Goal: Task Accomplishment & Management: Manage account settings

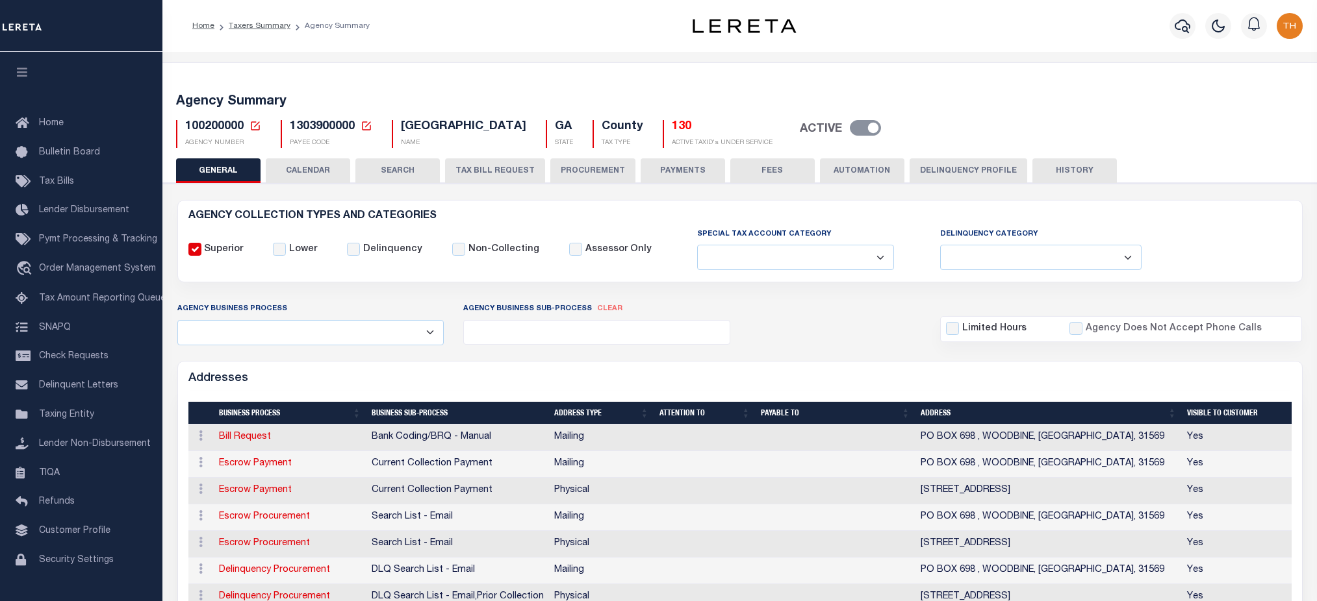
select select
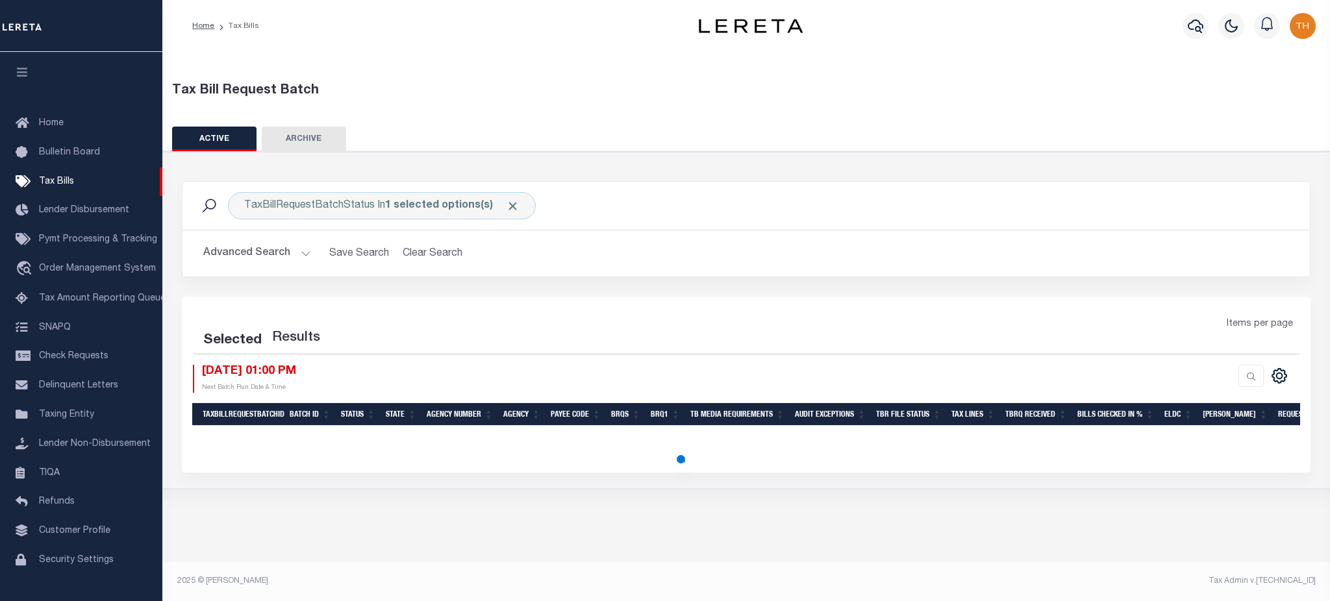
select select "1000"
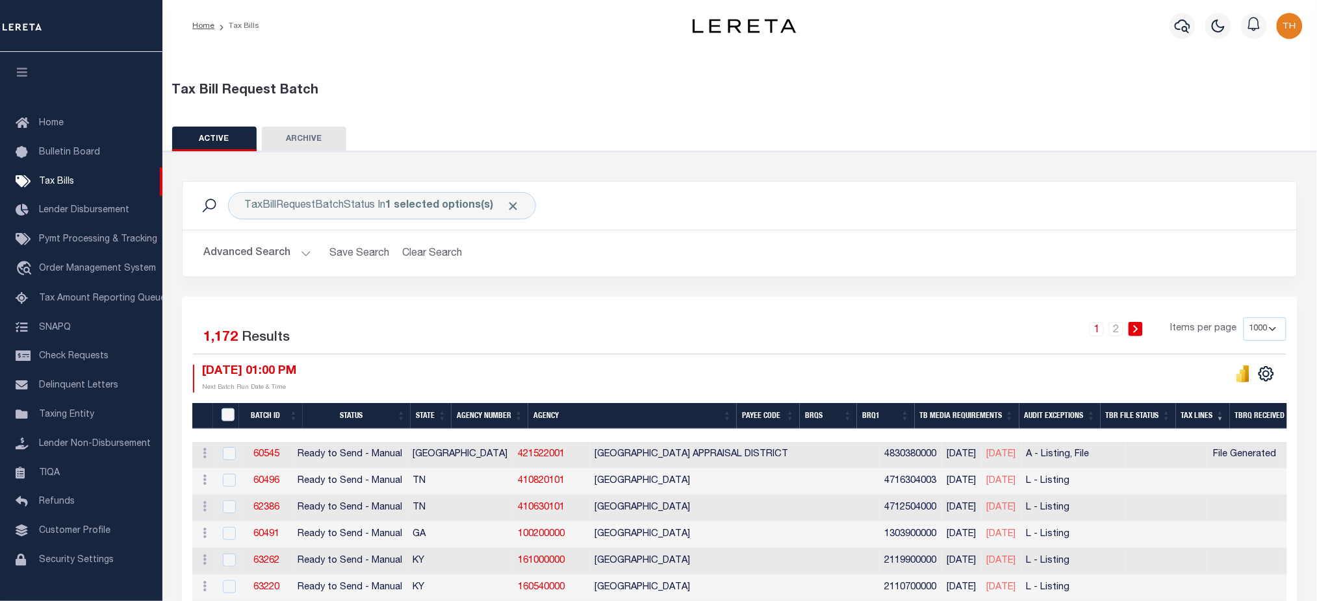
click at [507, 201] on span "Click to Remove" at bounding box center [513, 206] width 14 height 14
click at [267, 259] on button "Advanced Search" at bounding box center [257, 253] width 108 height 25
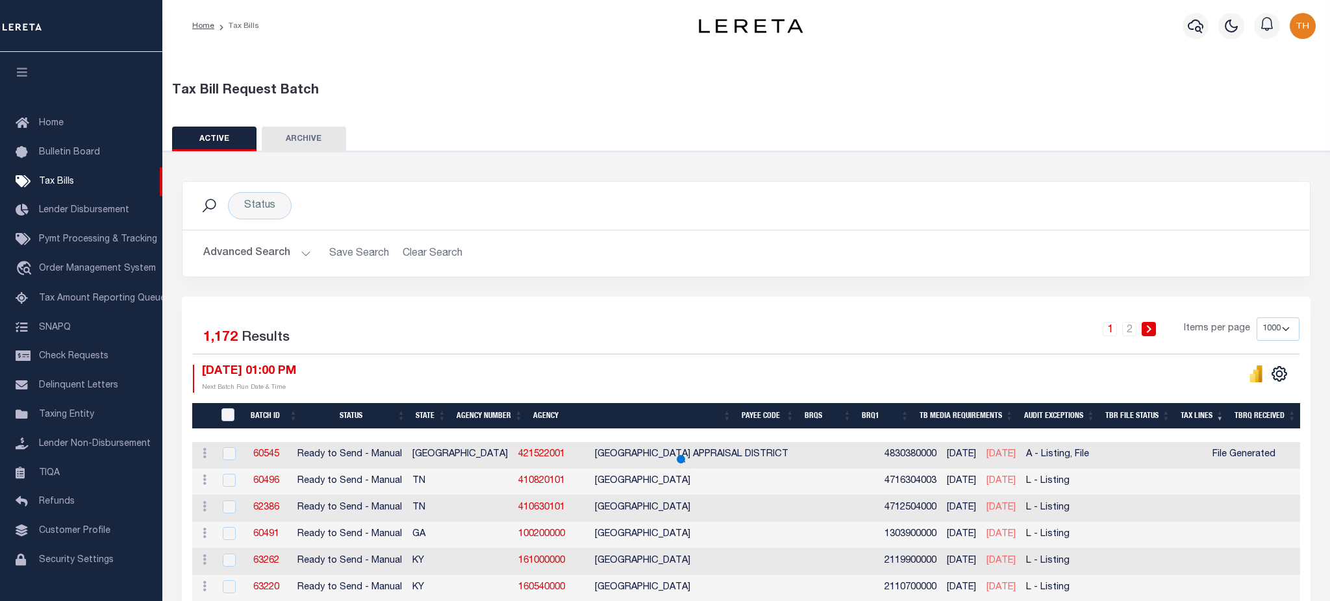
select select "1000"
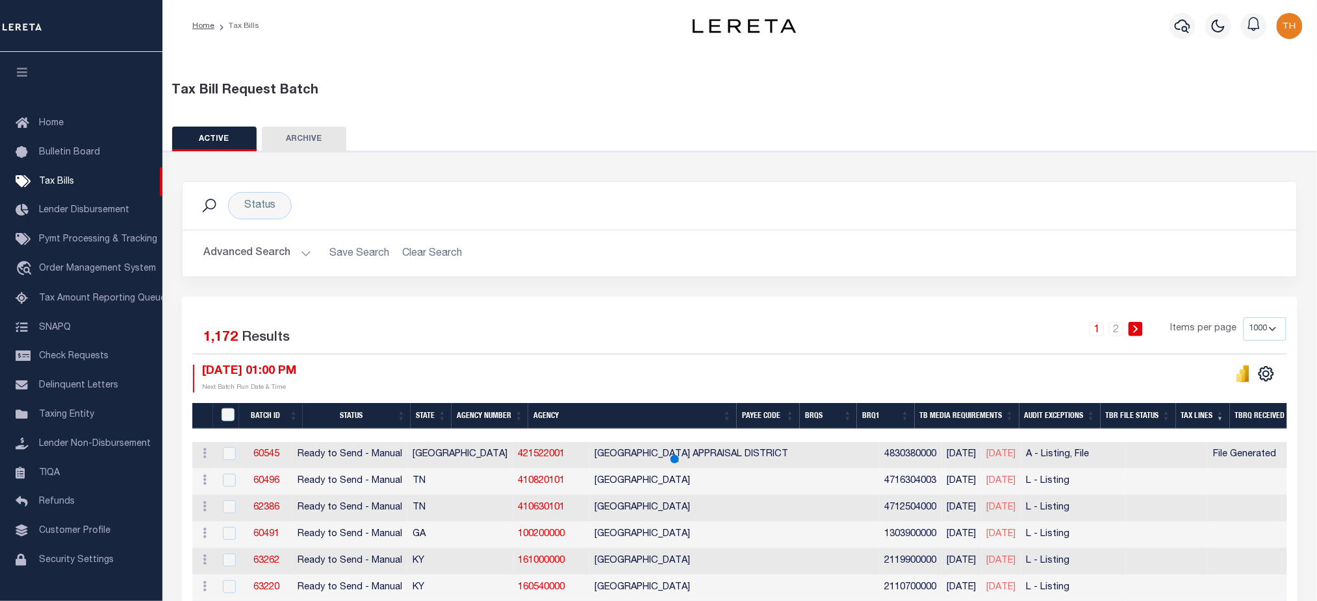
click at [267, 255] on button "Advanced Search" at bounding box center [257, 253] width 108 height 25
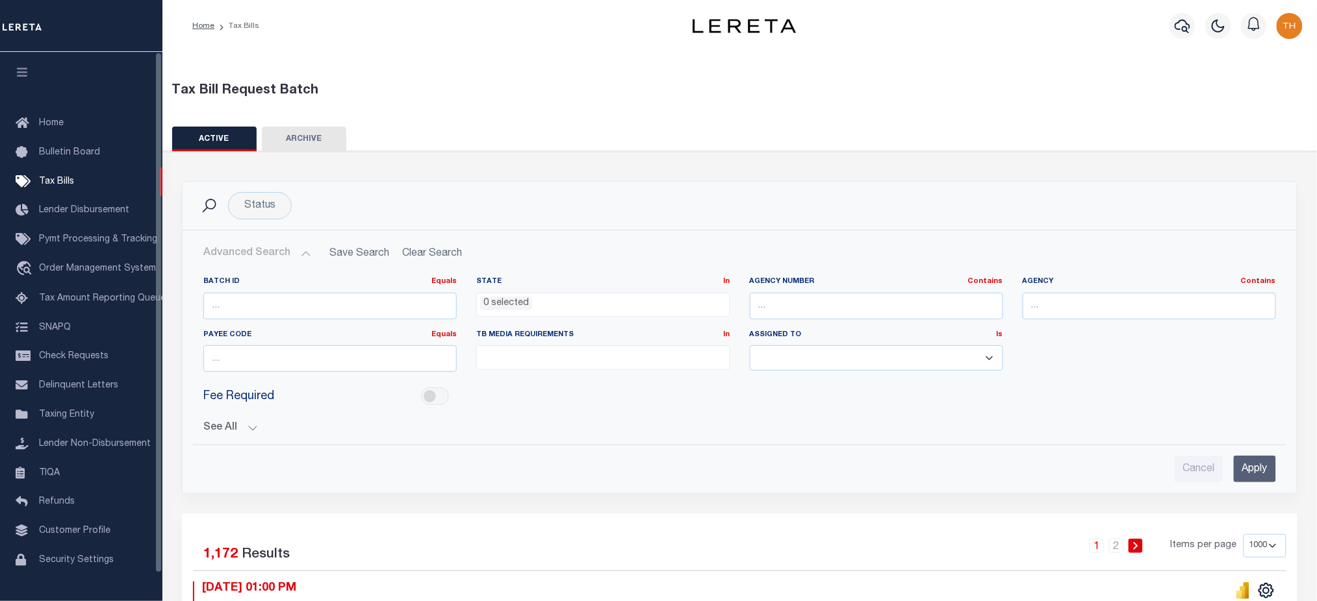
click at [21, 78] on icon "button" at bounding box center [22, 72] width 15 height 12
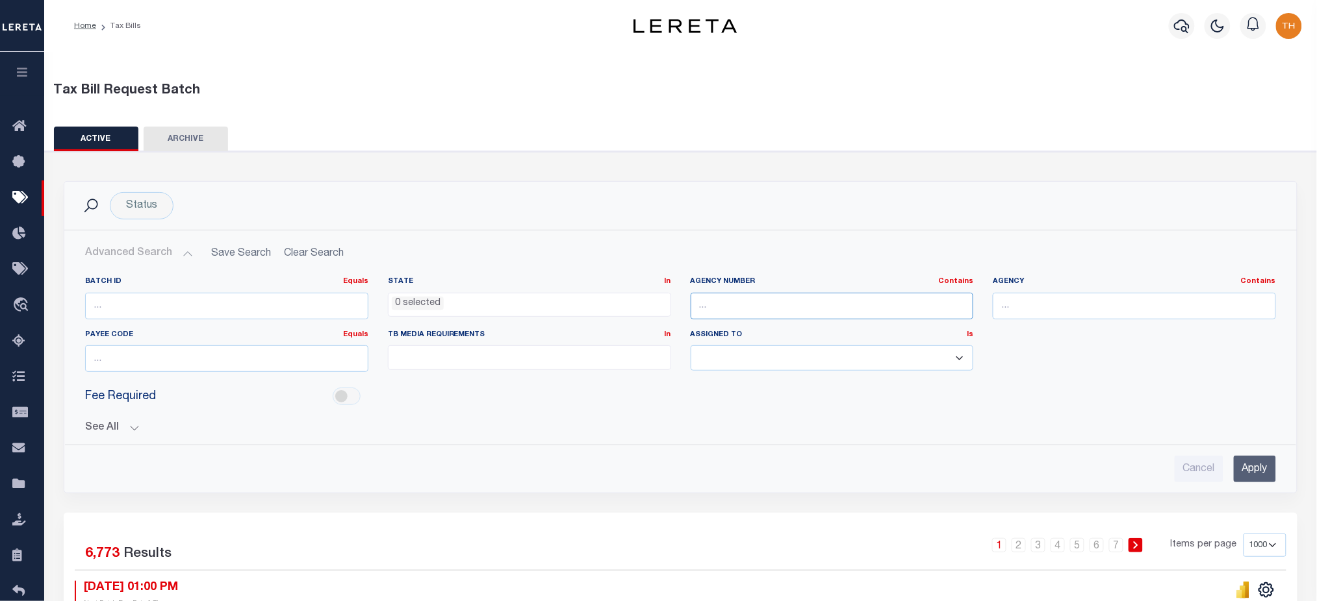
click at [756, 310] on input "text" at bounding box center [831, 306] width 283 height 27
paste input "220250000"
type input "220250000"
click at [1248, 477] on input "Apply" at bounding box center [1254, 469] width 42 height 27
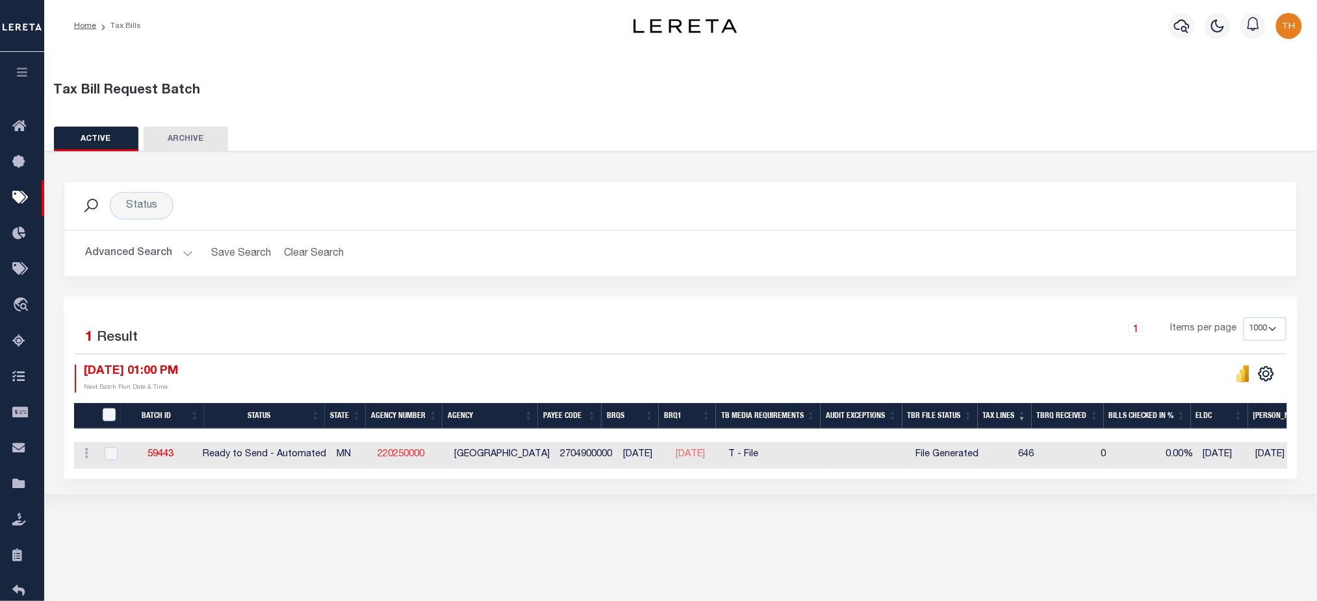
click at [409, 457] on link "220250000" at bounding box center [400, 454] width 47 height 9
checkbox input "true"
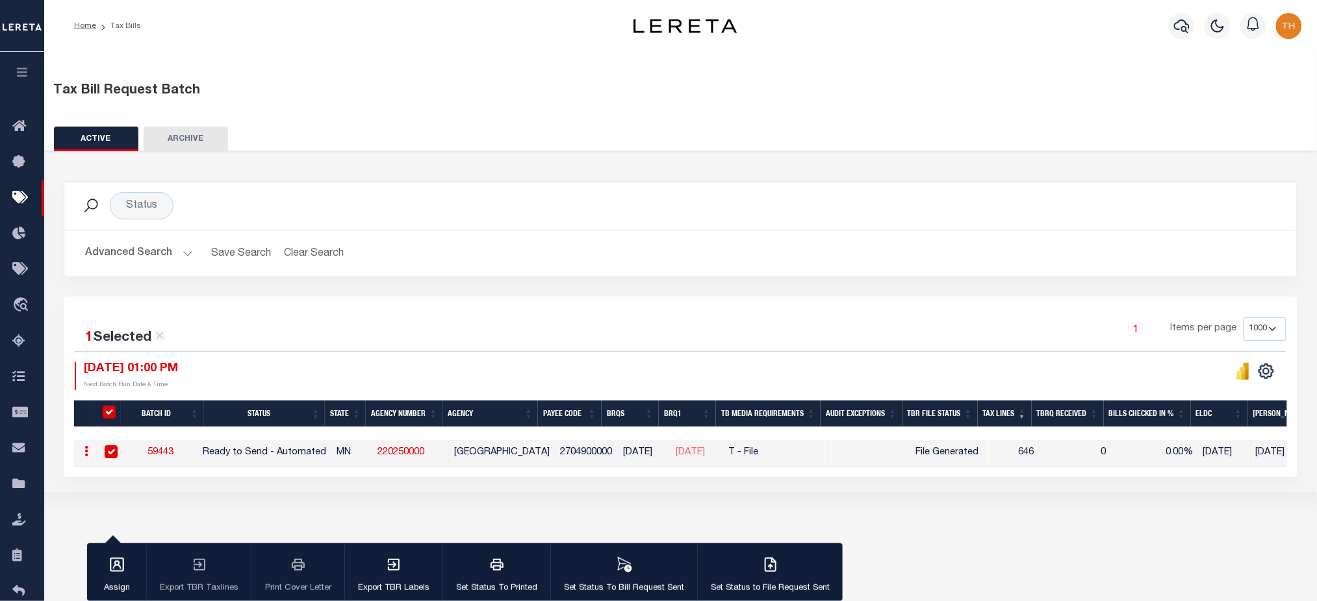
click at [167, 258] on button "Advanced Search" at bounding box center [139, 253] width 108 height 25
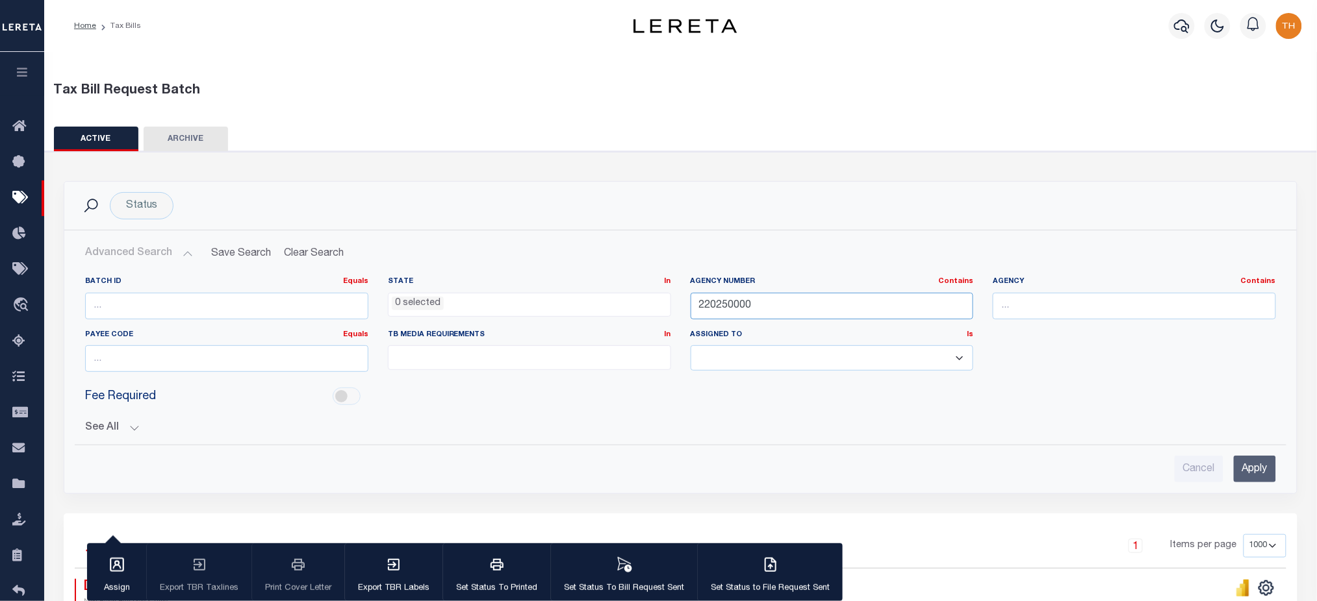
click at [703, 295] on input "220250000" at bounding box center [831, 306] width 283 height 27
paste input "310440202"
type input "310440202"
click at [1243, 466] on input "Apply" at bounding box center [1254, 469] width 42 height 27
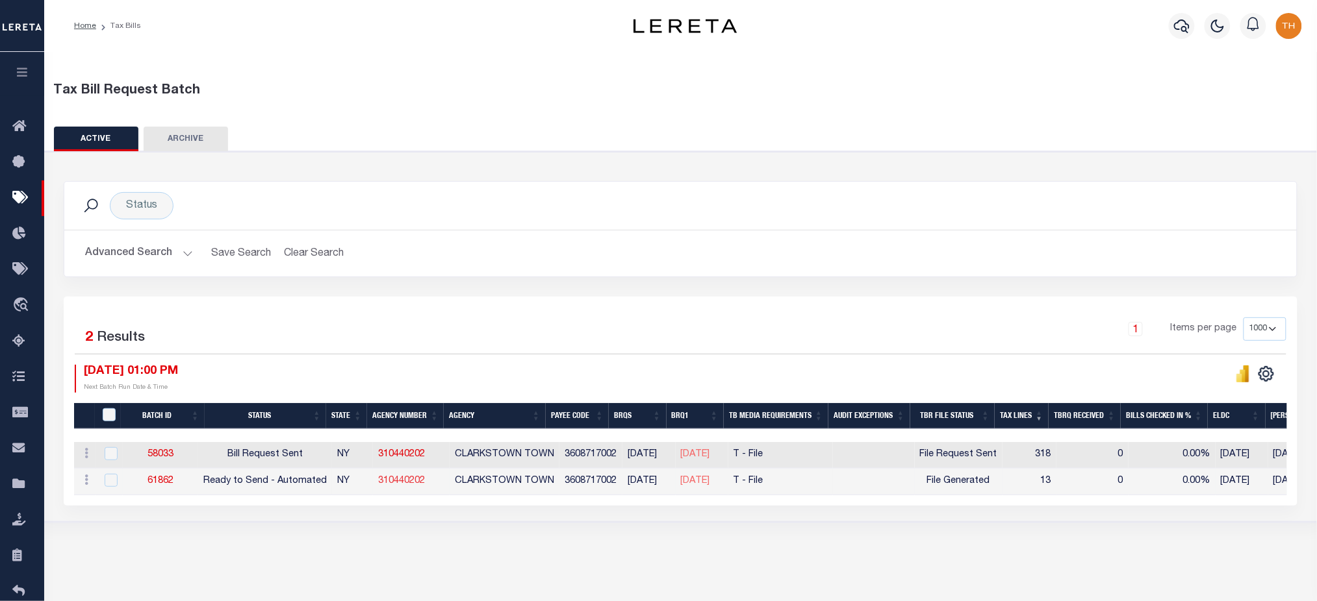
click at [416, 484] on link "310440202" at bounding box center [401, 481] width 47 height 9
checkbox input "true"
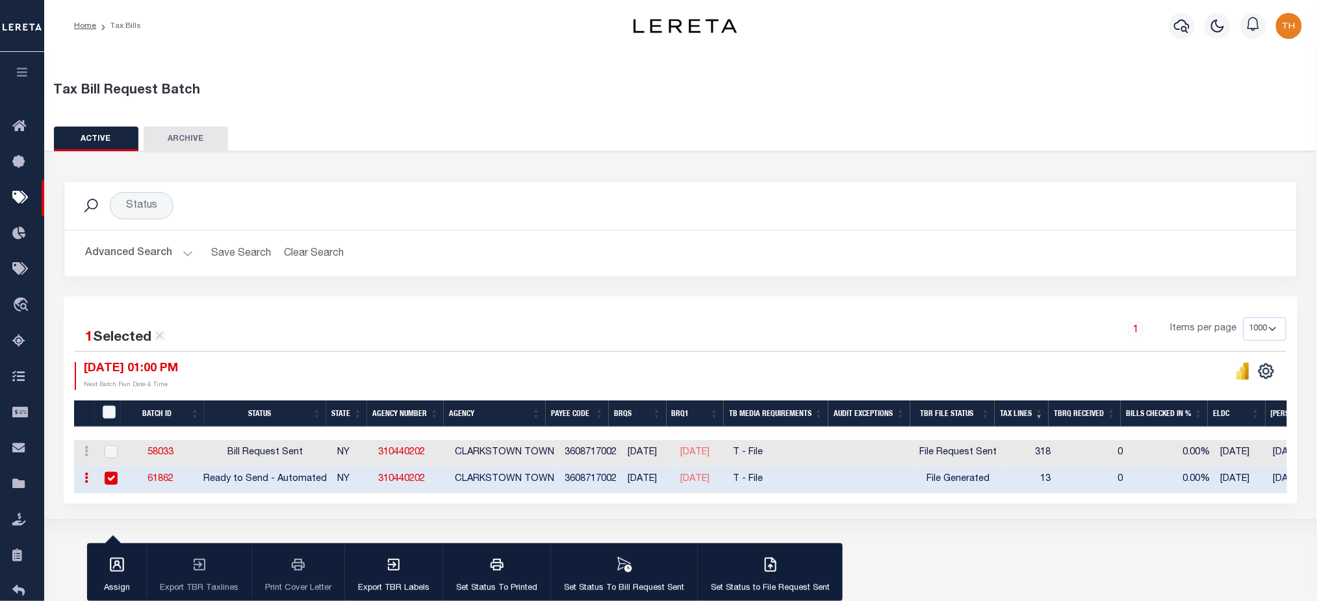
click at [172, 477] on link "61862" at bounding box center [160, 479] width 26 height 9
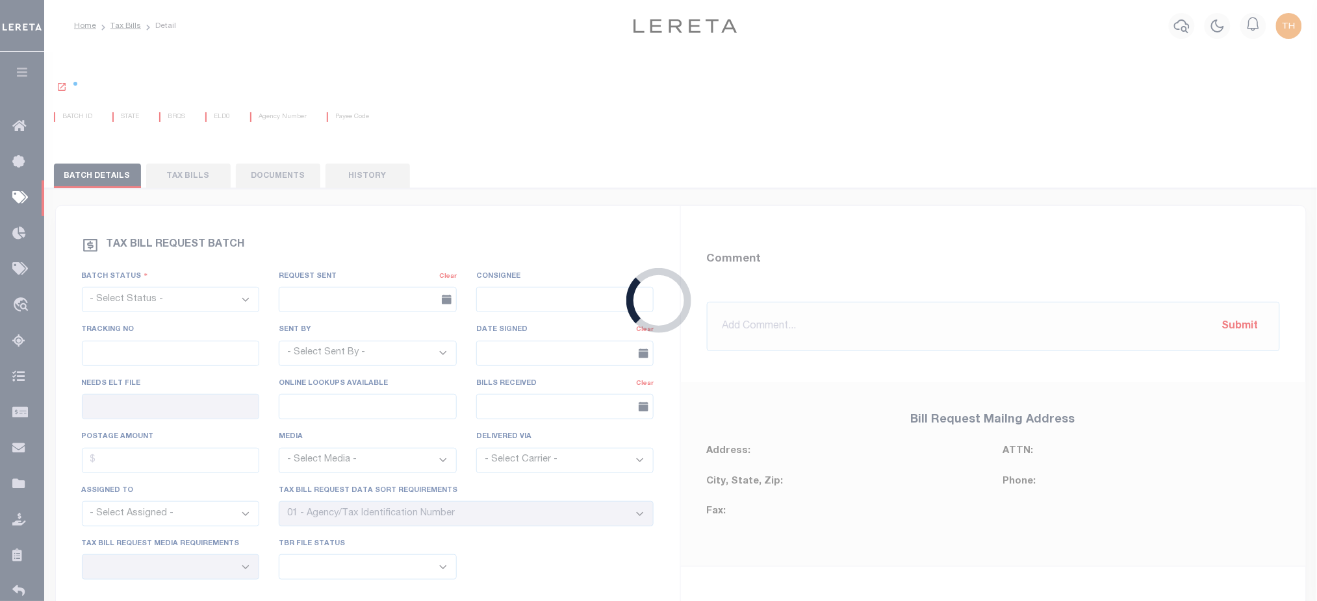
select select "RTA"
type input "No"
type input "Yes"
select select "22"
select select "2"
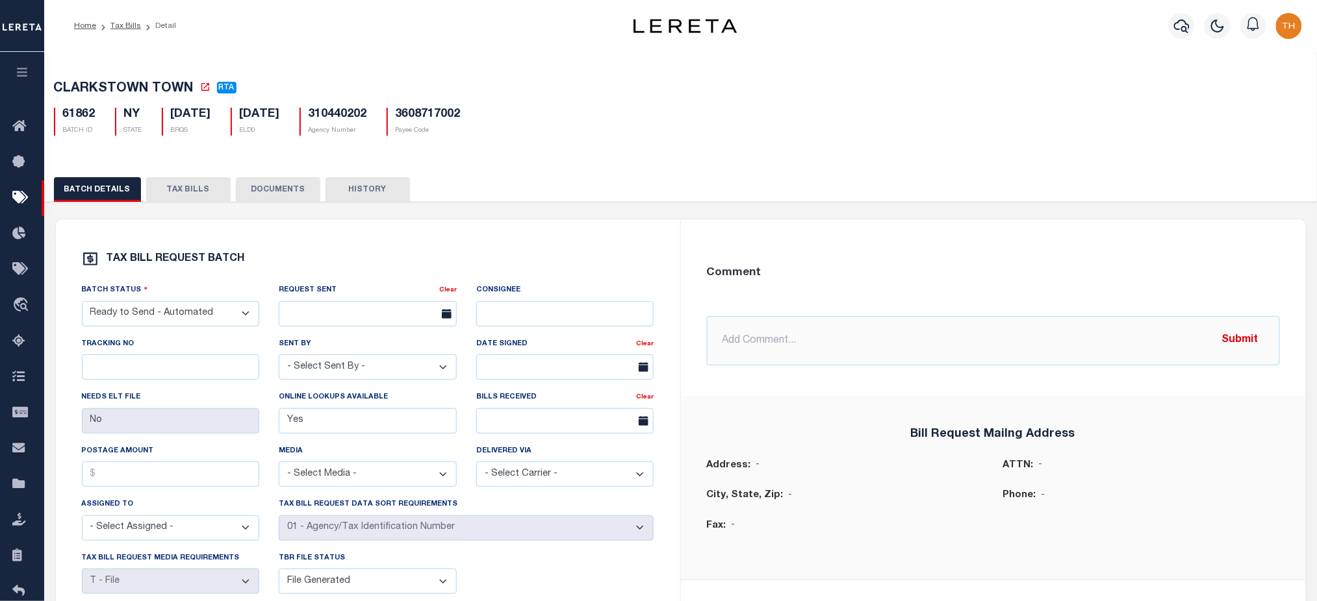
click at [198, 194] on button "TAX BILLS" at bounding box center [188, 189] width 84 height 25
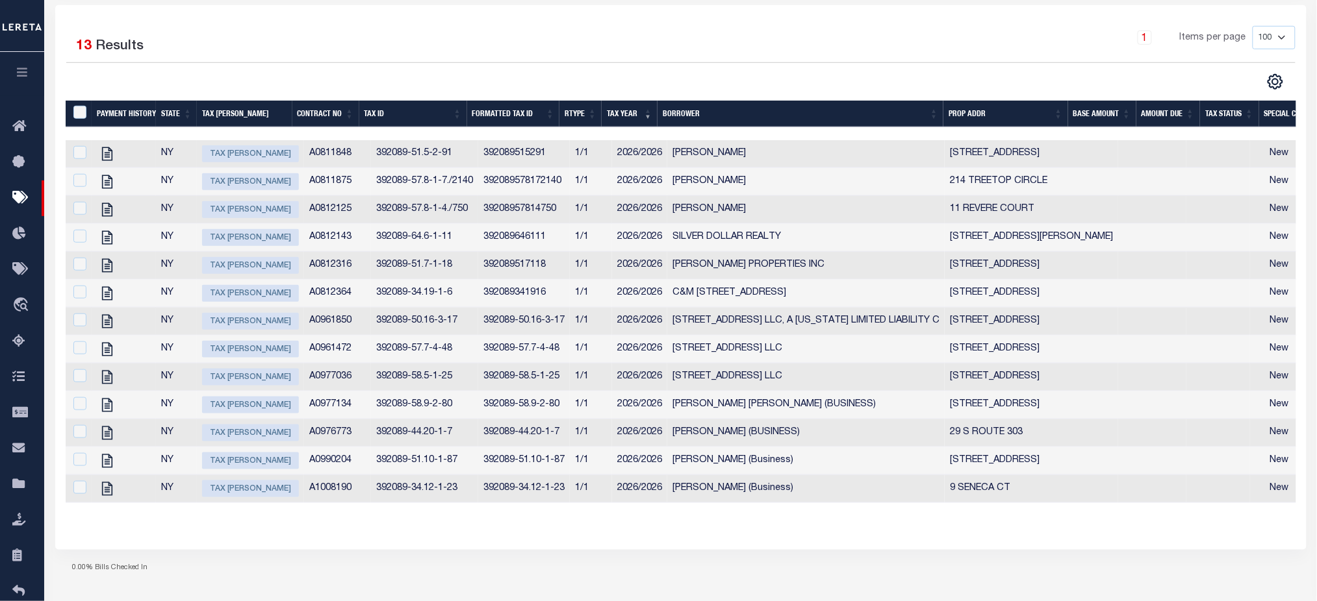
scroll to position [299, 0]
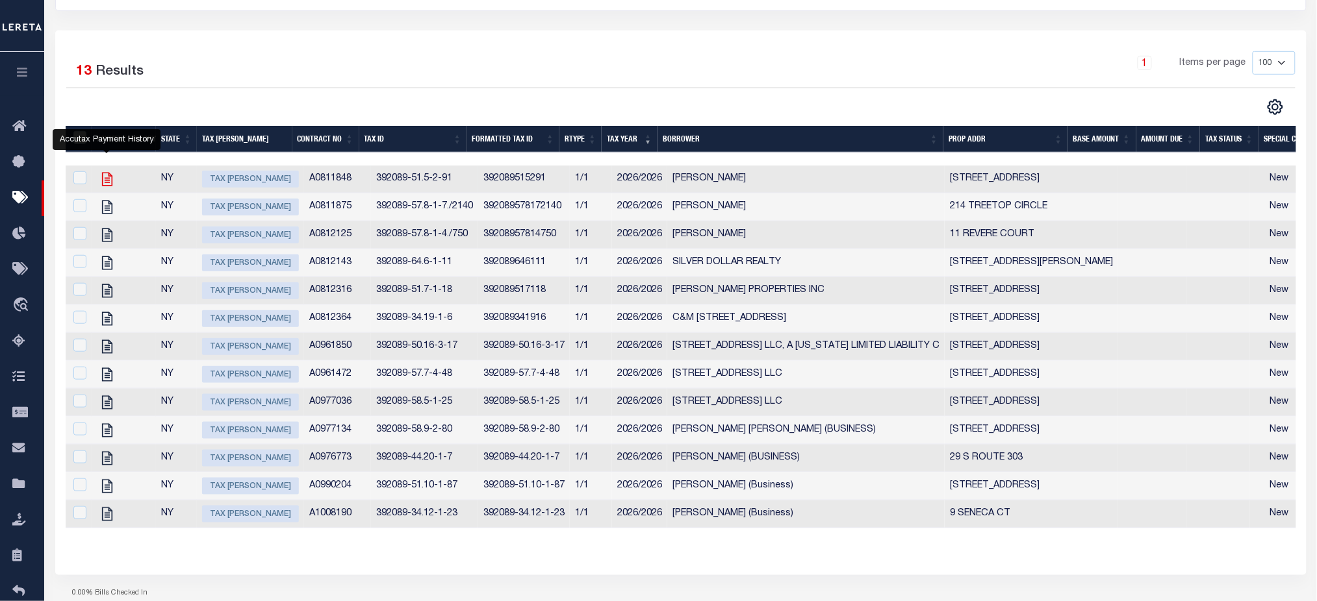
click at [105, 184] on icon "" at bounding box center [107, 179] width 17 height 17
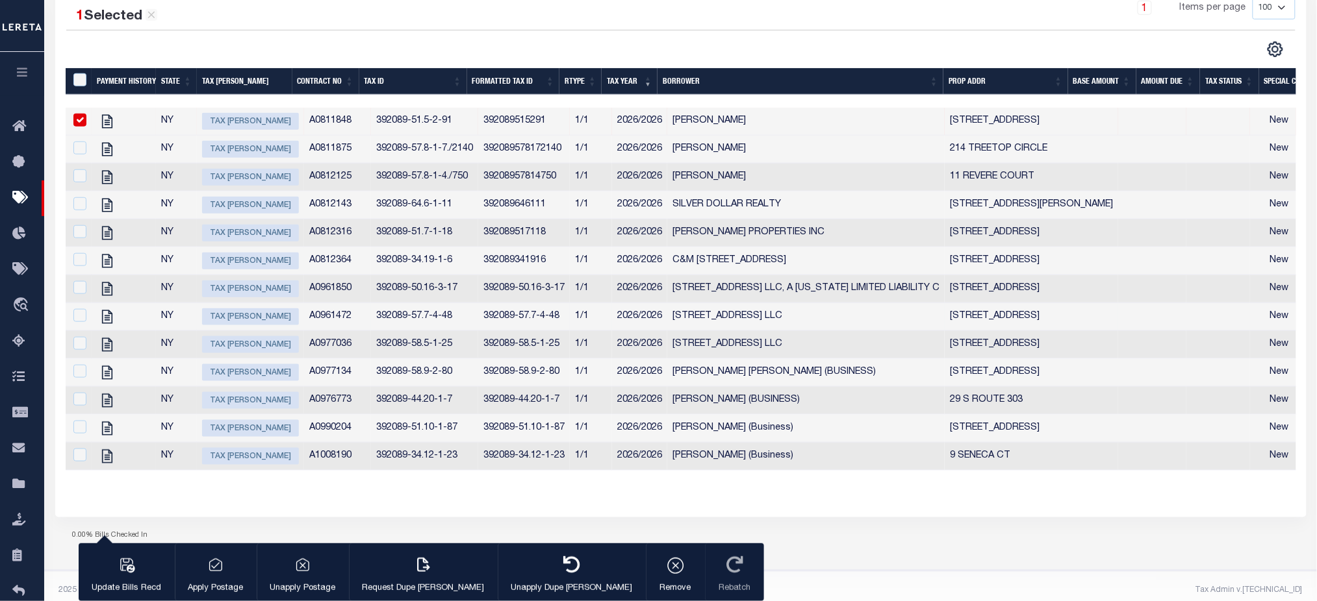
scroll to position [383, 0]
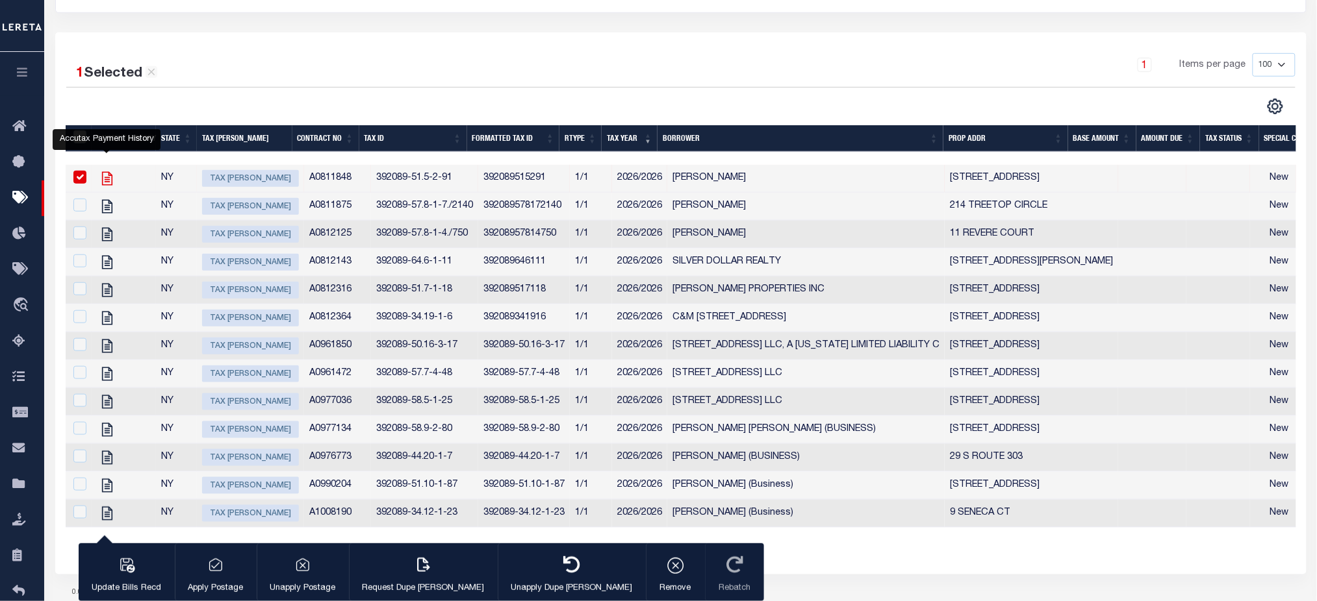
click at [105, 183] on icon "" at bounding box center [107, 178] width 17 height 17
checkbox input "false"
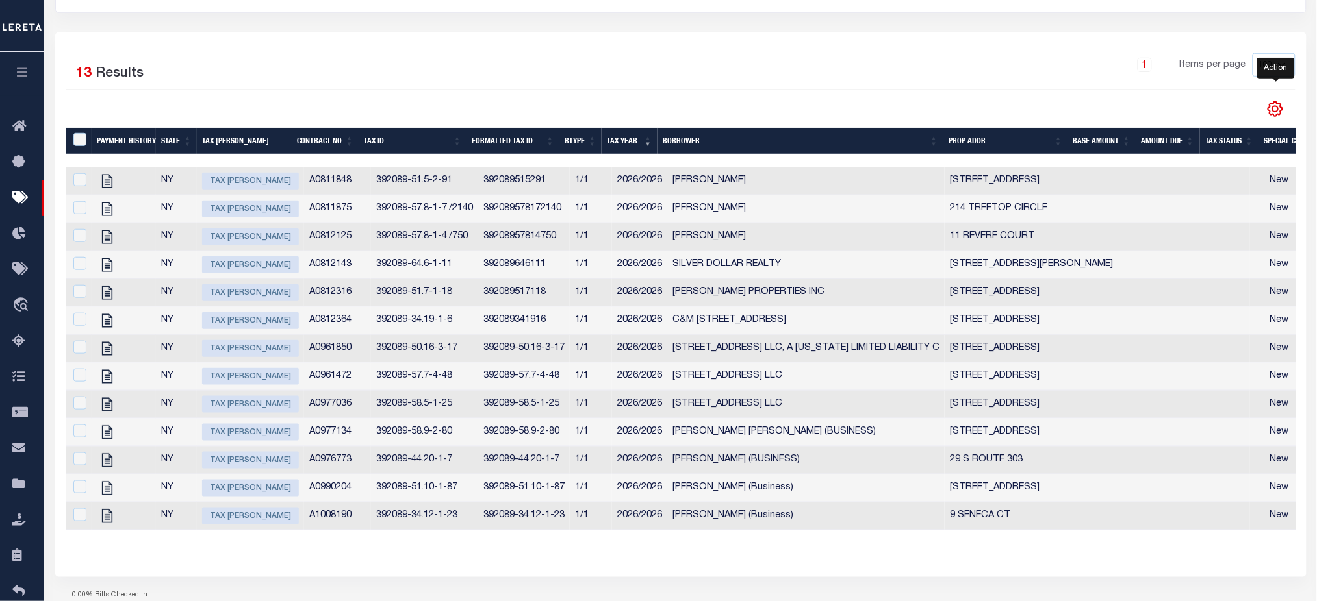
click at [1276, 112] on icon "" at bounding box center [1275, 109] width 17 height 17
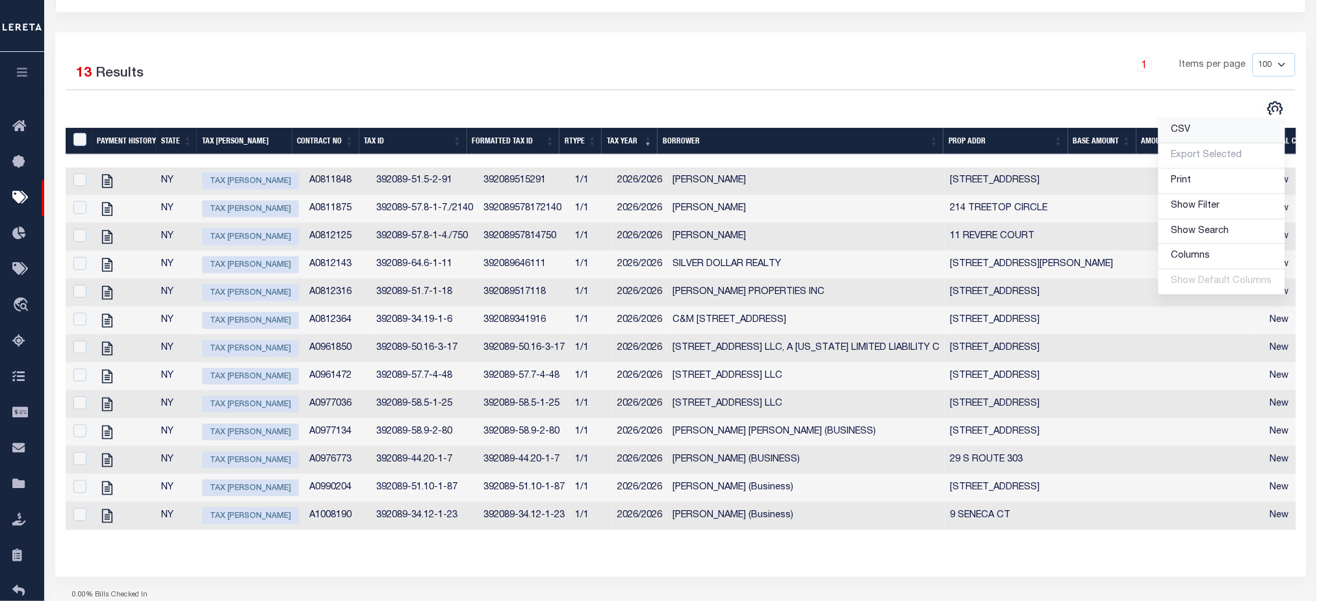
click at [1230, 130] on link "CSV" at bounding box center [1221, 130] width 127 height 25
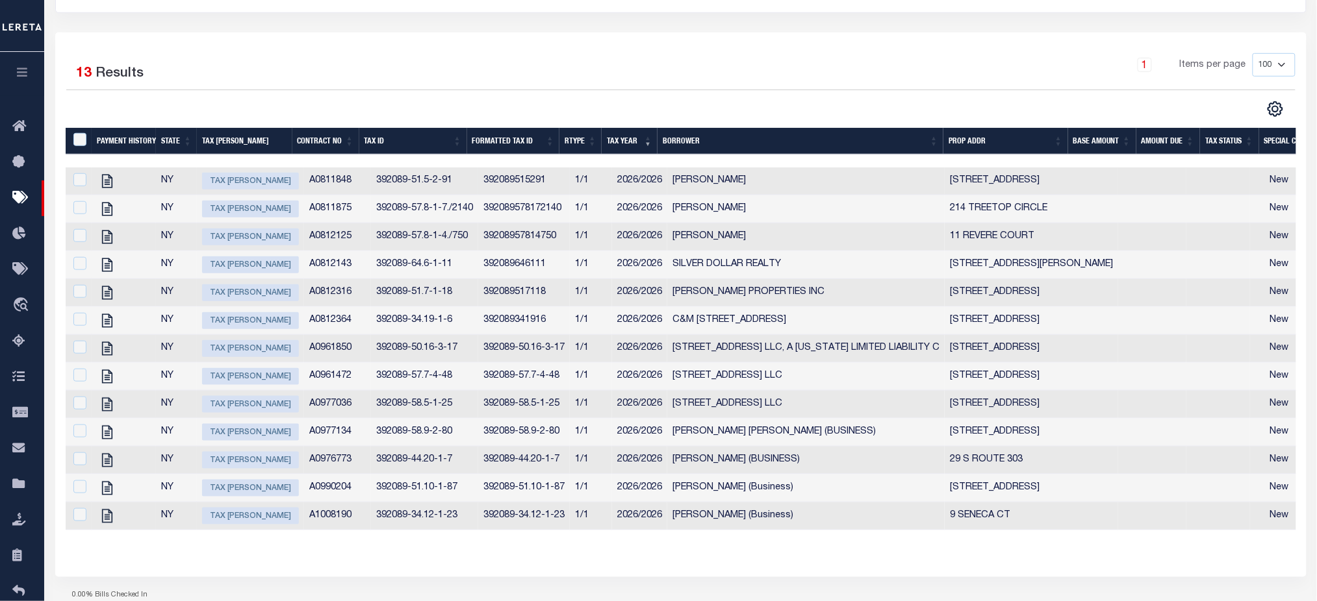
click at [320, 181] on td "A0811848" at bounding box center [337, 182] width 67 height 28
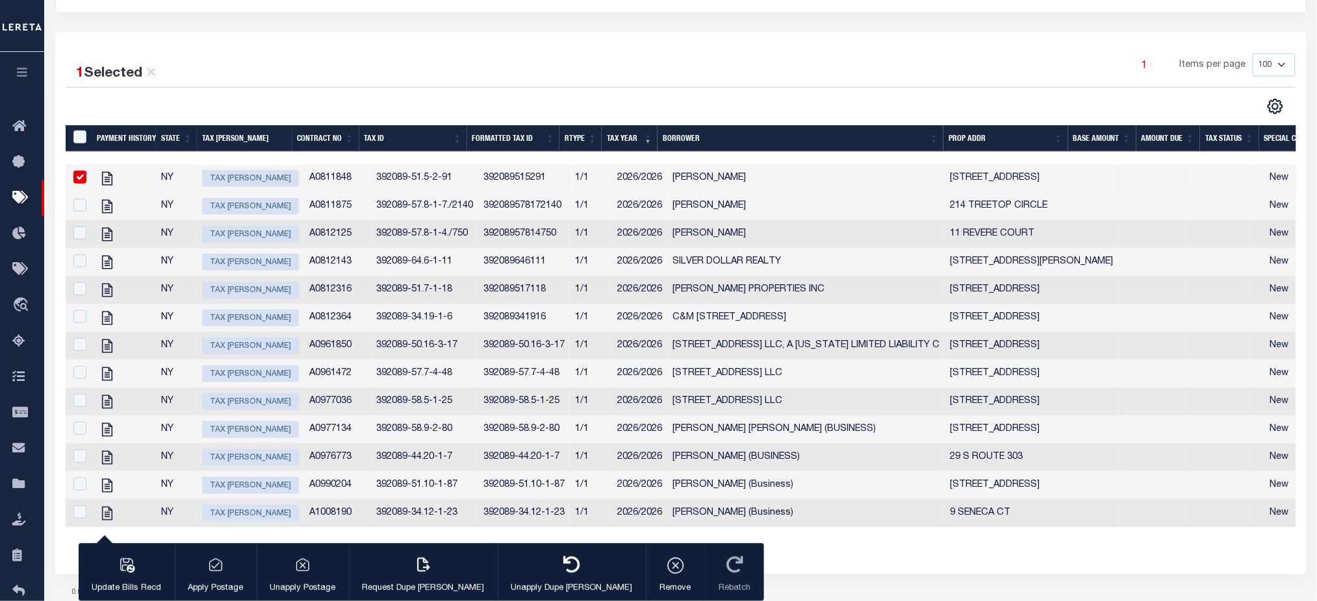
click at [320, 183] on td "A0811848" at bounding box center [337, 179] width 67 height 28
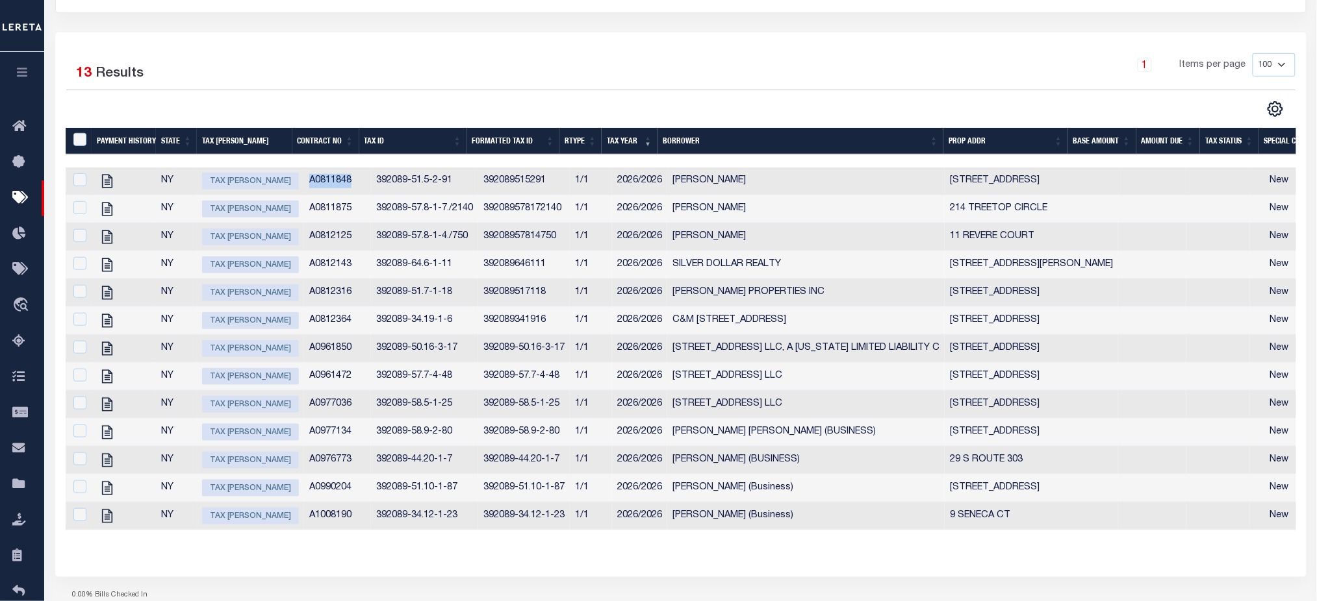
click at [320, 183] on td "A0811848" at bounding box center [337, 182] width 67 height 28
checkbox input "true"
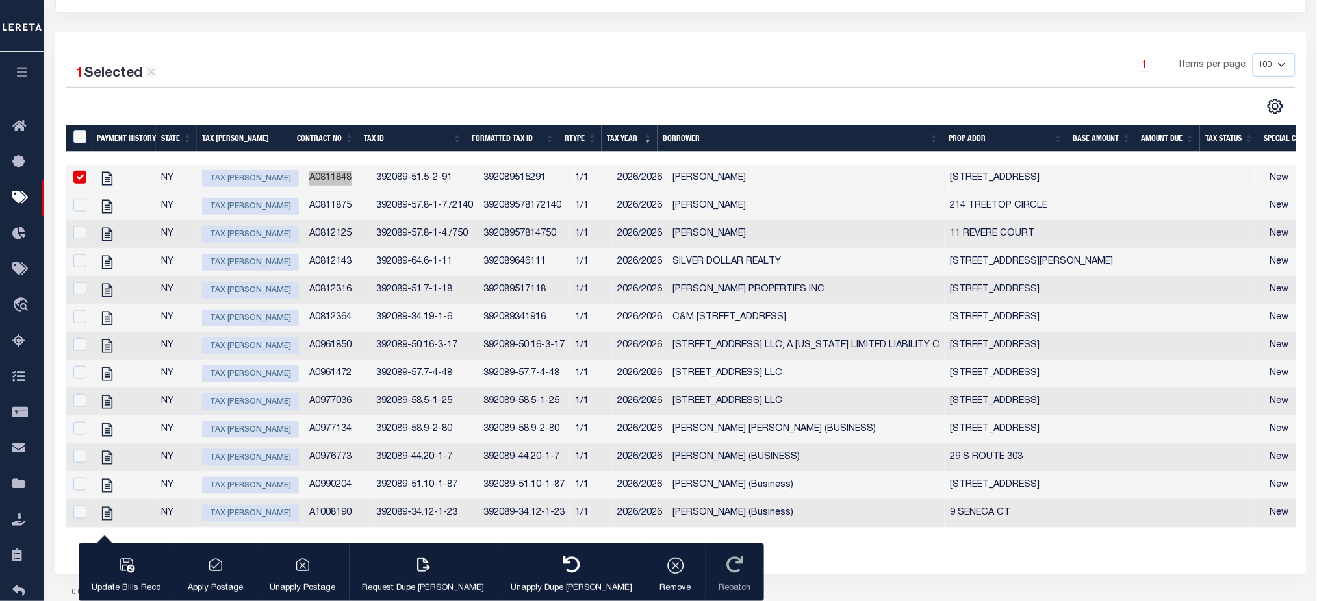
scroll to position [0, 0]
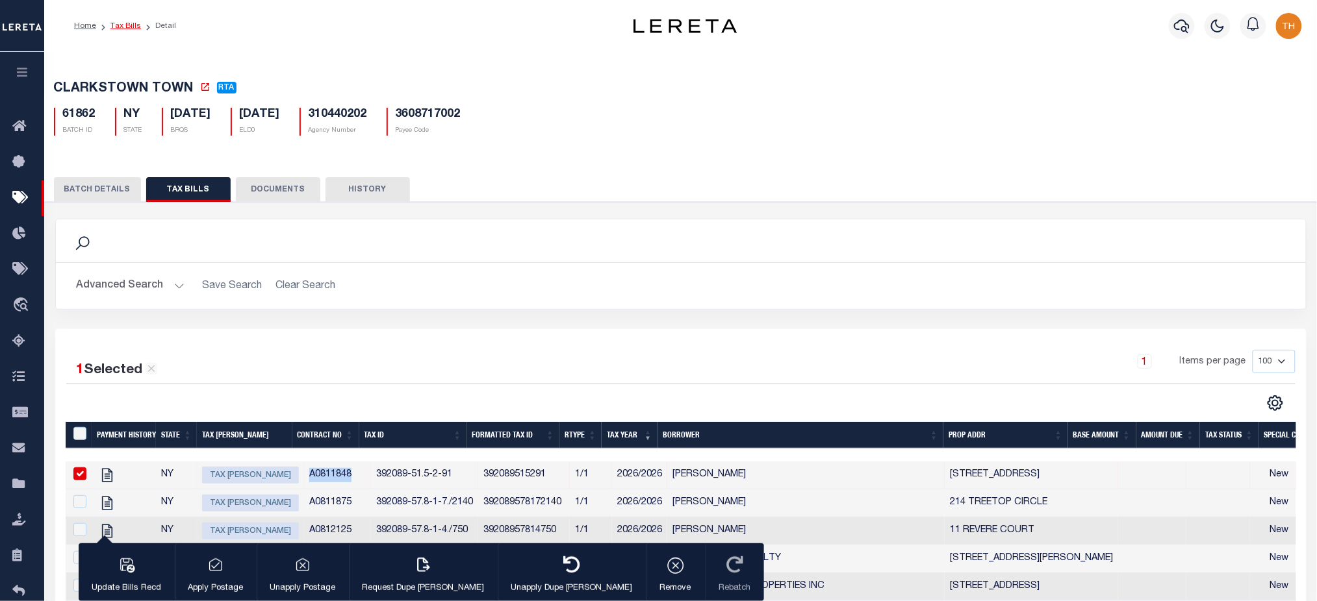
click at [134, 27] on link "Tax Bills" at bounding box center [125, 26] width 31 height 8
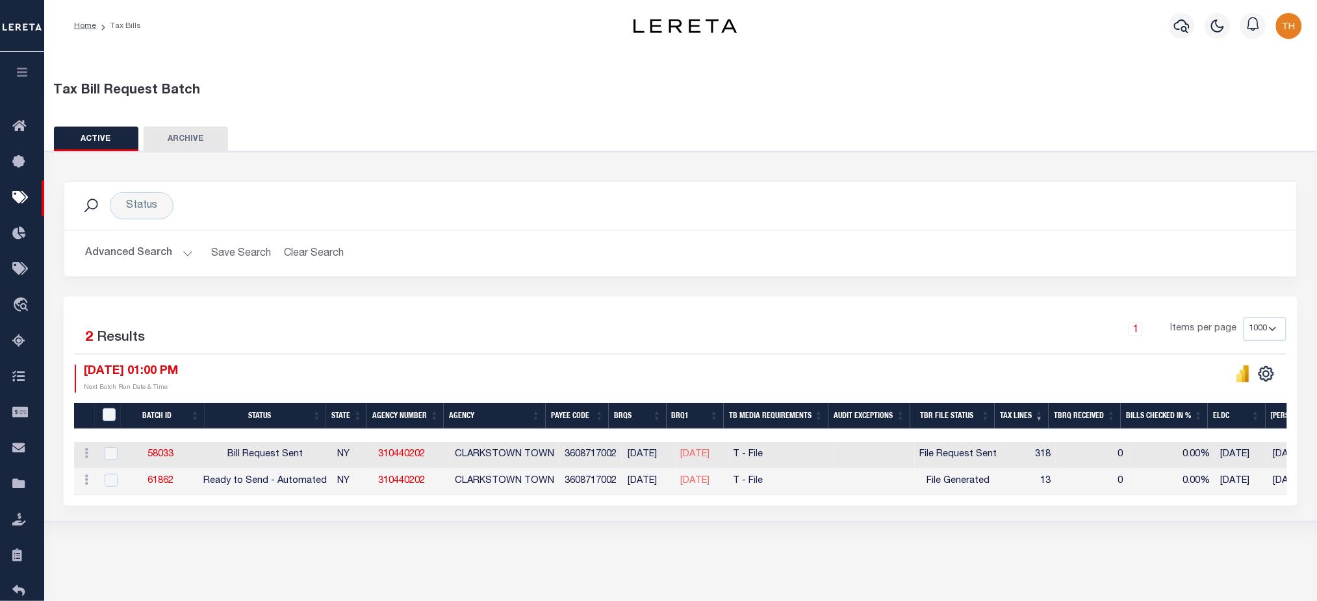
click at [175, 252] on button "Advanced Search" at bounding box center [139, 253] width 108 height 25
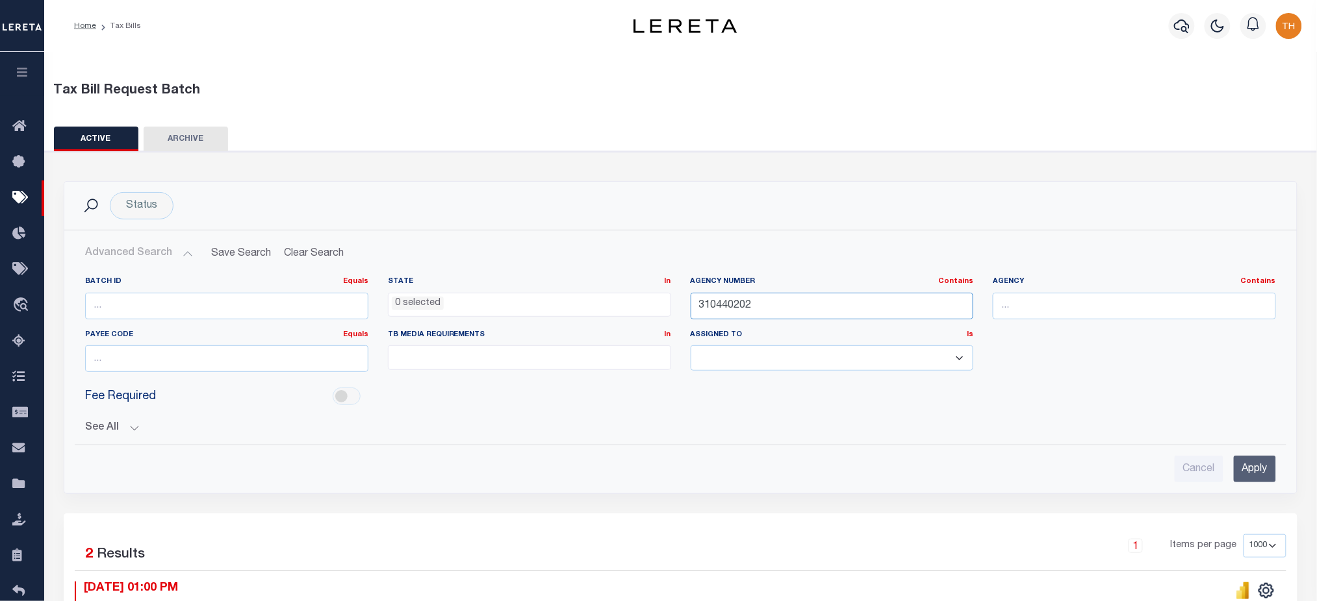
drag, startPoint x: 778, startPoint y: 302, endPoint x: 548, endPoint y: 307, distance: 230.6
click at [548, 307] on div "Batch ID Equals Equals Is Not Equal To Is Greater Than Is Less Than State In In…" at bounding box center [680, 330] width 1210 height 106
paste input "40650000"
type input "340650000"
click at [1258, 466] on input "Apply" at bounding box center [1254, 469] width 42 height 27
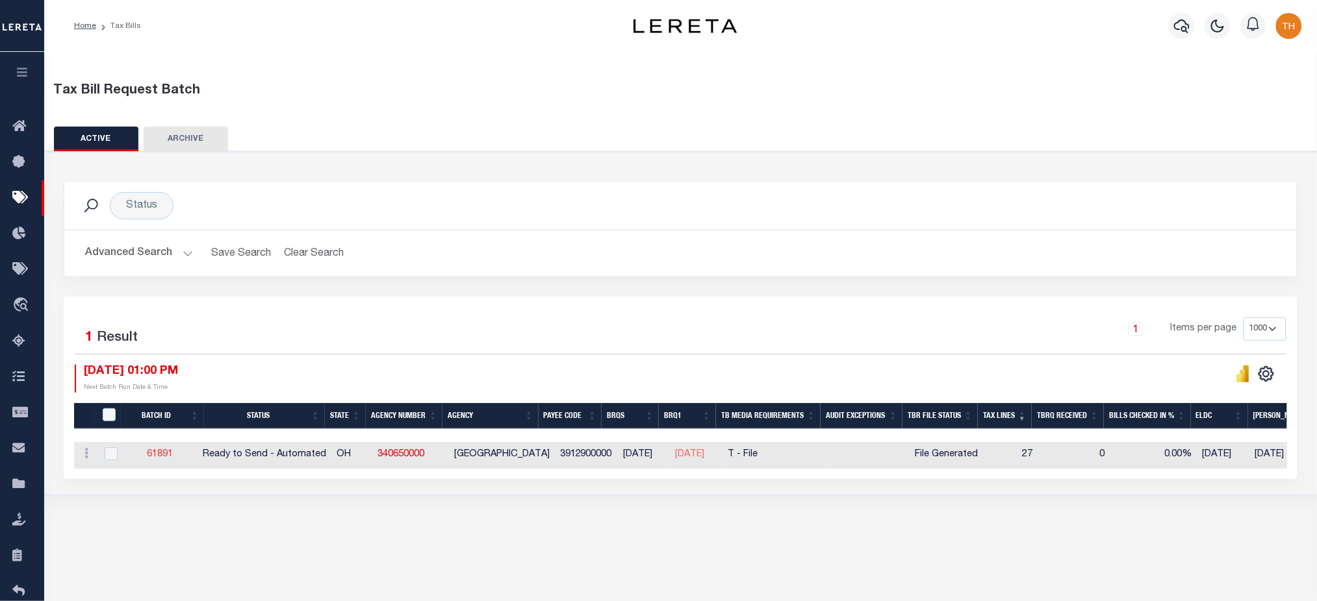
click at [171, 457] on link "61891" at bounding box center [160, 454] width 26 height 9
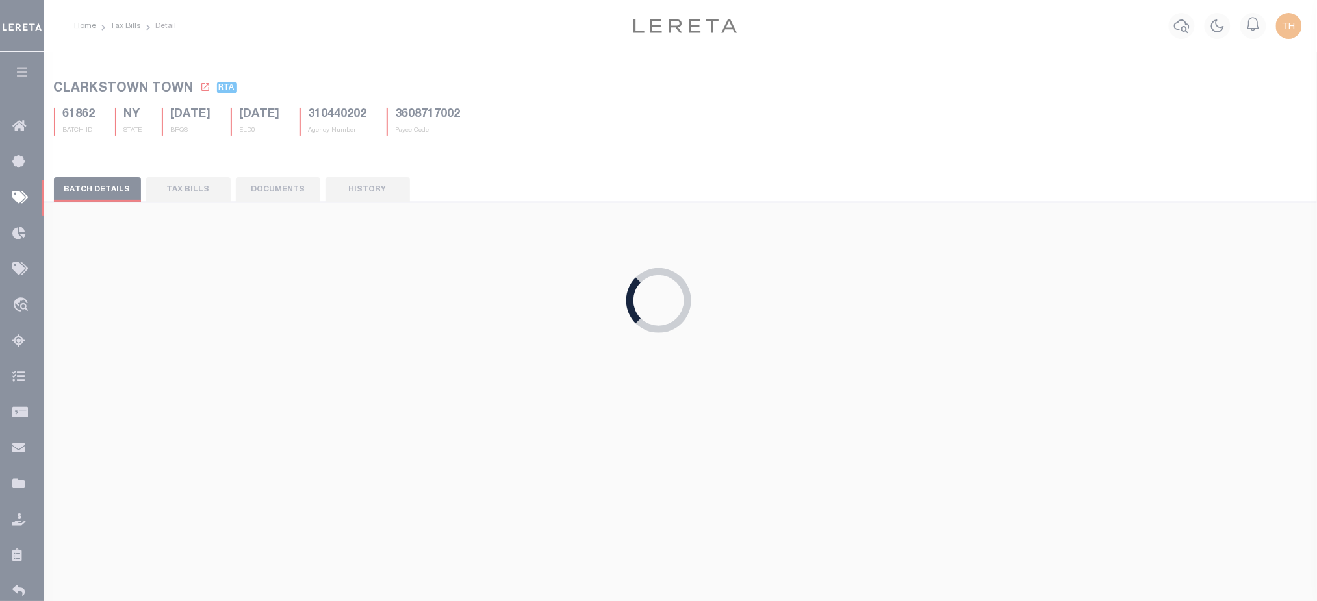
type input "Yes"
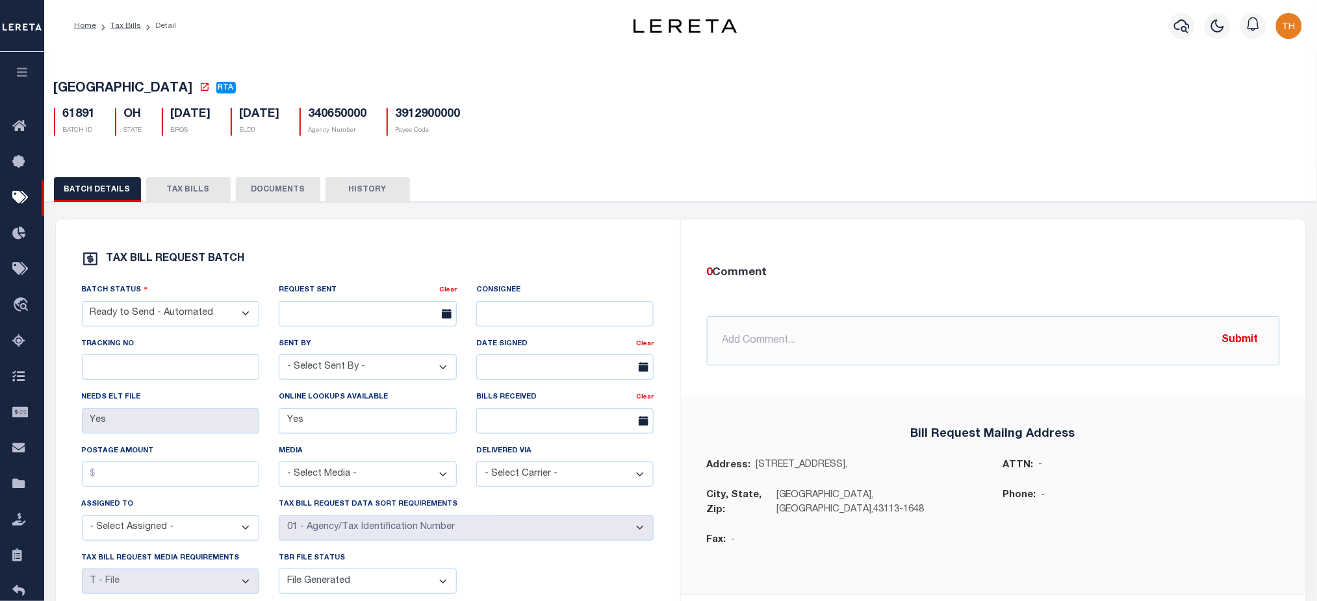
click at [173, 200] on button "TAX BILLS" at bounding box center [188, 189] width 84 height 25
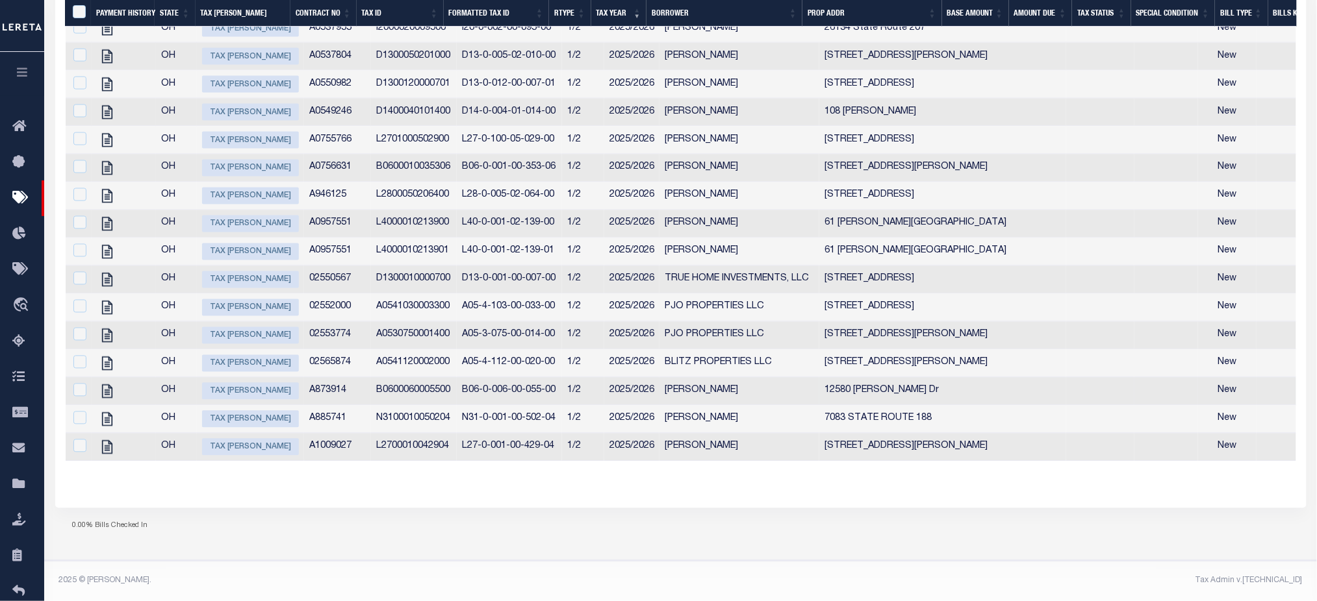
scroll to position [429, 0]
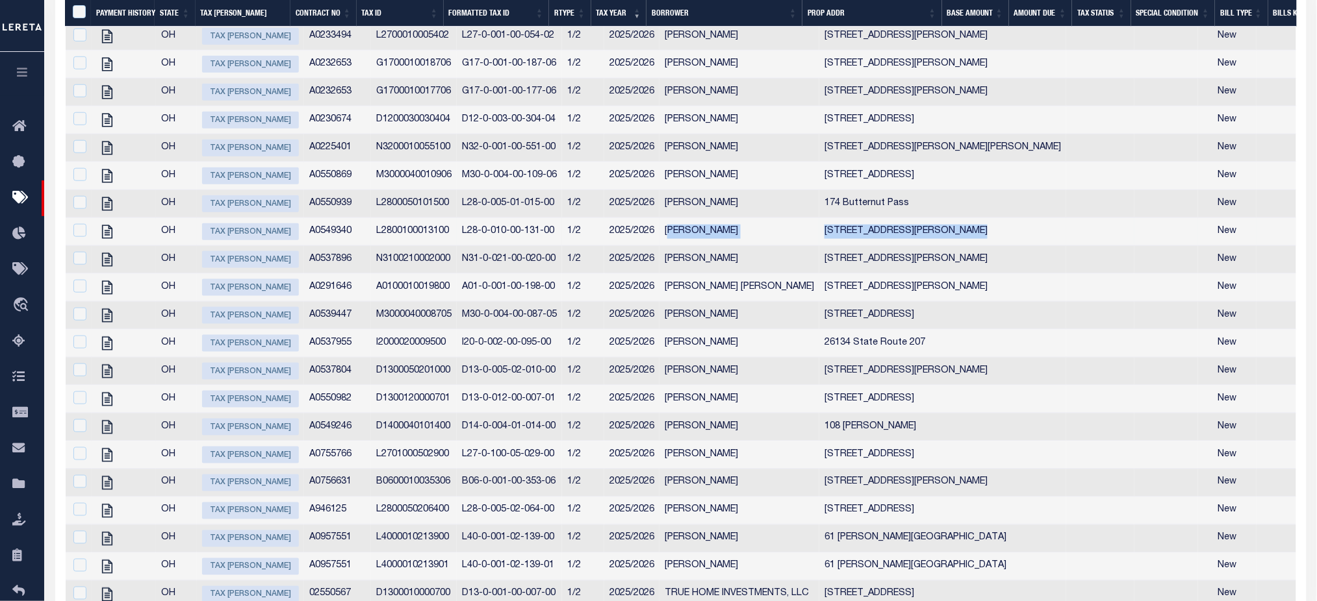
drag, startPoint x: 657, startPoint y: 240, endPoint x: 947, endPoint y: 240, distance: 289.7
click at [947, 240] on tr "OH Tax Bill Amount A0549340 L2800100013100 L28-0-010-00-131-00 1/2 2025/2026 Mi…" at bounding box center [1290, 232] width 2449 height 28
click at [1066, 240] on td at bounding box center [1100, 232] width 68 height 28
checkbox input "true"
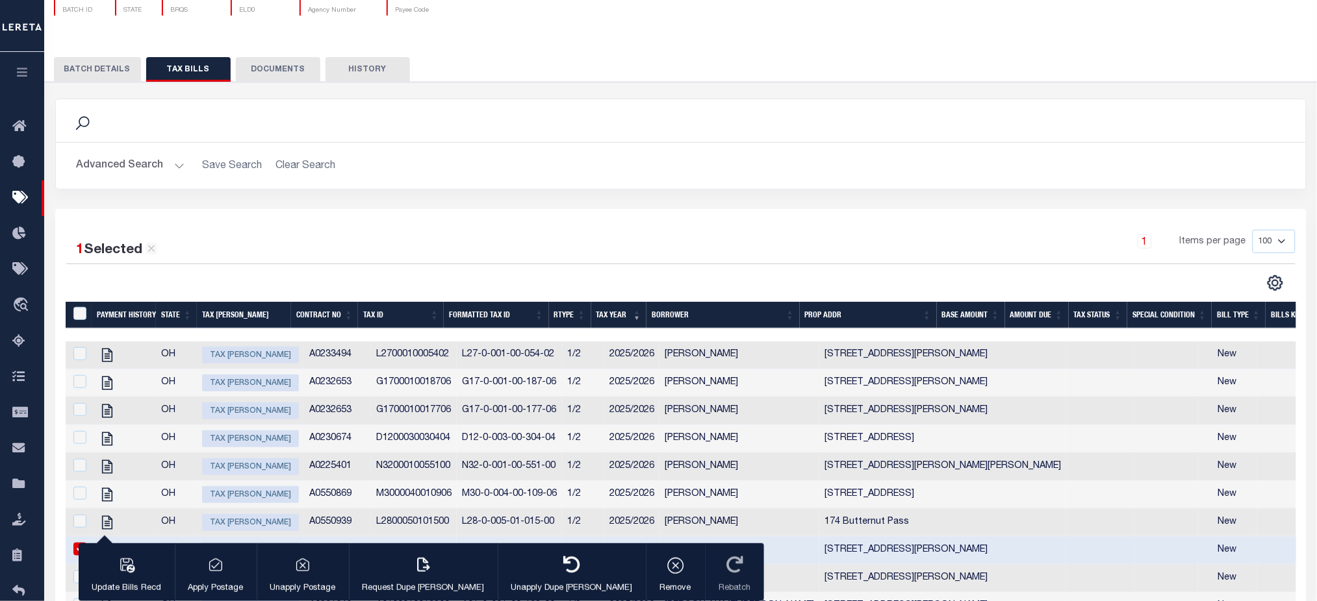
scroll to position [0, 0]
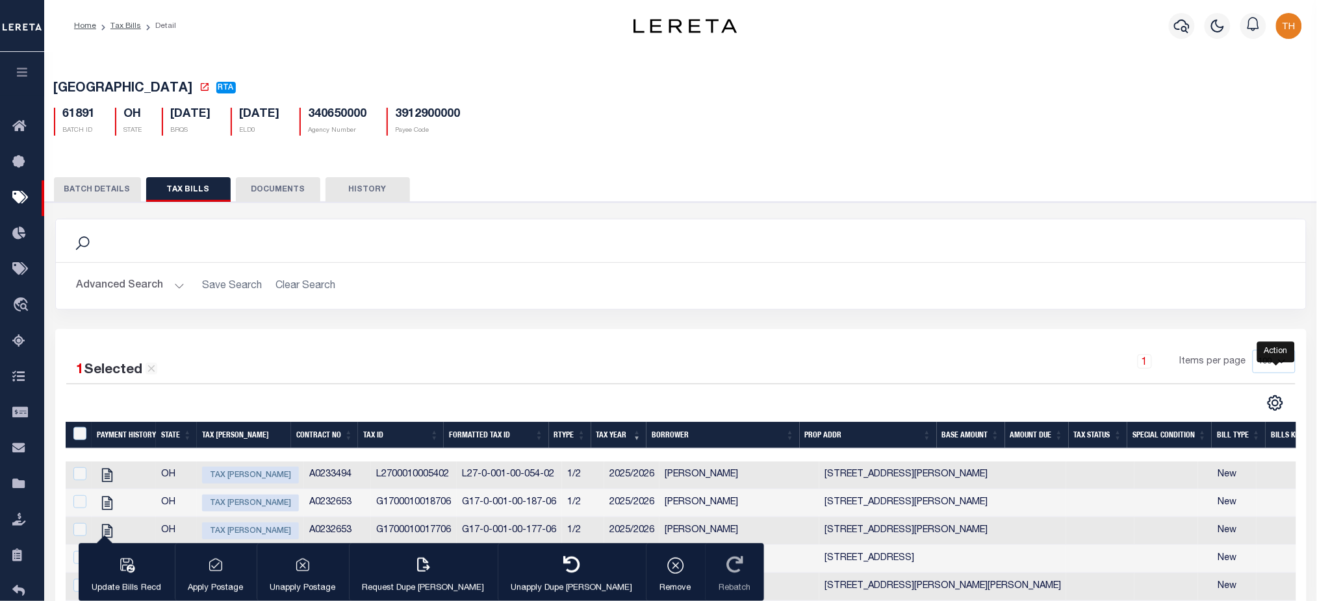
click at [1277, 407] on icon "" at bounding box center [1275, 403] width 17 height 17
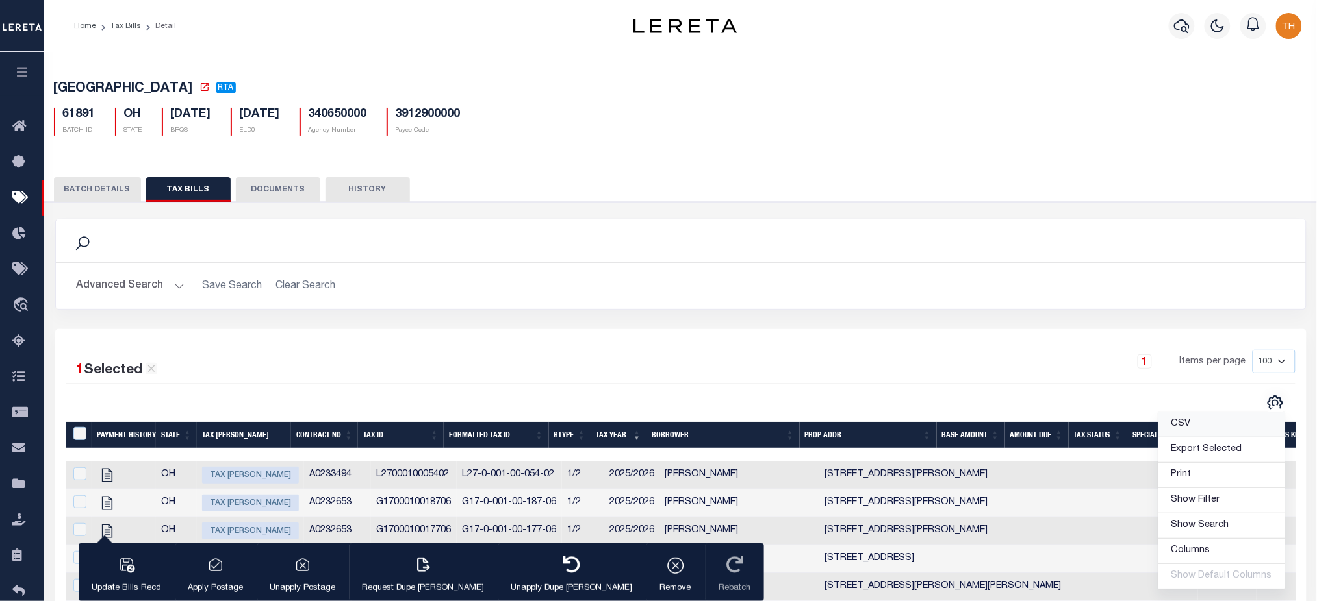
click at [1223, 423] on link "CSV" at bounding box center [1221, 424] width 127 height 25
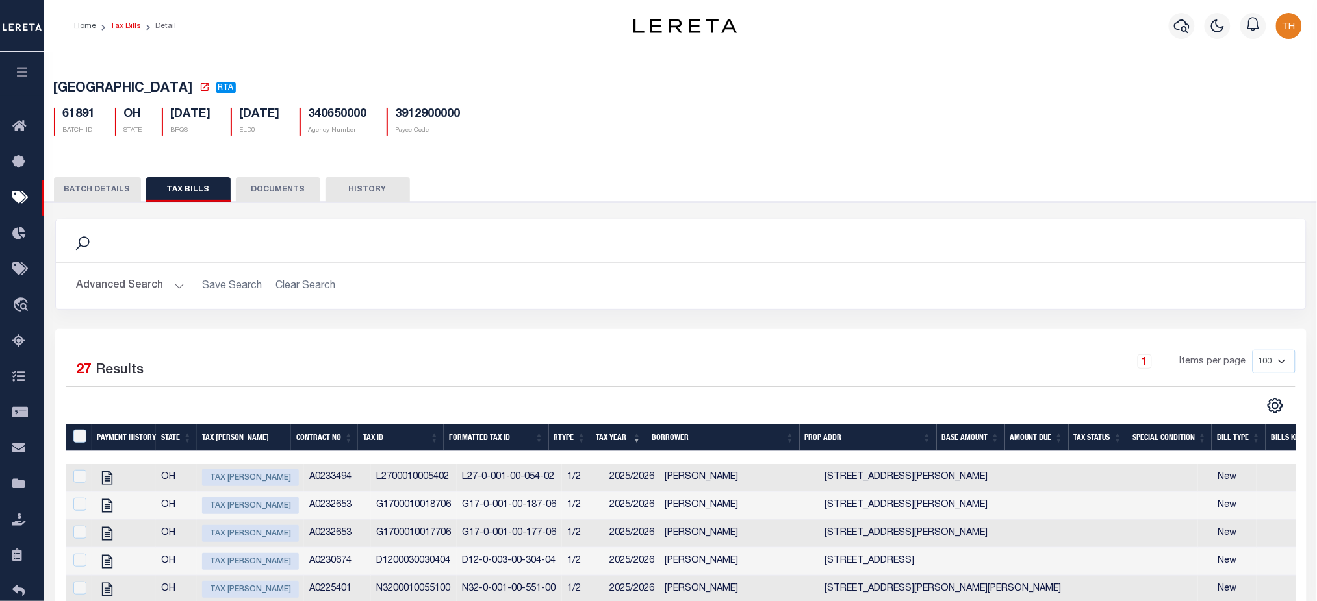
click at [131, 27] on link "Tax Bills" at bounding box center [125, 26] width 31 height 8
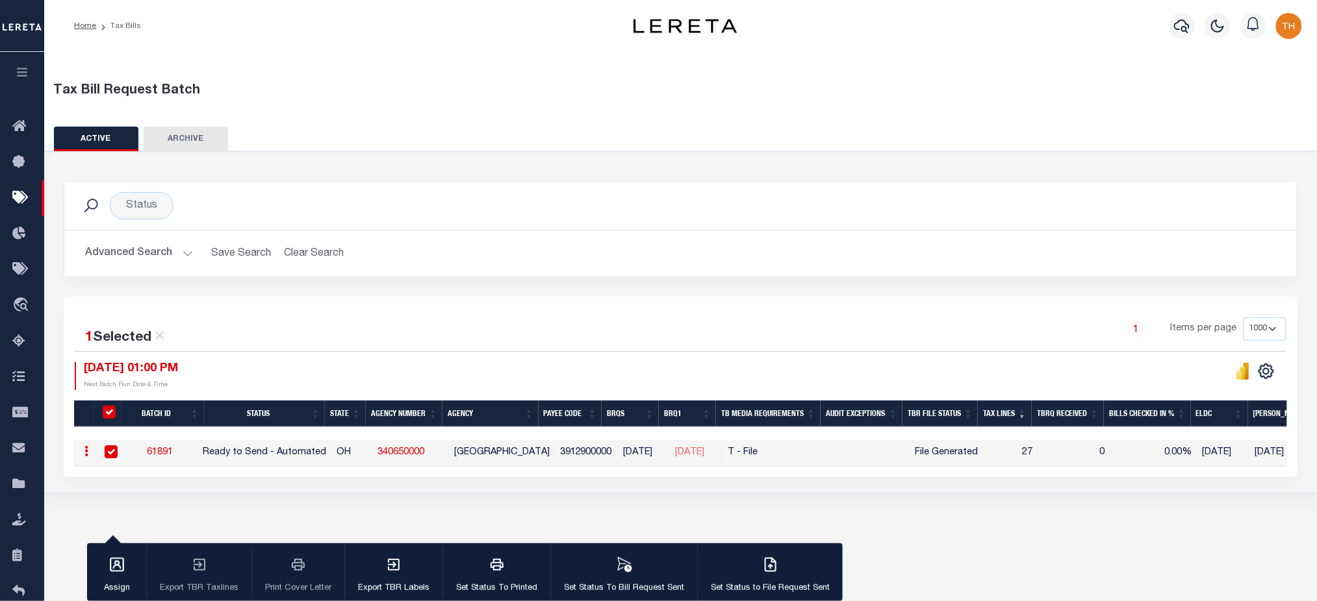
drag, startPoint x: 121, startPoint y: 251, endPoint x: 286, endPoint y: 279, distance: 167.4
click at [121, 251] on button "Advanced Search" at bounding box center [139, 253] width 108 height 25
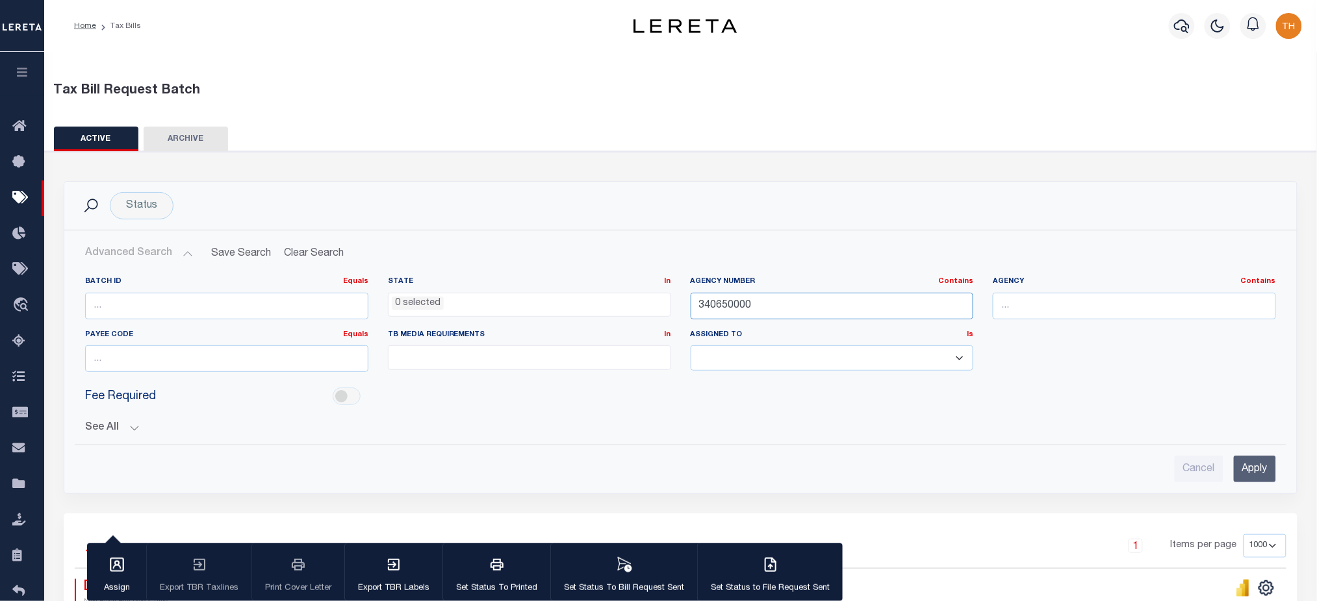
drag, startPoint x: 757, startPoint y: 305, endPoint x: 587, endPoint y: 309, distance: 170.2
click at [587, 309] on div "Batch ID Equals Equals Is Not Equal To Is Greater Than Is Less Than State In In…" at bounding box center [680, 330] width 1210 height 106
paste input "41079"
click at [1258, 474] on input "Apply" at bounding box center [1254, 469] width 42 height 27
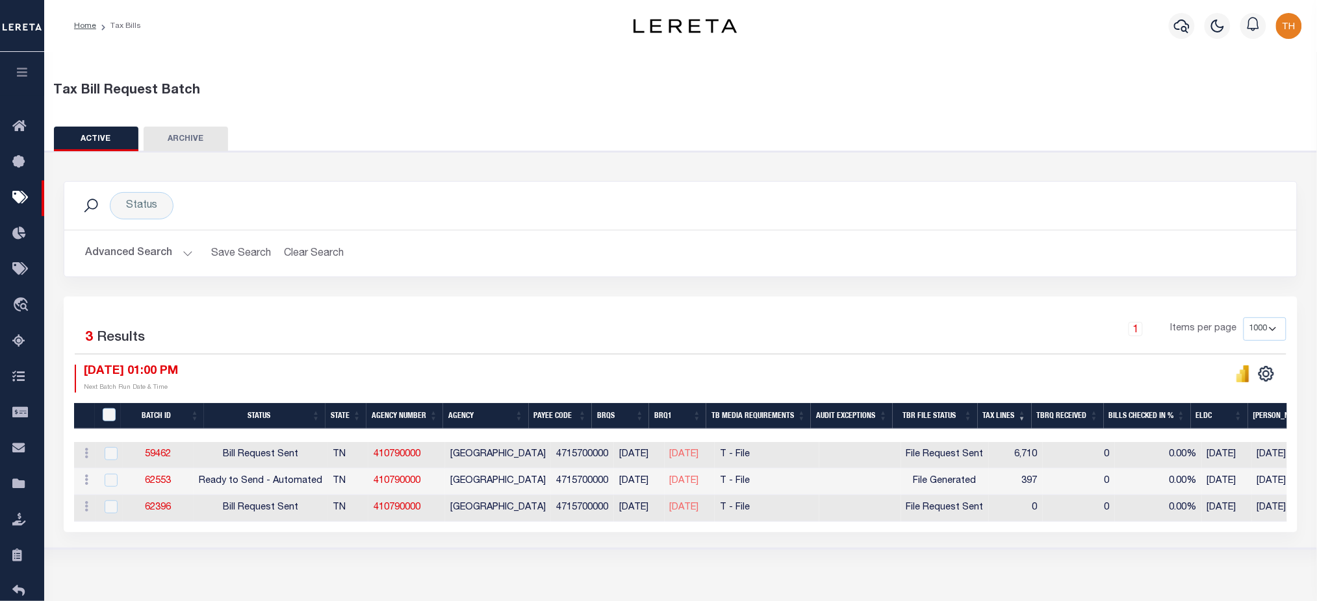
click at [151, 252] on button "Advanced Search" at bounding box center [139, 253] width 108 height 25
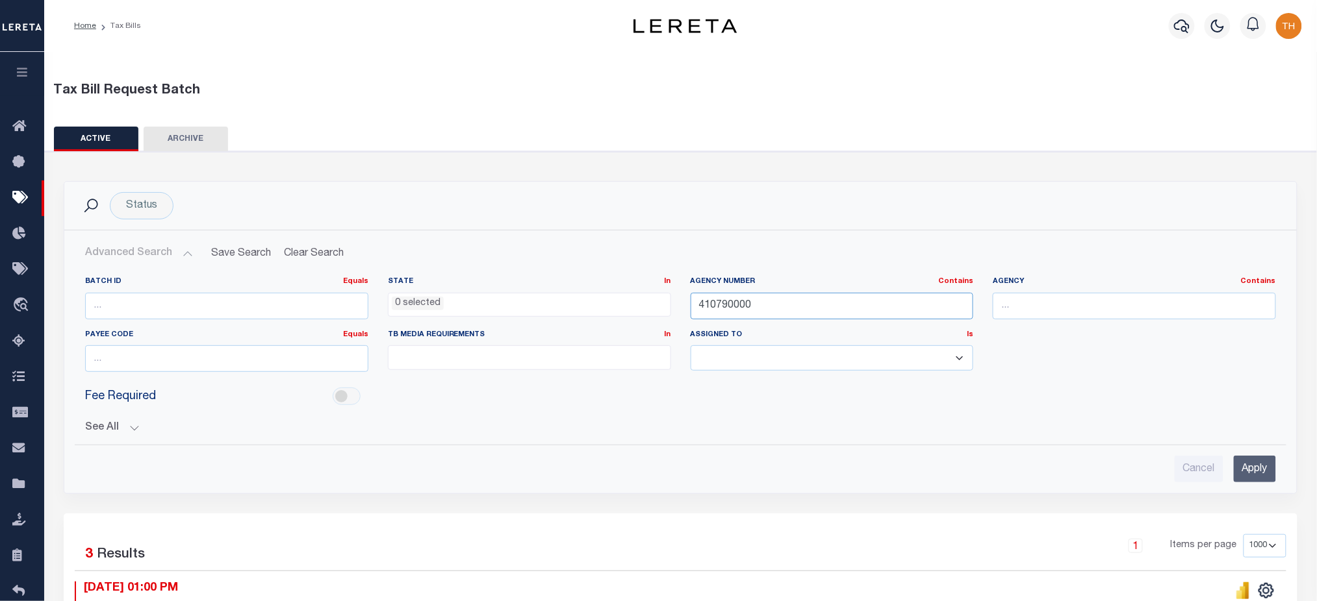
drag, startPoint x: 746, startPoint y: 309, endPoint x: 673, endPoint y: 309, distance: 72.7
click at [673, 309] on div "Batch ID Equals Equals Is Not Equal To Is Greater Than Is Less Than State In In…" at bounding box center [680, 330] width 1210 height 106
paste input "20082001"
click at [1252, 464] on input "Apply" at bounding box center [1254, 469] width 42 height 27
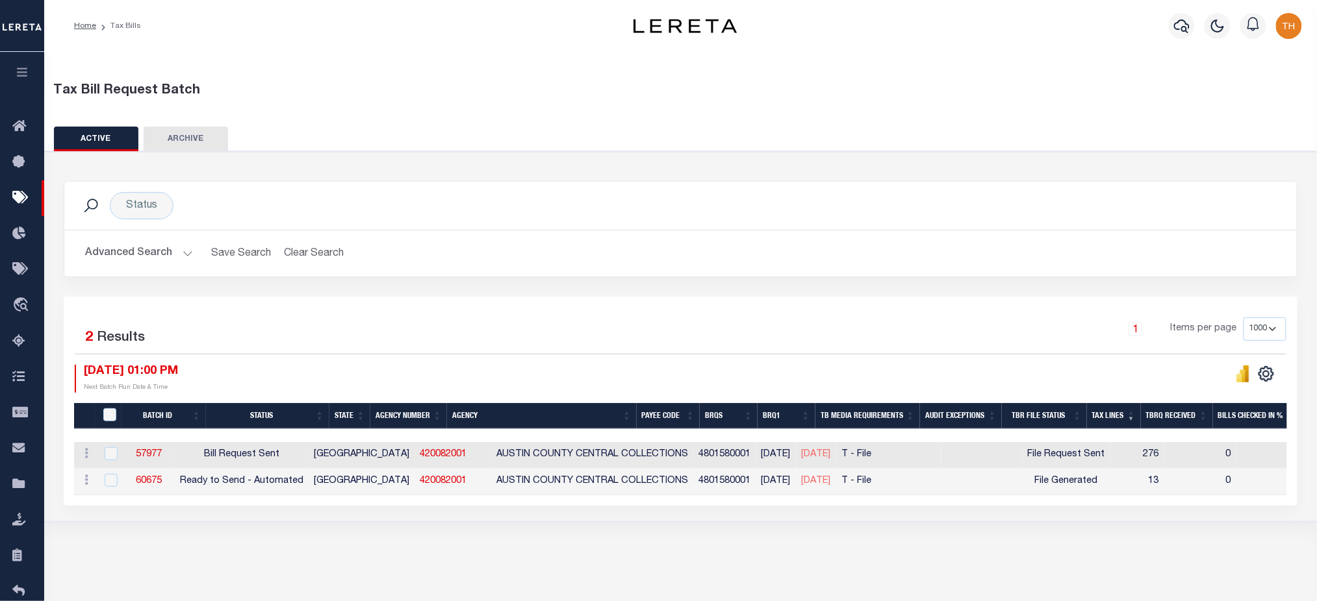
click at [148, 247] on button "Advanced Search" at bounding box center [139, 253] width 108 height 25
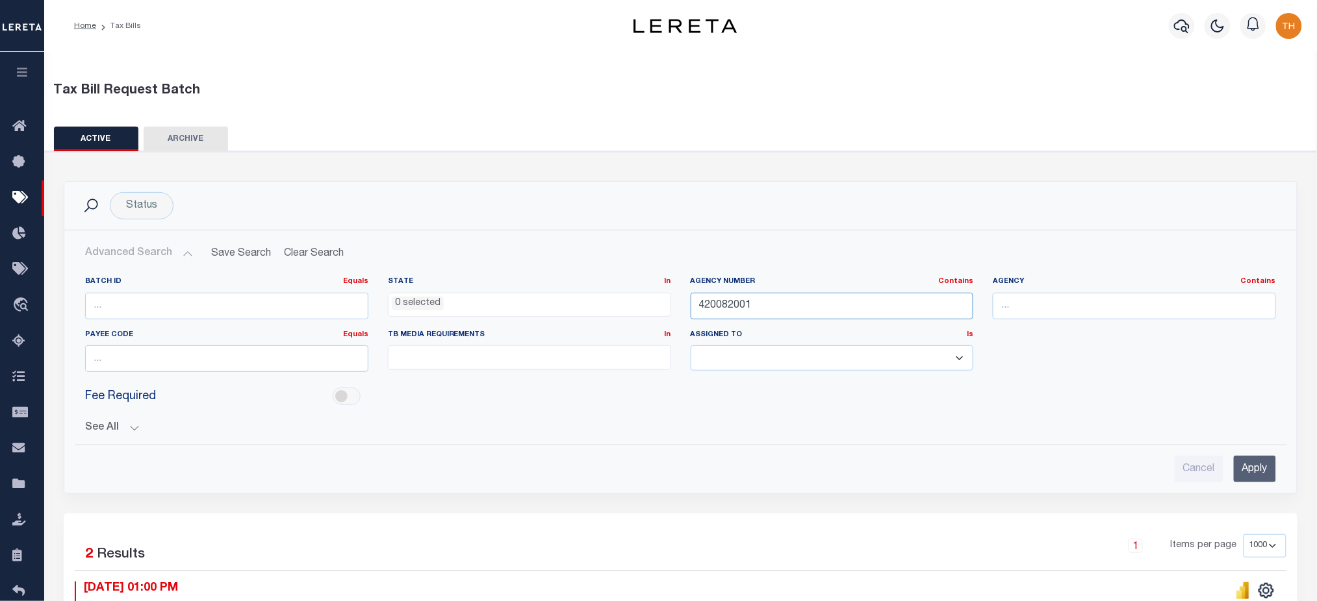
click at [777, 315] on input "420082001" at bounding box center [831, 306] width 283 height 27
click at [775, 315] on input "420082001" at bounding box center [831, 306] width 283 height 27
paste input "4"
paste input "370000"
click at [1262, 465] on input "Apply" at bounding box center [1254, 469] width 42 height 27
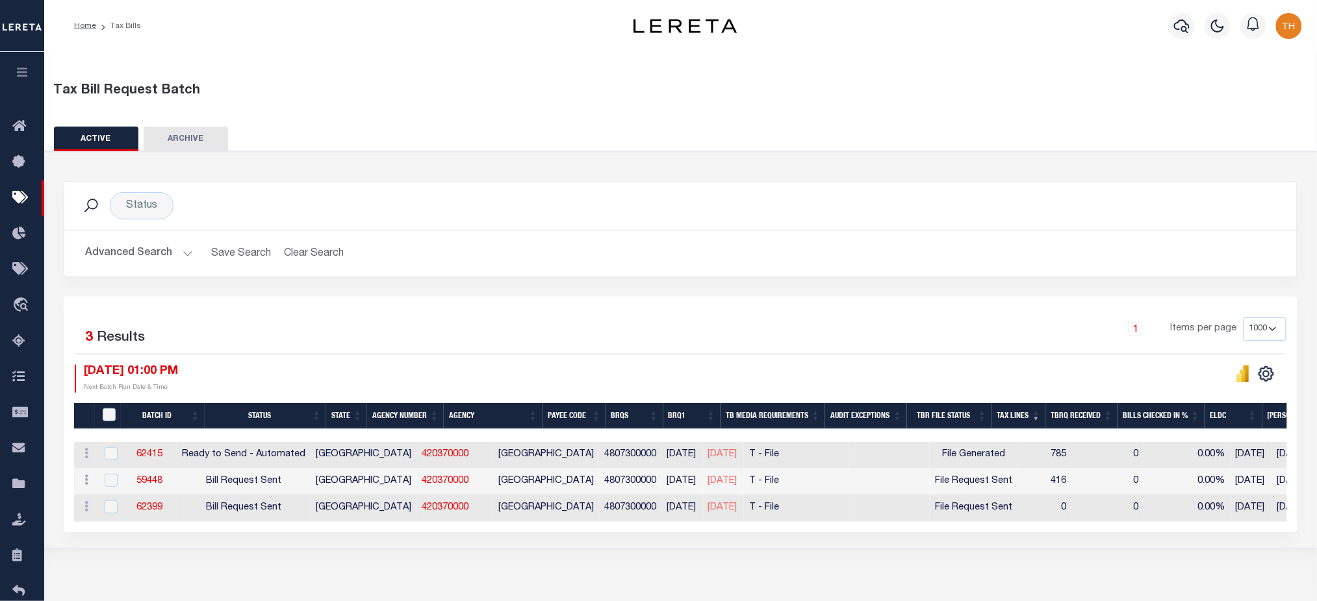
drag, startPoint x: 988, startPoint y: 544, endPoint x: 1157, endPoint y: 537, distance: 169.7
click at [1157, 537] on div "Status Search Advanced Search Save Search Clear Search Equals" at bounding box center [680, 350] width 1285 height 398
click at [984, 544] on div "Status Search Advanced Search Save Search Clear Search Equals" at bounding box center [680, 350] width 1285 height 398
click at [153, 255] on button "Advanced Search" at bounding box center [139, 253] width 108 height 25
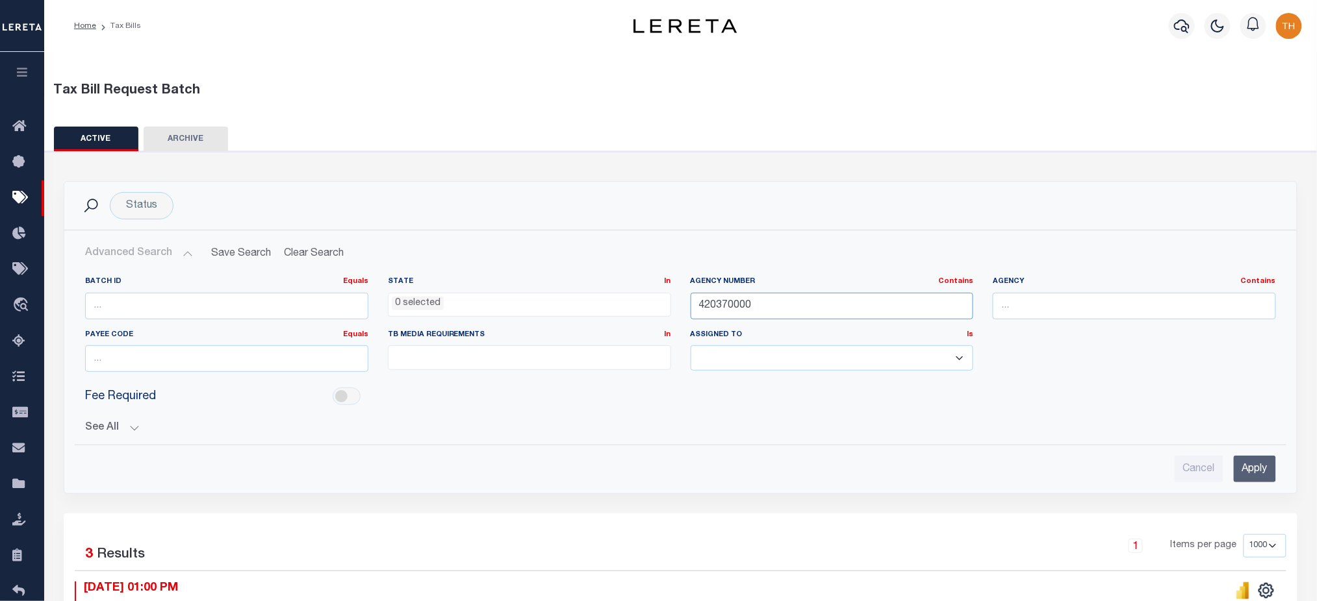
drag, startPoint x: 752, startPoint y: 301, endPoint x: 663, endPoint y: 305, distance: 89.7
click at [663, 305] on div "Batch ID Equals Equals Is Not Equal To Is Greater Than Is Less Than State In In…" at bounding box center [680, 330] width 1210 height 106
paste input "501"
click at [1244, 474] on input "Apply" at bounding box center [1254, 469] width 42 height 27
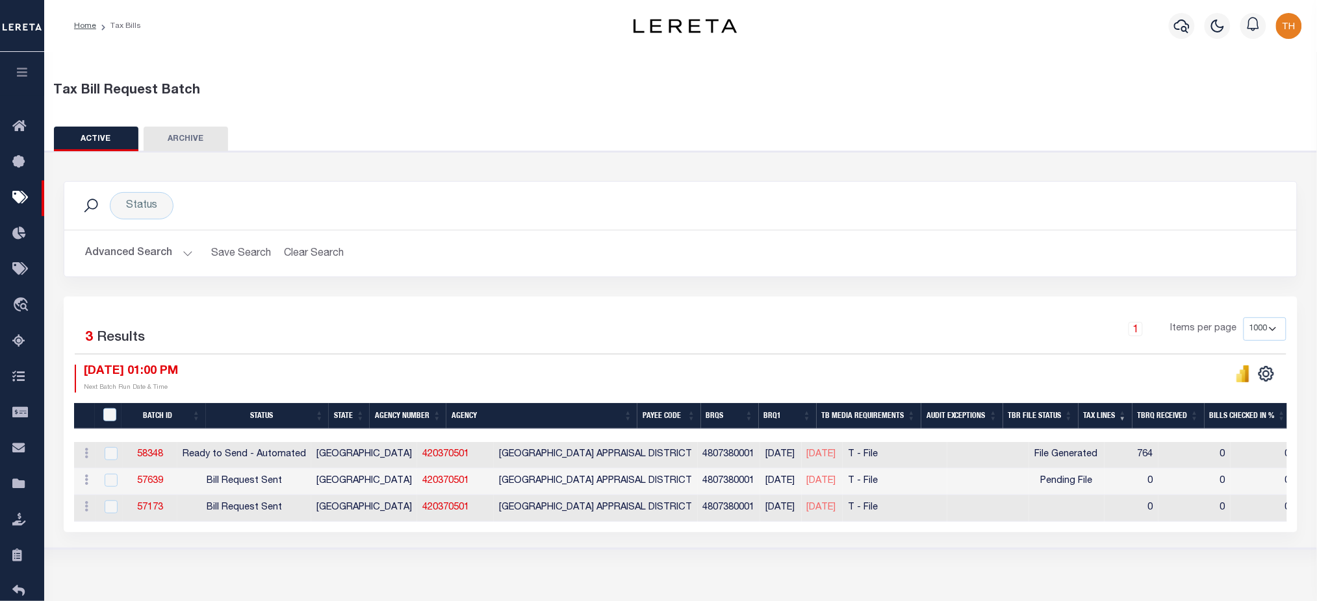
drag, startPoint x: 140, startPoint y: 260, endPoint x: 411, endPoint y: 277, distance: 271.3
click at [140, 260] on button "Advanced Search" at bounding box center [139, 253] width 108 height 25
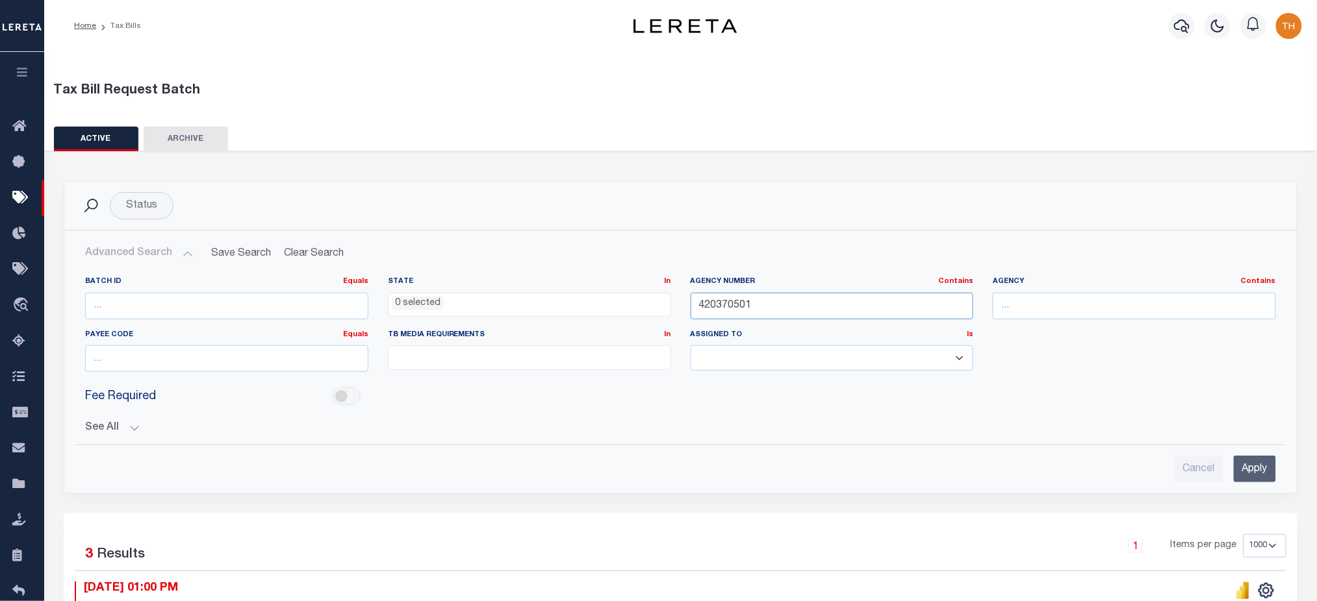
drag, startPoint x: 607, startPoint y: 305, endPoint x: 594, endPoint y: 305, distance: 13.0
click at [590, 305] on div "Batch ID Equals Equals Is Not Equal To Is Greater Than Is Less Than State In In…" at bounding box center [680, 330] width 1210 height 106
paste input "1460000"
type input "421460000"
click at [1253, 462] on input "Apply" at bounding box center [1254, 469] width 42 height 27
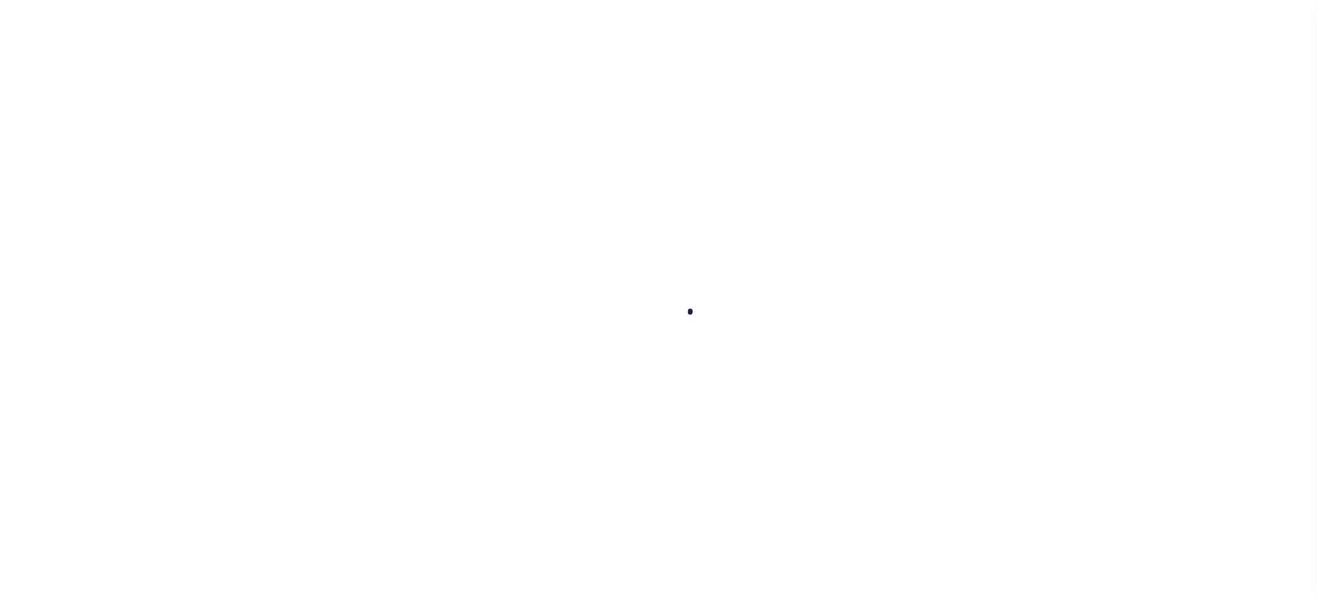
select select
checkbox input "false"
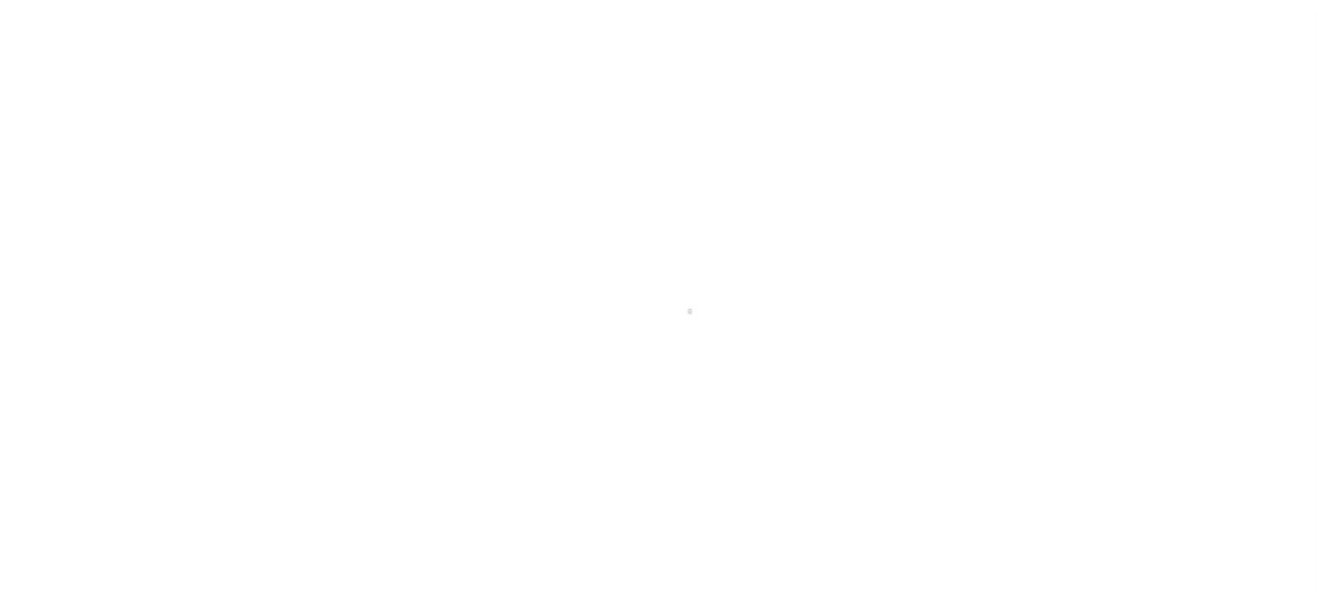
checkbox input "false"
type input "2704900000"
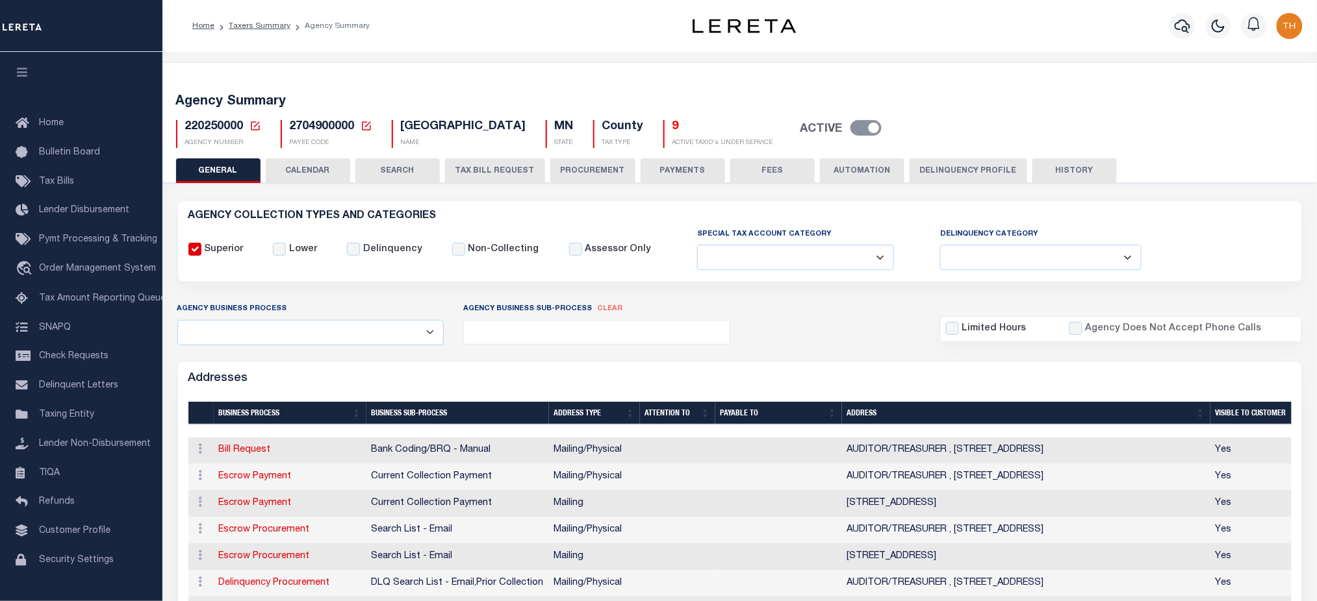
click at [309, 174] on button "CALENDAR" at bounding box center [308, 170] width 84 height 25
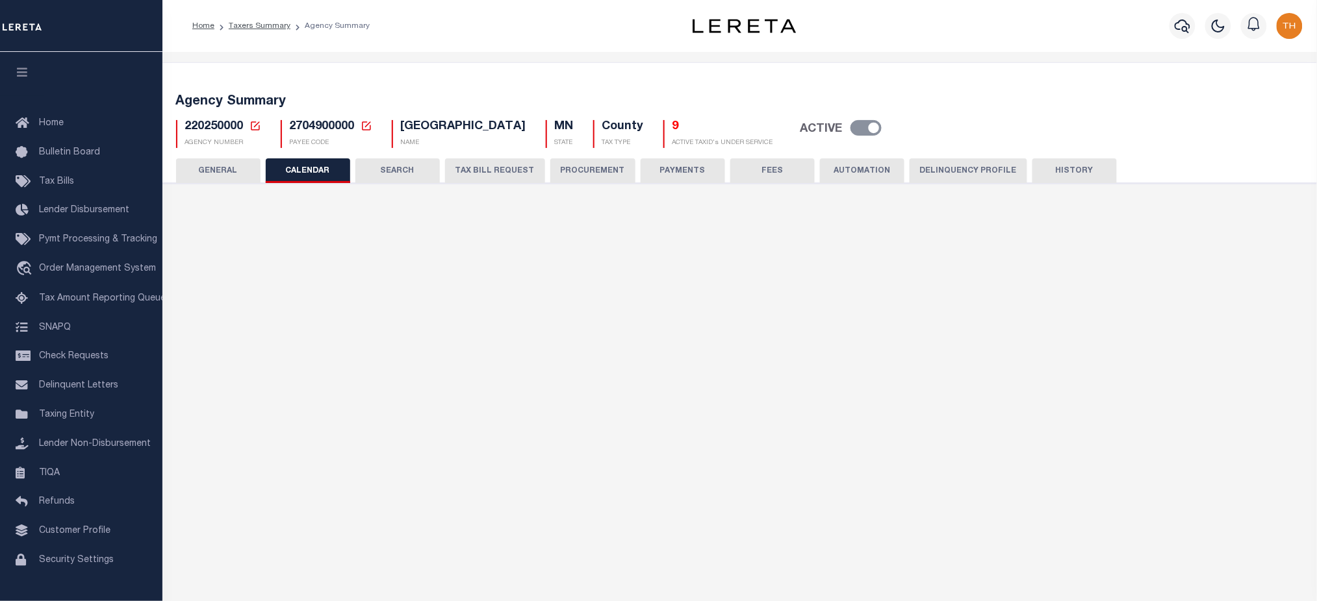
checkbox input "false"
type input "1"
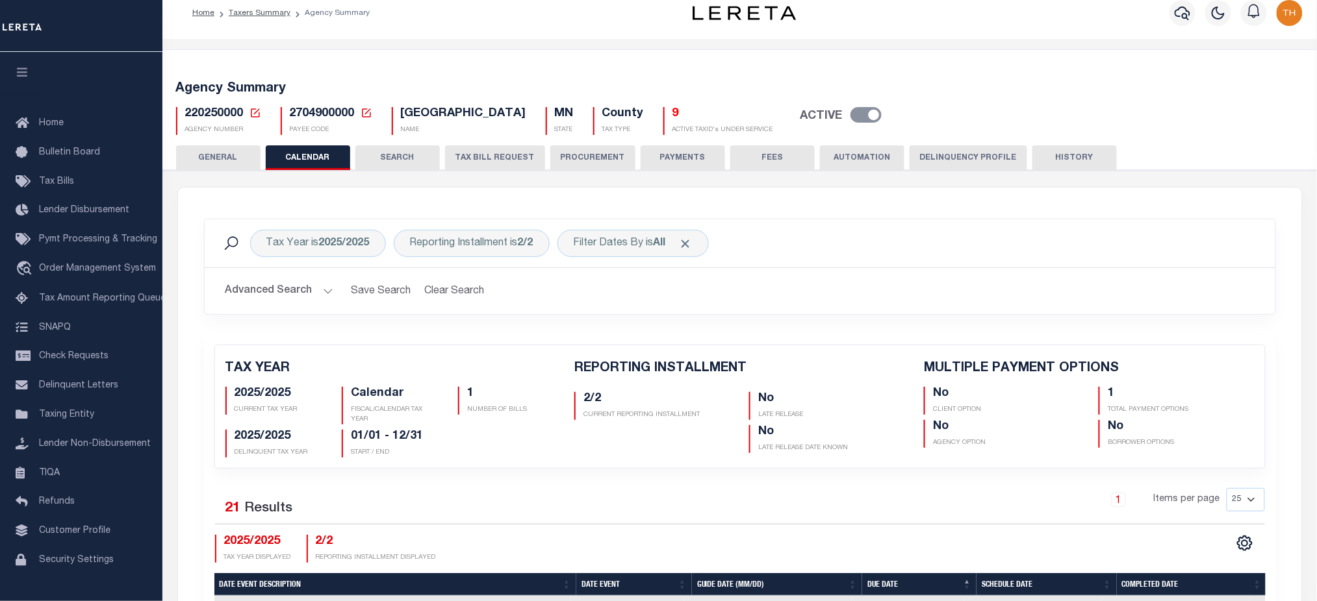
scroll to position [433, 0]
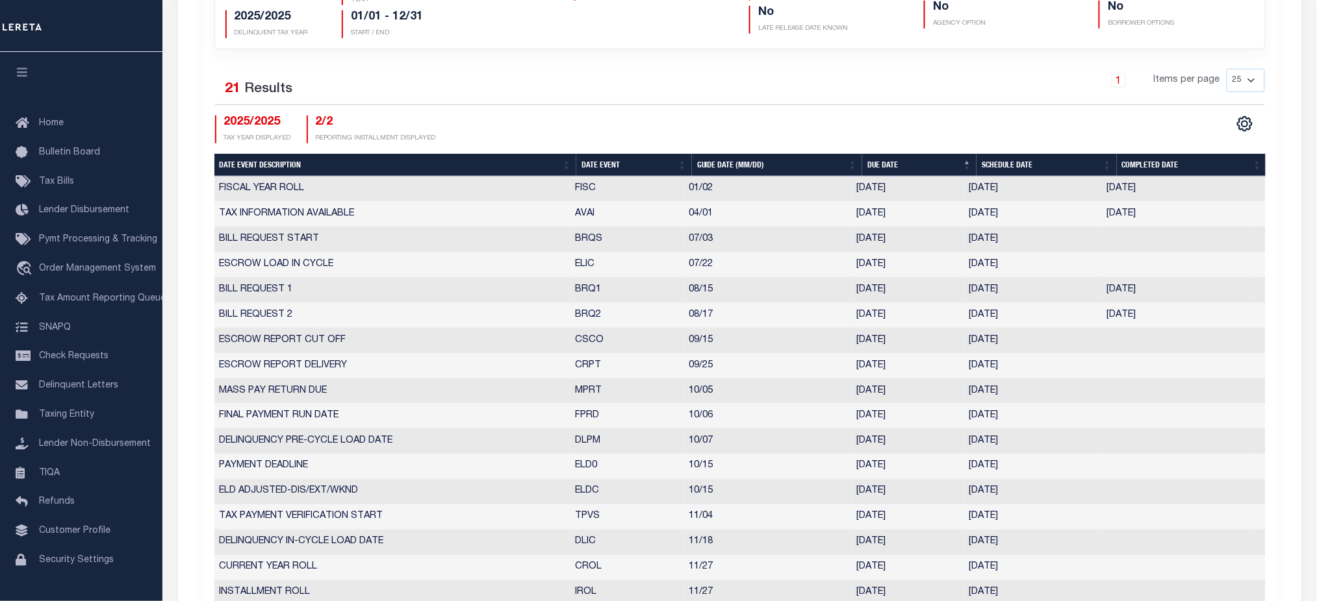
drag, startPoint x: 574, startPoint y: 311, endPoint x: 1163, endPoint y: 320, distance: 588.5
click at [1190, 323] on tr "BILL REQUEST 2 BRQ2 08/17 08/15/2025 08/08/2025 08/08/2025 3647289" at bounding box center [739, 315] width 1051 height 25
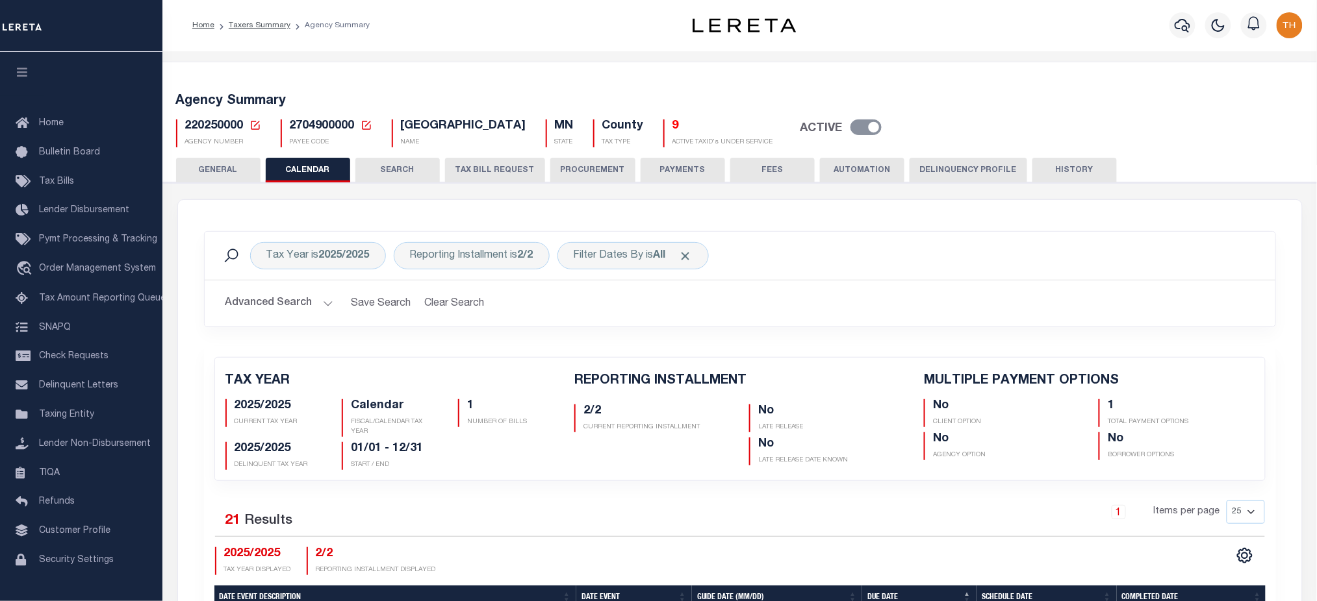
scroll to position [0, 0]
click at [496, 164] on button "TAX BILL REQUEST" at bounding box center [495, 170] width 100 height 25
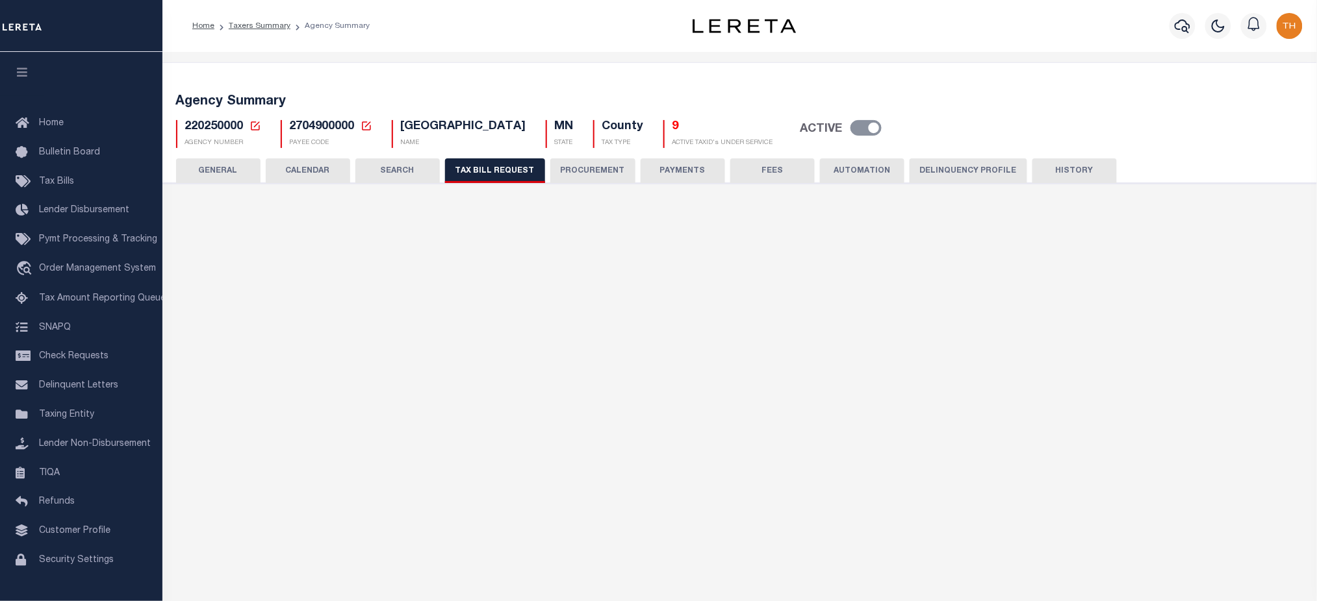
click at [1035, 167] on button "HISTORY" at bounding box center [1074, 170] width 84 height 25
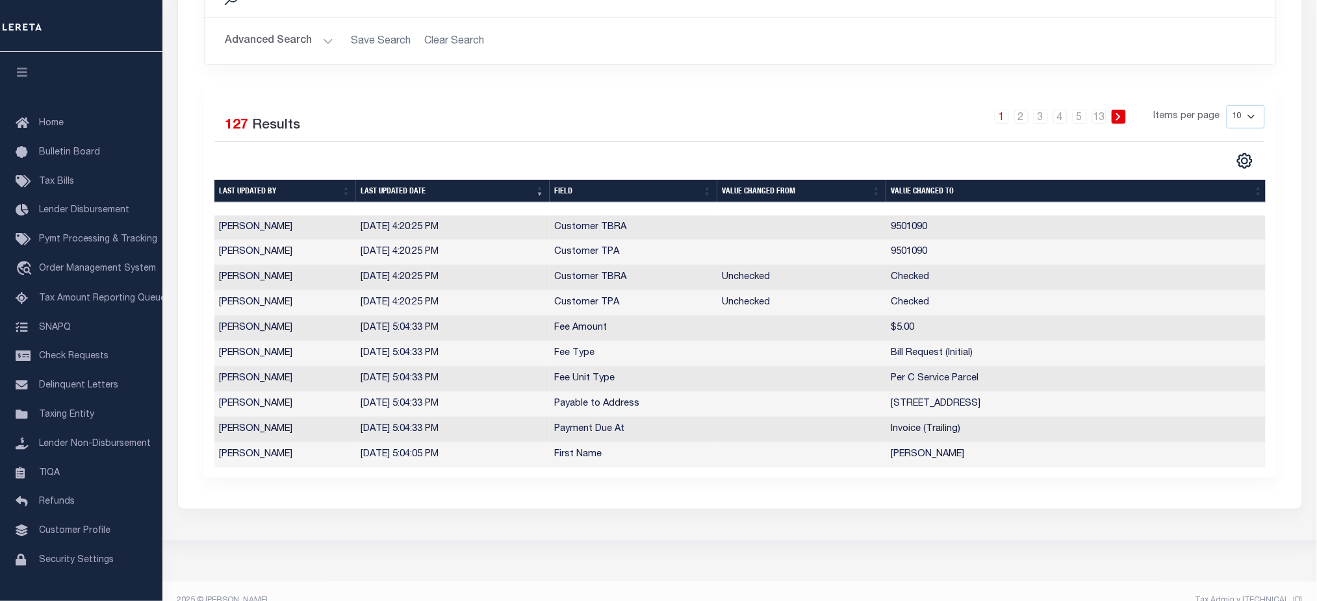
scroll to position [173, 0]
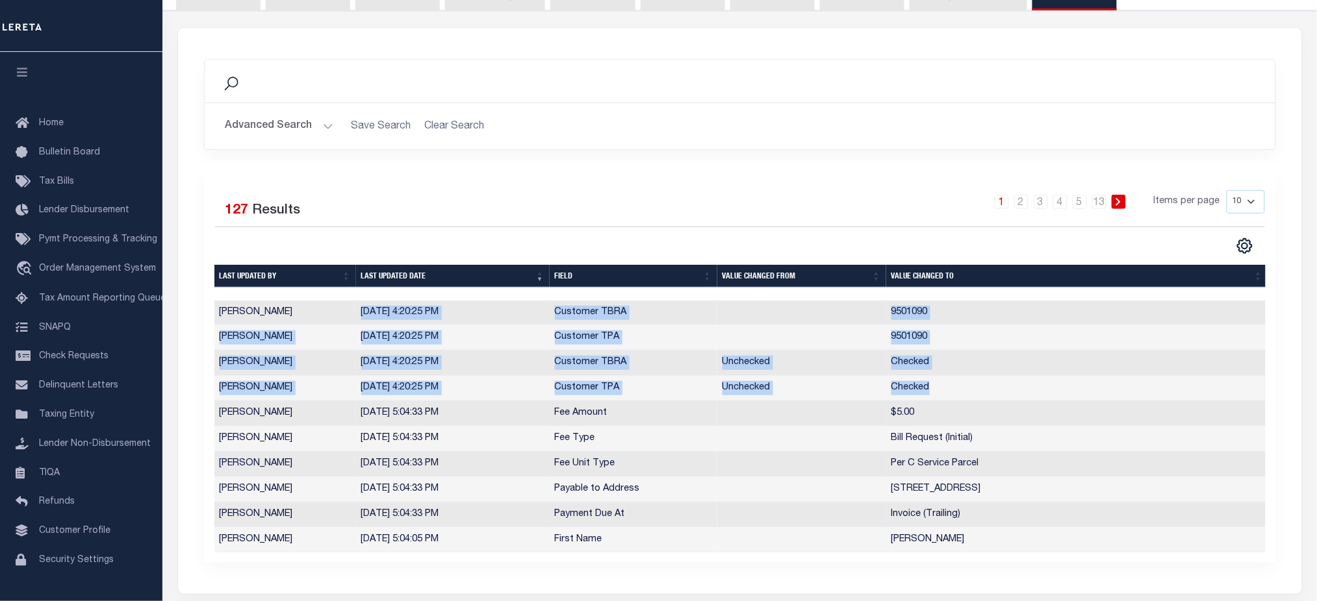
drag, startPoint x: 359, startPoint y: 313, endPoint x: 946, endPoint y: 383, distance: 591.4
click at [946, 383] on tbody "Jackson, Jaclyn 8/20/2025, 4:20:25 PM Customer TBRA 9501090 Jackson, Jaclyn 8/2…" at bounding box center [741, 427] width 1054 height 253
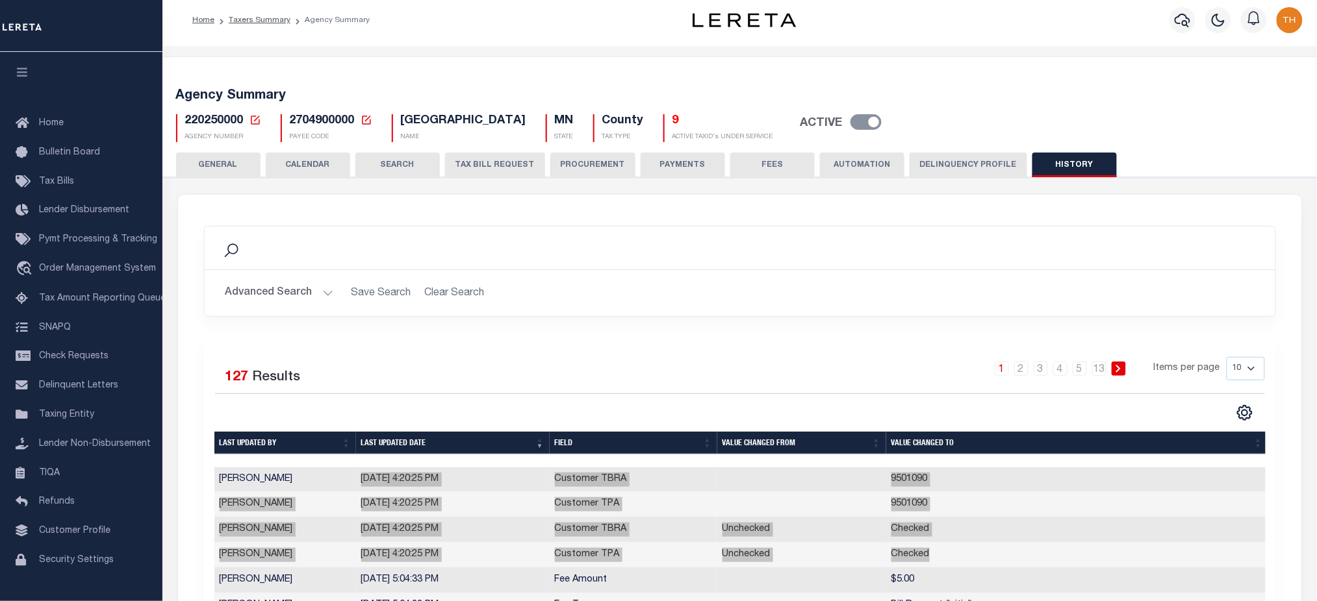
scroll to position [0, 0]
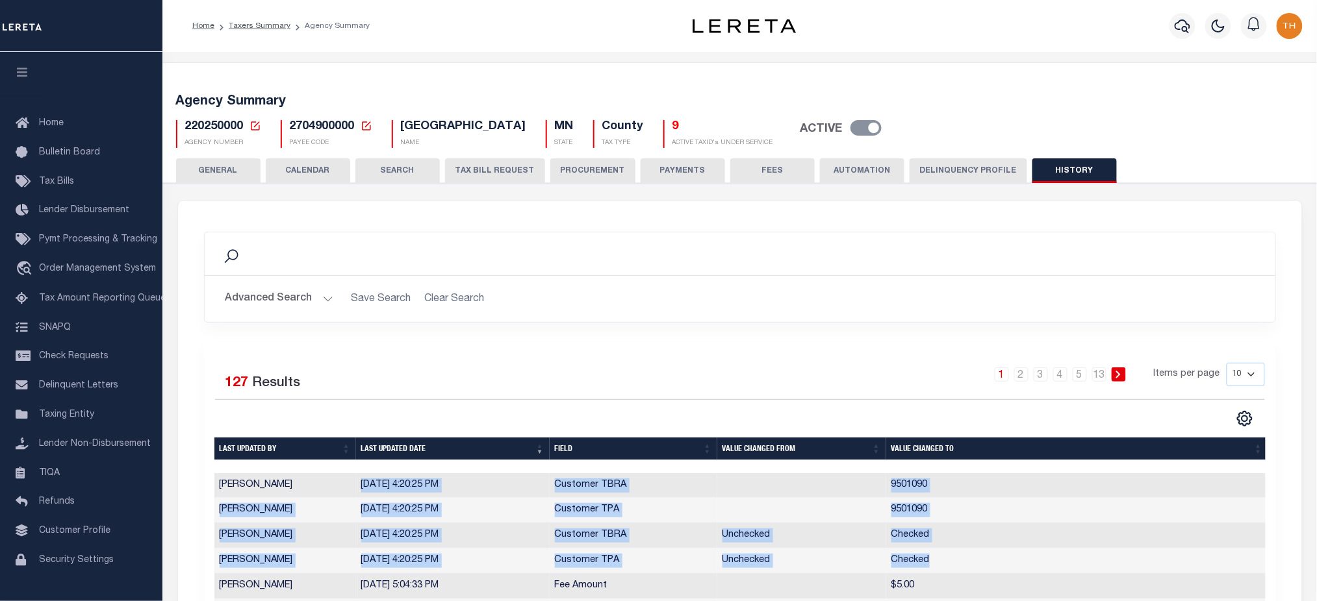
click at [216, 174] on button "GENERAL" at bounding box center [218, 170] width 84 height 25
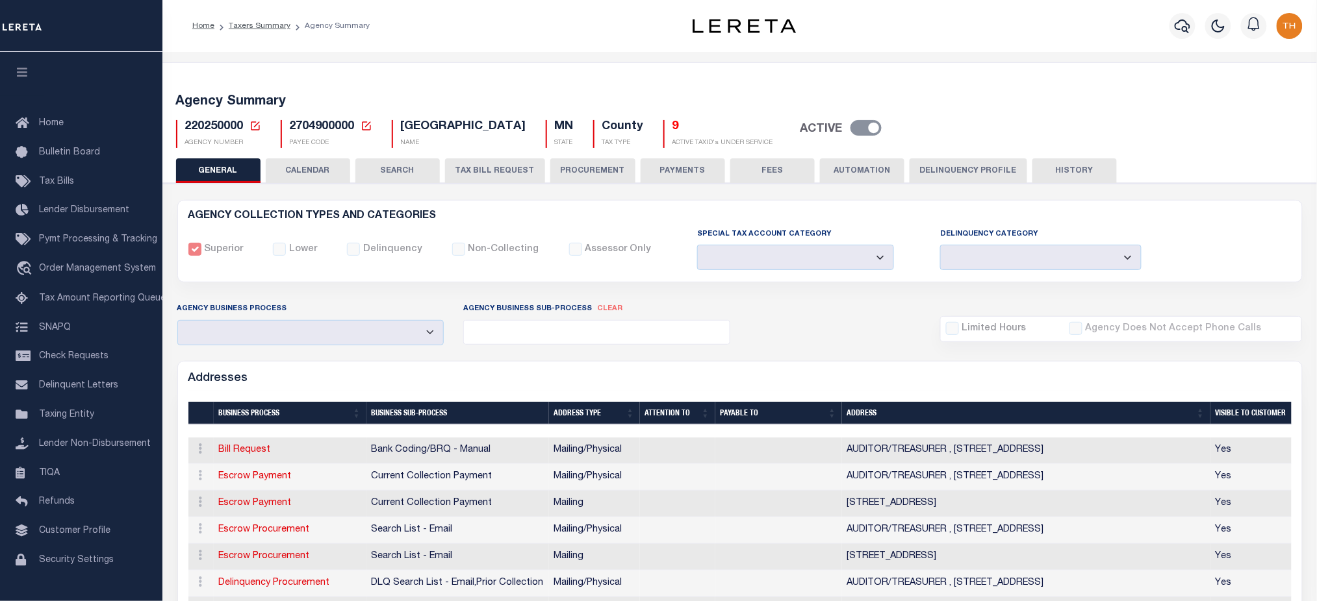
click at [299, 166] on button "CALENDAR" at bounding box center [308, 170] width 84 height 25
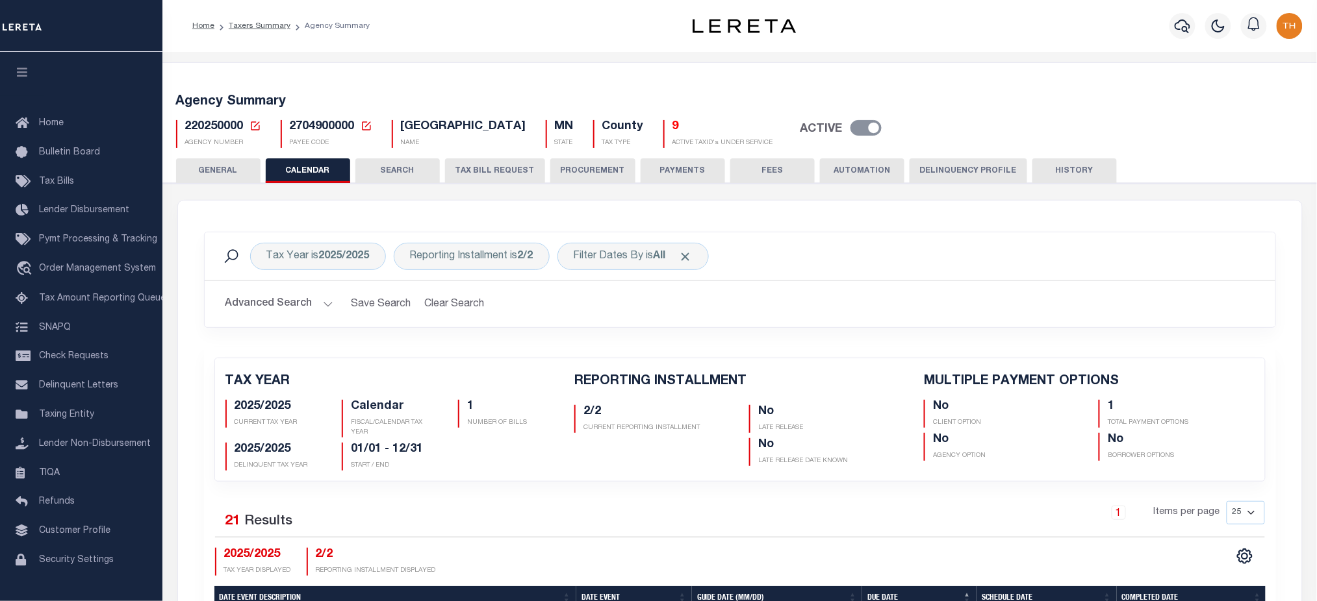
click at [504, 178] on button "TAX BILL REQUEST" at bounding box center [495, 170] width 100 height 25
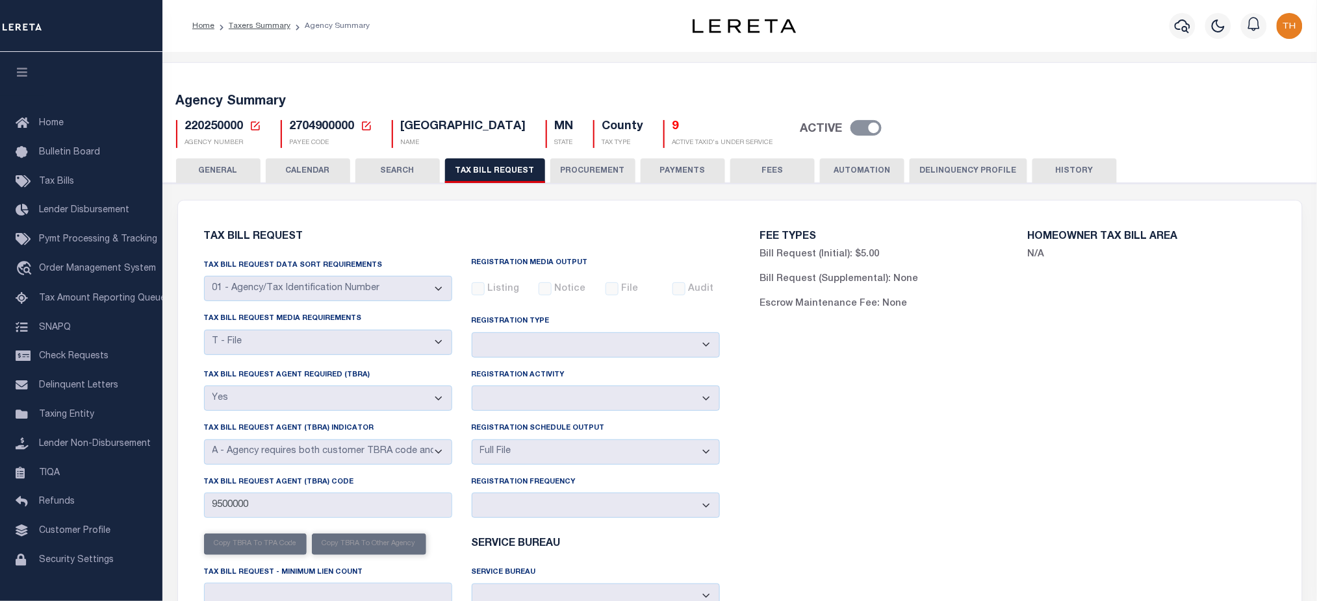
click at [1054, 173] on button "HISTORY" at bounding box center [1074, 170] width 84 height 25
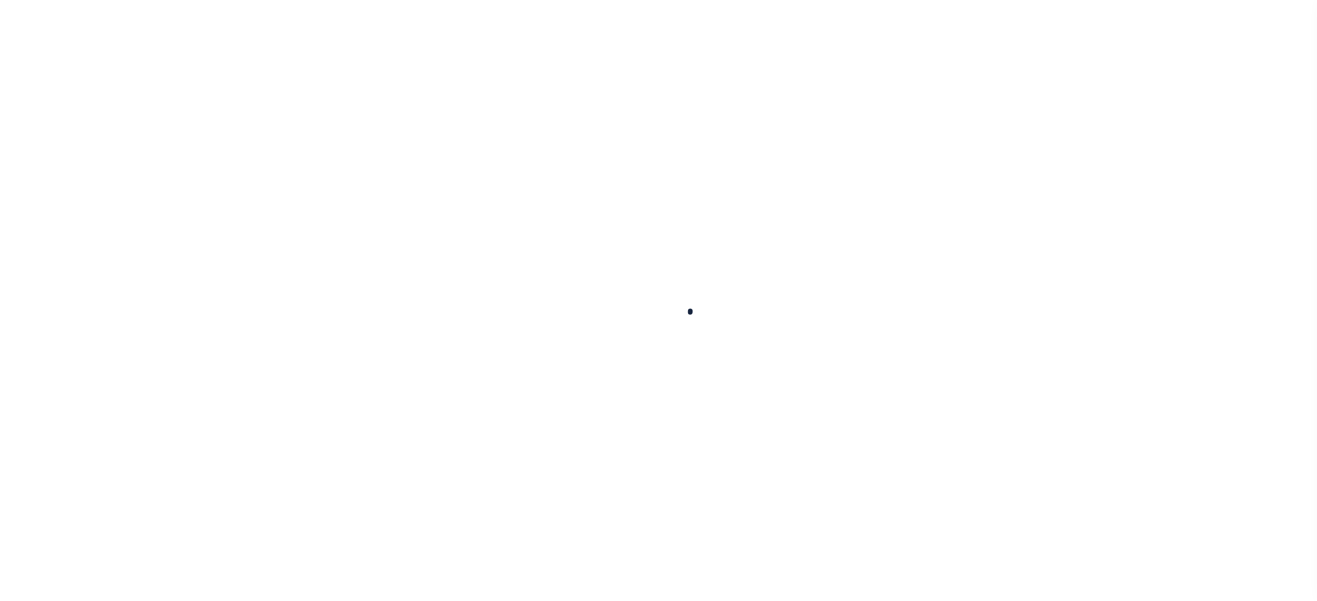
select select
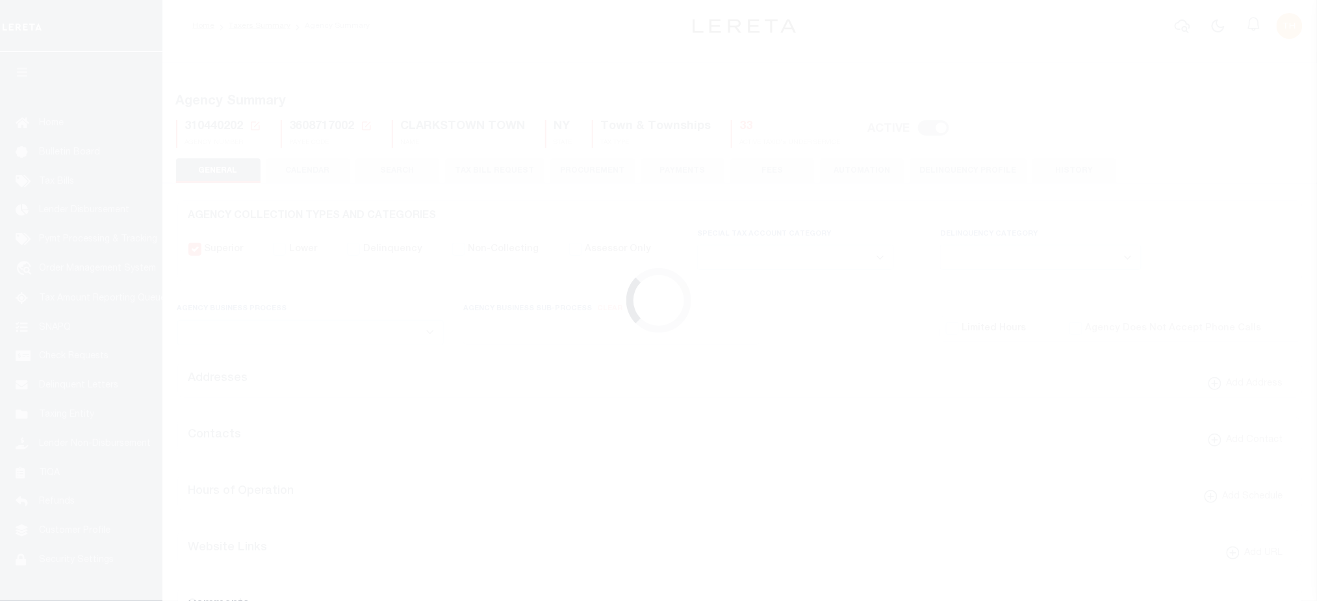
checkbox input "false"
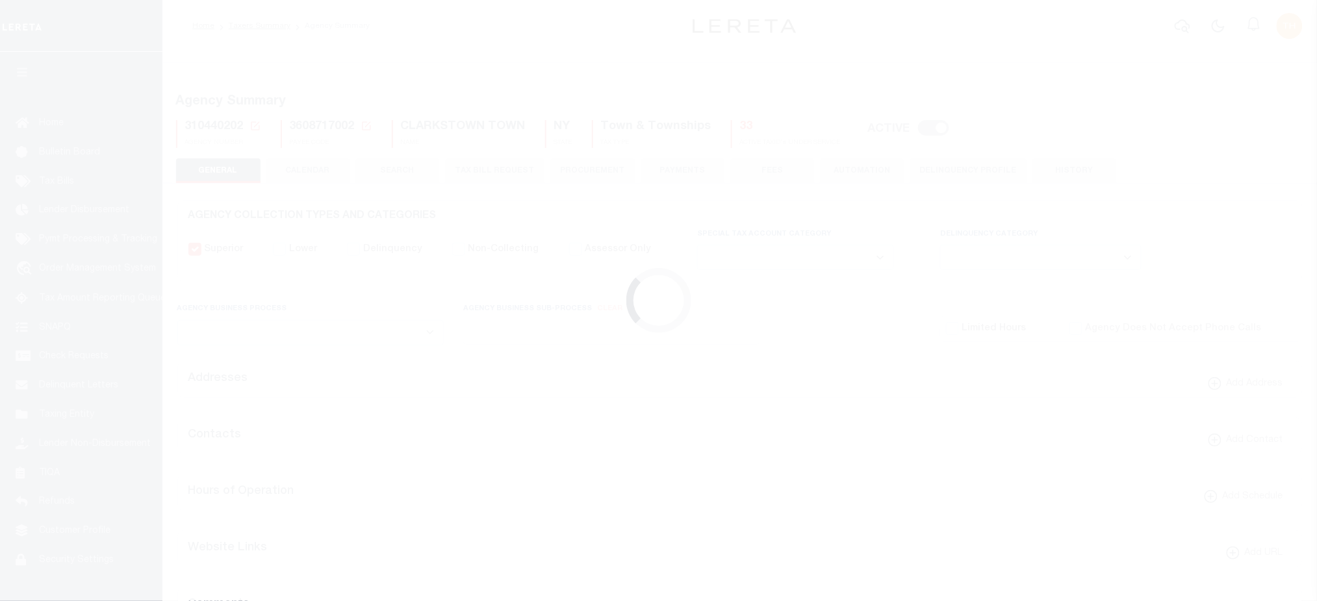
type input "3608717002"
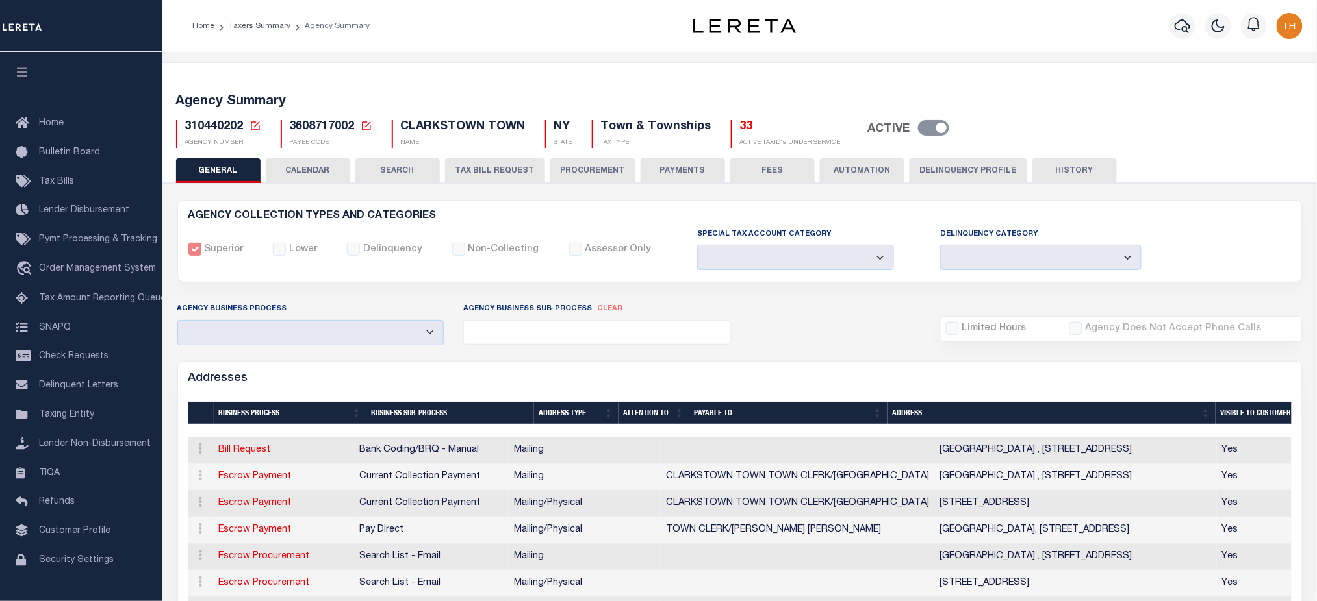
click at [218, 132] on span "310440202" at bounding box center [214, 127] width 58 height 12
copy h5 "310440202"
click at [325, 170] on button "CALENDAR" at bounding box center [308, 170] width 84 height 25
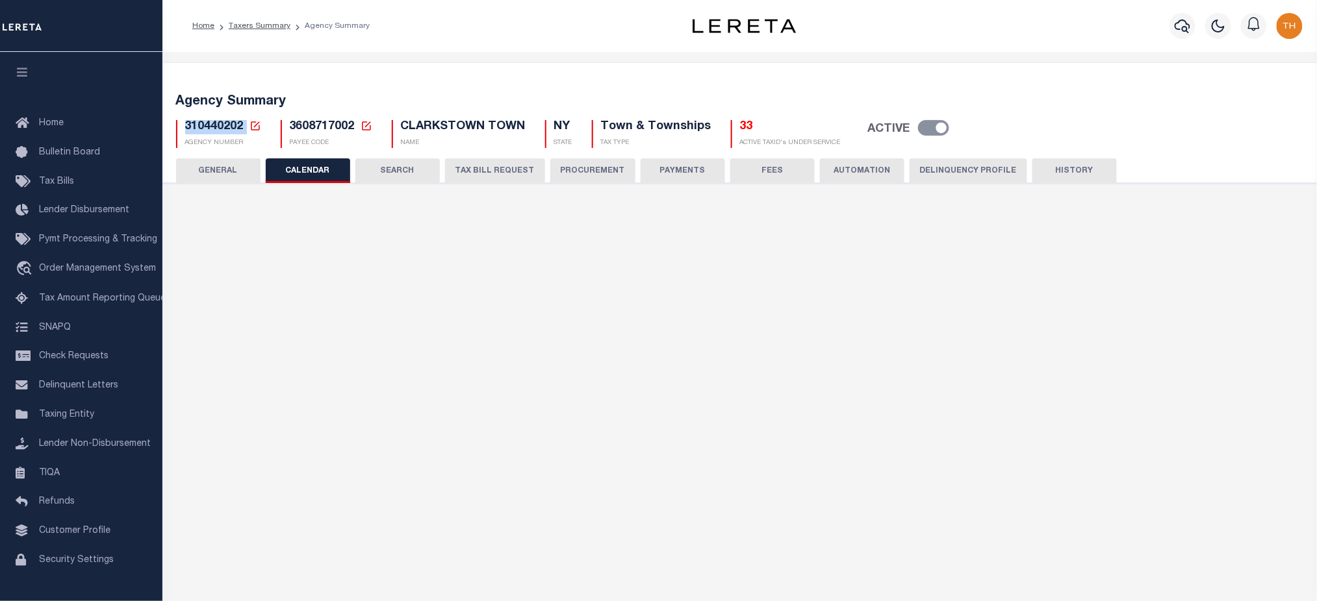
checkbox input "false"
type input "1"
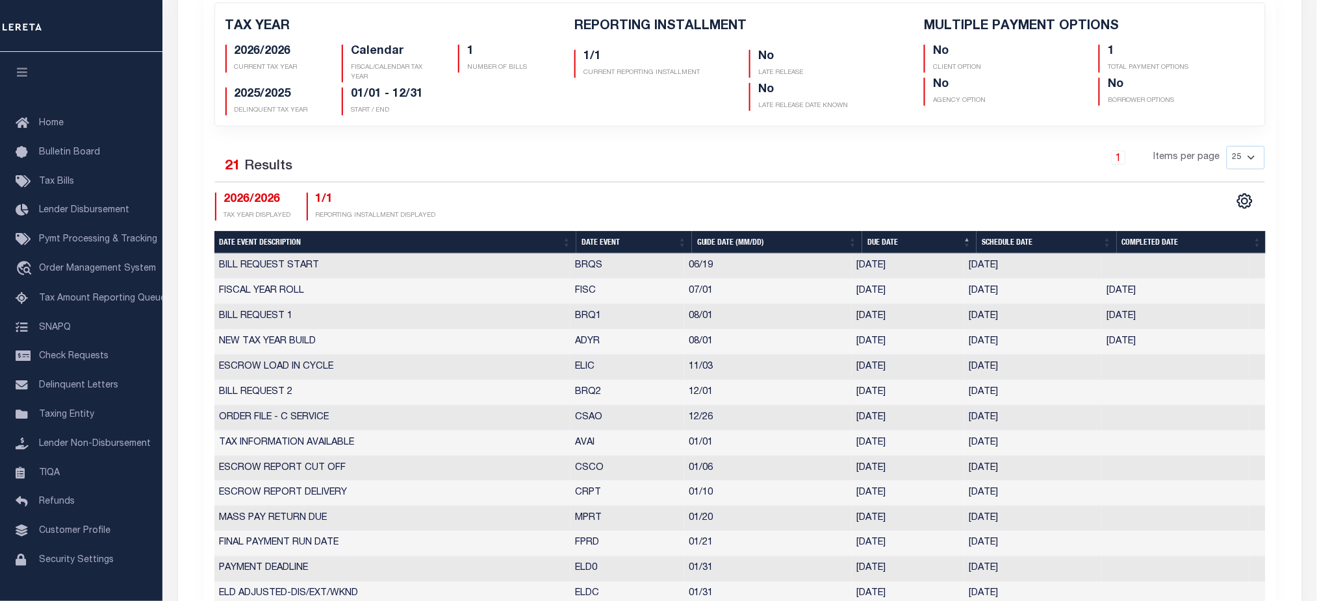
scroll to position [433, 0]
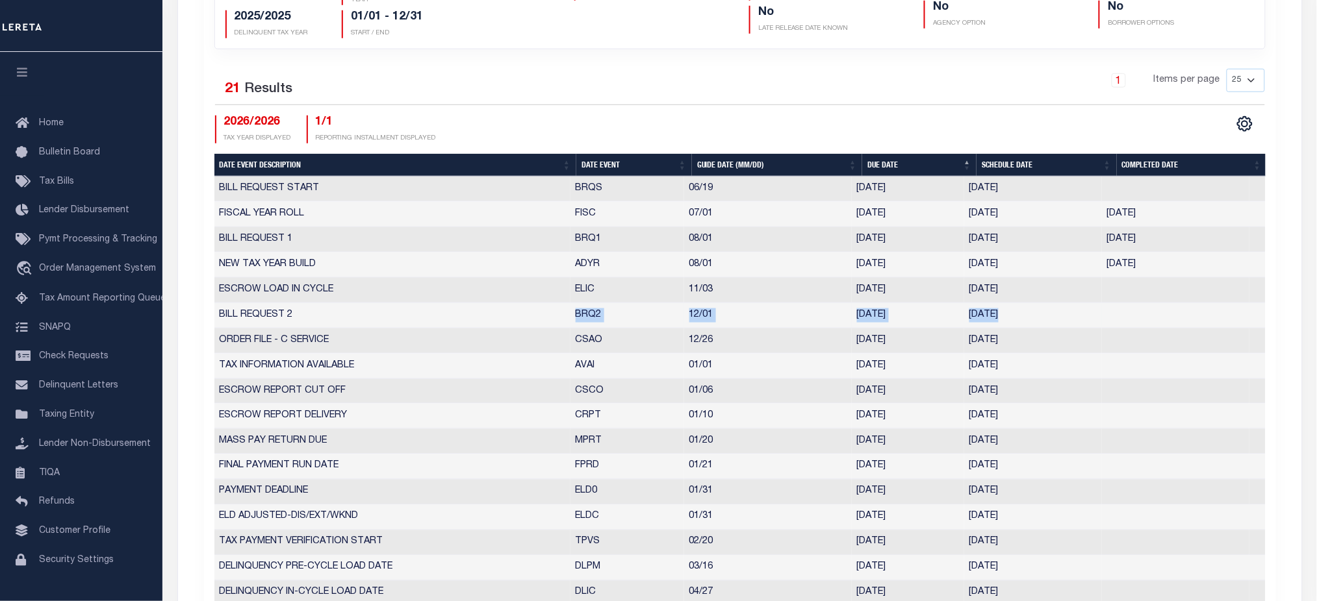
drag, startPoint x: 586, startPoint y: 322, endPoint x: 1182, endPoint y: 321, distance: 595.6
click at [1182, 321] on tr "BILL REQUEST 2 BRQ2 12/01 12/01/2025 11/24/2025 844780" at bounding box center [739, 315] width 1051 height 25
drag, startPoint x: 1152, startPoint y: 264, endPoint x: 901, endPoint y: 266, distance: 251.4
click at [901, 266] on tr "NEW TAX YEAR BUILD ADYR 08/01 08/01/2025 08/01/2025 08/01/2025 2366513" at bounding box center [739, 265] width 1051 height 25
drag, startPoint x: 1176, startPoint y: 242, endPoint x: 1254, endPoint y: 297, distance: 96.4
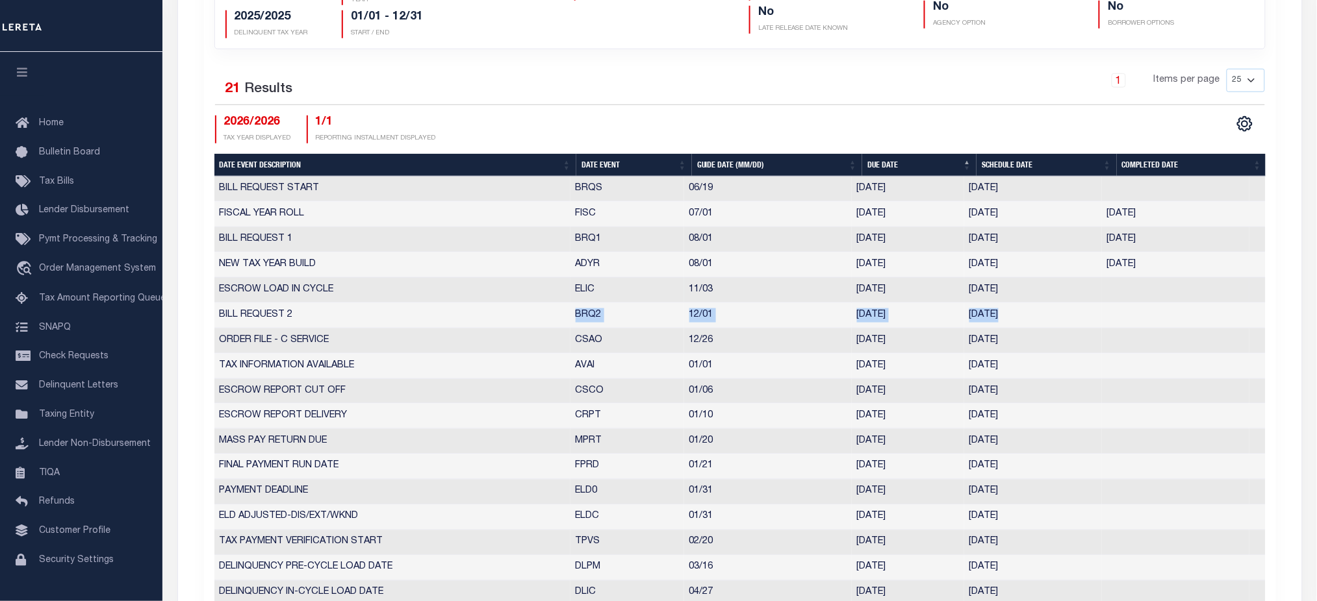
click at [994, 246] on tr "BILL REQUEST 1 BRQ1 08/01 08/01/2025 07/25/2025 07/25/2025 352430" at bounding box center [739, 239] width 1051 height 25
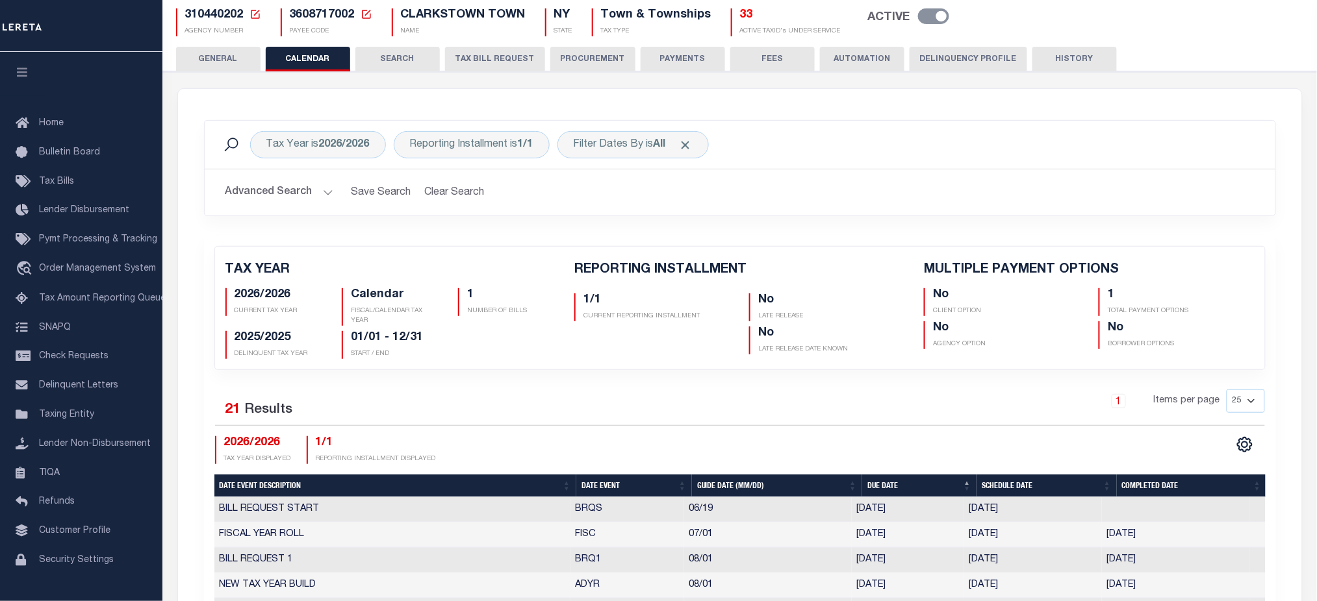
scroll to position [86, 0]
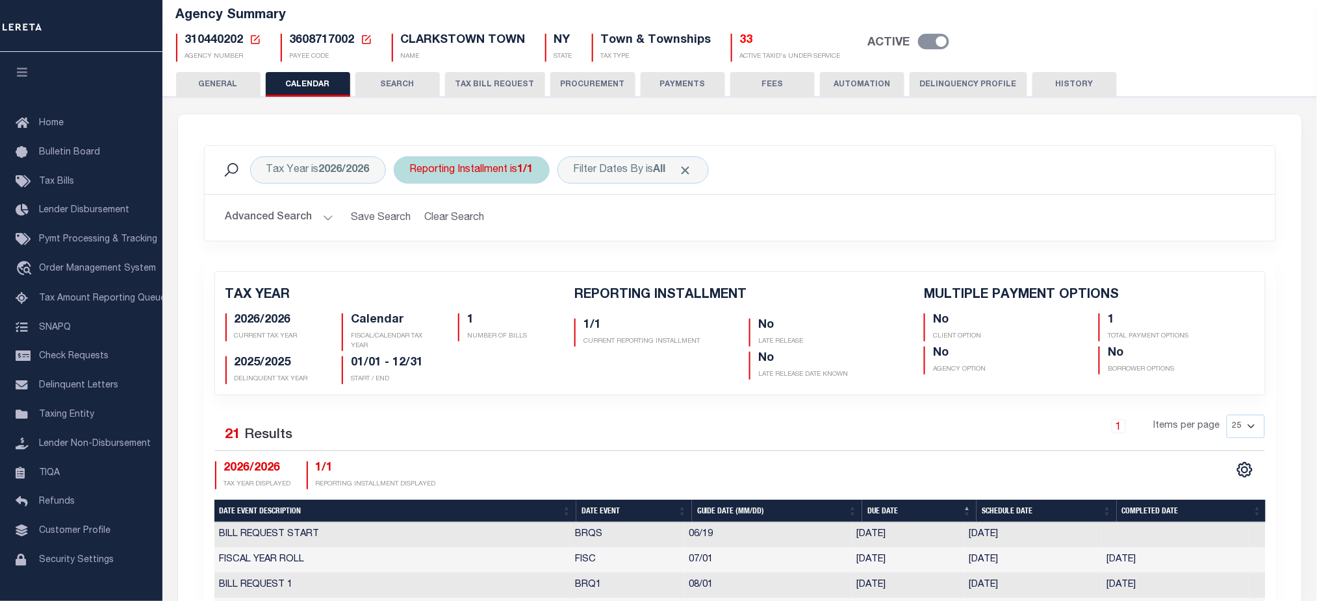
click at [517, 178] on div "Reporting Installment is 1/1" at bounding box center [472, 170] width 156 height 27
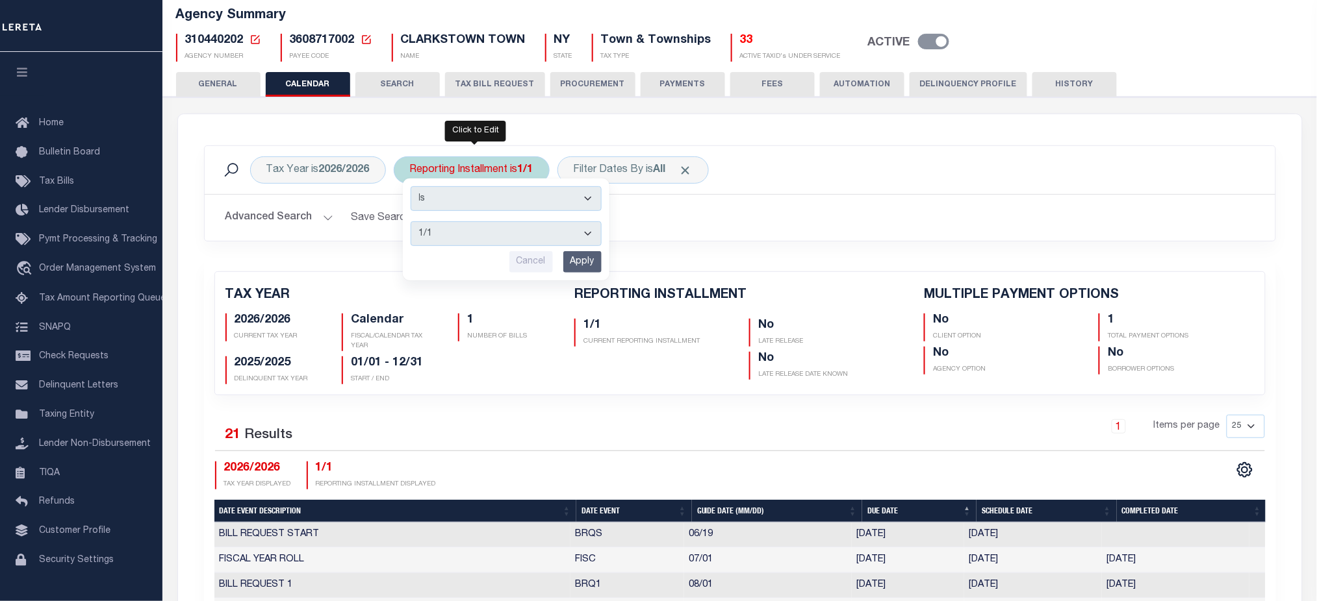
click at [481, 225] on select "1/1" at bounding box center [506, 233] width 191 height 25
click at [848, 351] on div "No LATE RELEASE No LATE RELEASE DATE KNOWN" at bounding box center [826, 347] width 175 height 66
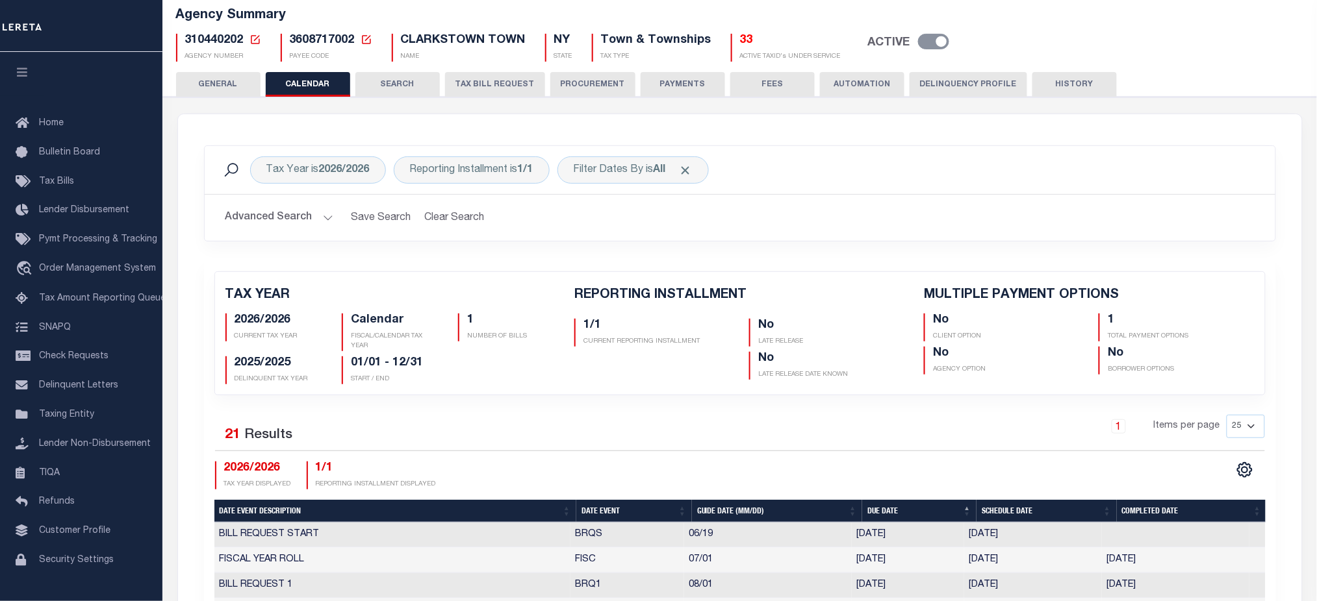
click at [483, 90] on button "TAX BILL REQUEST" at bounding box center [495, 84] width 100 height 25
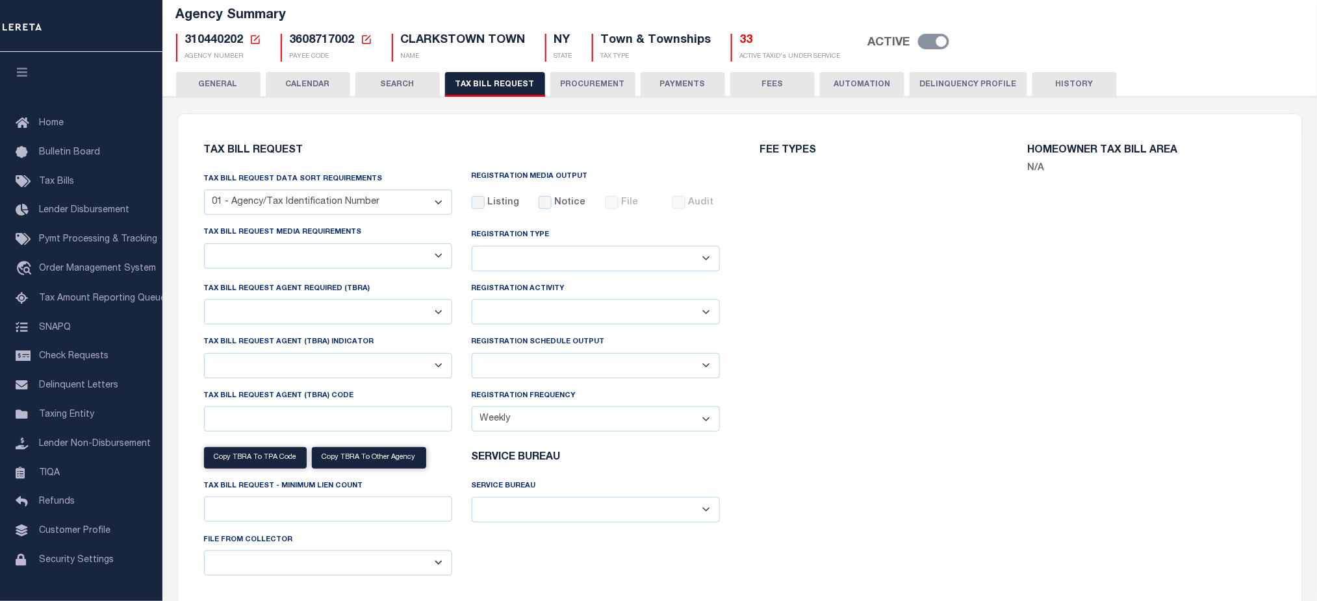
select select "22"
select select "true"
select select "13"
select select "1"
type input "70"
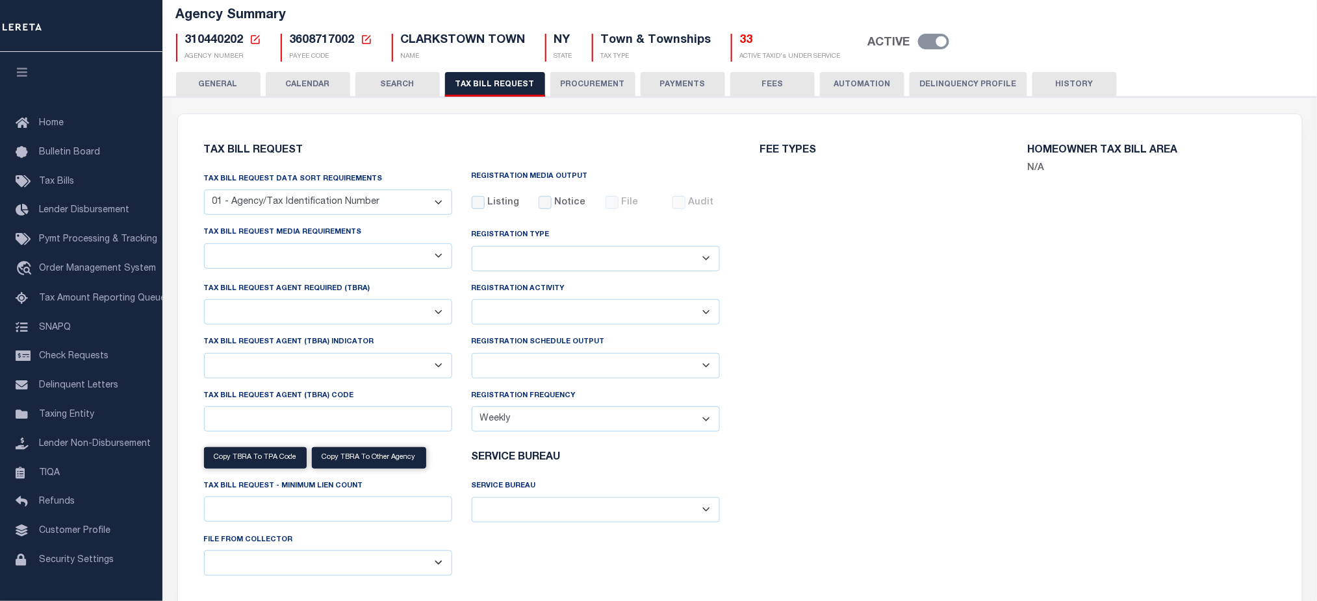
select select
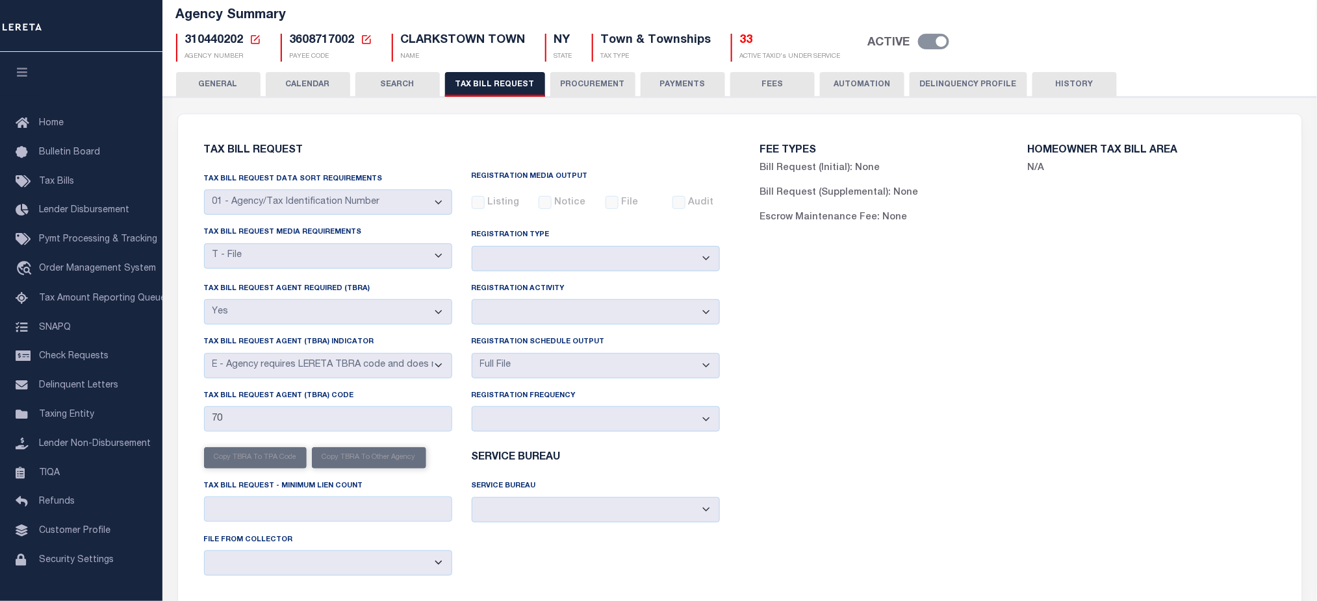
click at [1043, 86] on button "HISTORY" at bounding box center [1074, 84] width 84 height 25
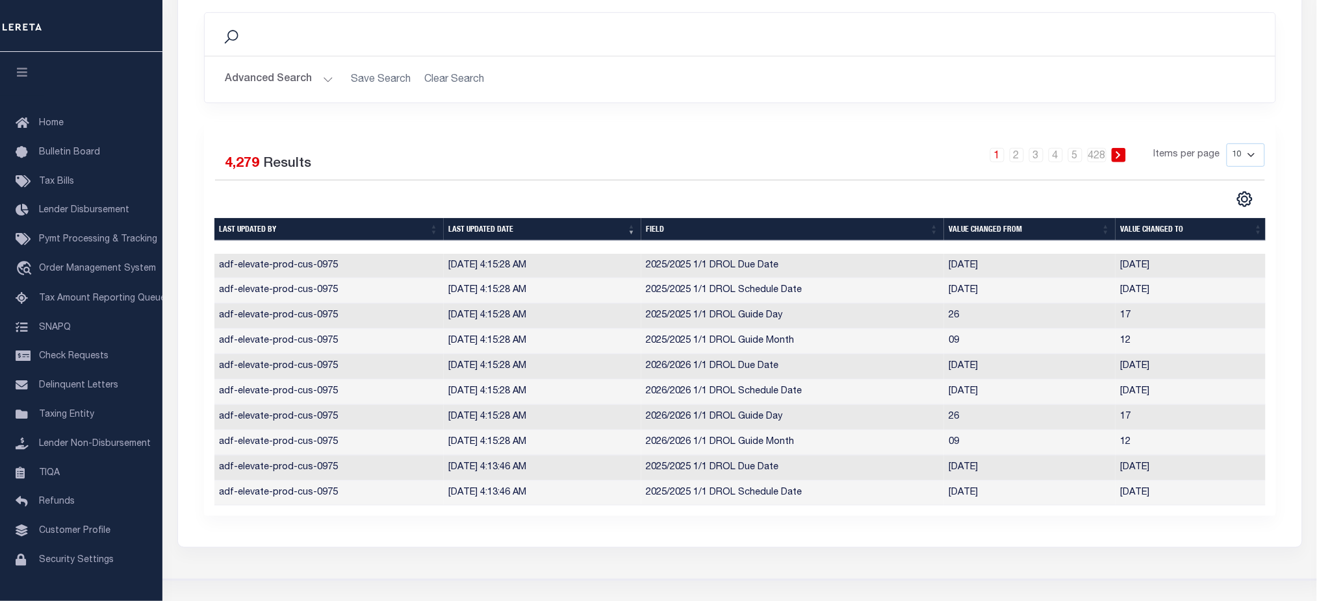
scroll to position [260, 0]
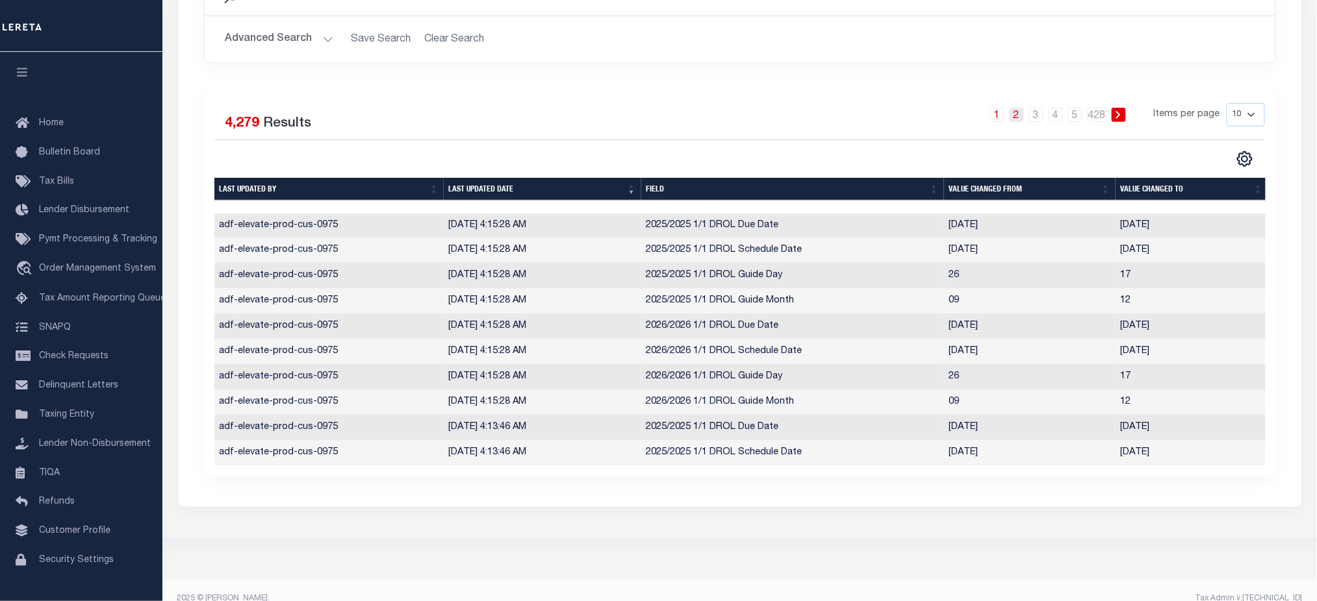
click at [1023, 119] on link "2" at bounding box center [1016, 115] width 14 height 14
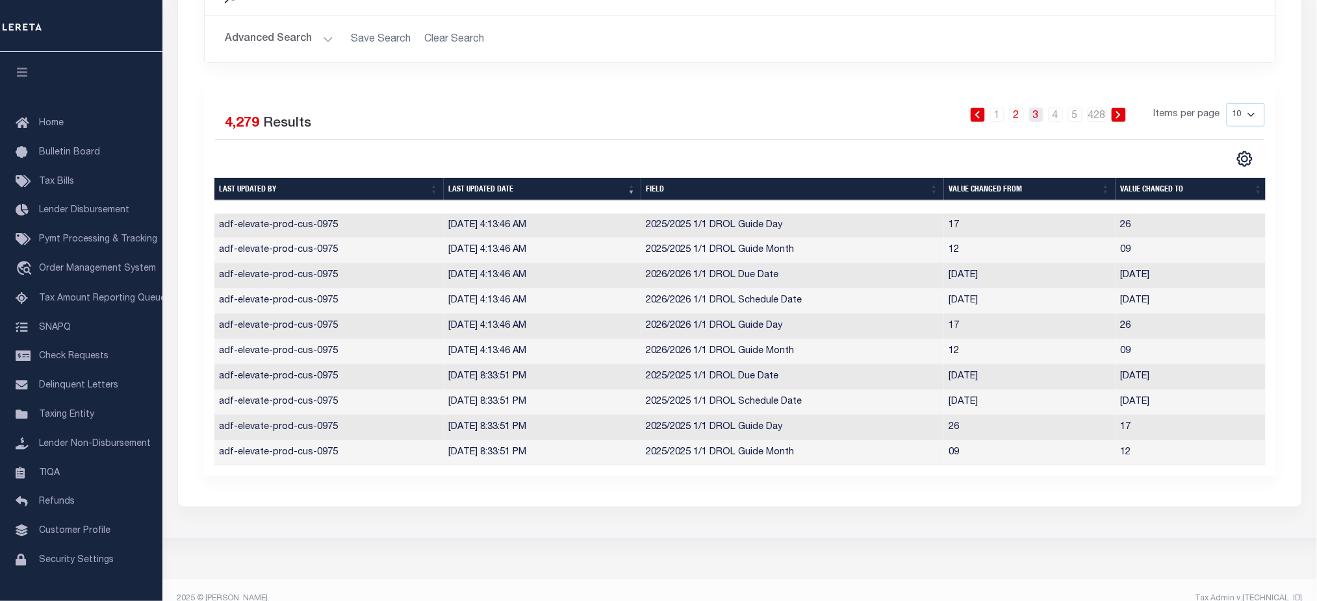
click at [1043, 118] on link "3" at bounding box center [1036, 115] width 14 height 14
click at [1055, 120] on link "4" at bounding box center [1055, 115] width 14 height 14
click at [1071, 119] on link "5" at bounding box center [1075, 115] width 14 height 14
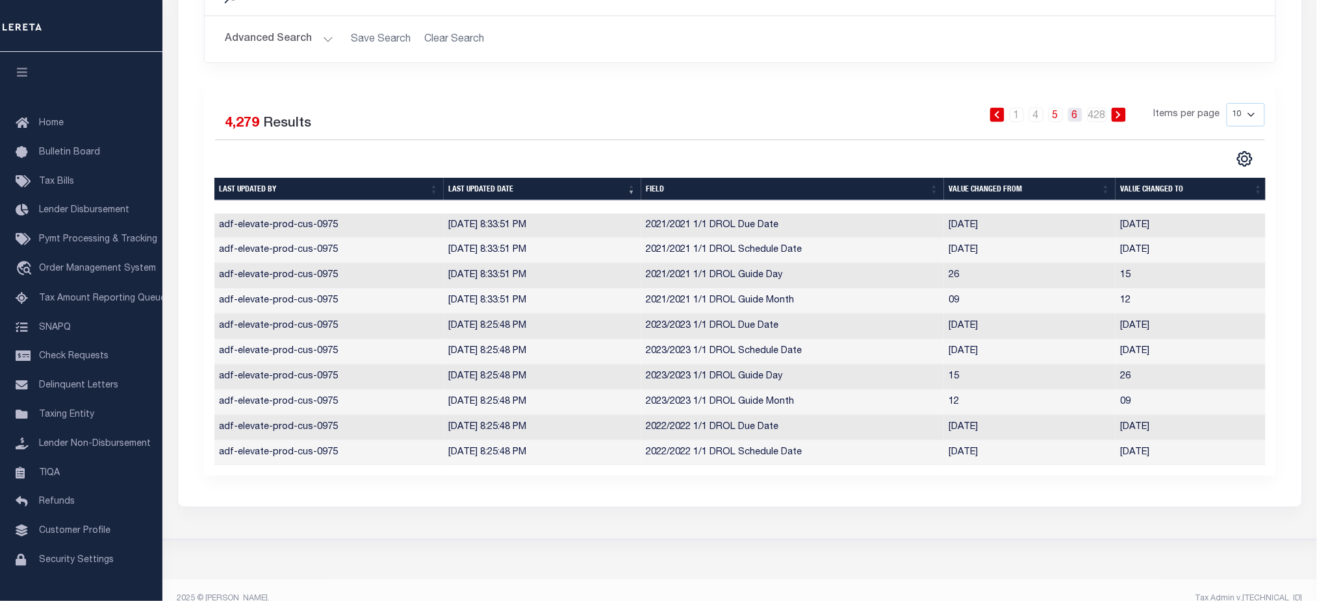
drag, startPoint x: 1068, startPoint y: 117, endPoint x: 1076, endPoint y: 118, distance: 7.3
click at [1069, 117] on li "6" at bounding box center [1074, 115] width 19 height 14
click at [1072, 121] on li "6" at bounding box center [1074, 115] width 19 height 14
click at [1074, 120] on link "6" at bounding box center [1075, 115] width 14 height 14
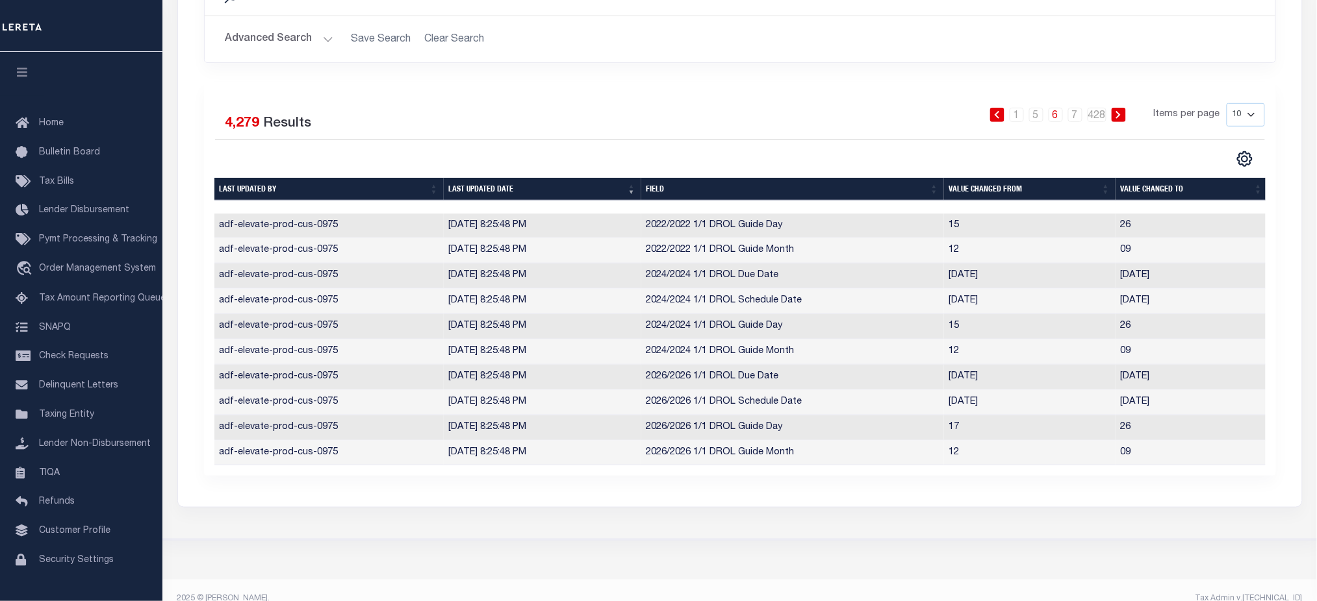
scroll to position [86, 0]
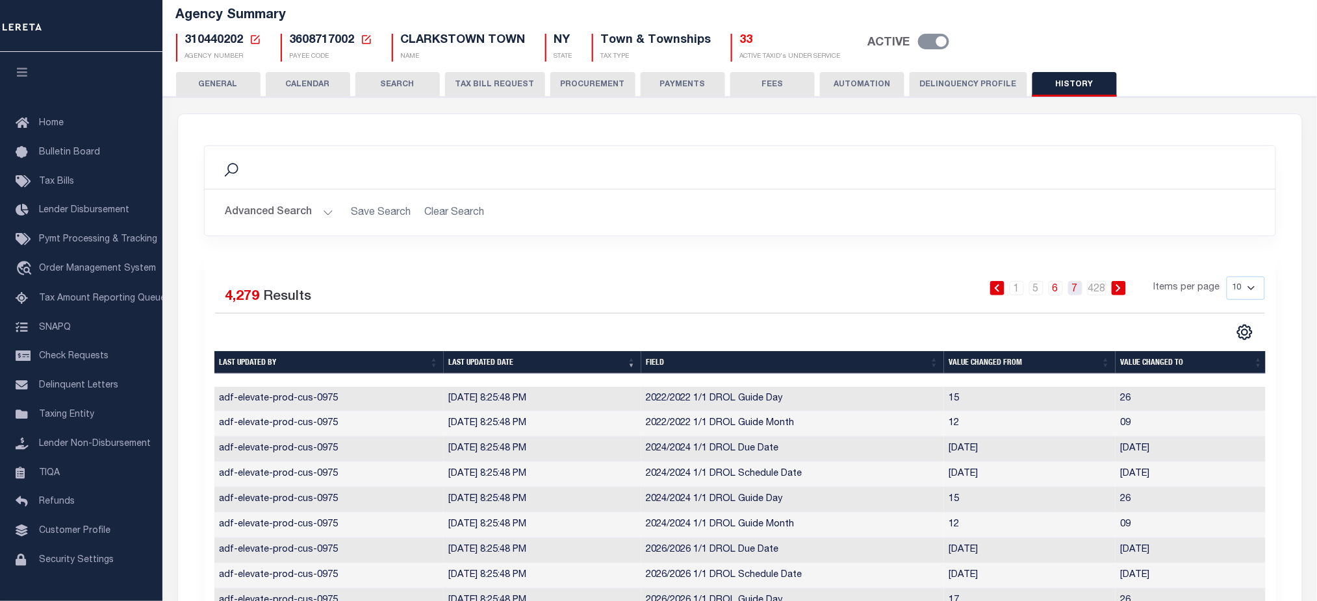
click at [1074, 288] on link "7" at bounding box center [1075, 288] width 14 height 14
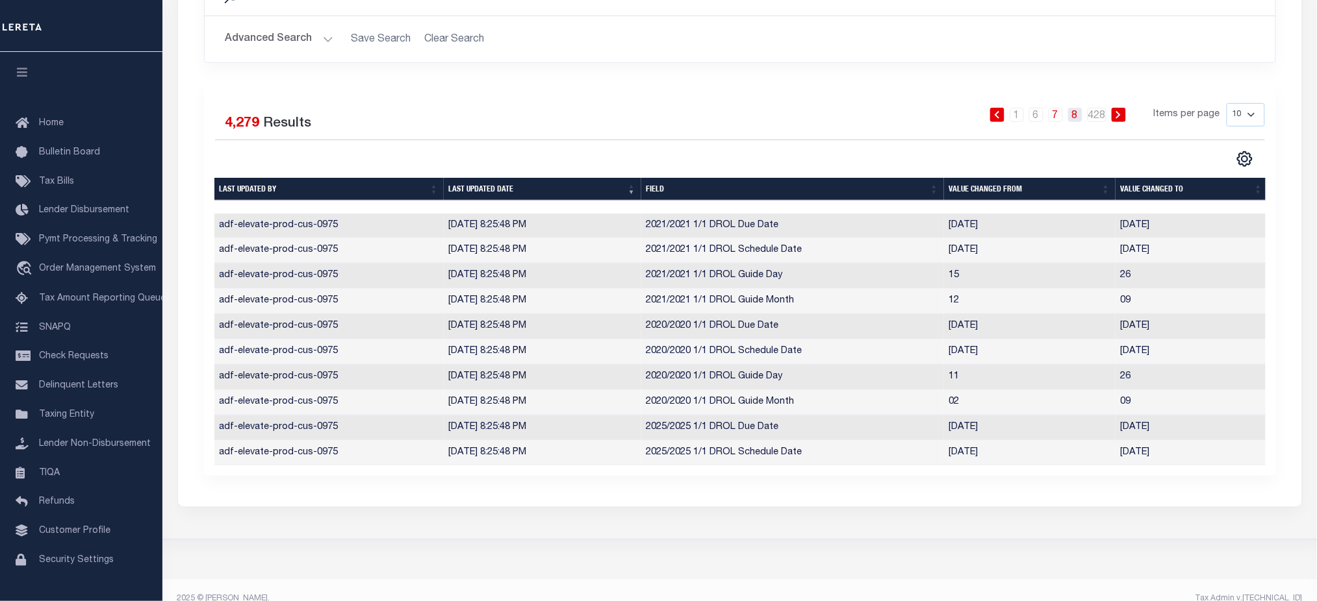
click at [1076, 119] on link "8" at bounding box center [1075, 115] width 14 height 14
click at [1080, 118] on link "9" at bounding box center [1075, 115] width 14 height 14
click at [1080, 118] on link "10" at bounding box center [1075, 115] width 14 height 14
click at [1071, 114] on link "11" at bounding box center [1075, 115] width 14 height 14
click at [1078, 114] on link "12" at bounding box center [1075, 115] width 14 height 14
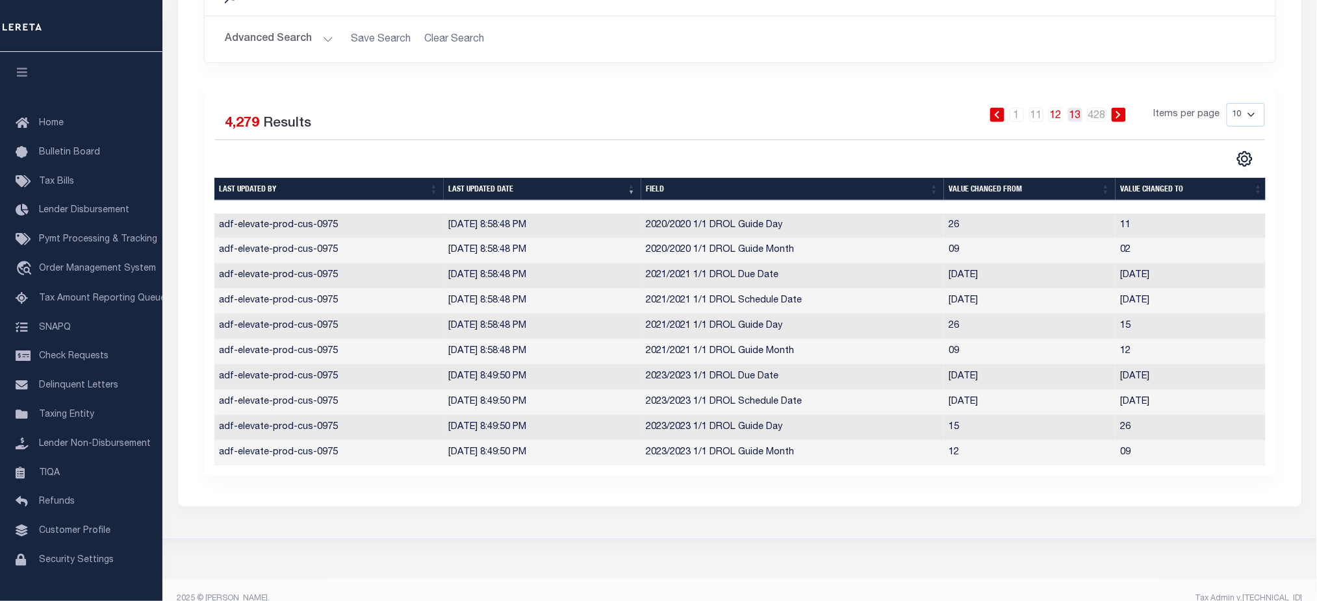
click at [1078, 114] on link "13" at bounding box center [1075, 115] width 14 height 14
click at [1075, 113] on link "14" at bounding box center [1075, 115] width 14 height 14
click at [1082, 118] on link "15" at bounding box center [1075, 115] width 14 height 14
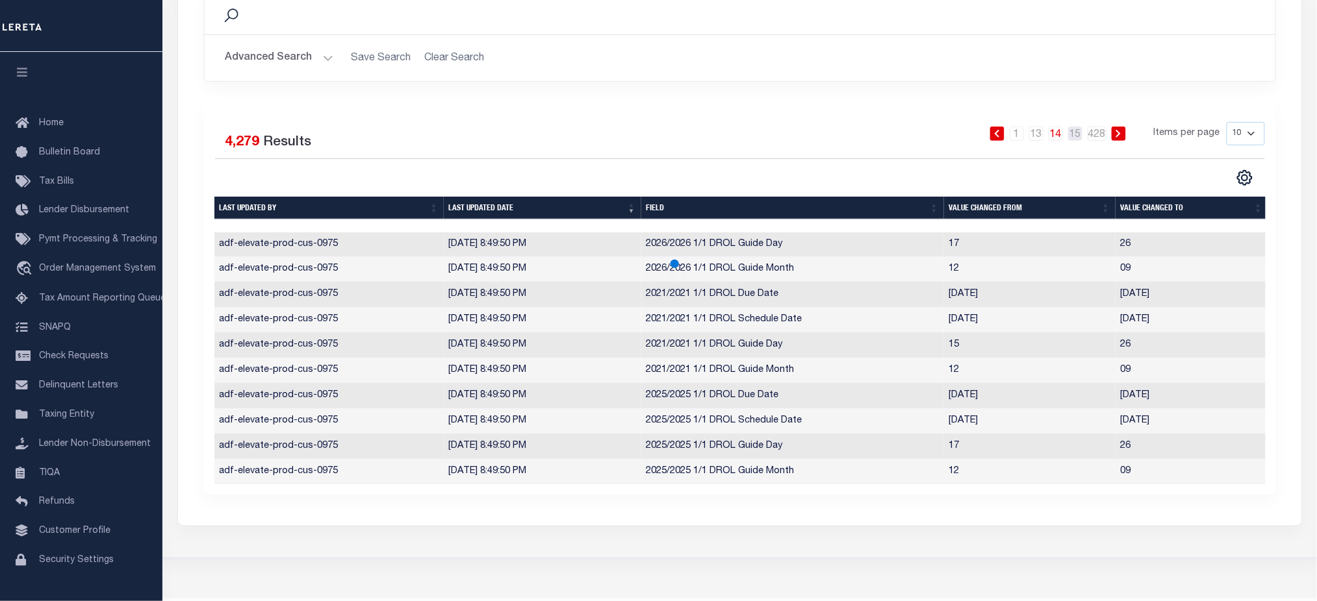
scroll to position [0, 0]
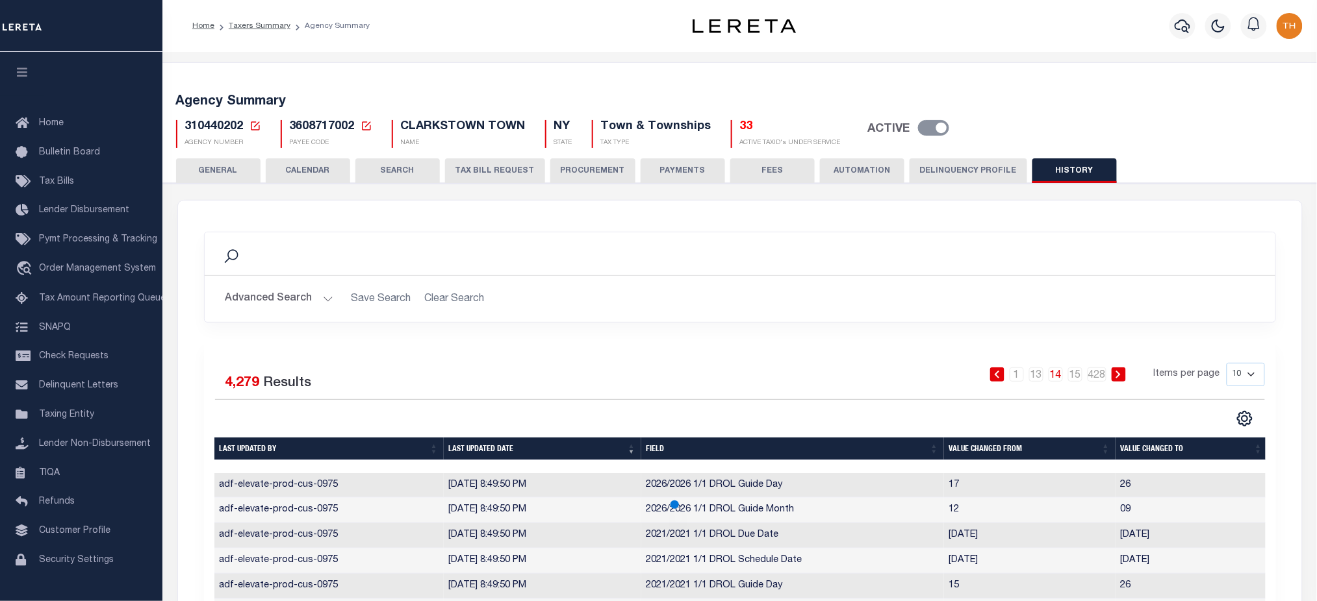
click at [310, 176] on button "CALENDAR" at bounding box center [308, 170] width 84 height 25
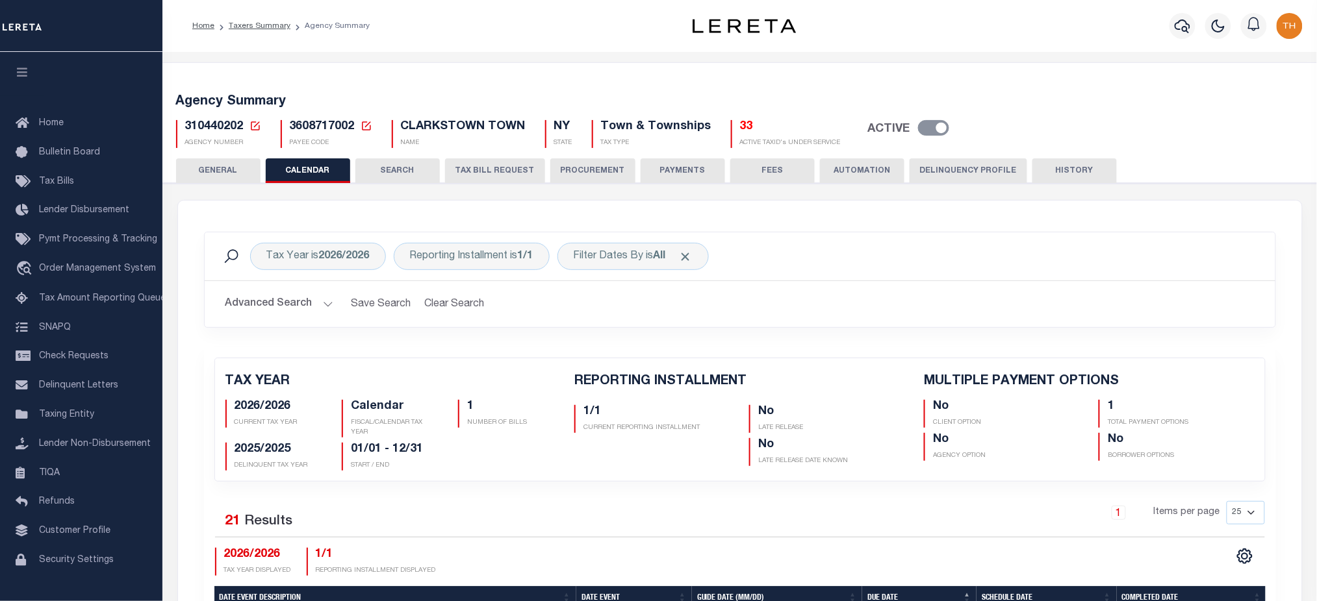
scroll to position [433, 0]
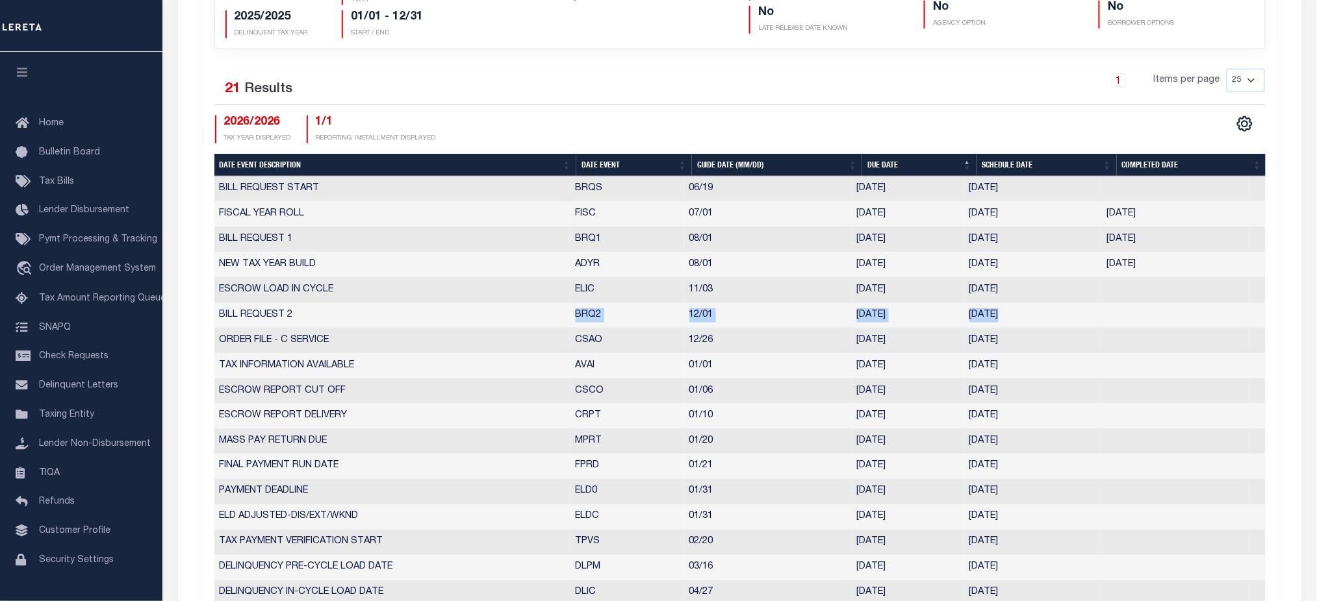
drag, startPoint x: 562, startPoint y: 307, endPoint x: 1109, endPoint y: 310, distance: 546.9
click at [1109, 310] on tr "BILL REQUEST 2 BRQ2 12/01 12/01/2025 11/24/2025 844780" at bounding box center [739, 315] width 1051 height 25
drag, startPoint x: 551, startPoint y: 232, endPoint x: 1211, endPoint y: 230, distance: 659.3
click at [1211, 230] on tr "BILL REQUEST 1 BRQ1 08/01 08/01/2025 07/25/2025 07/25/2025 352430" at bounding box center [739, 239] width 1051 height 25
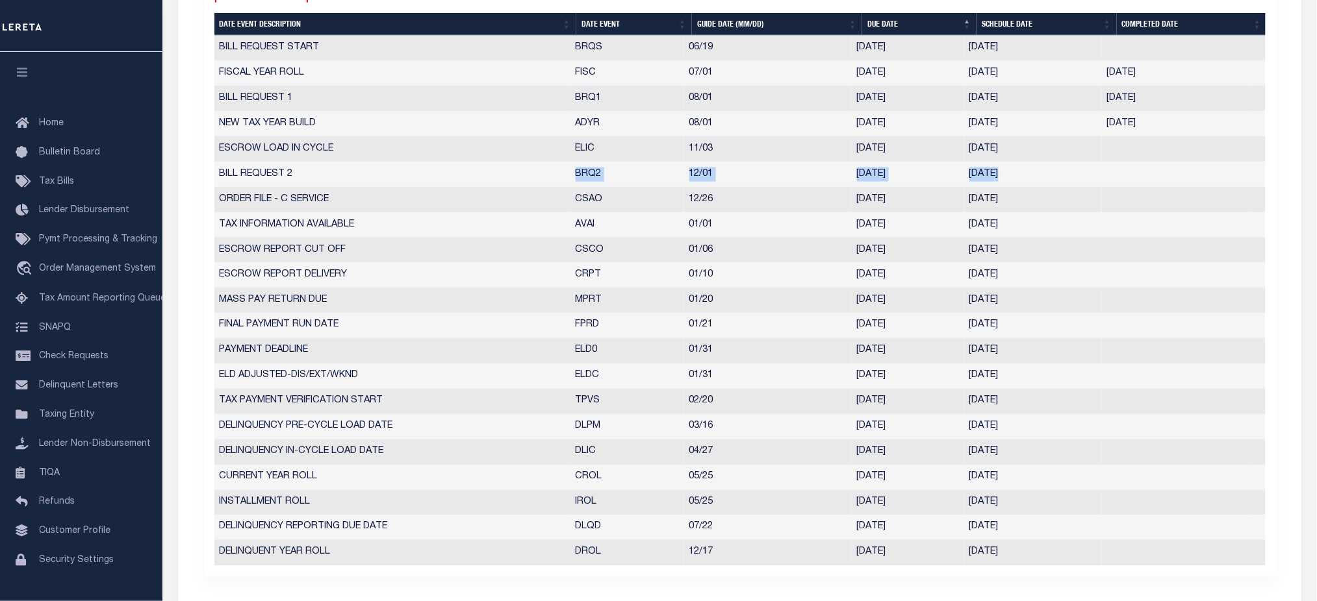
scroll to position [346, 0]
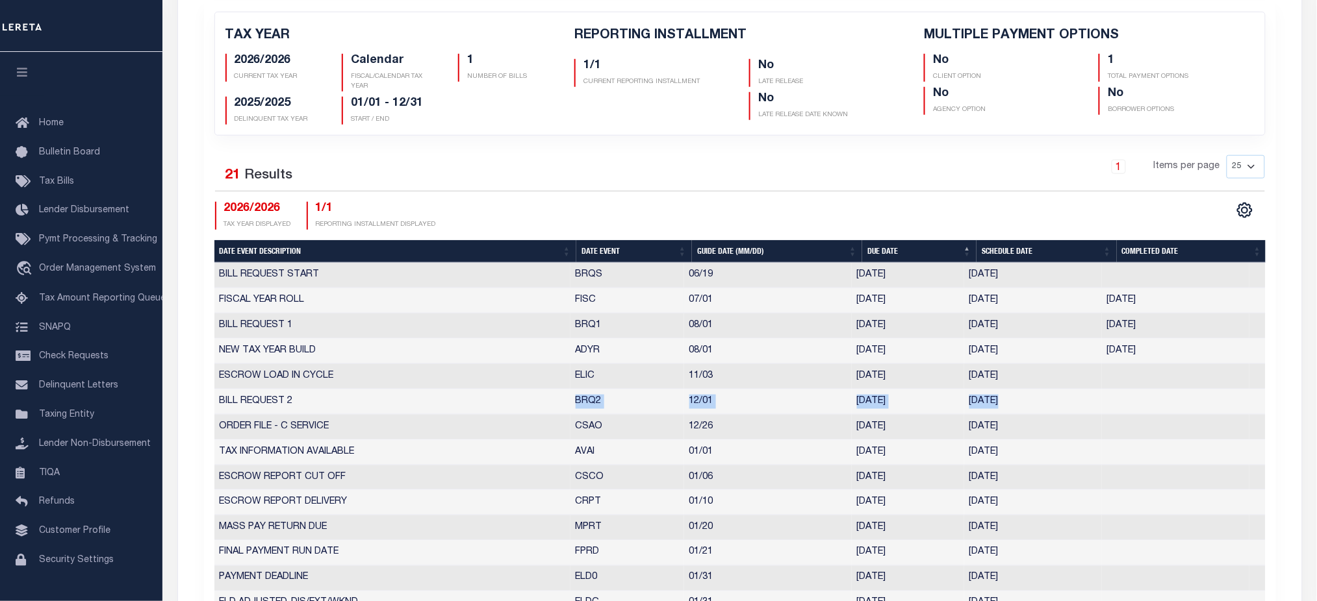
drag, startPoint x: 569, startPoint y: 299, endPoint x: 1165, endPoint y: 303, distance: 595.6
click at [1165, 303] on tr "FISCAL YEAR ROLL FISC 07/01 07/01/2025 07/01/2025 08/22/2025 1699828" at bounding box center [739, 300] width 1051 height 25
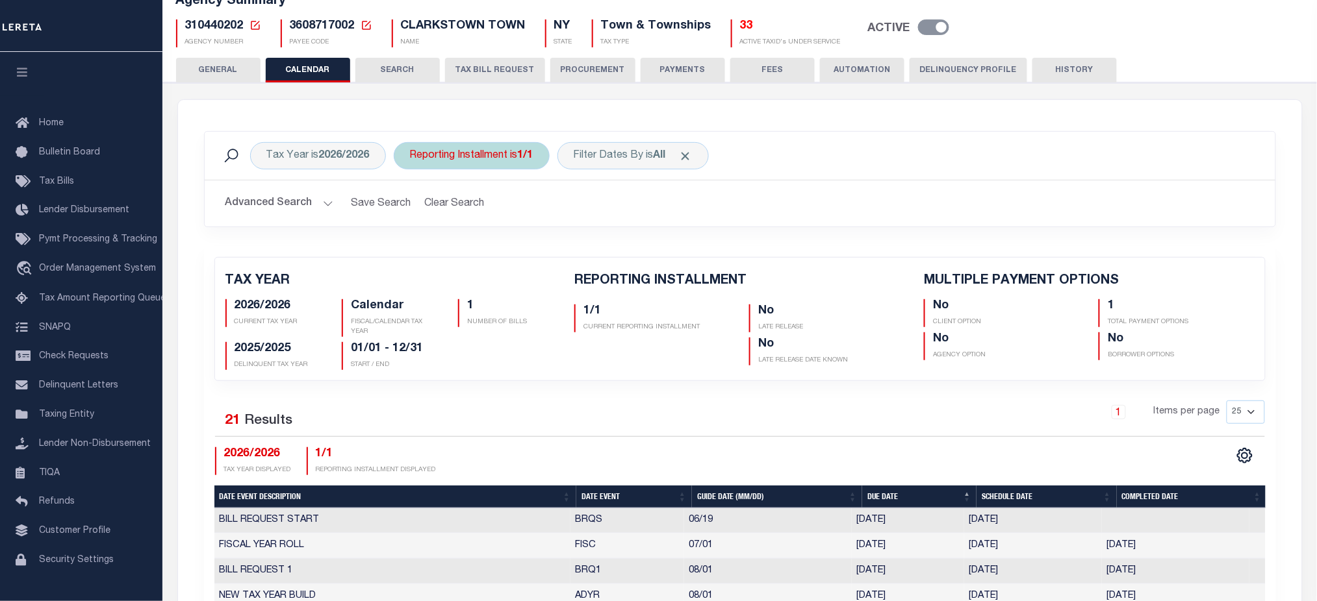
scroll to position [86, 0]
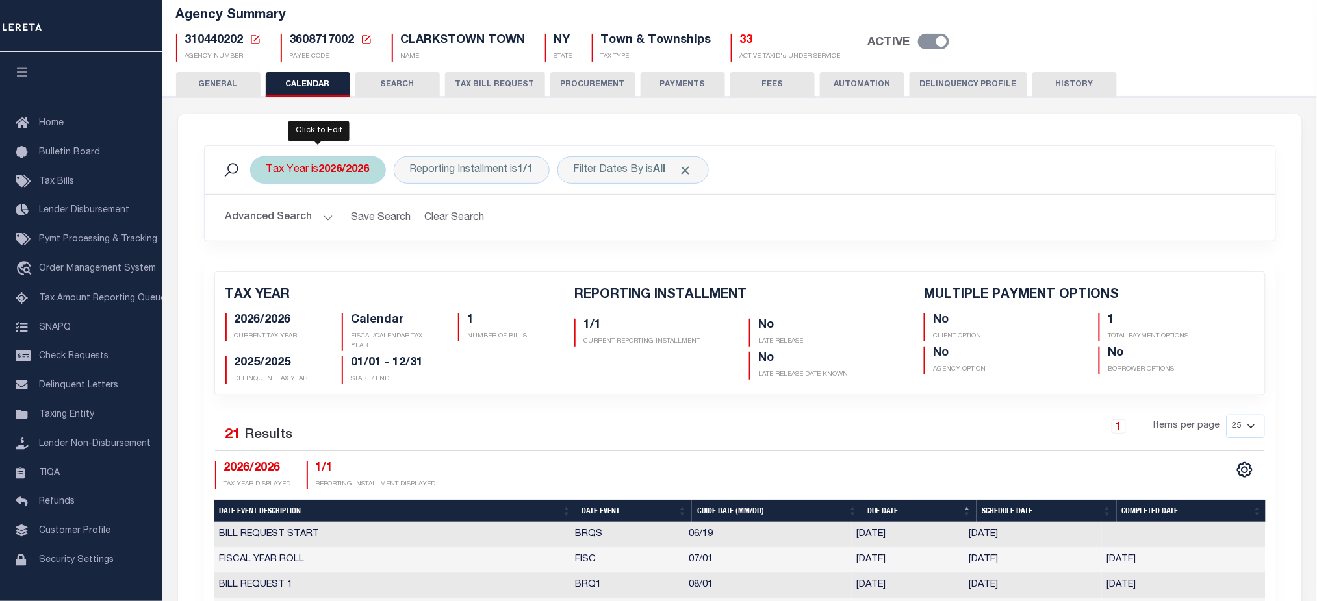
click at [335, 170] on b "2026/2026" at bounding box center [344, 170] width 51 height 10
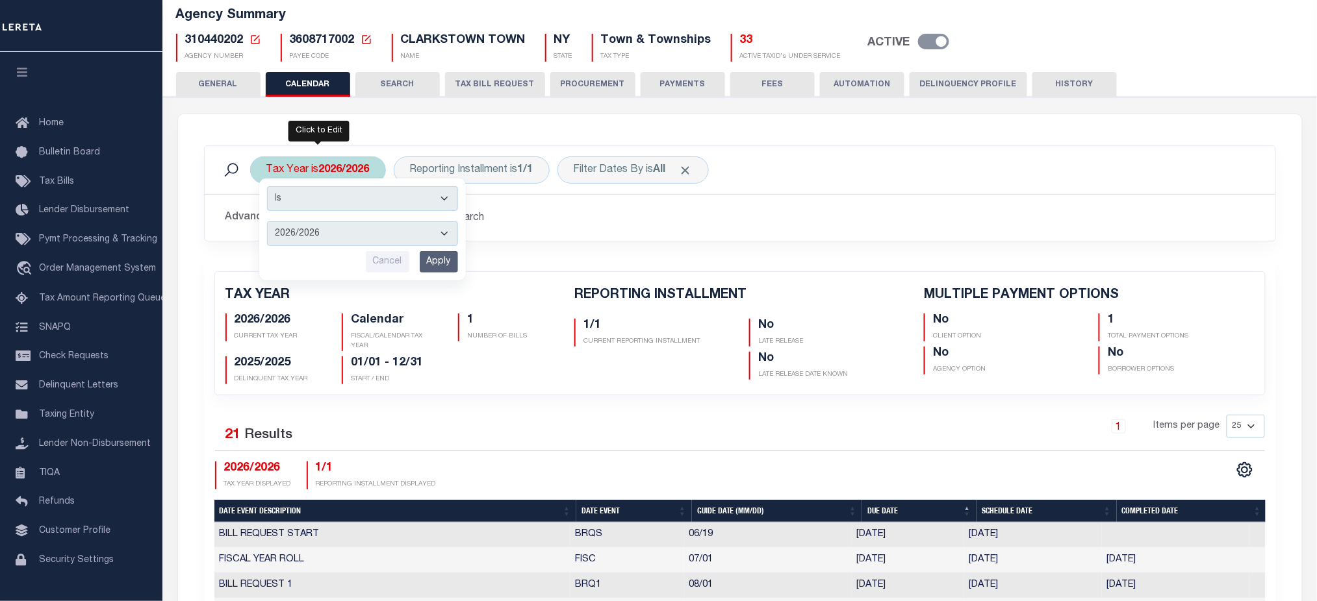
click at [333, 223] on select "2027/2027 2026/2026 2025/2025 2024/2024 2023/2023 2022/2022 2021/2021 2020/2020…" at bounding box center [362, 233] width 191 height 25
select select "2025/2025"
click at [267, 221] on select "2027/2027 2026/2026 2025/2025 2024/2024 2023/2023 2022/2022 2021/2021 2020/2020…" at bounding box center [362, 233] width 191 height 25
click at [425, 265] on input "Apply" at bounding box center [439, 261] width 38 height 21
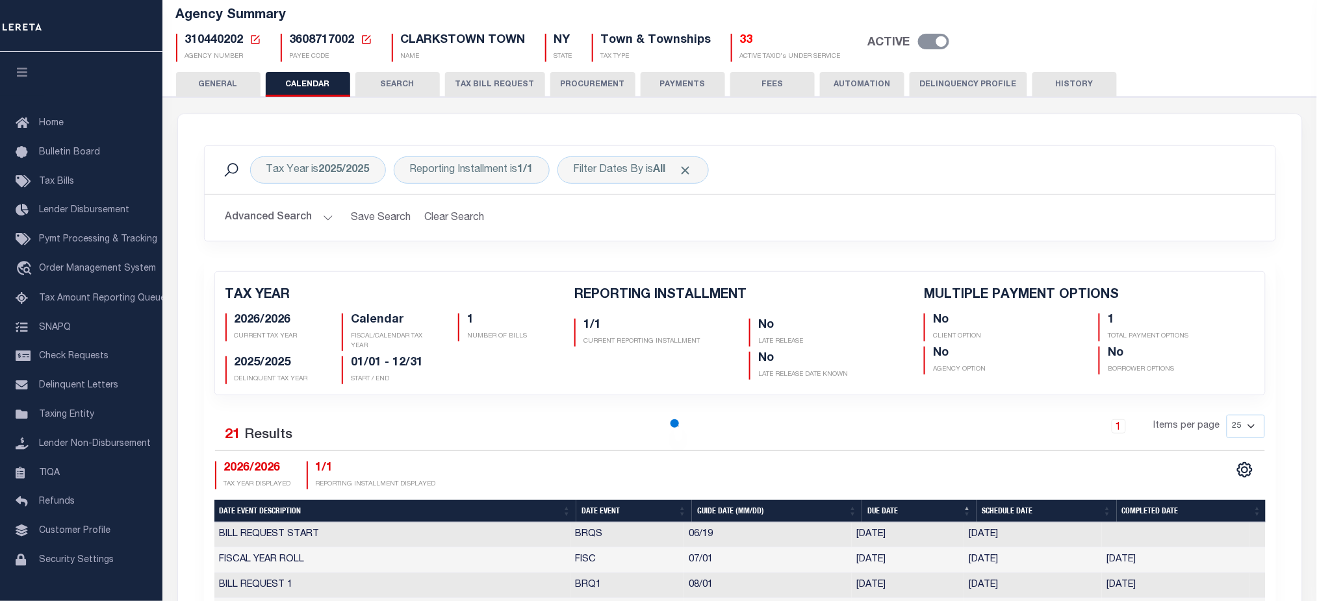
checkbox input "false"
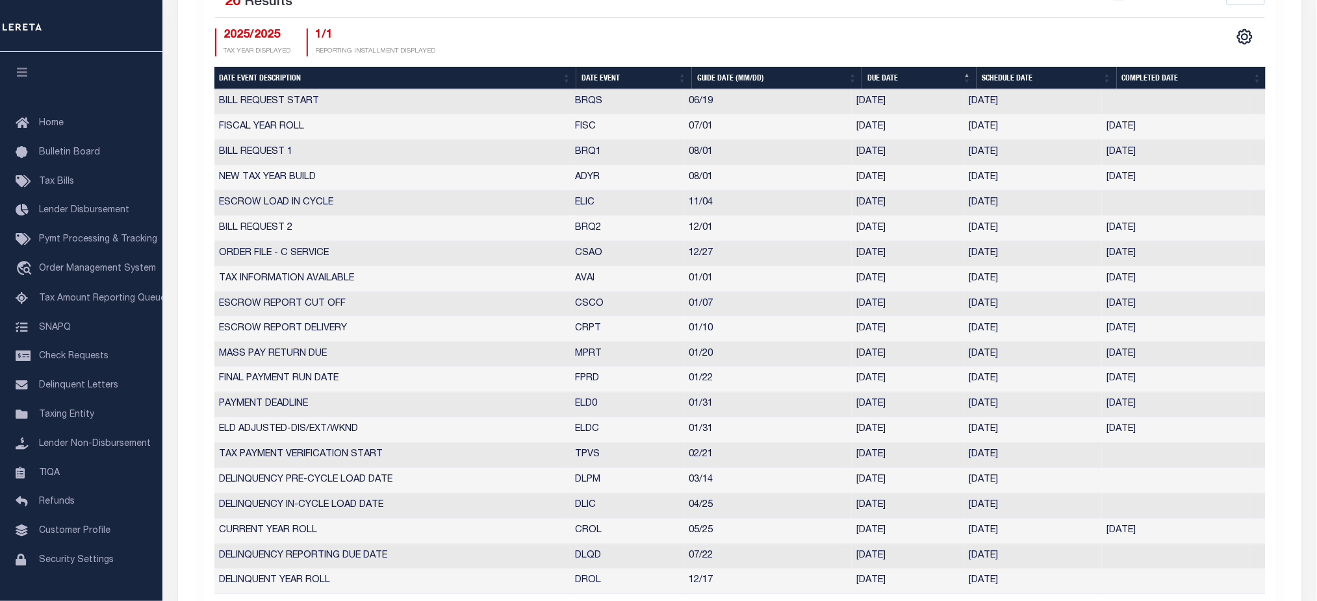
scroll to position [606, 0]
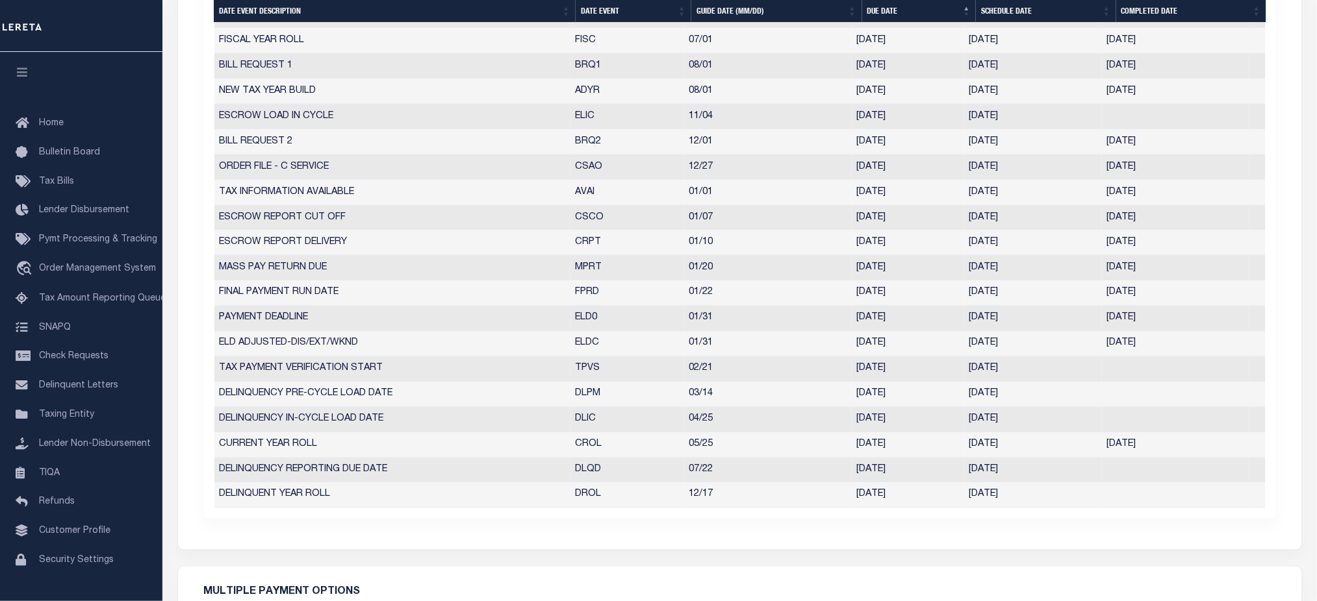
drag, startPoint x: 856, startPoint y: 329, endPoint x: 1173, endPoint y: 340, distance: 317.2
click at [1173, 340] on tbody "BILL REQUEST START BRQS 06/19 06/19/2024 06/19/2024 2853880 FISCAL YEAR ROLL FI…" at bounding box center [739, 255] width 1051 height 505
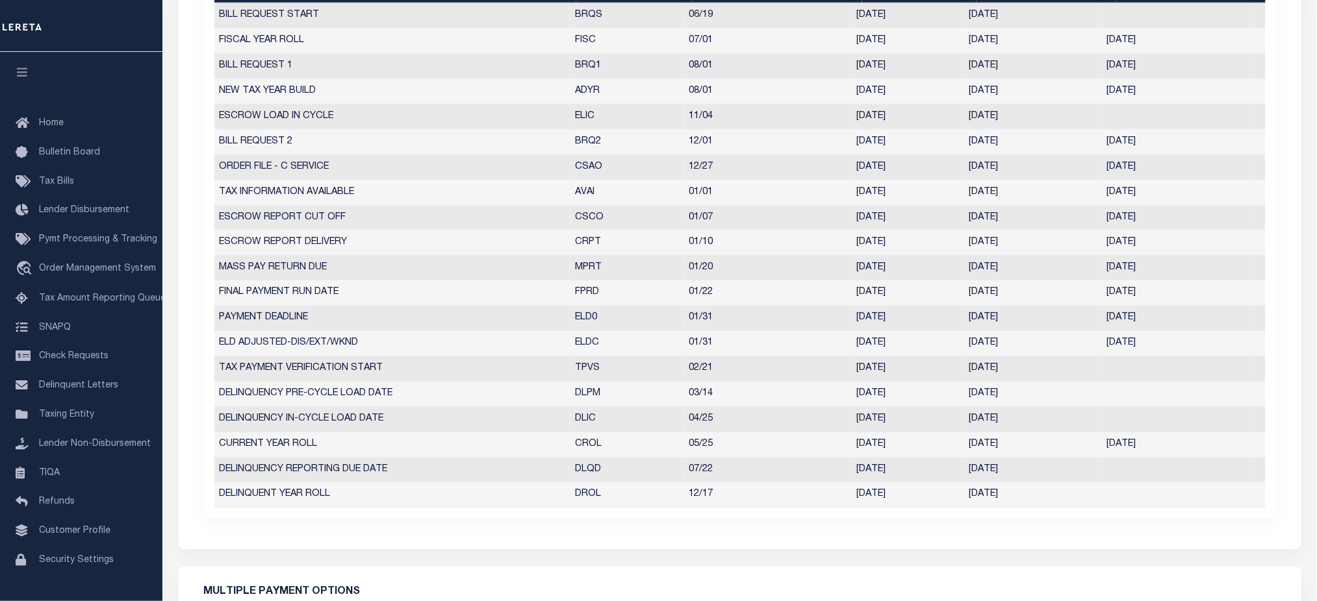
scroll to position [173, 0]
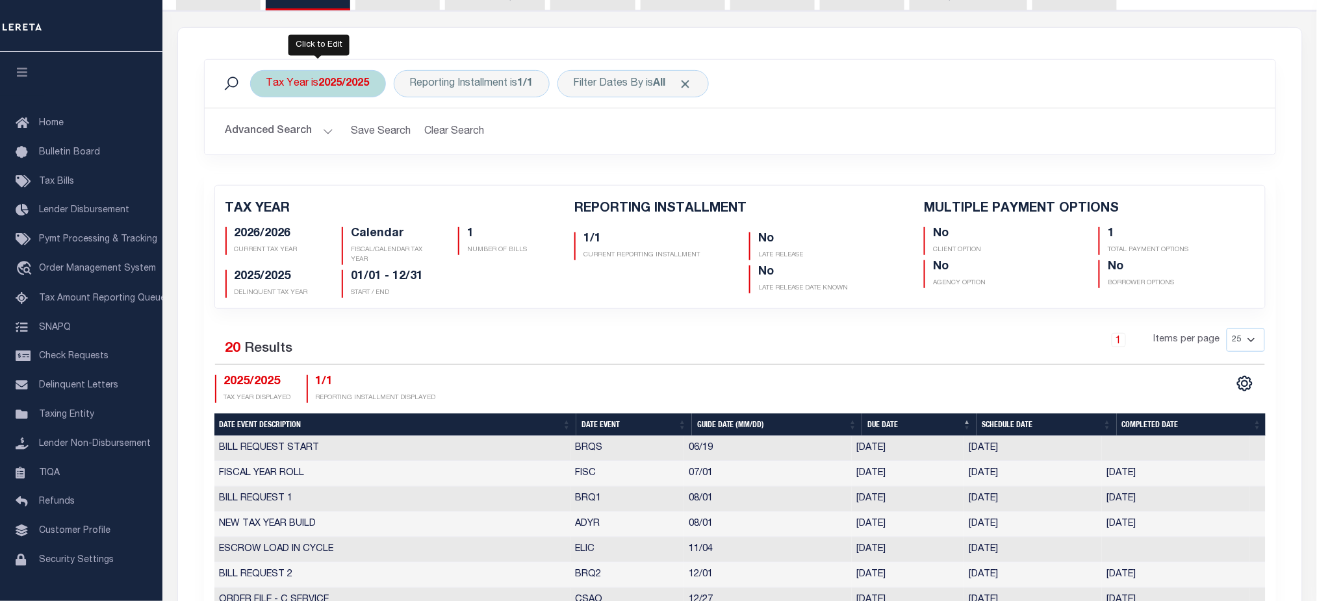
click at [340, 83] on b "2025/2025" at bounding box center [344, 84] width 51 height 10
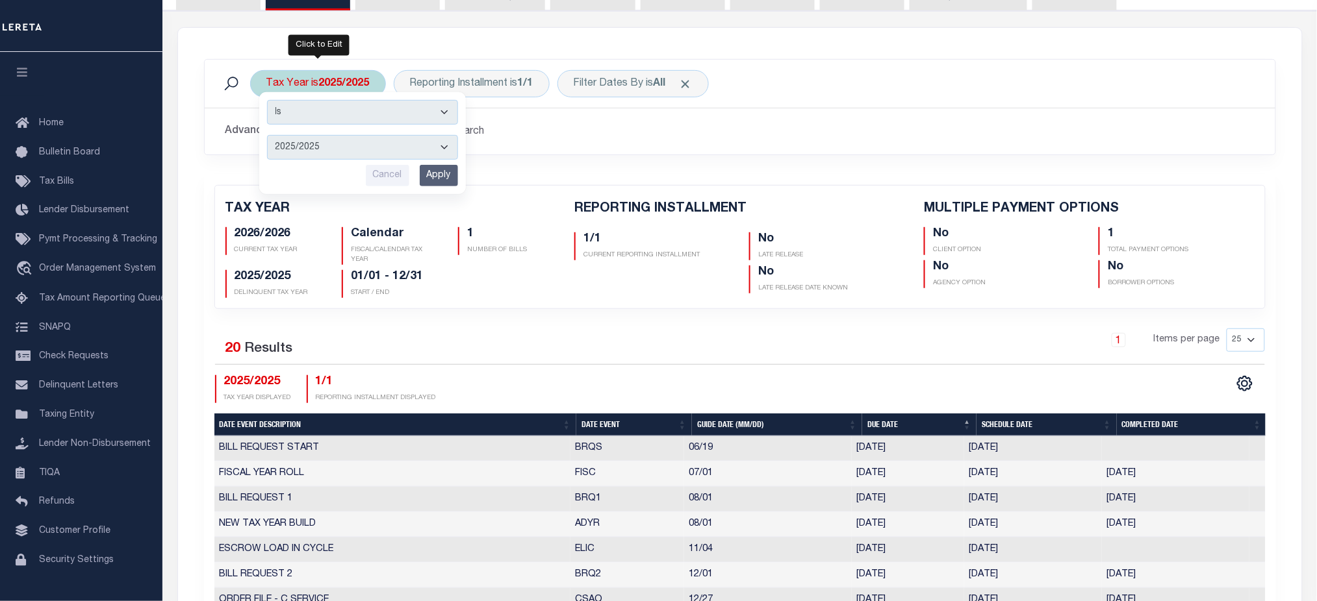
click at [331, 144] on select "2027/2027 2026/2026 2025/2025 2024/2024 2023/2023 2022/2022 2021/2021 2020/2020…" at bounding box center [362, 147] width 191 height 25
select select "2026/2026"
click at [267, 135] on select "2027/2027 2026/2026 2025/2025 2024/2024 2023/2023 2022/2022 2021/2021 2020/2020…" at bounding box center [362, 147] width 191 height 25
click at [428, 172] on input "Apply" at bounding box center [439, 175] width 38 height 21
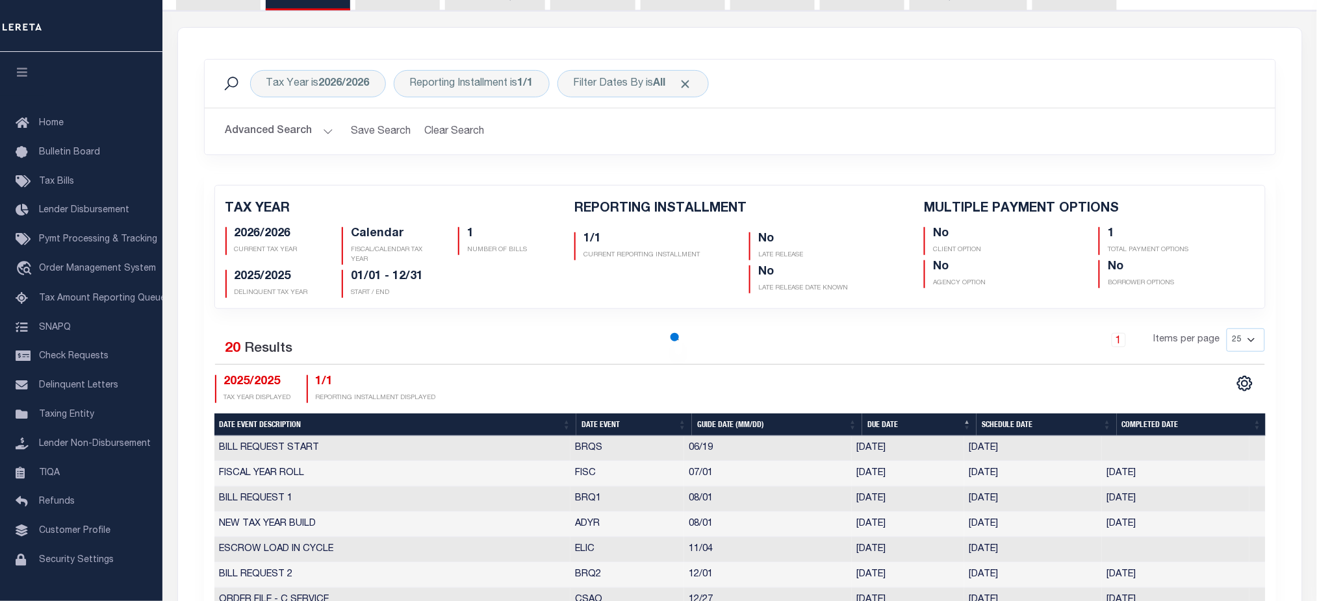
checkbox input "false"
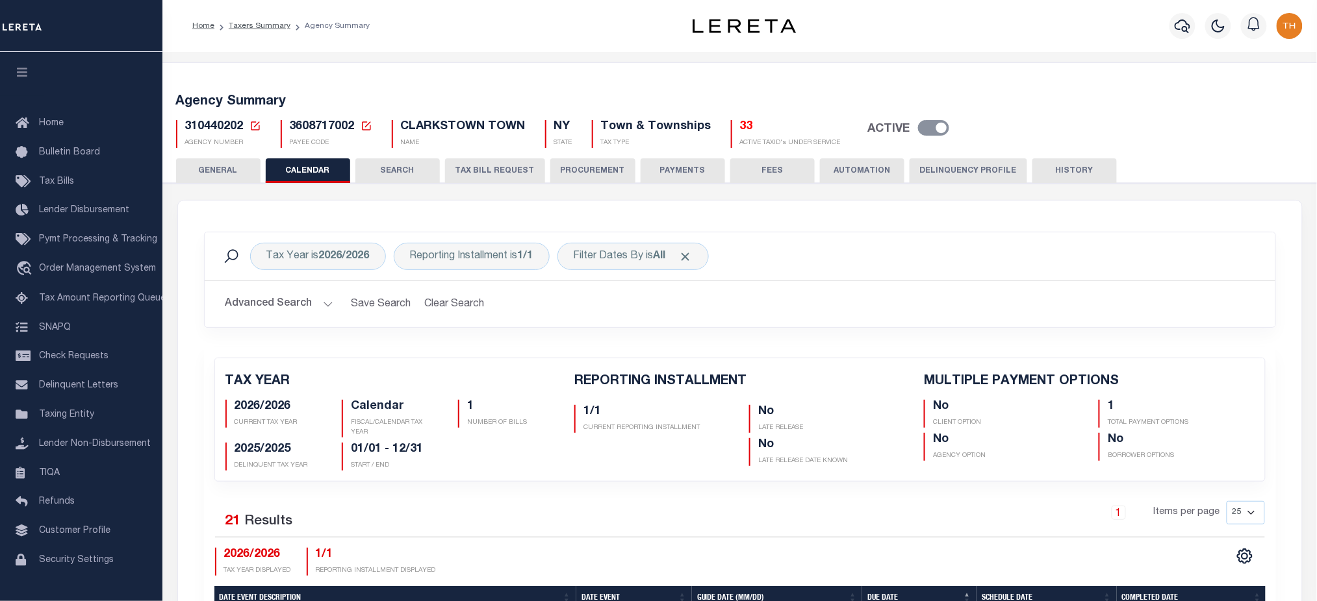
scroll to position [433, 0]
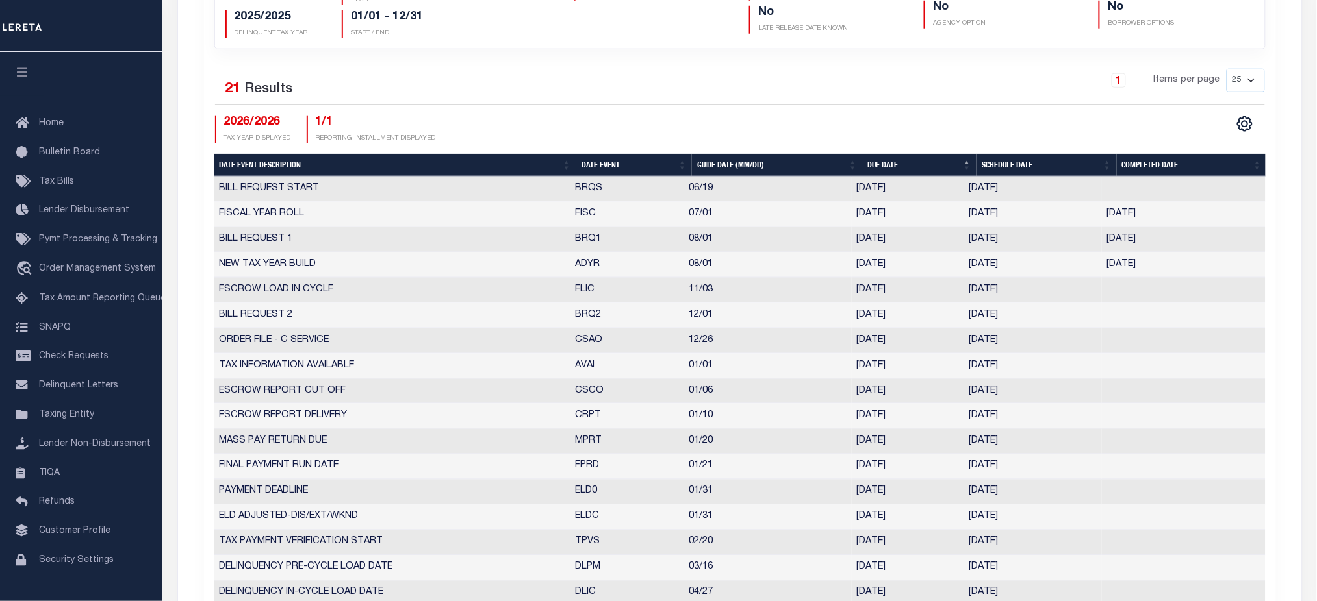
drag, startPoint x: 682, startPoint y: 237, endPoint x: 902, endPoint y: 192, distance: 224.2
click at [1075, 228] on tr "BILL REQUEST 1 BRQ1 08/01 08/01/2025 07/25/2025 07/25/2025 352430" at bounding box center [739, 239] width 1051 height 25
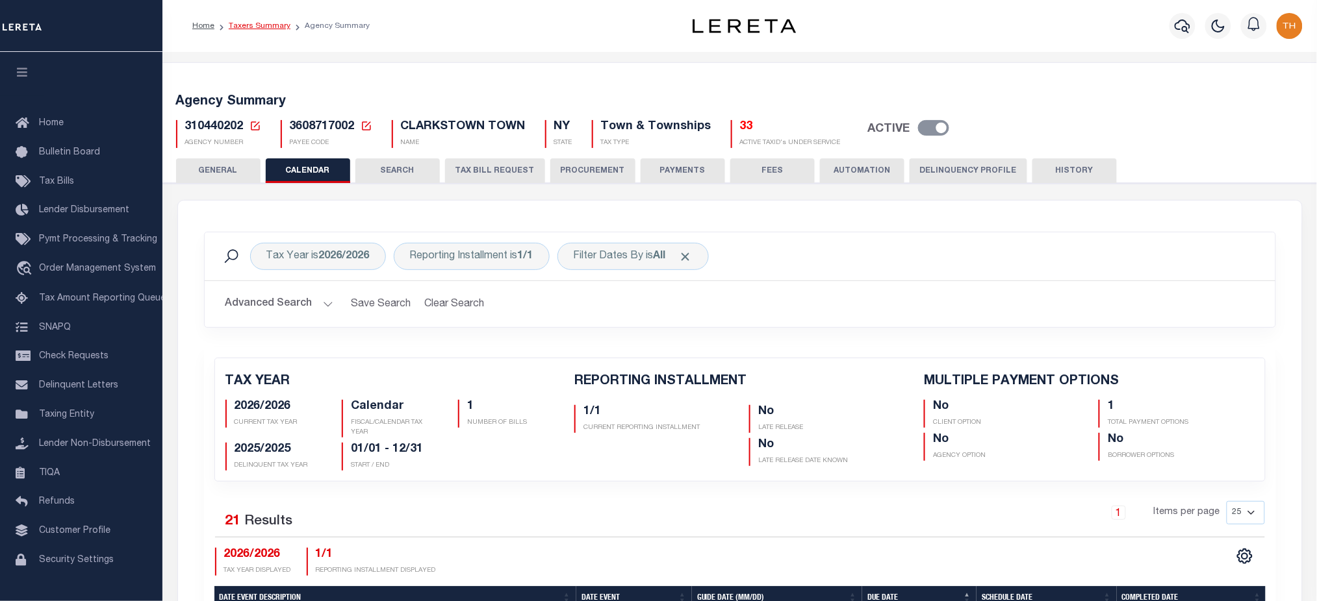
click at [263, 26] on link "Taxers Summary" at bounding box center [260, 26] width 62 height 8
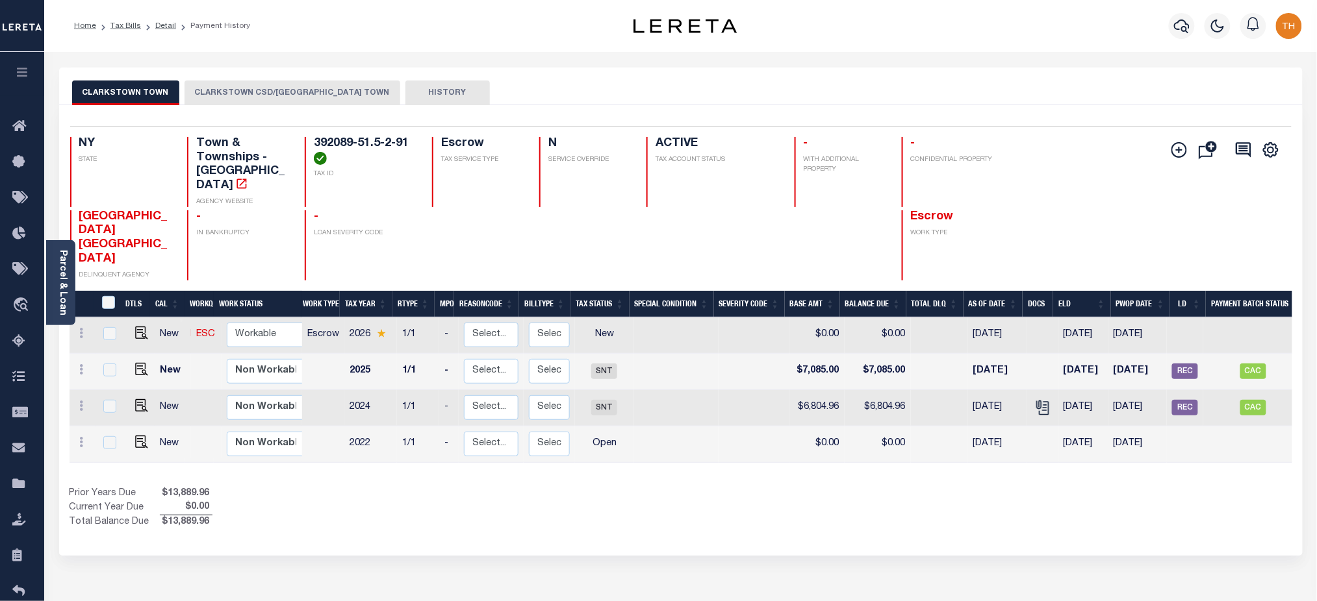
click at [58, 260] on link "Parcel & Loan" at bounding box center [62, 283] width 9 height 66
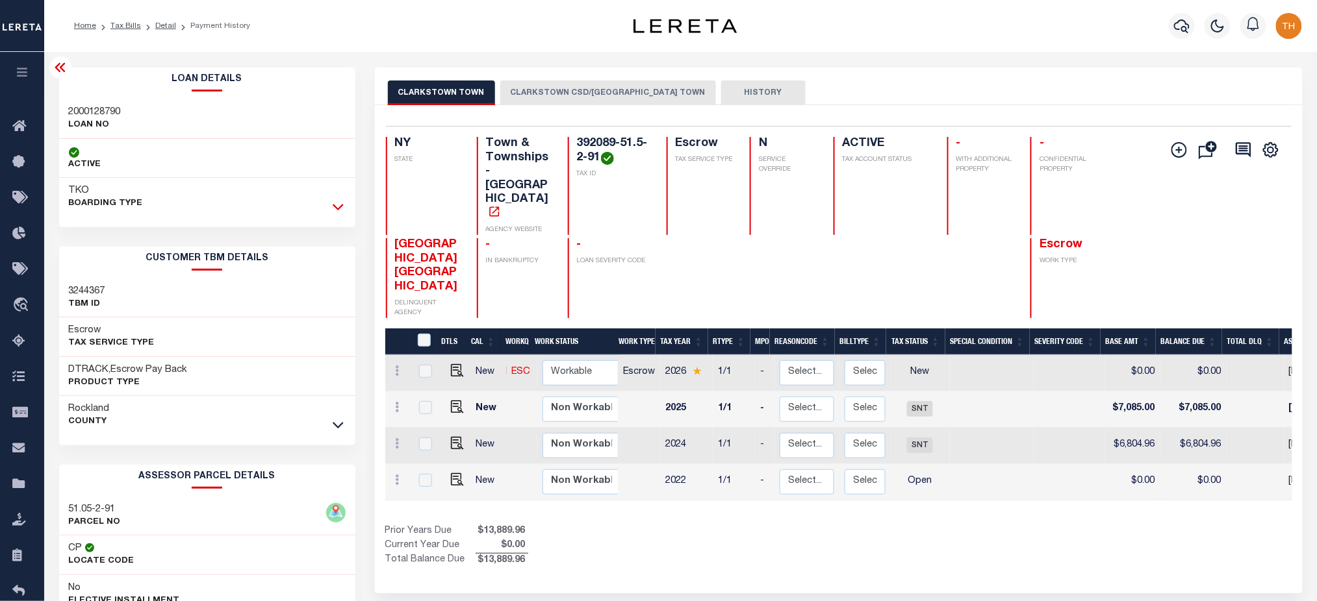
click at [335, 212] on icon at bounding box center [338, 207] width 11 height 14
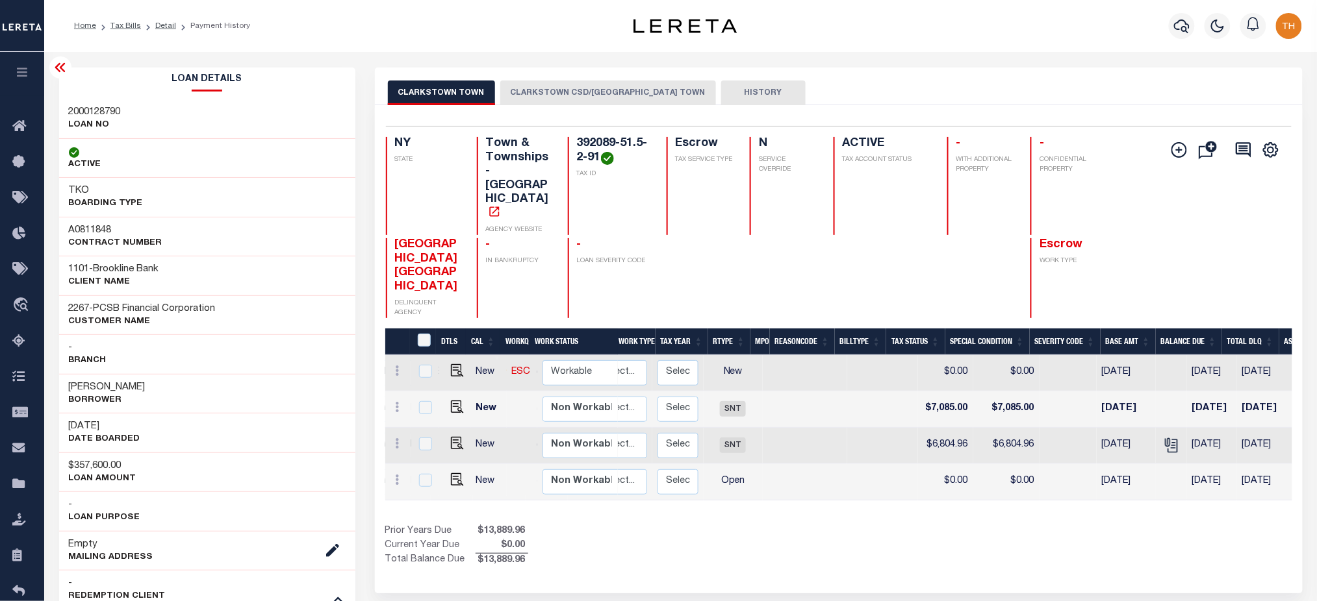
scroll to position [0, 368]
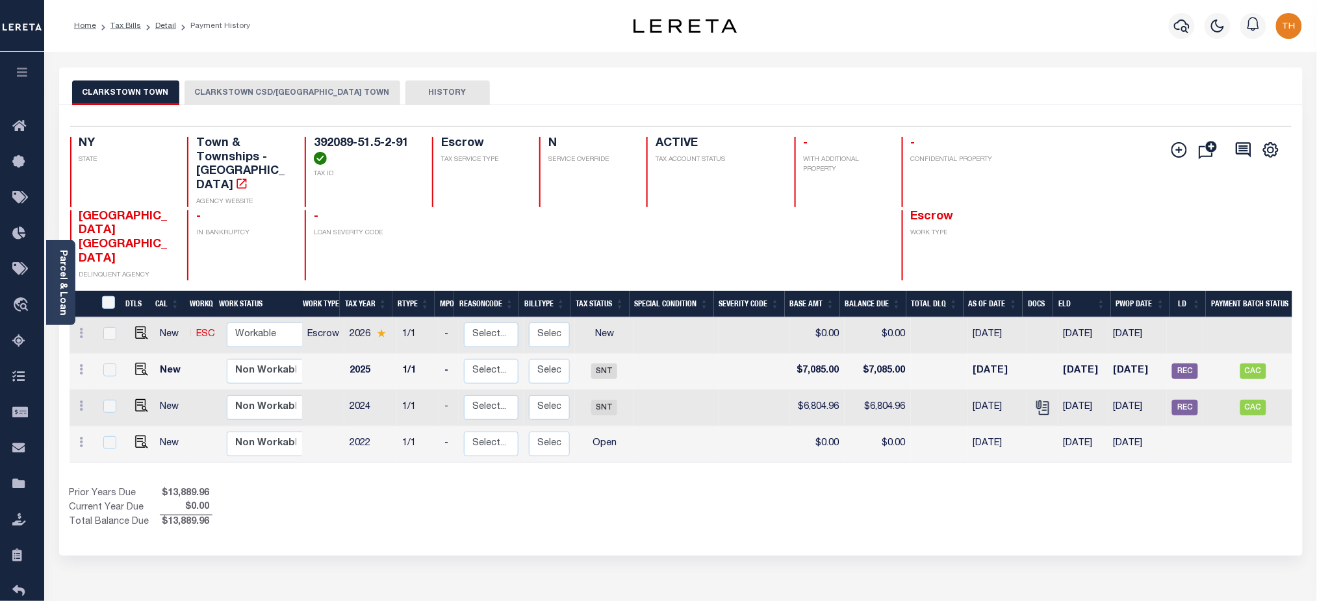
click at [411, 101] on button "HISTORY" at bounding box center [447, 93] width 84 height 25
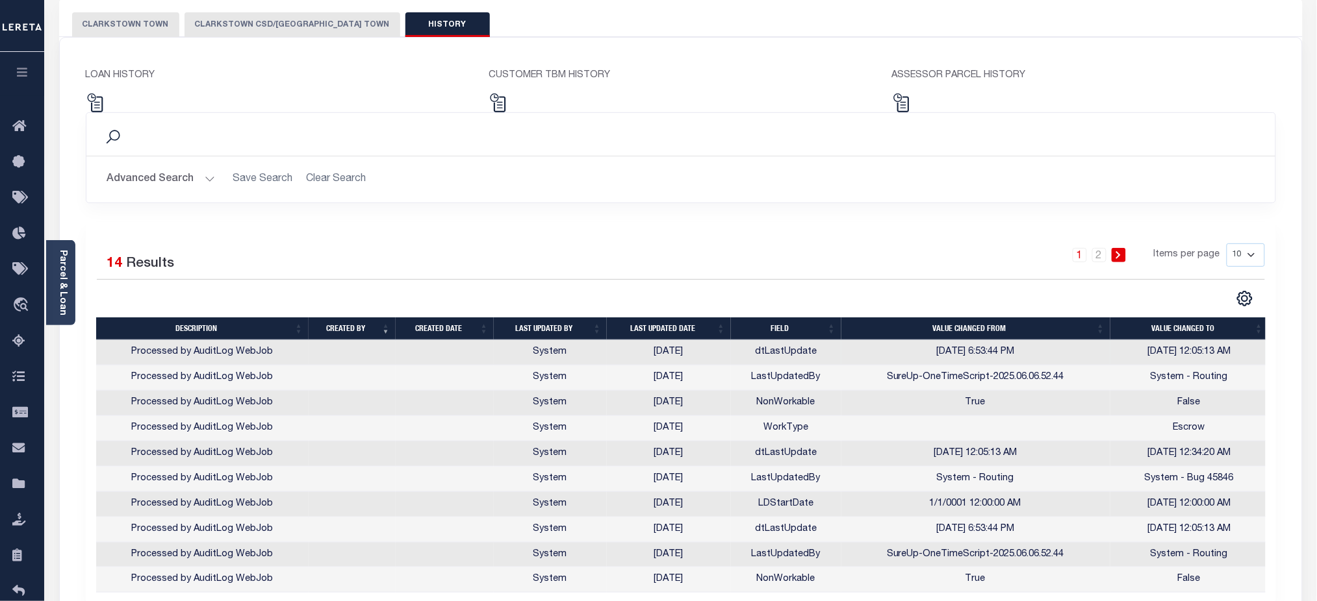
scroll to position [173, 0]
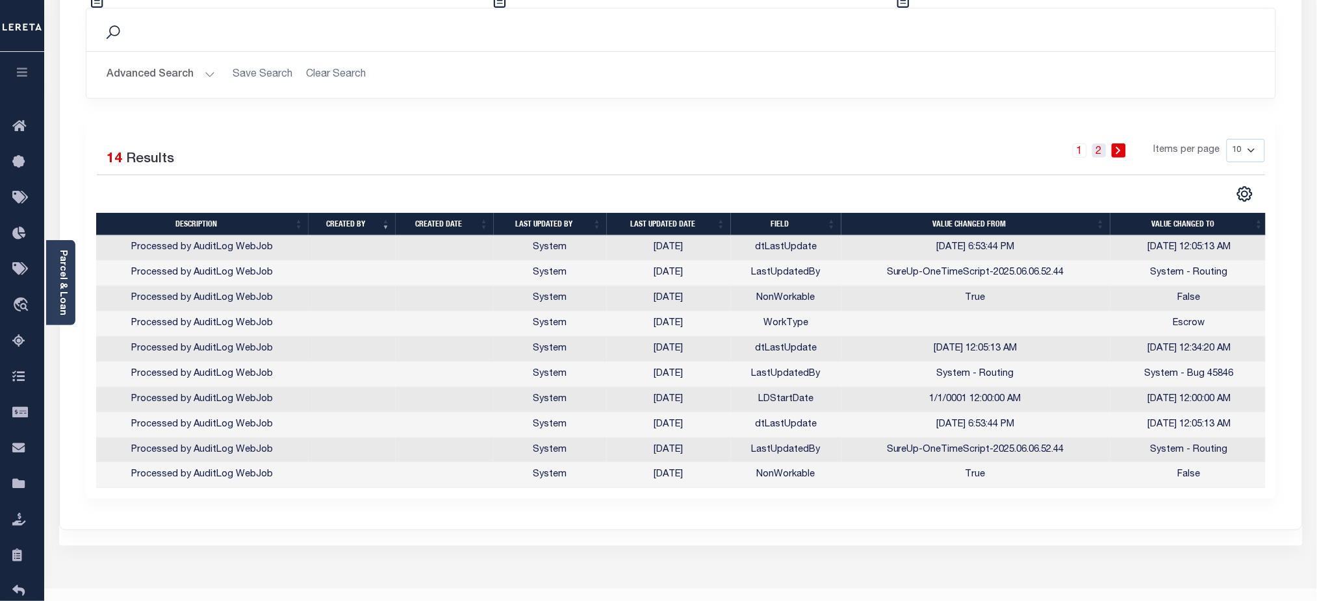
click at [1105, 153] on link "2" at bounding box center [1099, 151] width 14 height 14
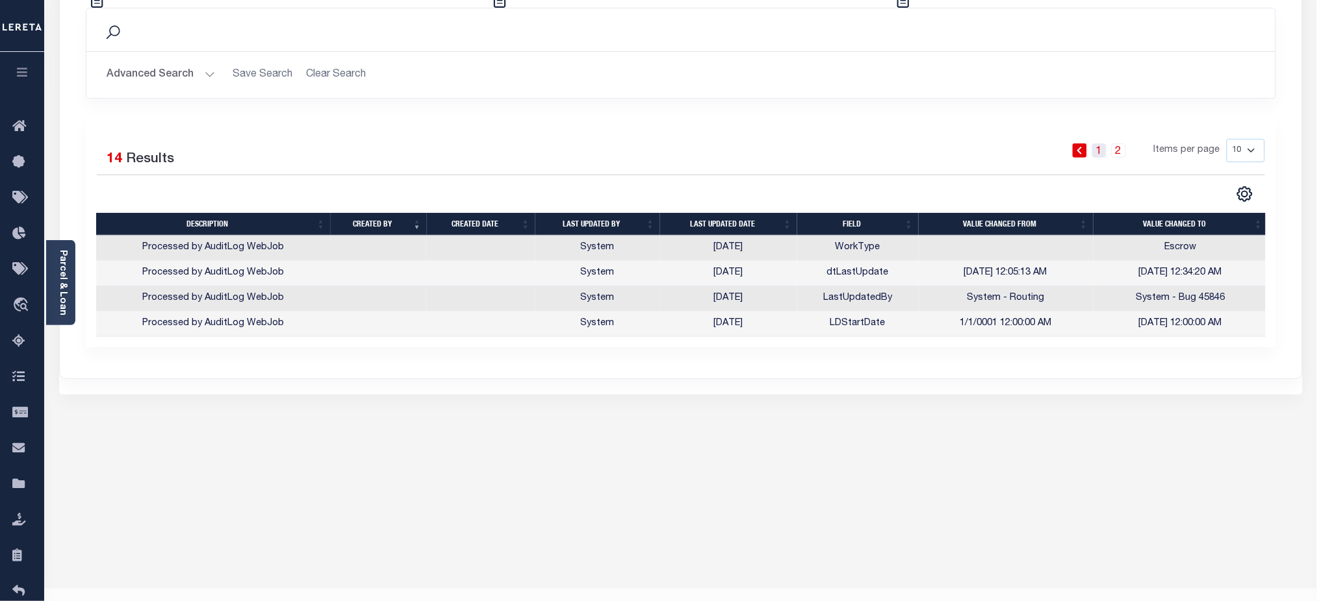
click at [1098, 154] on link "1" at bounding box center [1099, 151] width 14 height 14
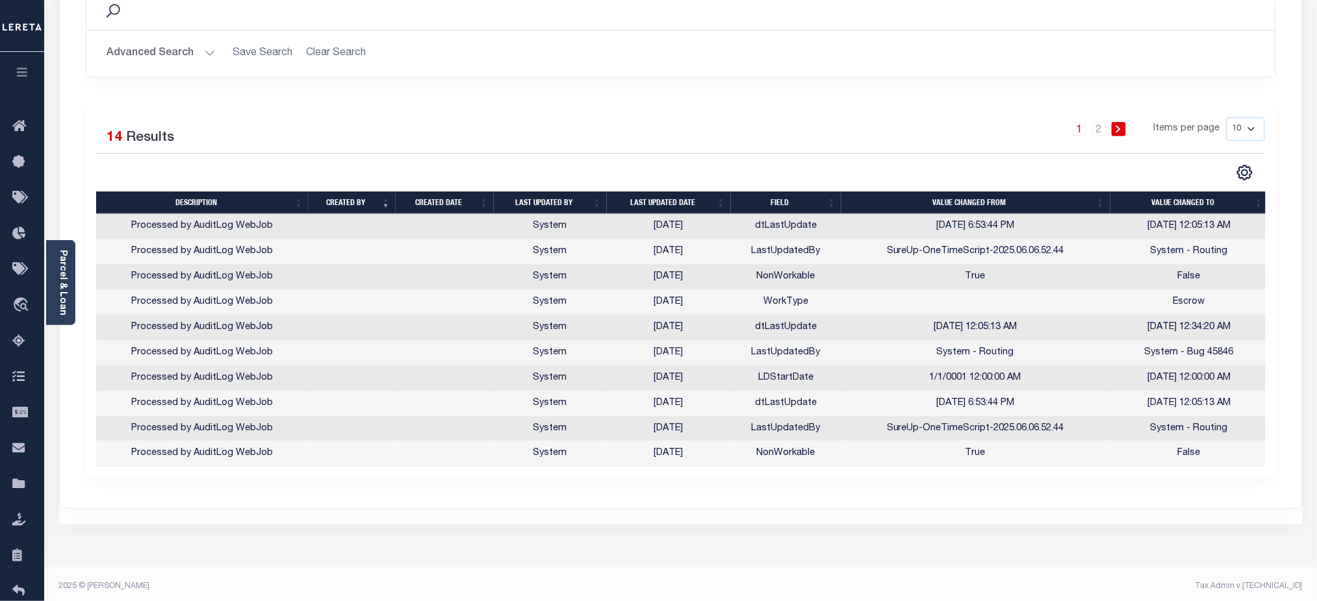
scroll to position [199, 0]
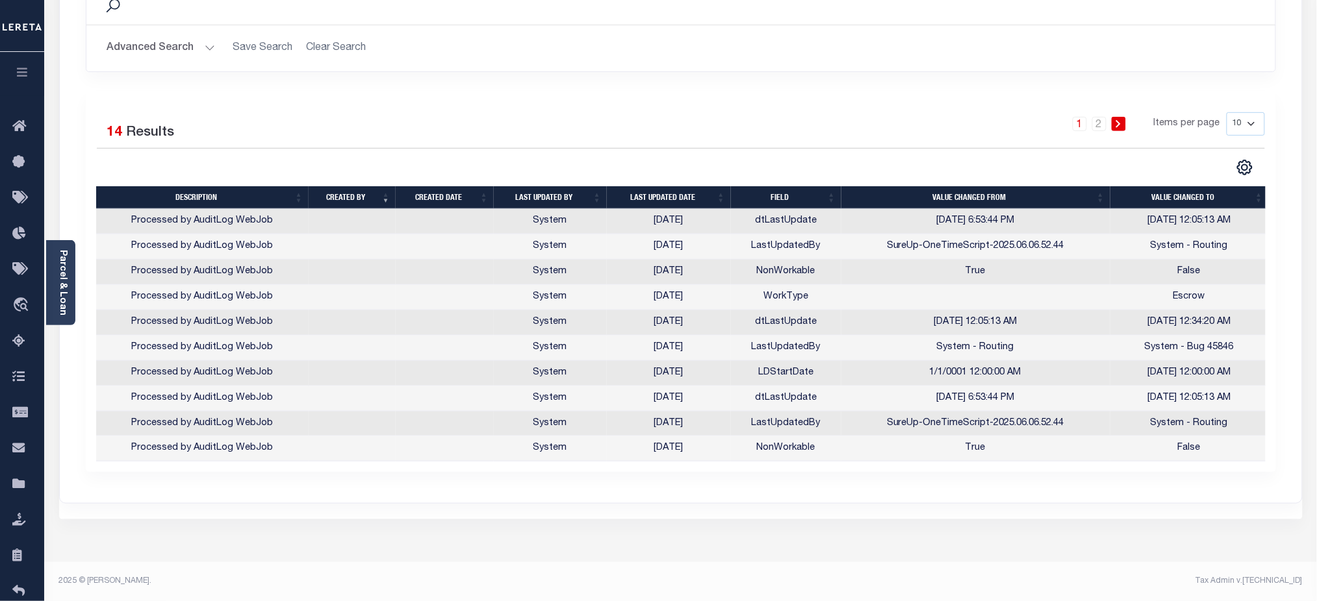
click at [667, 194] on th "Last updated date" at bounding box center [669, 197] width 124 height 23
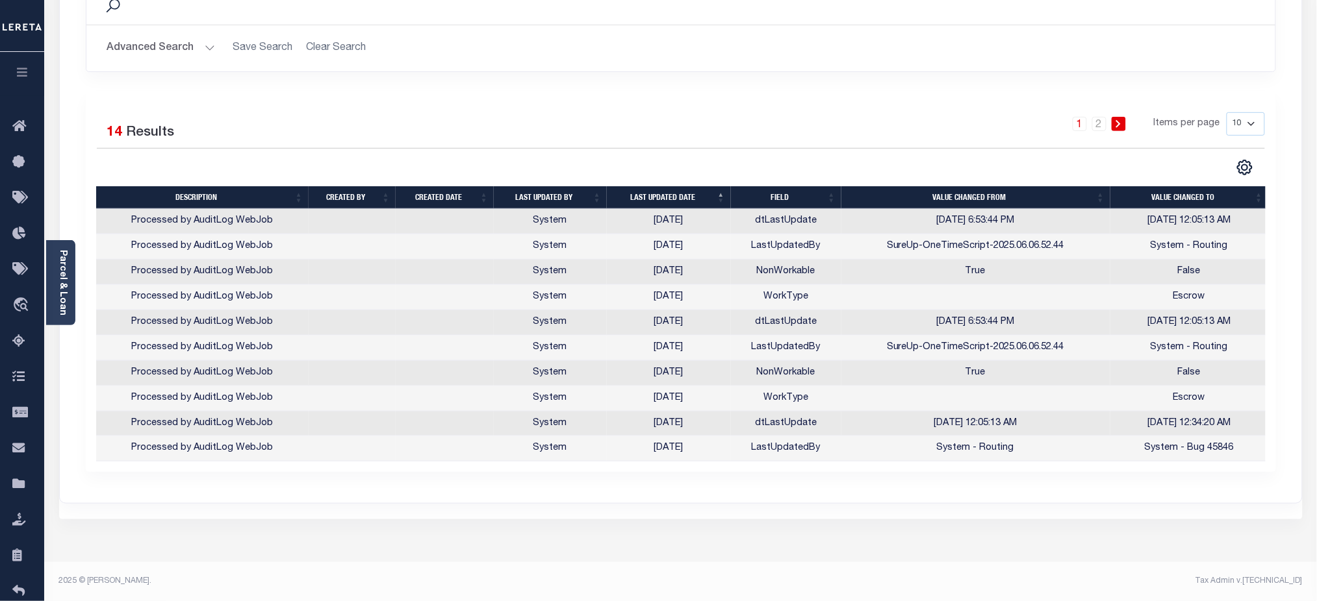
click at [667, 194] on th "Last updated date" at bounding box center [669, 197] width 124 height 23
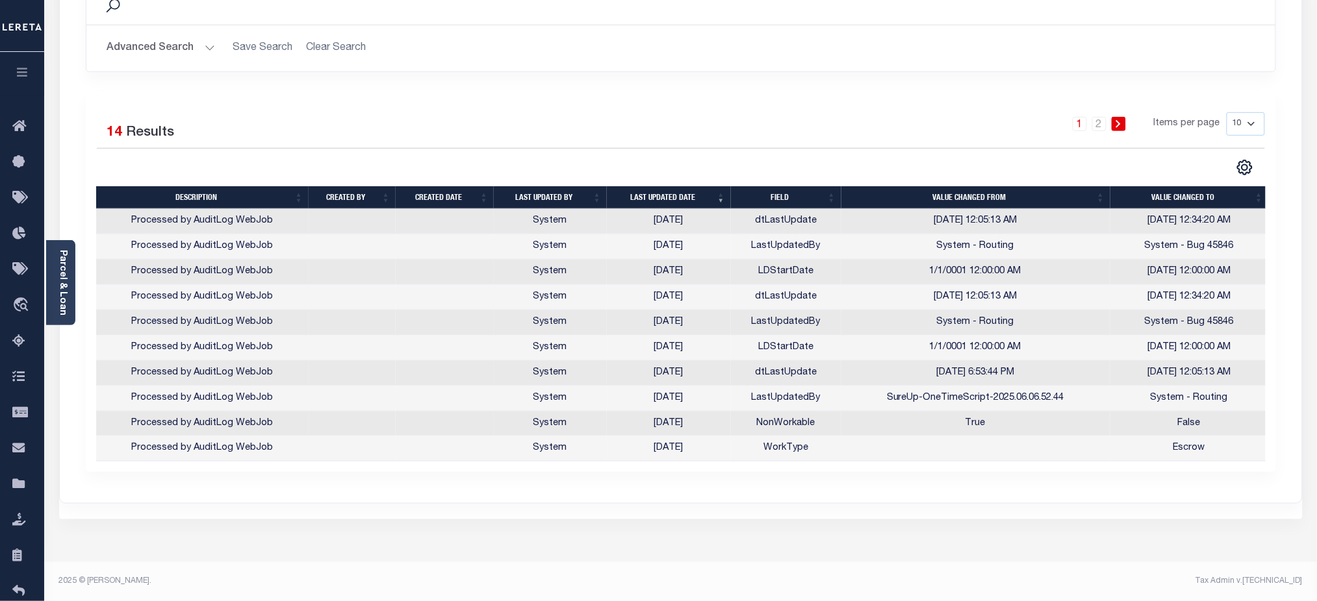
scroll to position [0, 0]
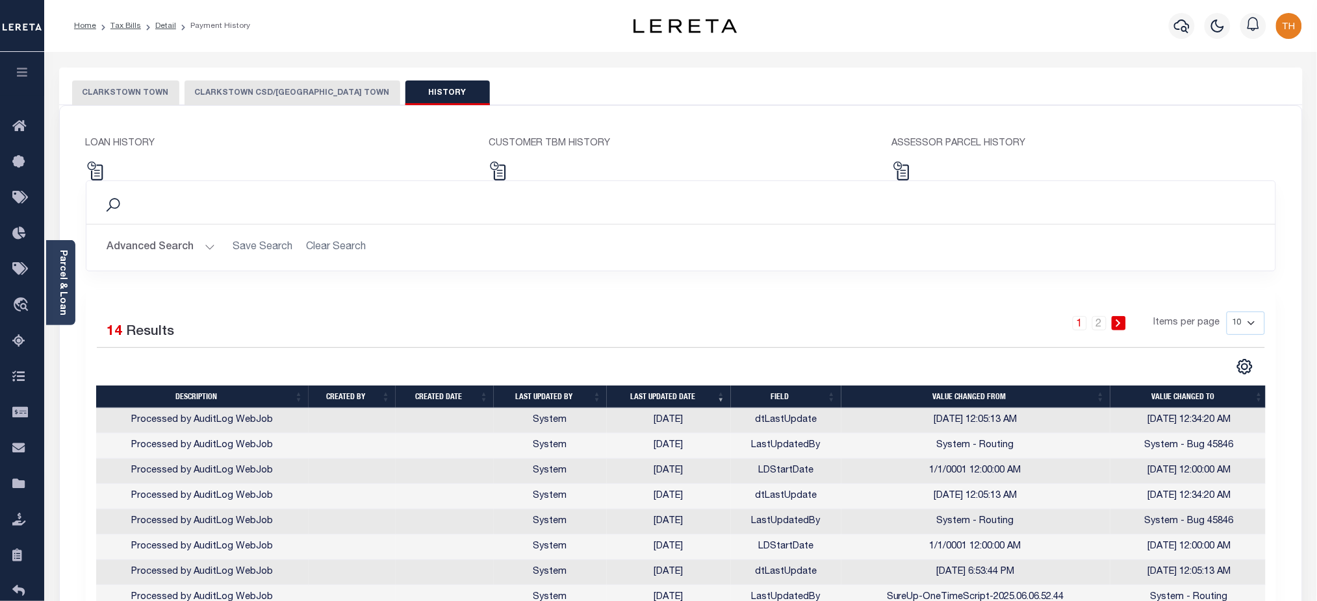
click at [211, 92] on button "CLARKSTOWN CSD/[GEOGRAPHIC_DATA] TOWN" at bounding box center [292, 93] width 216 height 25
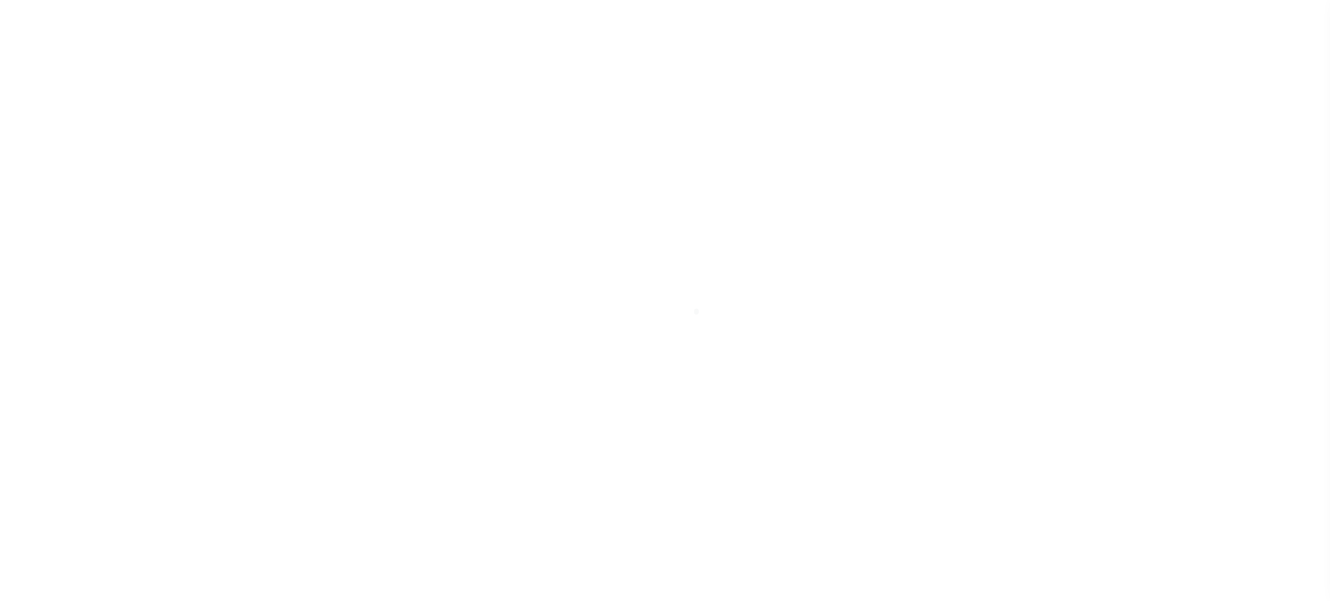
select select
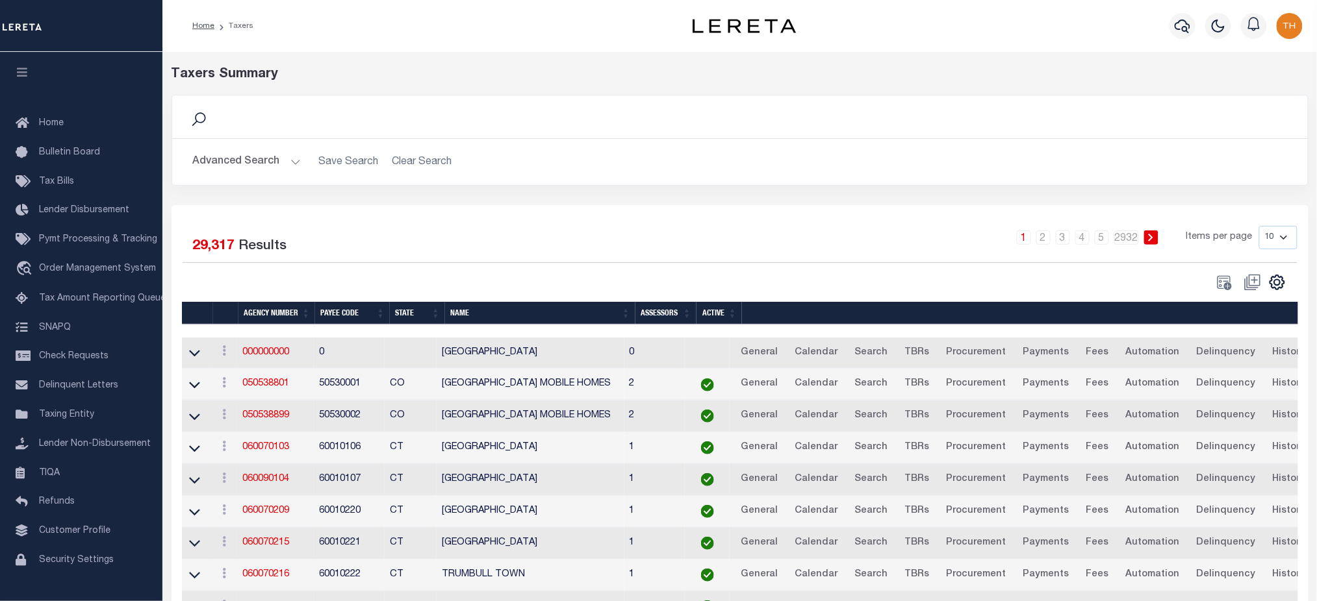
click at [205, 164] on button "Advanced Search" at bounding box center [247, 161] width 108 height 25
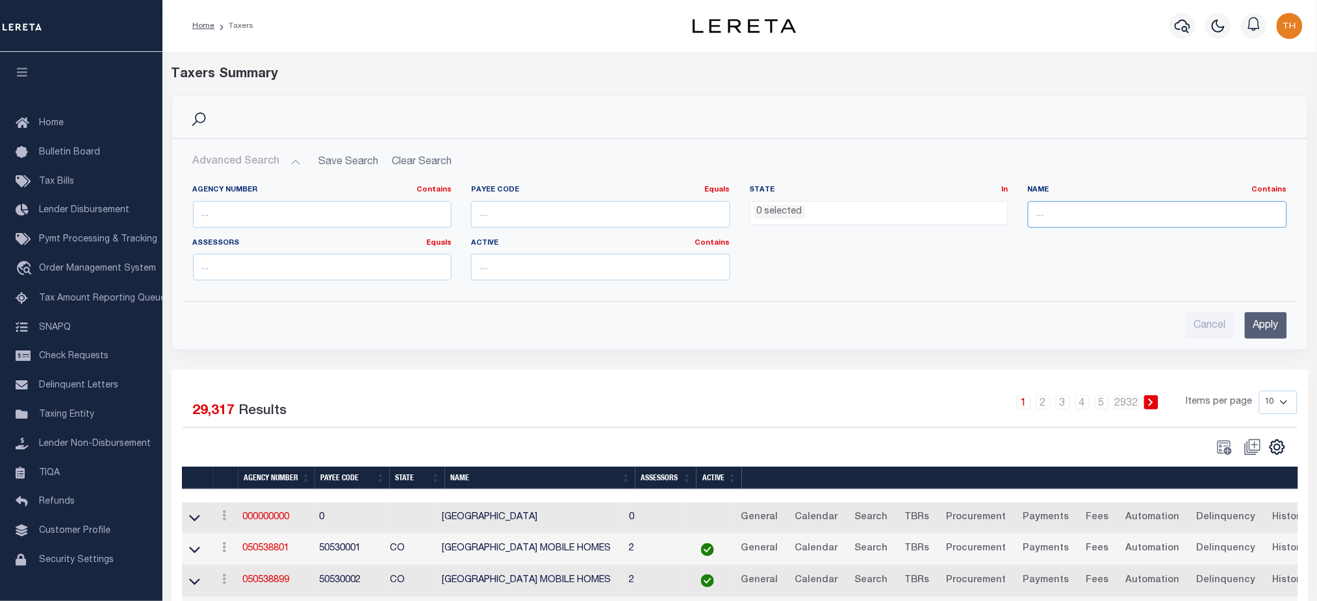
click at [1110, 226] on input "text" at bounding box center [1157, 214] width 259 height 27
type input "[GEOGRAPHIC_DATA]"
click at [1277, 328] on input "Apply" at bounding box center [1266, 325] width 42 height 27
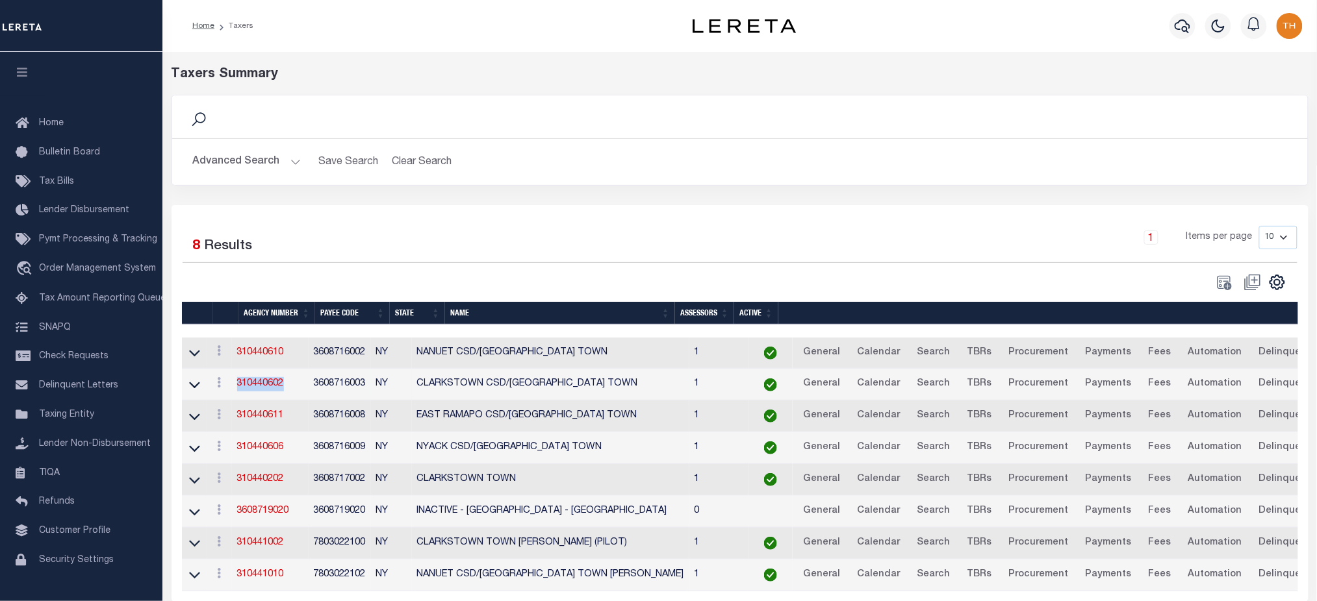
drag, startPoint x: 297, startPoint y: 392, endPoint x: 238, endPoint y: 392, distance: 59.8
click at [238, 392] on td "310440602" at bounding box center [270, 385] width 77 height 32
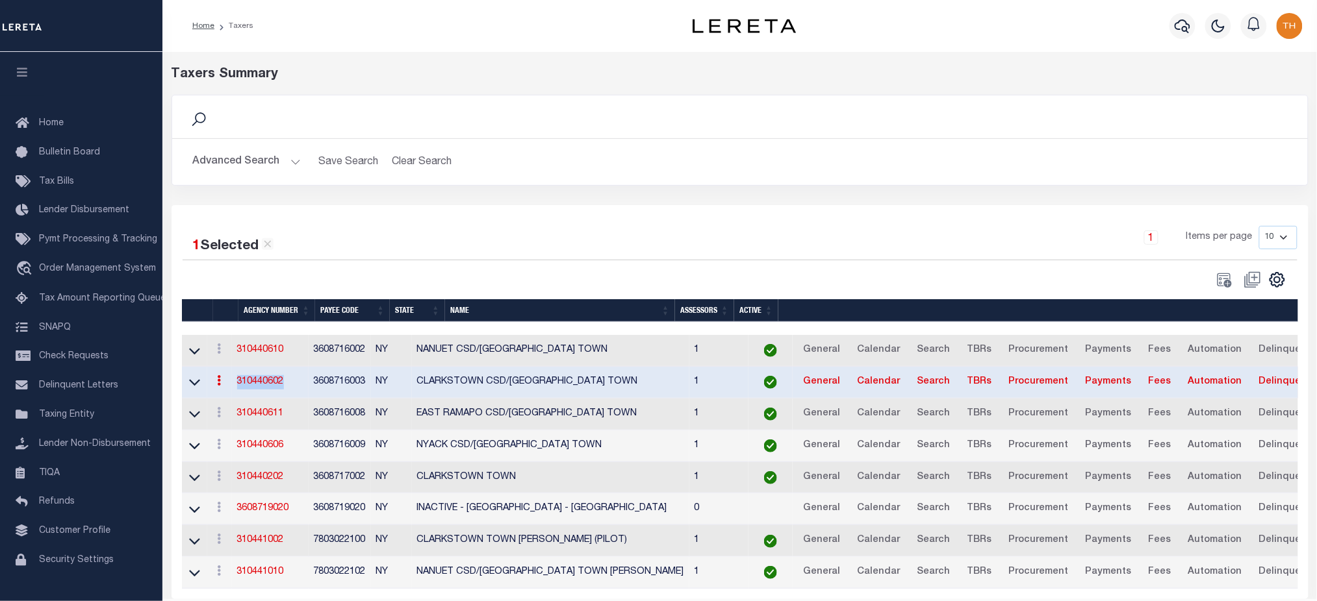
copy link "310440602"
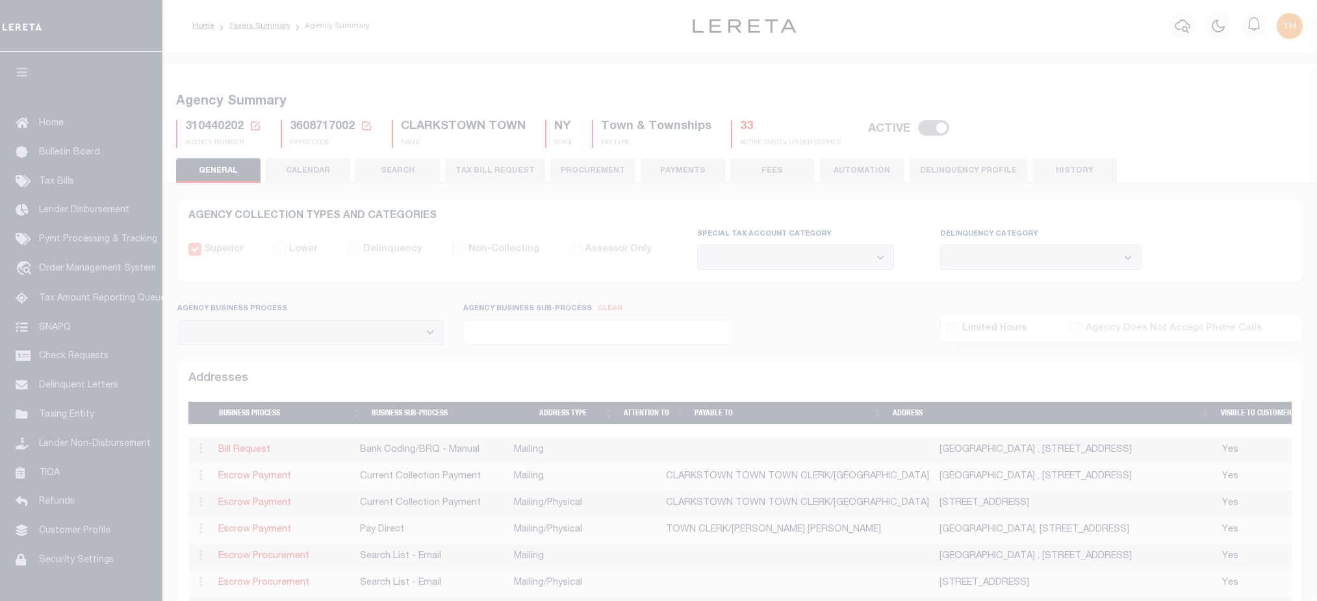
select select
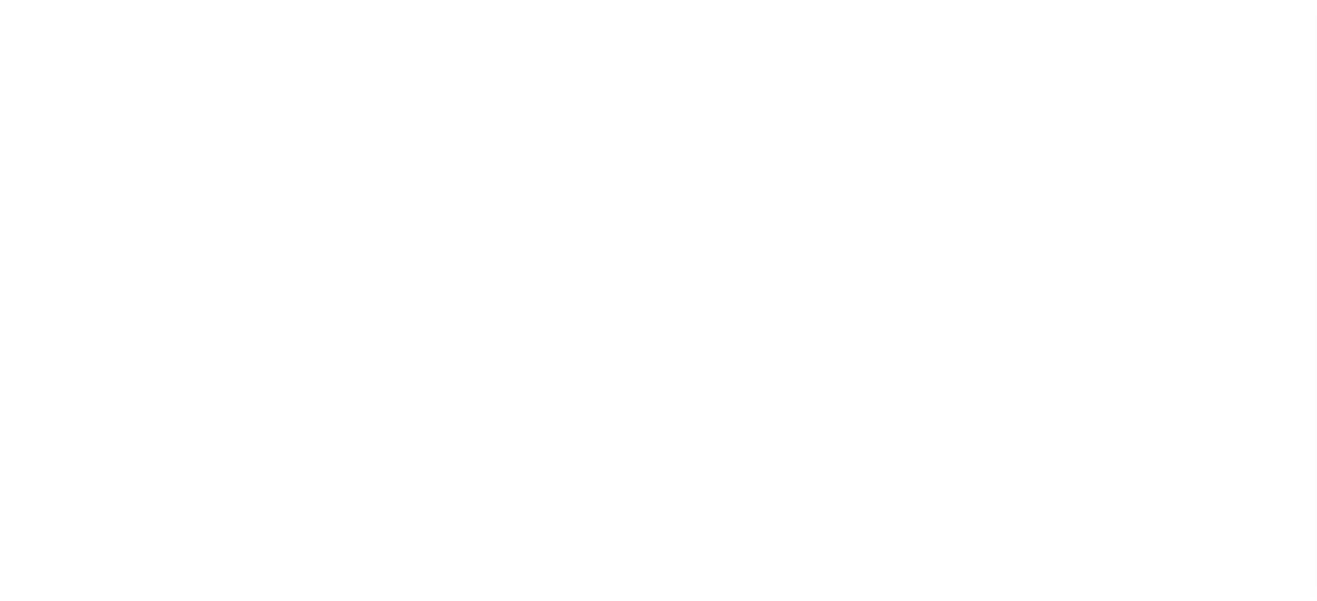
select select
checkbox input "false"
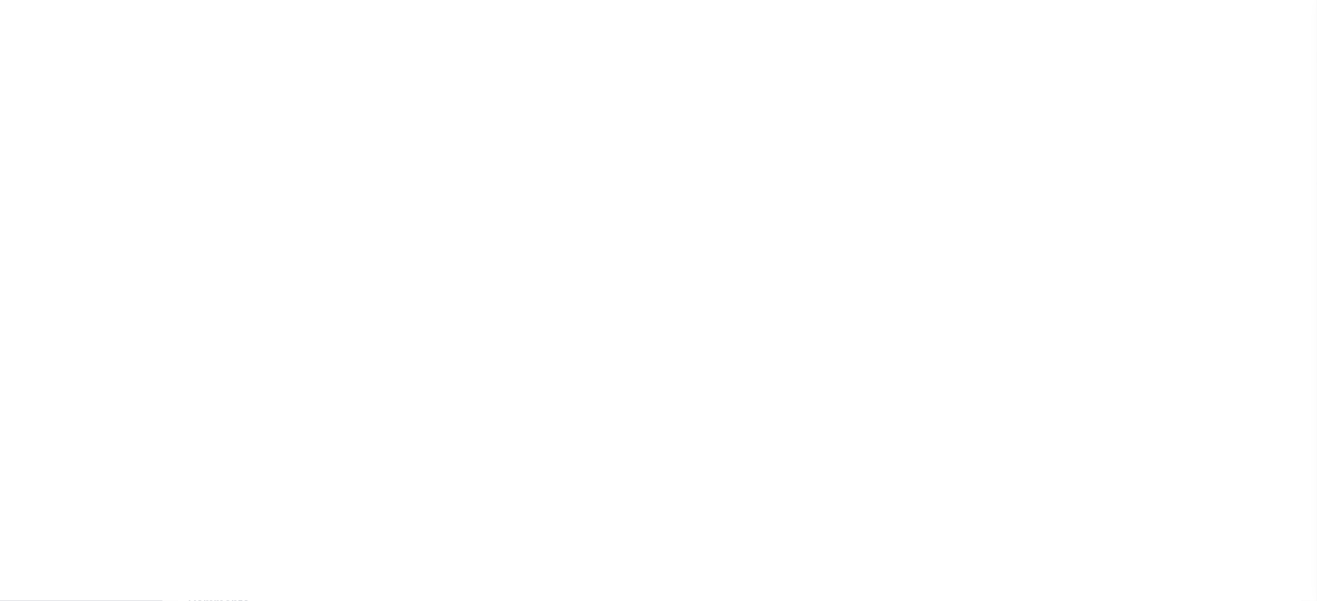
checkbox input "false"
type input "3608717002"
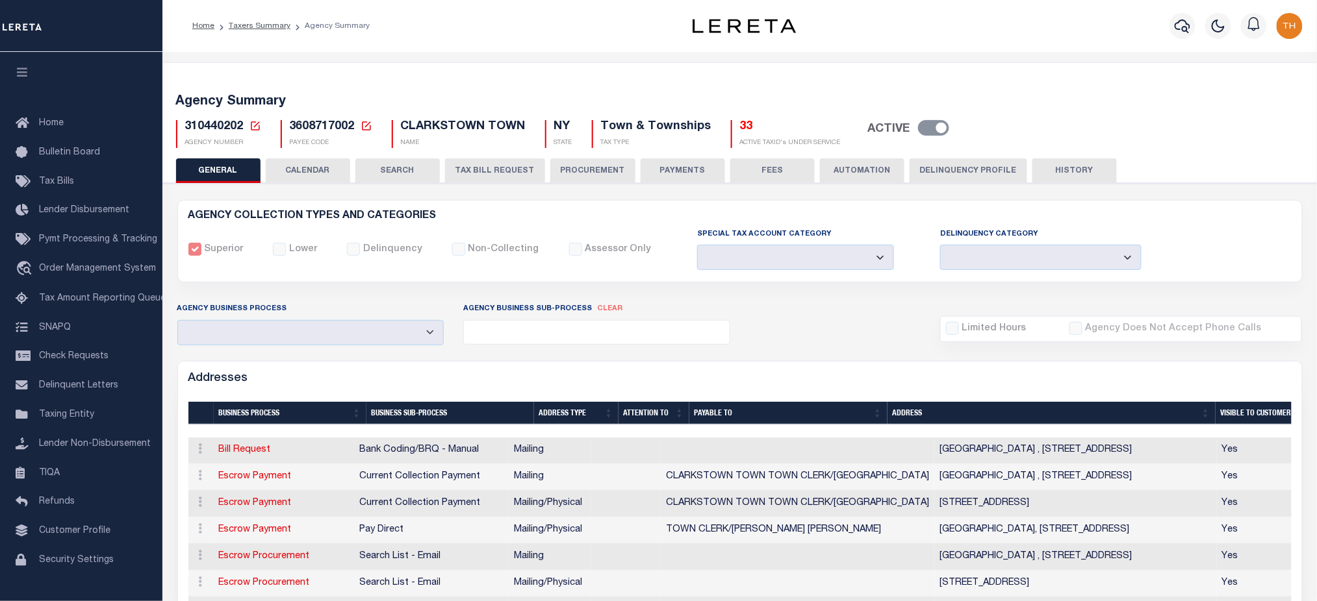
click at [252, 129] on icon at bounding box center [255, 126] width 12 height 12
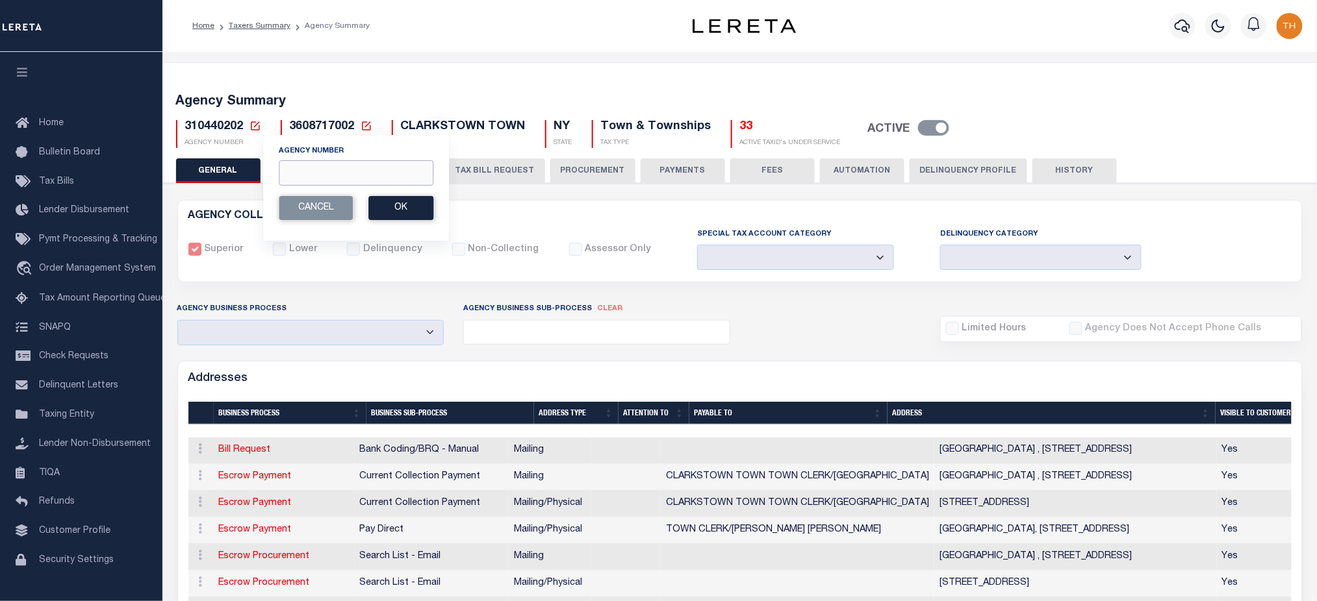
click at [318, 176] on input "Agency Number" at bounding box center [356, 172] width 155 height 25
paste input "310440602"
type input "310440602"
click at [416, 211] on button "Ok" at bounding box center [400, 208] width 65 height 24
click at [413, 207] on button "Ok" at bounding box center [400, 208] width 65 height 24
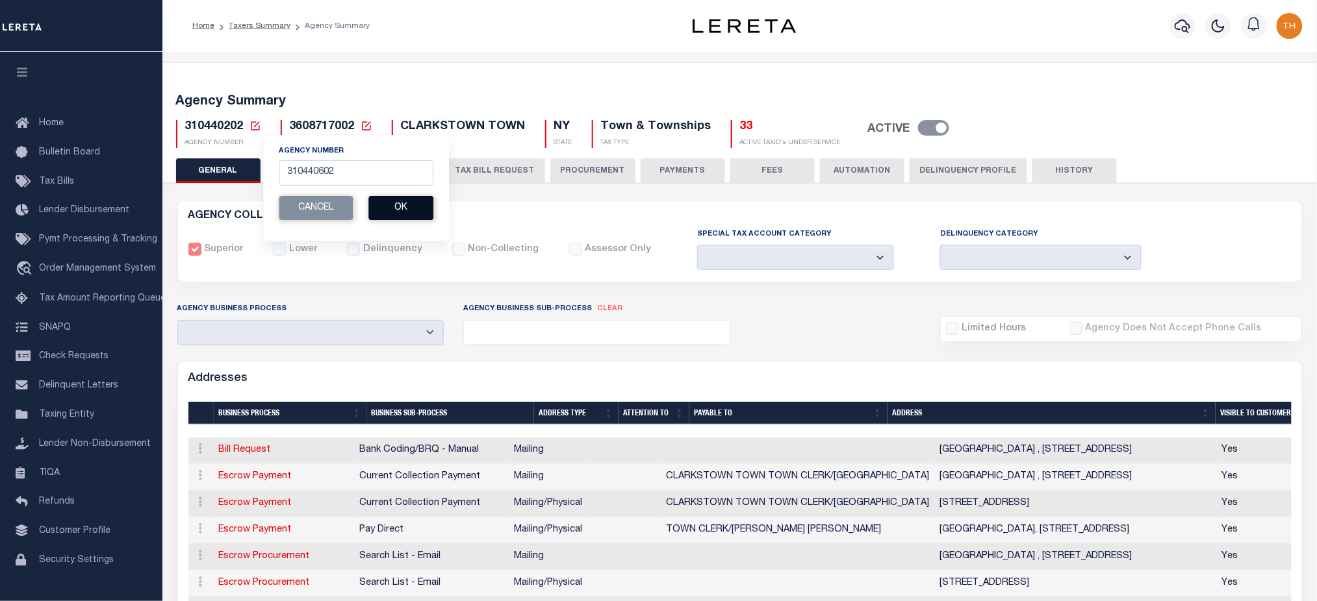
click at [402, 212] on button "Ok" at bounding box center [400, 208] width 65 height 24
click at [374, 220] on button "Ok" at bounding box center [400, 208] width 65 height 24
click at [392, 205] on button "Ok" at bounding box center [400, 208] width 65 height 24
click at [341, 173] on input "310440602" at bounding box center [356, 172] width 155 height 25
click at [379, 214] on button "Ok" at bounding box center [400, 208] width 65 height 24
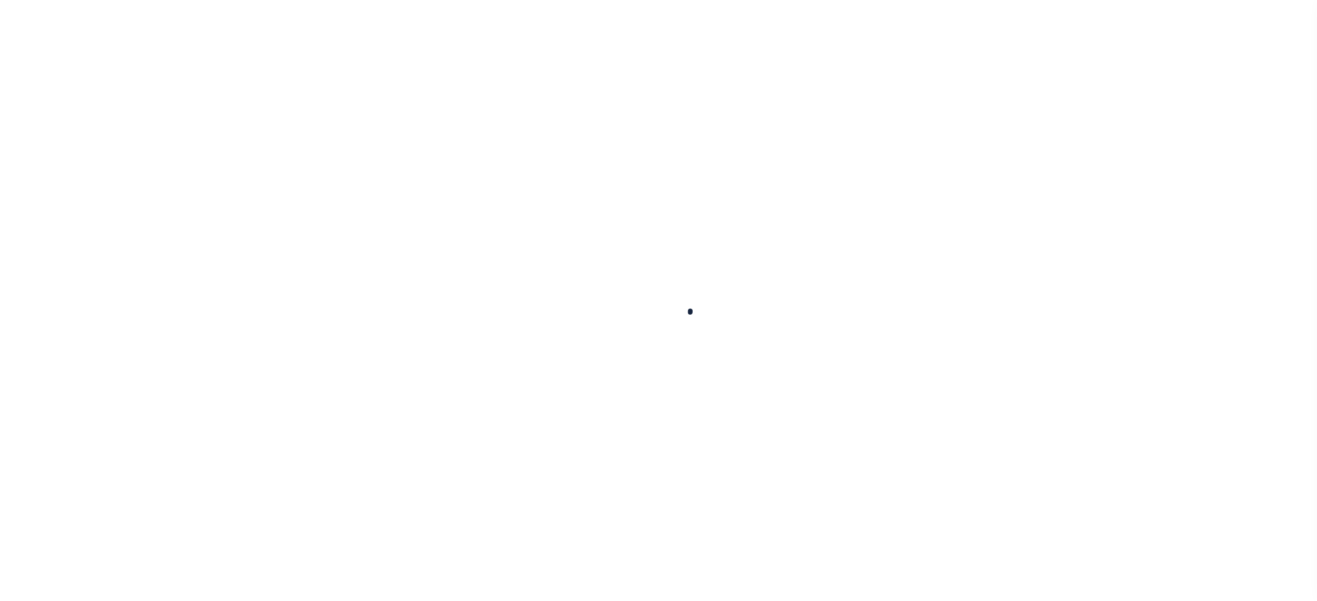
select select
checkbox input "false"
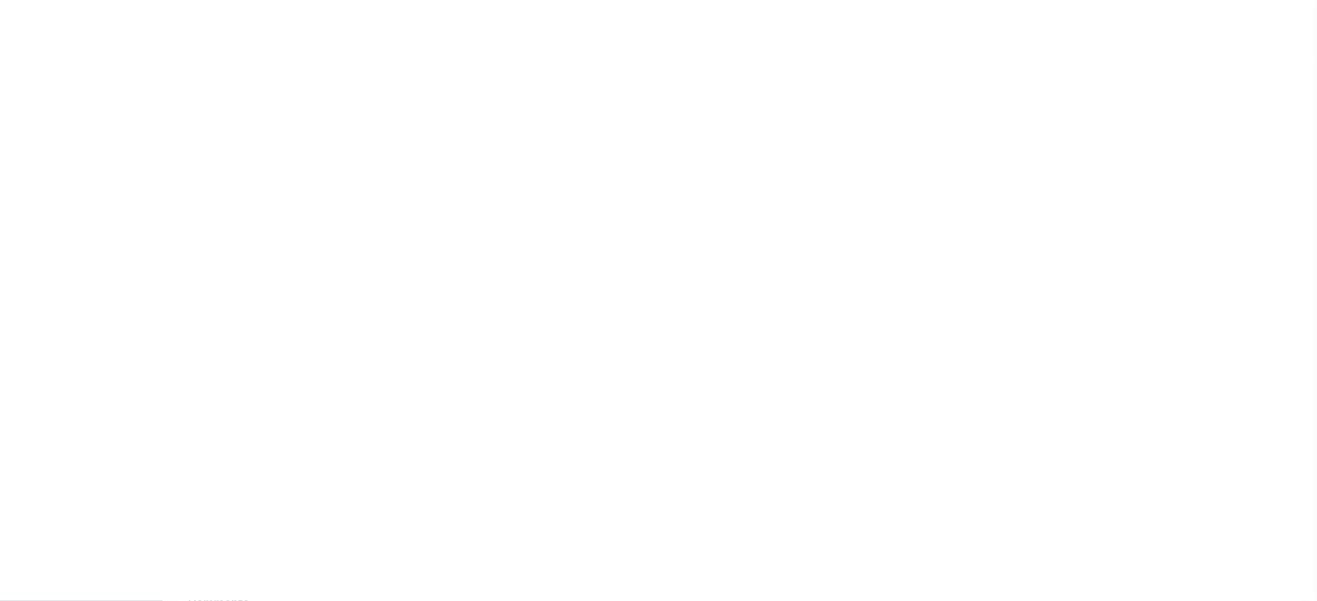
checkbox input "false"
type input "3608717002"
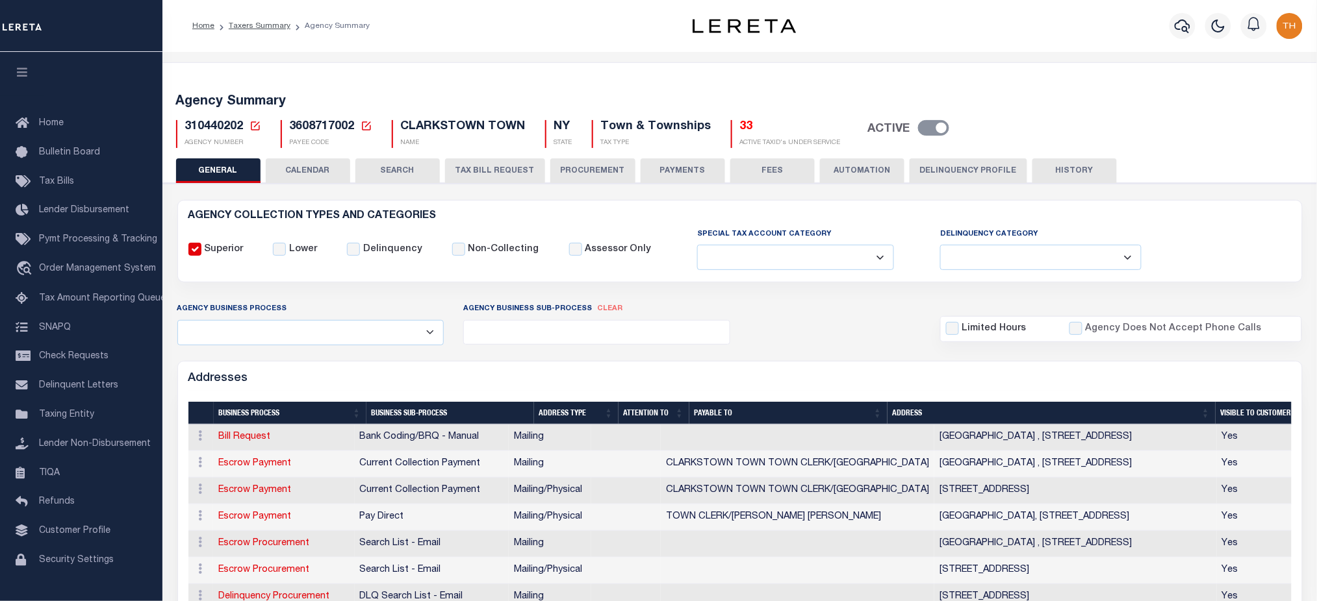
click at [257, 121] on icon at bounding box center [255, 126] width 12 height 12
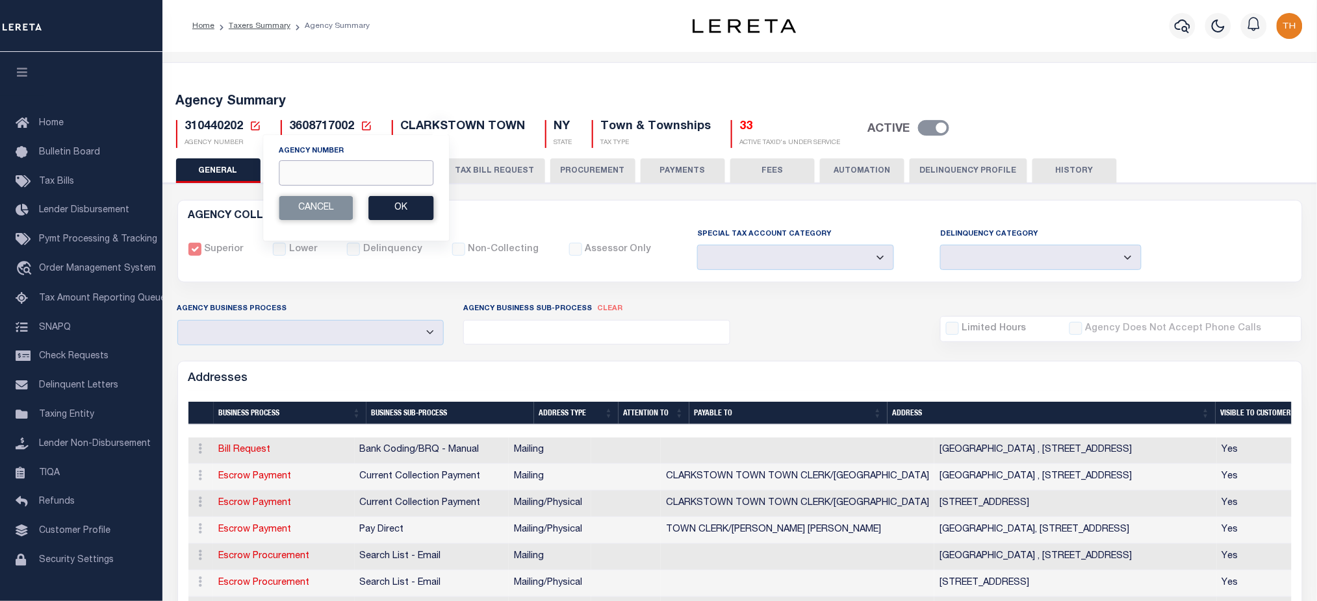
click at [328, 171] on input "Agency Number" at bounding box center [356, 172] width 155 height 25
paste input "310440602"
type input "310440602"
click at [418, 223] on div "Agency Number 310440602 Edit Cancel Ok New Agency Number Cancel Ok" at bounding box center [355, 187] width 187 height 107
click at [405, 207] on button "Ok" at bounding box center [400, 208] width 65 height 24
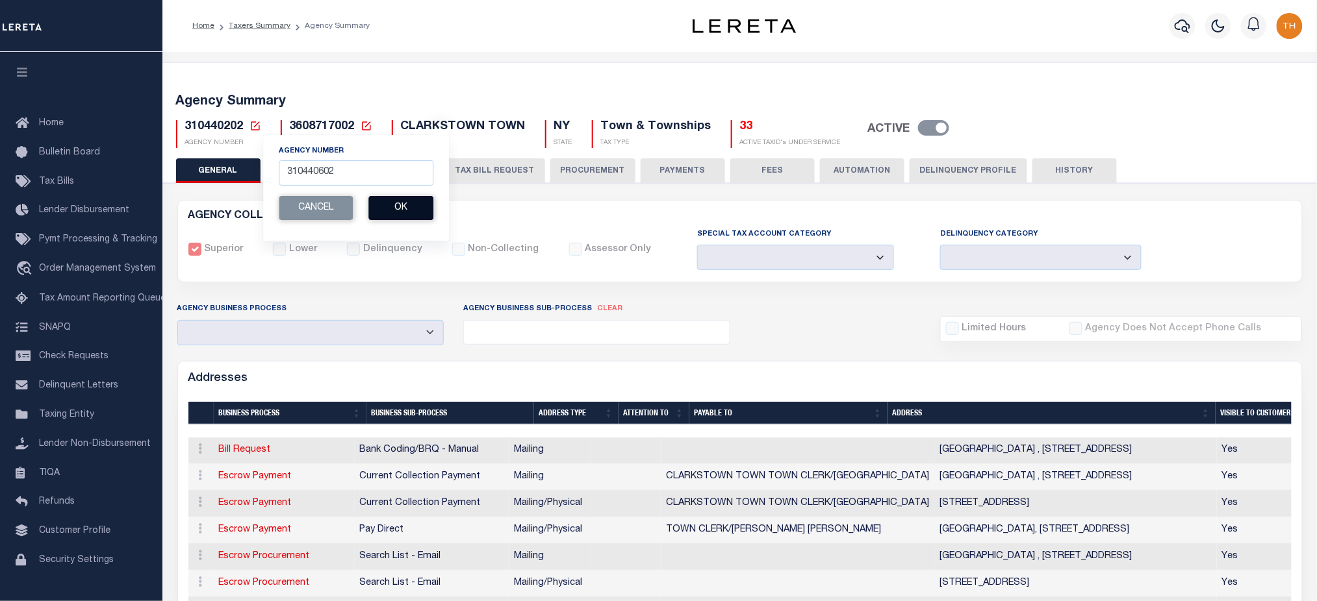
click at [405, 207] on button "Ok" at bounding box center [400, 208] width 65 height 24
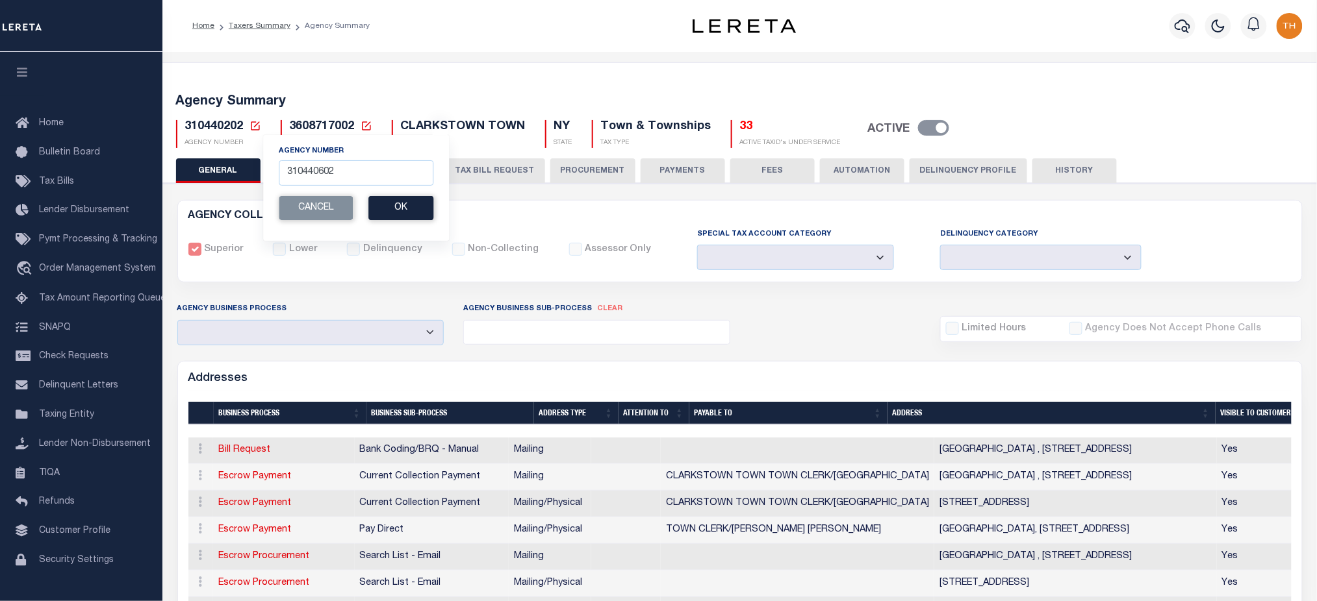
drag, startPoint x: 1223, startPoint y: 6, endPoint x: 313, endPoint y: 57, distance: 911.4
click at [335, 83] on div "Agency Summary 310440202 Agency Number 310440602 Edit Cancel Ok New Agency Numb…" at bounding box center [739, 119] width 1159 height 80
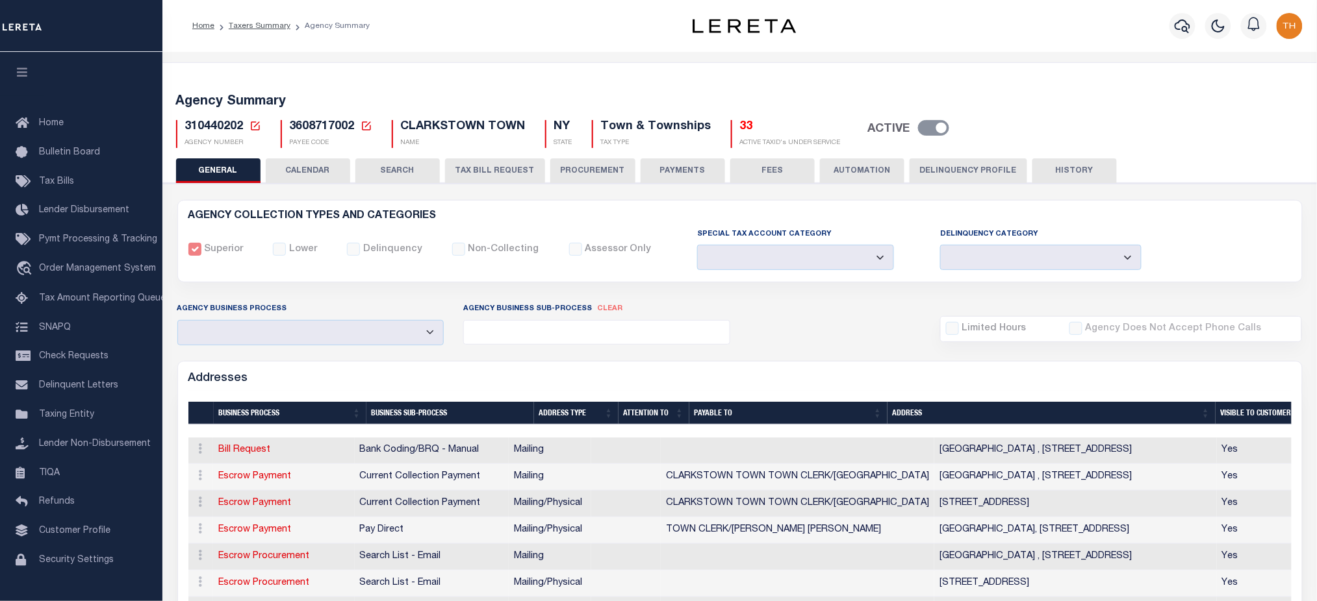
click at [281, 31] on li "Taxers Summary" at bounding box center [252, 26] width 76 height 12
click at [279, 29] on link "Taxers Summary" at bounding box center [260, 26] width 62 height 8
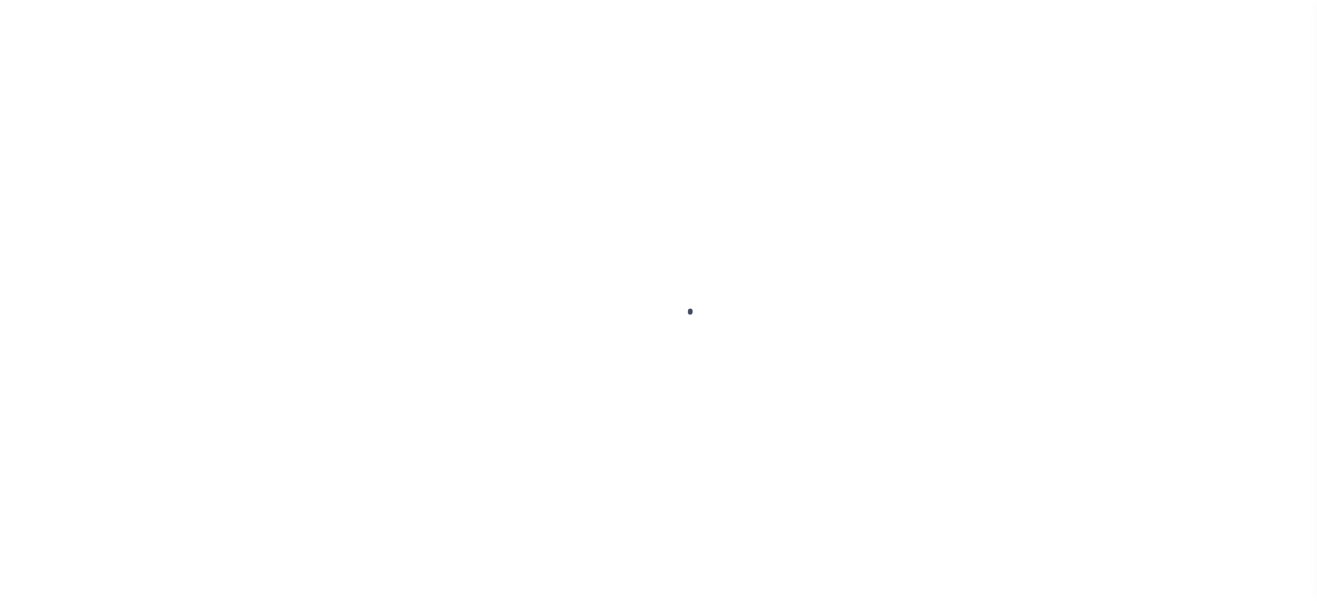
select select
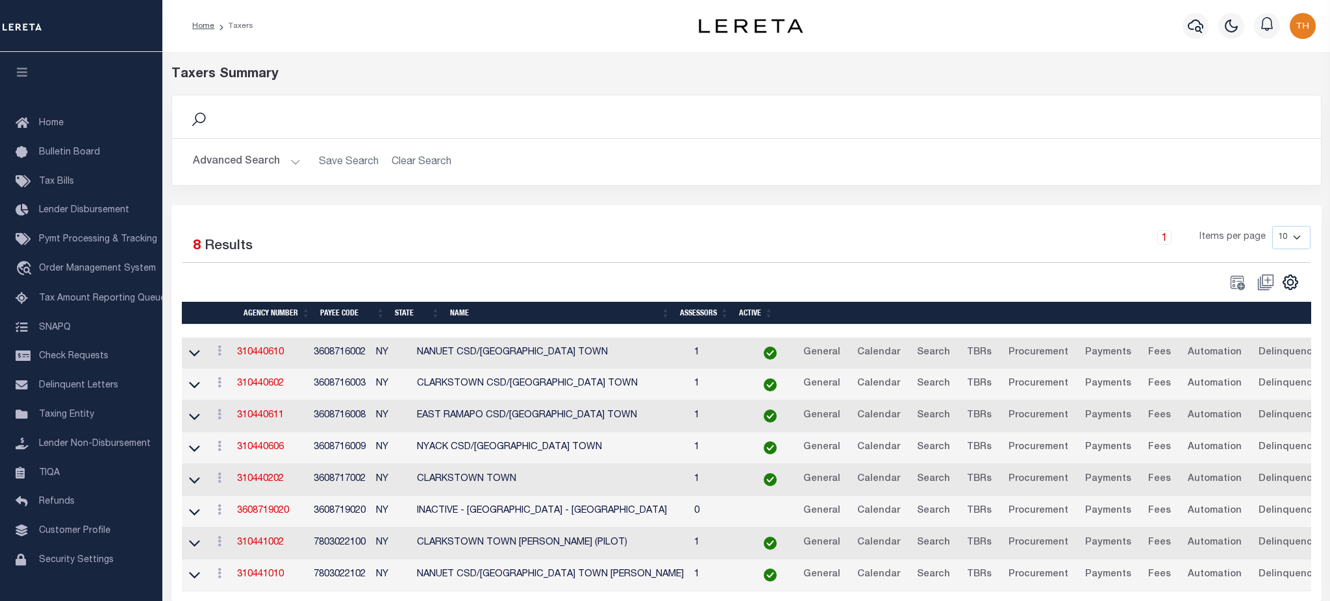
click at [270, 161] on button "Advanced Search" at bounding box center [247, 161] width 108 height 25
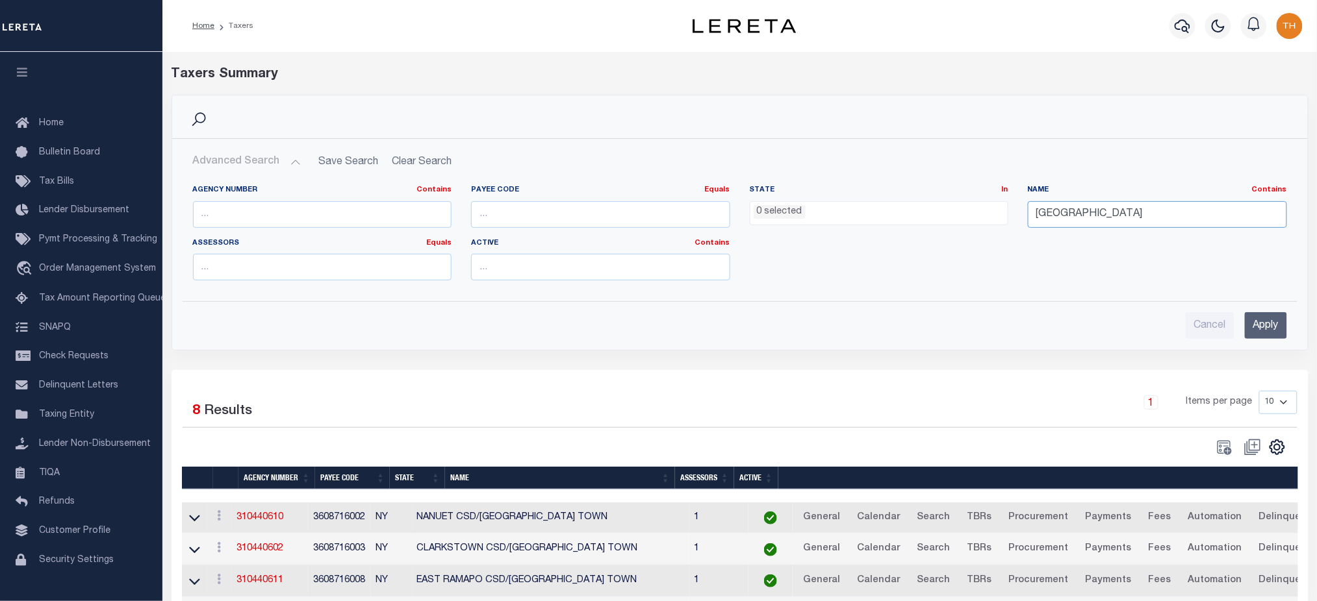
drag, startPoint x: 1113, startPoint y: 221, endPoint x: 1007, endPoint y: 220, distance: 106.5
click at [1007, 220] on div "Agency Number Contains Contains Is Payee Code Equals Equals Is Not Equal To Is …" at bounding box center [739, 238] width 1113 height 106
click at [307, 220] on input "text" at bounding box center [322, 214] width 259 height 27
paste input "310440602"
type input "310440602"
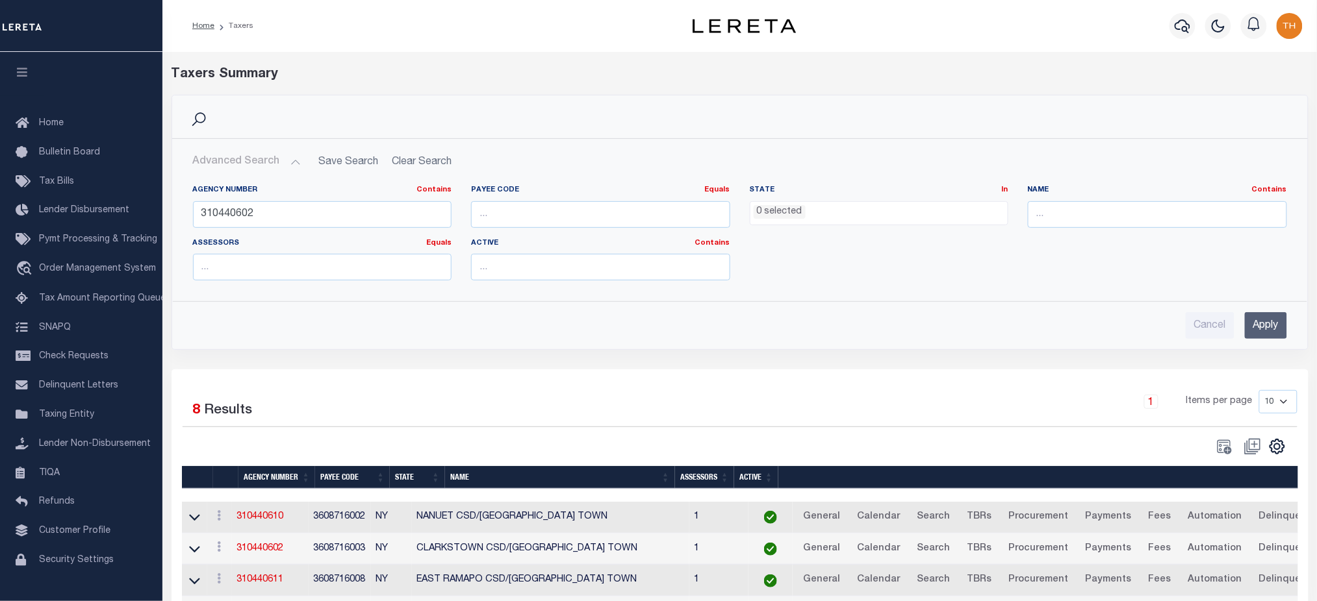
click at [1265, 331] on input "Apply" at bounding box center [1266, 325] width 42 height 27
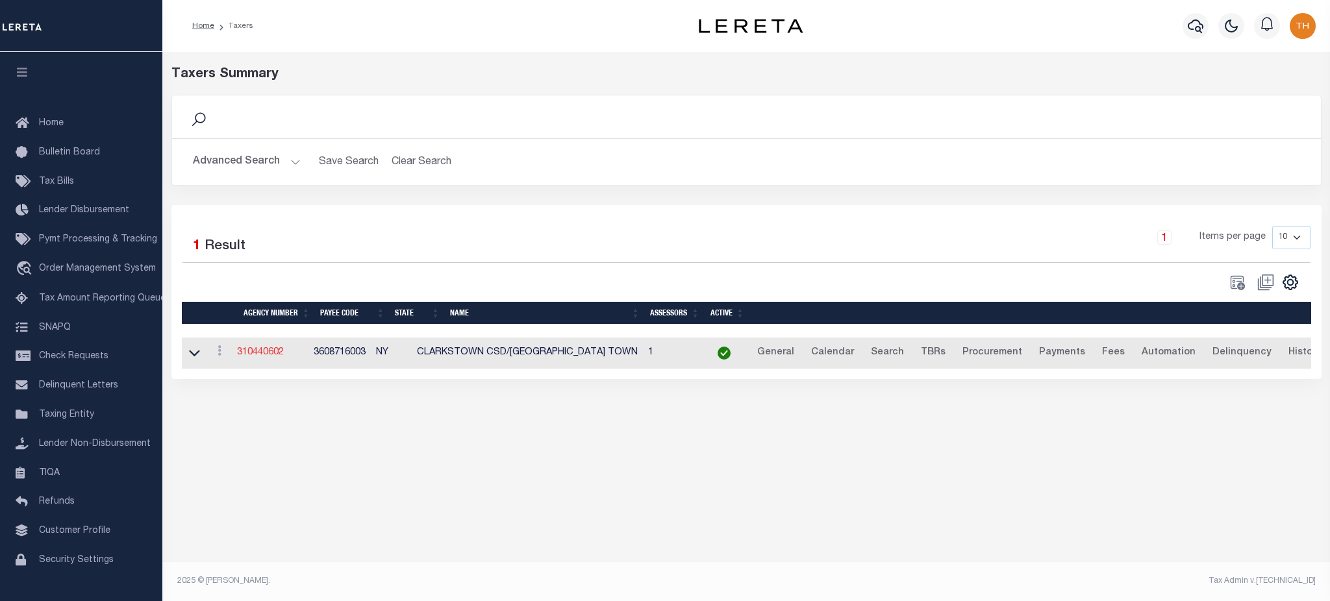
click at [270, 352] on link "310440602" at bounding box center [260, 352] width 47 height 9
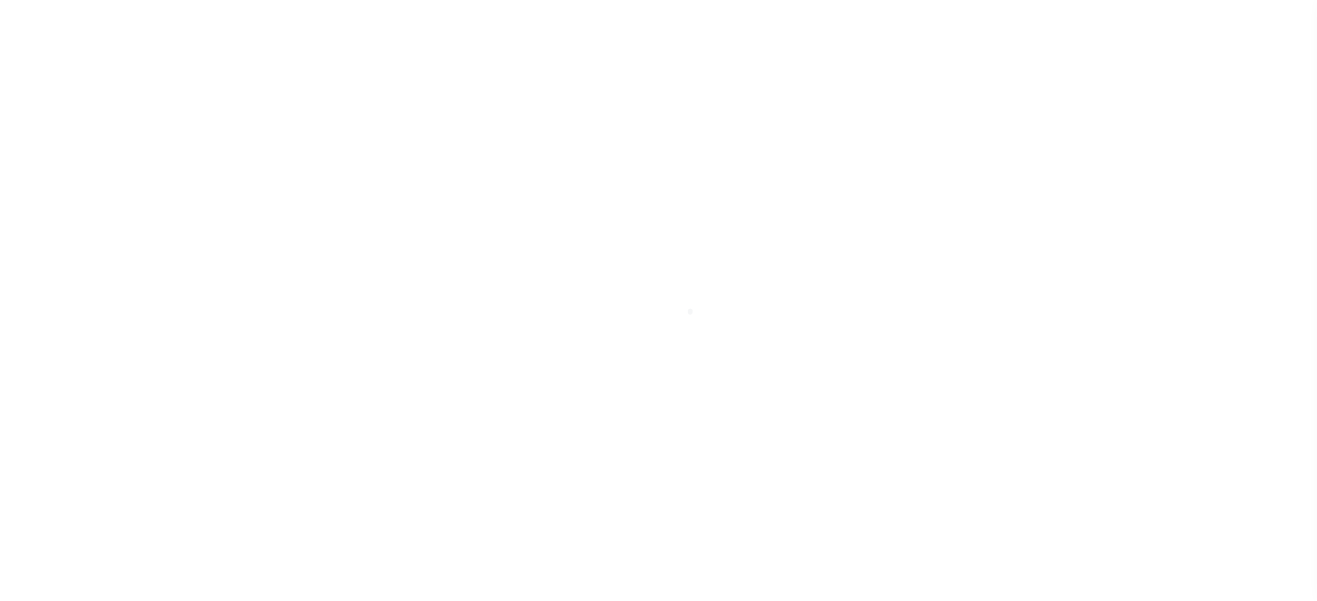
select select
click at [320, 164] on button "CALENDAR" at bounding box center [308, 170] width 84 height 25
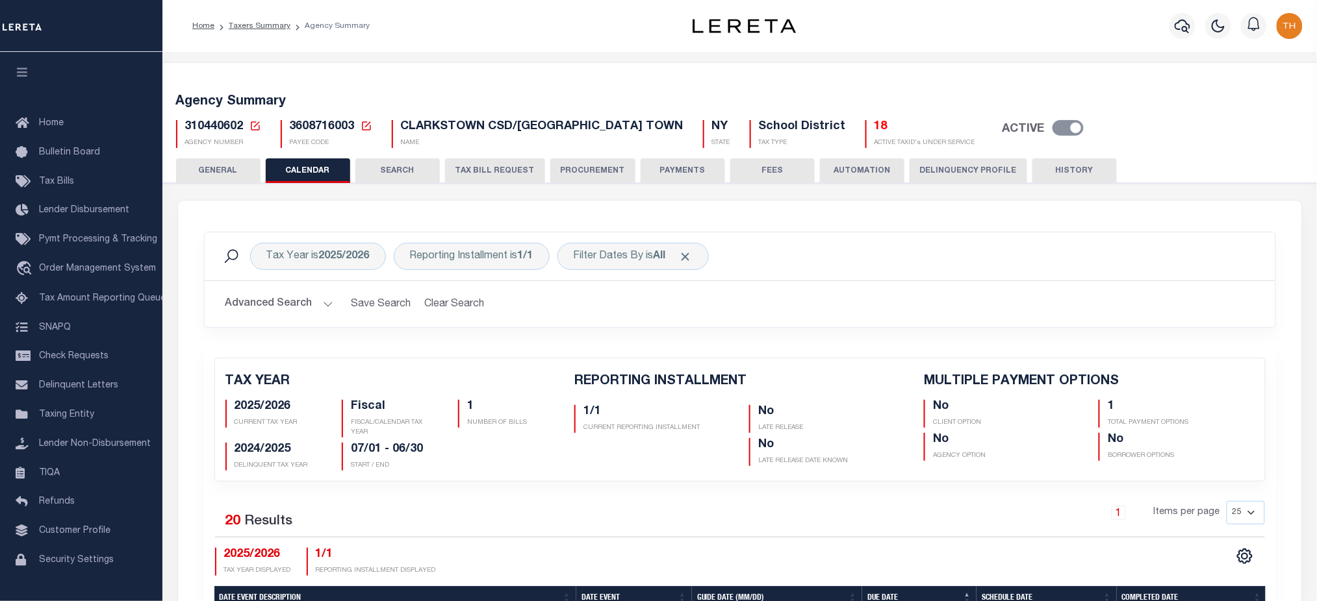
checkbox input "false"
type input "1"
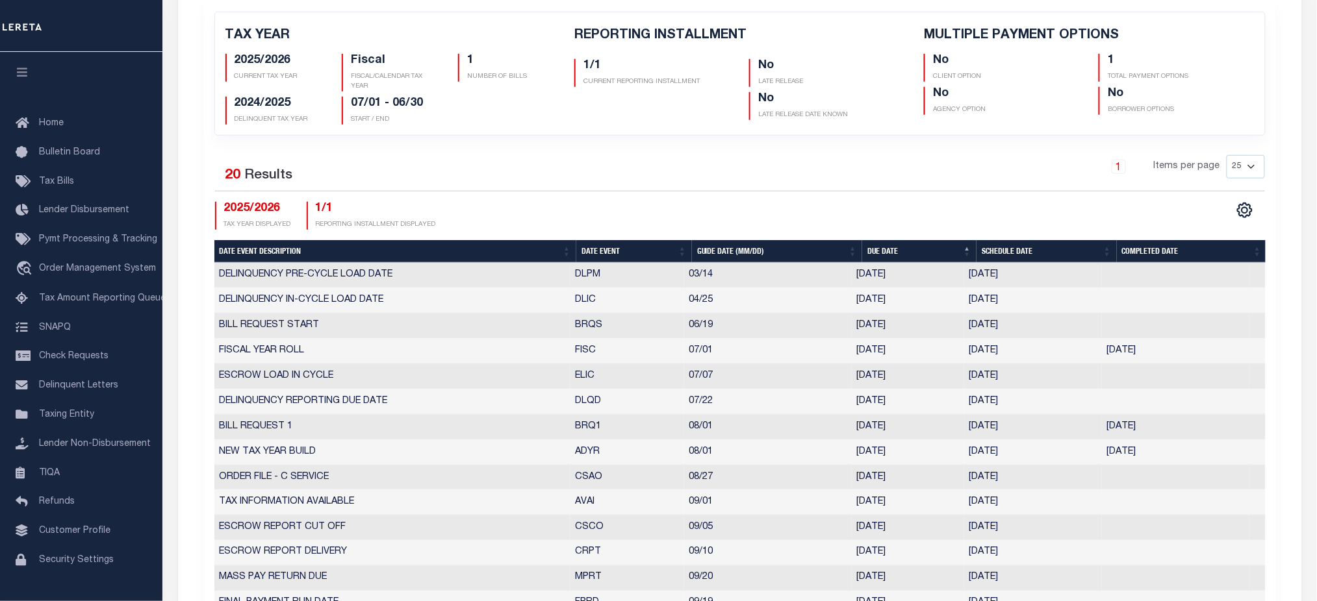
drag, startPoint x: 566, startPoint y: 429, endPoint x: 1167, endPoint y: 425, distance: 600.8
click at [1167, 425] on tr "BILL REQUEST 1 BRQ1 08/01 [DATE] [DATE] [DATE] 4851711" at bounding box center [739, 427] width 1051 height 25
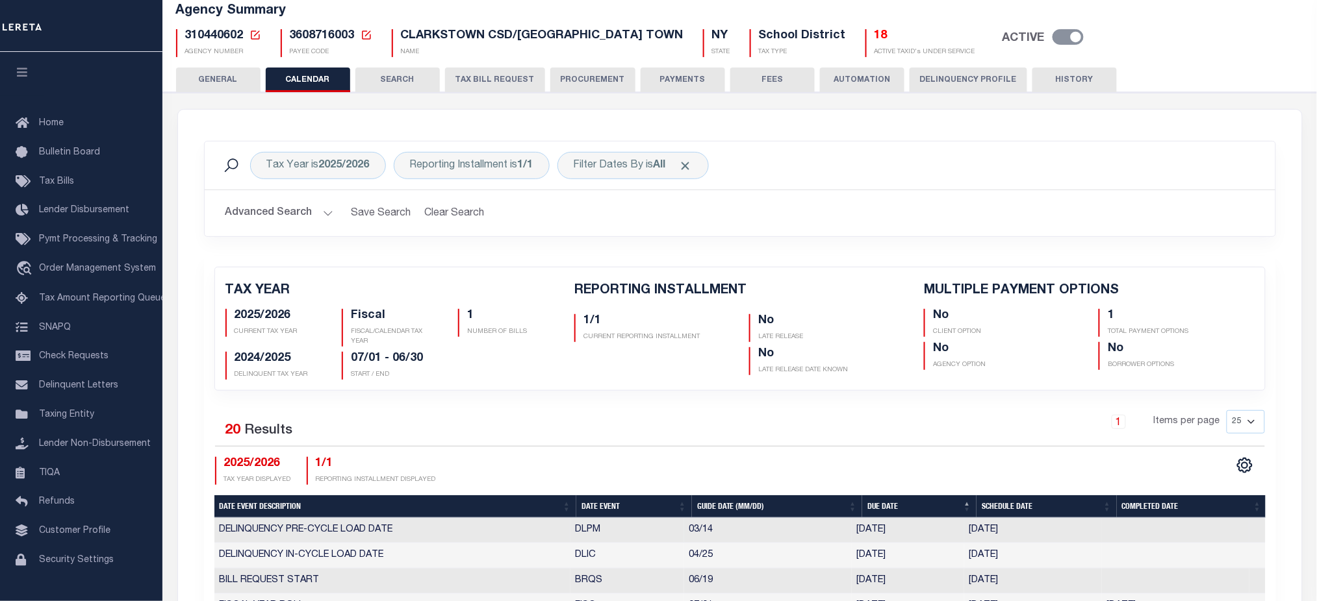
scroll to position [0, 0]
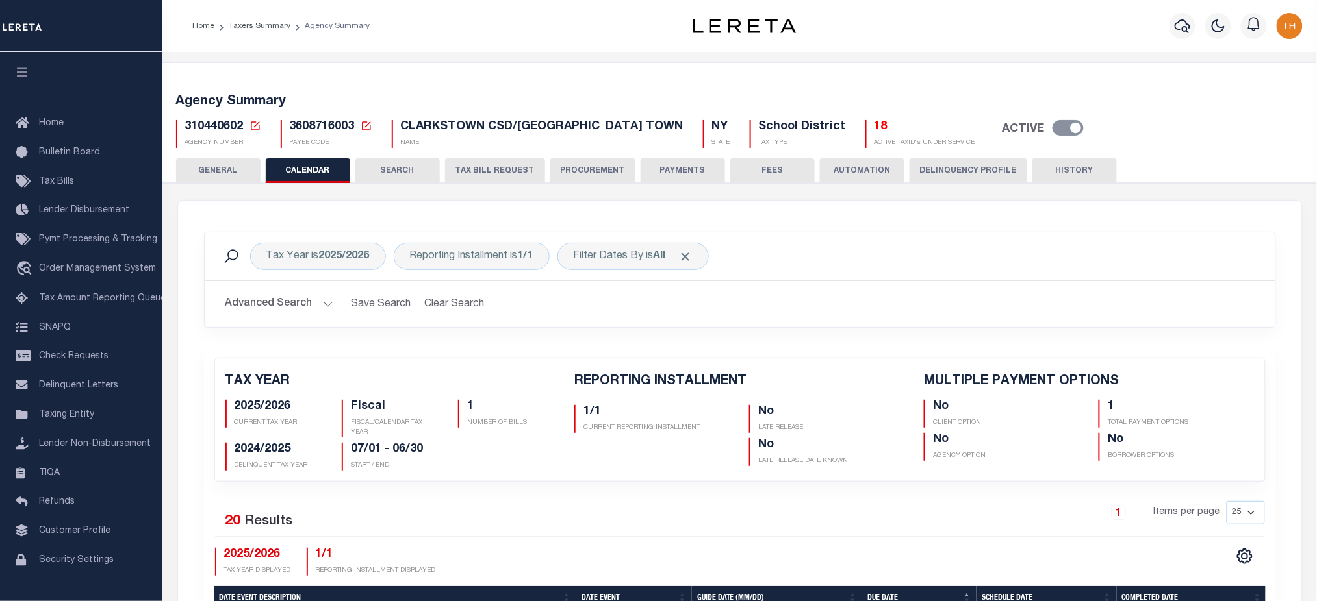
click at [406, 173] on button "SEARCH" at bounding box center [397, 170] width 84 height 25
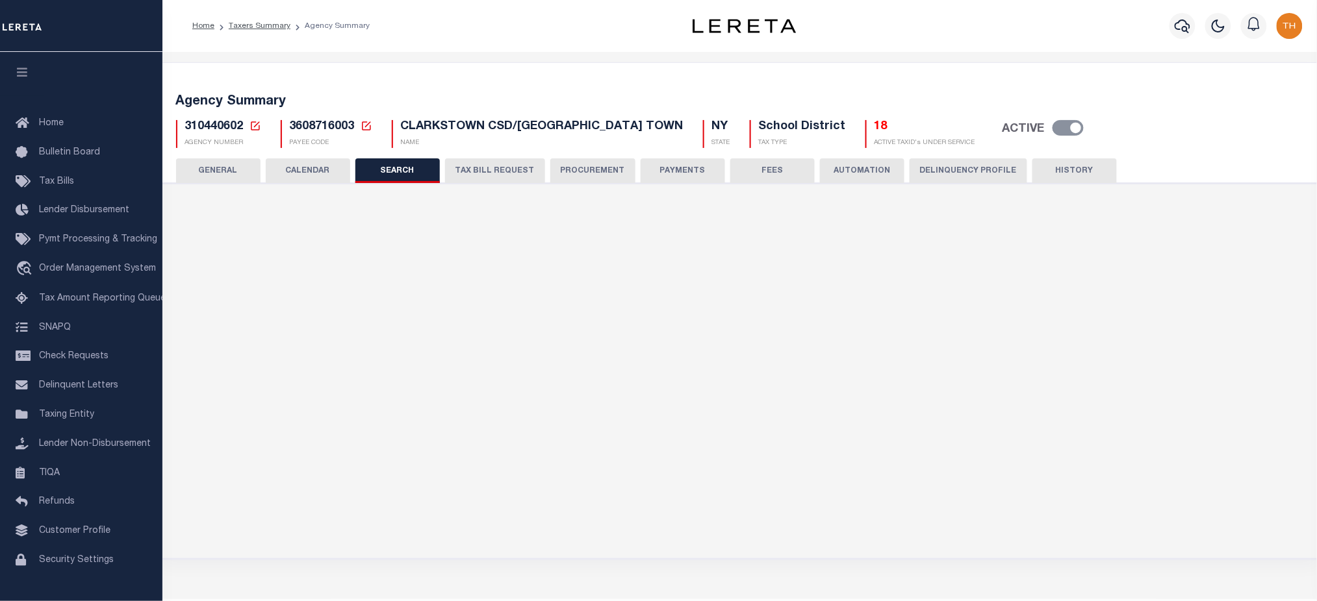
checkbox input "false"
type input "25000"
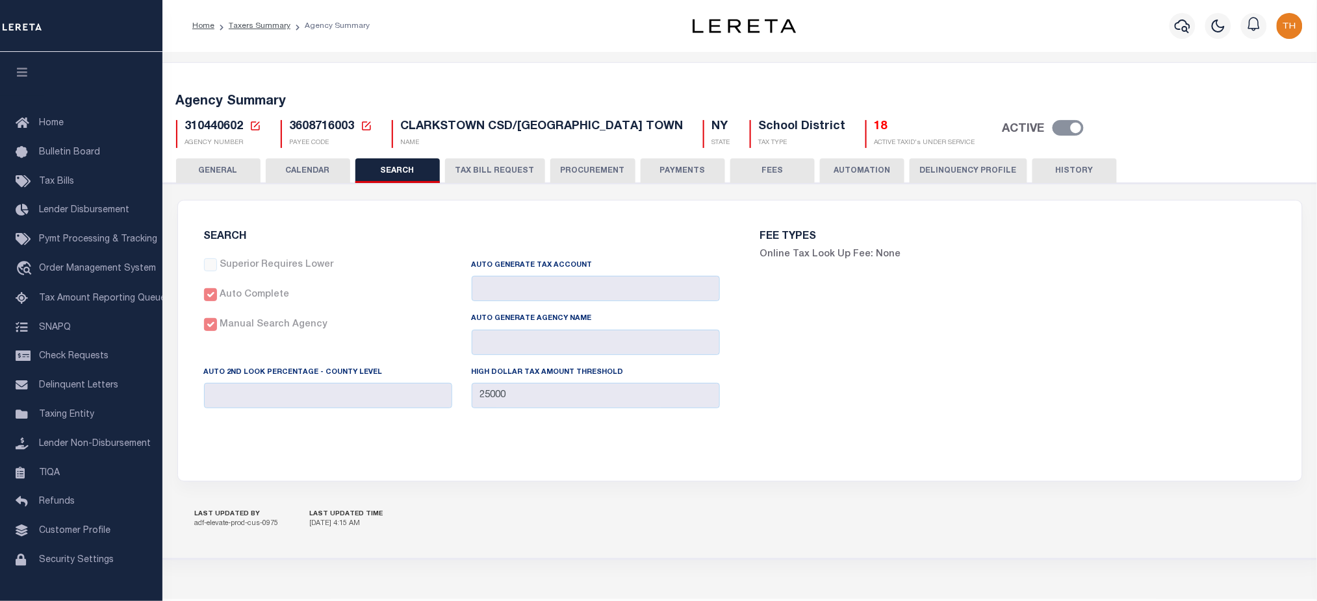
click at [503, 173] on button "TAX BILL REQUEST" at bounding box center [495, 170] width 100 height 25
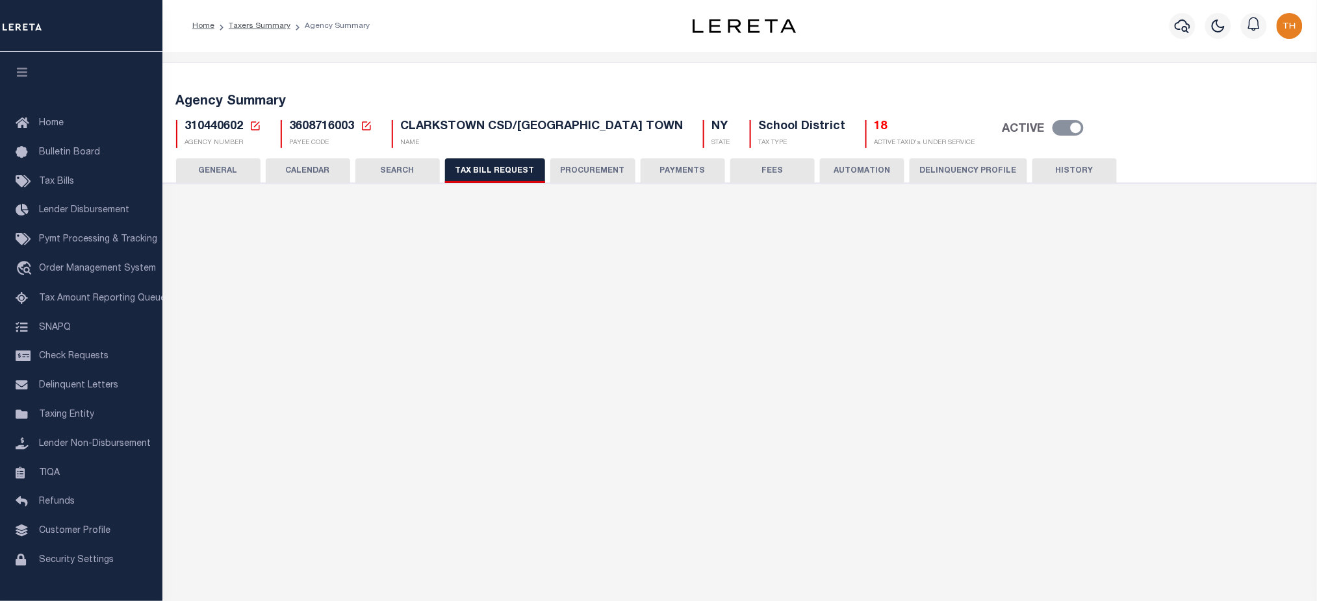
checkbox input "false"
select select "20"
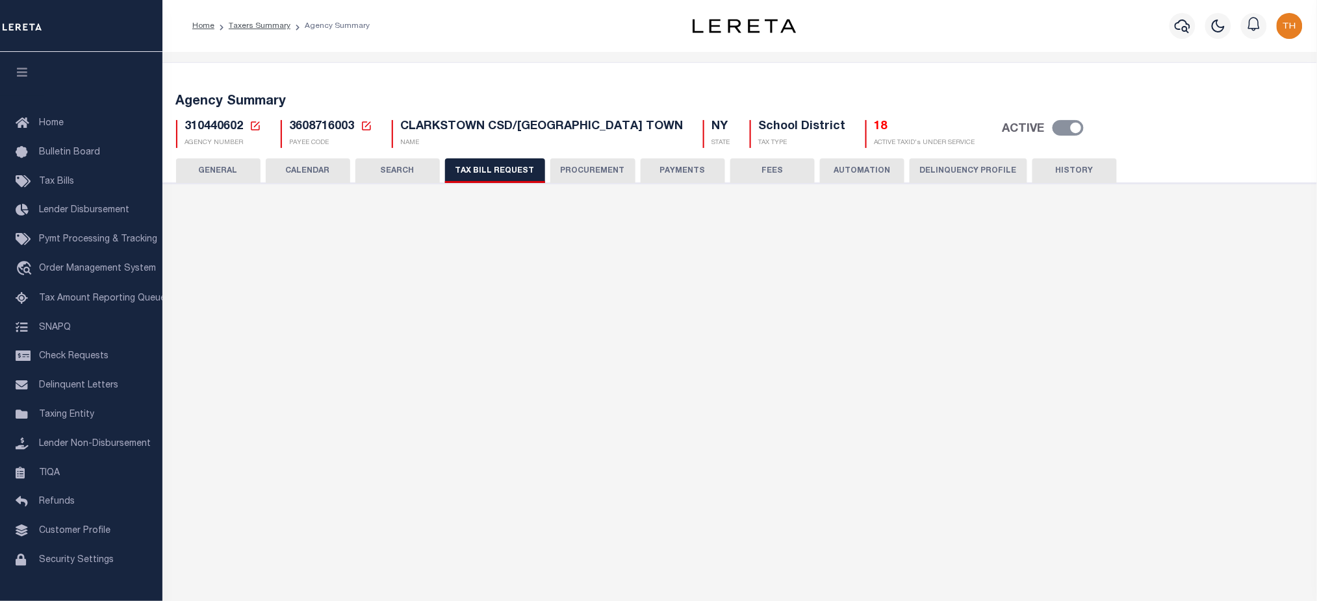
select select "true"
select select "9"
type input "70"
select select
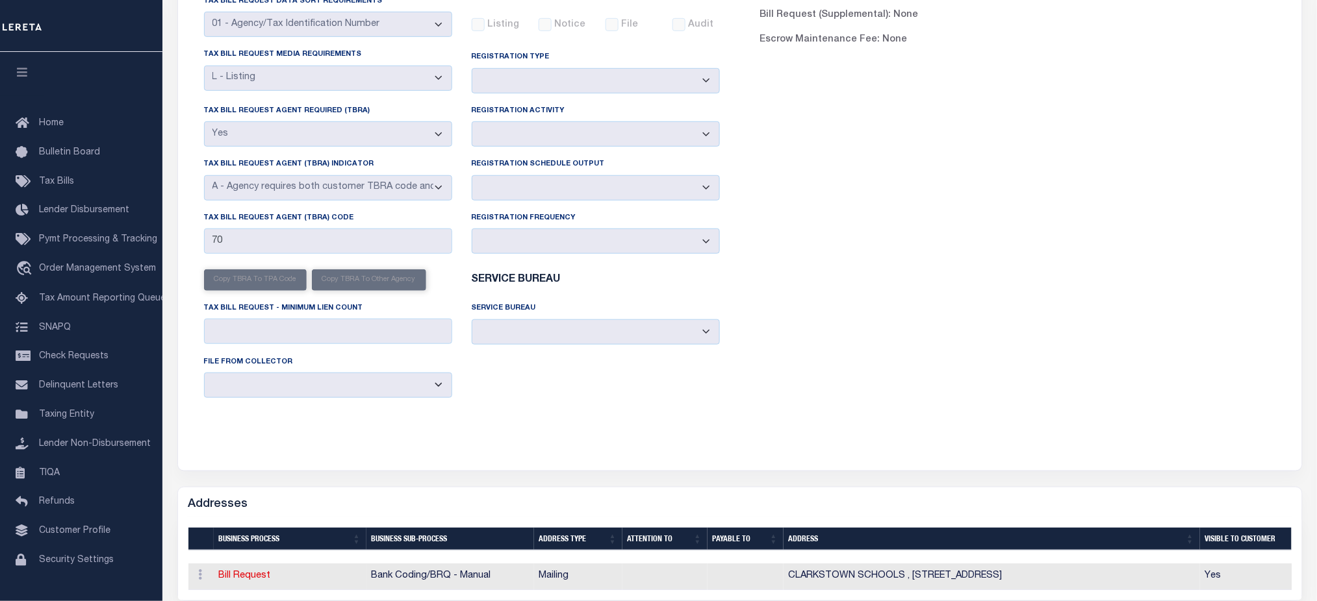
scroll to position [606, 0]
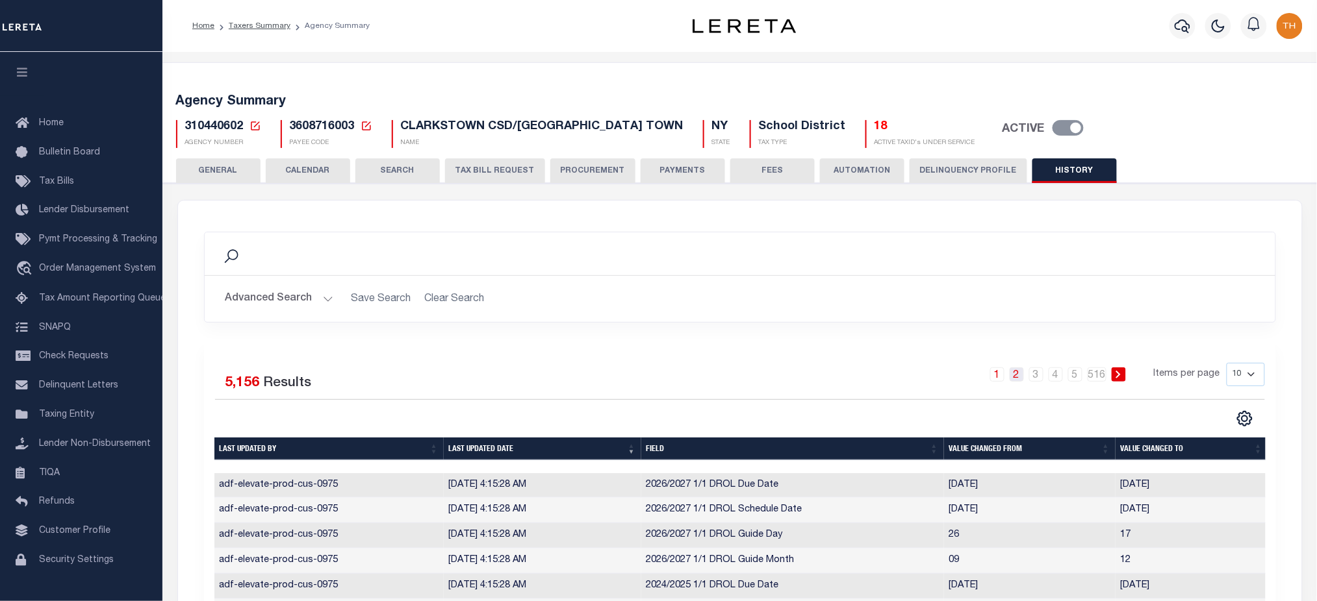
click at [1017, 368] on link "2" at bounding box center [1016, 375] width 14 height 14
click at [1020, 372] on link "2" at bounding box center [1016, 375] width 14 height 14
click at [1032, 379] on link "3" at bounding box center [1036, 375] width 14 height 14
click at [255, 125] on icon at bounding box center [255, 125] width 9 height 9
click at [253, 125] on icon at bounding box center [255, 126] width 12 height 12
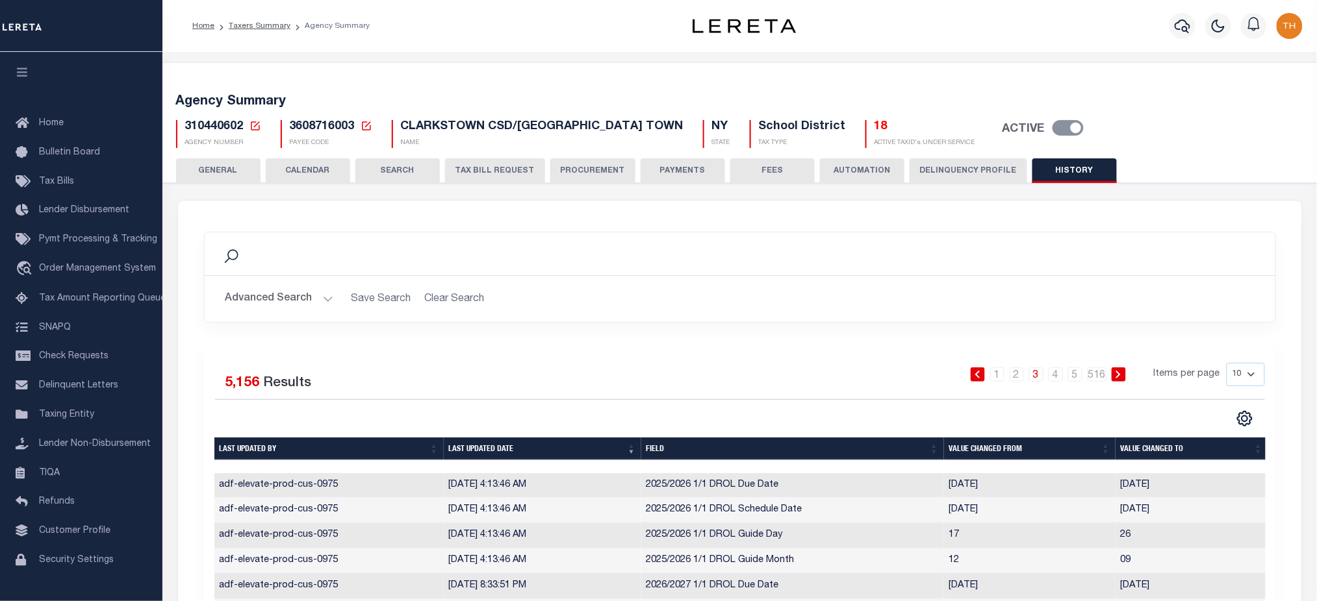
drag, startPoint x: 252, startPoint y: 125, endPoint x: 333, endPoint y: 162, distance: 88.6
click at [252, 125] on icon at bounding box center [255, 126] width 12 height 12
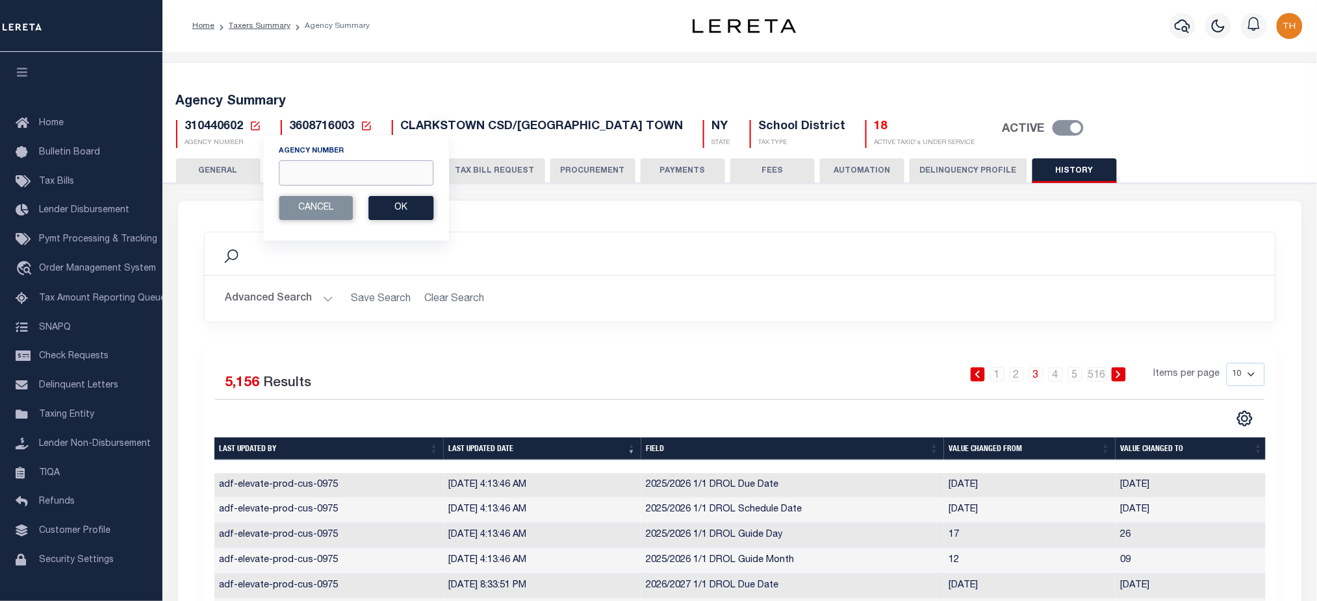
click at [329, 174] on input "Agency Number" at bounding box center [356, 172] width 155 height 25
paste input "340650000"
click at [409, 179] on input "340650000" at bounding box center [356, 172] width 155 height 25
type input "340650000"
click at [411, 200] on button "Ok" at bounding box center [400, 208] width 65 height 24
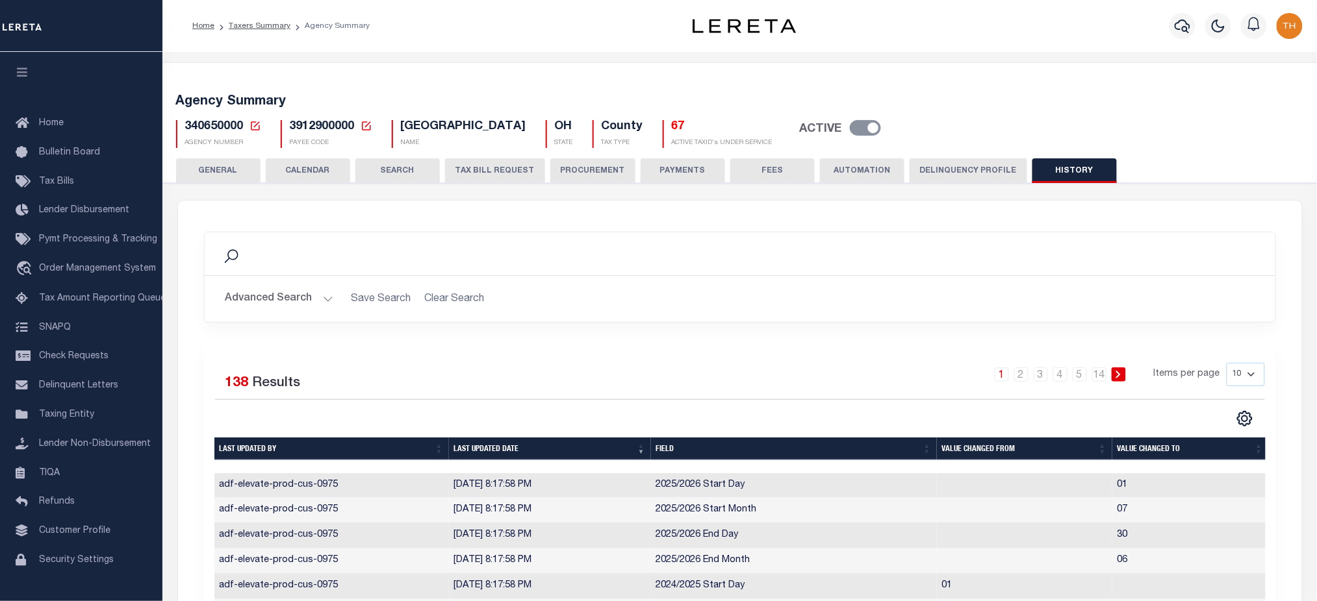
click at [327, 163] on button "CALENDAR" at bounding box center [308, 170] width 84 height 25
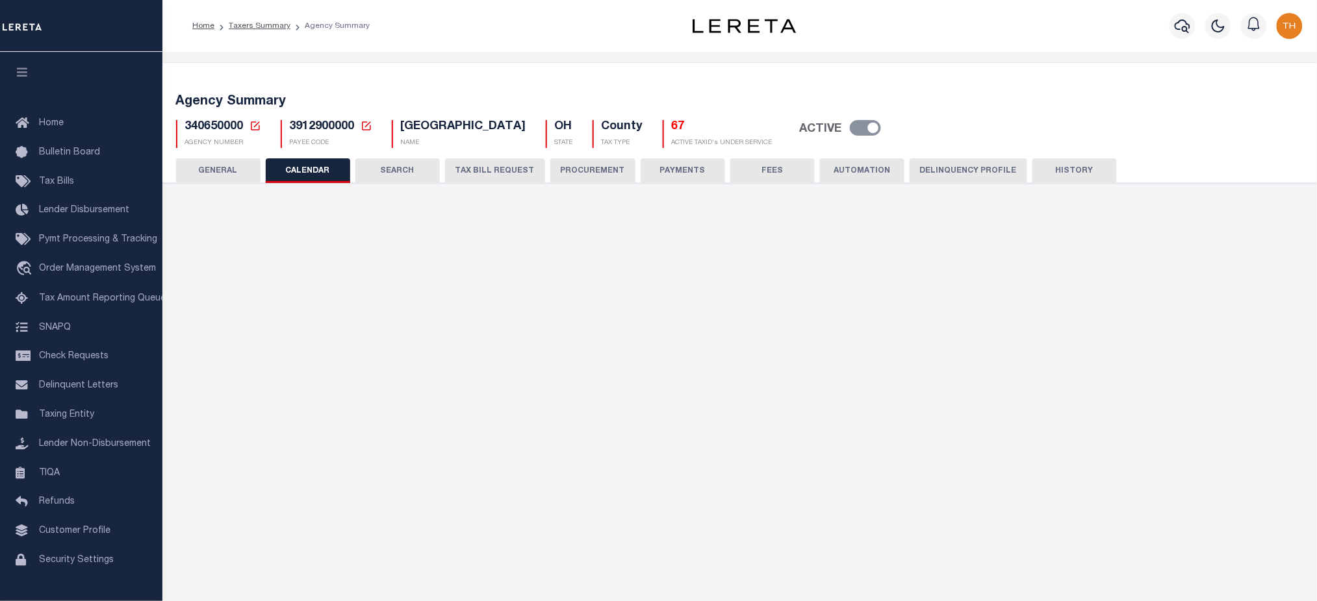
checkbox input "false"
type input "1"
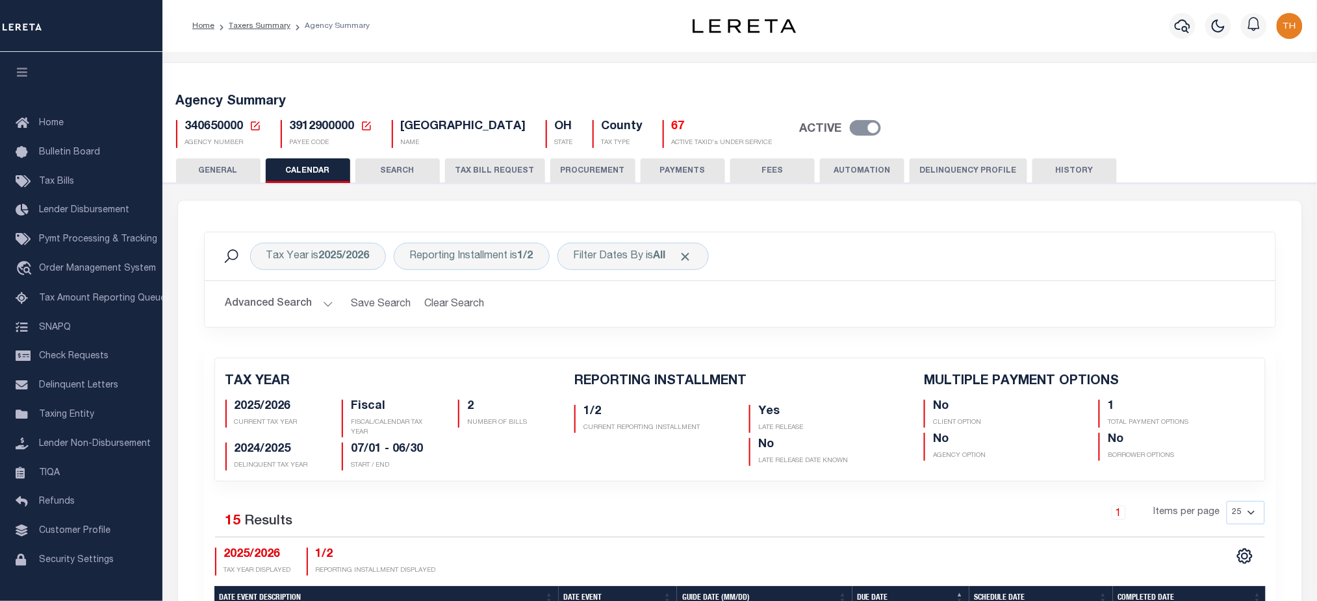
scroll to position [433, 0]
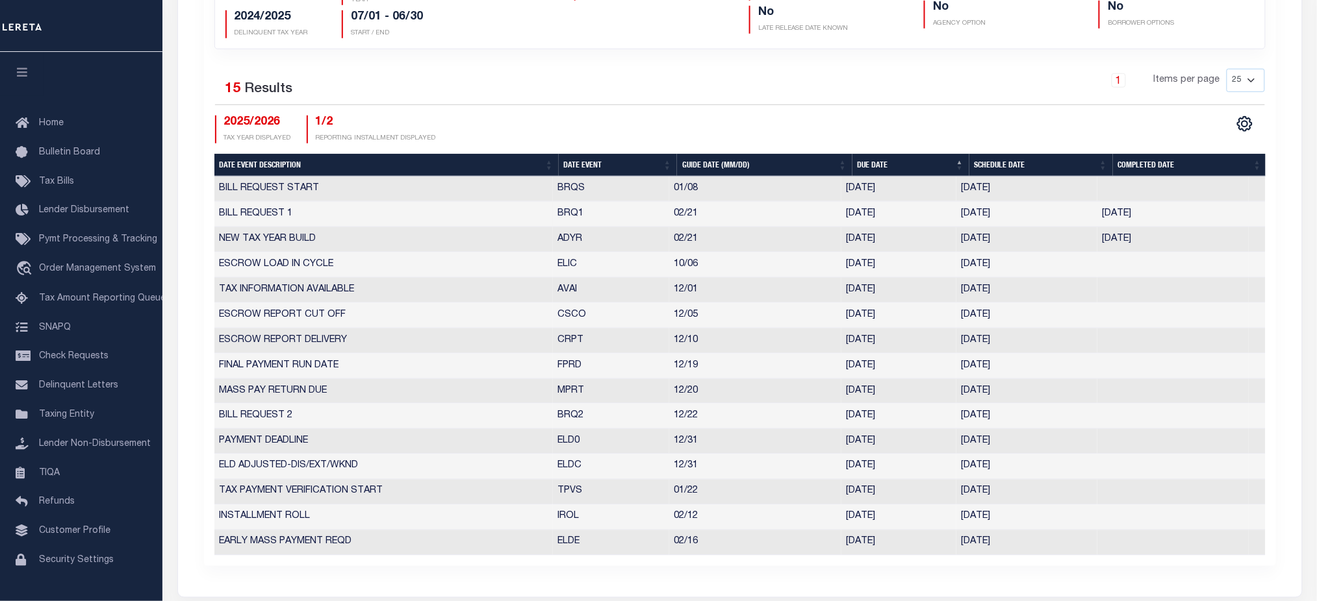
drag, startPoint x: 1065, startPoint y: 219, endPoint x: 794, endPoint y: 223, distance: 270.2
click at [915, 216] on tr "BILL REQUEST 1 BRQ1 02/21 02/21/2025 02/14/2025 02/14/2025 1399178" at bounding box center [739, 214] width 1051 height 25
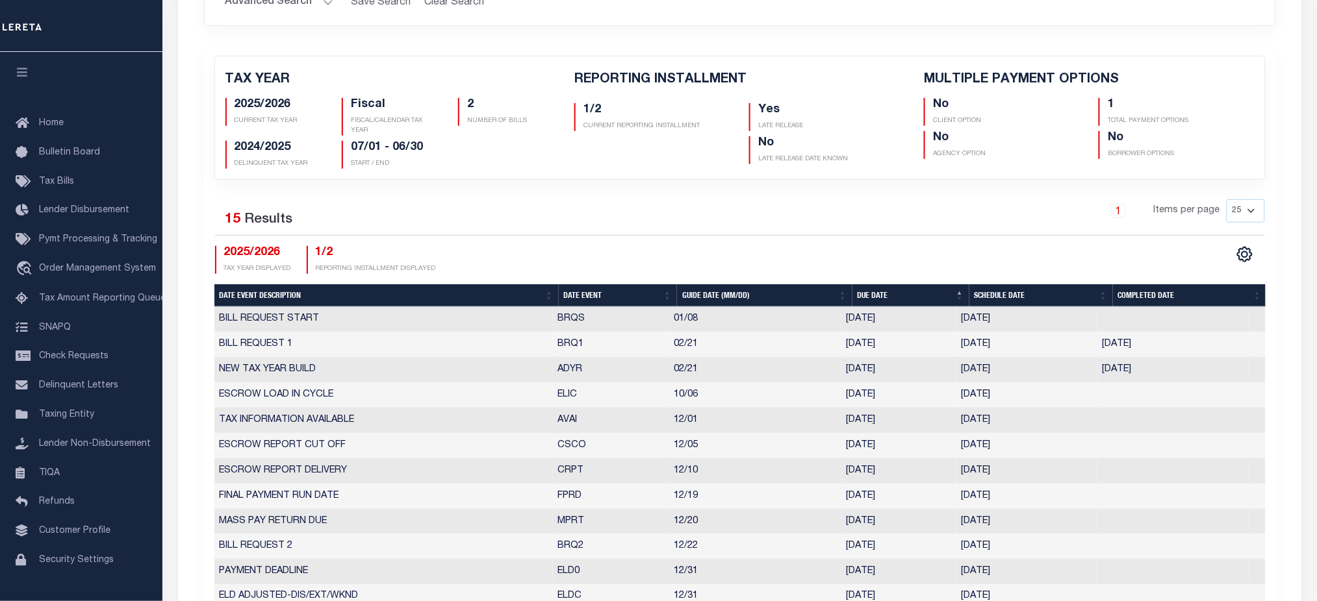
scroll to position [86, 0]
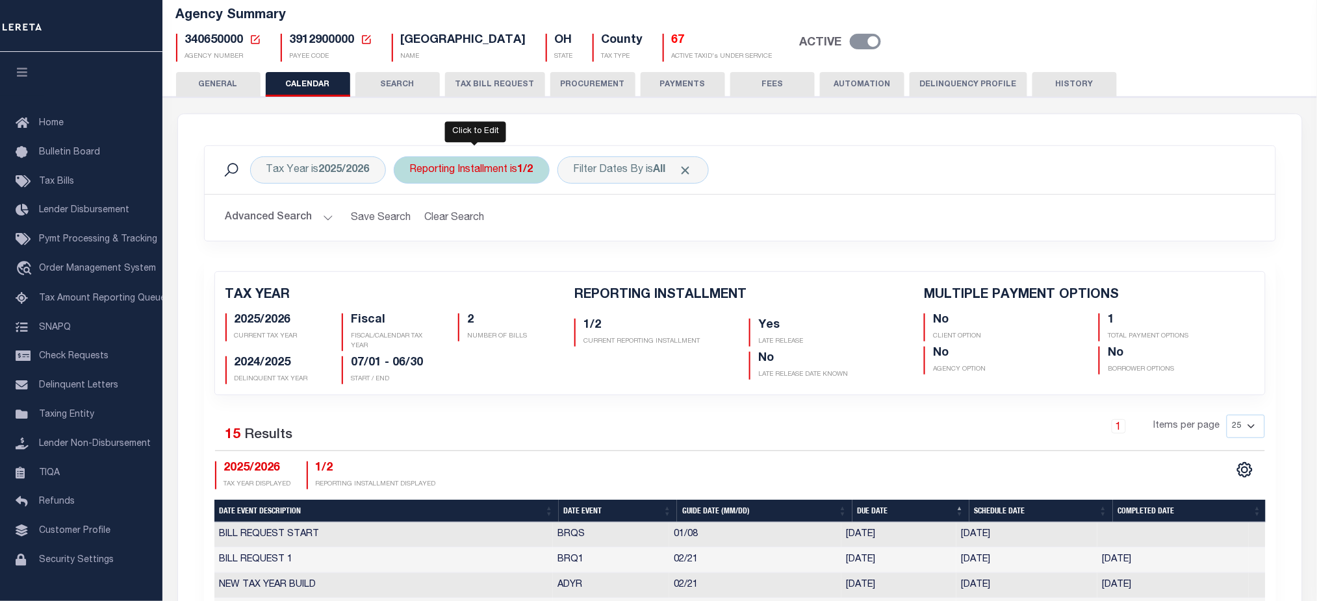
click at [497, 170] on div "Reporting Installment is 1/2" at bounding box center [472, 170] width 156 height 27
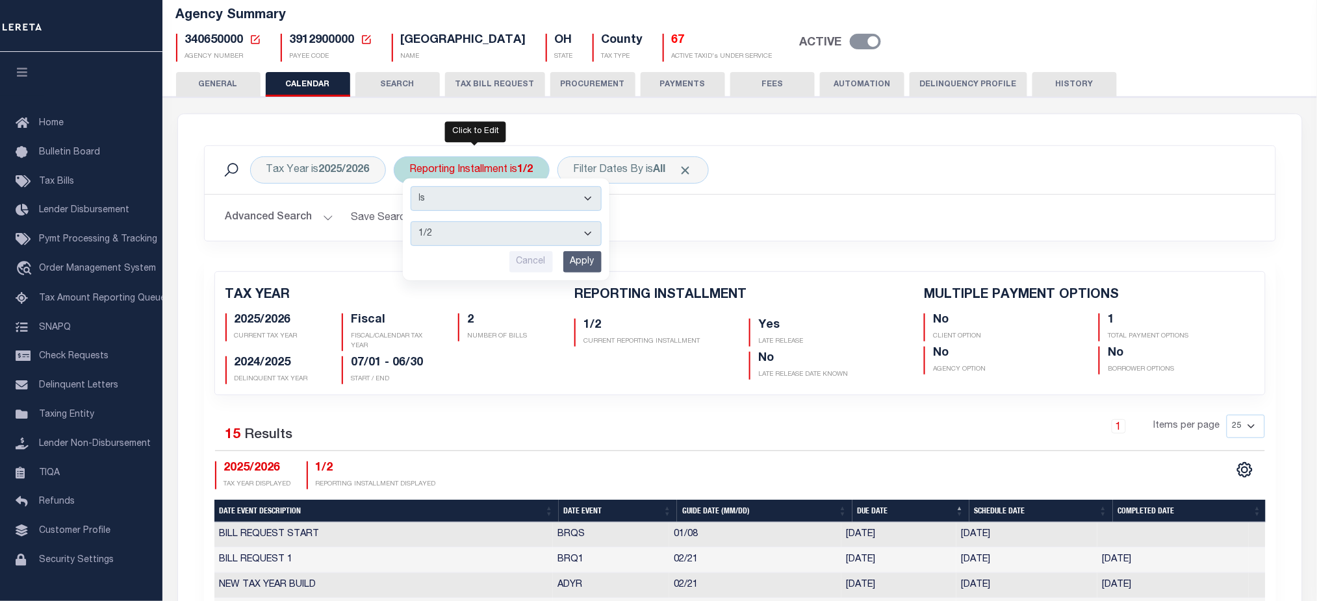
drag, startPoint x: 486, startPoint y: 229, endPoint x: 489, endPoint y: 244, distance: 14.7
click at [486, 229] on select "1/2 2/2" at bounding box center [506, 233] width 191 height 25
select select "2/2"
click at [411, 221] on select "1/2 2/2" at bounding box center [506, 233] width 191 height 25
click at [578, 261] on input "Apply" at bounding box center [582, 261] width 38 height 21
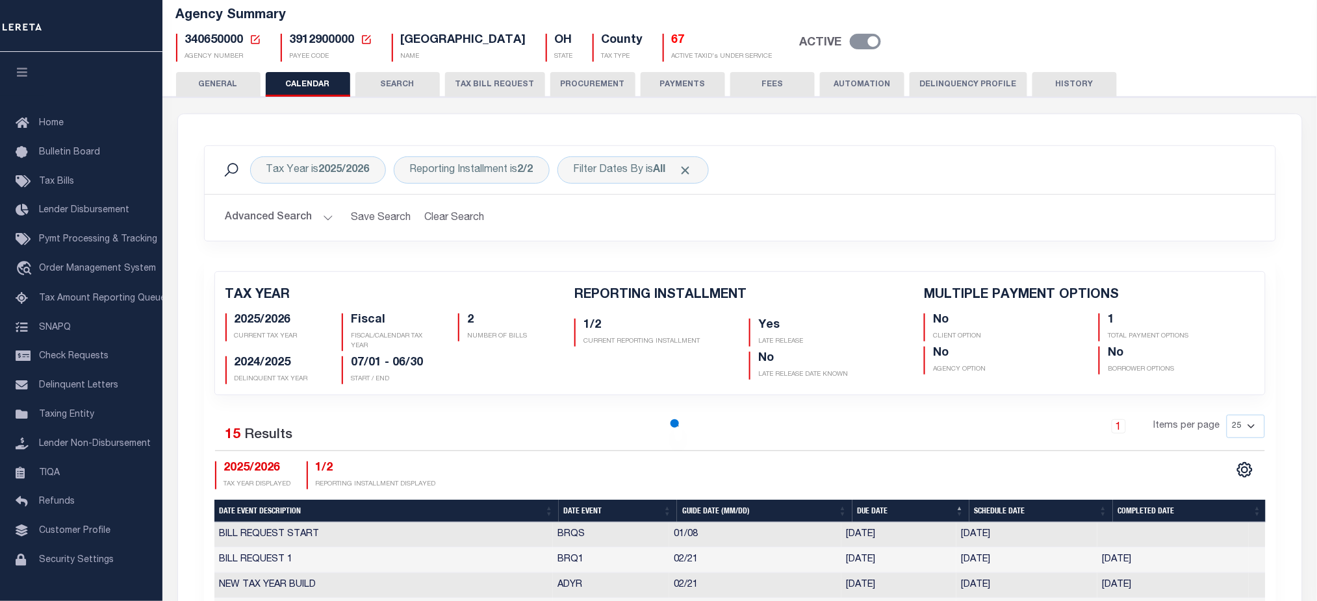
checkbox input "false"
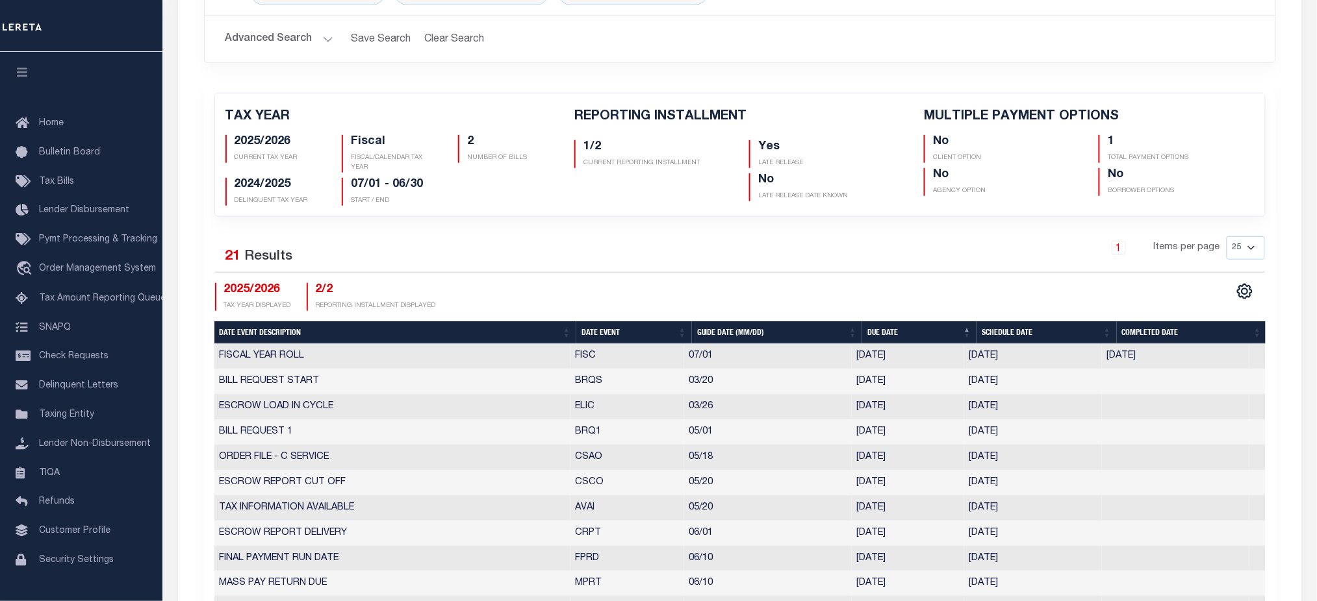
scroll to position [433, 0]
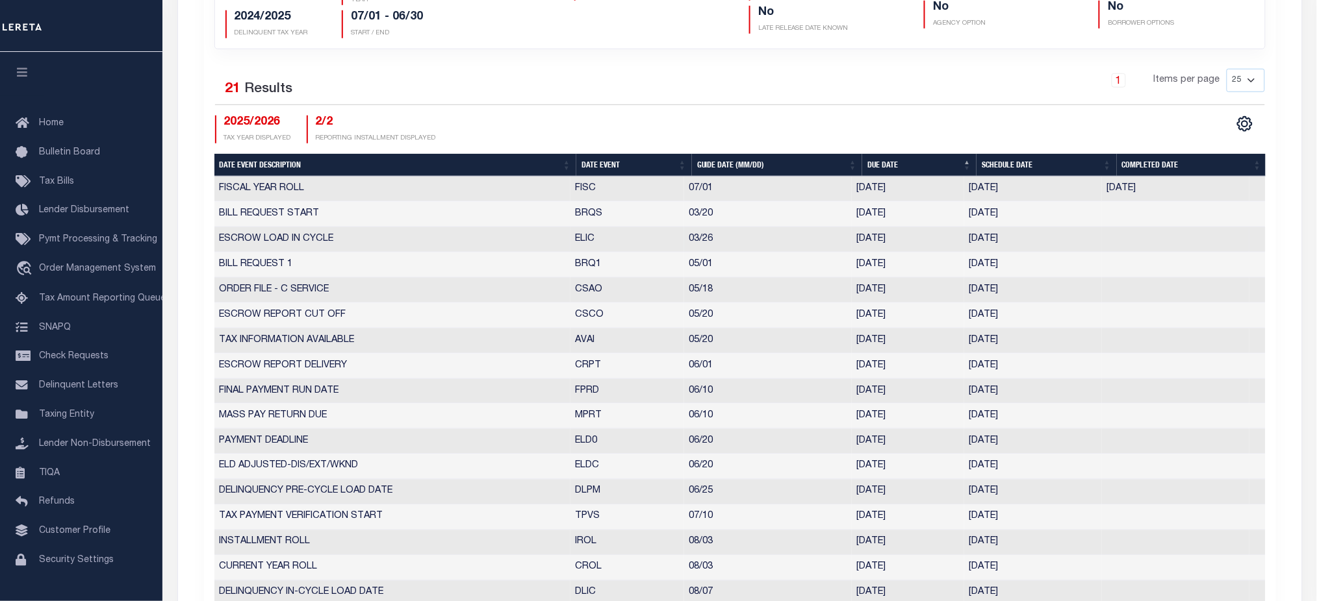
drag, startPoint x: 1036, startPoint y: 220, endPoint x: 846, endPoint y: 230, distance: 190.6
click at [846, 230] on tbody "FISCAL YEAR ROLL FISC 07/01 07/01/2025 07/01/2025 08/22/2025 6723775 BILL REQUE…" at bounding box center [739, 442] width 1051 height 531
click at [845, 230] on td "03/26" at bounding box center [768, 239] width 168 height 25
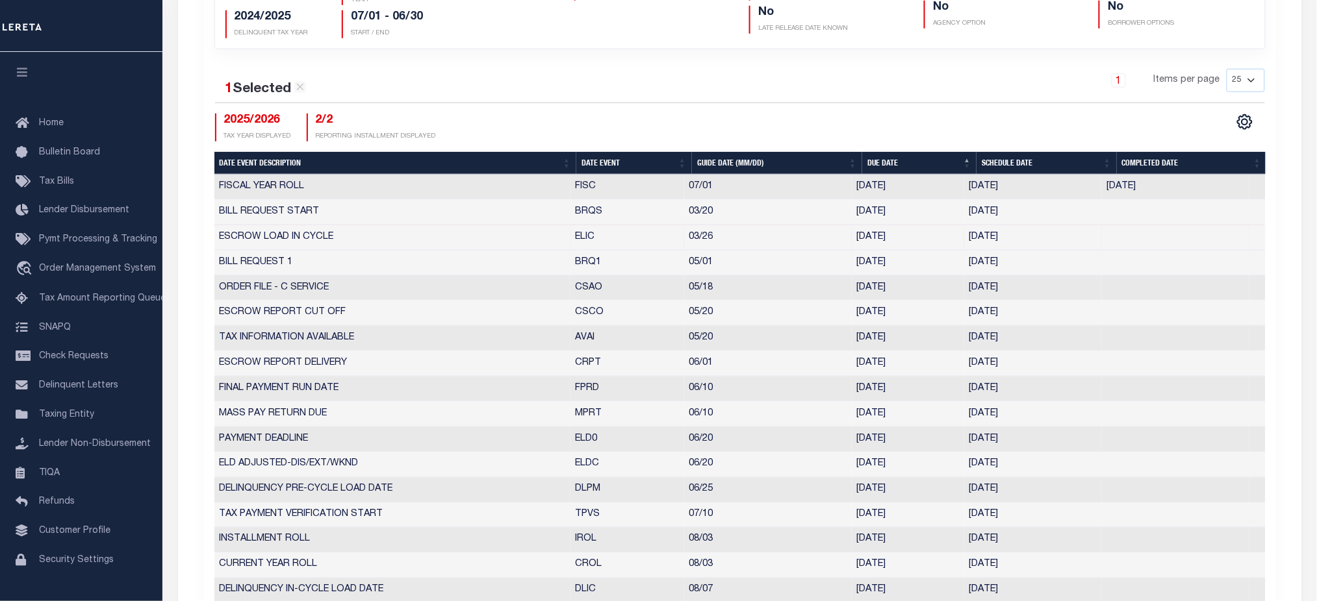
drag, startPoint x: 1042, startPoint y: 268, endPoint x: 880, endPoint y: 271, distance: 161.8
click at [898, 267] on tr "BILL REQUEST 1 BRQ1 05/01 05/01/2026 04/24/2026 3691629" at bounding box center [739, 263] width 1051 height 25
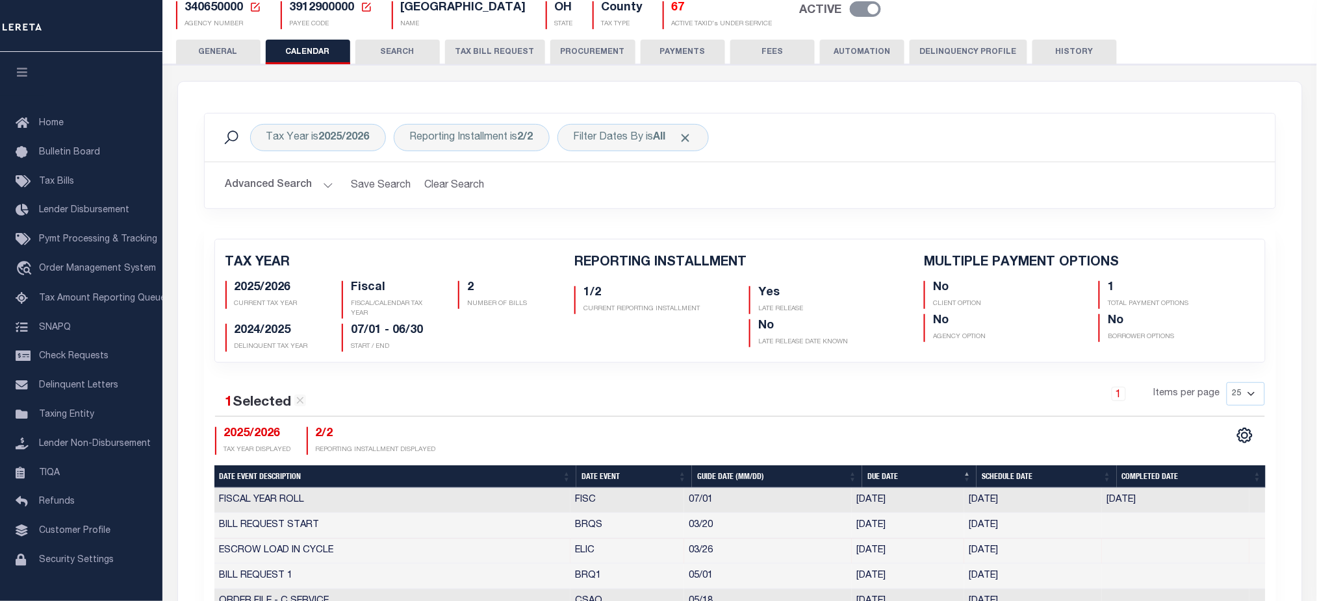
scroll to position [86, 0]
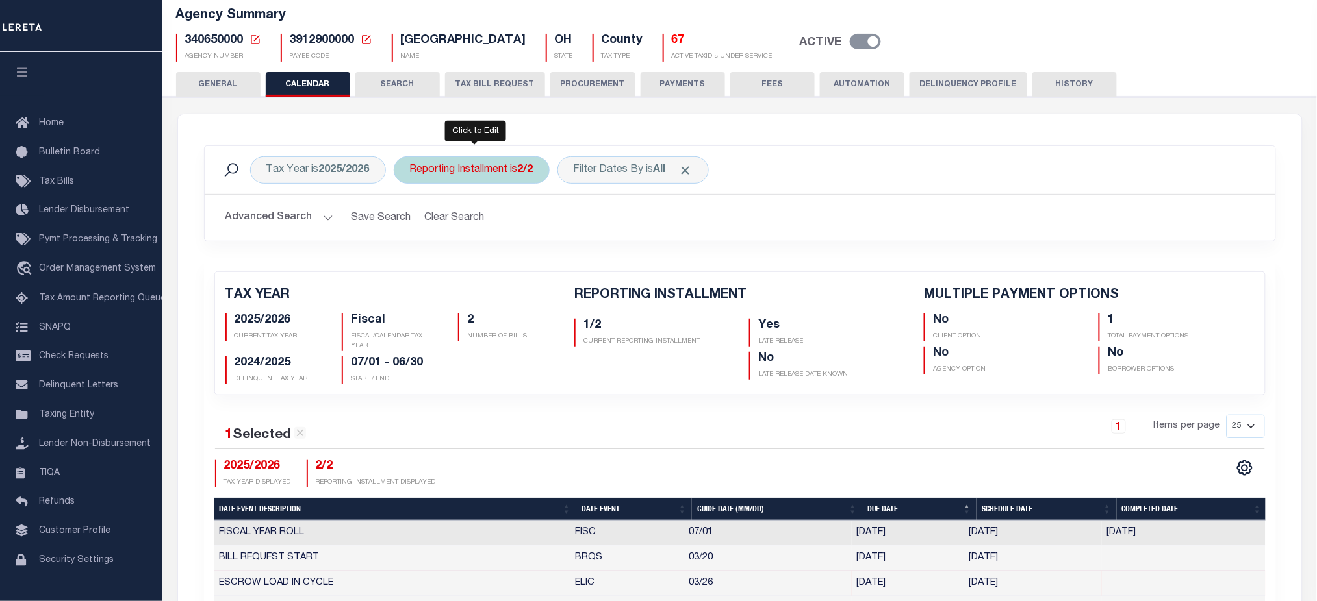
click at [501, 167] on div "Reporting Installment is 2/2" at bounding box center [472, 170] width 156 height 27
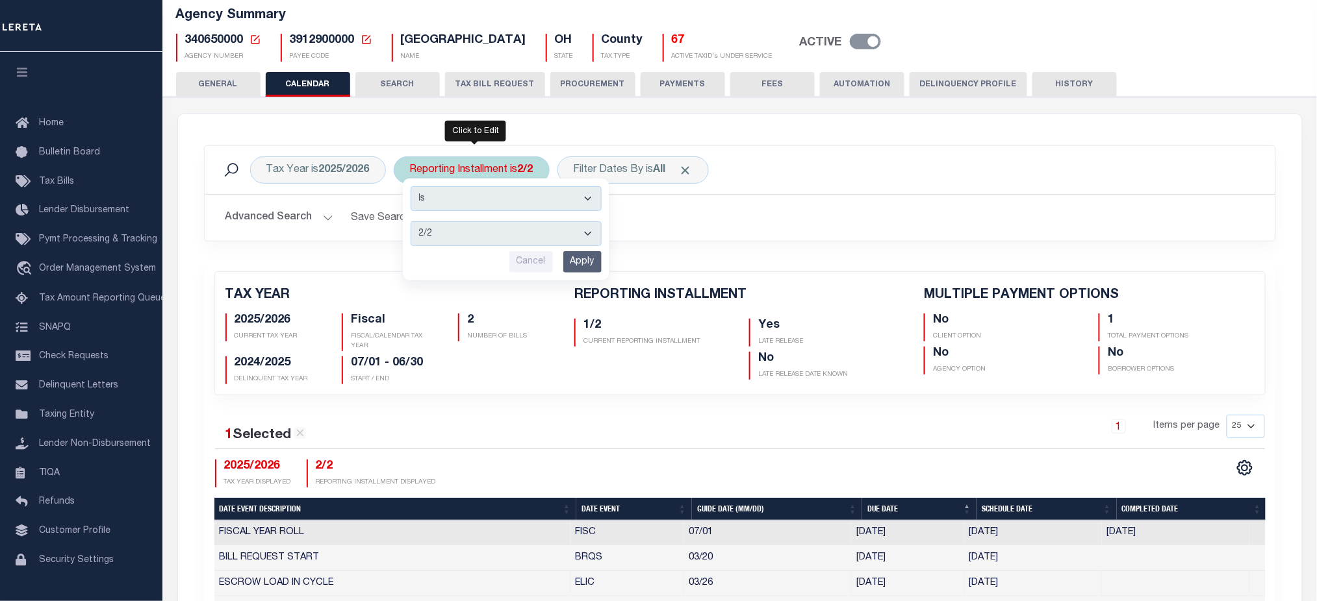
click at [503, 229] on select "1/2 2/2" at bounding box center [506, 233] width 191 height 25
select select "1/2"
click at [411, 221] on select "1/2 2/2" at bounding box center [506, 233] width 191 height 25
click at [588, 262] on input "Apply" at bounding box center [582, 261] width 38 height 21
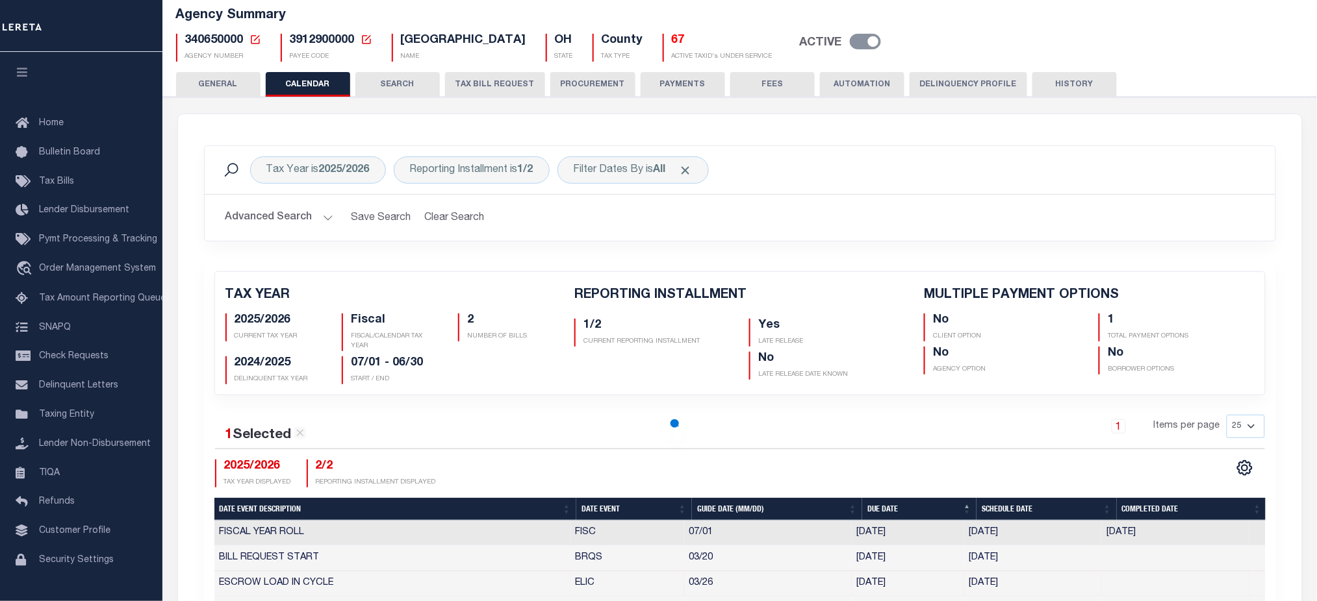
checkbox input "false"
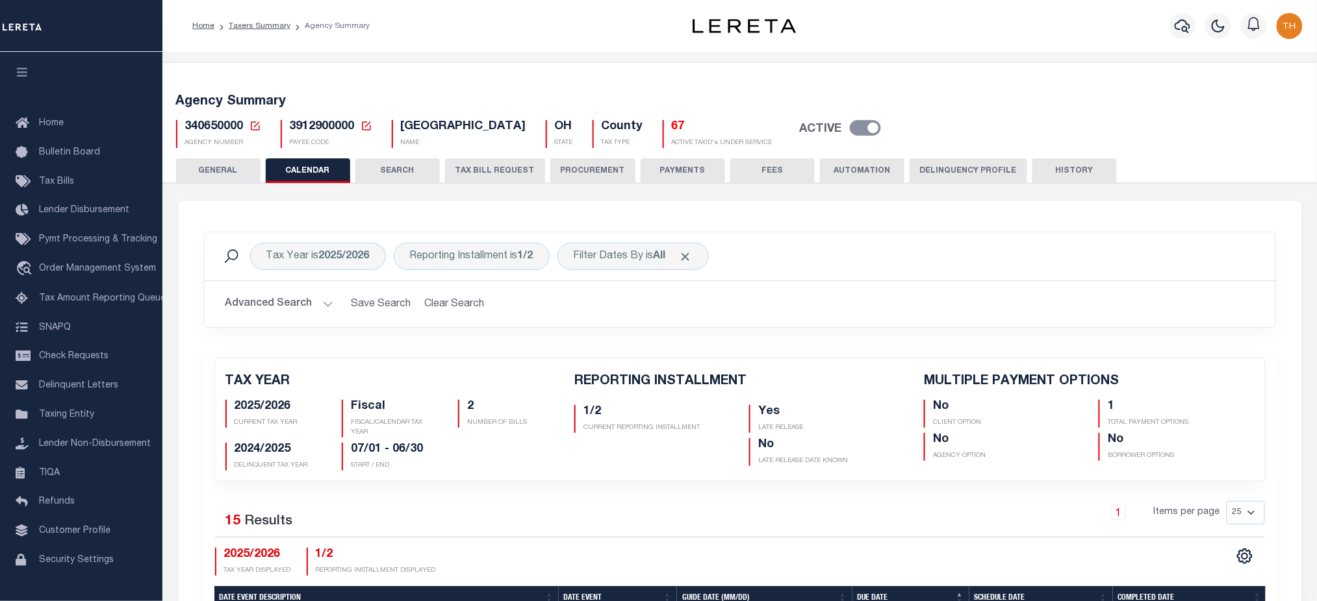
scroll to position [433, 0]
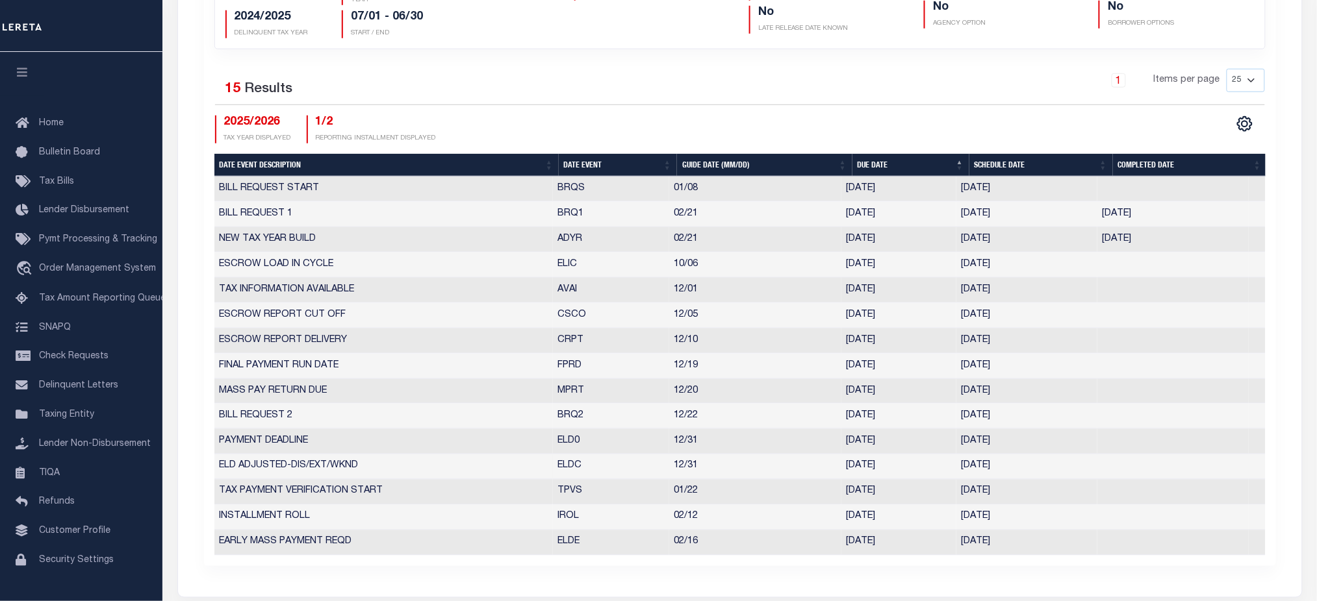
drag, startPoint x: 555, startPoint y: 473, endPoint x: 1102, endPoint y: 477, distance: 546.9
click at [1008, 475] on tr "ELD ADJUSTED-DIS/EXT/WKND ELDC 12/31 12/31/2025 12/31/2025 6464186" at bounding box center [739, 467] width 1051 height 25
click at [1106, 477] on td at bounding box center [1172, 467] width 151 height 25
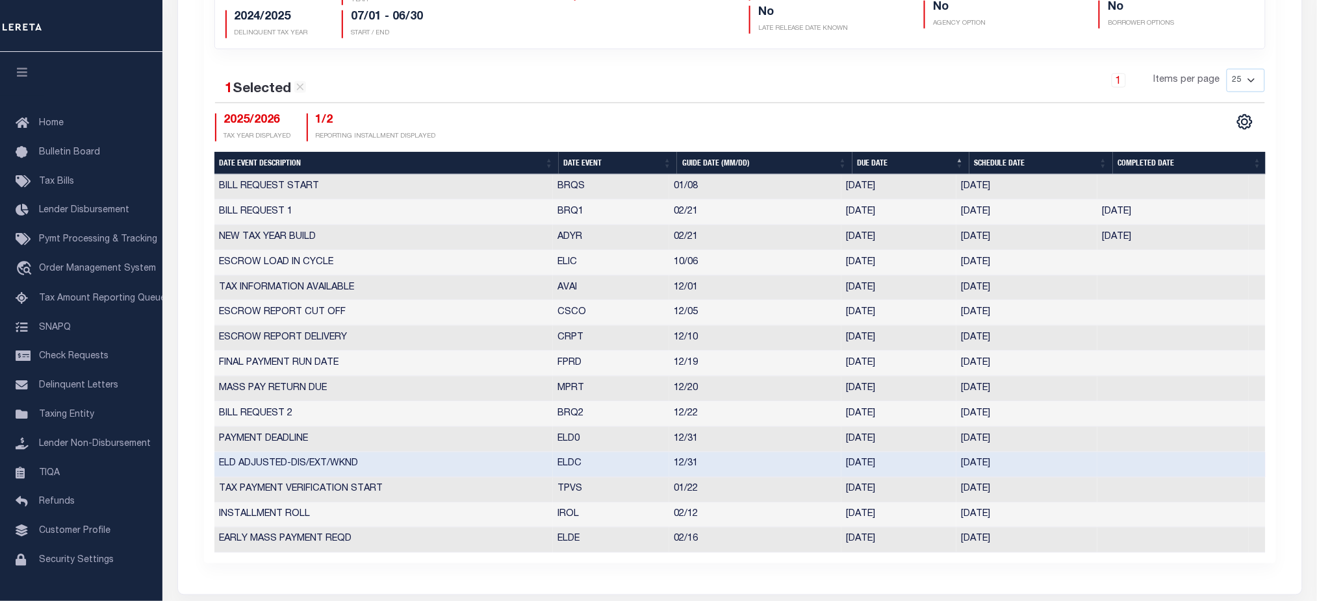
click at [1097, 468] on td at bounding box center [1172, 465] width 151 height 25
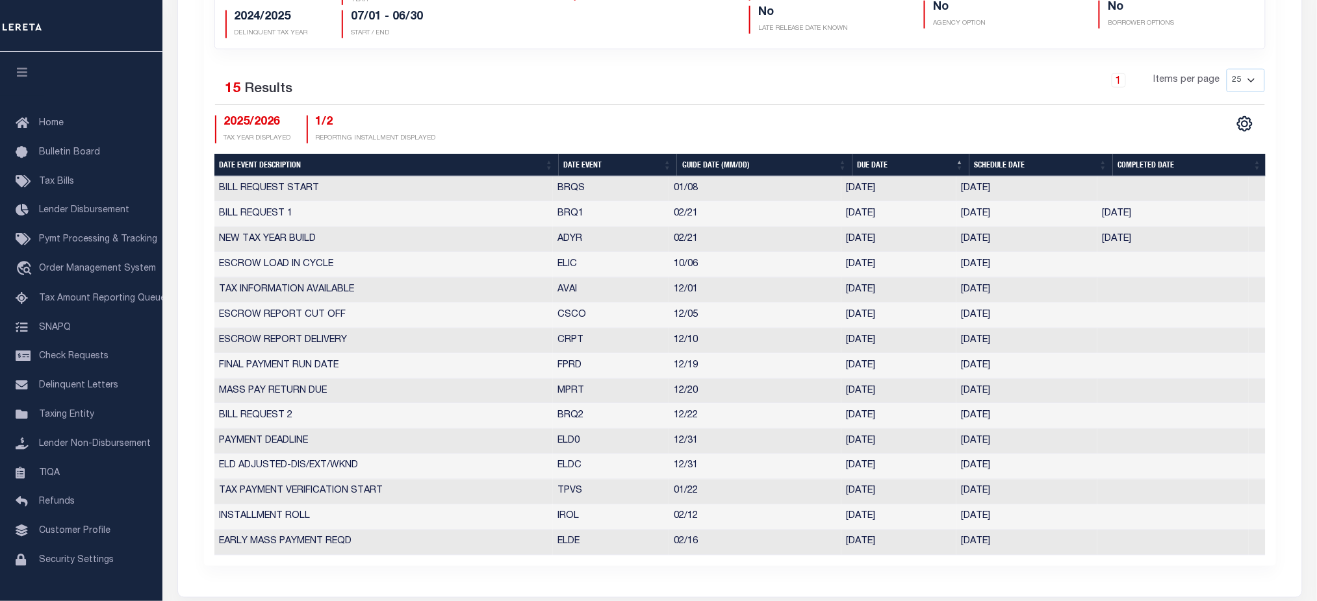
scroll to position [0, 0]
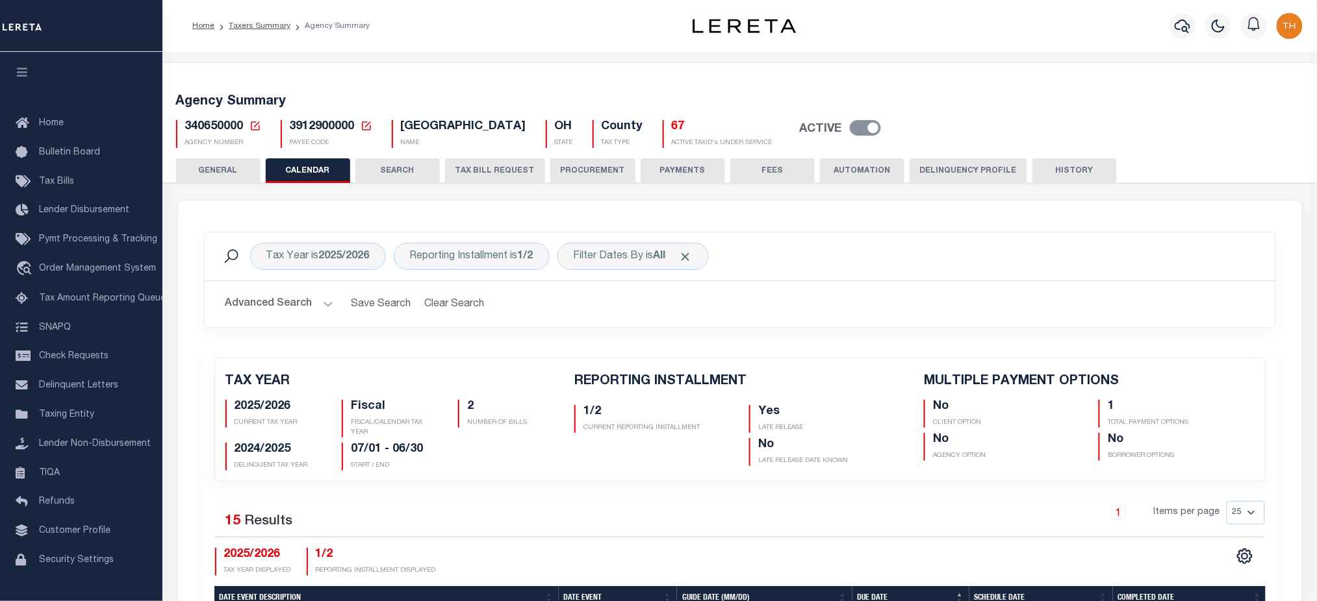
click at [253, 127] on icon at bounding box center [255, 125] width 9 height 9
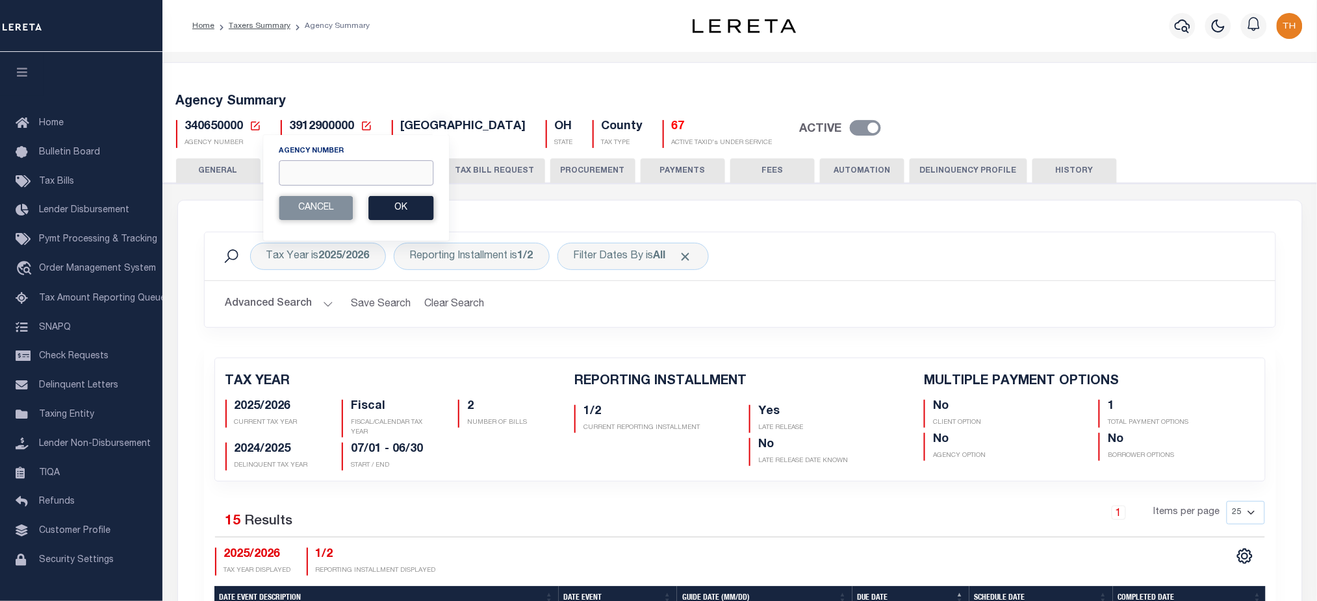
click at [316, 178] on input "Agency Number" at bounding box center [356, 172] width 155 height 25
click at [397, 170] on input "Agency Number" at bounding box center [356, 172] width 155 height 25
click at [392, 178] on input "Agency Number" at bounding box center [356, 172] width 155 height 25
paste input "4"
type input "410790000"
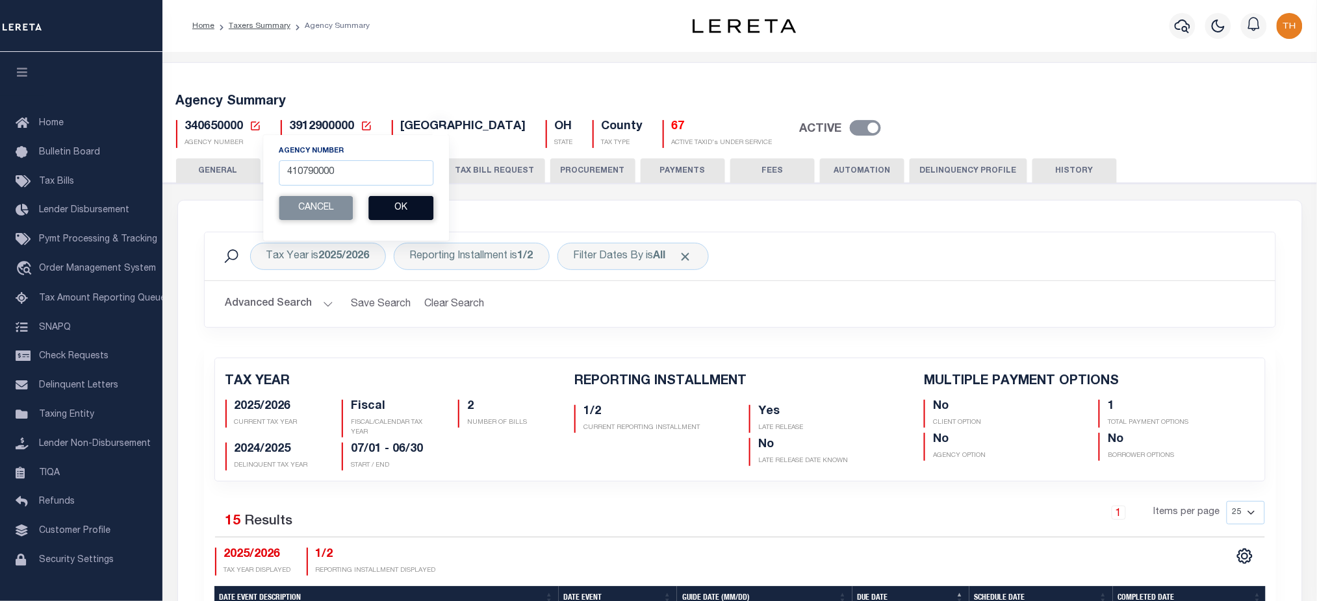
click at [402, 204] on button "Ok" at bounding box center [400, 208] width 65 height 24
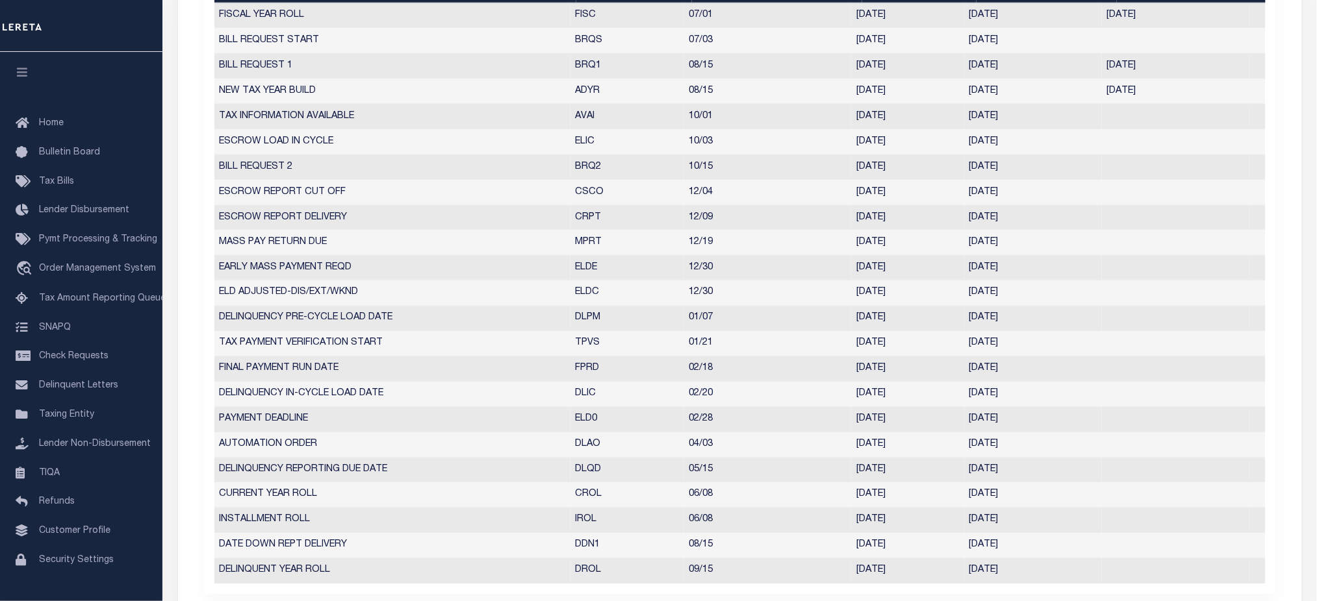
scroll to position [520, 0]
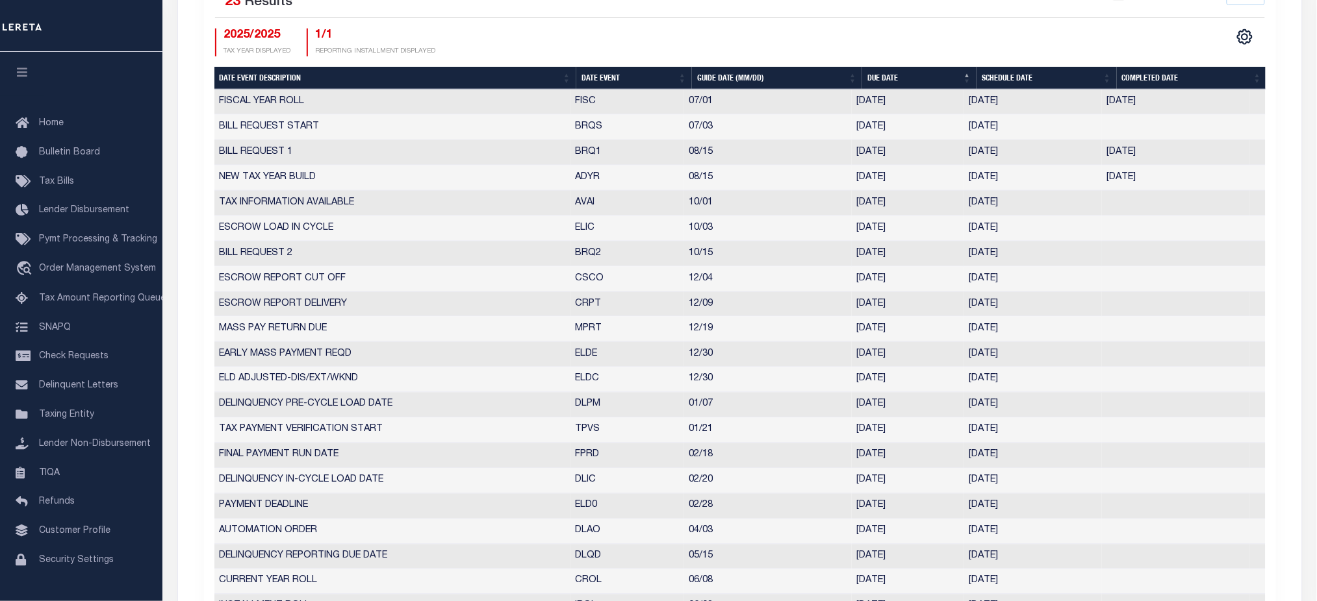
drag, startPoint x: 1026, startPoint y: 250, endPoint x: 586, endPoint y: 260, distance: 439.8
click at [740, 258] on tr "BILL REQUEST 2 BRQ2 10/15 [DATE] [DATE] 2969321" at bounding box center [739, 254] width 1051 height 25
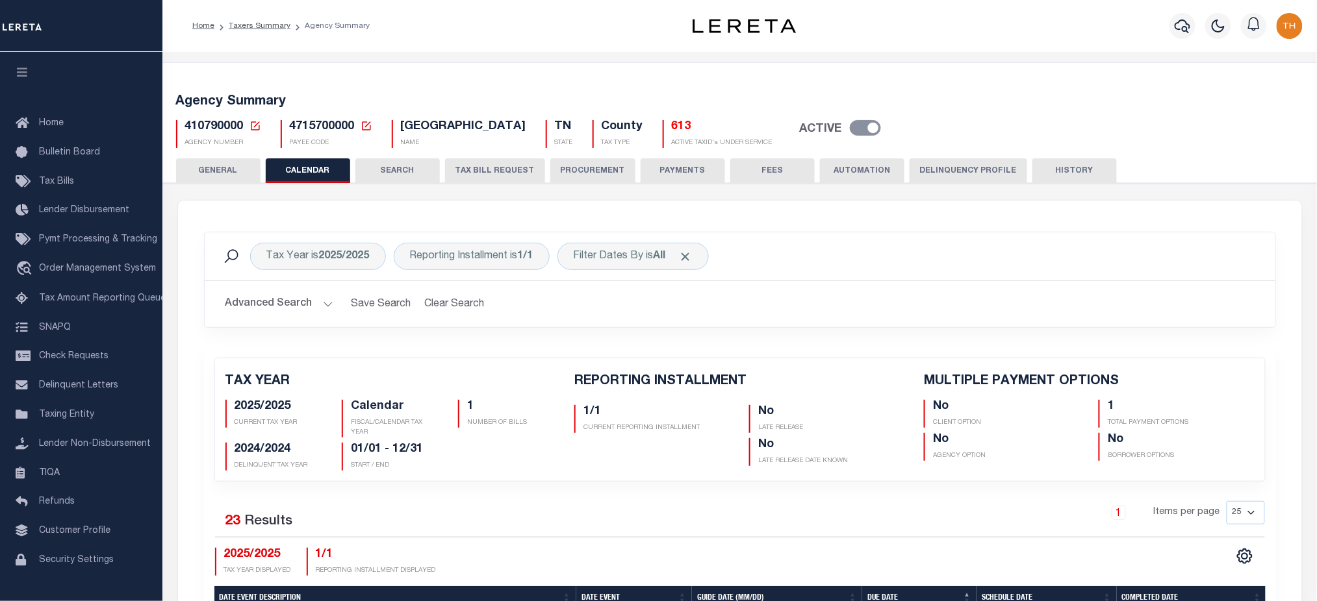
click at [1083, 173] on button "HISTORY" at bounding box center [1074, 170] width 84 height 25
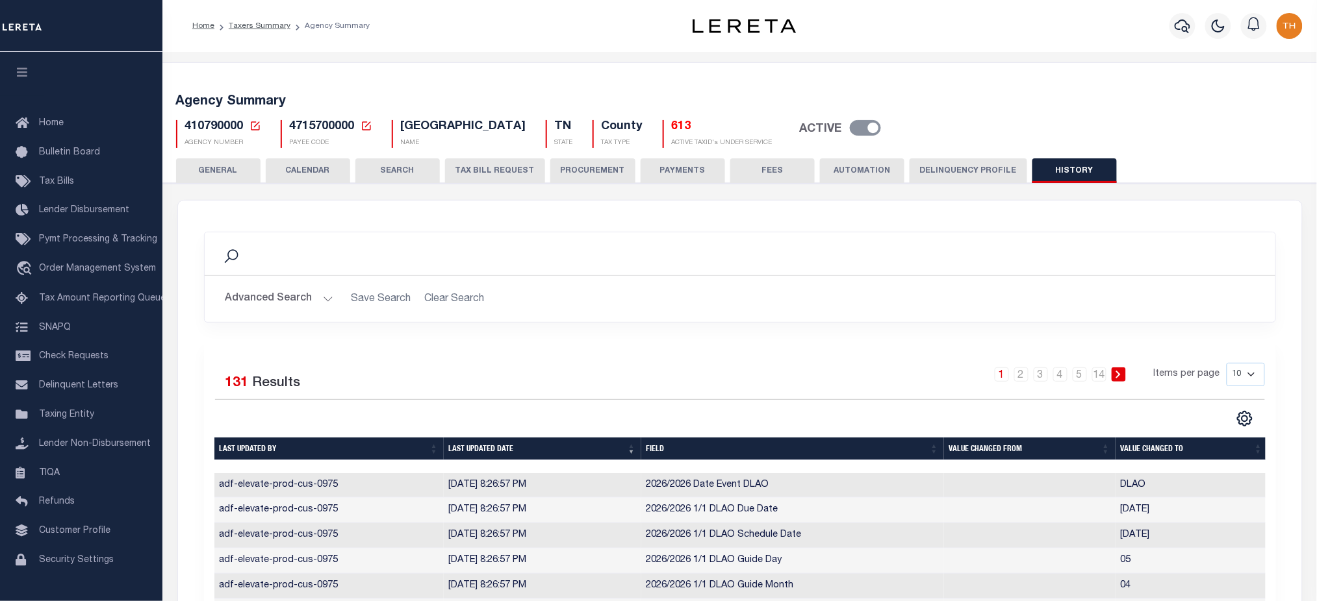
scroll to position [173, 0]
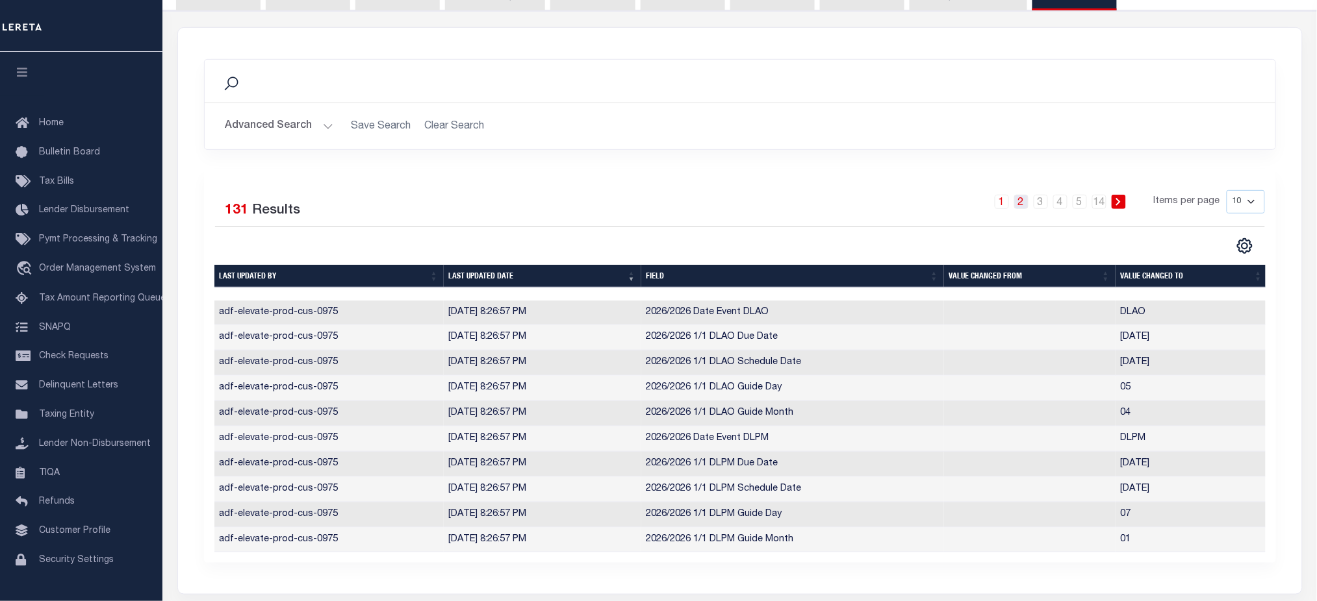
click at [1020, 198] on link "2" at bounding box center [1021, 202] width 14 height 14
click at [1044, 205] on link "3" at bounding box center [1040, 202] width 14 height 14
click at [1064, 207] on link "4" at bounding box center [1060, 202] width 14 height 14
click at [1083, 203] on link "5" at bounding box center [1079, 202] width 14 height 14
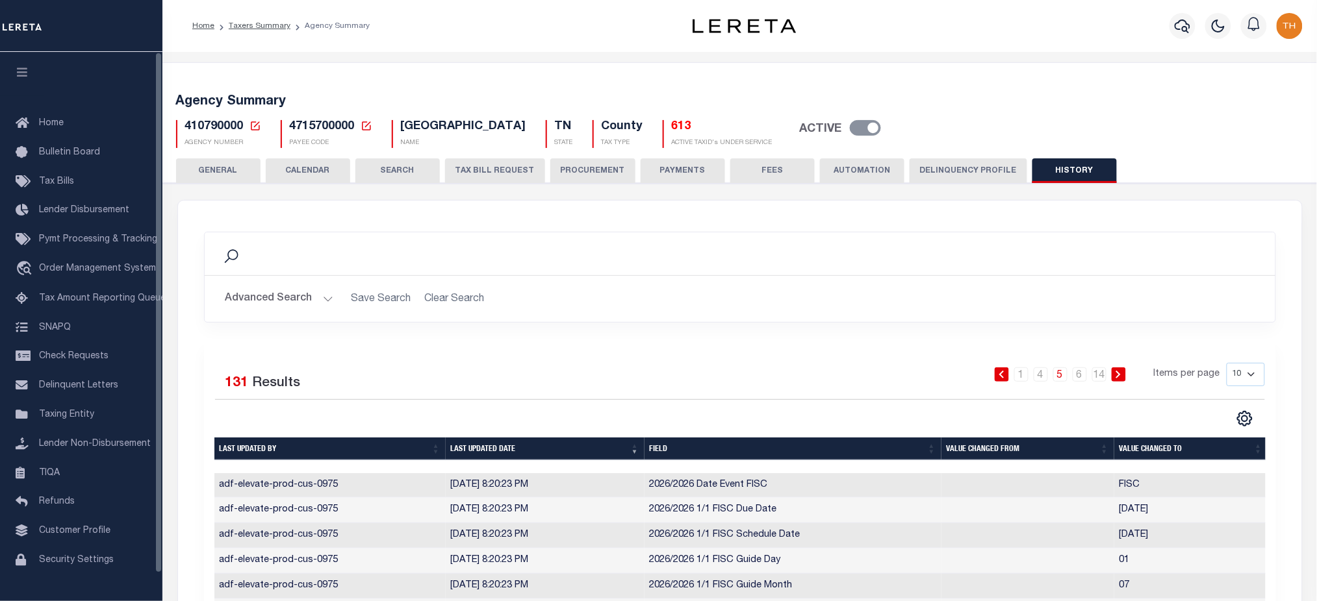
drag, startPoint x: 250, startPoint y: 123, endPoint x: 257, endPoint y: 128, distance: 7.9
click at [251, 123] on icon at bounding box center [255, 125] width 9 height 9
click at [257, 127] on icon at bounding box center [255, 126] width 12 height 12
click at [253, 125] on icon at bounding box center [255, 126] width 12 height 12
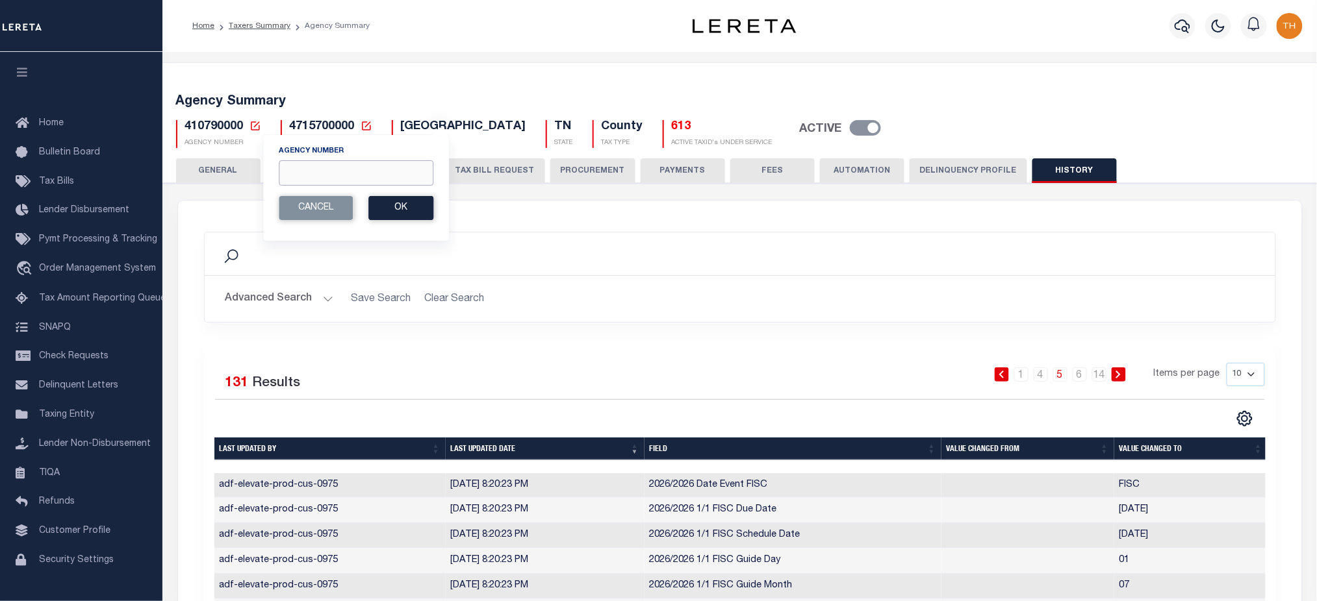
click at [312, 166] on input "Agency Number" at bounding box center [356, 172] width 155 height 25
click at [312, 173] on input "Agency Number" at bounding box center [356, 172] width 155 height 25
click at [380, 170] on input "Agency Number" at bounding box center [356, 172] width 155 height 25
click at [355, 175] on input "Agency Number" at bounding box center [356, 172] width 155 height 25
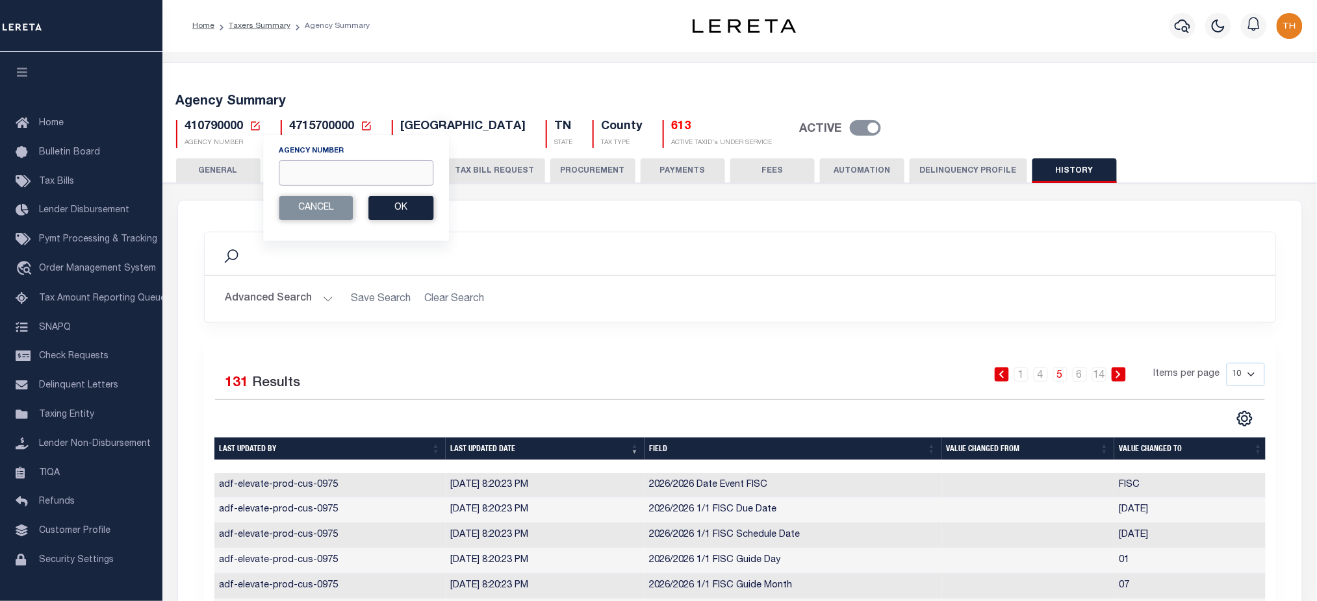
click at [355, 175] on input "Agency Number" at bounding box center [356, 172] width 155 height 25
click at [292, 175] on input "Agency Number" at bounding box center [356, 172] width 155 height 25
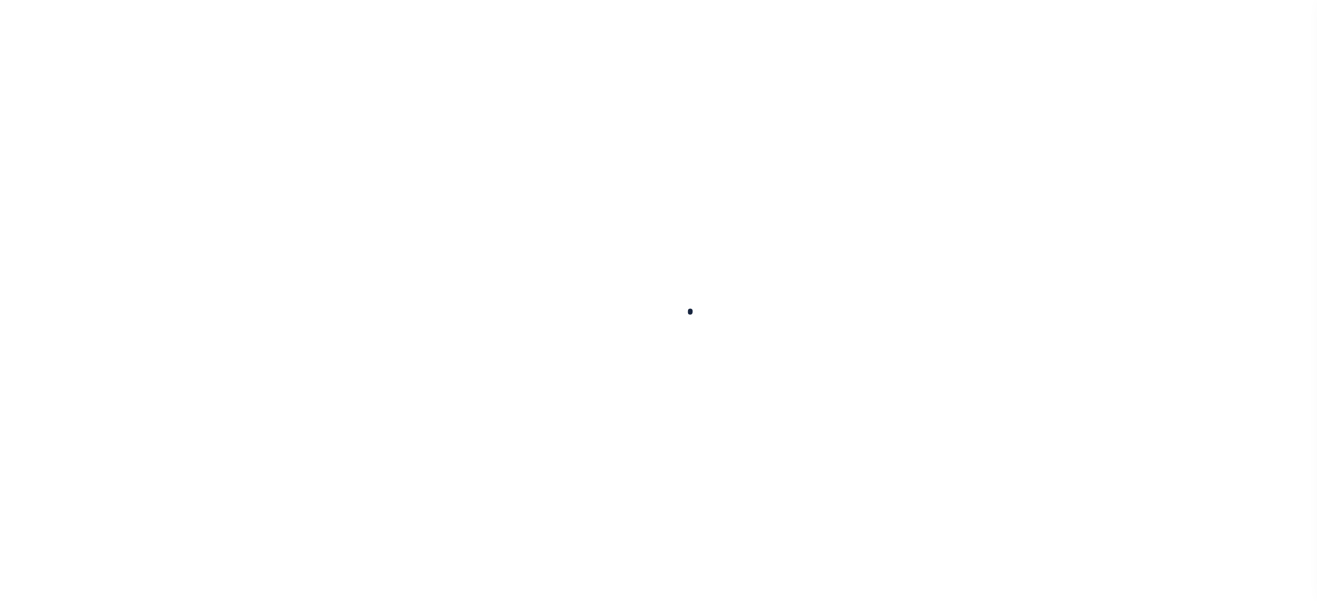
select select
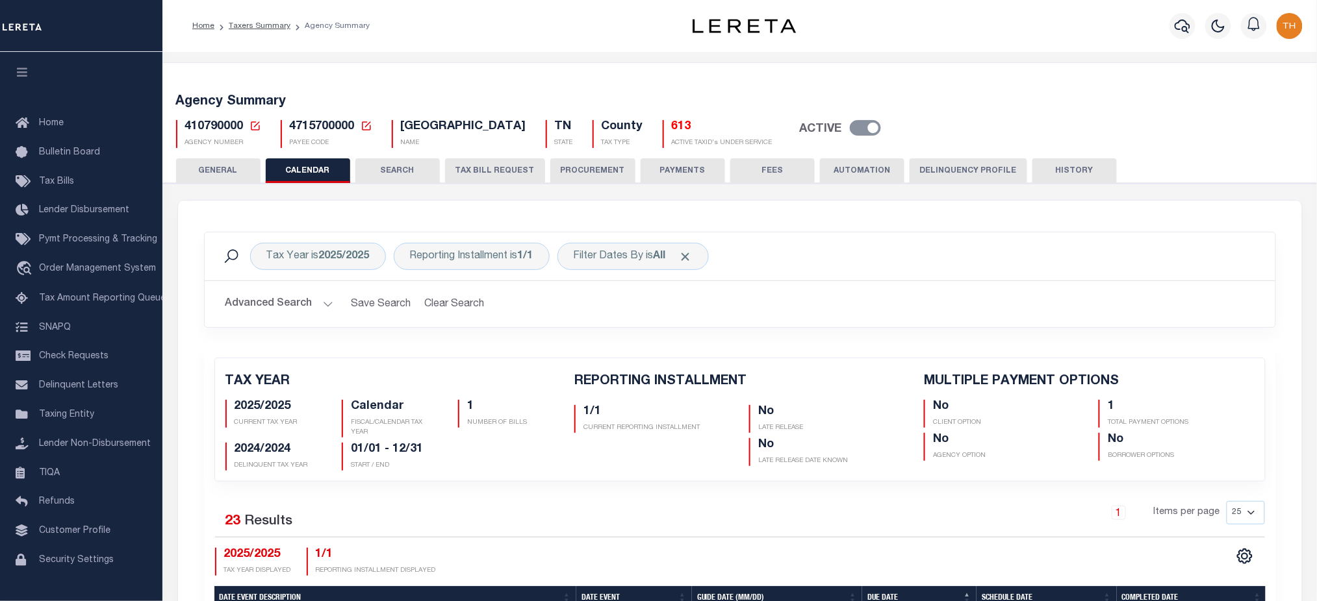
checkbox input "false"
type input "1"
drag, startPoint x: 253, startPoint y: 125, endPoint x: 323, endPoint y: 177, distance: 87.7
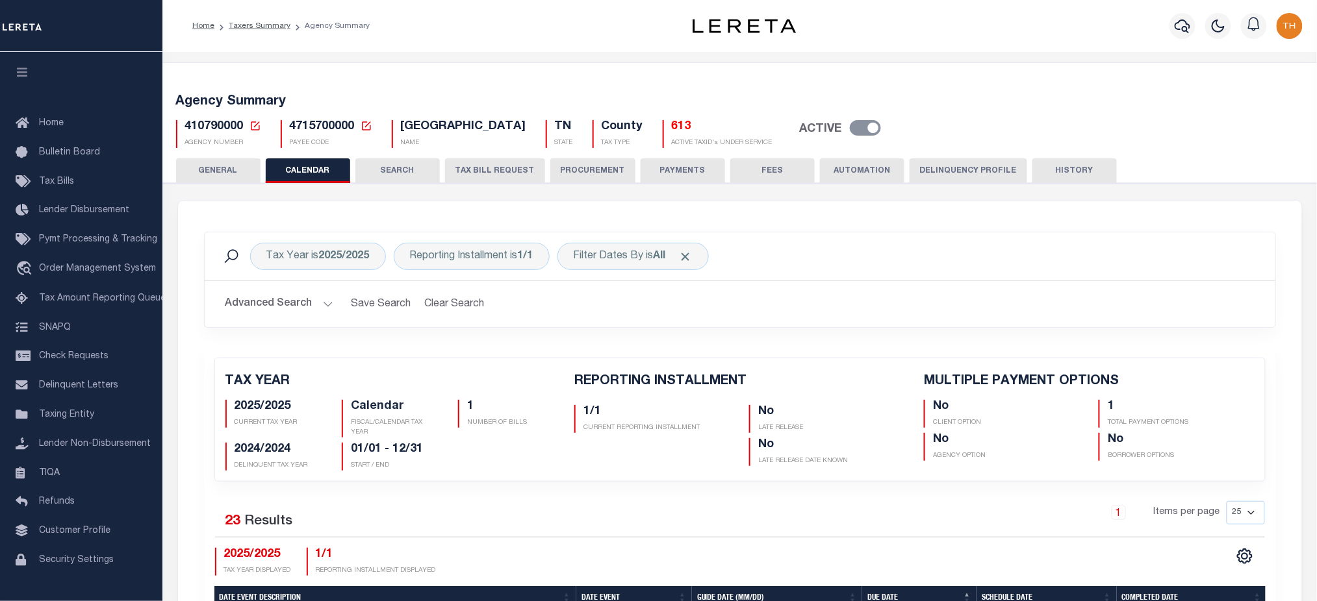
click at [253, 125] on icon at bounding box center [255, 126] width 12 height 12
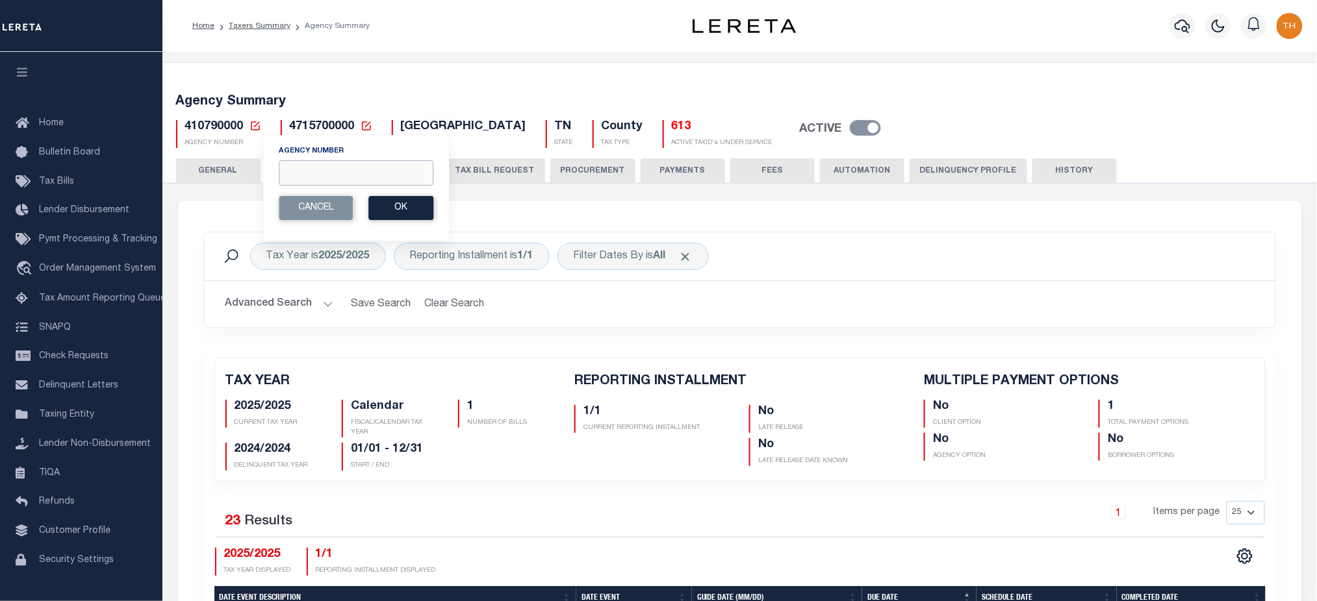
click at [323, 177] on input "Agency Number" at bounding box center [356, 172] width 155 height 25
click at [317, 173] on input "Agency Number" at bounding box center [356, 172] width 155 height 25
paste input "420082001"
type input "420082001"
click at [395, 208] on button "Ok" at bounding box center [400, 208] width 65 height 24
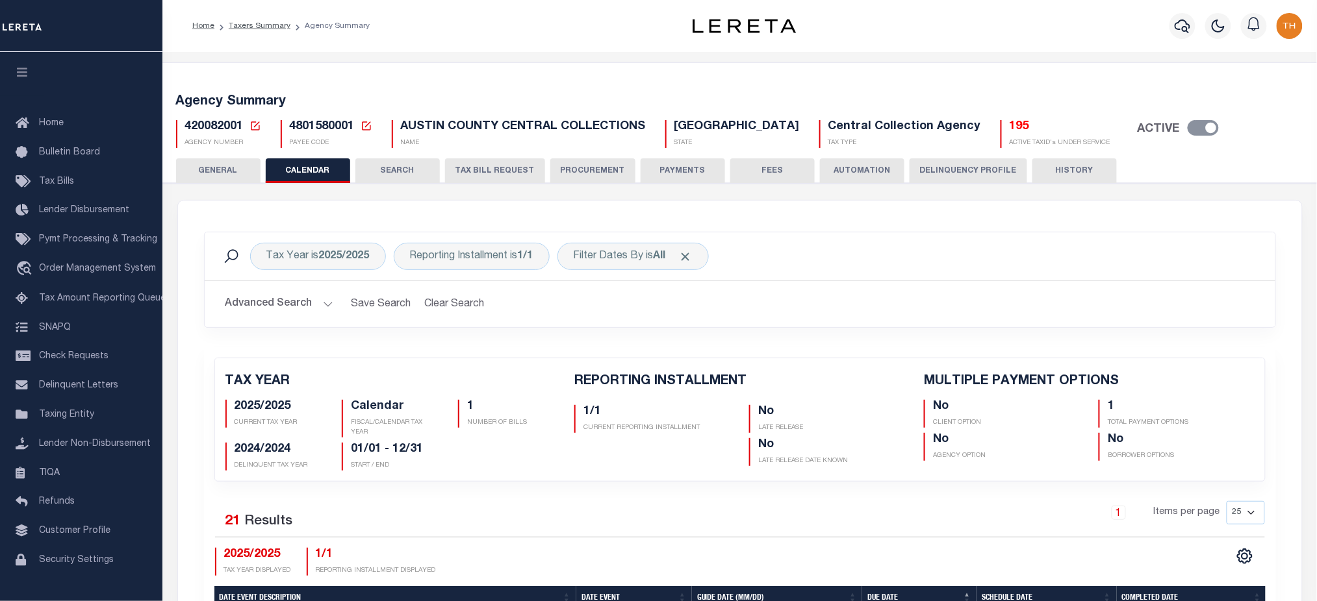
checkbox input "false"
type input "1"
click at [514, 177] on button "TAX BILL REQUEST" at bounding box center [495, 170] width 100 height 25
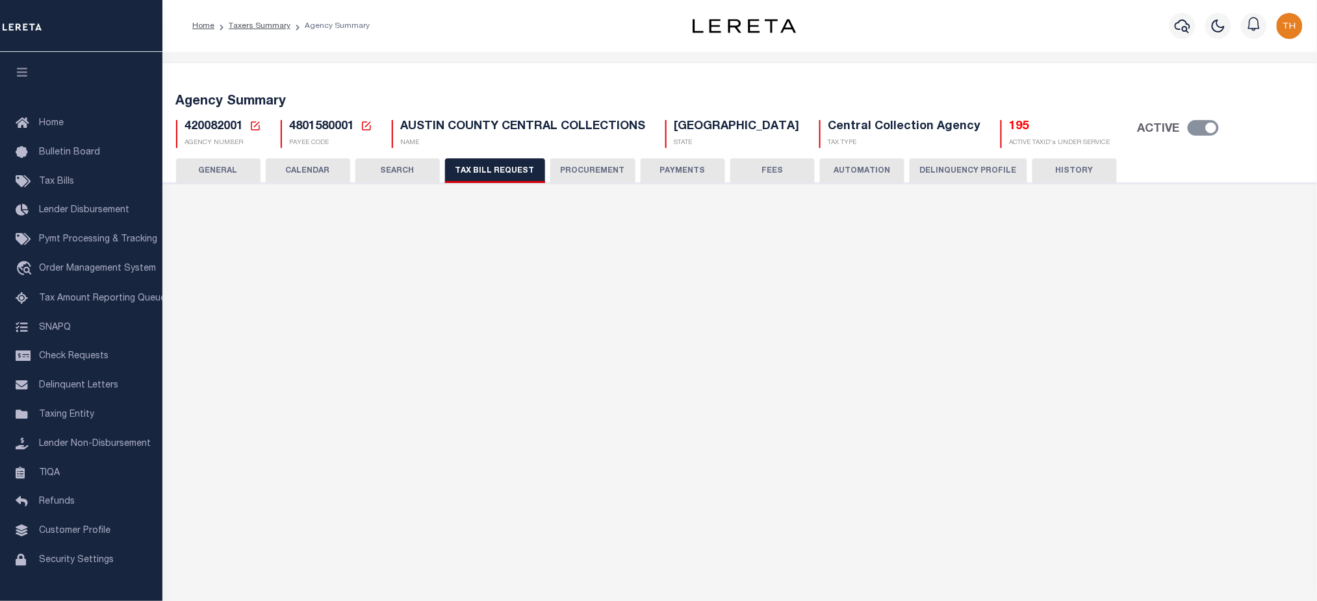
select select "22"
select select "false"
select select "1"
type input "0000050046"
select select
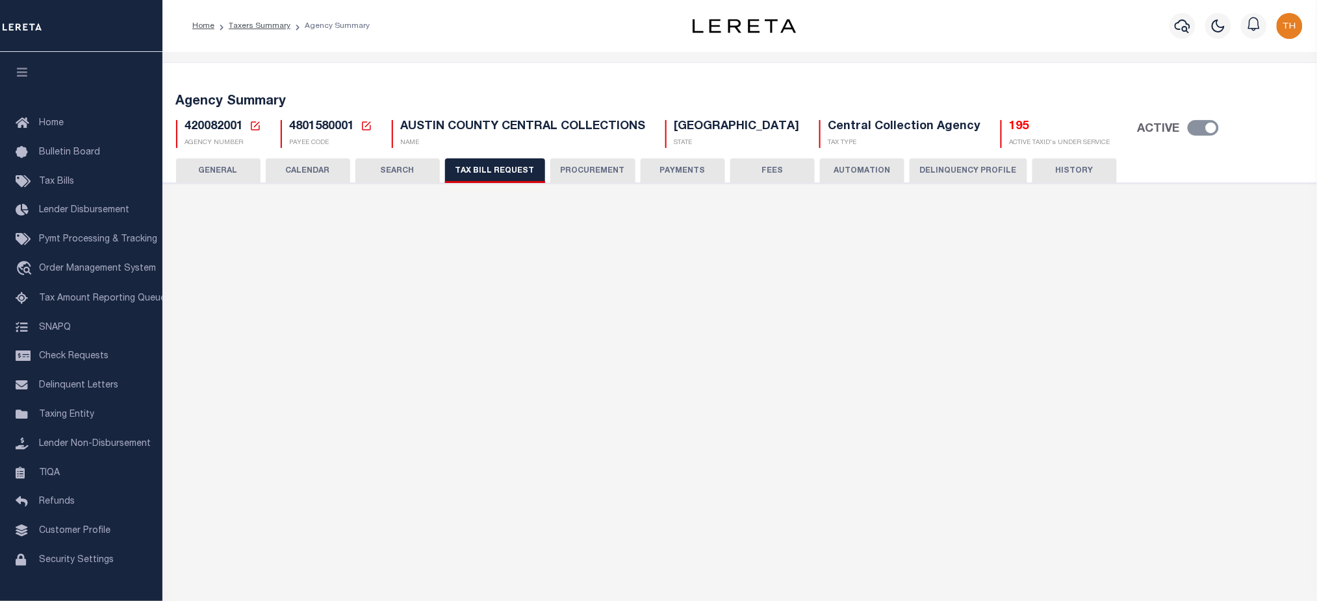
select select "7803021001"
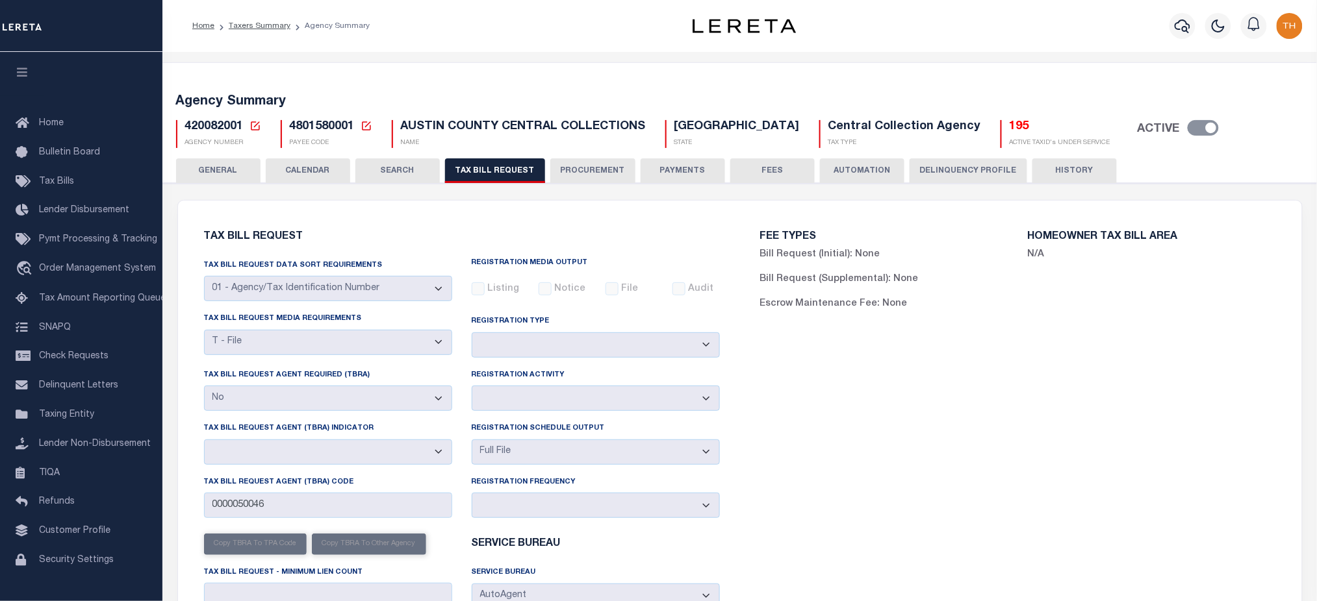
click at [300, 170] on button "CALENDAR" at bounding box center [308, 170] width 84 height 25
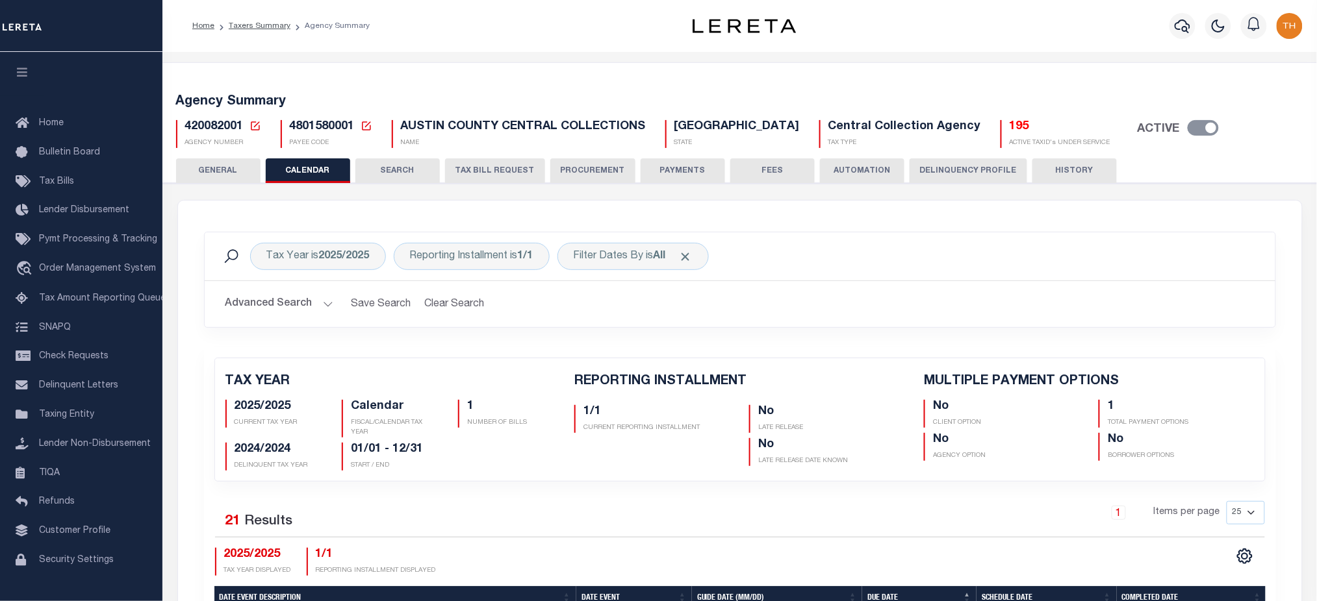
click at [518, 173] on button "TAX BILL REQUEST" at bounding box center [495, 170] width 100 height 25
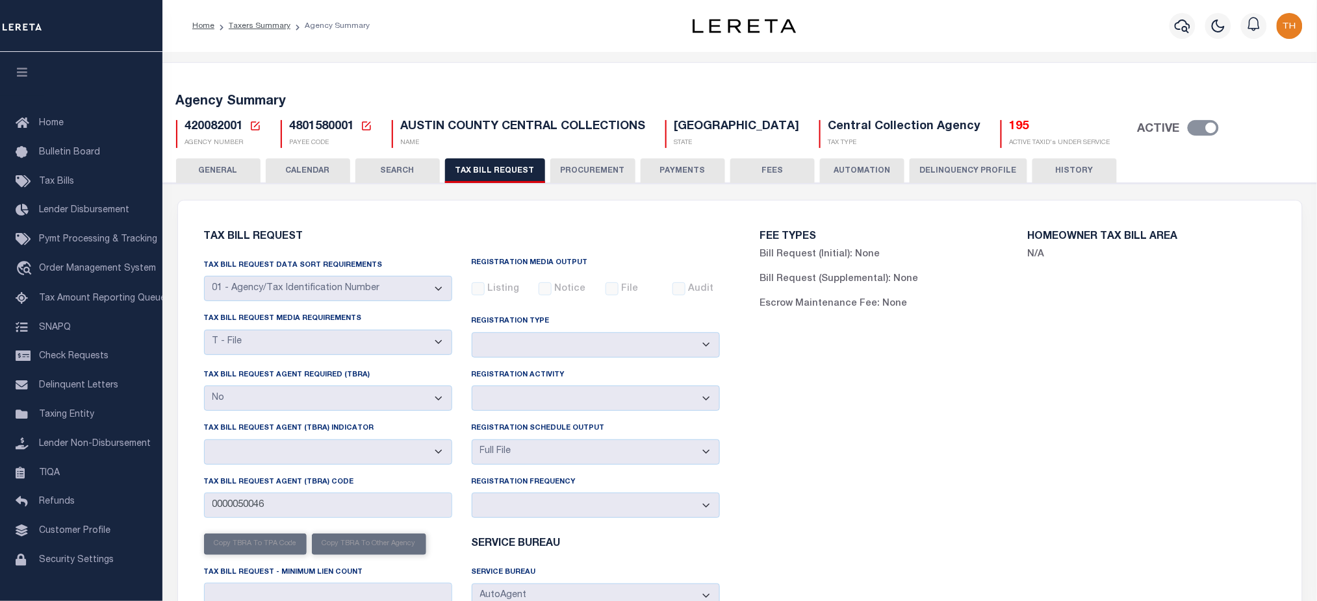
click at [1064, 166] on button "HISTORY" at bounding box center [1074, 170] width 84 height 25
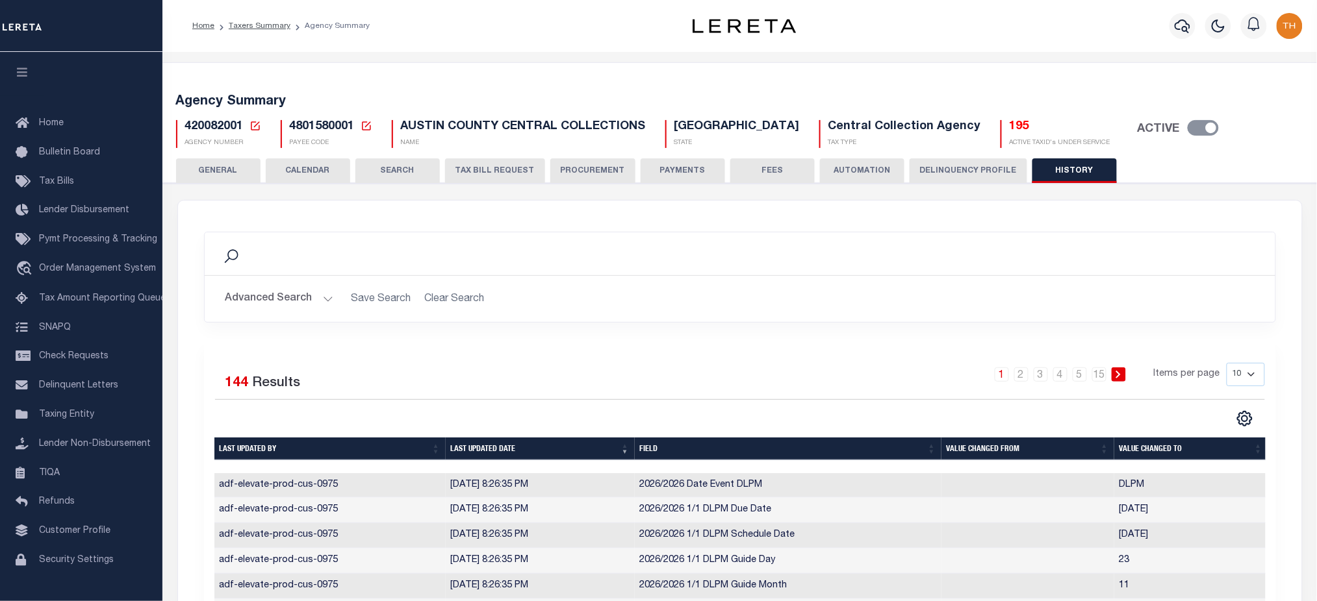
click at [257, 131] on icon at bounding box center [255, 126] width 12 height 12
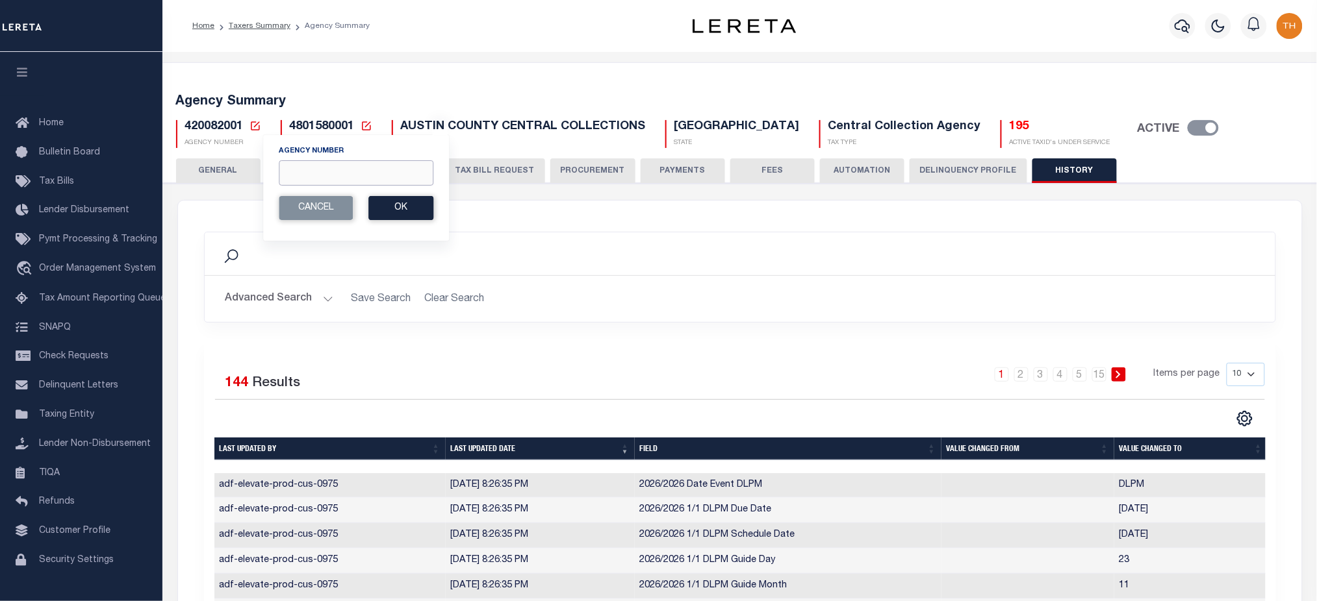
click at [318, 175] on input "Agency Number" at bounding box center [356, 172] width 155 height 25
paste input "420370000"
type input "420370000"
click at [394, 211] on button "Ok" at bounding box center [400, 208] width 65 height 24
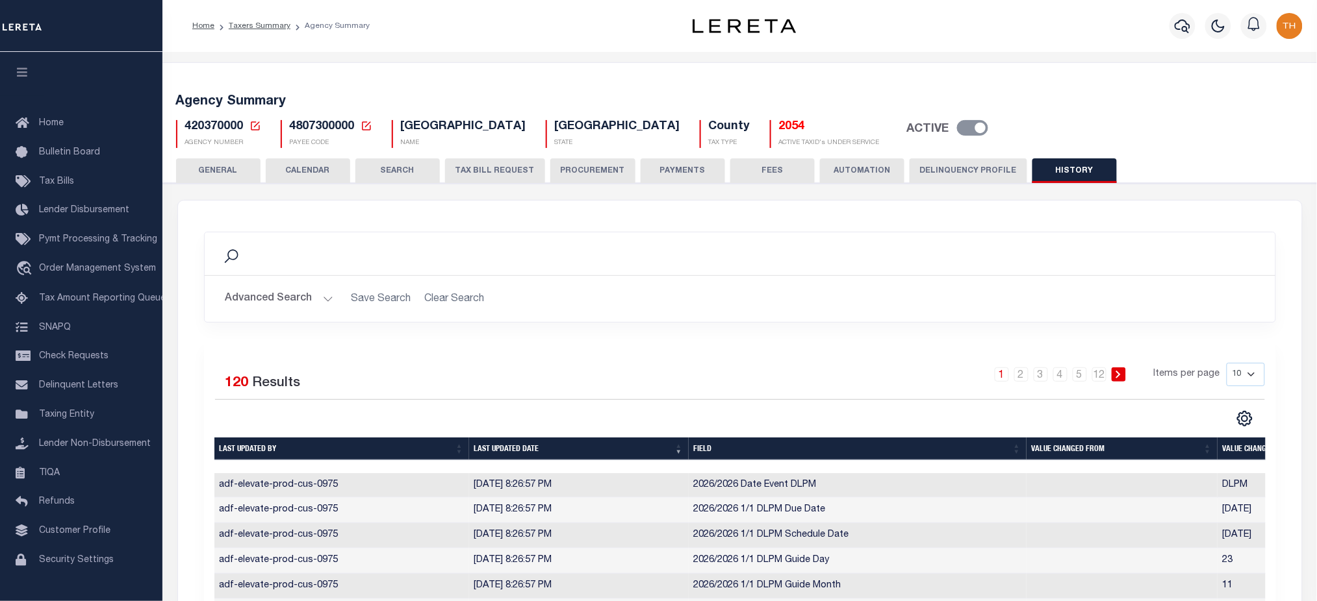
click at [302, 164] on button "CALENDAR" at bounding box center [308, 170] width 84 height 25
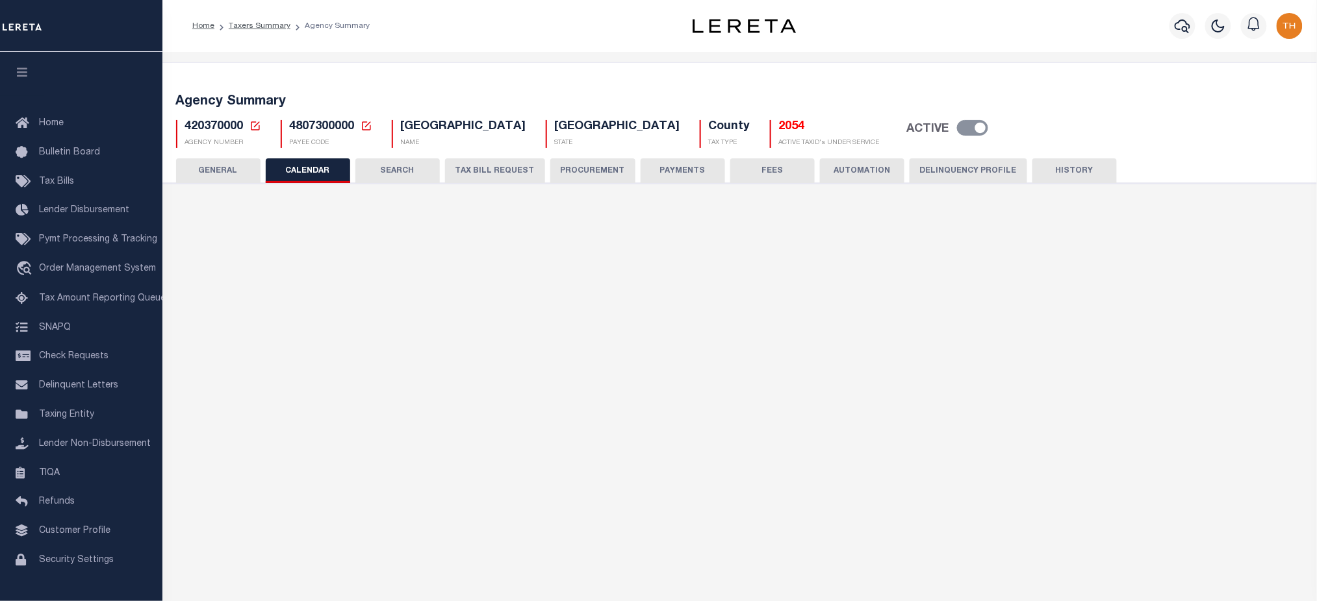
checkbox input "false"
type input "1"
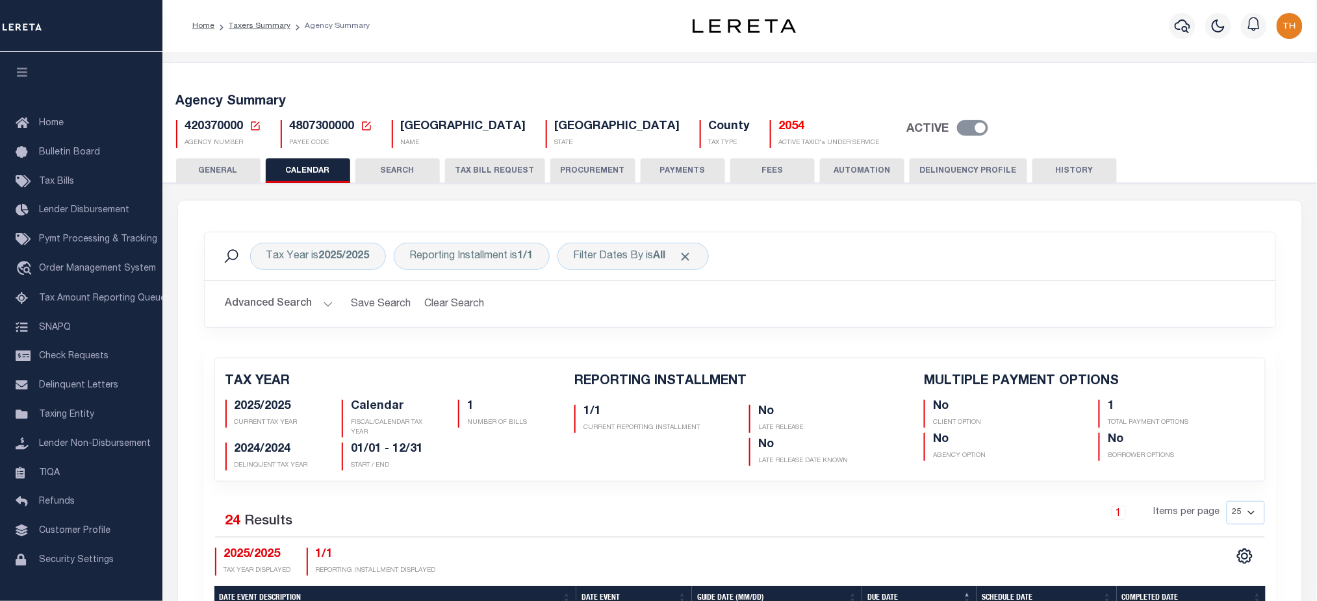
scroll to position [520, 0]
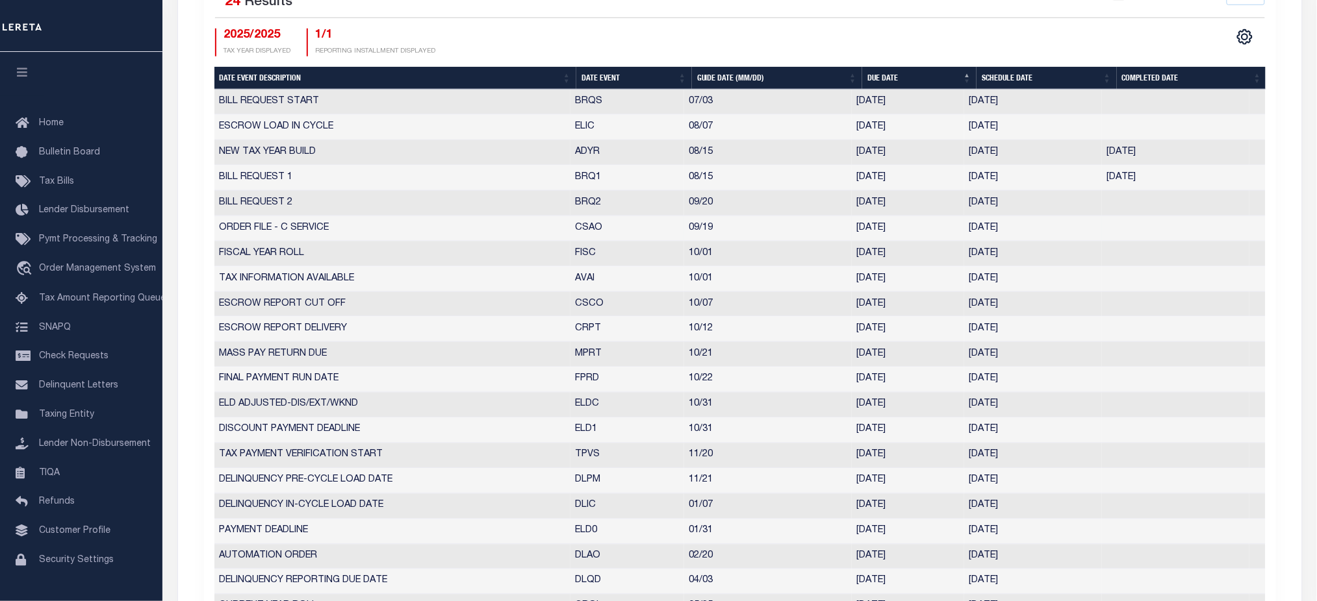
drag, startPoint x: 813, startPoint y: 209, endPoint x: 1016, endPoint y: 218, distance: 203.5
click at [1002, 218] on tbody "BILL REQUEST START BRQS 07/03 [DATE] [DATE] 2729450 ESCROW LOAD IN CYCLE ELIC 0…" at bounding box center [739, 393] width 1051 height 606
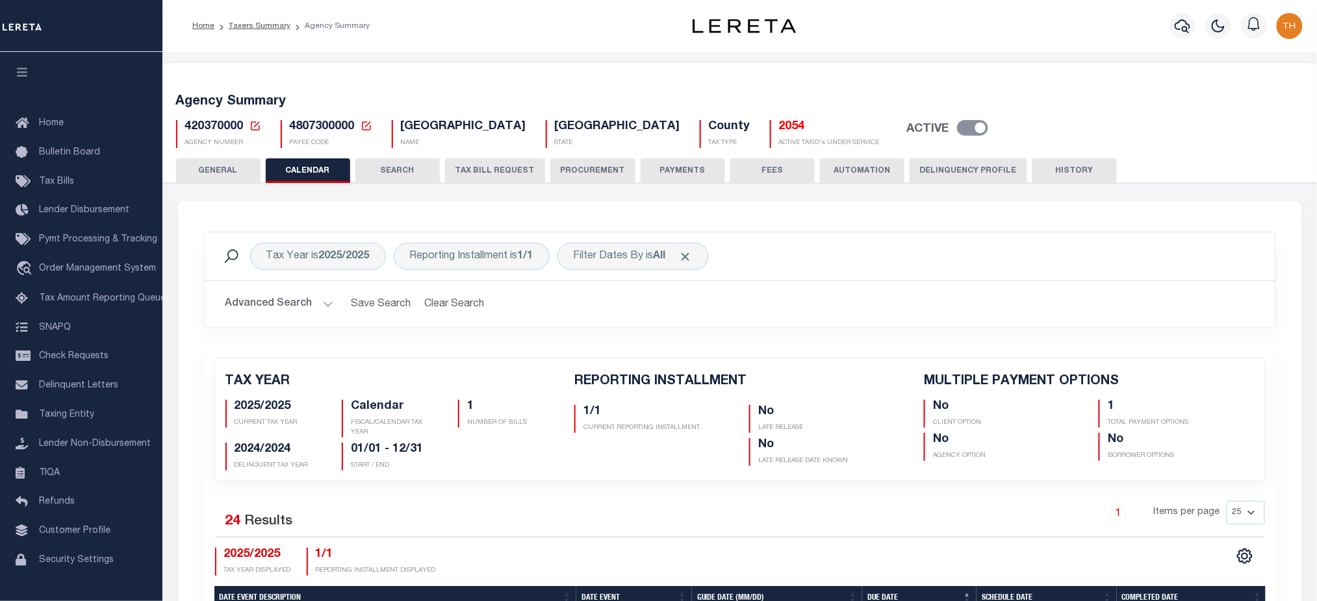
click at [1057, 163] on button "HISTORY" at bounding box center [1074, 170] width 84 height 25
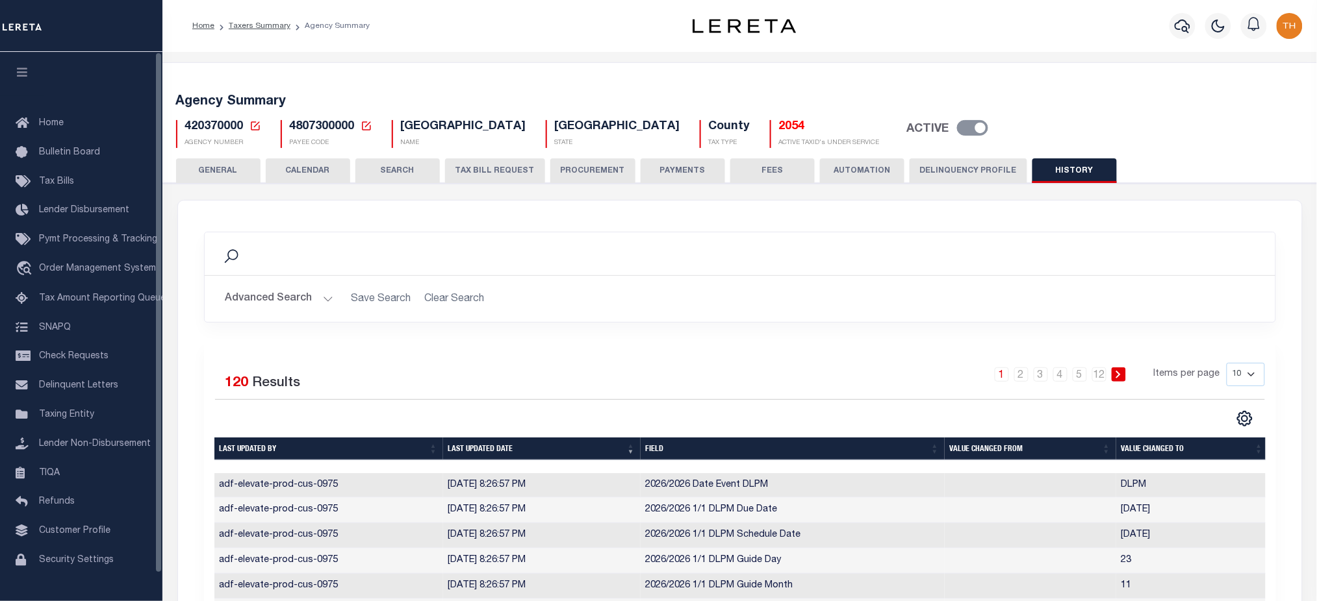
click at [253, 126] on icon at bounding box center [255, 126] width 12 height 12
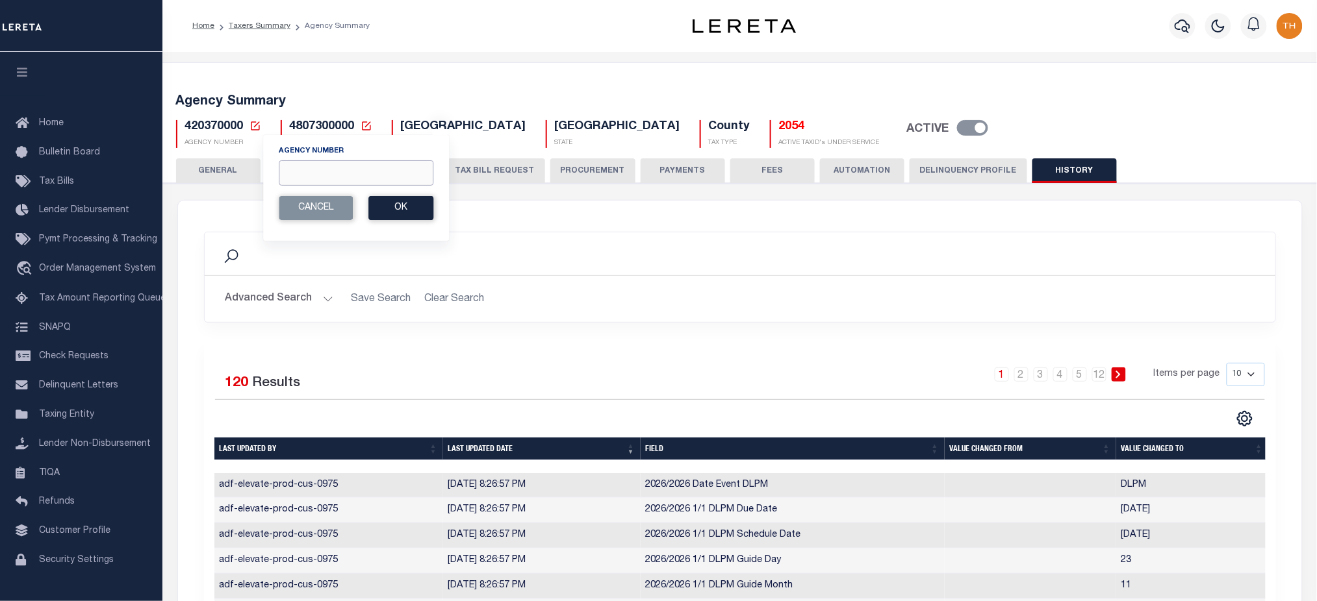
click at [330, 179] on input "Agency Number" at bounding box center [356, 172] width 155 height 25
paste input "420370501"
type input "420370501"
click at [396, 210] on button "Ok" at bounding box center [400, 208] width 65 height 24
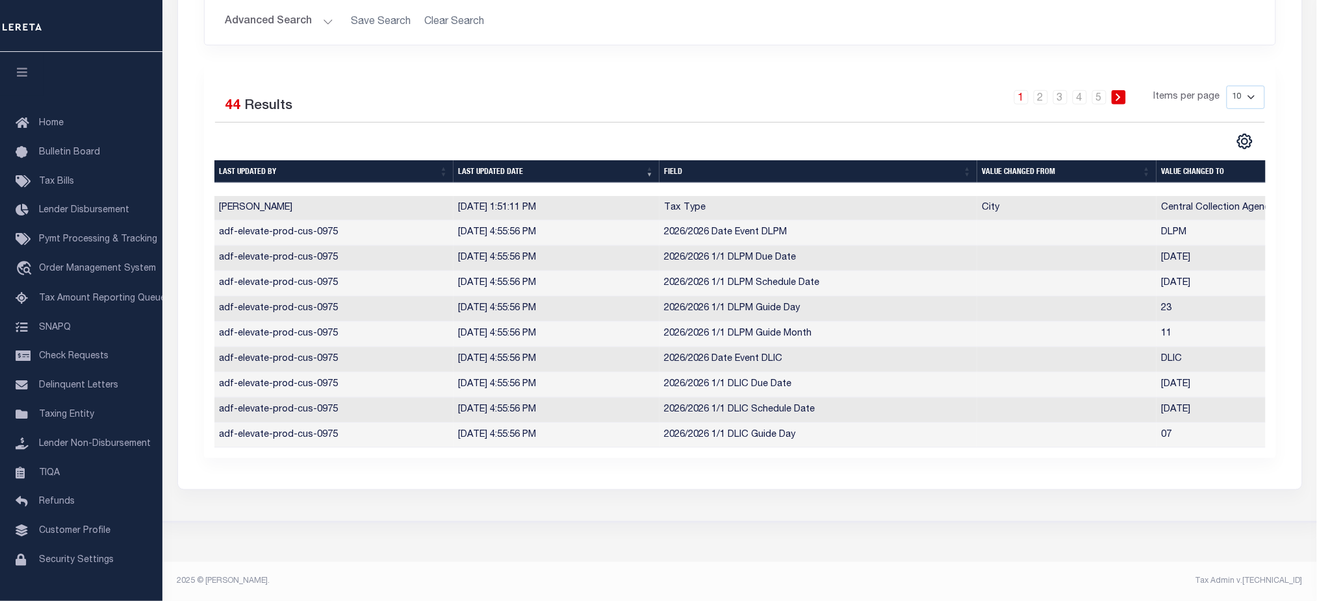
scroll to position [0, 1]
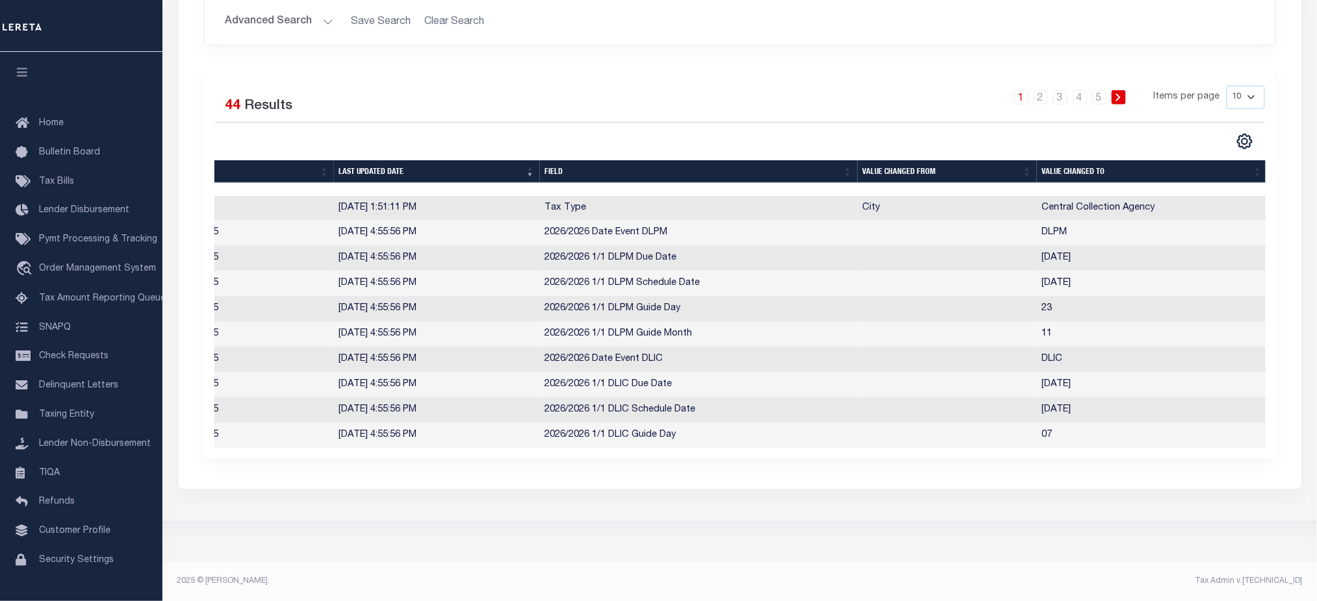
drag, startPoint x: 537, startPoint y: 449, endPoint x: 385, endPoint y: 444, distance: 151.4
click at [368, 443] on div "Selected 44 Results 1 2 3 4 5 Items per page 10 25 50 100" at bounding box center [740, 262] width 1072 height 394
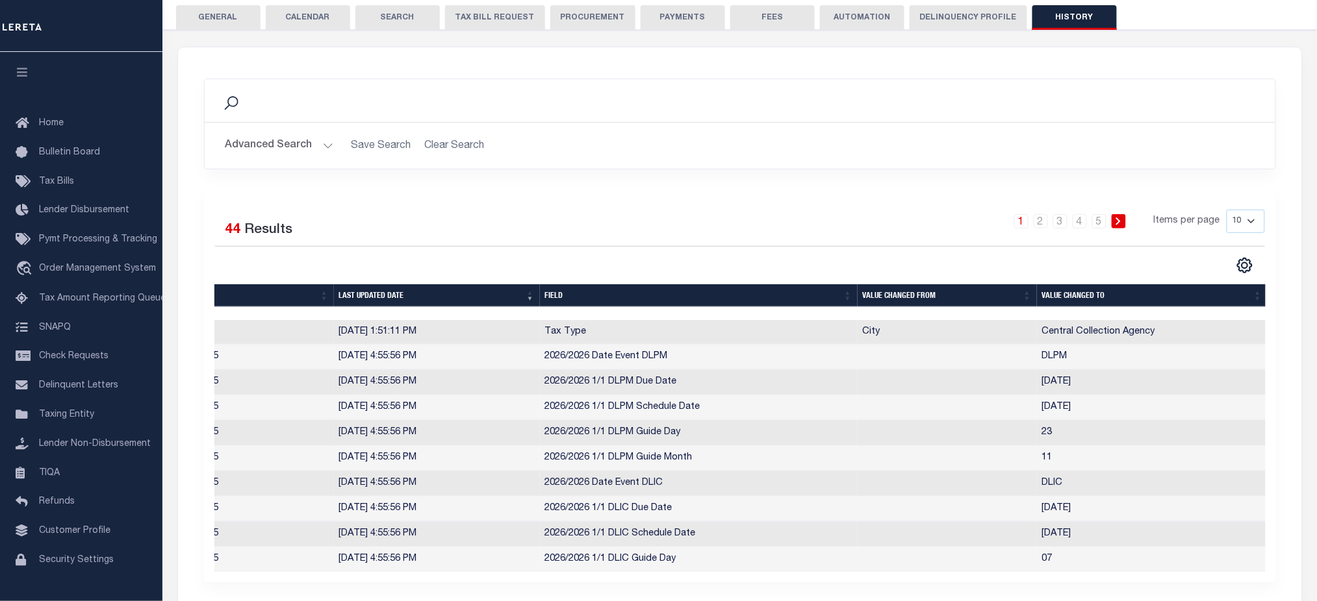
scroll to position [0, 0]
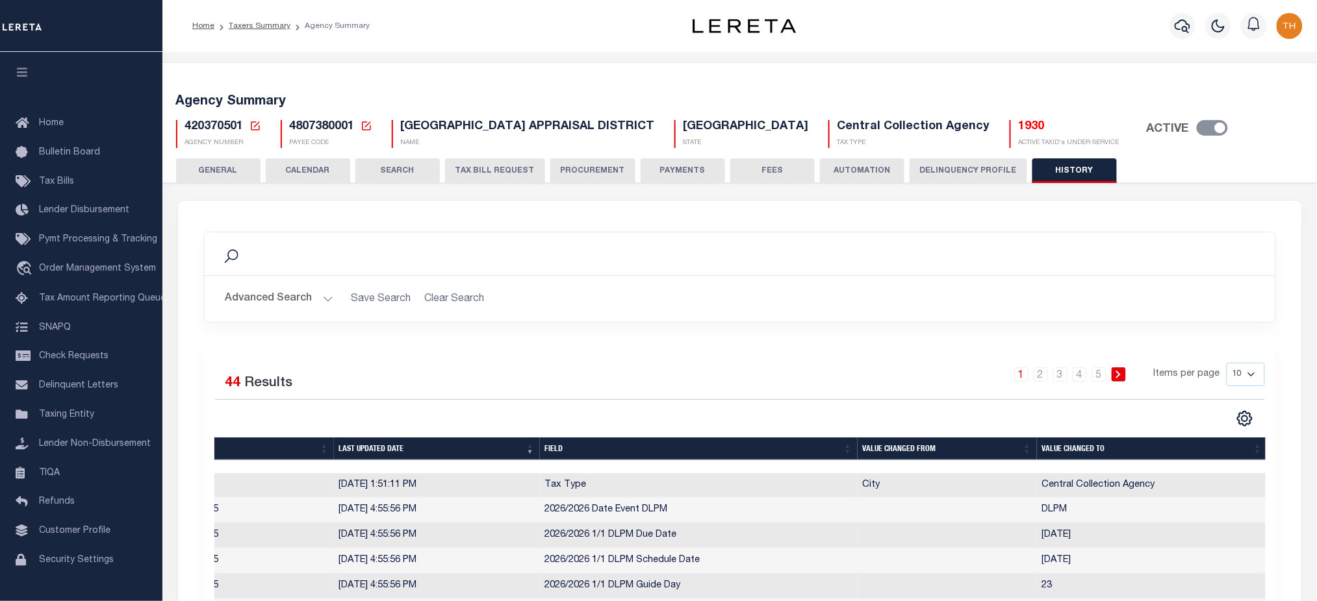
click at [308, 165] on button "CALENDAR" at bounding box center [308, 170] width 84 height 25
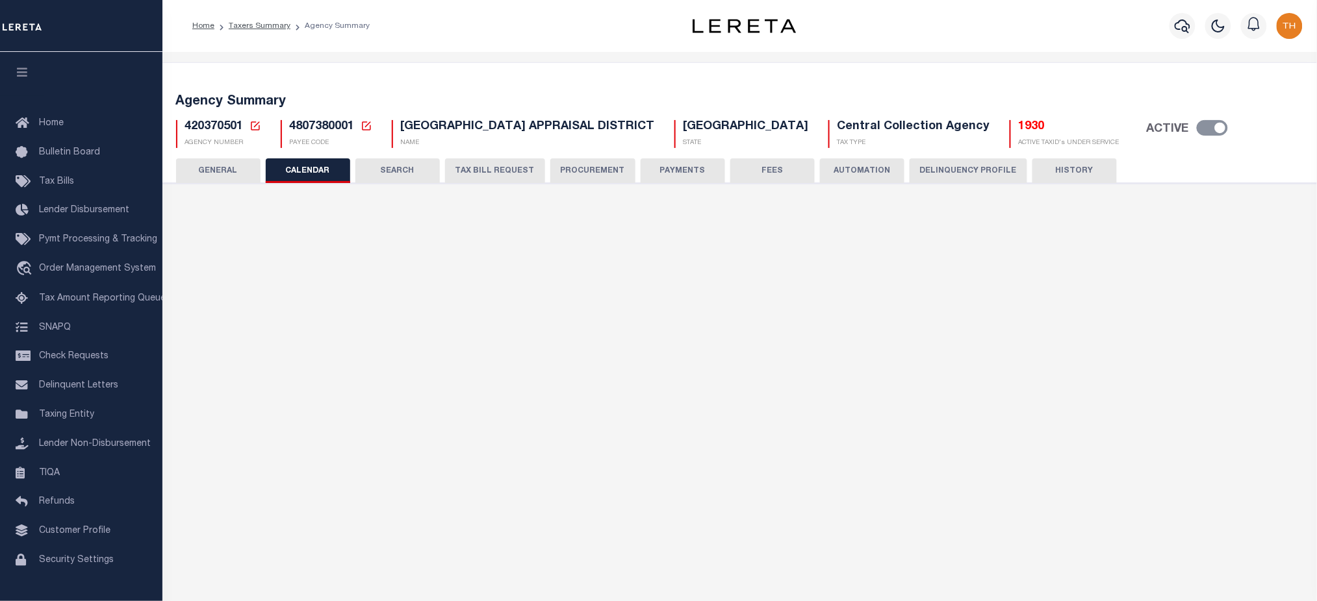
checkbox input "false"
type input "1"
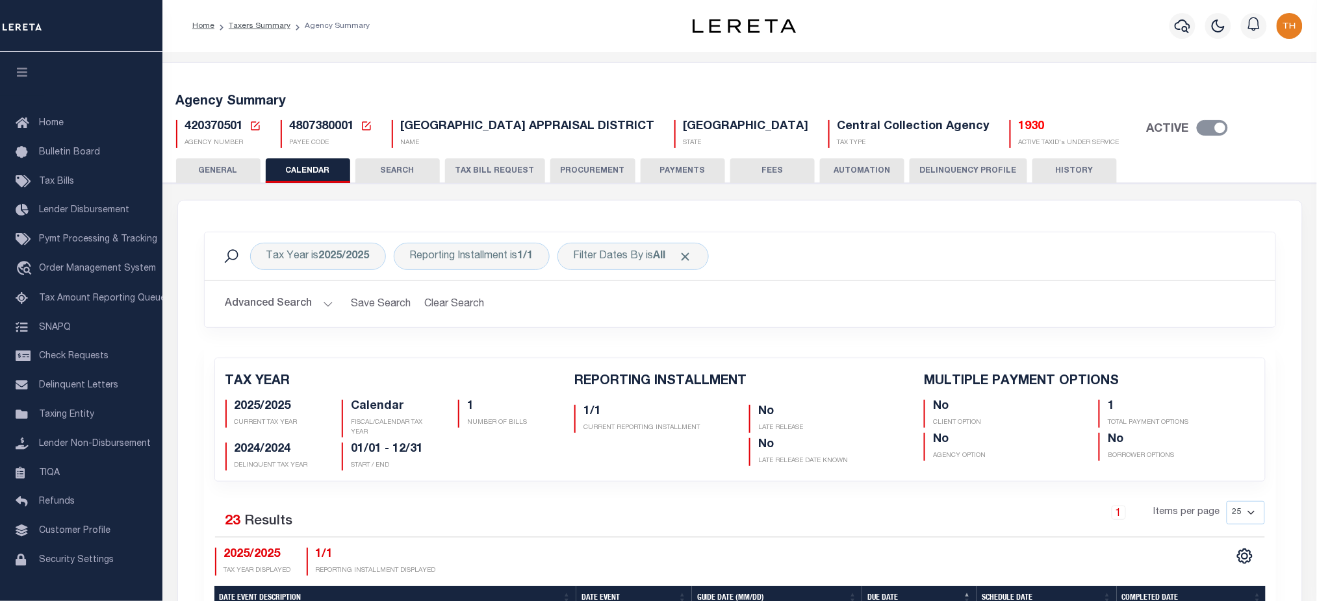
scroll to position [346, 0]
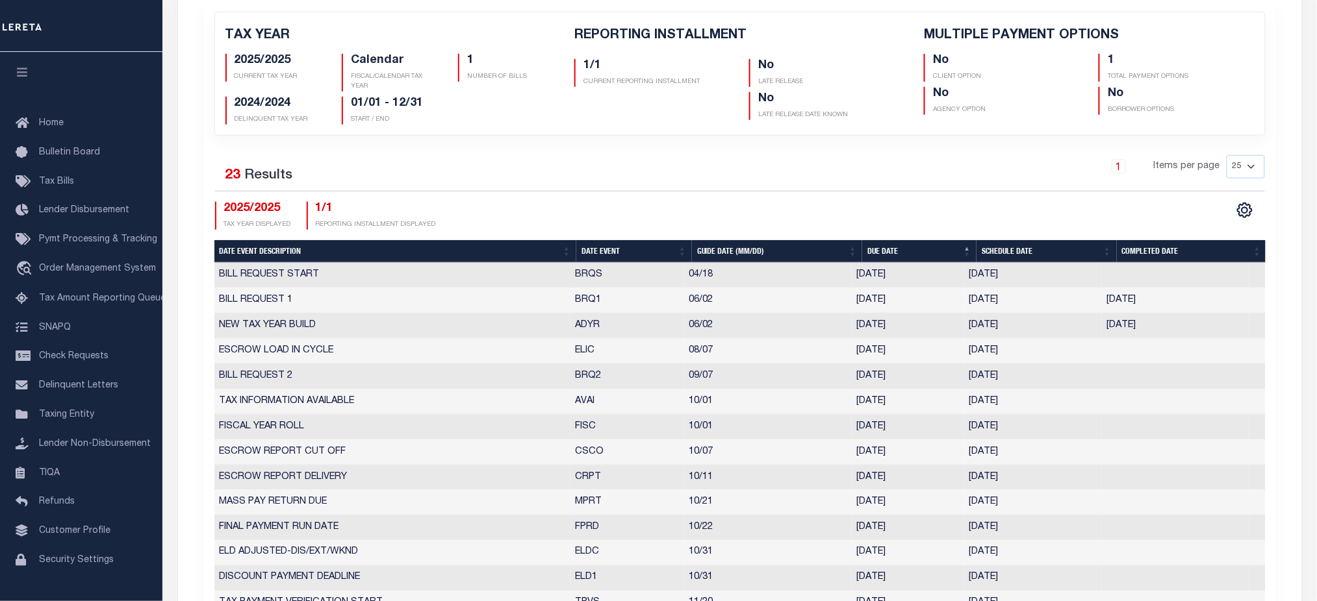
drag, startPoint x: 1029, startPoint y: 381, endPoint x: 918, endPoint y: 380, distance: 111.1
click at [981, 380] on td "08/29/2025" at bounding box center [1033, 376] width 138 height 25
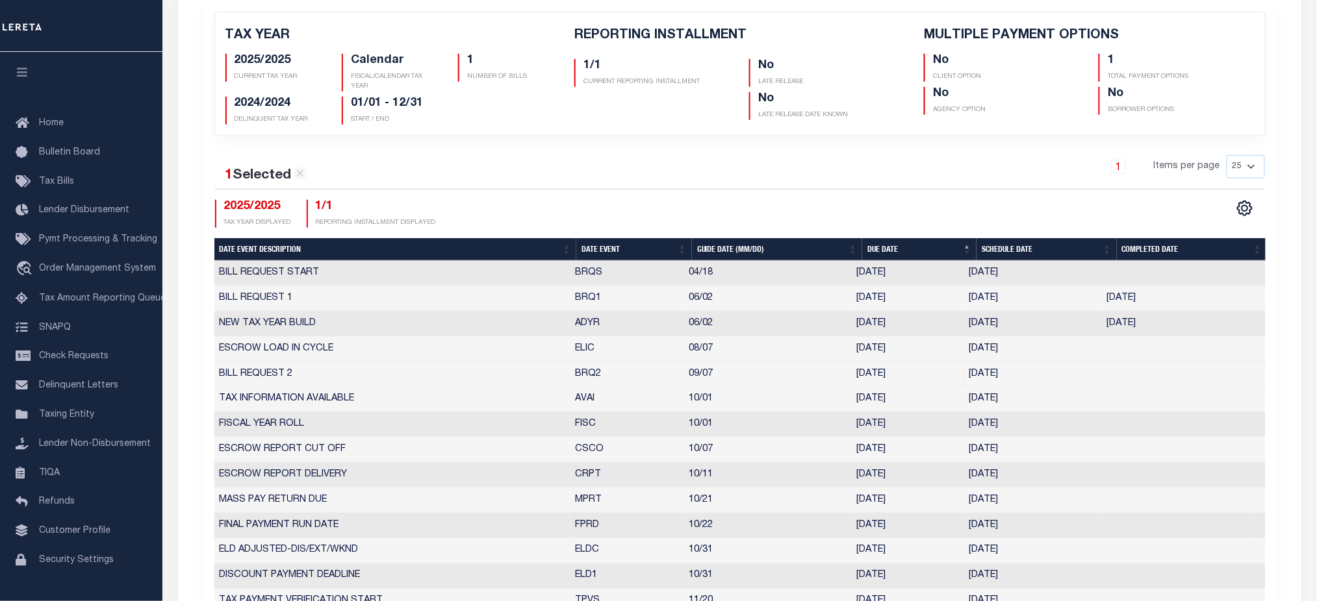
drag, startPoint x: 918, startPoint y: 380, endPoint x: 839, endPoint y: 381, distance: 78.6
click at [899, 381] on td "09/05/2025" at bounding box center [908, 374] width 112 height 25
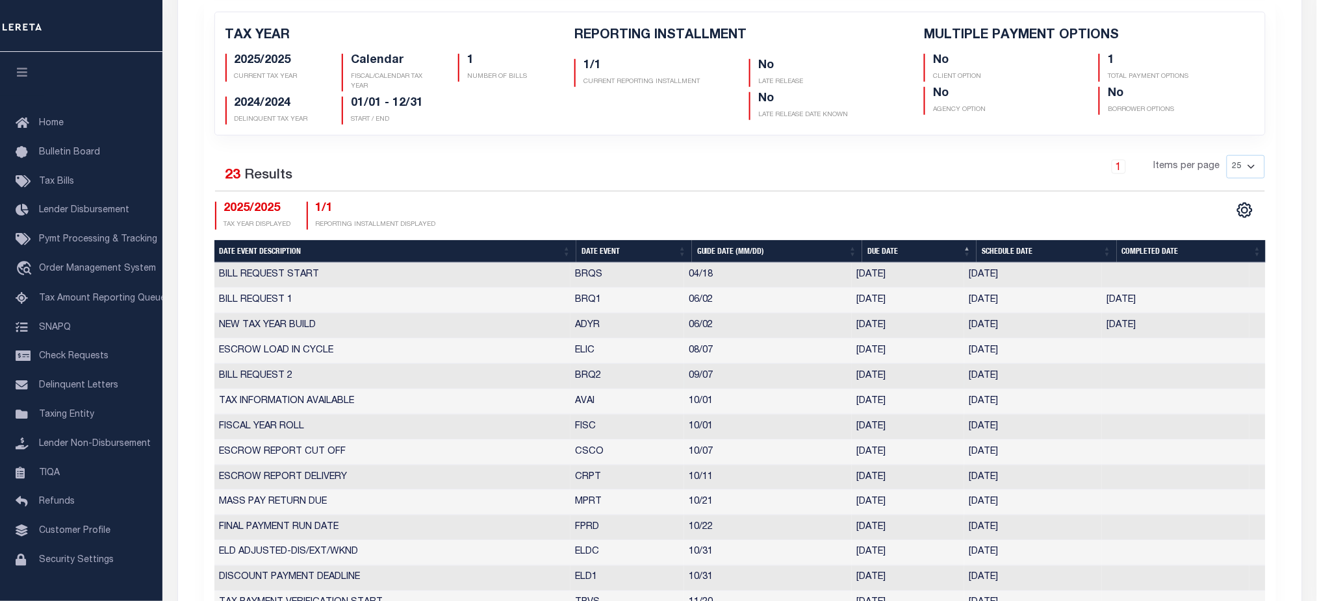
click at [821, 381] on td "09/07" at bounding box center [768, 376] width 168 height 25
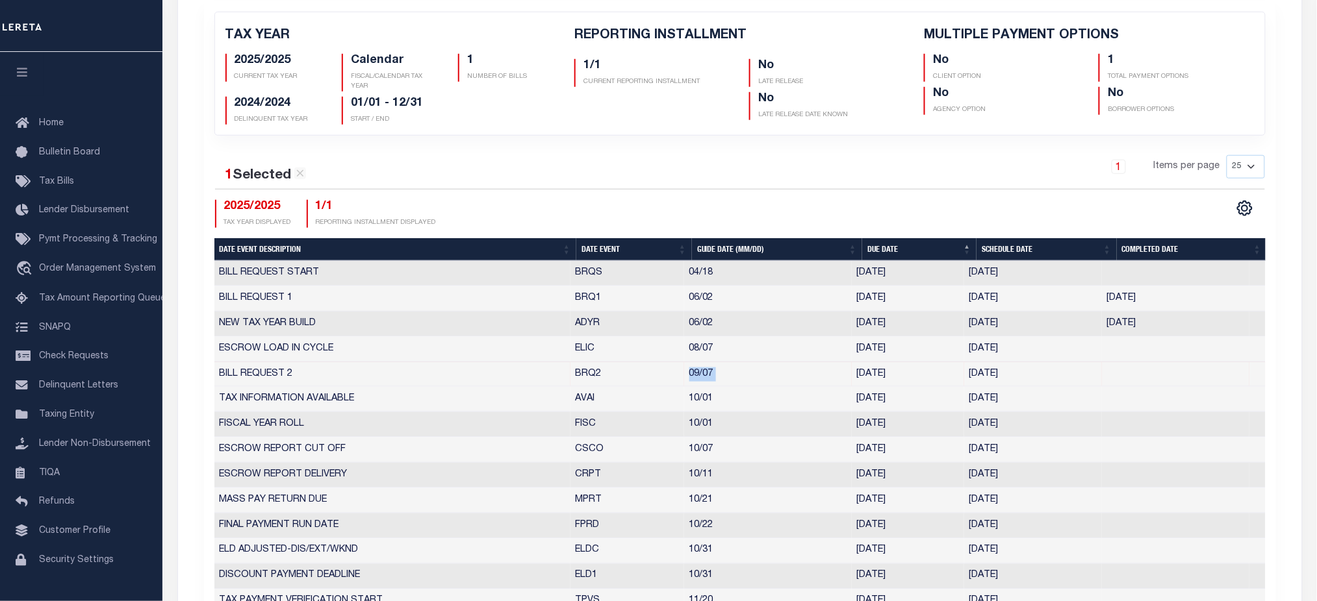
drag, startPoint x: 1034, startPoint y: 379, endPoint x: 751, endPoint y: 375, distance: 283.2
click at [751, 375] on tr "BILL REQUEST 2 BRQ2 09/07 09/05/2025 08/29/2025 2923185" at bounding box center [739, 374] width 1051 height 25
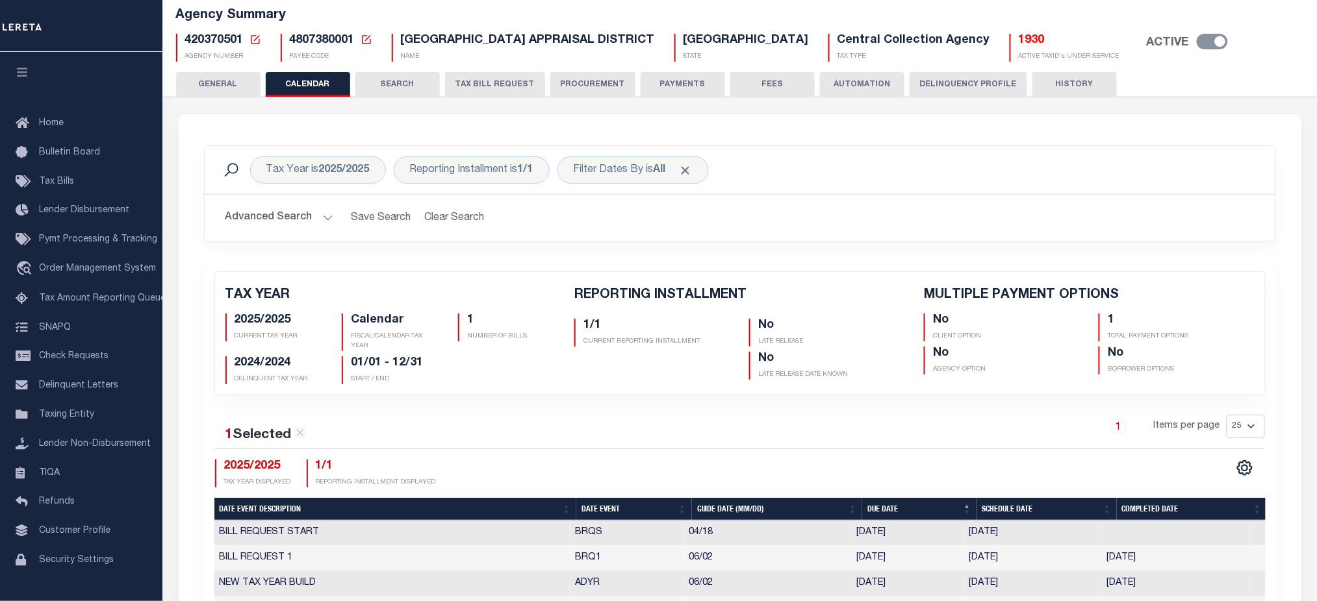
click at [249, 41] on icon at bounding box center [255, 40] width 12 height 12
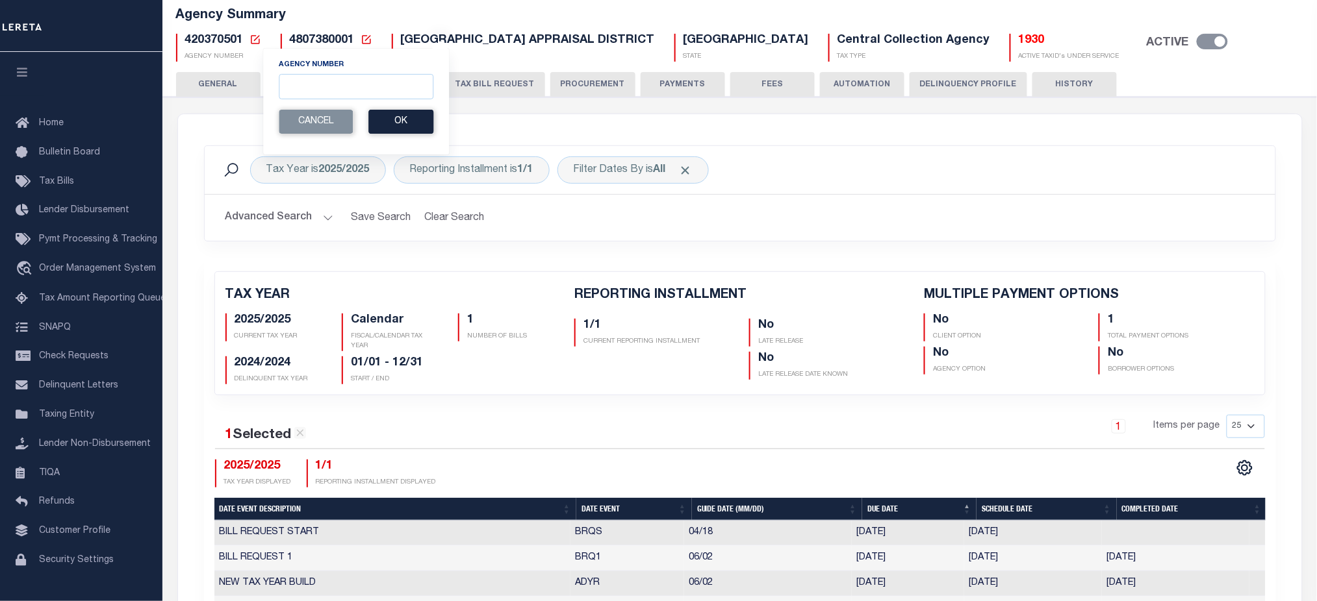
click at [308, 100] on section "Agency Number Edit Cancel Ok" at bounding box center [356, 96] width 155 height 75
click at [323, 90] on input "Agency Number" at bounding box center [356, 86] width 155 height 25
paste input "421460000"
type input "421460000"
click at [414, 129] on button "Ok" at bounding box center [400, 122] width 65 height 24
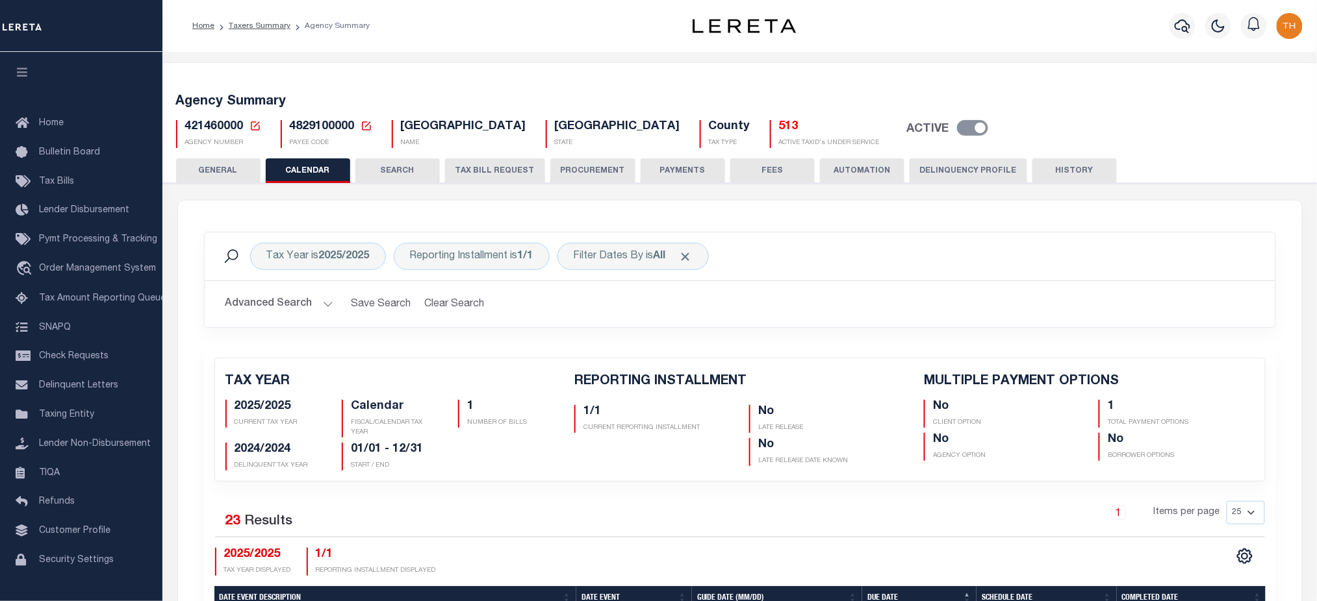
checkbox input "false"
type input "1"
click at [251, 125] on icon at bounding box center [255, 125] width 9 height 9
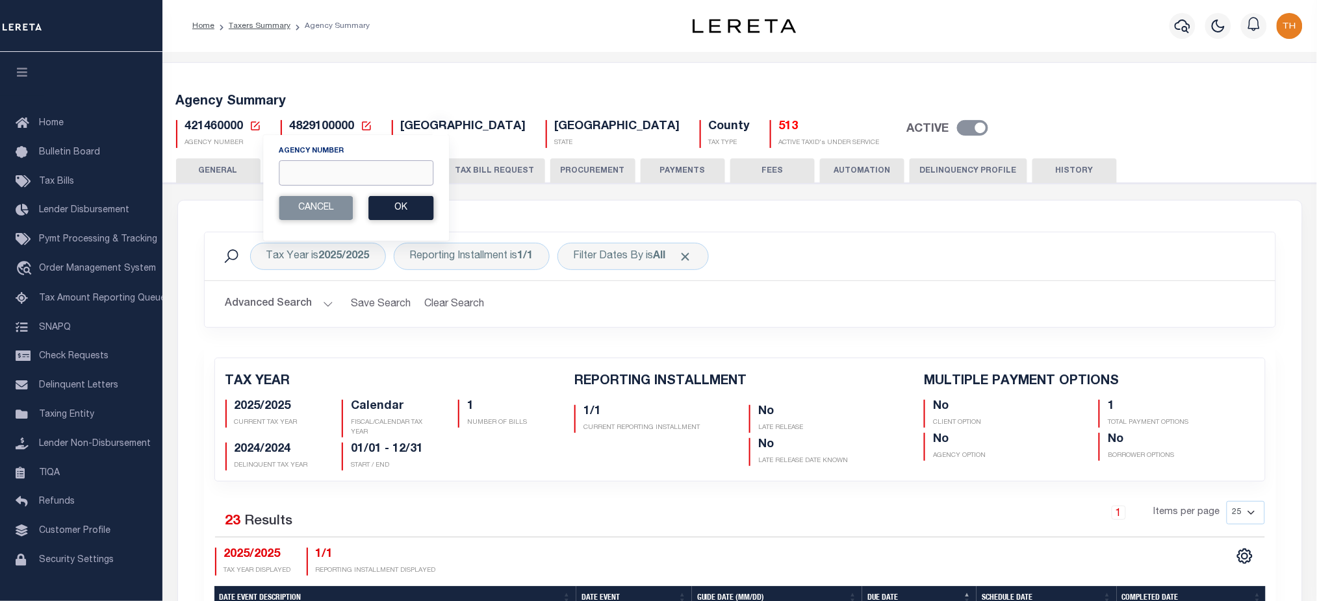
click at [364, 178] on input "Agency Number" at bounding box center [356, 172] width 155 height 25
paste input "421460000"
click at [376, 205] on button "Ok" at bounding box center [400, 208] width 65 height 24
click at [381, 205] on button "Ok" at bounding box center [400, 208] width 65 height 24
click at [405, 210] on button "Ok" at bounding box center [400, 208] width 65 height 24
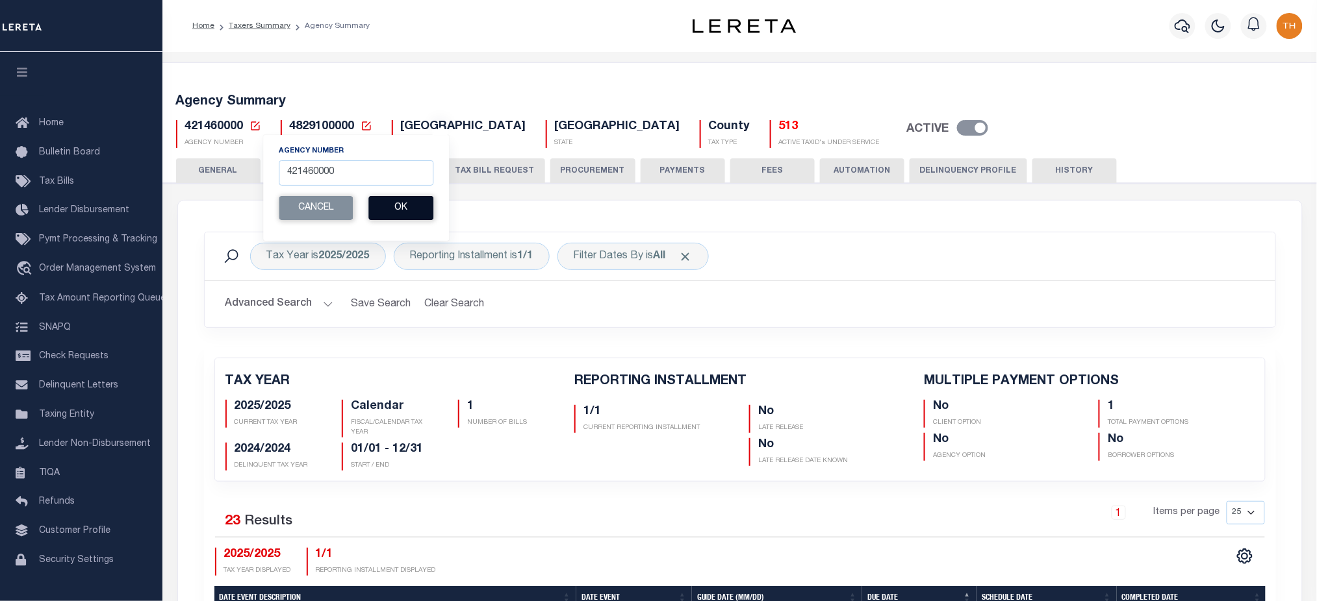
click at [405, 210] on button "Ok" at bounding box center [400, 208] width 65 height 24
click at [625, 402] on div "1/1 CURRENT REPORTING INSTALLMENT" at bounding box center [651, 433] width 175 height 66
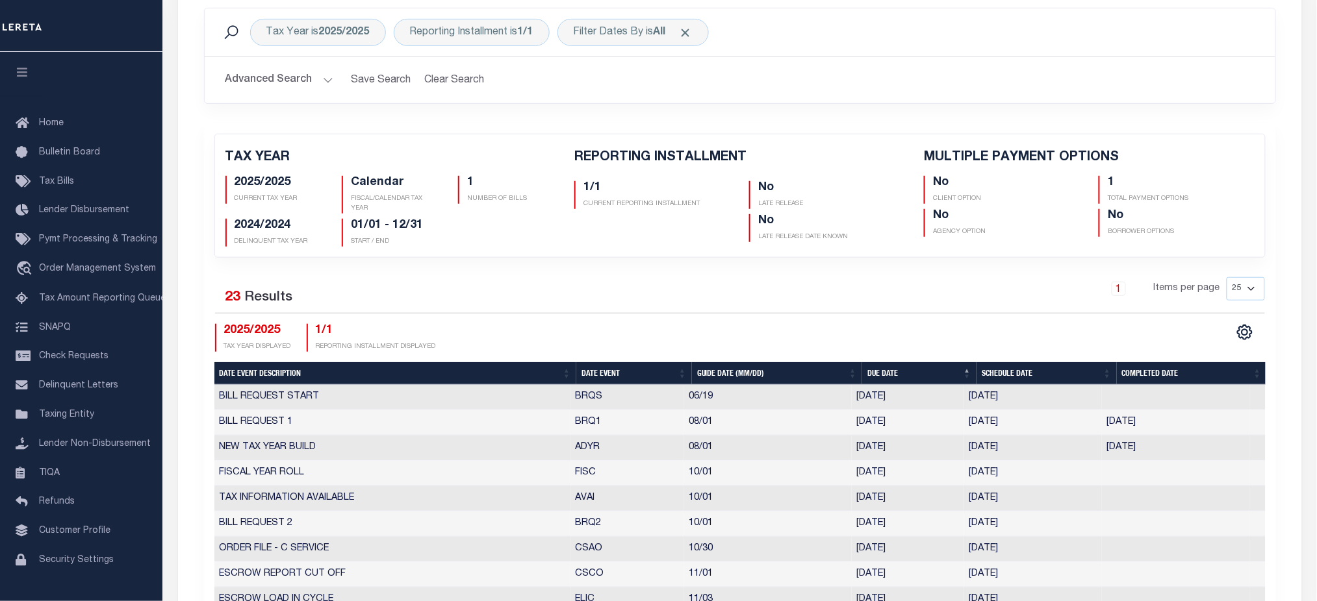
scroll to position [346, 0]
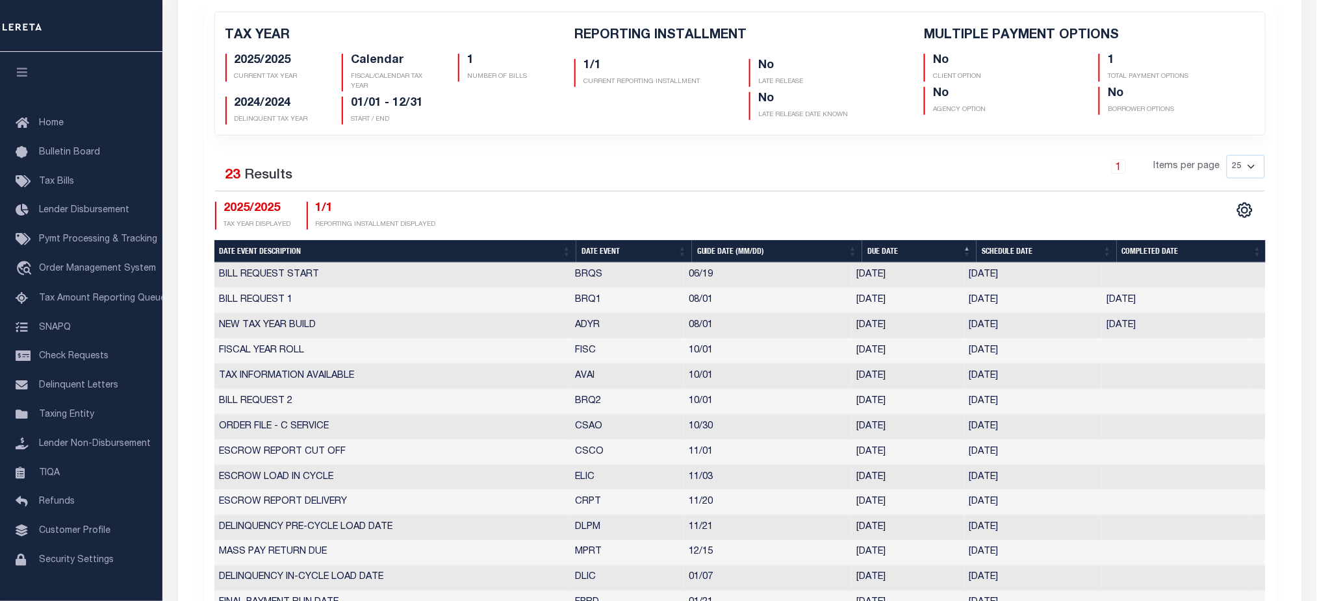
click at [785, 396] on tr "BILL REQUEST 2 BRQ2 10/01 10/01/2025 09/24/2025 4348002" at bounding box center [739, 402] width 1051 height 25
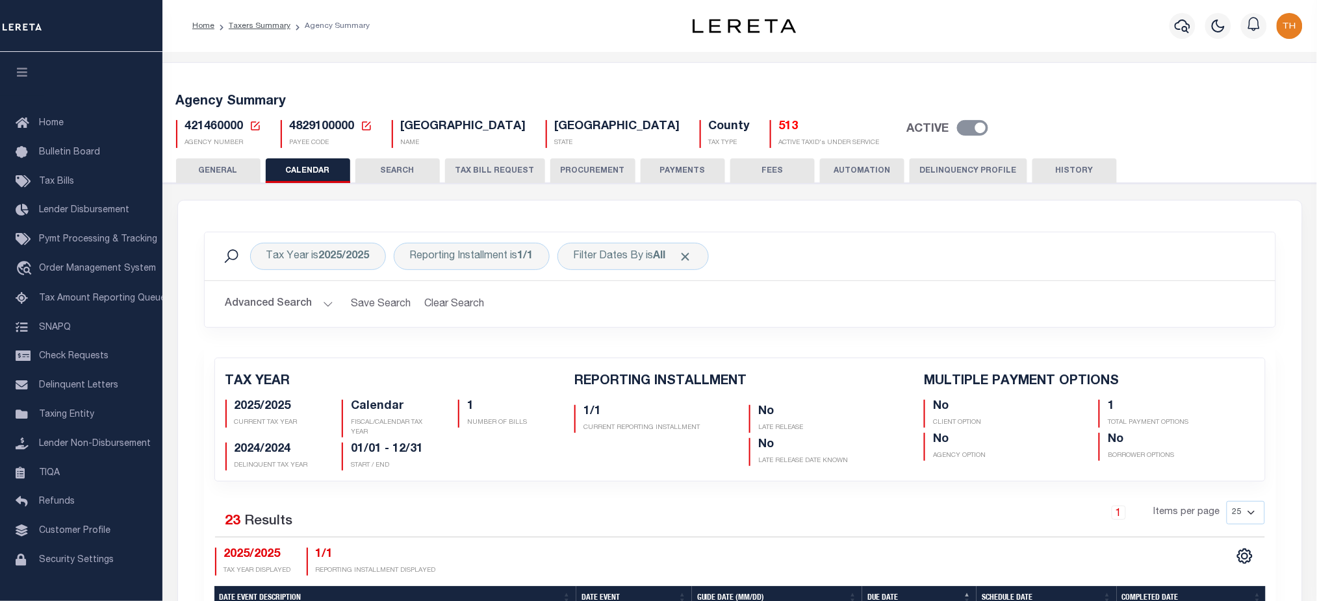
click at [249, 131] on icon at bounding box center [255, 126] width 12 height 12
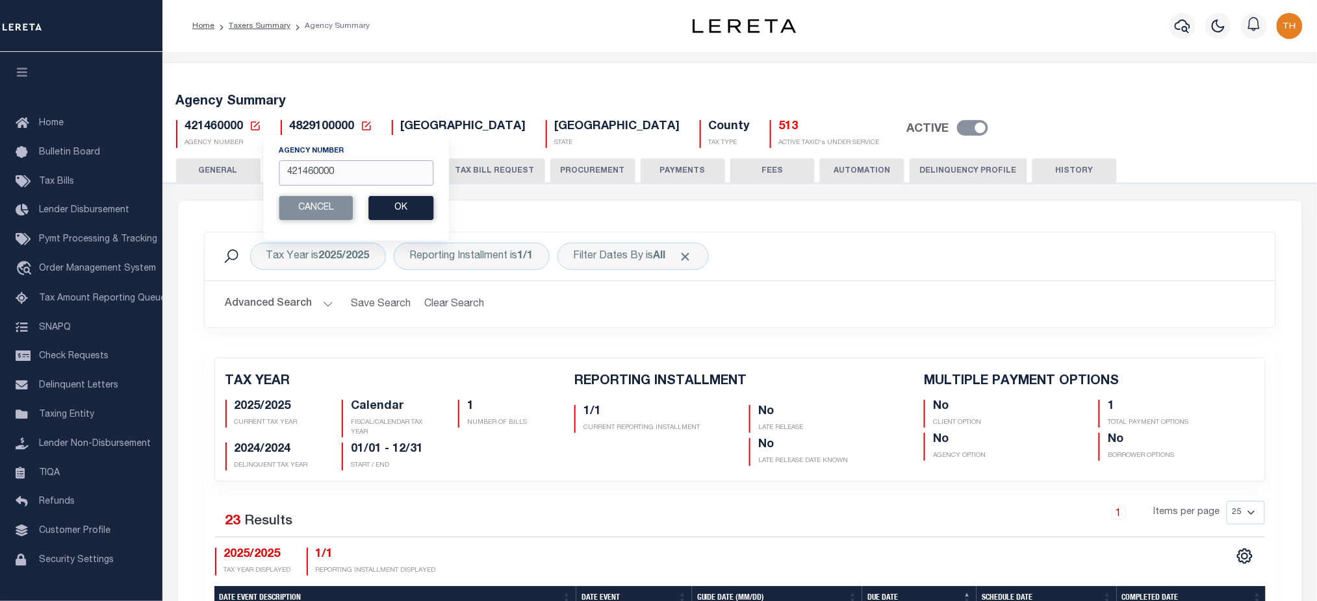
click at [327, 170] on input "421460000" at bounding box center [356, 172] width 155 height 25
paste input "63"
type input "421630000"
click at [403, 201] on button "Ok" at bounding box center [400, 208] width 65 height 24
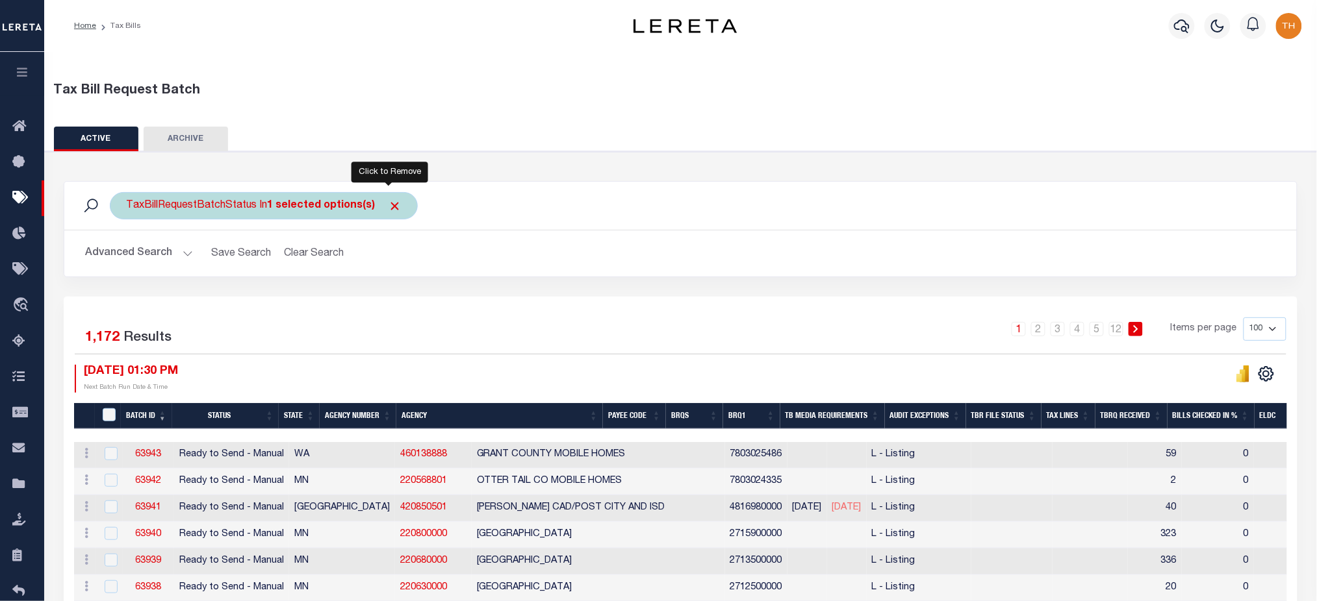
click at [388, 206] on span "Click to Remove" at bounding box center [395, 206] width 14 height 14
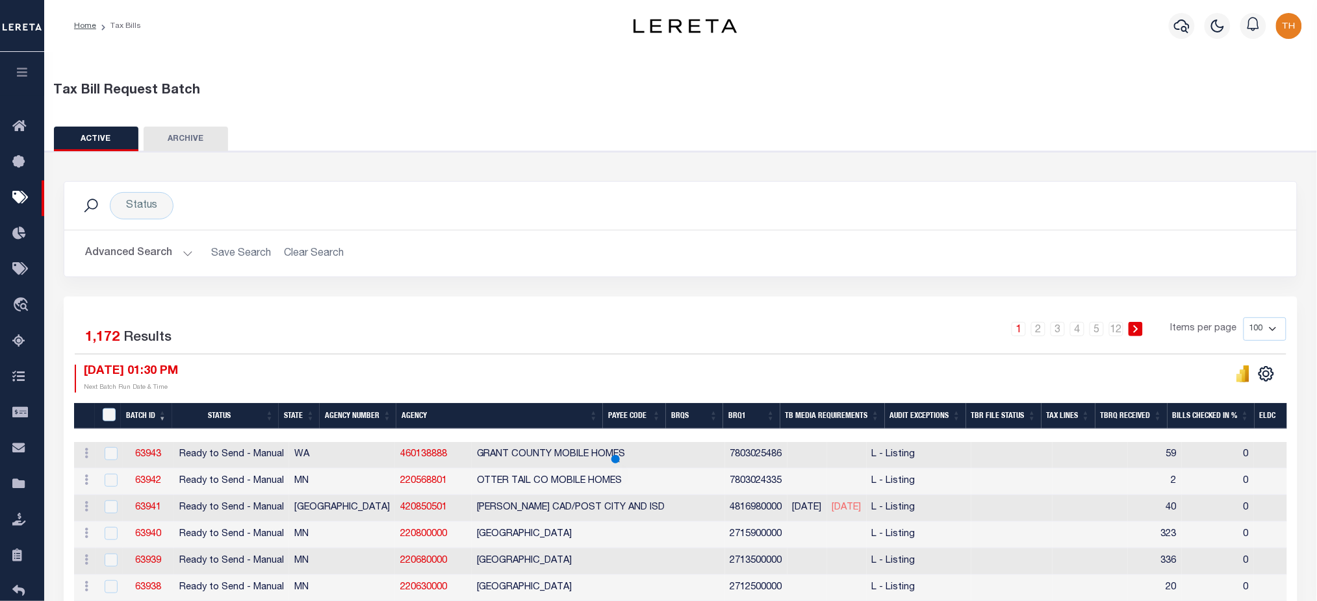
click at [152, 254] on button "Advanced Search" at bounding box center [139, 253] width 108 height 25
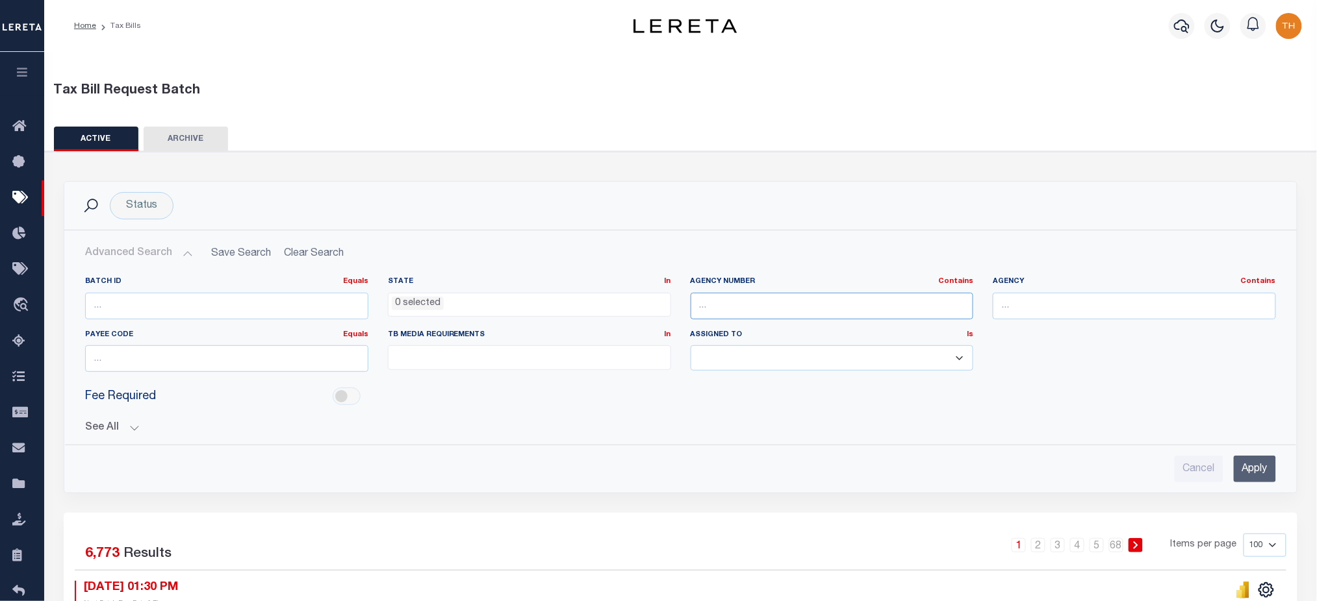
click at [802, 301] on input "text" at bounding box center [831, 306] width 283 height 27
paste input "421460000"
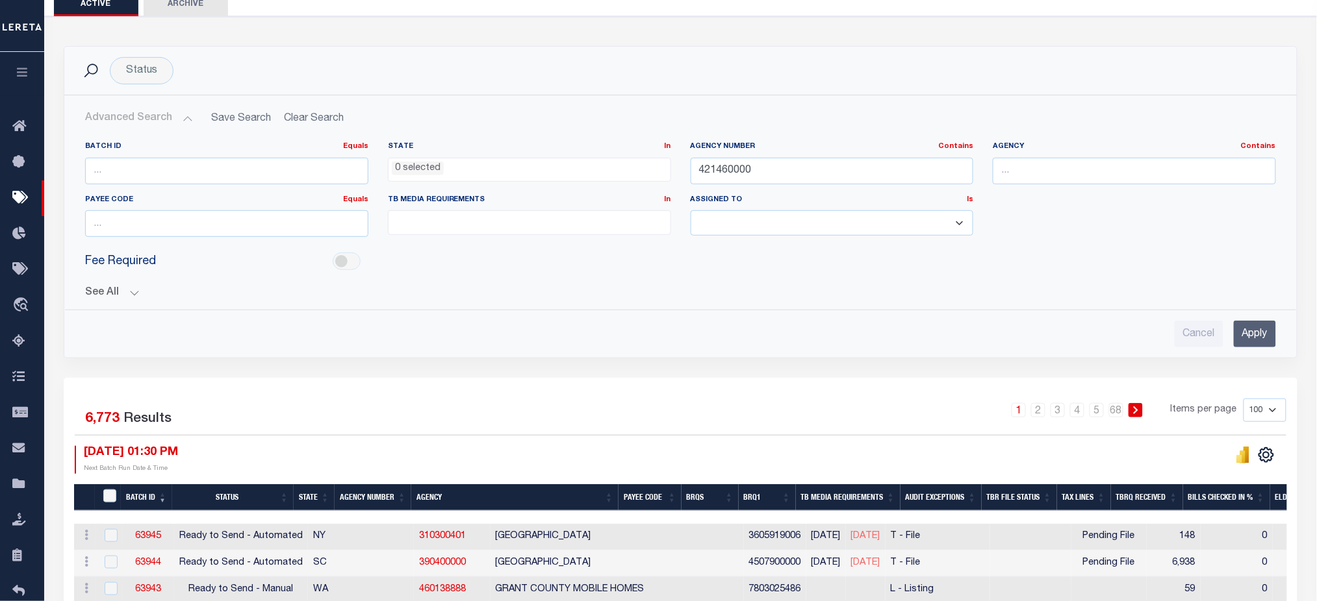
scroll to position [260, 0]
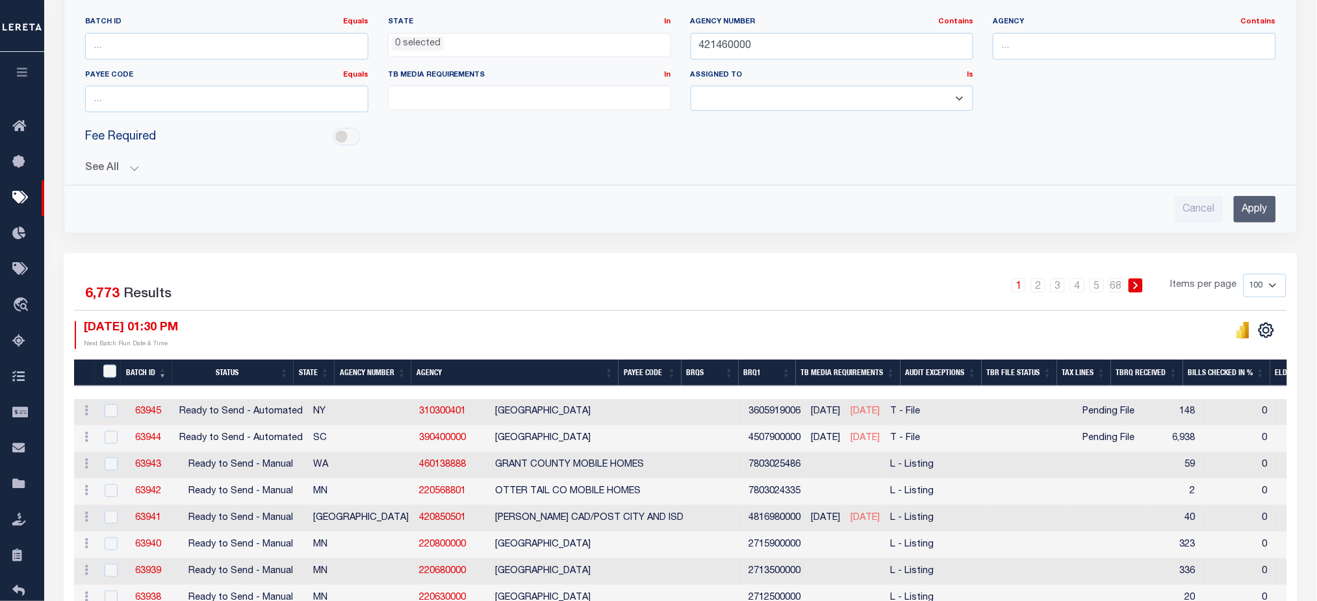
click at [1262, 208] on input "Apply" at bounding box center [1254, 209] width 42 height 27
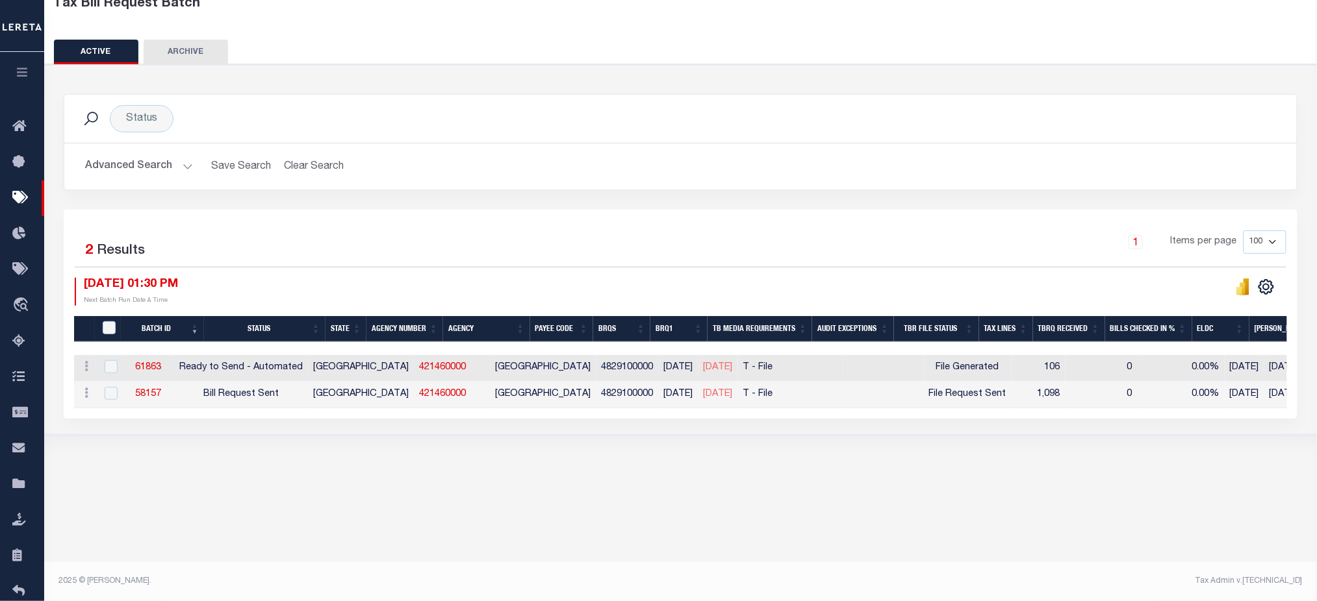
scroll to position [86, 0]
click at [139, 179] on button "Advanced Search" at bounding box center [139, 167] width 108 height 25
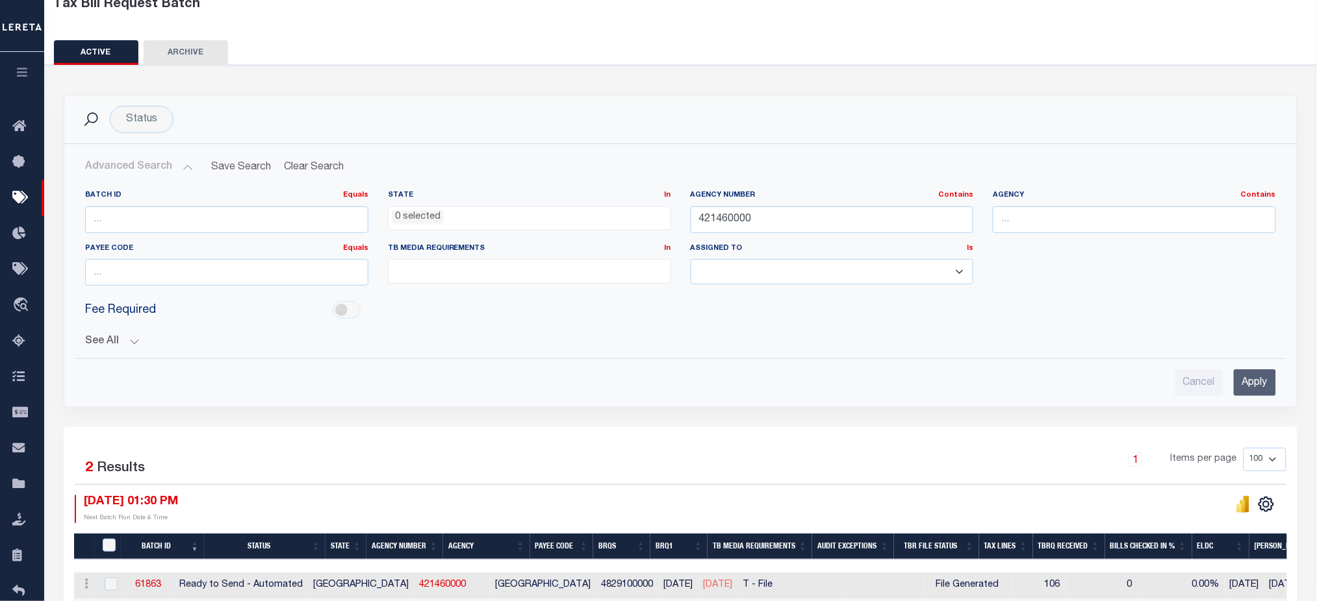
drag, startPoint x: 559, startPoint y: 214, endPoint x: 546, endPoint y: 214, distance: 13.6
click at [546, 214] on ul "0 selected" at bounding box center [529, 216] width 282 height 18
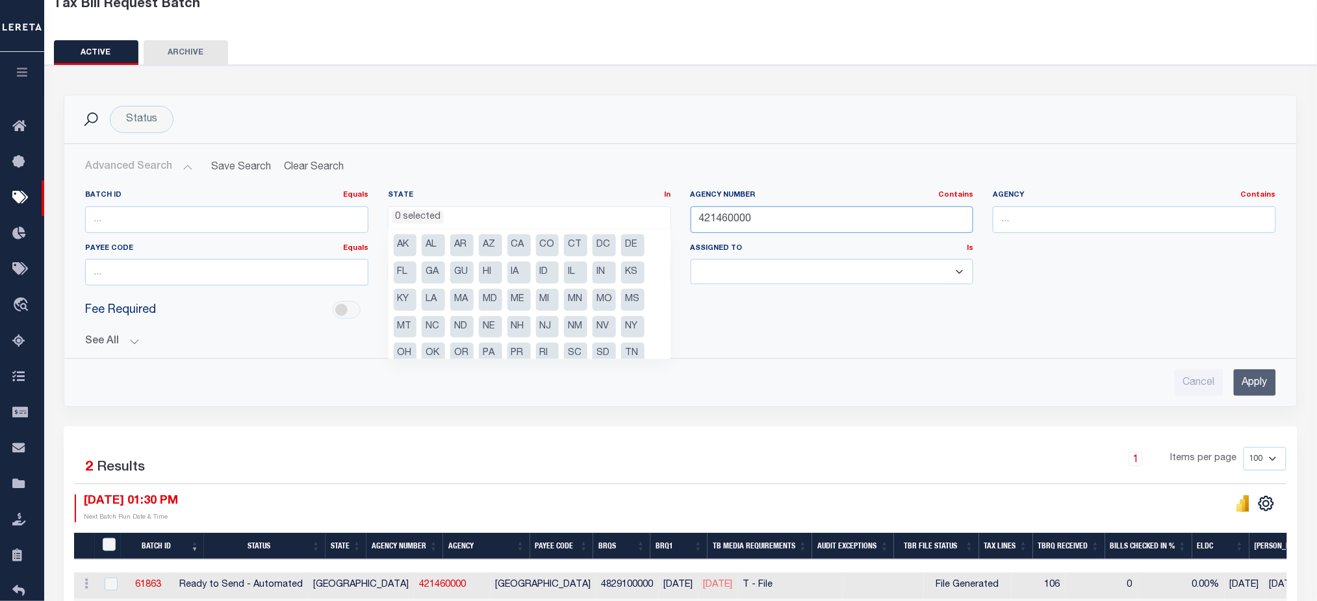
click at [740, 219] on input "421460000" at bounding box center [831, 220] width 283 height 27
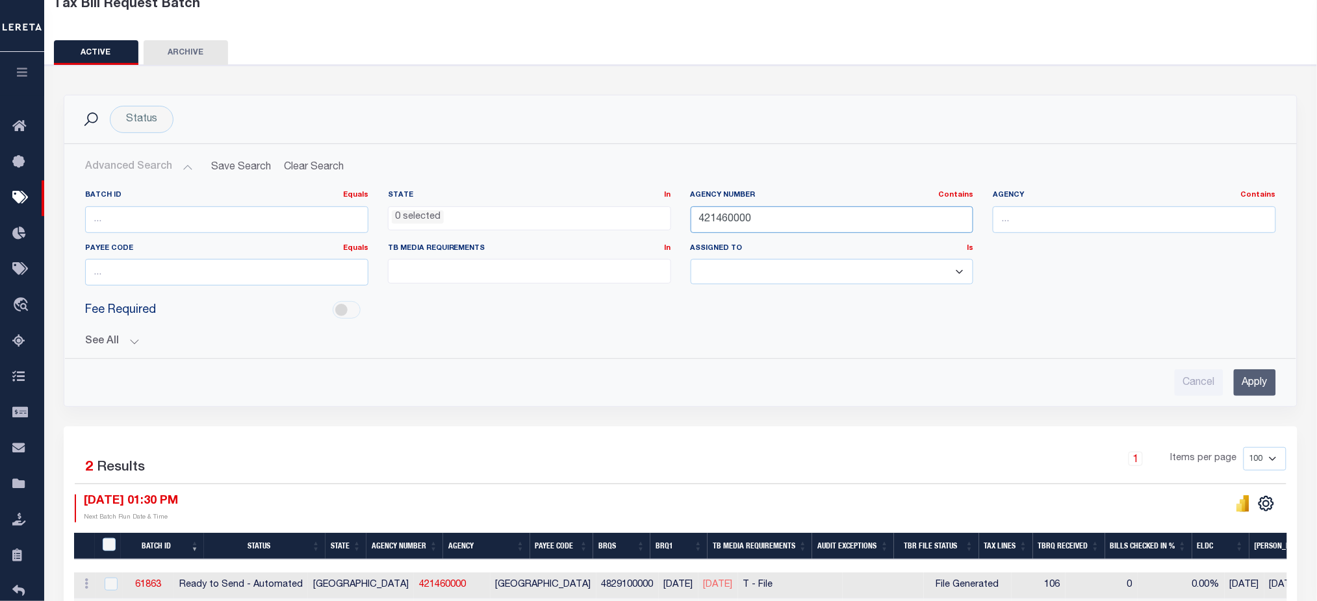
click at [740, 219] on input "421460000" at bounding box center [831, 220] width 283 height 27
paste input "63"
type input "421630000"
click at [1252, 388] on input "Apply" at bounding box center [1254, 383] width 42 height 27
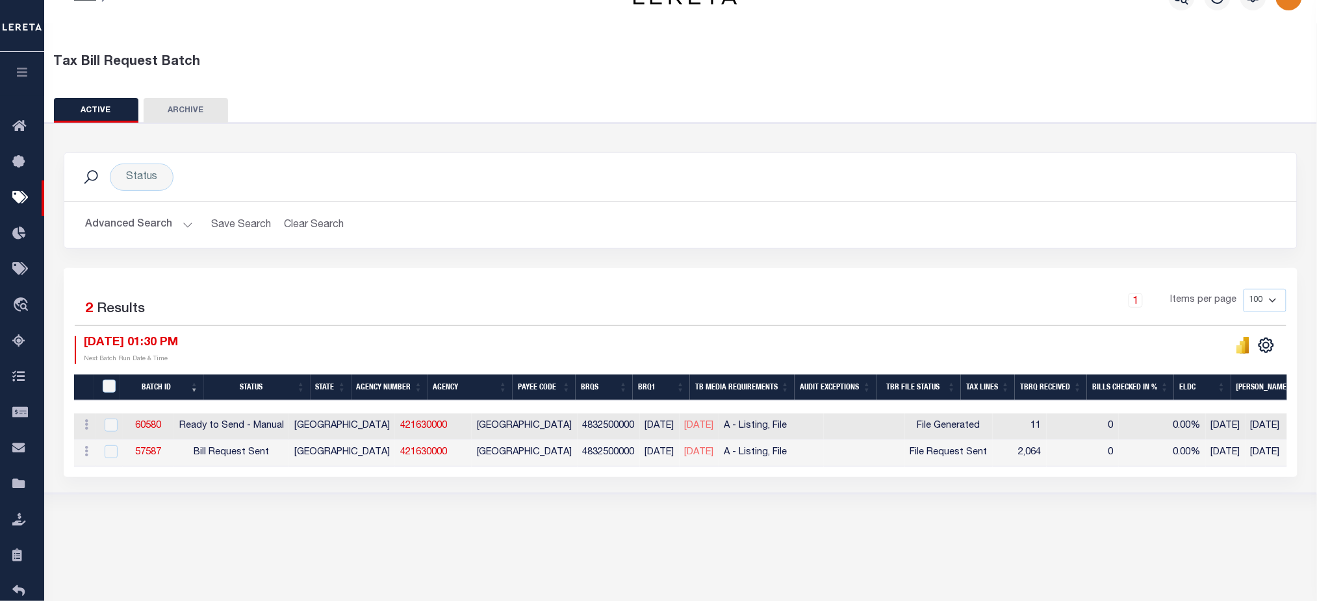
scroll to position [0, 0]
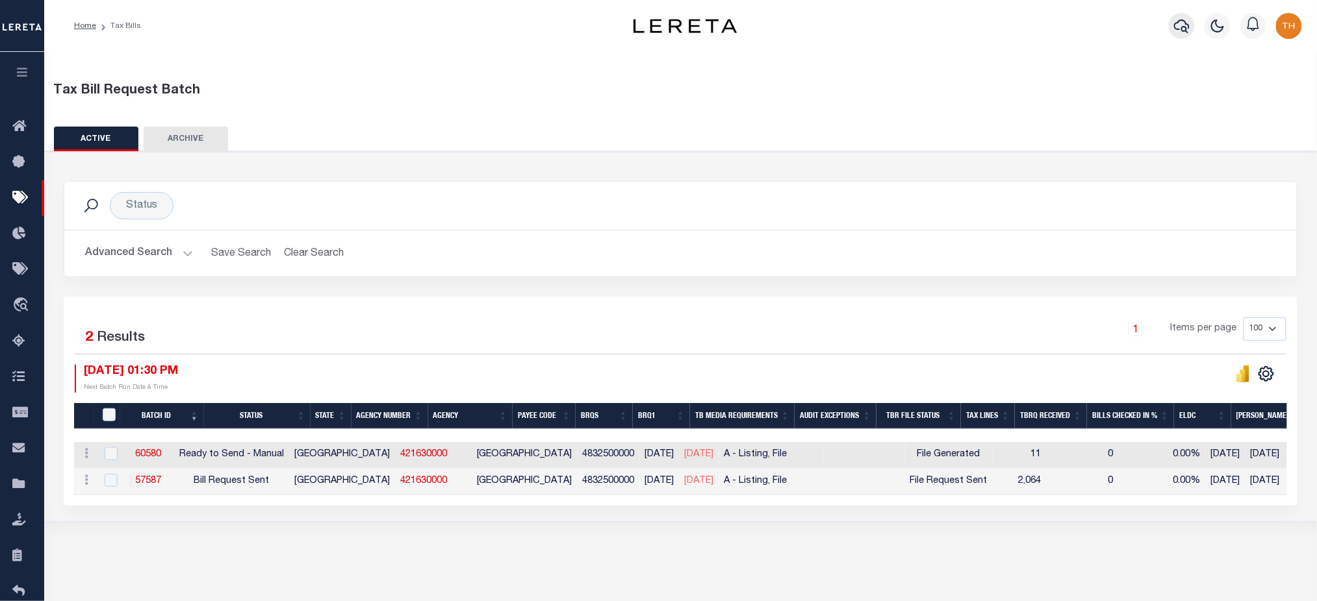
click at [1189, 29] on icon "button" at bounding box center [1182, 26] width 16 height 14
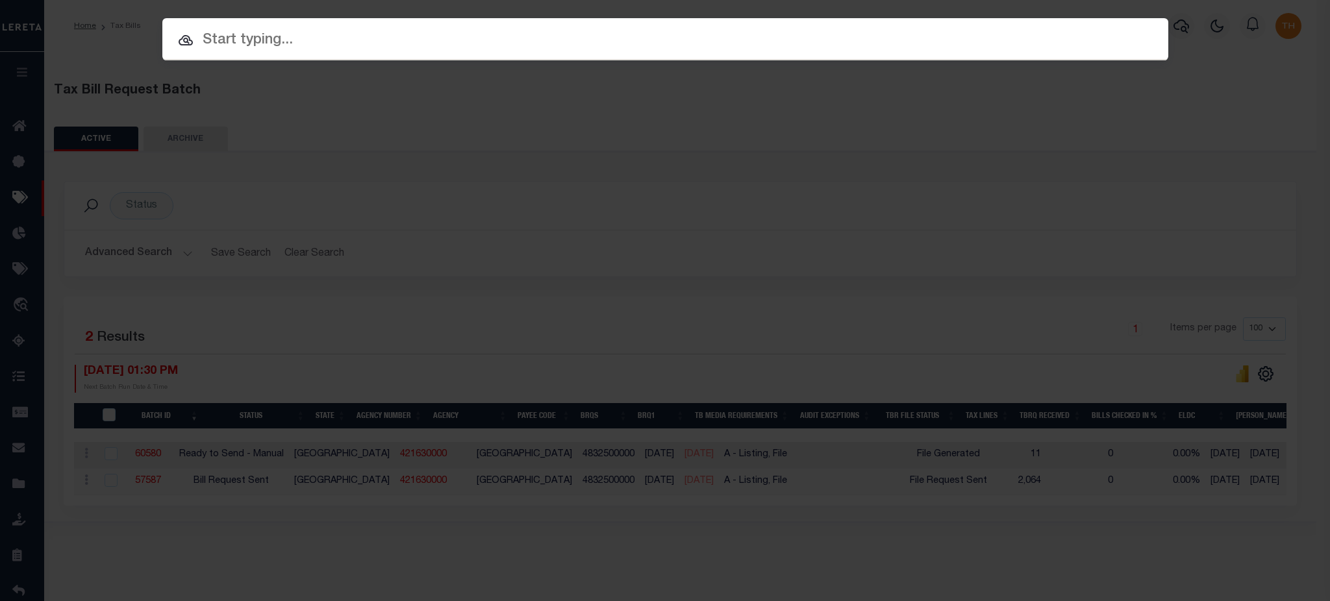
click at [1075, 291] on div "Include Loans TBM Customers Borrowers Payments (Lender Non-Disb) Payments (Lend…" at bounding box center [665, 300] width 1330 height 601
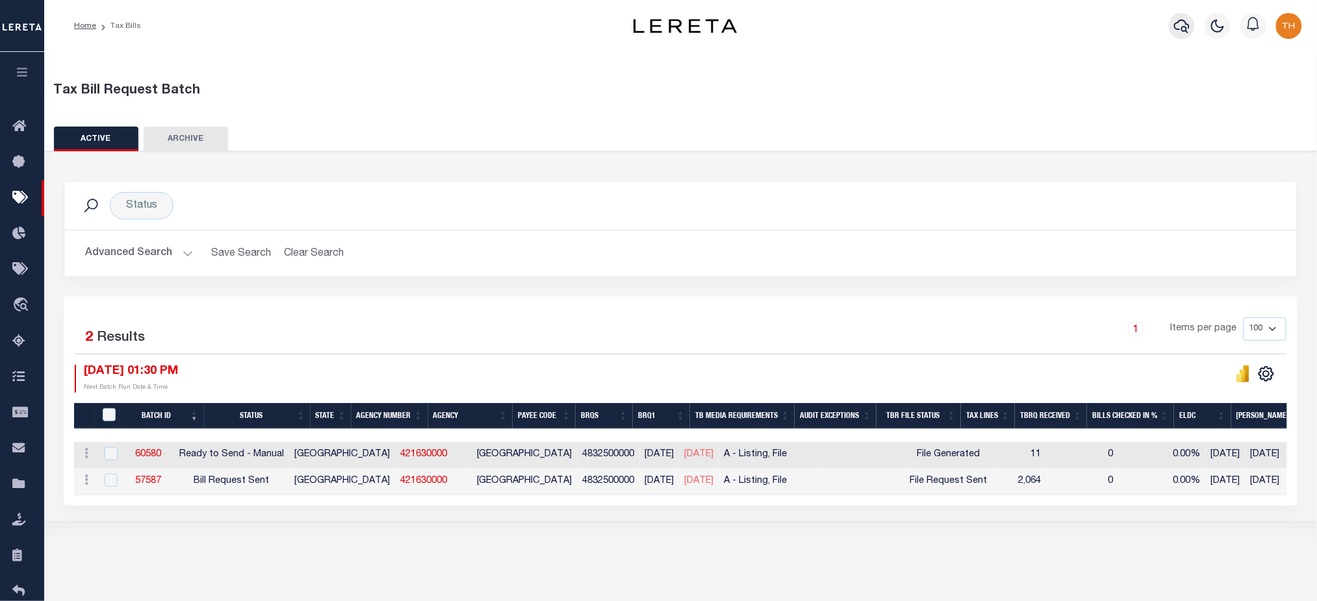
click at [1187, 27] on icon "button" at bounding box center [1182, 26] width 16 height 16
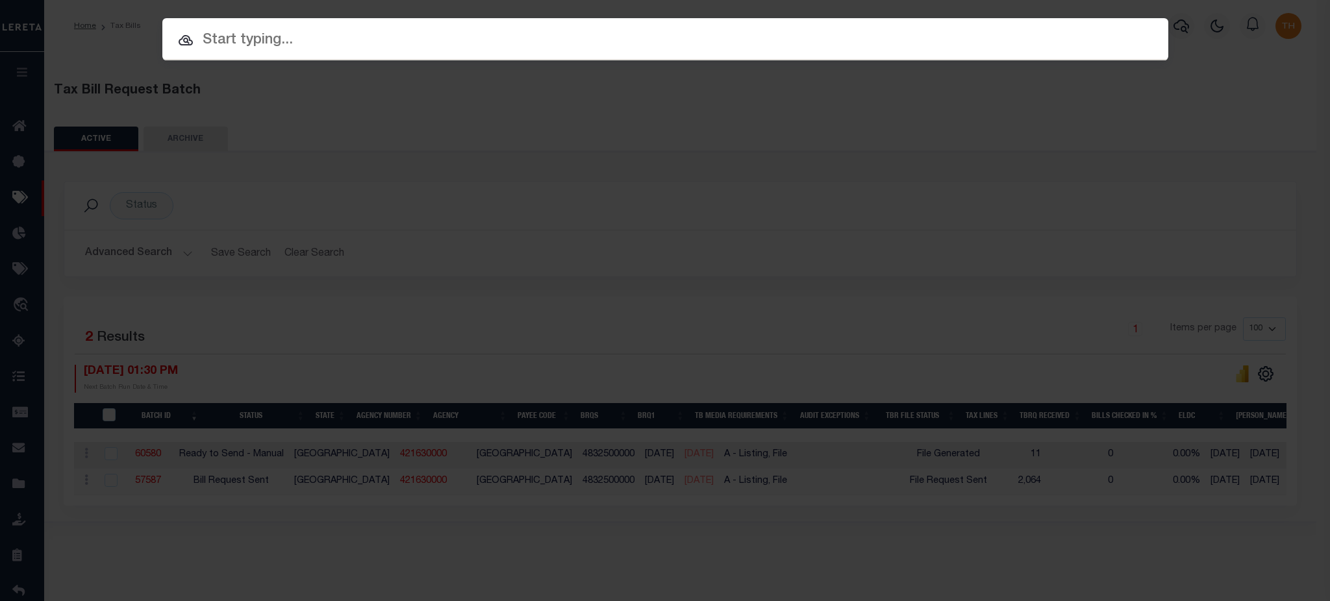
click at [430, 39] on input "text" at bounding box center [665, 40] width 1006 height 23
paste input "A0811848"
type input "A0811848"
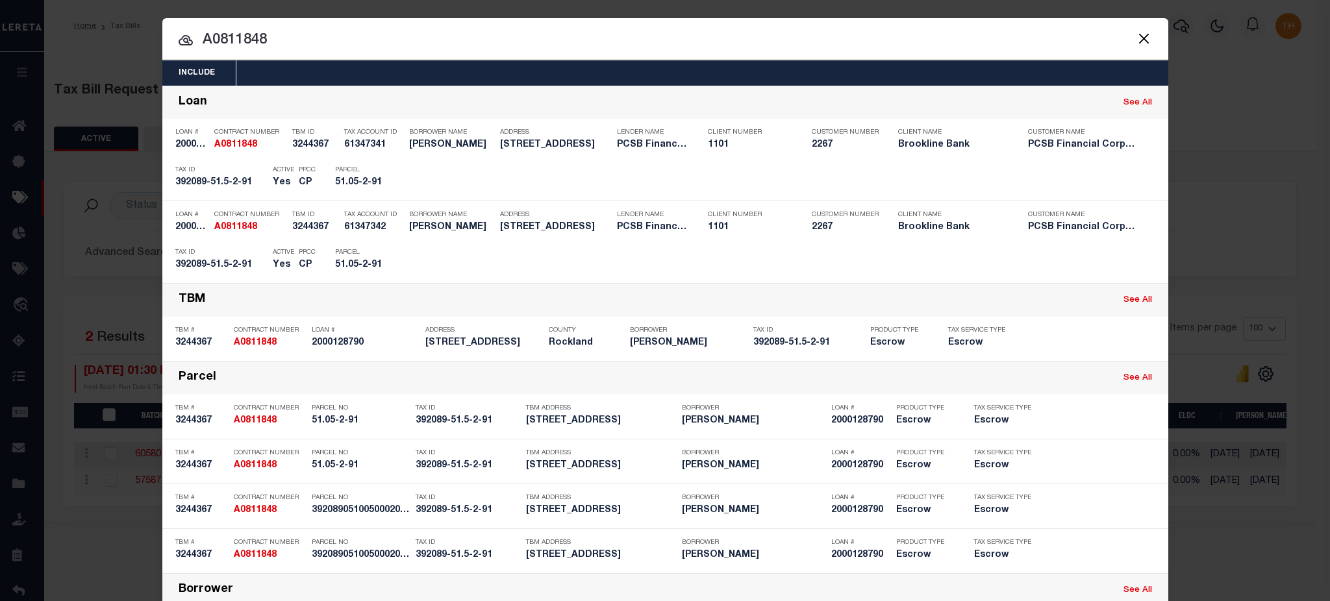
click at [1142, 37] on button "Close" at bounding box center [1144, 38] width 17 height 17
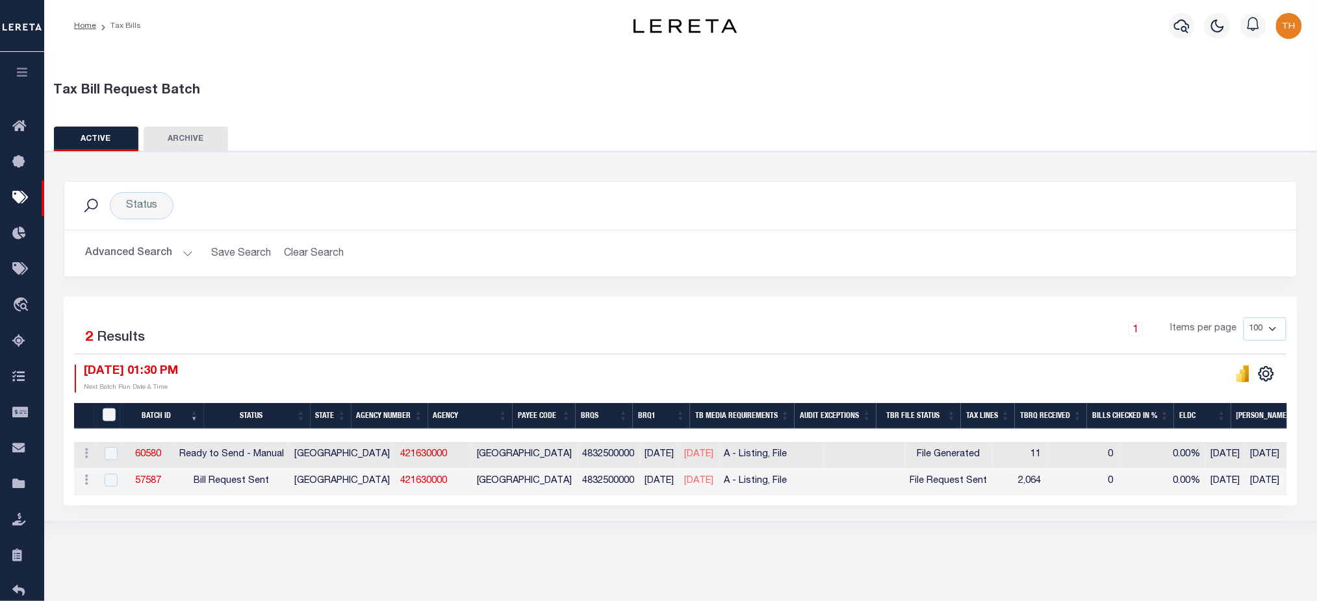
click at [156, 263] on button "Advanced Search" at bounding box center [139, 253] width 108 height 25
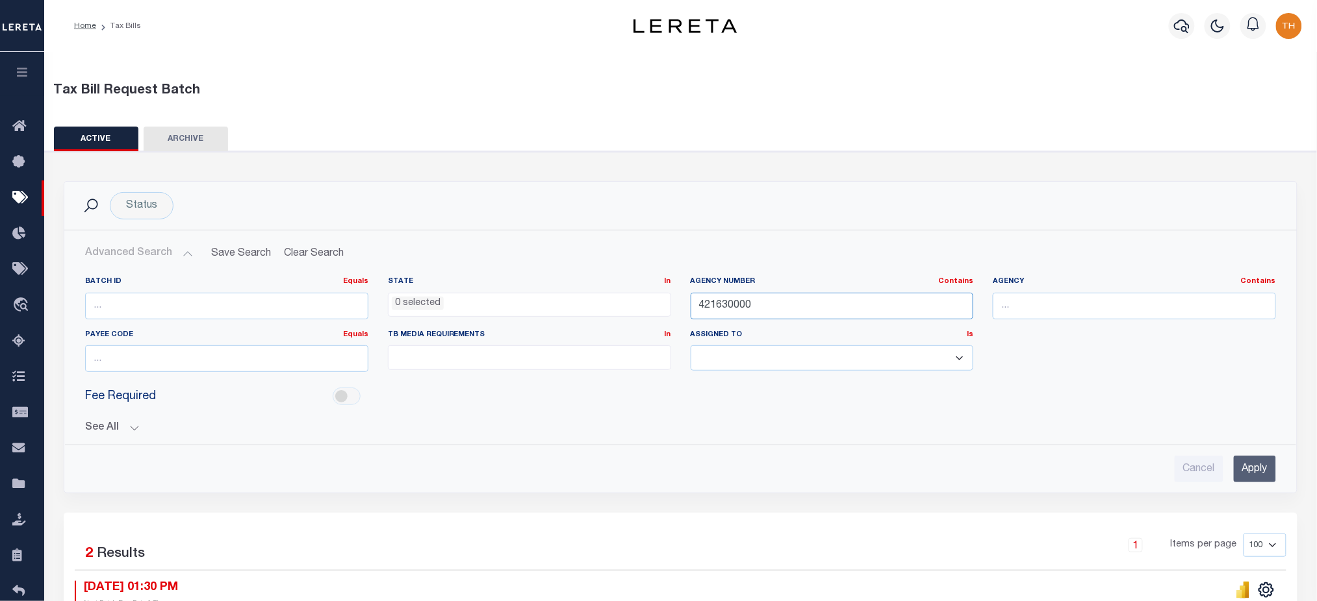
drag, startPoint x: 784, startPoint y: 301, endPoint x: 677, endPoint y: 306, distance: 107.3
click at [677, 306] on div "Batch ID Equals Equals Is Not Equal To Is Greater Than Is Less Than State In In…" at bounding box center [680, 330] width 1210 height 106
paste input "9"
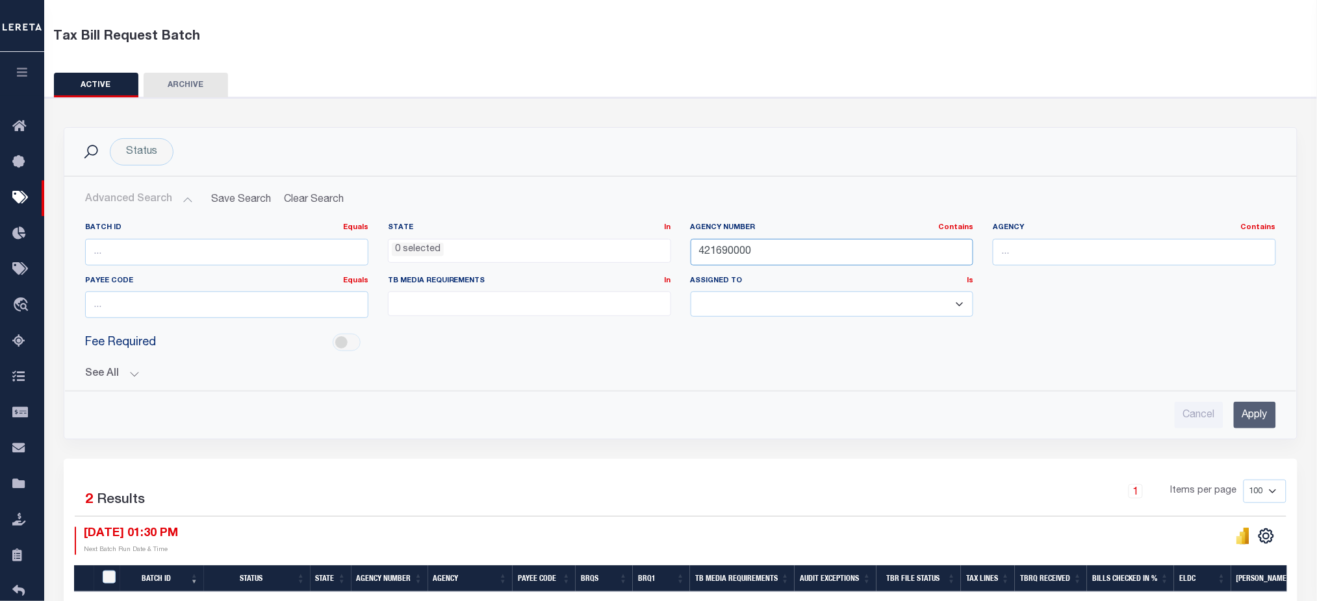
scroll to position [184, 0]
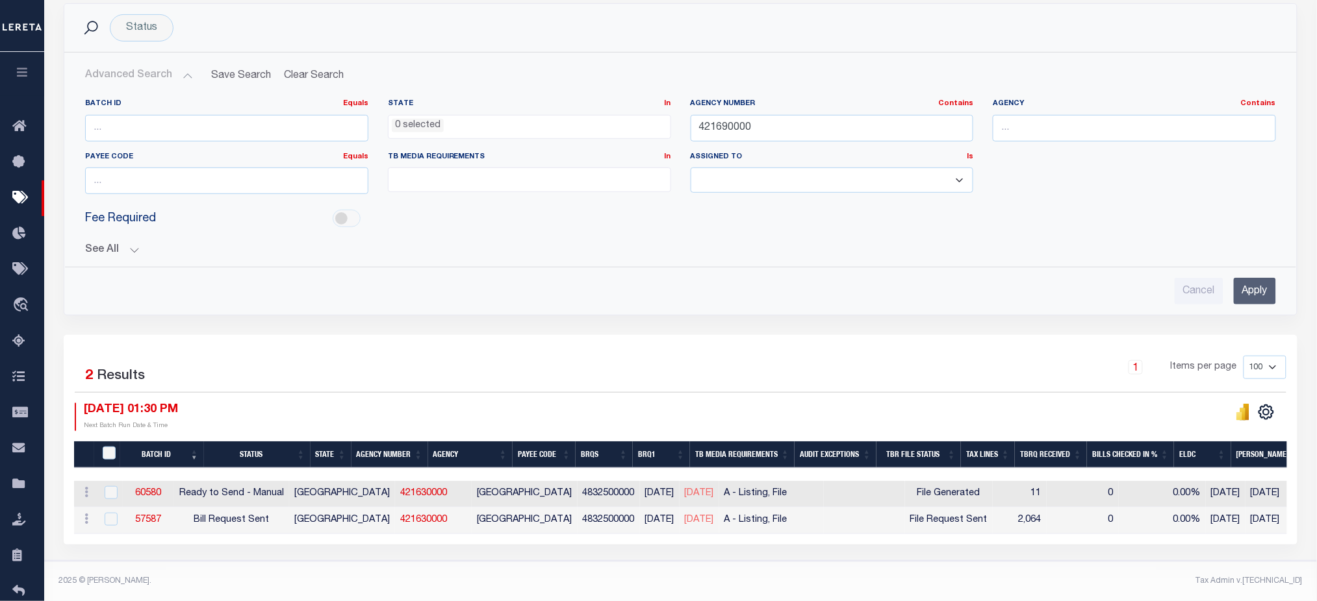
click at [1253, 284] on input "Apply" at bounding box center [1254, 291] width 42 height 27
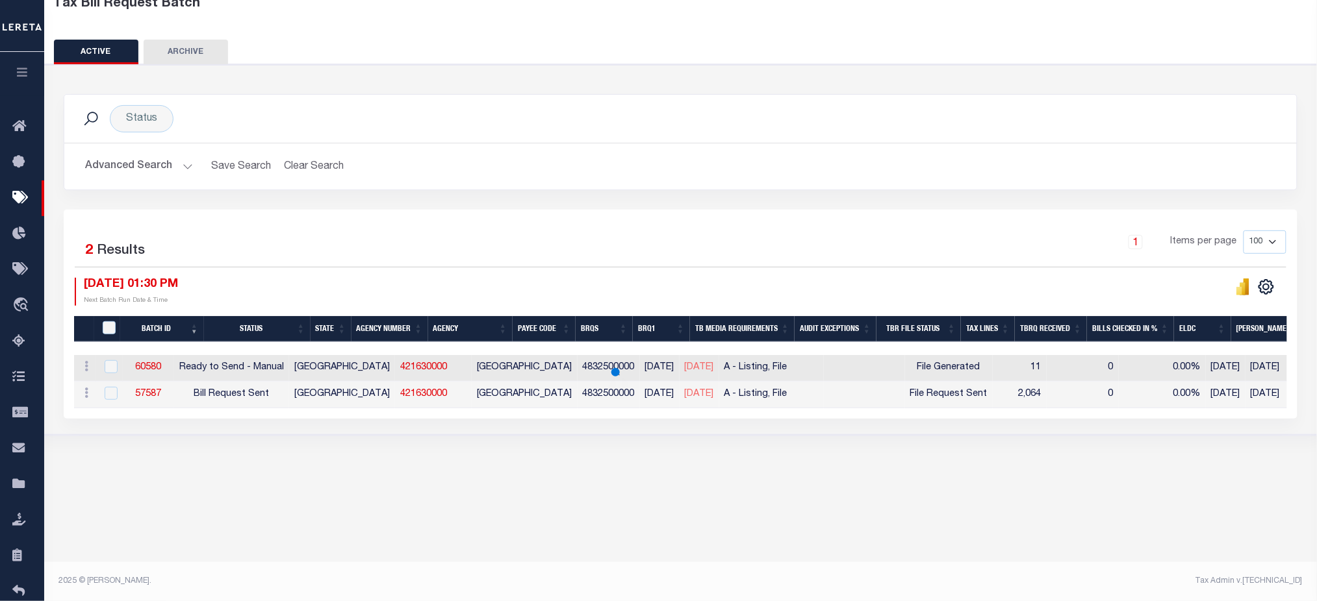
scroll to position [86, 0]
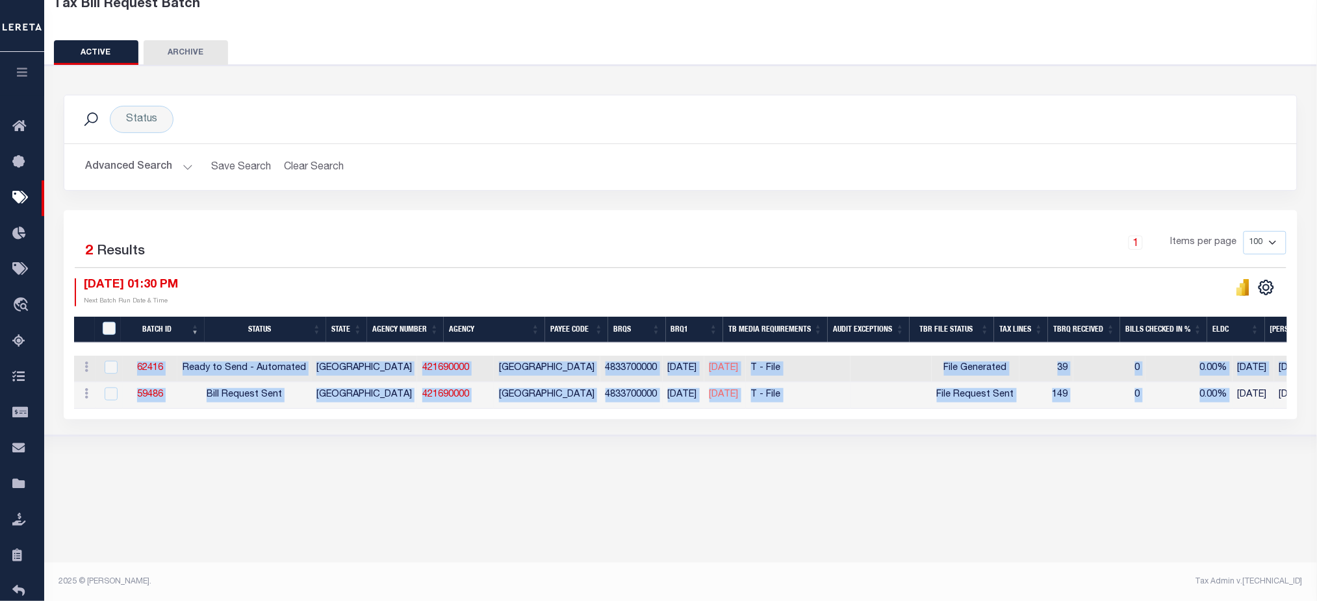
drag, startPoint x: 809, startPoint y: 418, endPoint x: 1233, endPoint y: 408, distance: 424.3
click at [1233, 408] on div "Selected 2 Results 1 Items per page 100 200 500 1000 08/22/2025 01:30 PM" at bounding box center [680, 314] width 1233 height 209
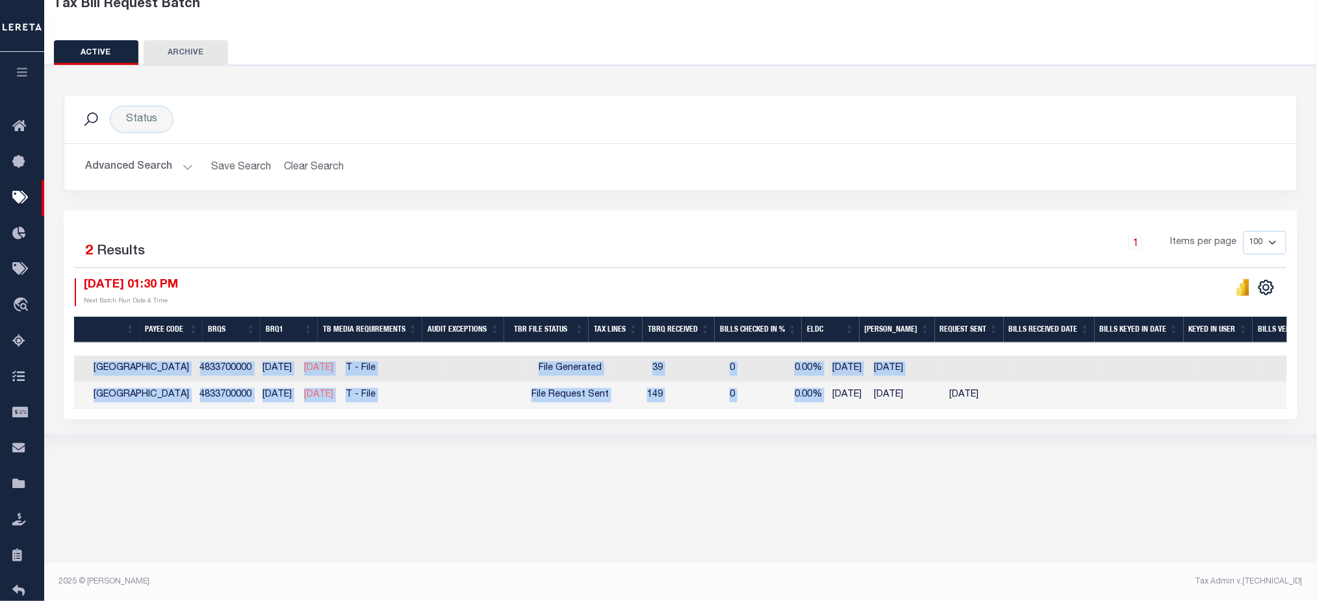
scroll to position [0, 0]
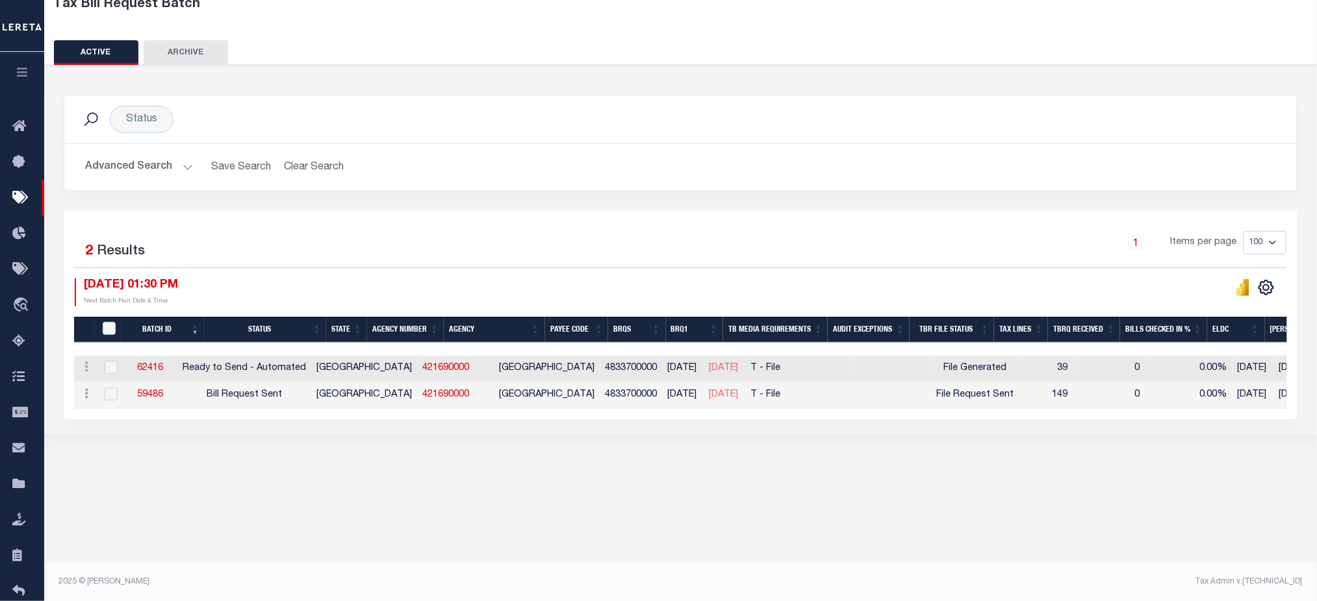
click at [588, 221] on div "Selected 2 Results 1 Items per page 100 200 500 1000 08/22/2025 01:30 PM" at bounding box center [680, 314] width 1233 height 209
click at [175, 171] on button "Advanced Search" at bounding box center [139, 167] width 108 height 25
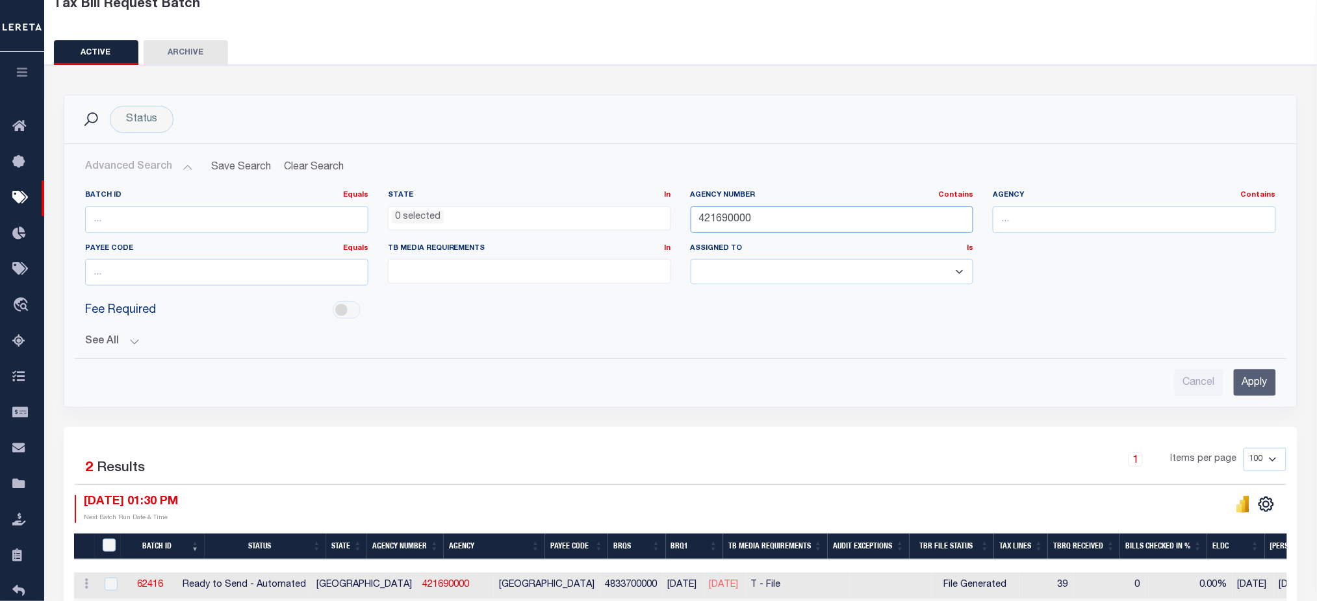
drag, startPoint x: 768, startPoint y: 214, endPoint x: 531, endPoint y: 223, distance: 236.6
click at [531, 223] on div "Batch ID Equals Equals Is Not Equal To Is Greater Than Is Less Than State In In…" at bounding box center [680, 243] width 1210 height 106
paste input "75"
type input "421750000"
click at [1251, 390] on input "Apply" at bounding box center [1254, 383] width 42 height 27
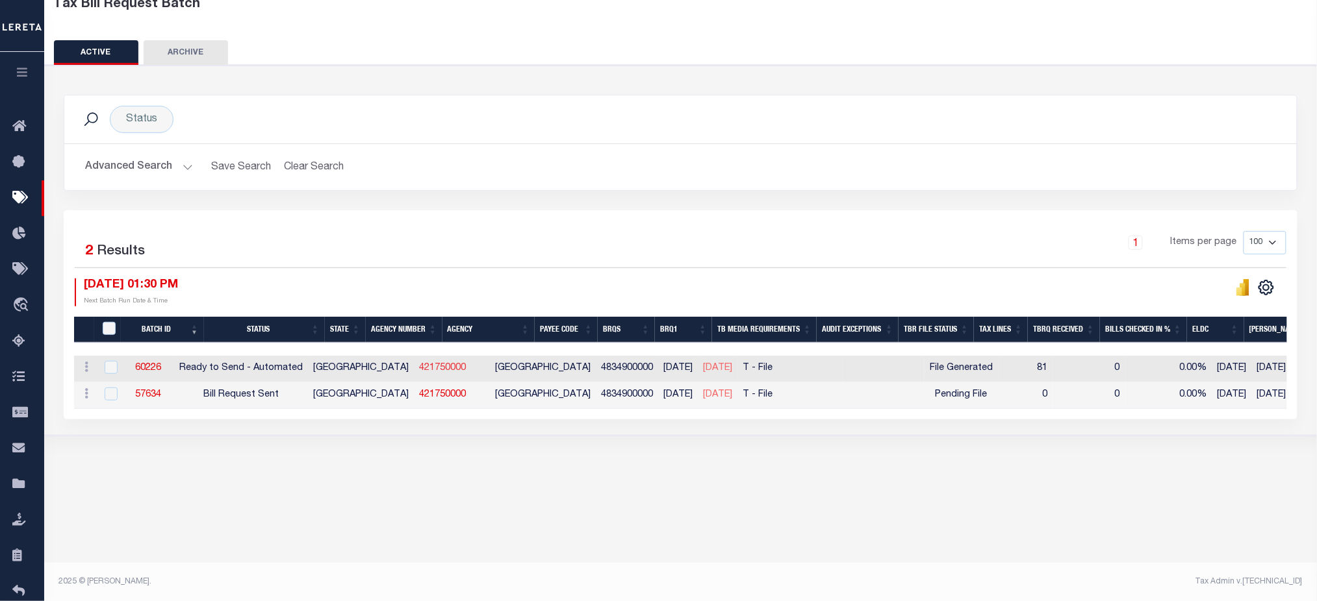
click at [419, 368] on link "421750000" at bounding box center [442, 368] width 47 height 9
checkbox input "true"
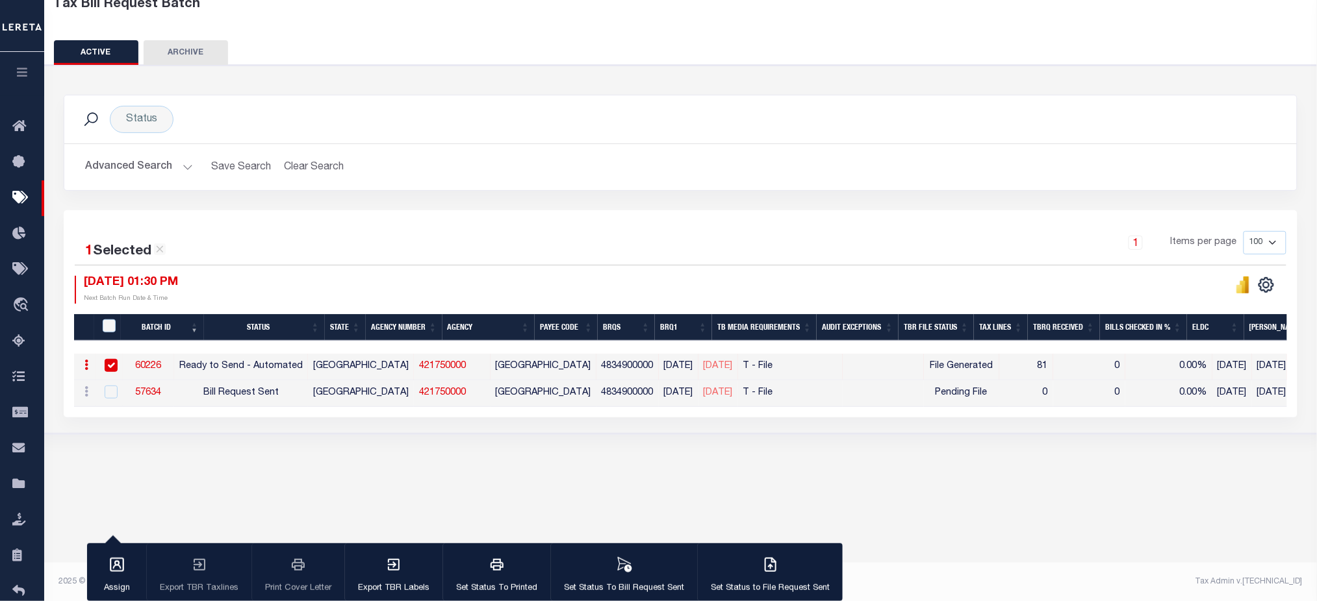
click at [152, 166] on button "Advanced Search" at bounding box center [139, 167] width 108 height 25
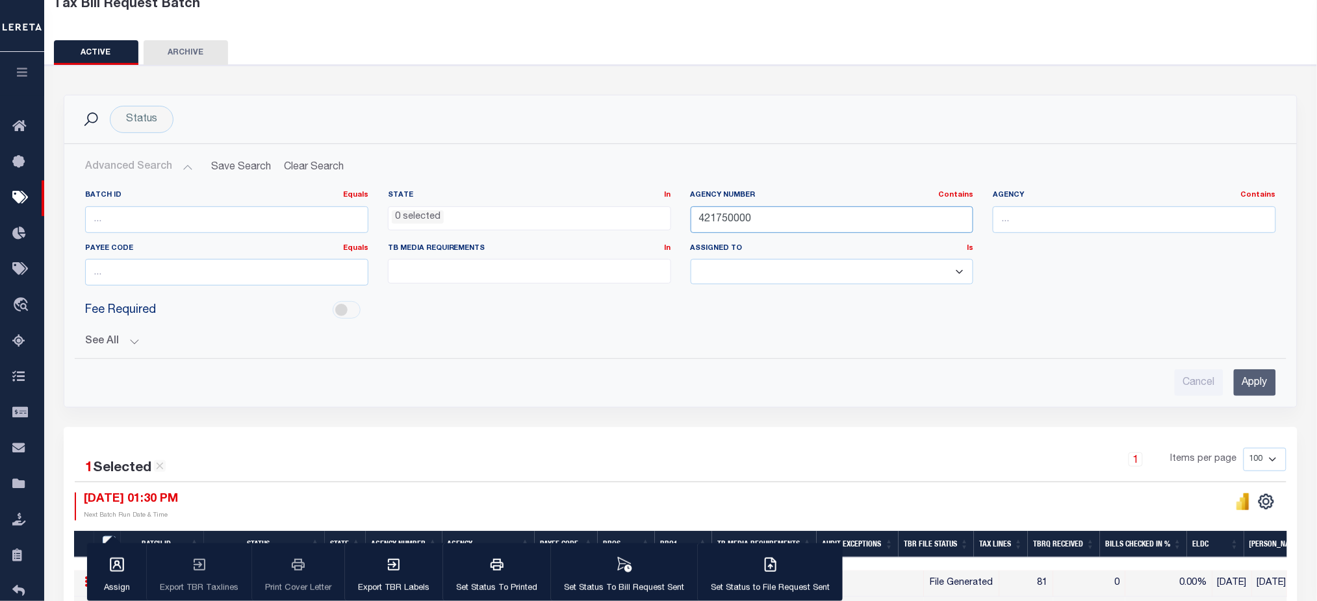
drag, startPoint x: 823, startPoint y: 221, endPoint x: 638, endPoint y: 216, distance: 184.5
click at [638, 217] on div "Batch ID Equals Equals Is Not Equal To Is Greater Than Is Less Than State In In…" at bounding box center [680, 243] width 1210 height 106
paste input "2250501"
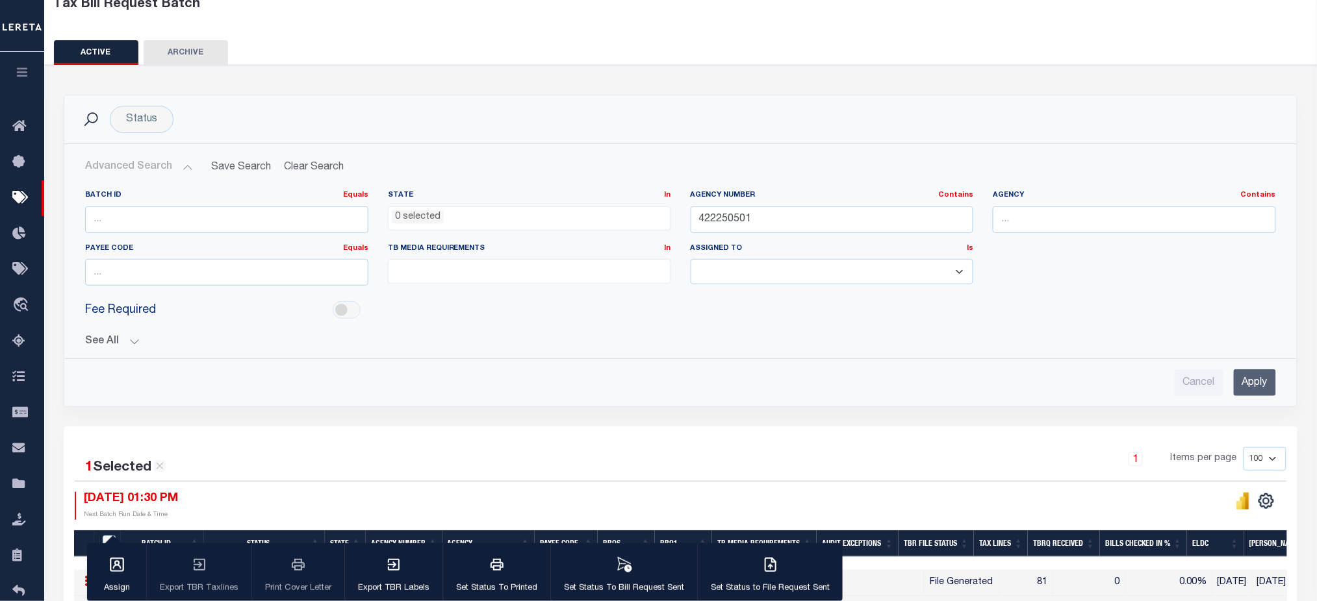
click at [1268, 391] on input "Apply" at bounding box center [1254, 383] width 42 height 27
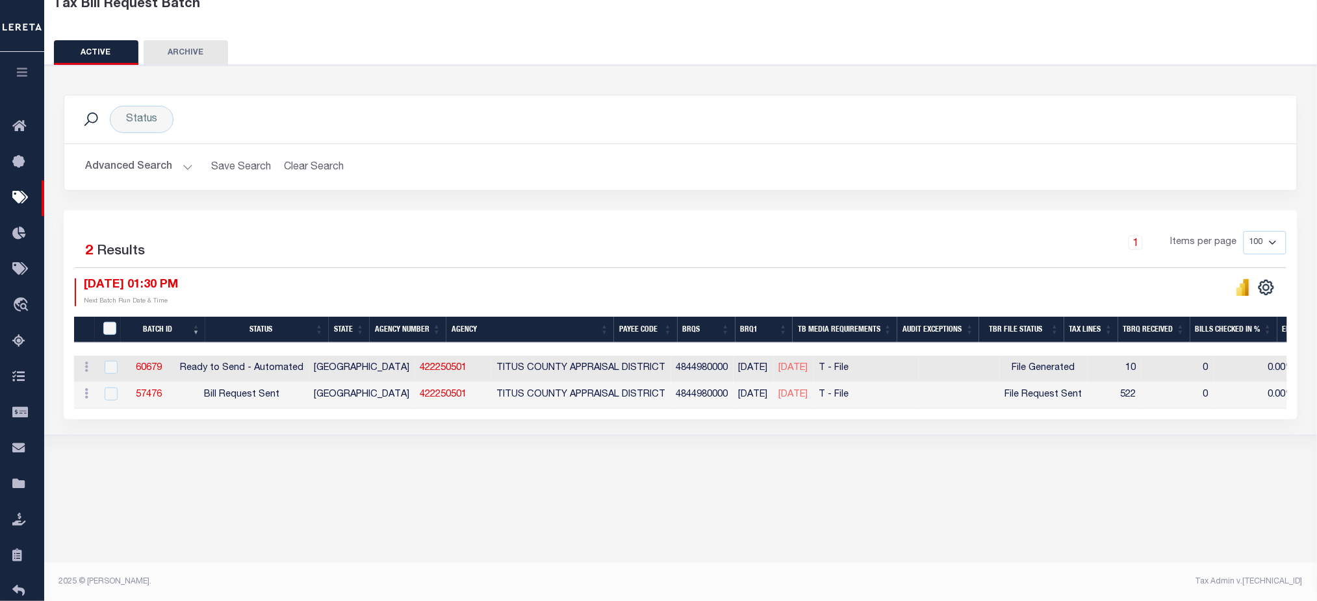
click at [158, 164] on button "Advanced Search" at bounding box center [139, 167] width 108 height 25
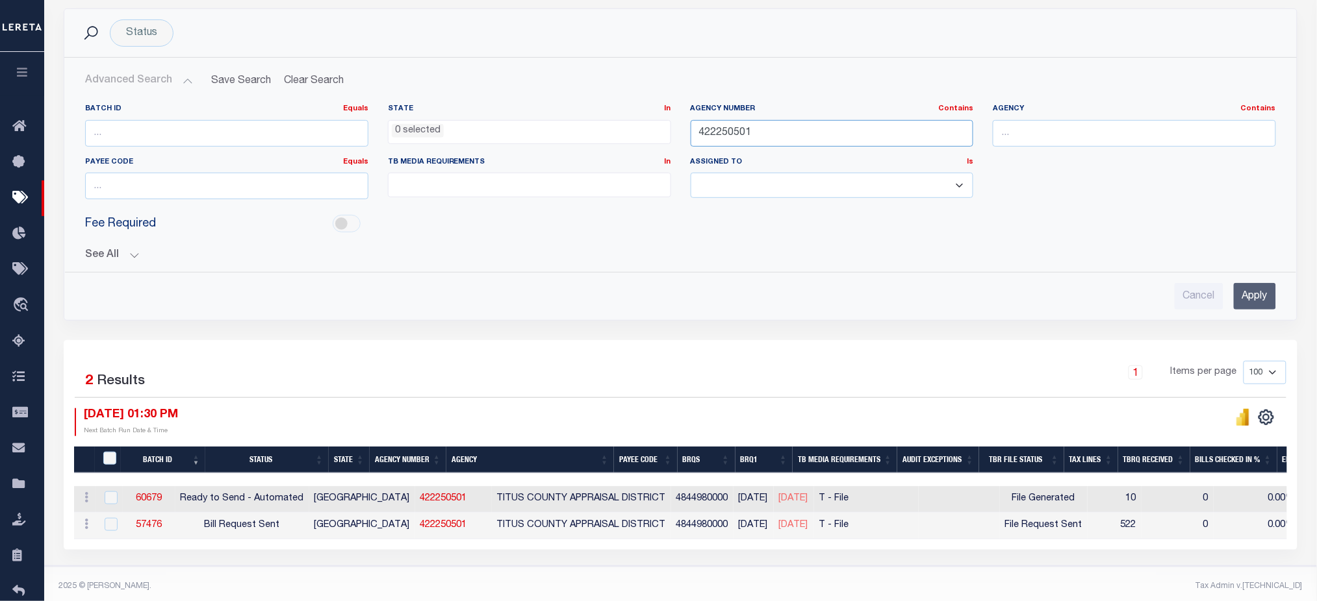
click at [721, 139] on input "422250501" at bounding box center [831, 133] width 283 height 27
paste input "3706"
type input "422370601"
click at [1269, 290] on input "Apply" at bounding box center [1254, 296] width 42 height 27
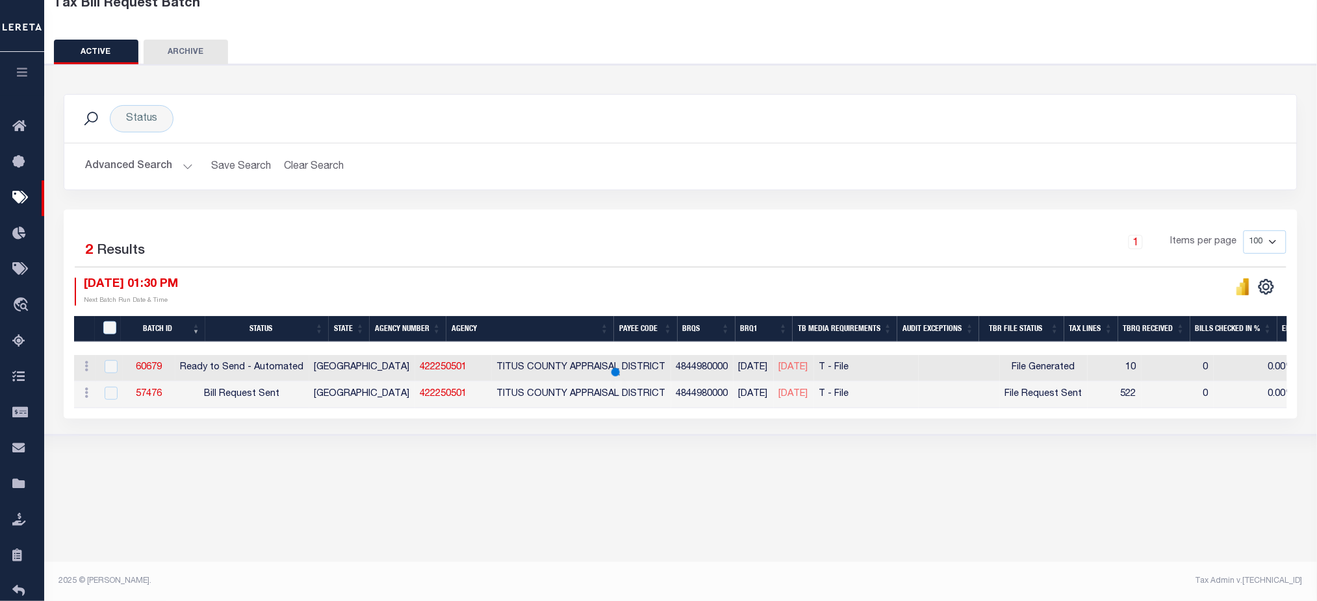
scroll to position [86, 0]
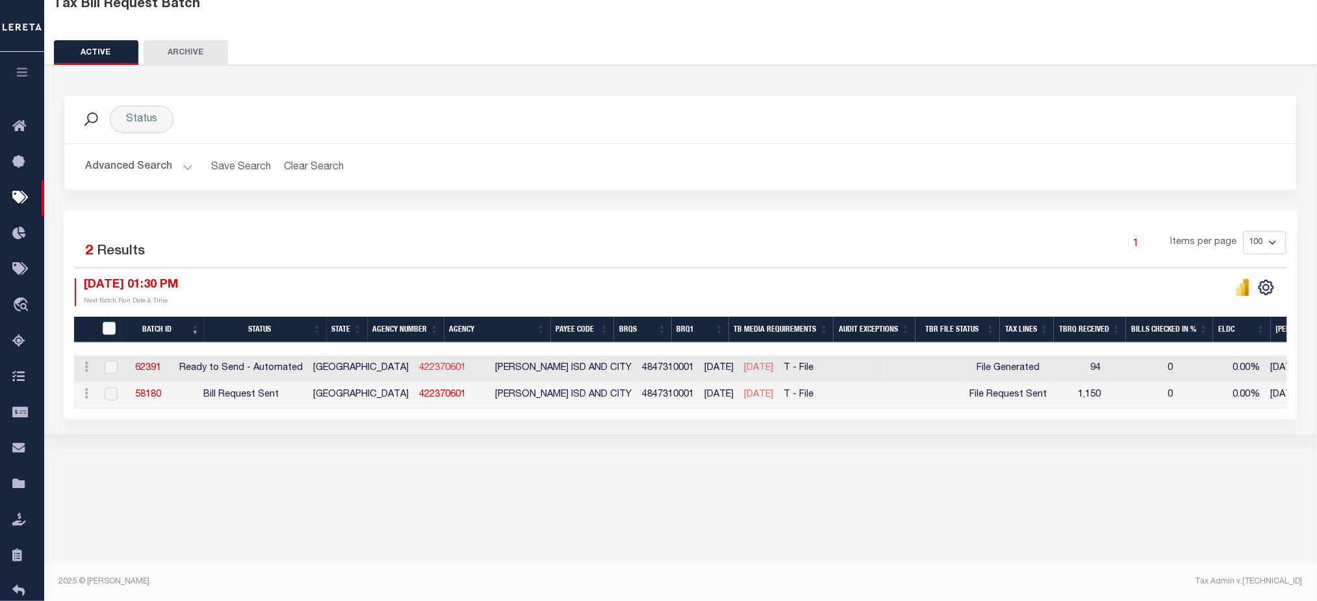
click at [419, 368] on link "422370601" at bounding box center [442, 368] width 47 height 9
checkbox input "true"
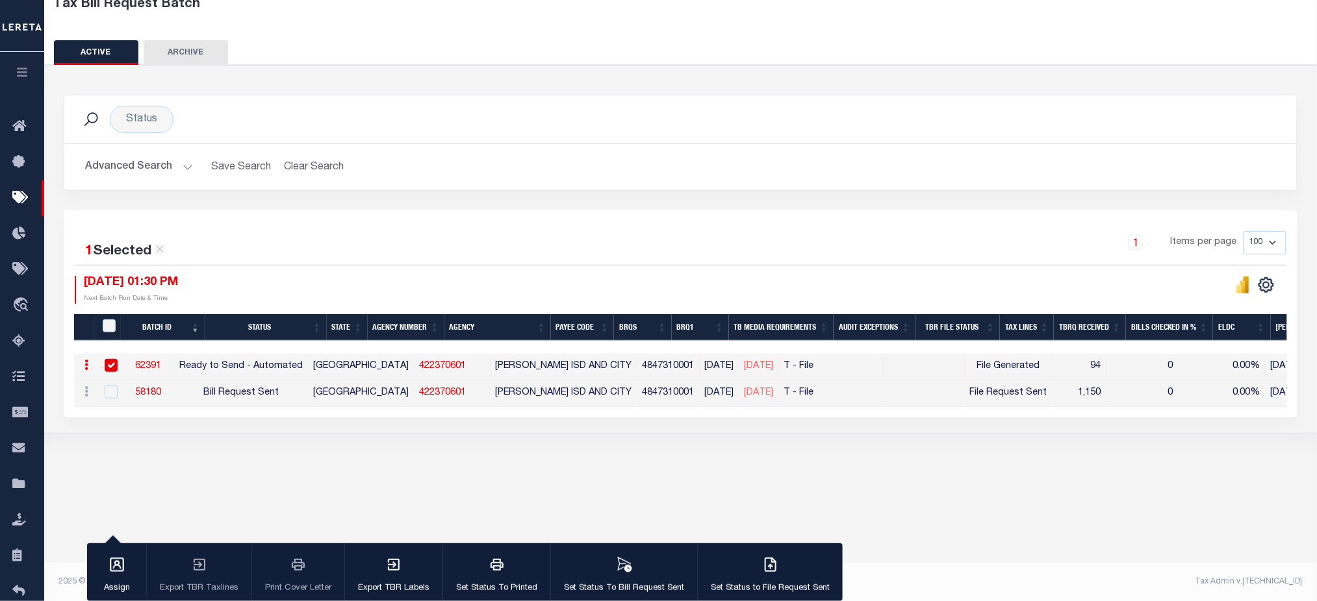
click at [169, 166] on button "Advanced Search" at bounding box center [139, 167] width 108 height 25
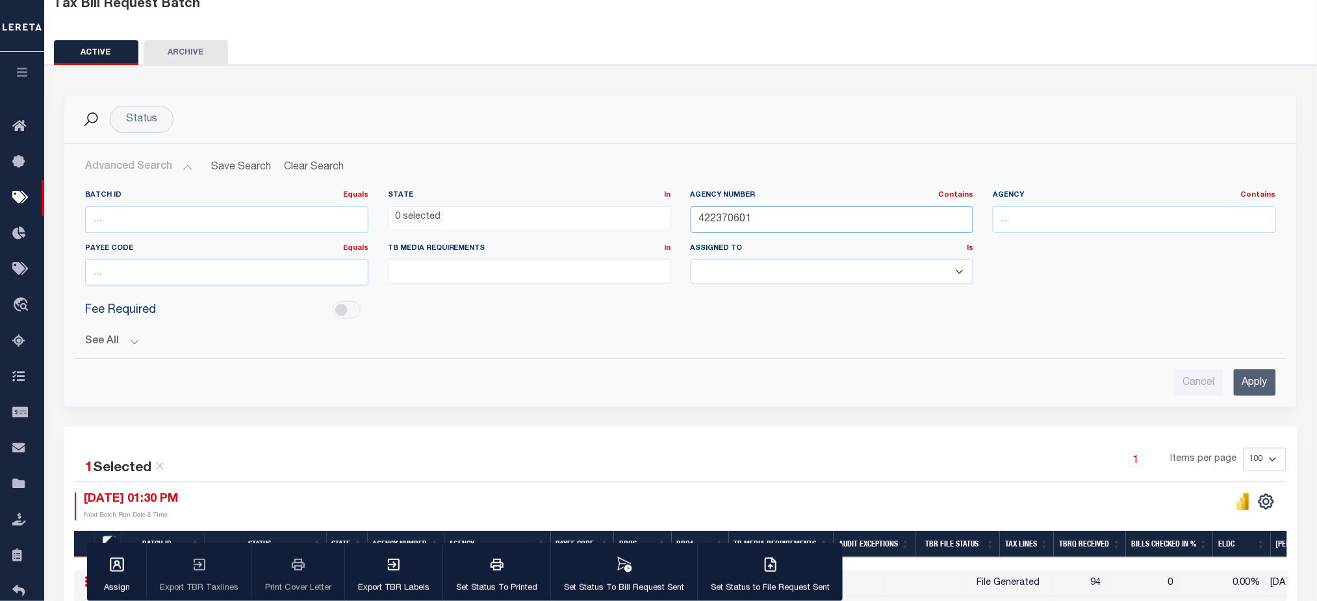
click at [714, 214] on input "422370601" at bounding box center [831, 220] width 283 height 27
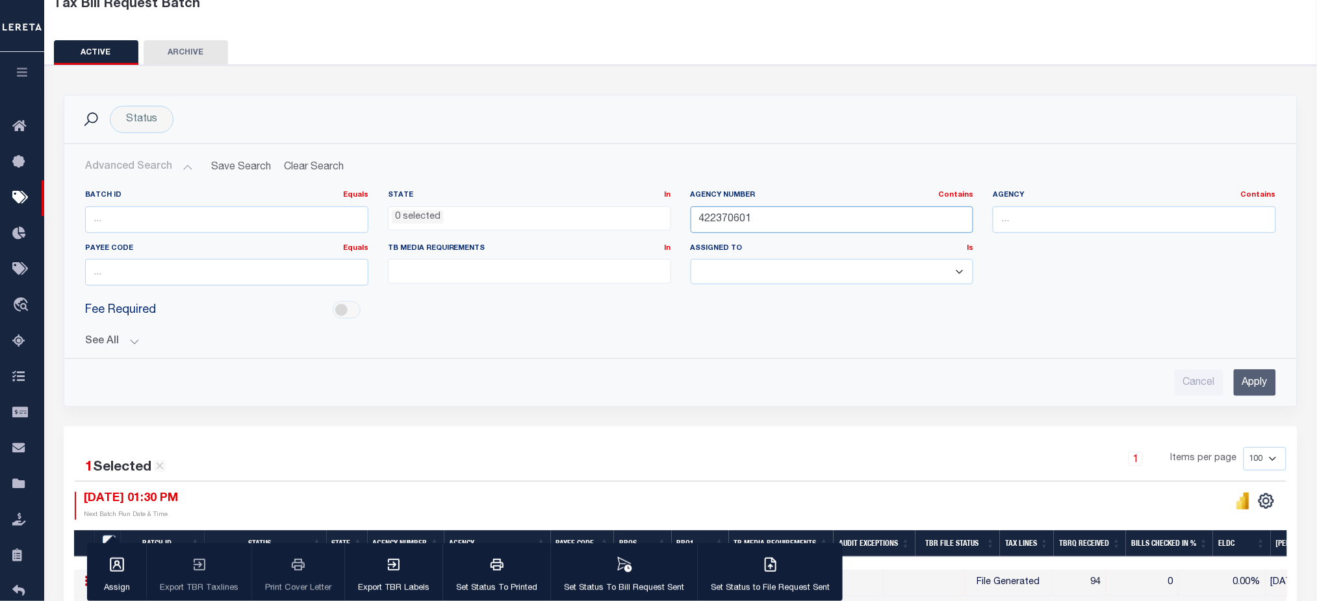
click at [714, 213] on input "422370601" at bounding box center [831, 220] width 283 height 27
paste input "410000"
type input "422410000"
click at [1254, 387] on input "Apply" at bounding box center [1254, 383] width 42 height 27
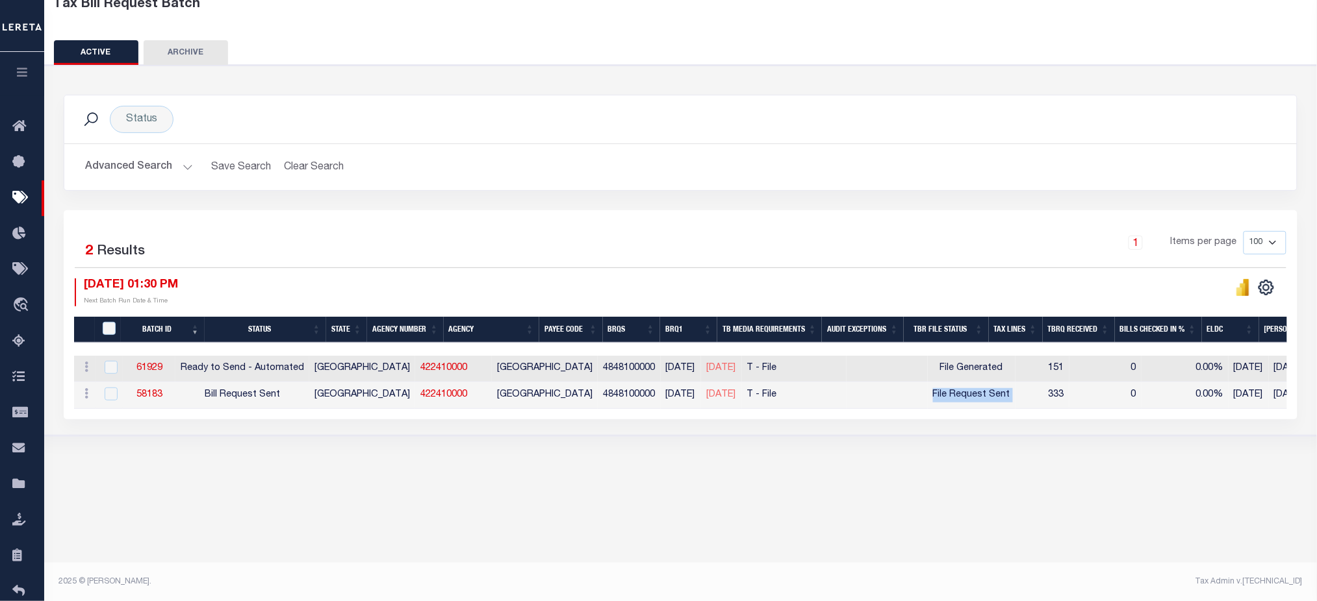
click at [1074, 408] on tr "ACTIONS Delete 58183 Bill Request Sent TX 422410000 WHARTON COUNTY 4848100000 0…" at bounding box center [1063, 396] width 1978 height 27
click at [25, 80] on button "button" at bounding box center [22, 74] width 44 height 44
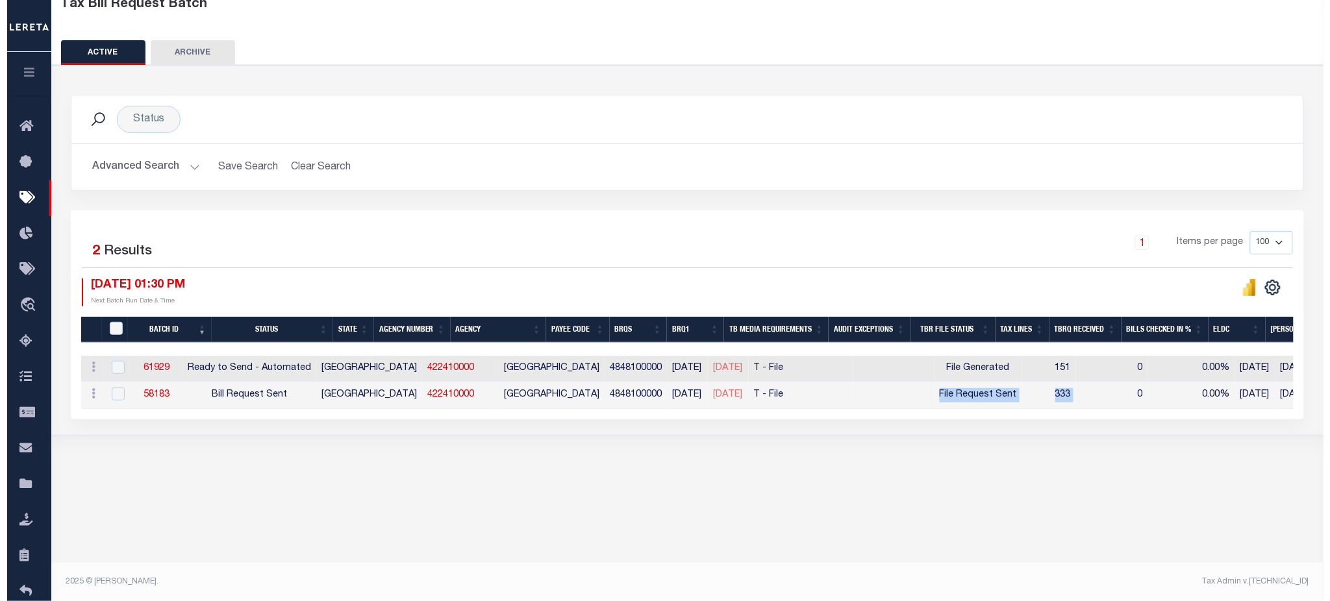
scroll to position [0, 0]
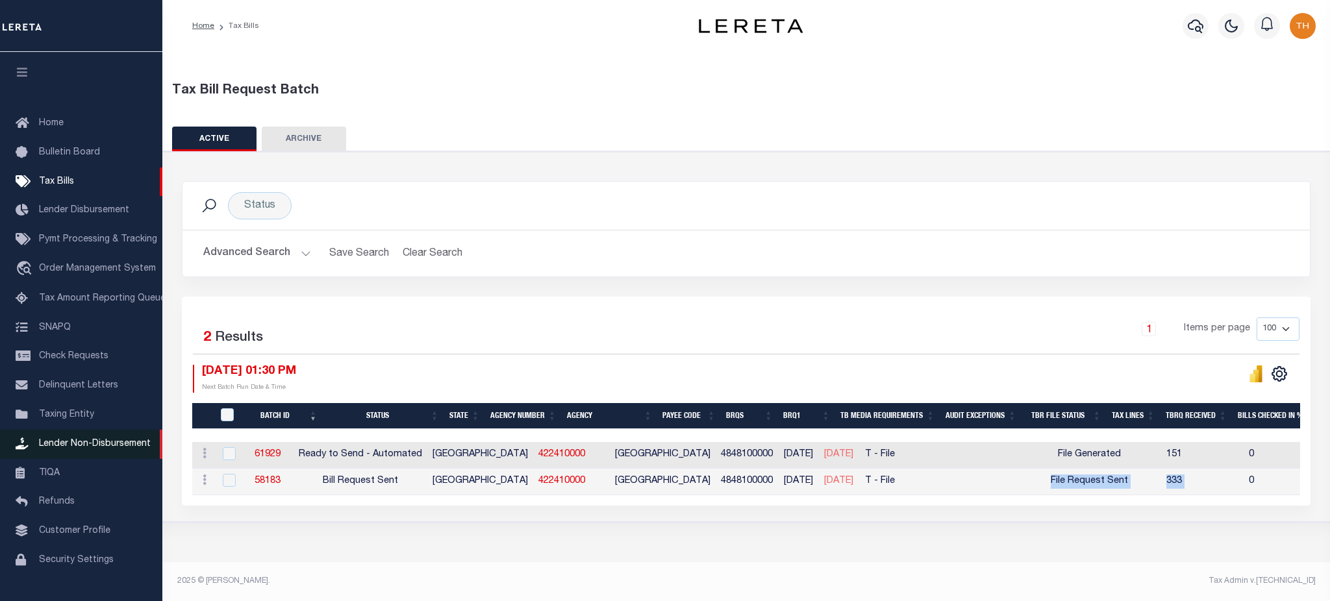
click at [105, 443] on link "Lender Non-Disbursement" at bounding box center [81, 444] width 162 height 29
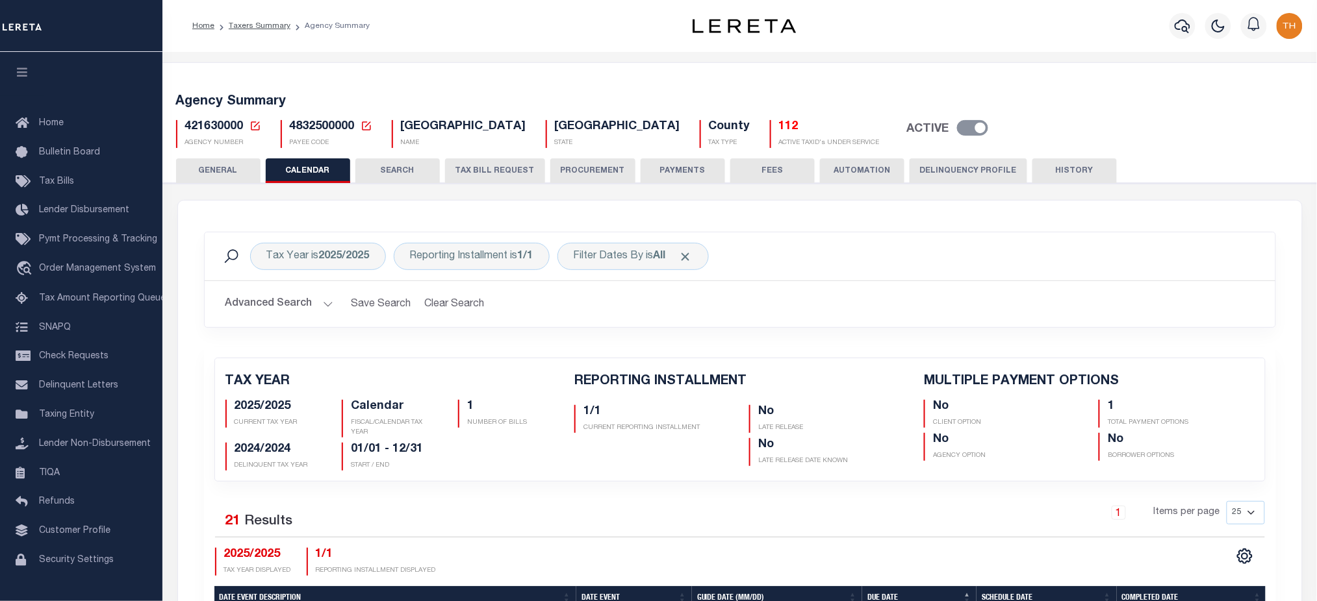
checkbox input "false"
type input "1"
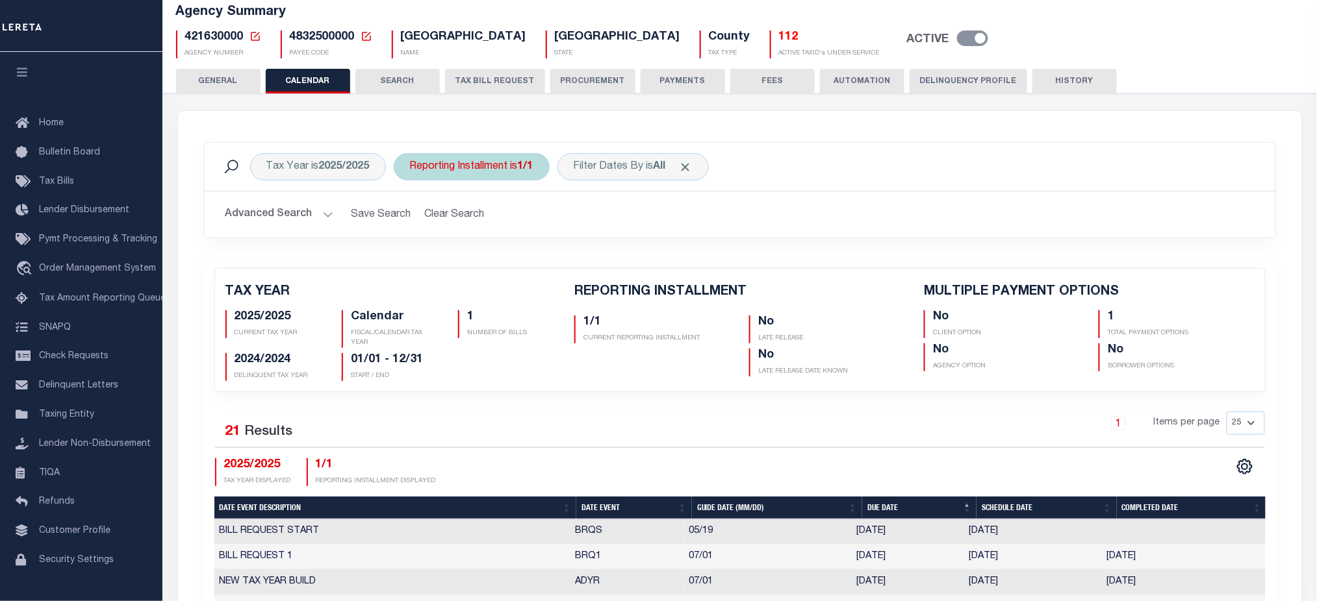
scroll to position [86, 0]
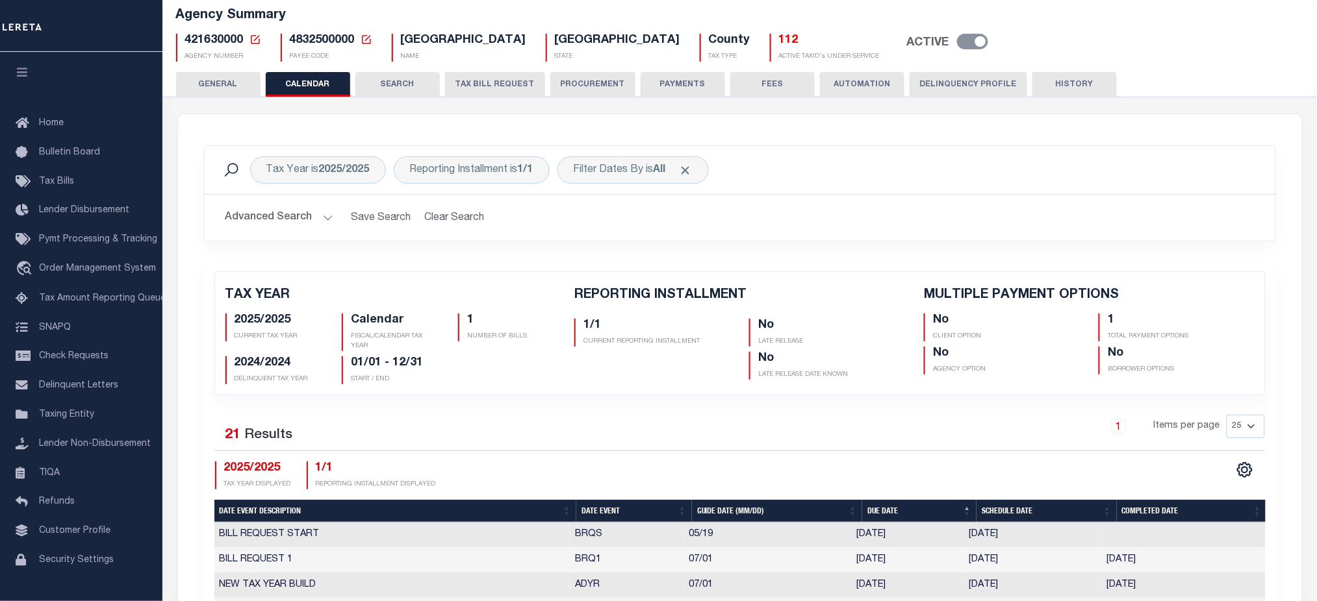
click at [468, 77] on button "TAX BILL REQUEST" at bounding box center [495, 84] width 100 height 25
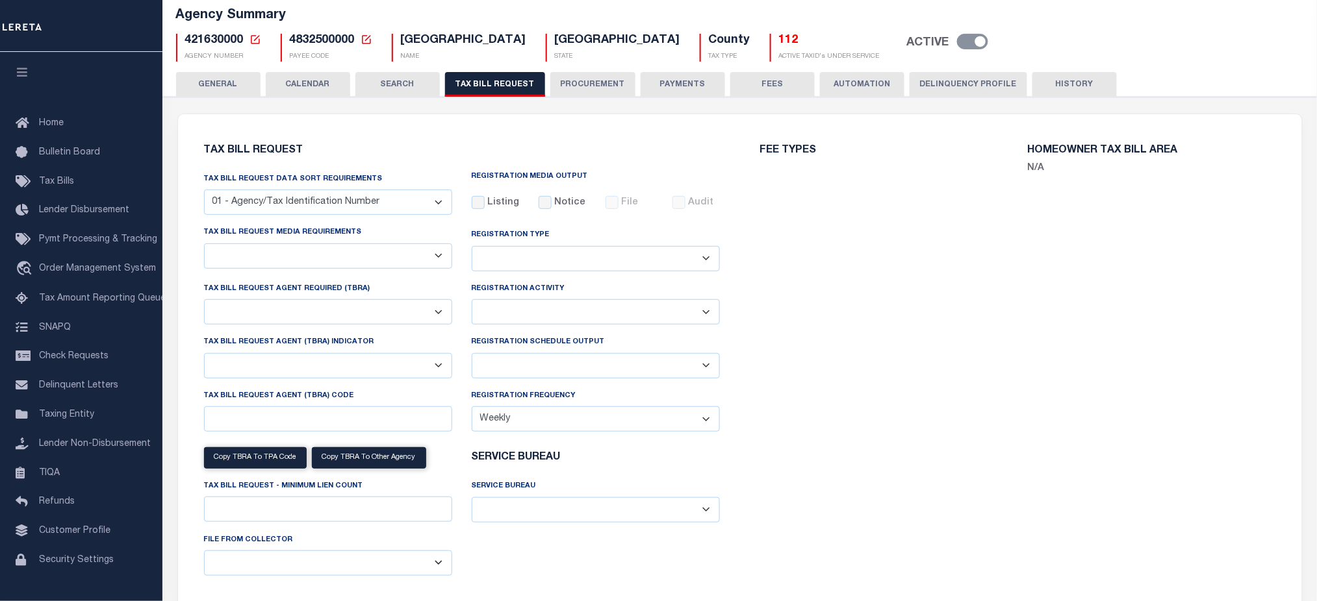
select select "29"
select select "16"
select select "true"
select select "13"
select select "1"
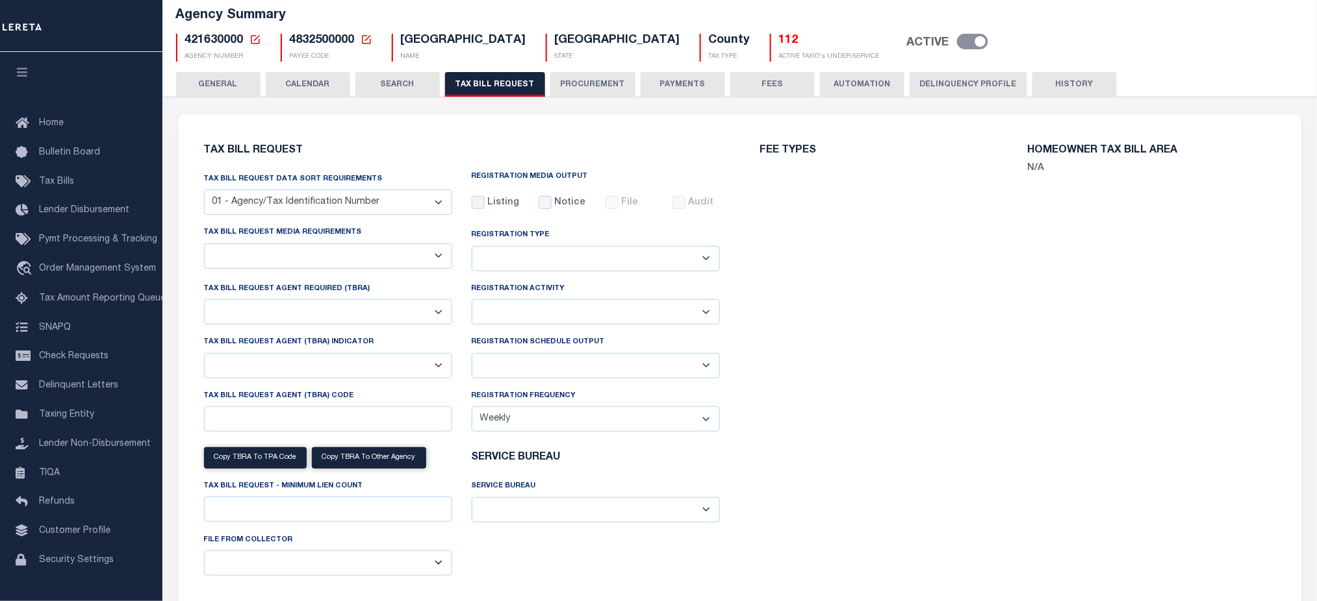
type input "LATF"
select select
select select "1"
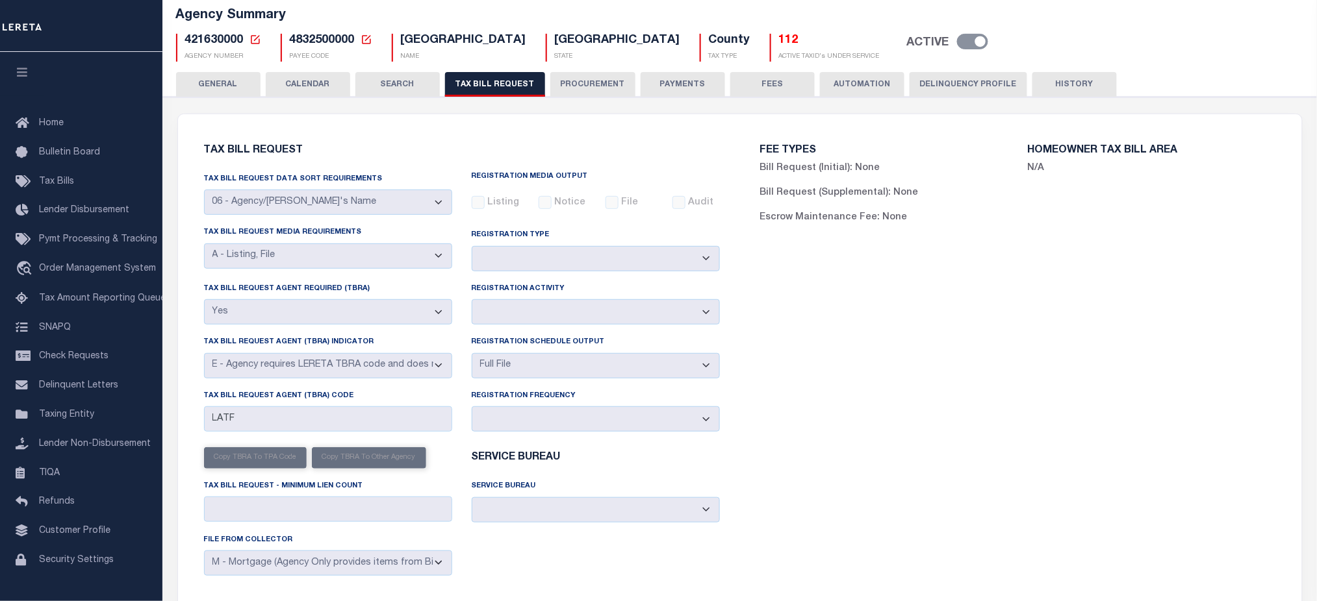
click at [1085, 69] on div "Agency Summary 421630000 Agency Number Edit Cancel Ok New Agency Number Cancel …" at bounding box center [739, 32] width 1159 height 80
click at [1067, 90] on button "HISTORY" at bounding box center [1074, 84] width 84 height 25
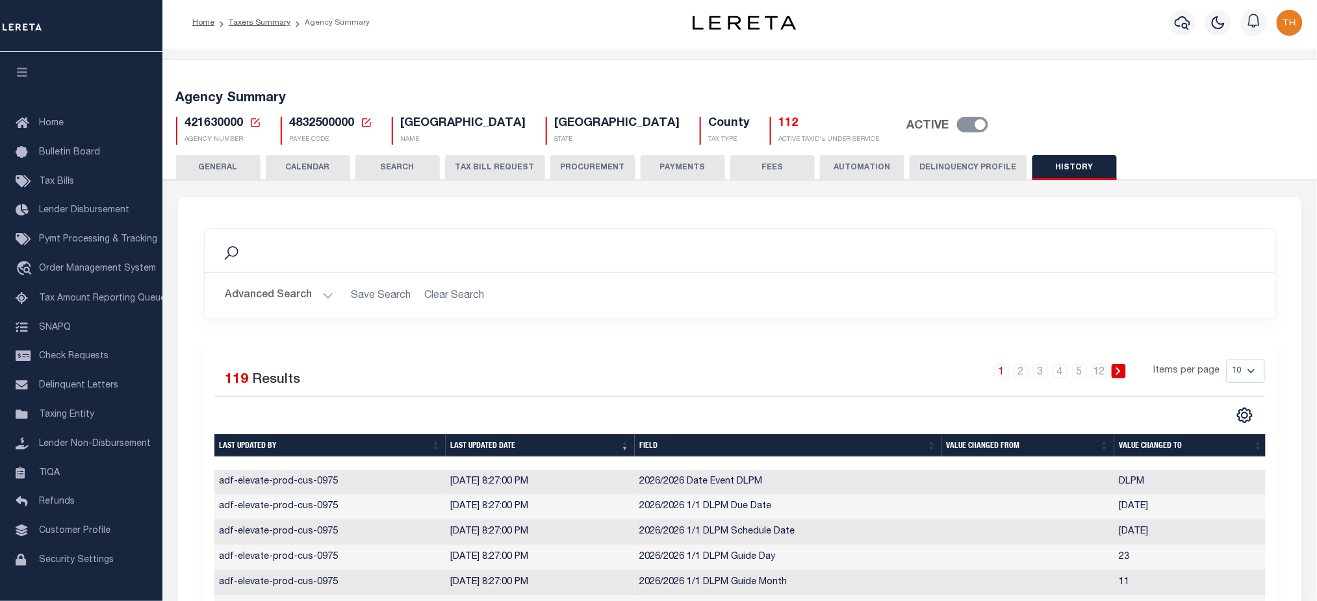
scroll to position [0, 0]
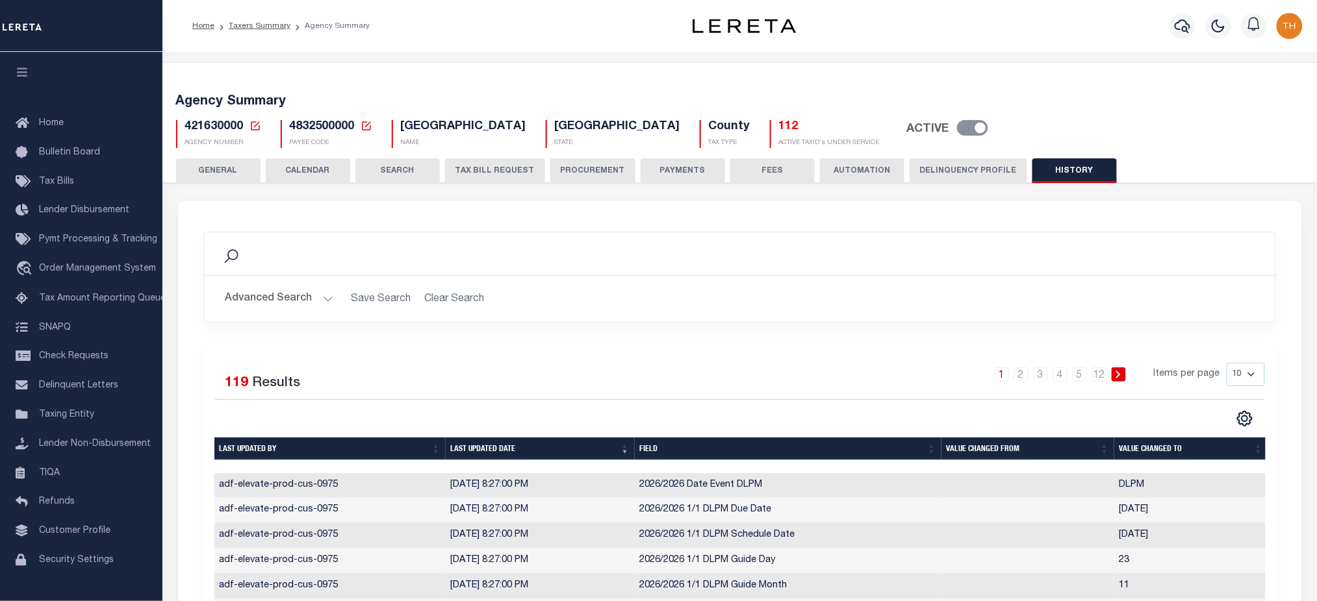
drag, startPoint x: 257, startPoint y: 128, endPoint x: 275, endPoint y: 141, distance: 22.4
click at [257, 128] on icon at bounding box center [255, 126] width 12 height 12
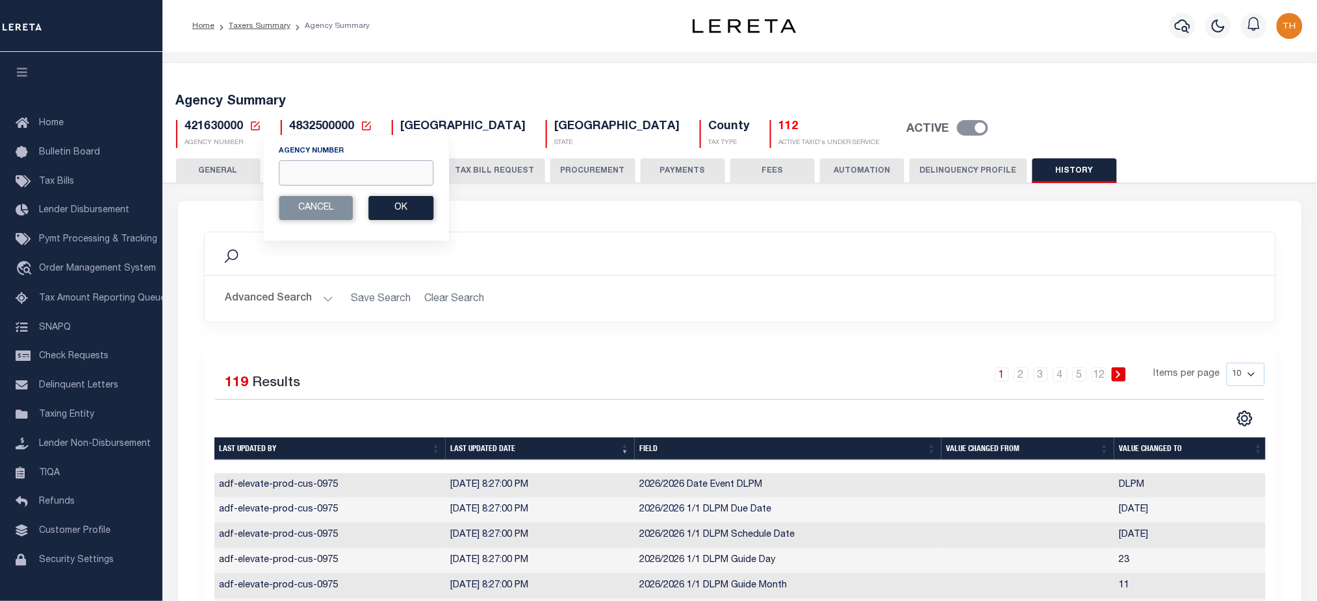
click at [328, 166] on input "Agency Number" at bounding box center [356, 172] width 155 height 25
click at [337, 164] on input "Agency Number" at bounding box center [356, 172] width 155 height 25
paste input "421690000"
type input "421690000"
click at [386, 203] on button "Ok" at bounding box center [400, 208] width 65 height 24
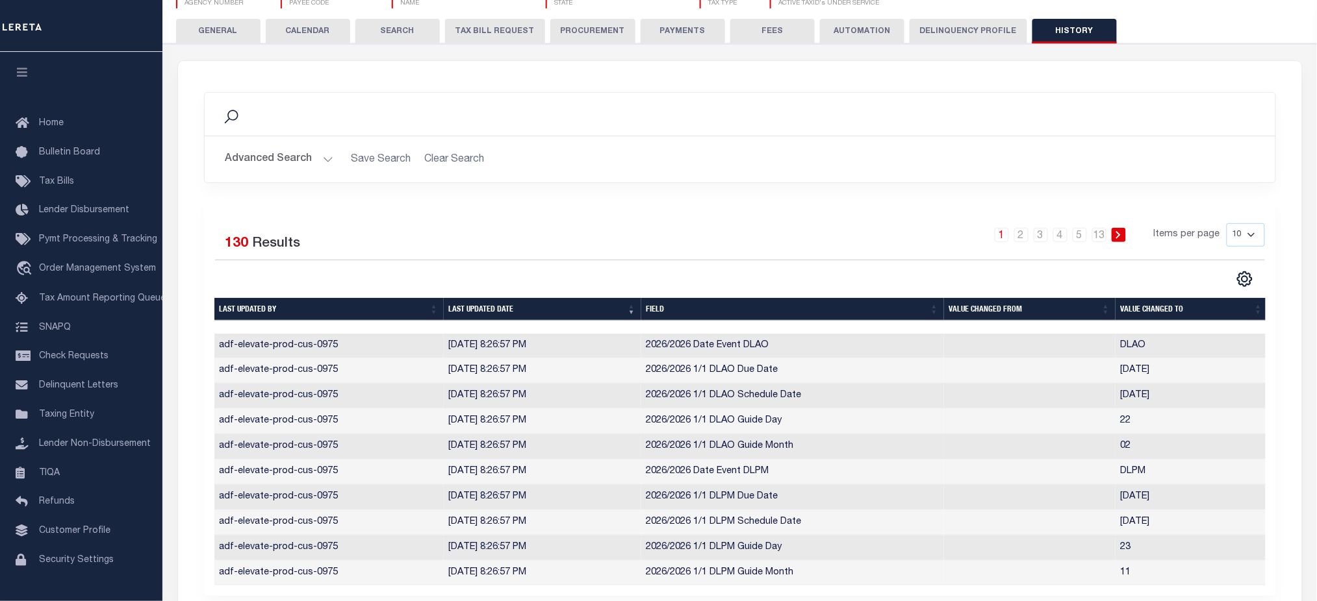
scroll to position [260, 0]
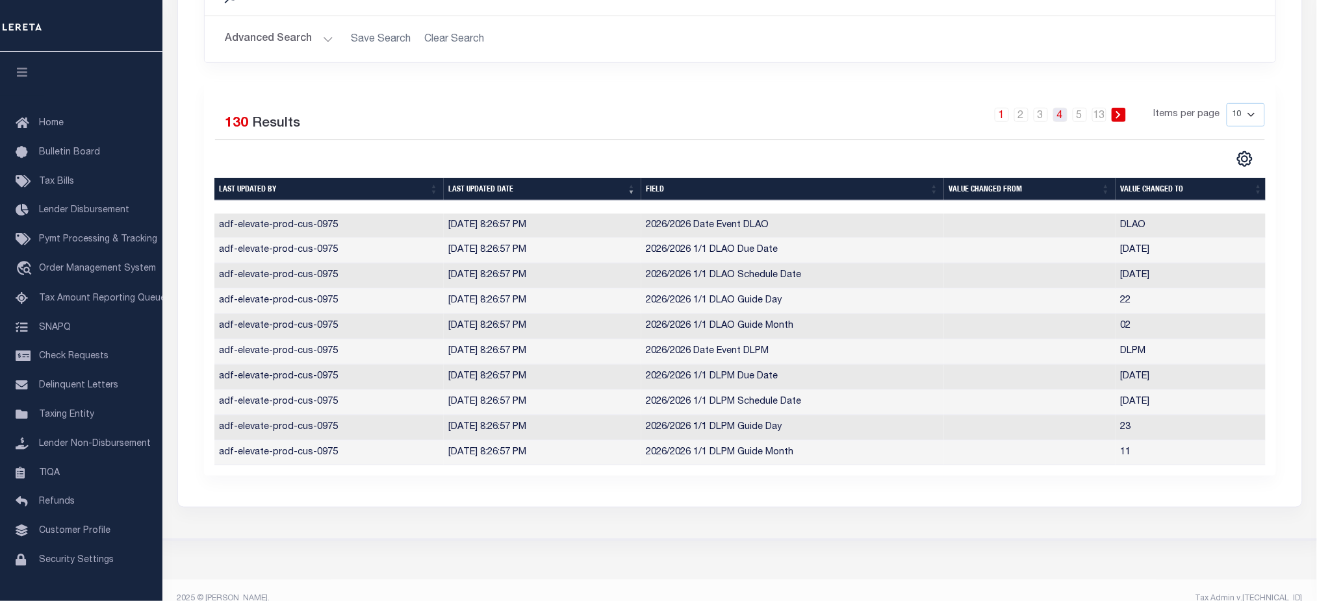
click at [1059, 119] on link "4" at bounding box center [1060, 115] width 14 height 14
click at [1078, 121] on link "5" at bounding box center [1079, 115] width 14 height 14
click at [1094, 120] on link "13" at bounding box center [1099, 115] width 14 height 14
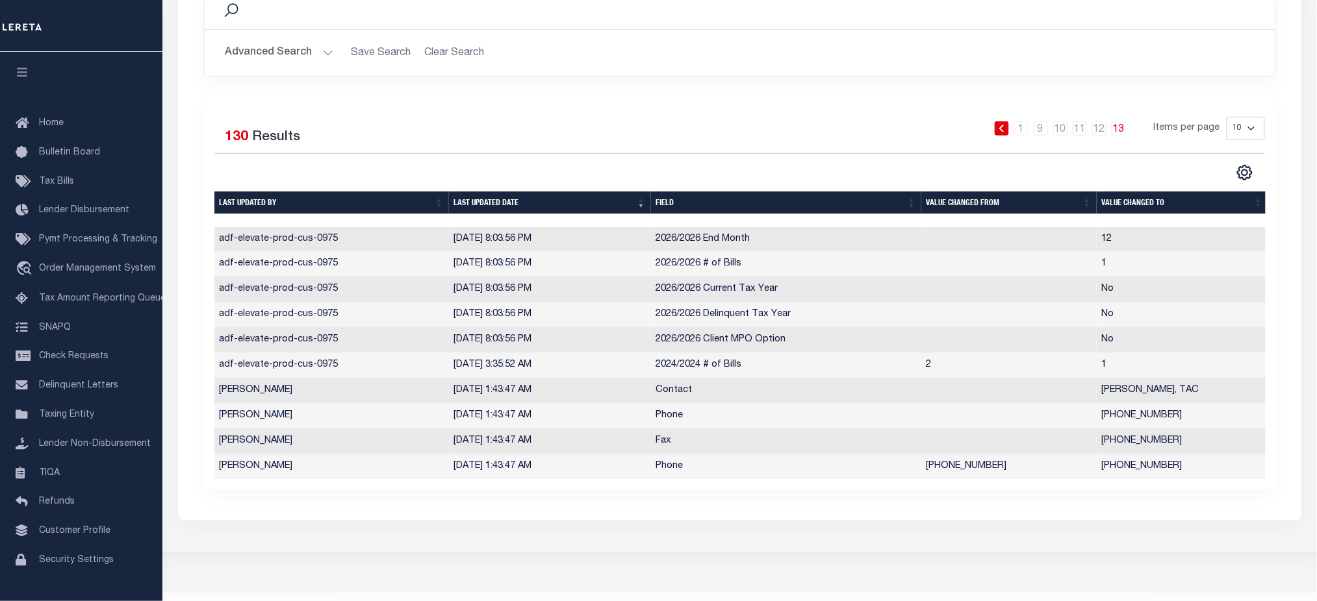
scroll to position [0, 0]
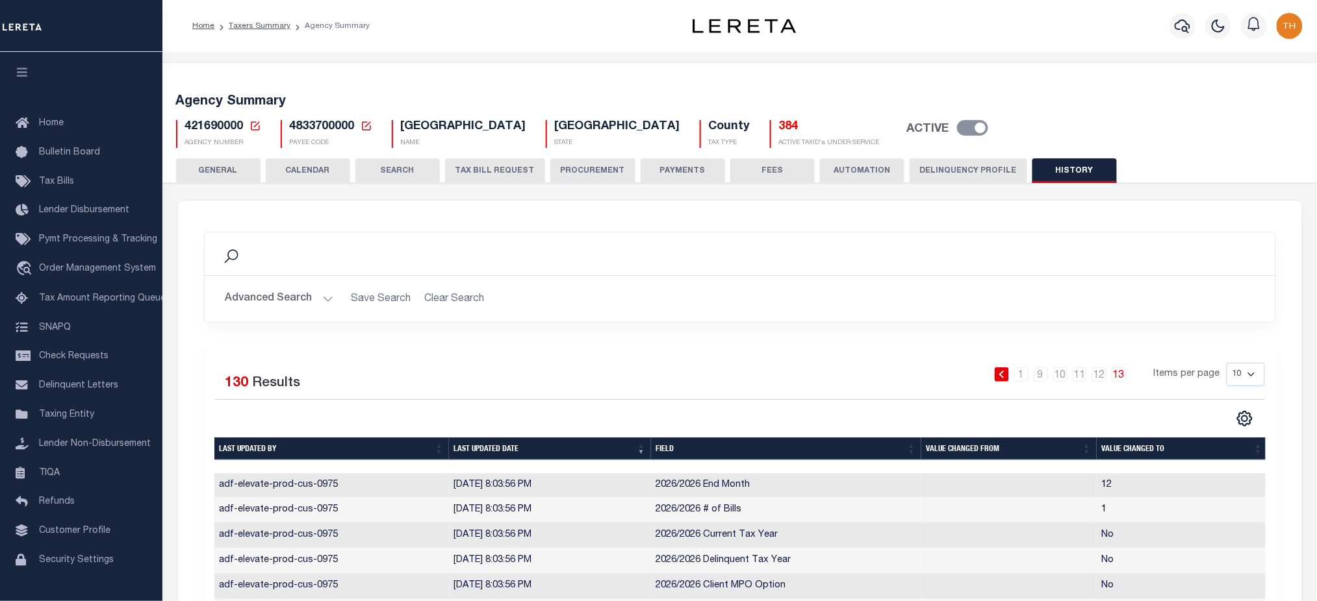
drag, startPoint x: 307, startPoint y: 165, endPoint x: 202, endPoint y: 3, distance: 193.1
click at [307, 166] on button "CALENDAR" at bounding box center [308, 170] width 84 height 25
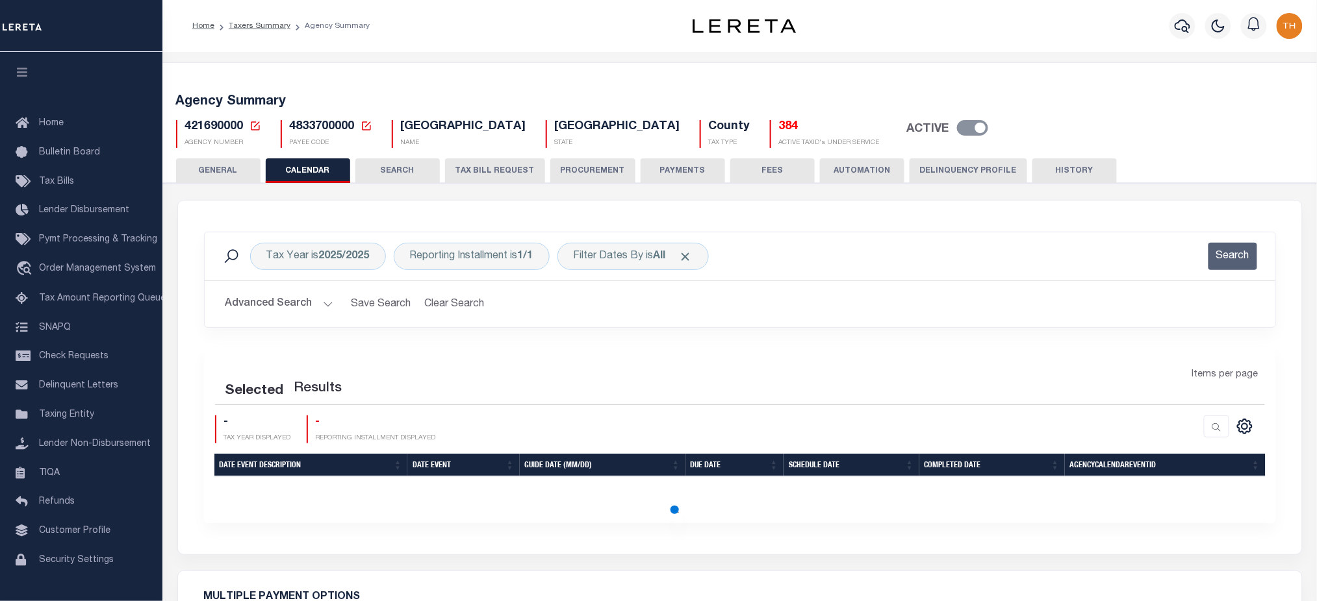
checkbox input "false"
type input "1"
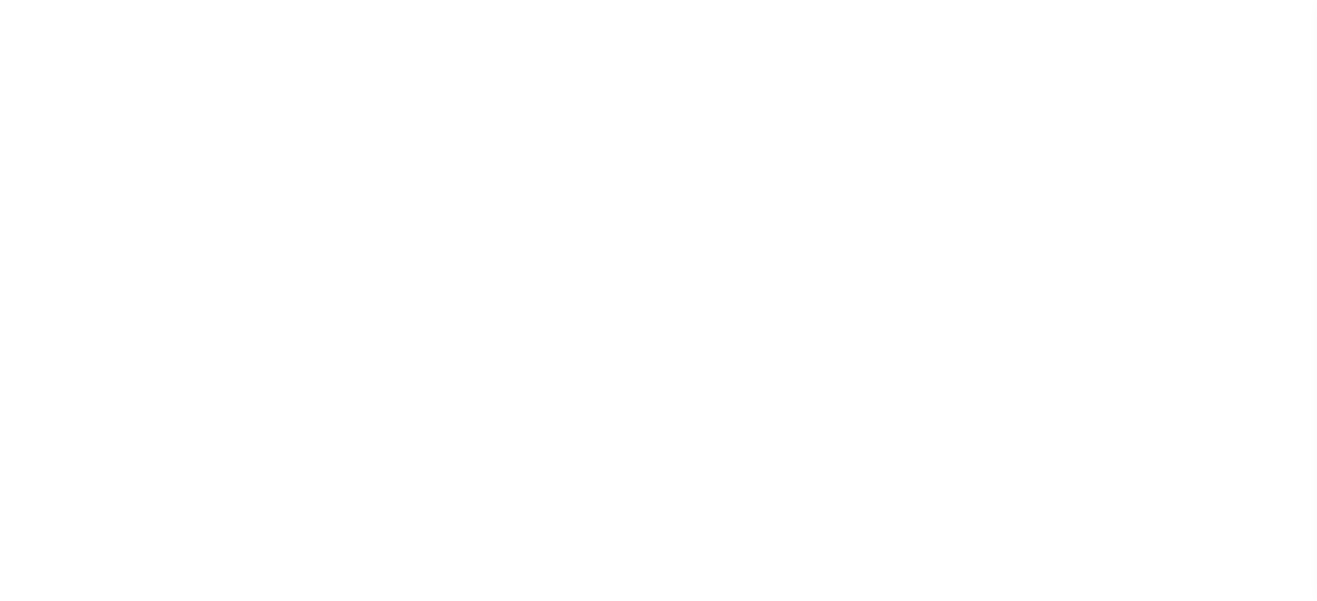
select select
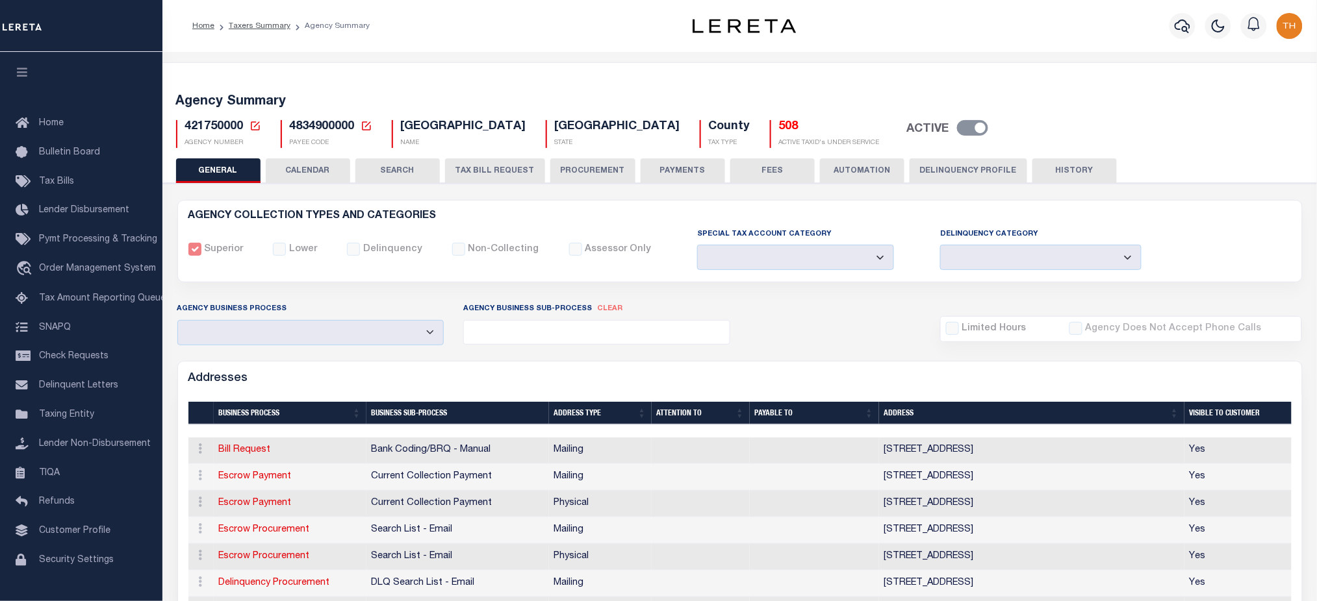
click at [307, 164] on button "CALENDAR" at bounding box center [308, 170] width 84 height 25
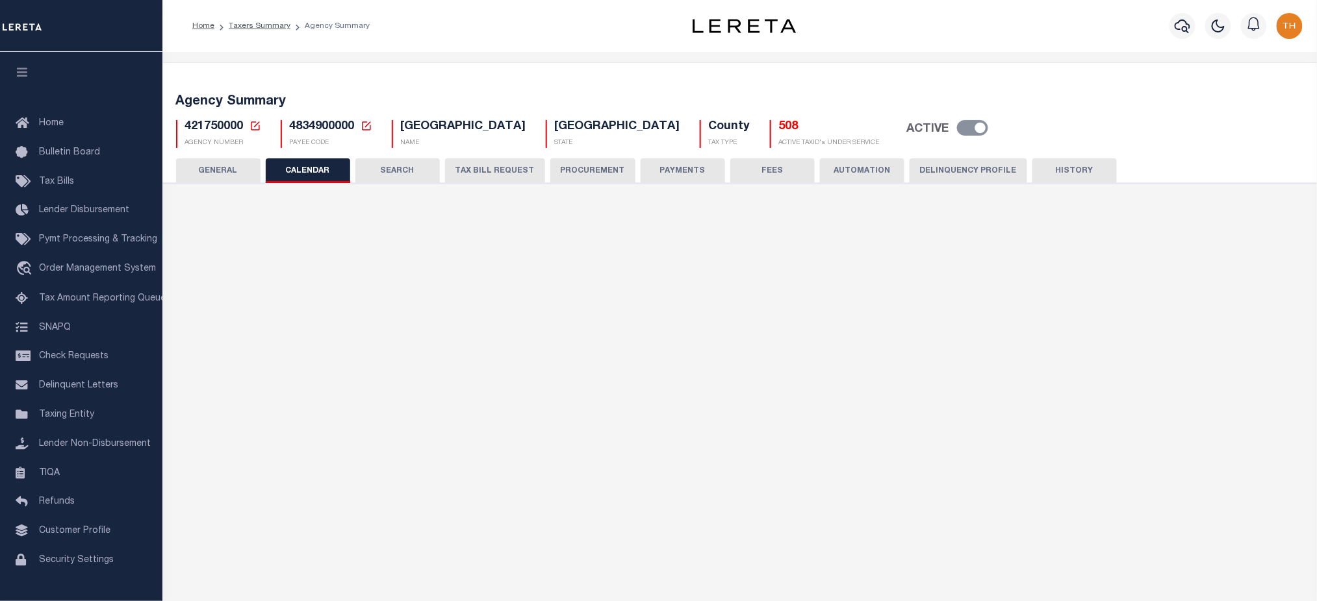
checkbox input "false"
type input "1"
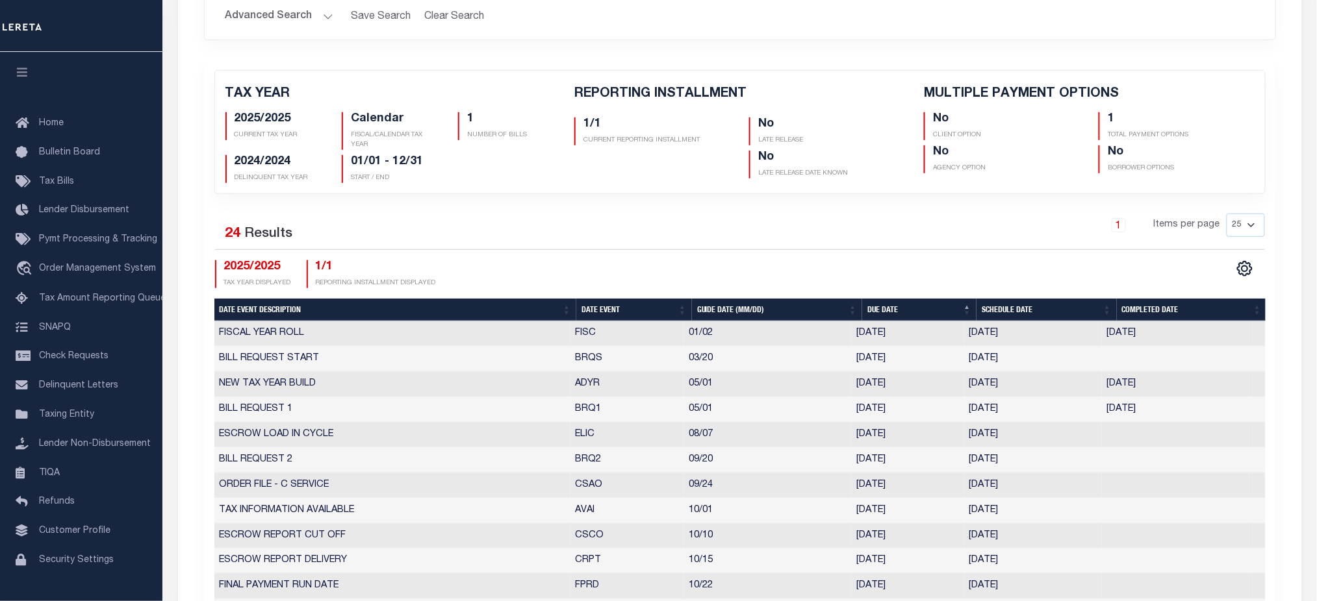
scroll to position [86, 0]
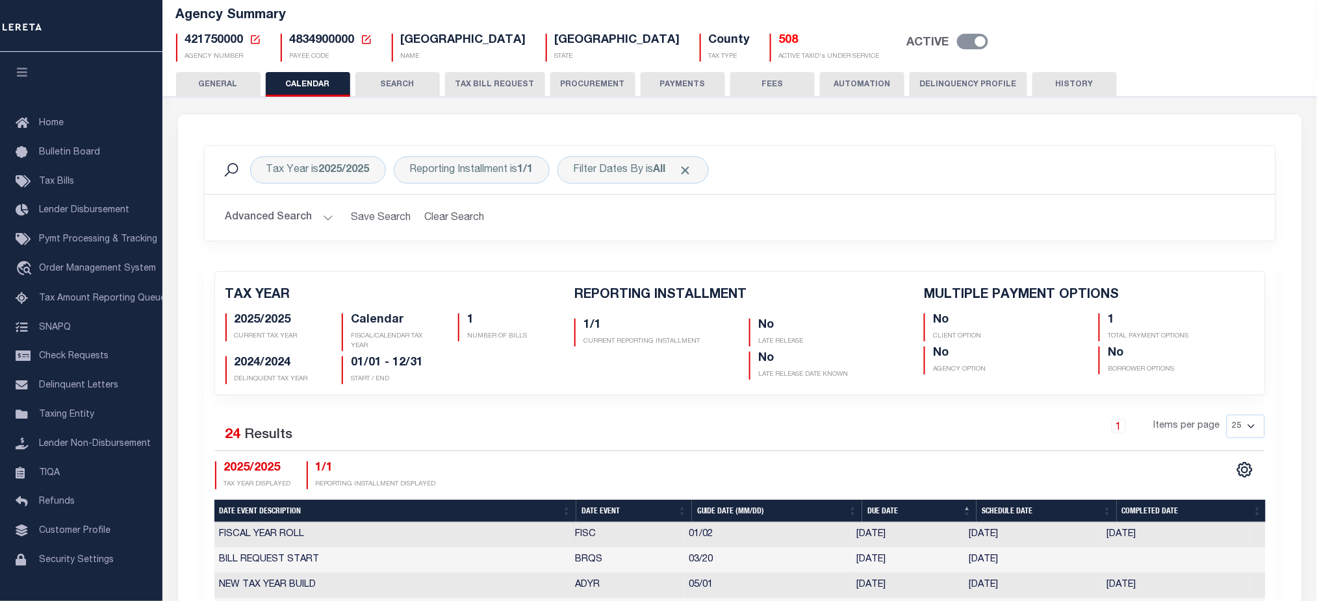
click at [1067, 73] on button "HISTORY" at bounding box center [1074, 84] width 84 height 25
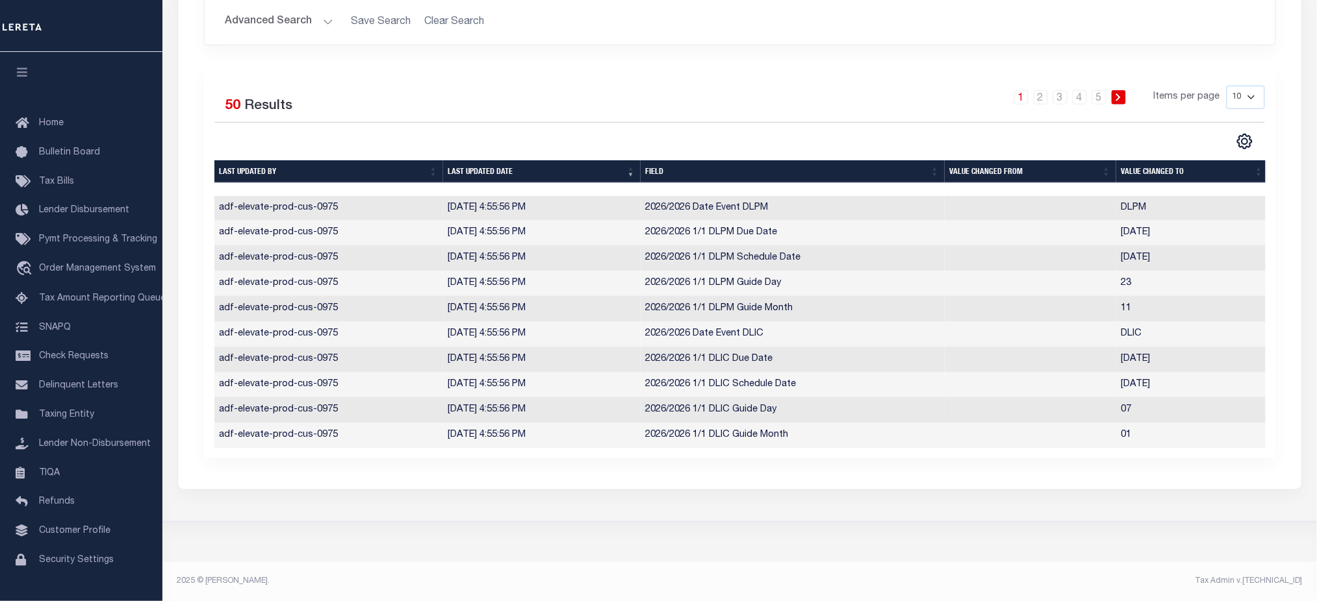
scroll to position [0, 0]
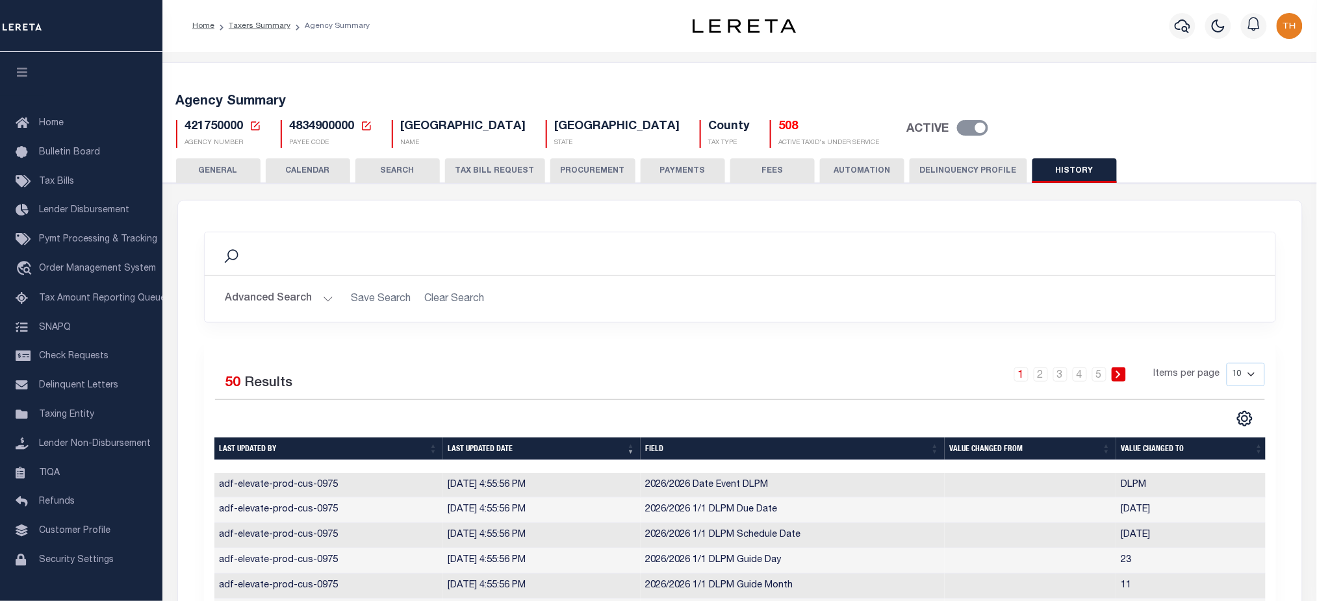
click at [478, 177] on button "TAX BILL REQUEST" at bounding box center [495, 170] width 100 height 25
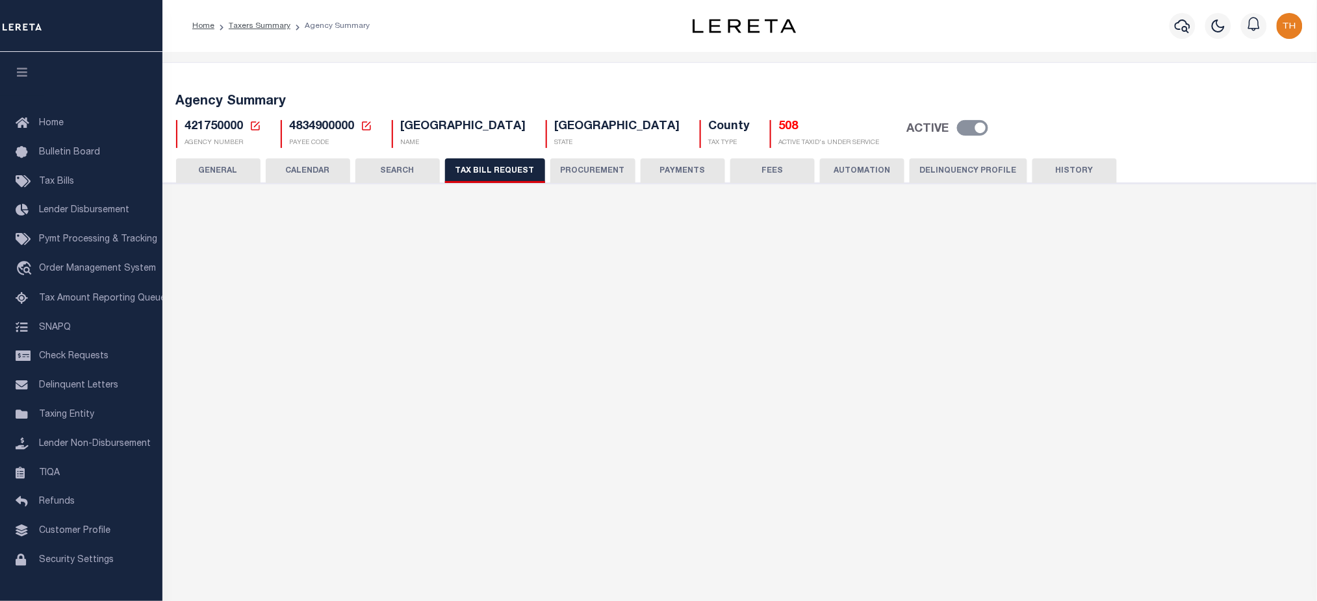
select select "22"
select select "true"
select select "13"
select select "1"
type input "166"
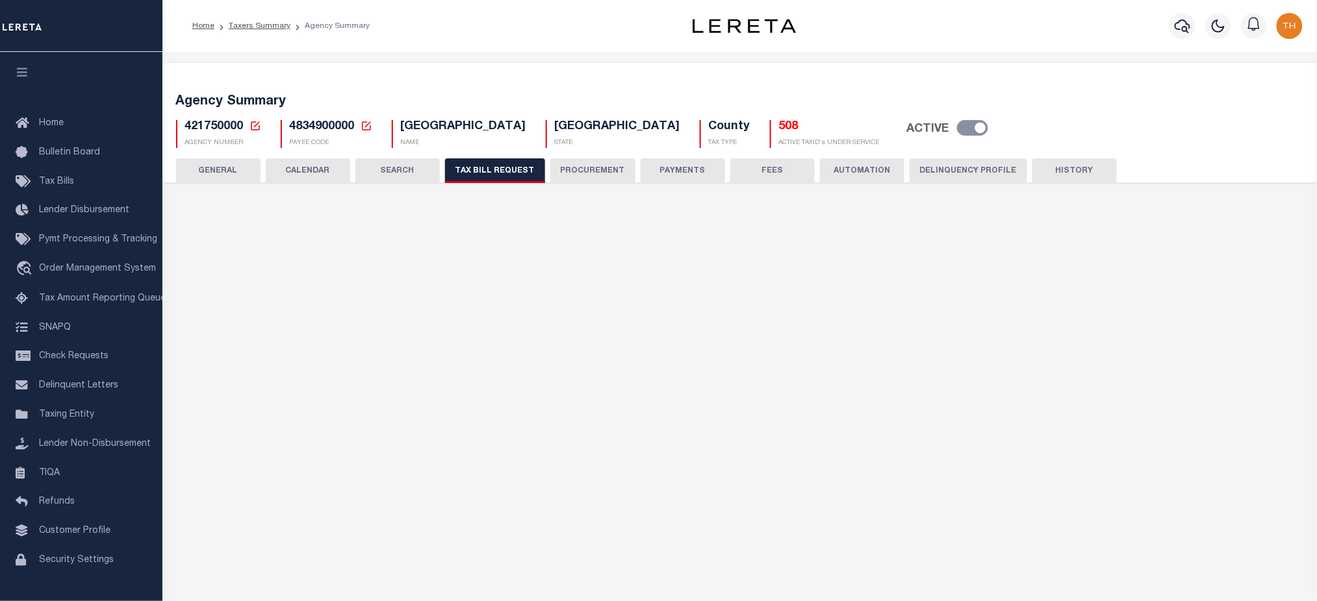
select select
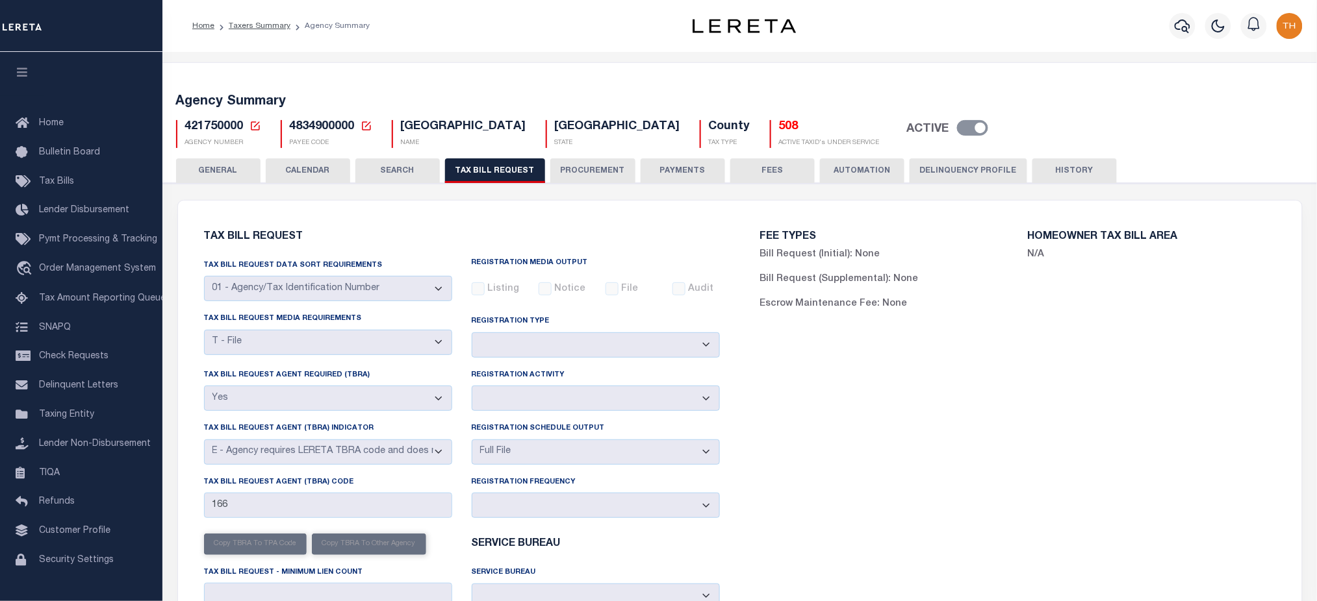
click at [253, 129] on icon at bounding box center [255, 126] width 12 height 12
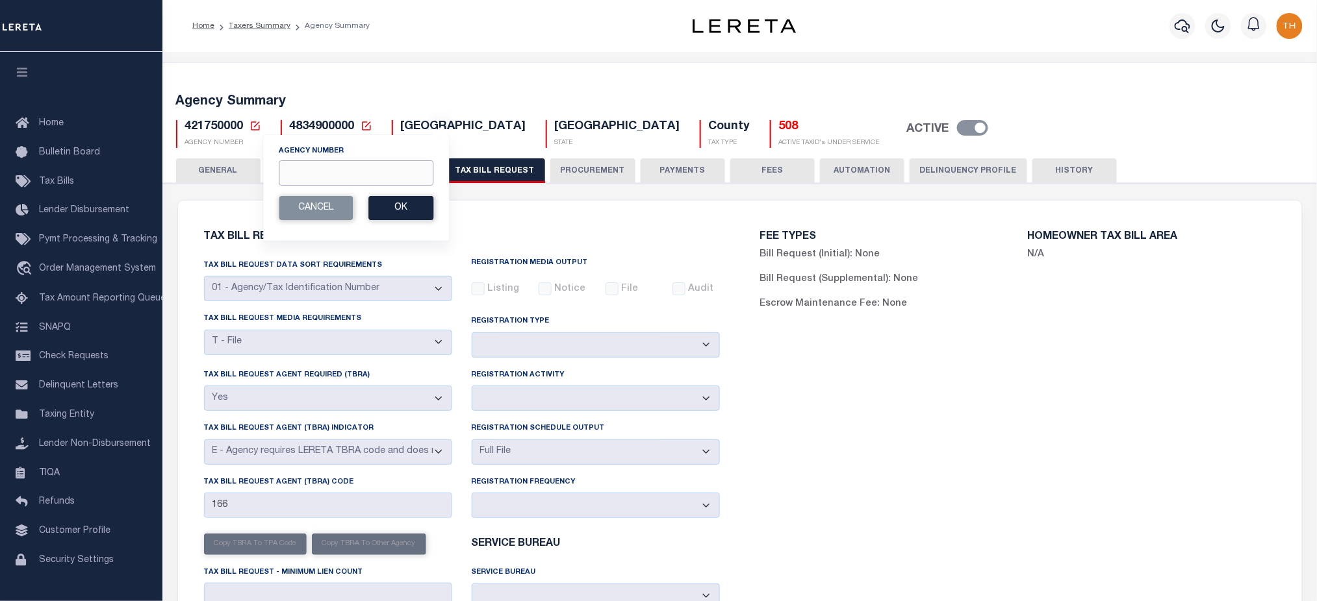
click at [335, 183] on input "Agency Number" at bounding box center [356, 172] width 155 height 25
paste input "421750000"
click at [377, 207] on button "Ok" at bounding box center [400, 208] width 65 height 24
click at [323, 175] on input "421750000" at bounding box center [356, 172] width 155 height 25
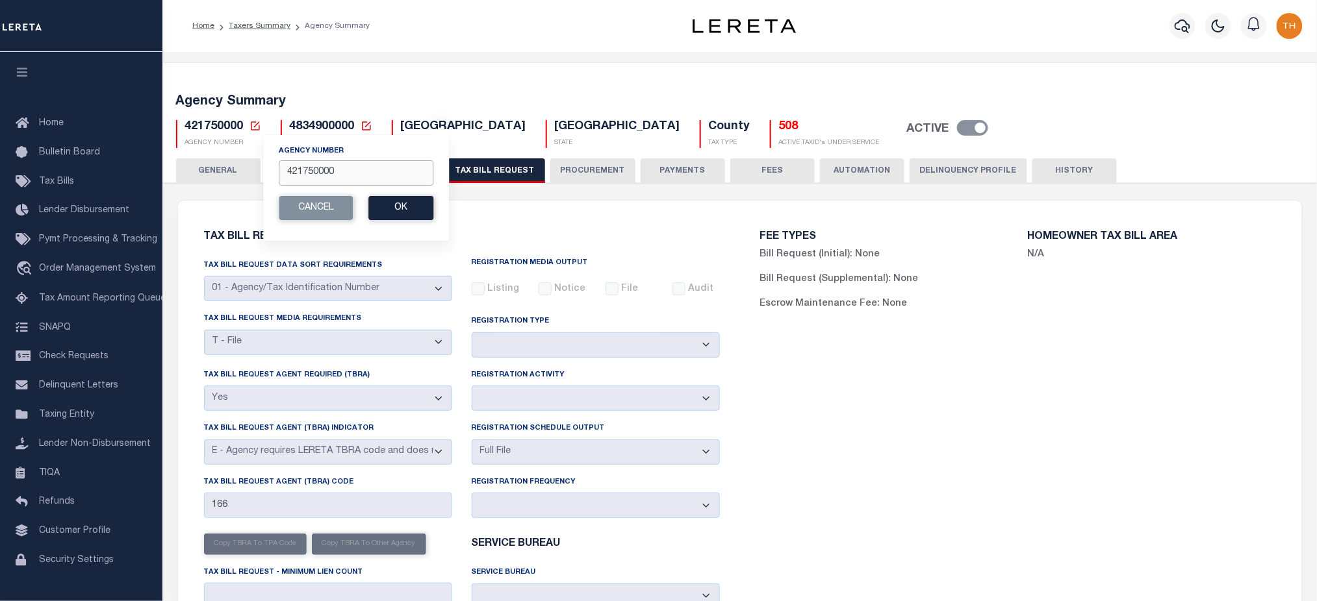
paste input "2250501"
type input "422250501"
click at [408, 214] on button "Ok" at bounding box center [400, 208] width 65 height 24
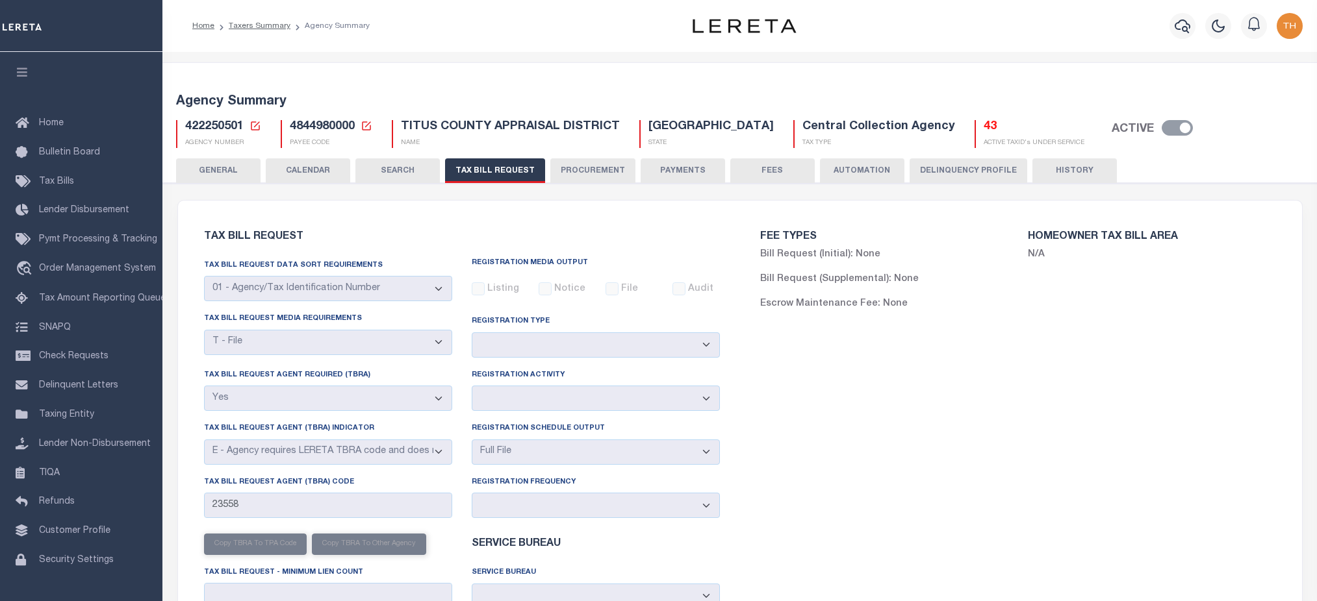
select select "22"
select select "true"
select select "13"
select select "1"
select select
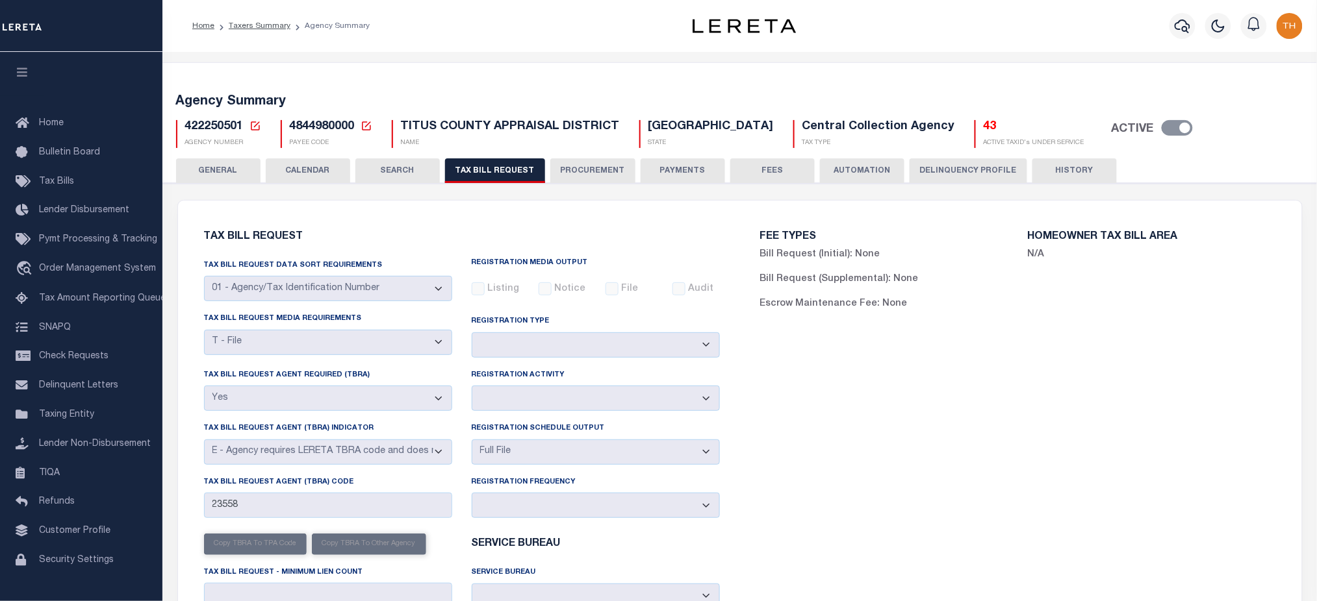
click button "CALENDAR"
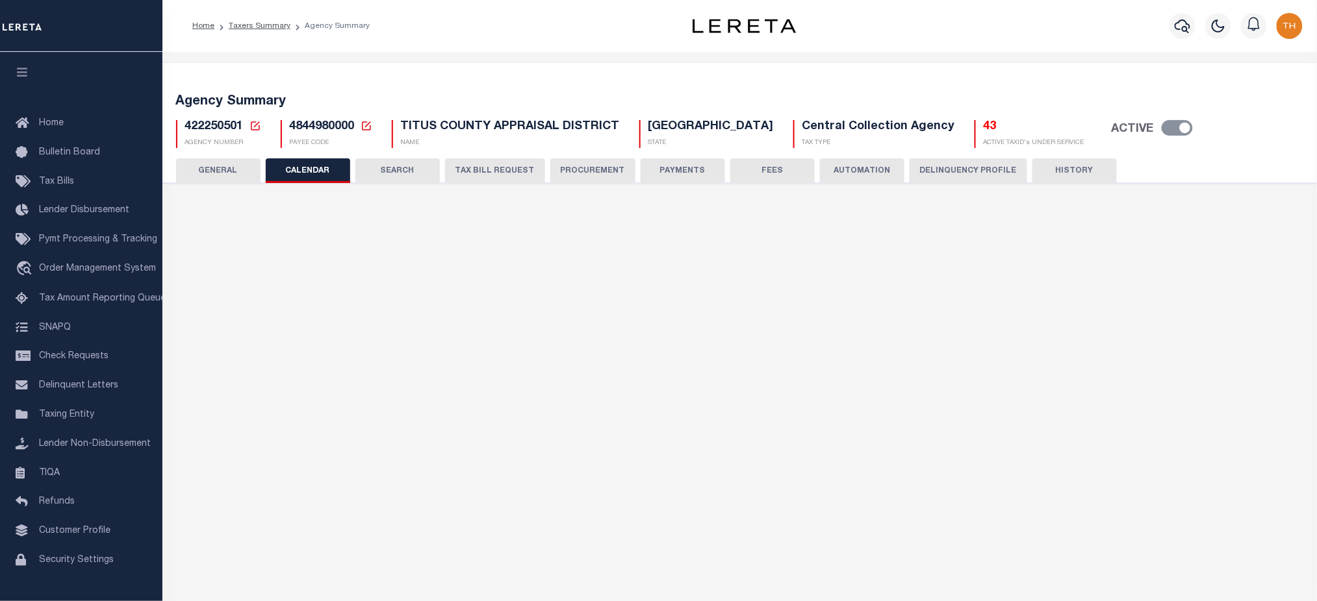
checkbox input "false"
type input "1"
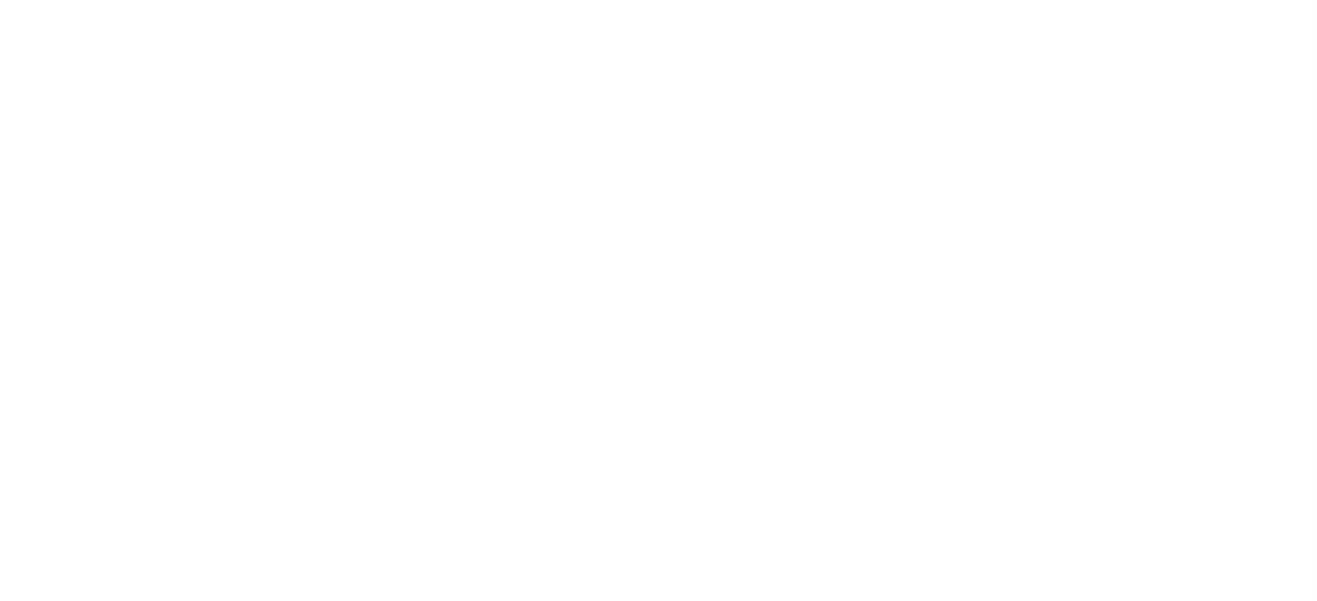
select select
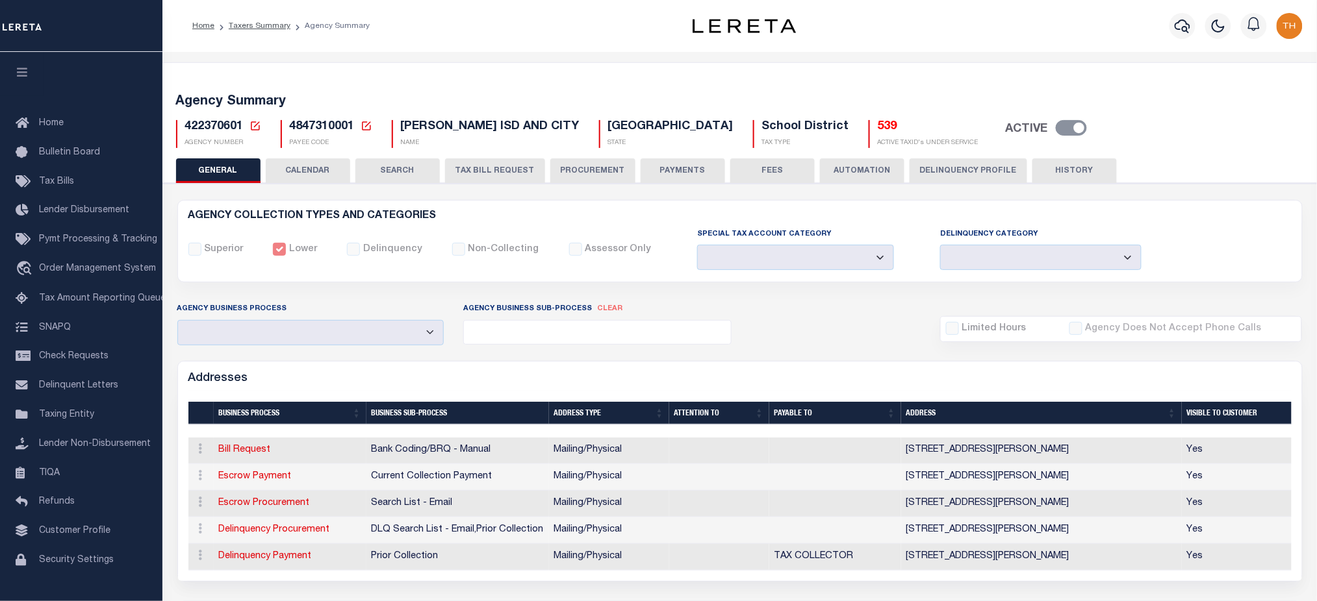
click at [322, 170] on button "CALENDAR" at bounding box center [308, 170] width 84 height 25
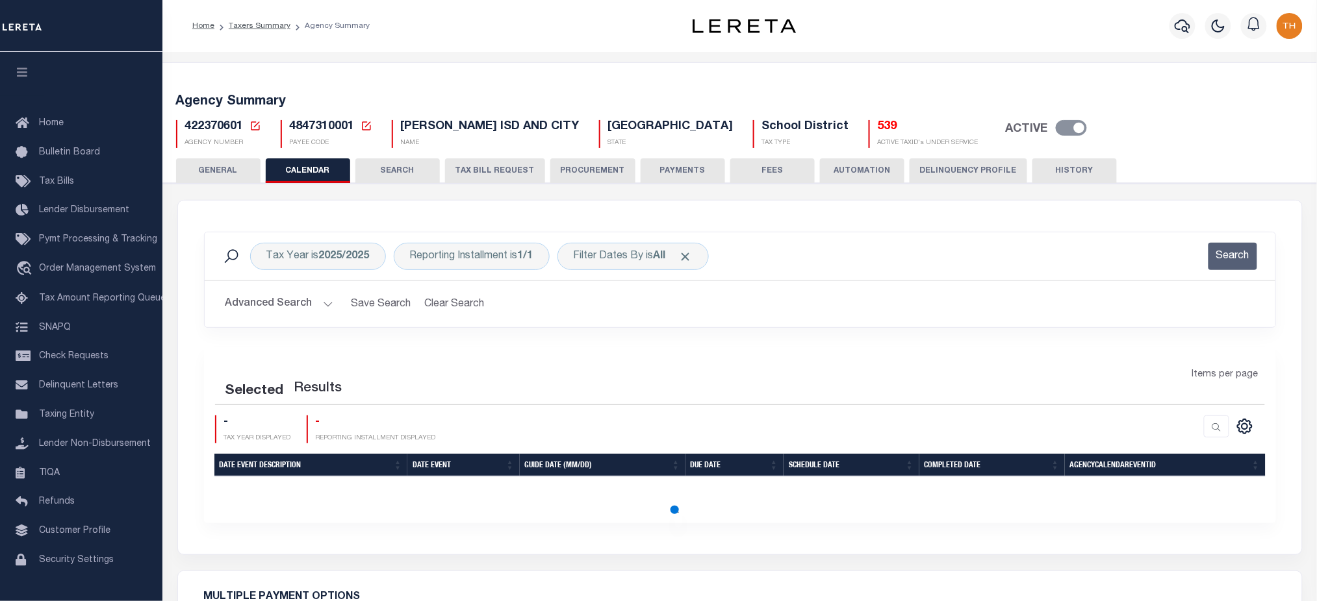
checkbox input "false"
type input "1"
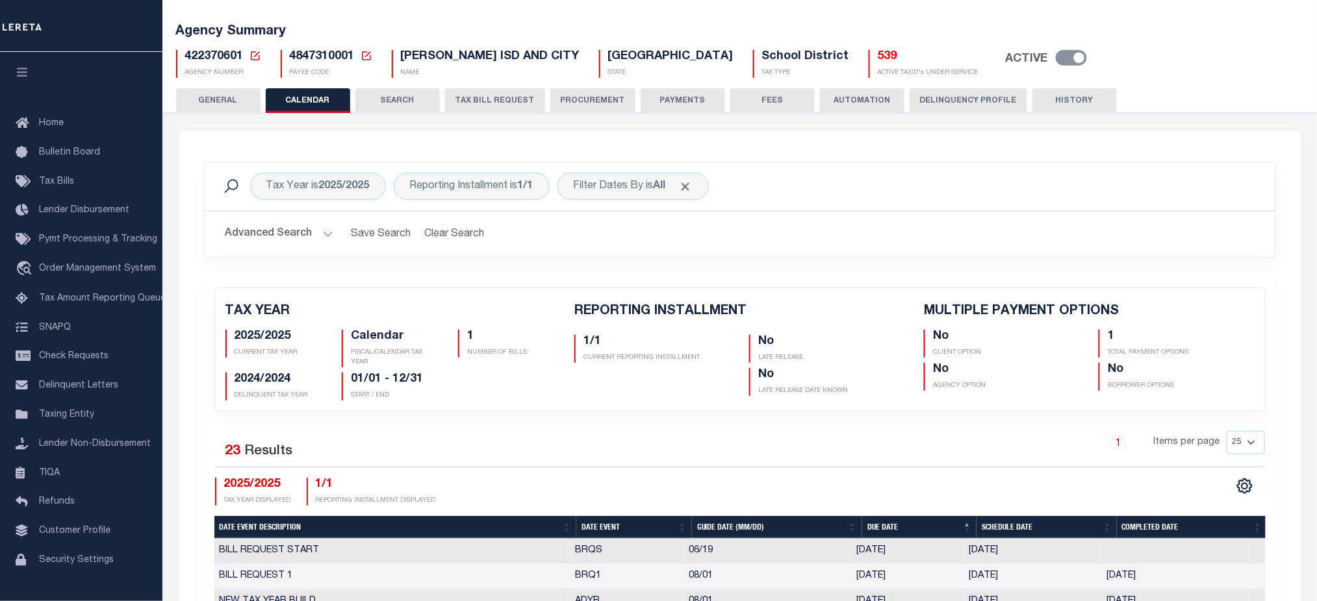
scroll to position [346, 0]
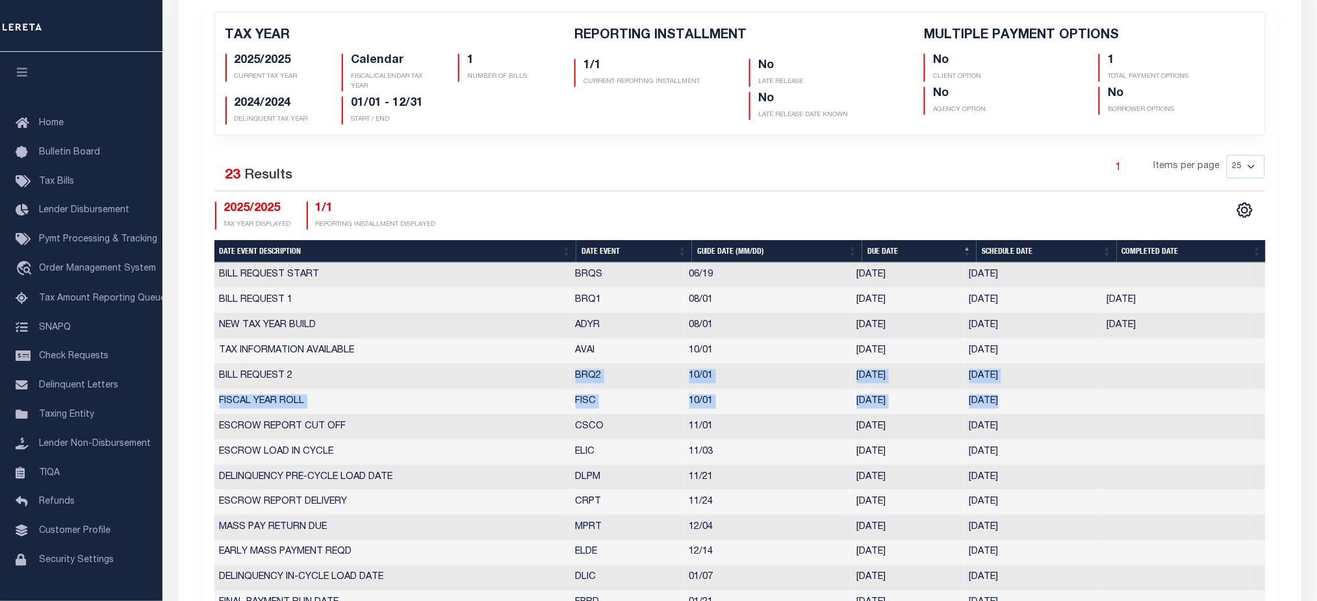
drag, startPoint x: 570, startPoint y: 381, endPoint x: 1117, endPoint y: 401, distance: 547.3
click at [1117, 401] on tbody "BILL REQUEST START BRQS 06/19 06/19/2025 06/19/2025 973718 BILL REQUEST 1 BRQ1 …" at bounding box center [739, 553] width 1051 height 581
click at [1117, 401] on td at bounding box center [1175, 402] width 147 height 25
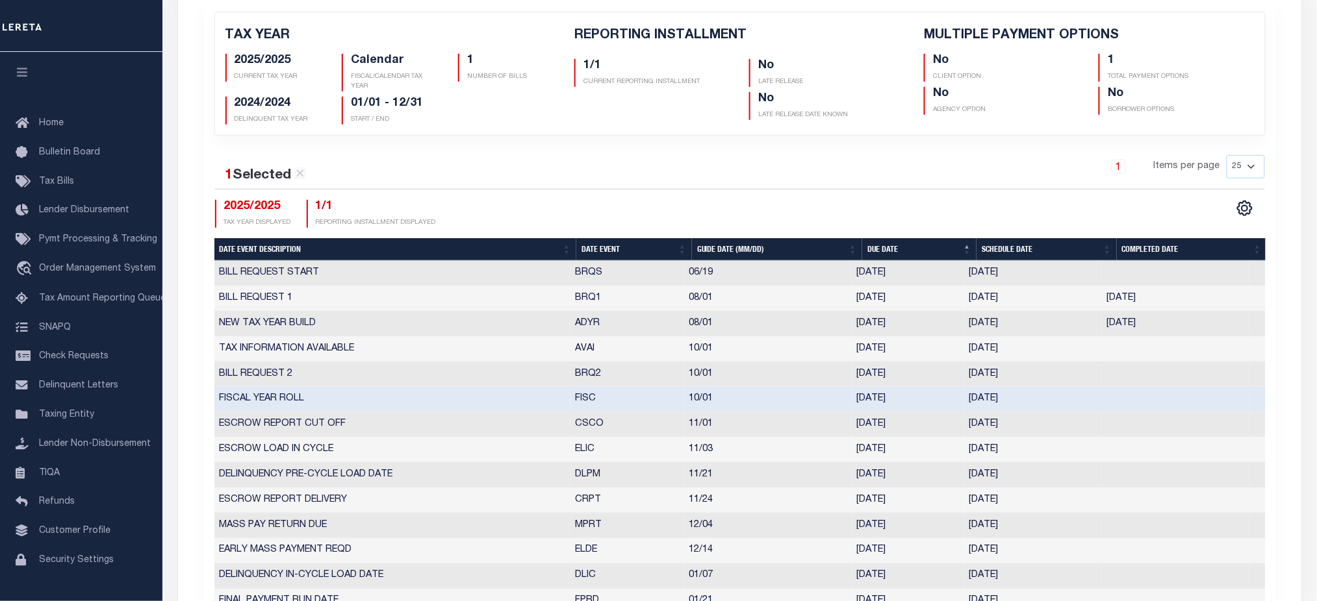
click at [1116, 396] on td at bounding box center [1175, 399] width 147 height 25
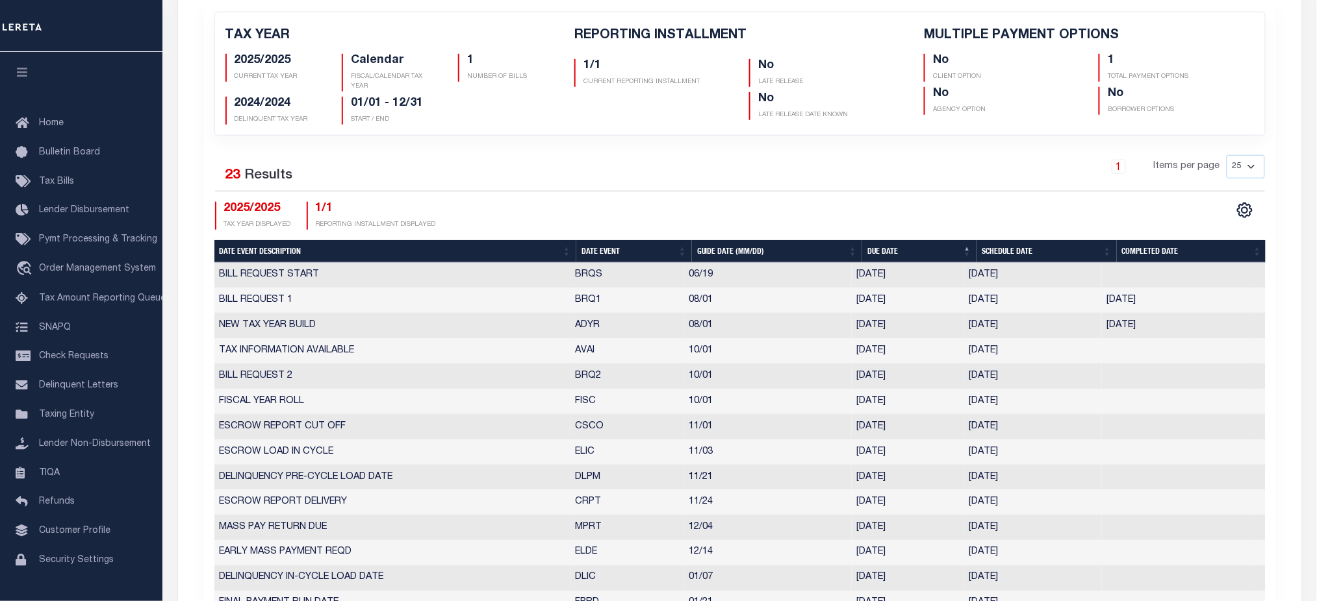
scroll to position [0, 0]
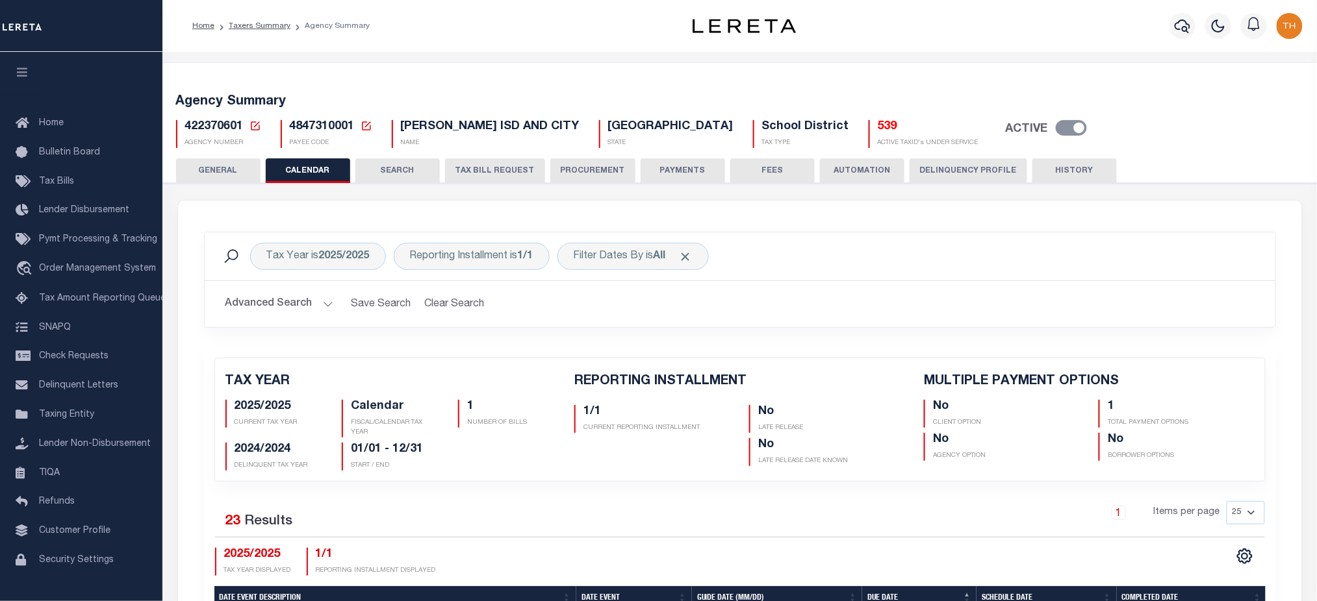
click at [1037, 162] on button "HISTORY" at bounding box center [1074, 170] width 84 height 25
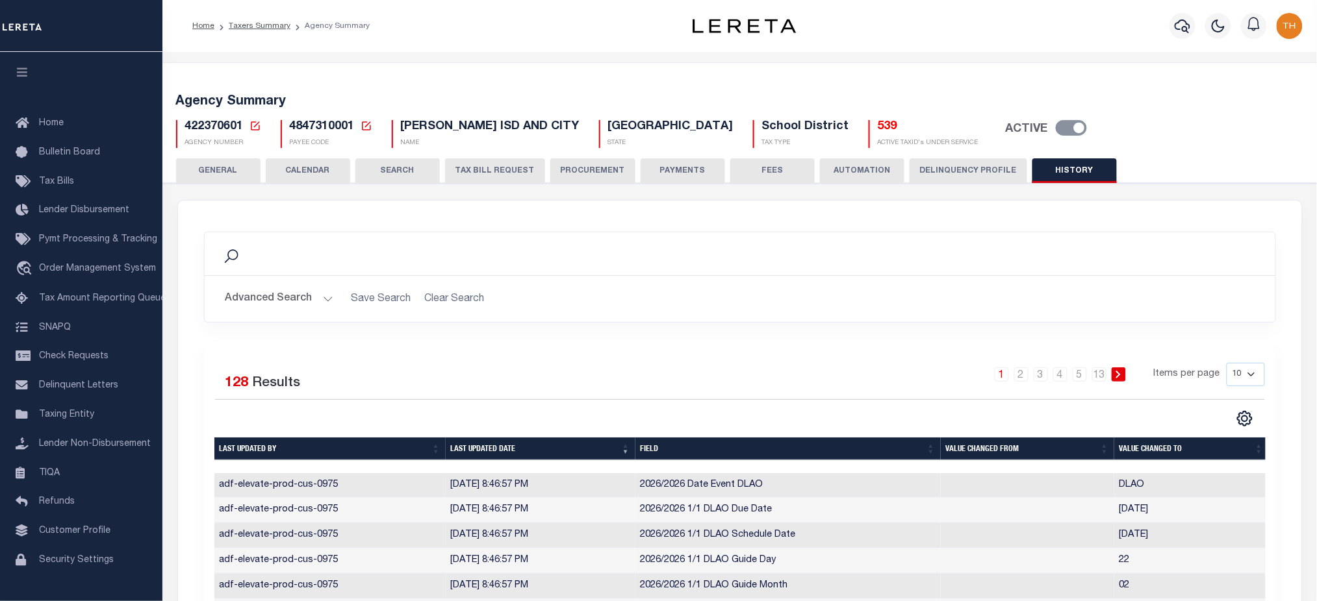
scroll to position [53, 0]
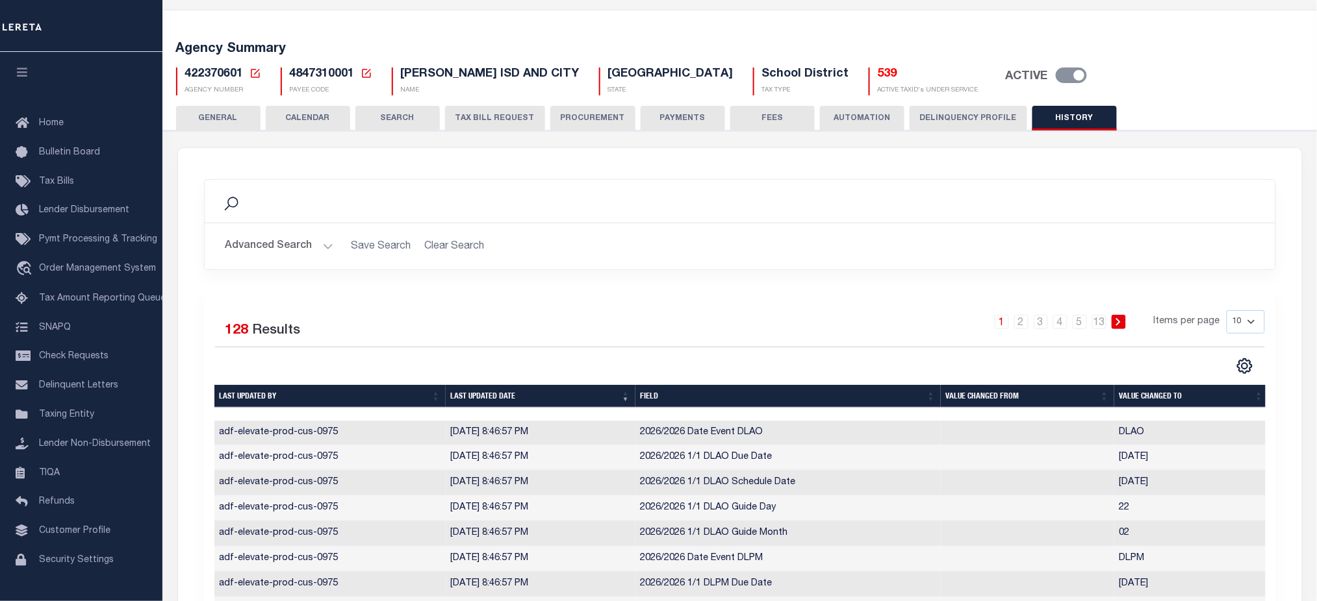
click at [493, 120] on button "TAX BILL REQUEST" at bounding box center [495, 118] width 100 height 25
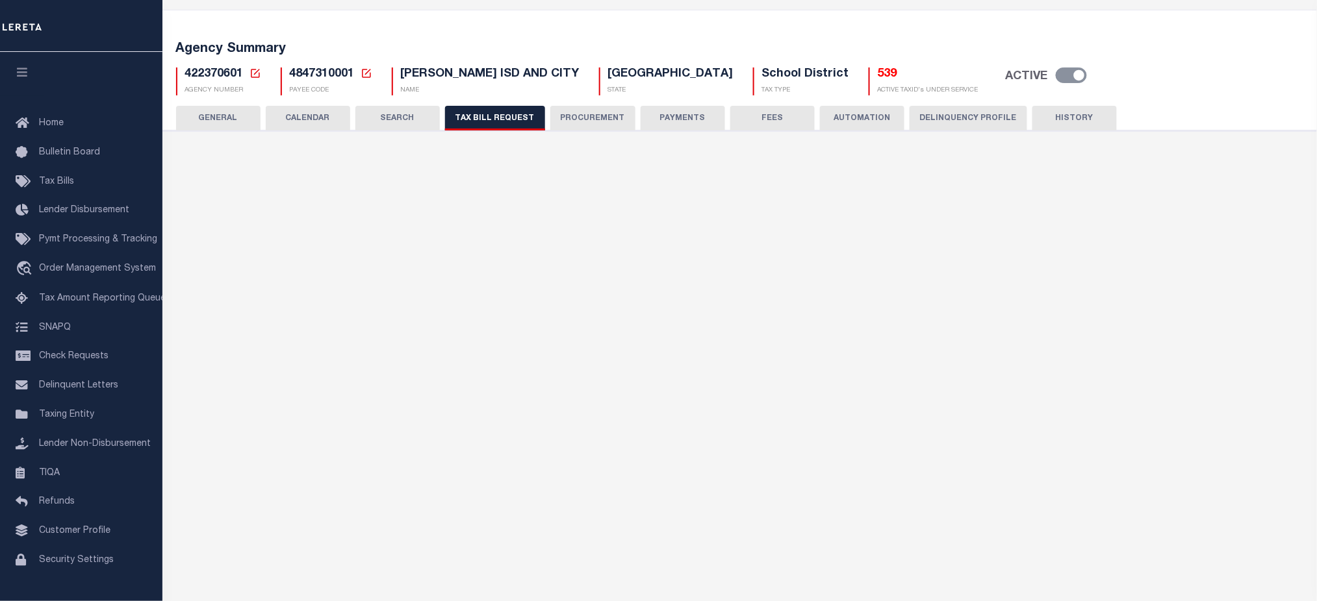
select select "22"
select select "false"
select select "1"
type input "008"
select select
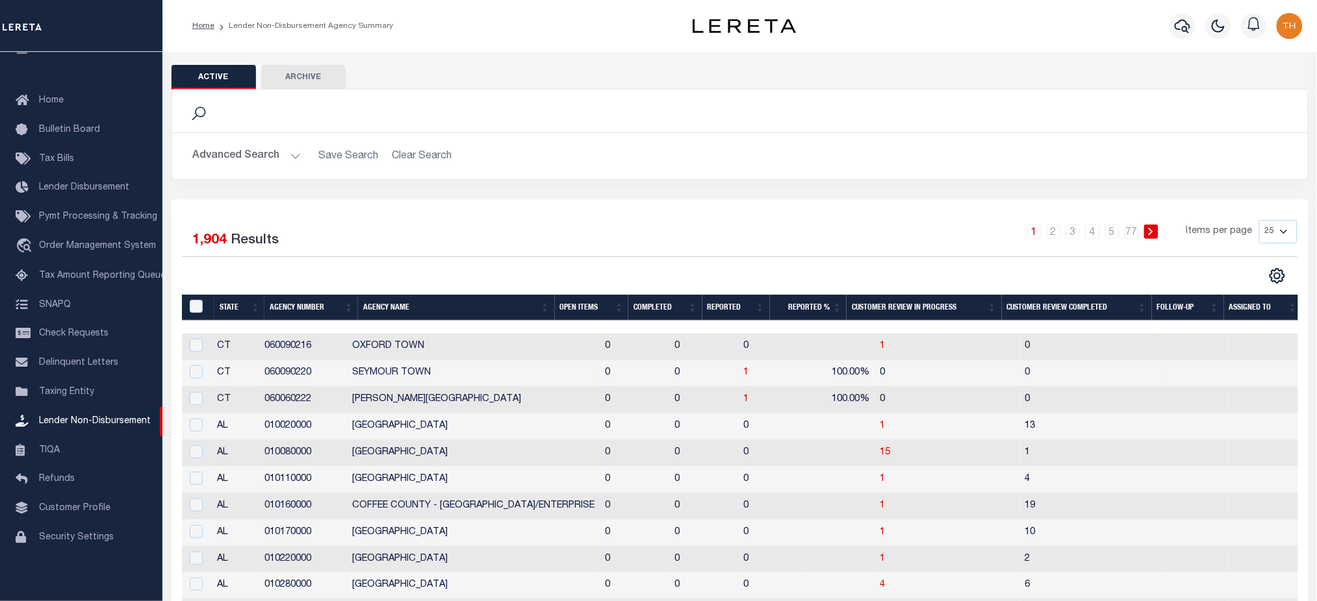
scroll to position [173, 0]
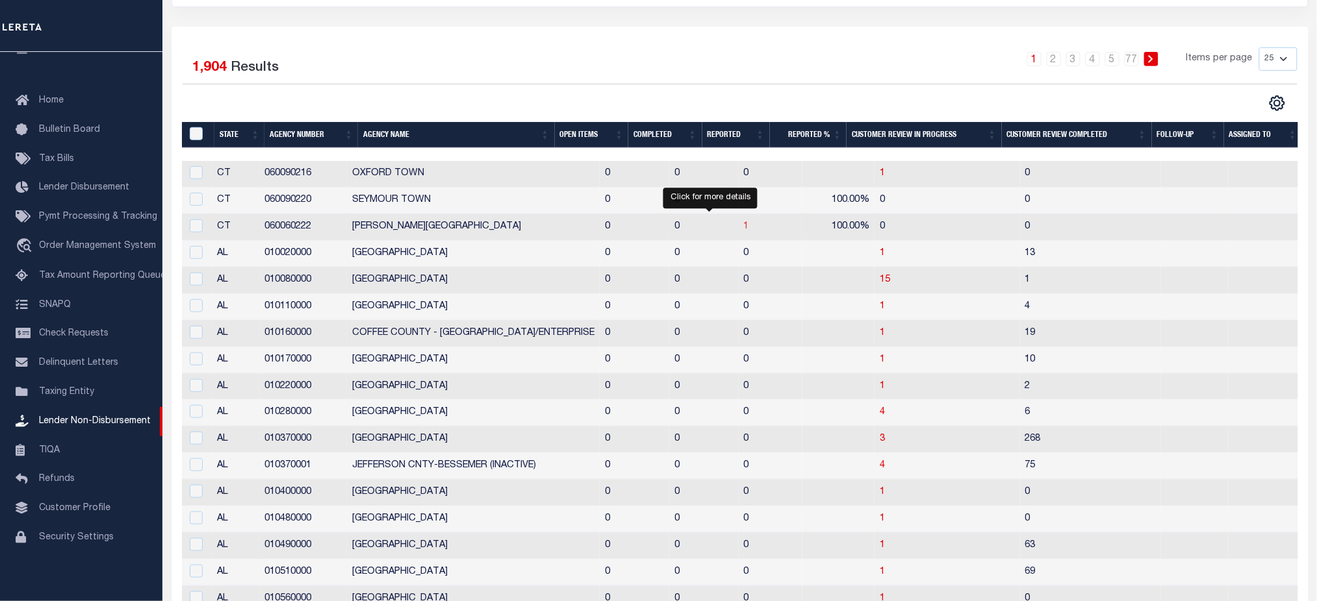
click at [744, 227] on span "1" at bounding box center [746, 226] width 5 height 9
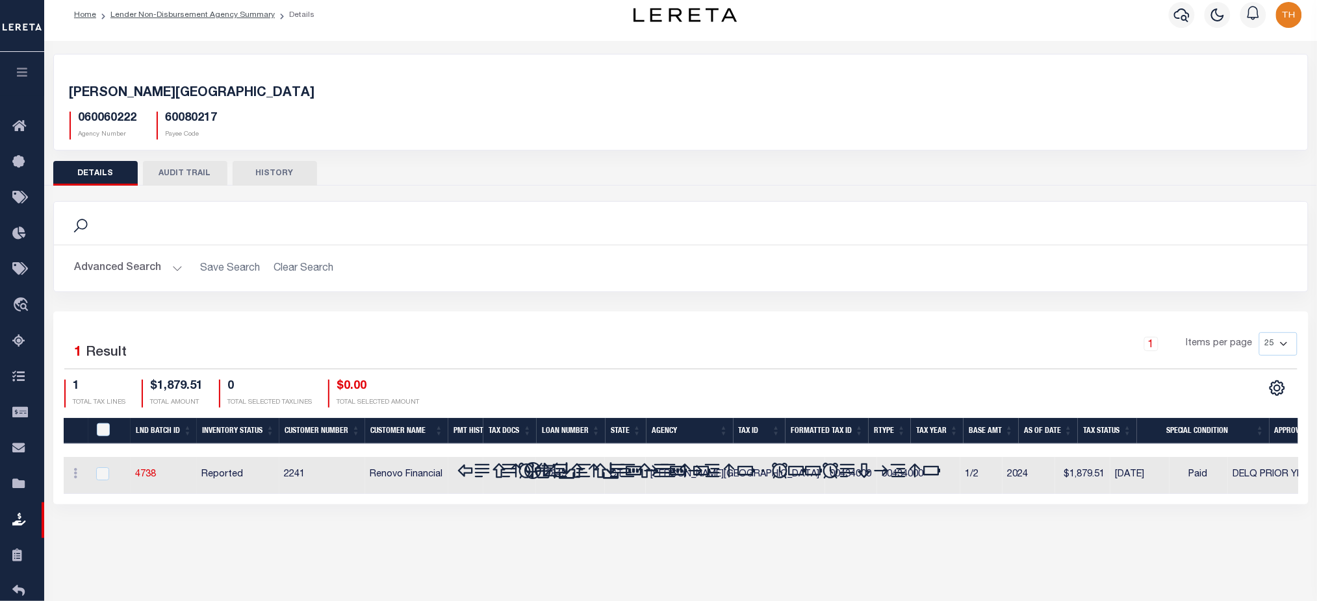
scroll to position [86, 0]
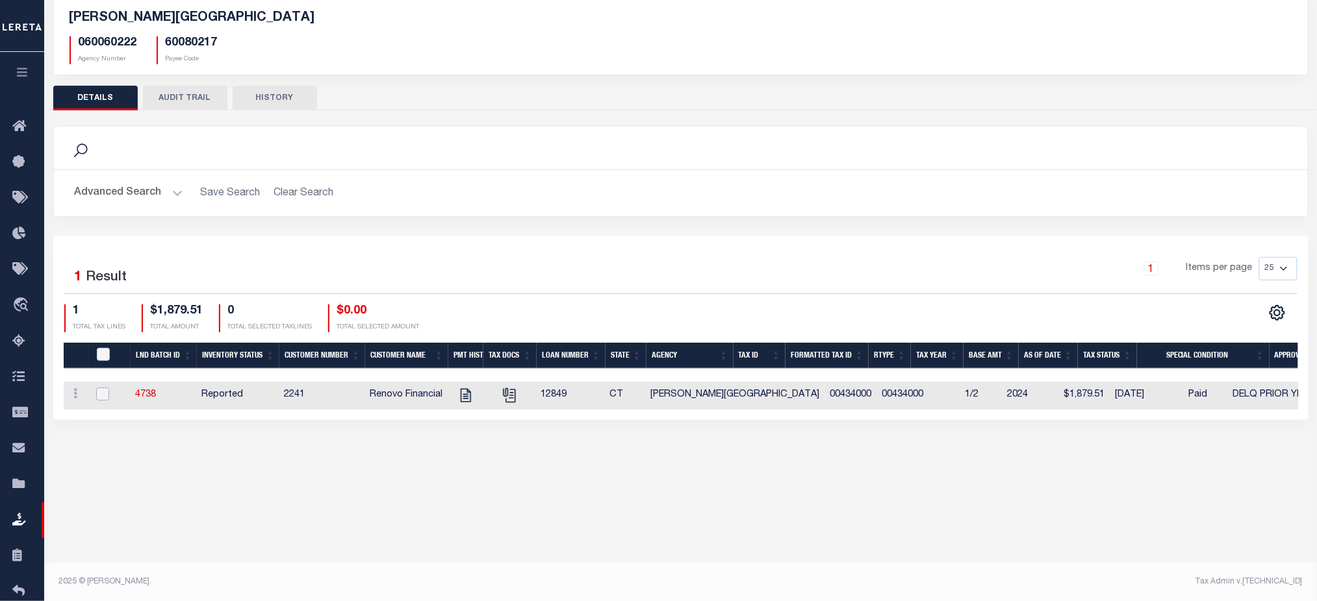
click at [98, 393] on input "checkbox" at bounding box center [102, 394] width 13 height 13
checkbox input "true"
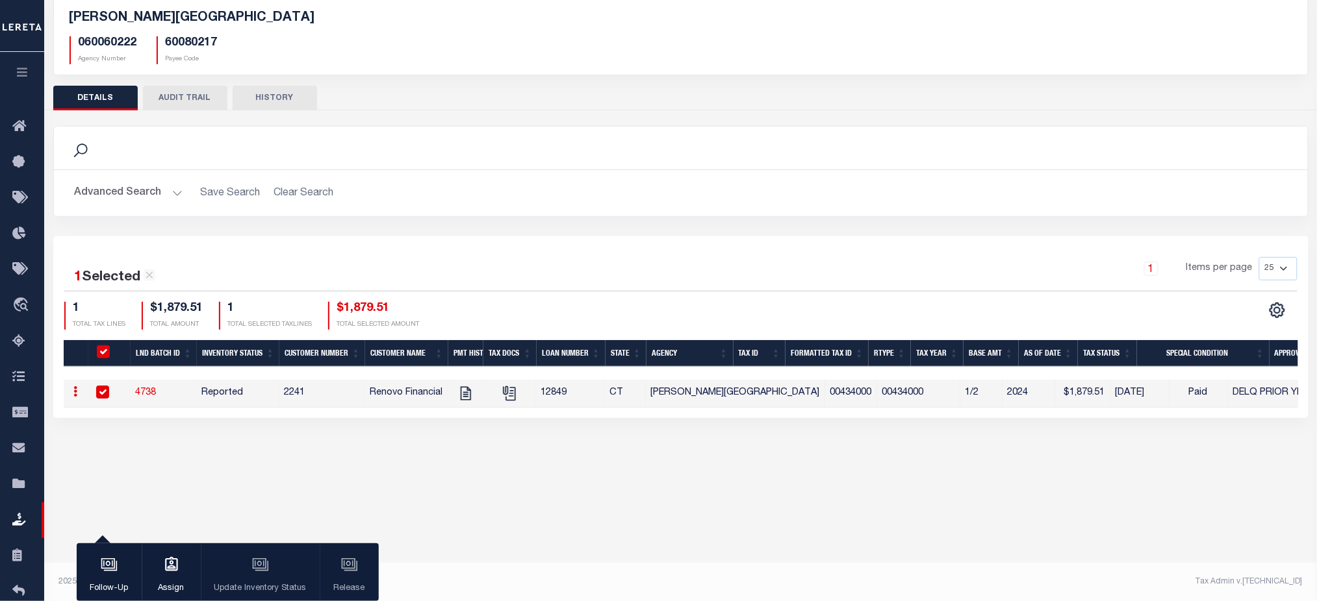
scroll to position [0, 0]
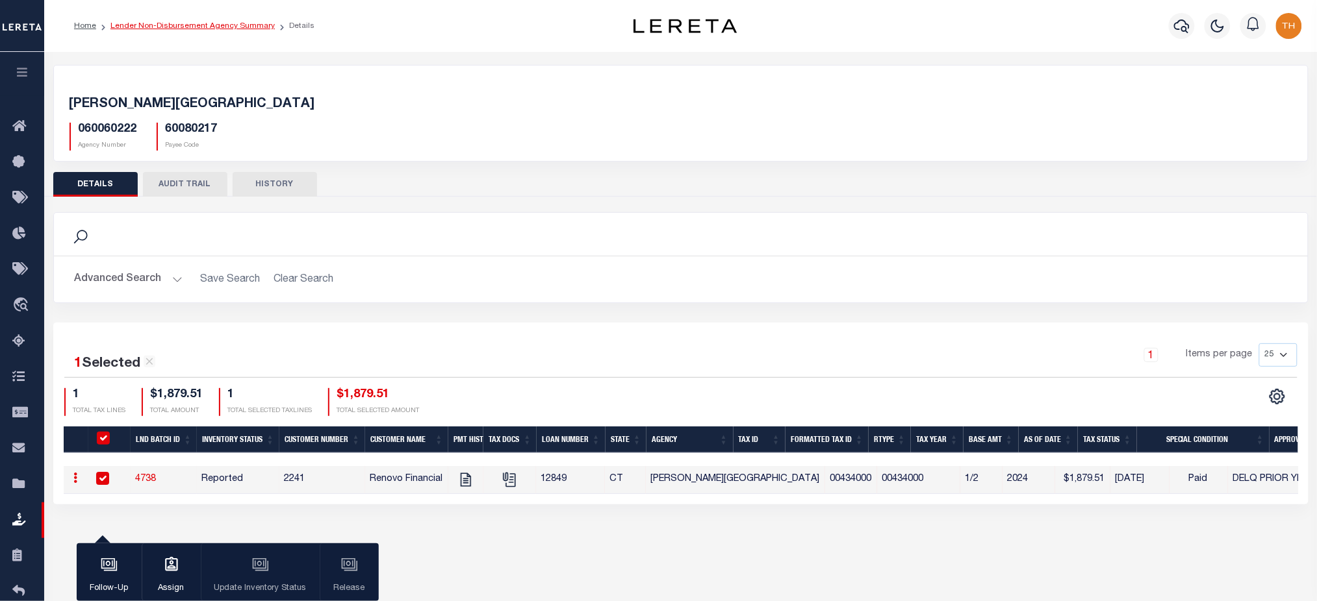
click at [151, 28] on link "Lender Non-Disbursement Agency Summary" at bounding box center [192, 26] width 164 height 8
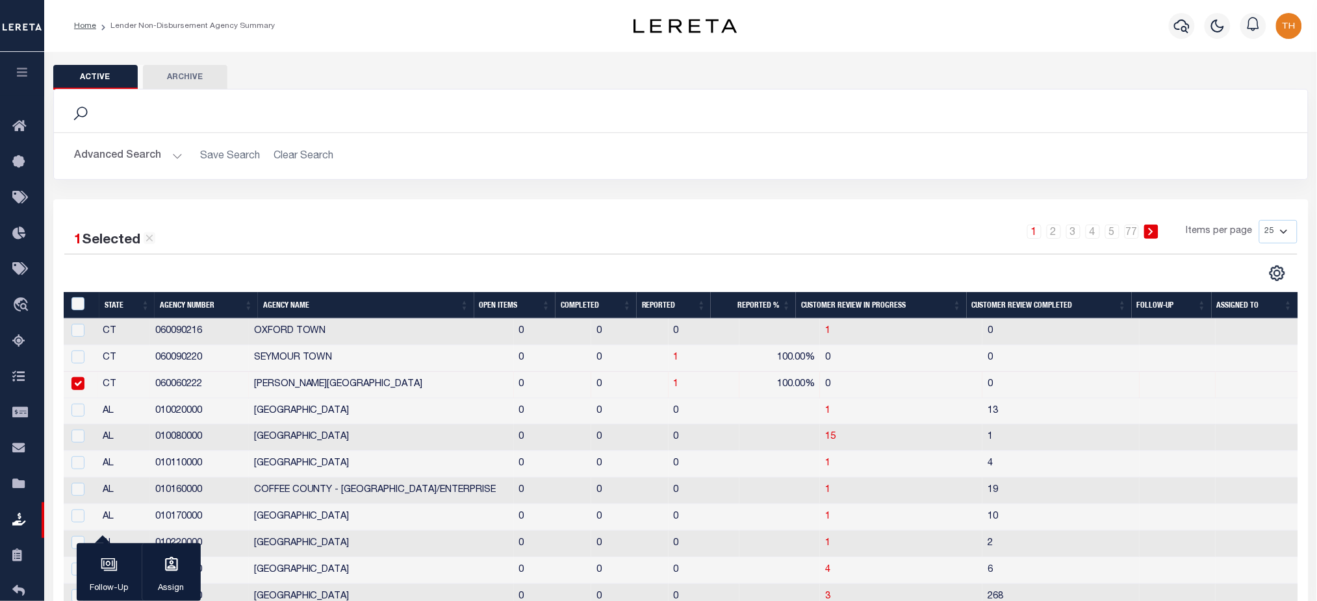
click at [498, 310] on th "Open Items" at bounding box center [515, 305] width 82 height 27
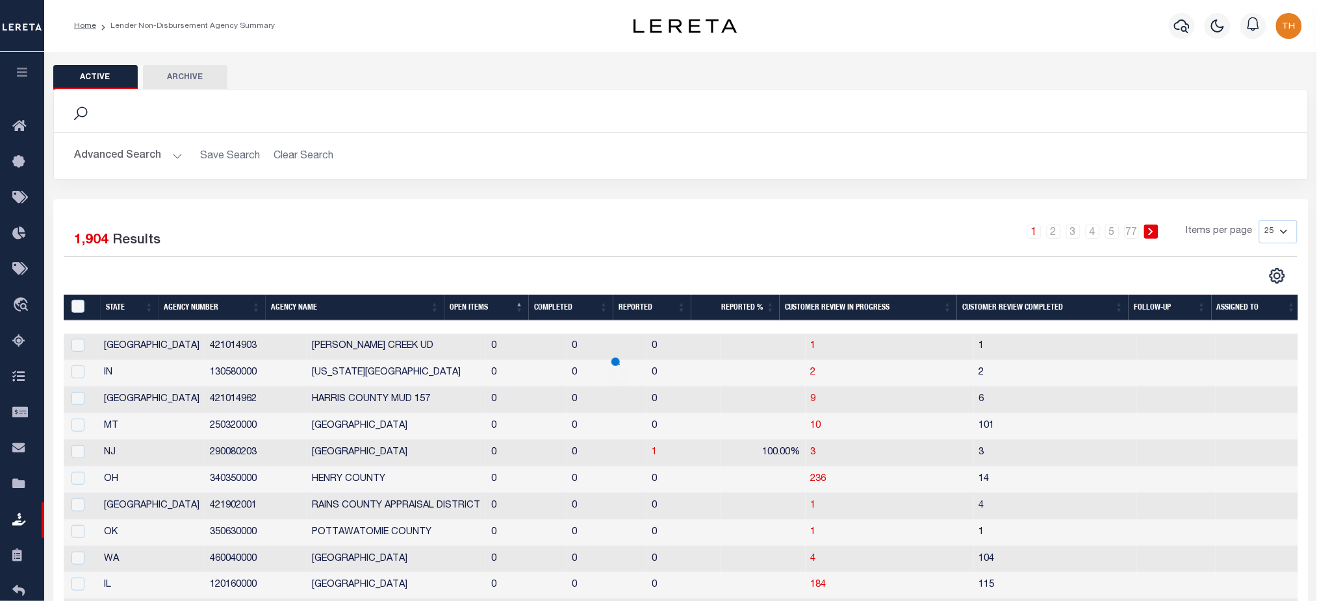
click at [498, 310] on th "Open Items" at bounding box center [486, 308] width 84 height 27
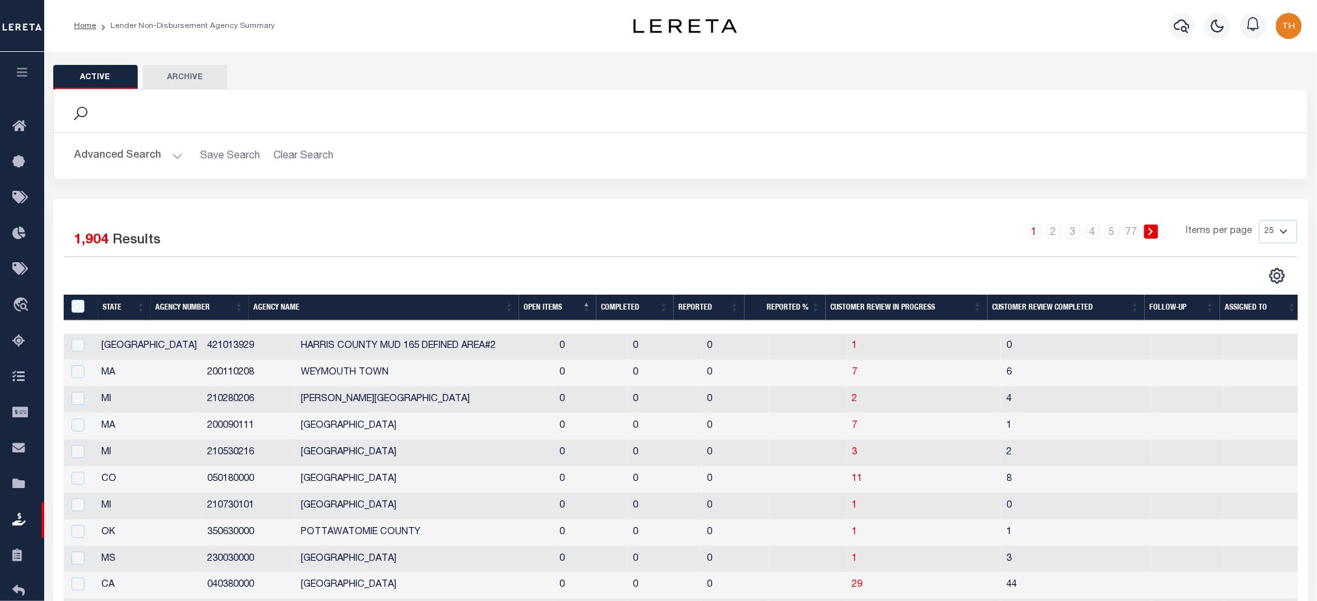
click at [553, 307] on th "Open Items" at bounding box center [557, 308] width 77 height 27
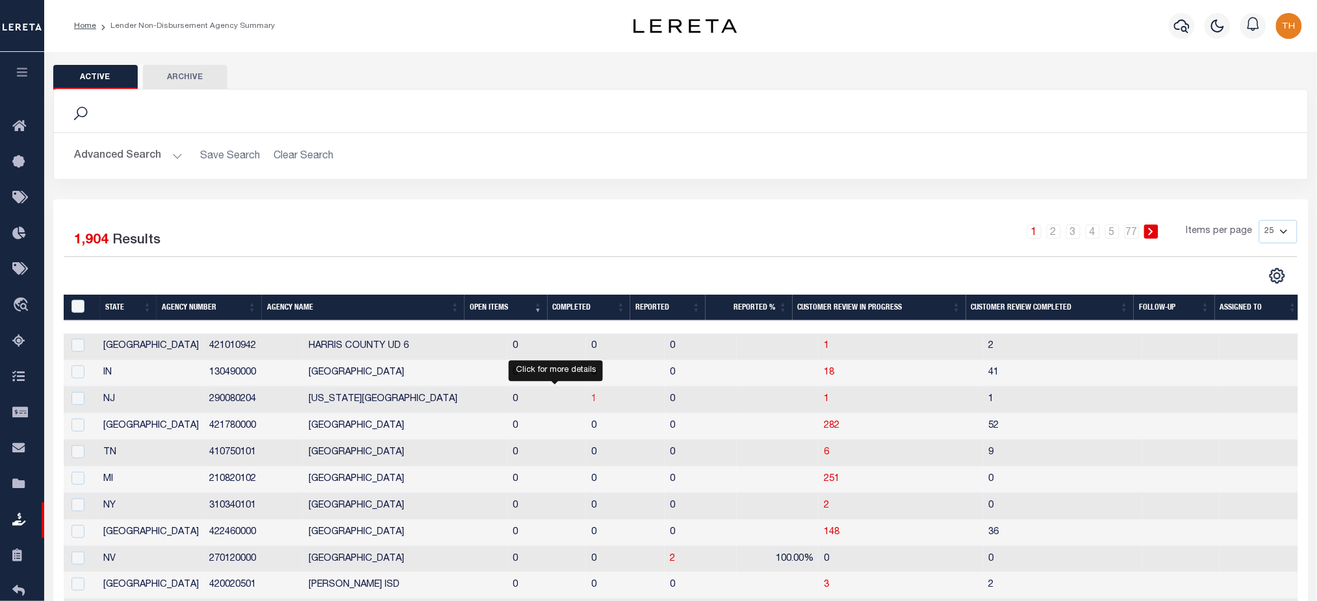
click at [591, 399] on span "1" at bounding box center [593, 399] width 5 height 9
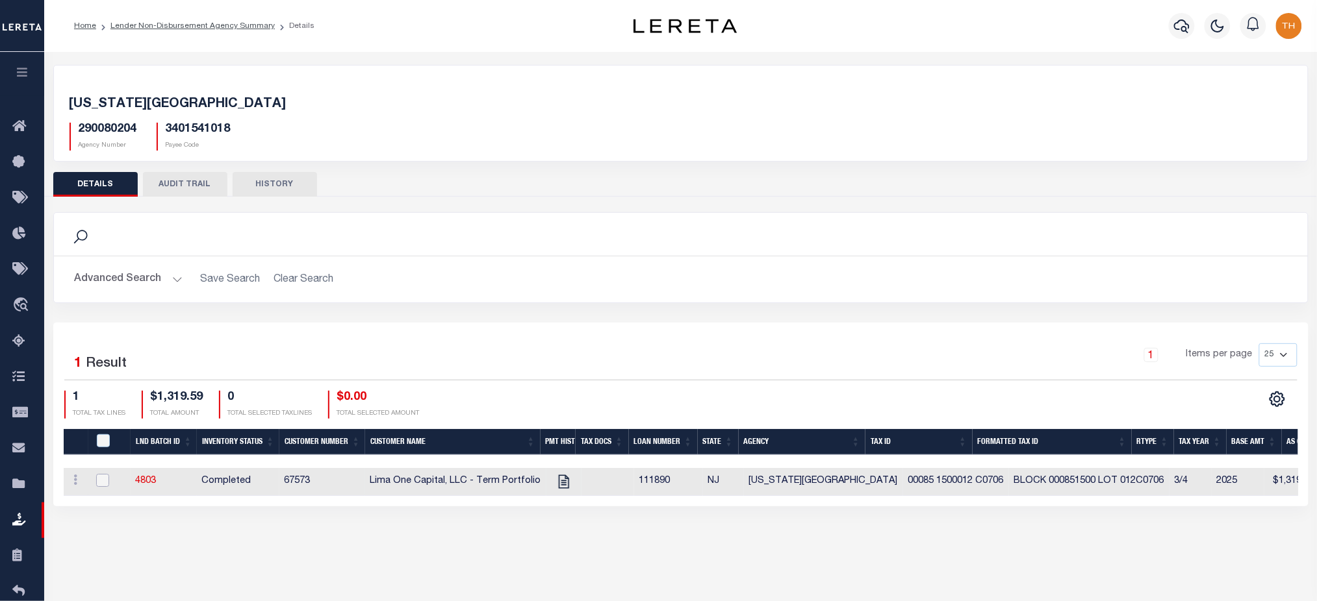
click at [101, 482] on input "checkbox" at bounding box center [102, 480] width 13 height 13
checkbox input "true"
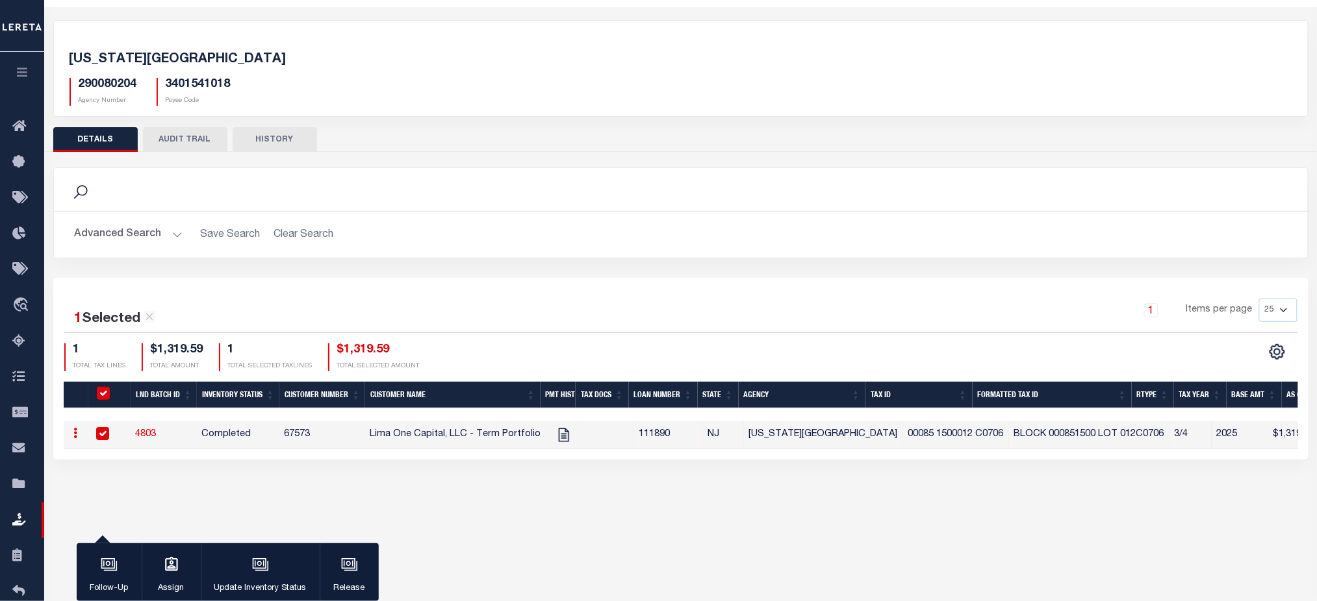
scroll to position [86, 0]
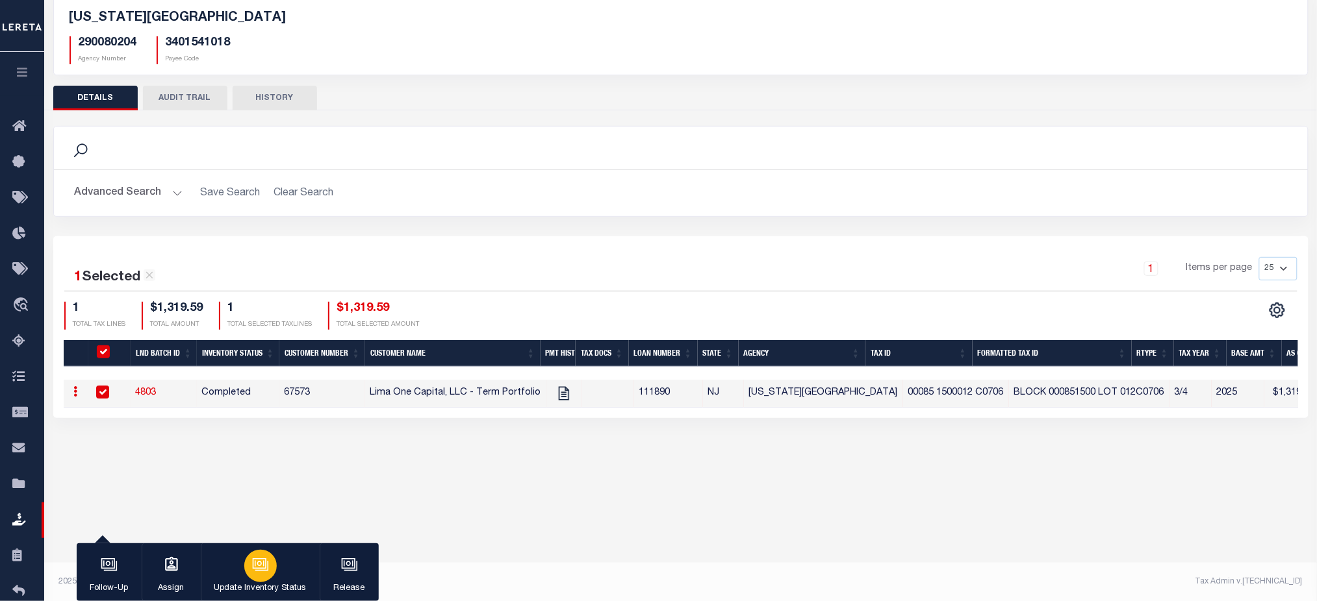
click at [253, 564] on icon "button" at bounding box center [259, 564] width 14 height 10
select select "Completed"
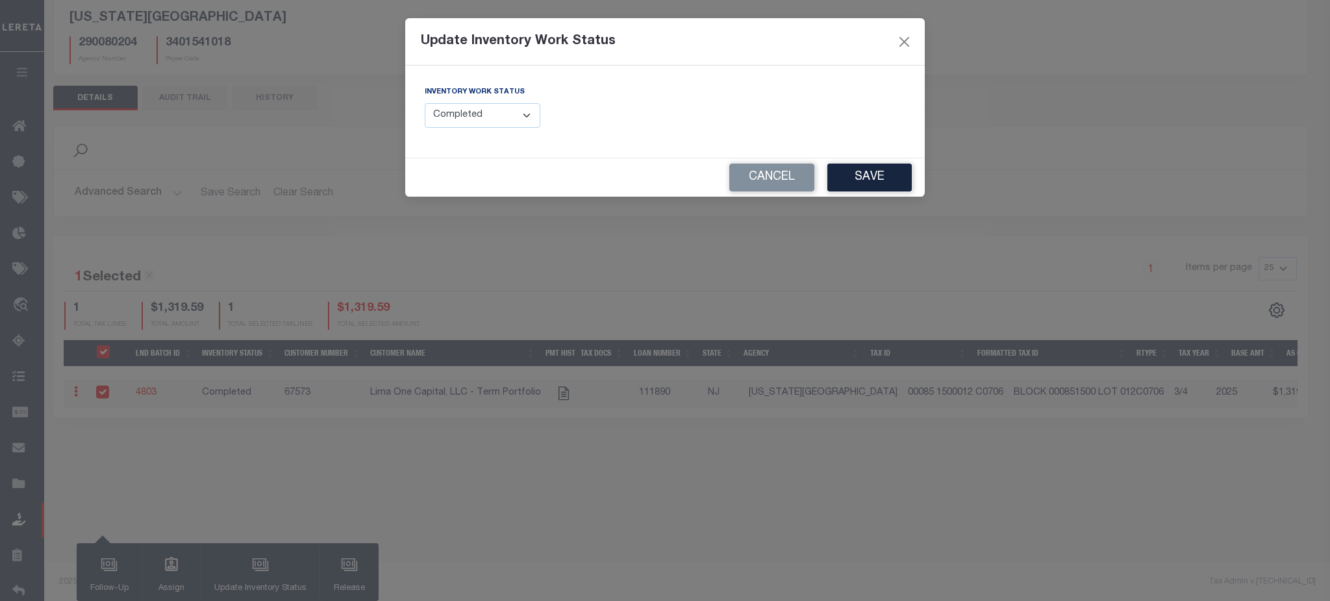
click at [502, 110] on select "--Select-- Open Completed Reported" at bounding box center [483, 115] width 116 height 25
drag, startPoint x: 518, startPoint y: 521, endPoint x: 475, endPoint y: 520, distance: 42.2
click at [518, 521] on div "Update Inventory Work Status Inventory Work Status --Select-- Open Completed Re…" at bounding box center [665, 300] width 1330 height 601
click at [490, 112] on select "--Select-- Open Completed Reported" at bounding box center [483, 115] width 116 height 25
drag, startPoint x: 905, startPoint y: 45, endPoint x: 891, endPoint y: 55, distance: 18.2
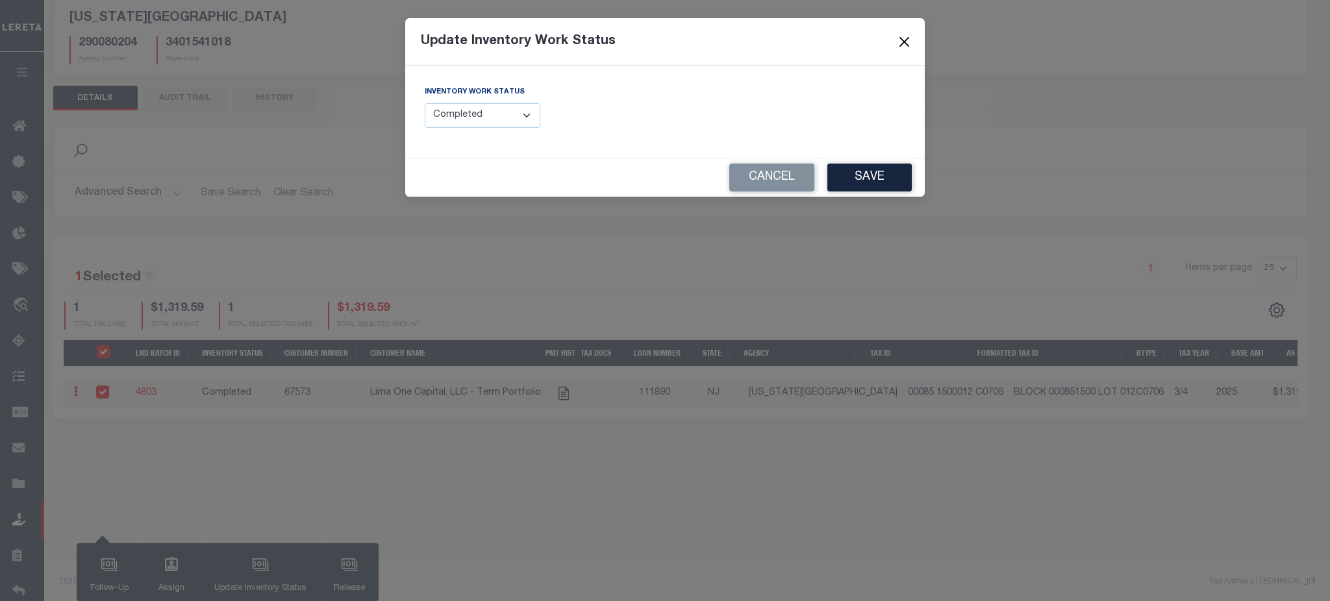
click at [905, 44] on button "Close" at bounding box center [904, 41] width 17 height 17
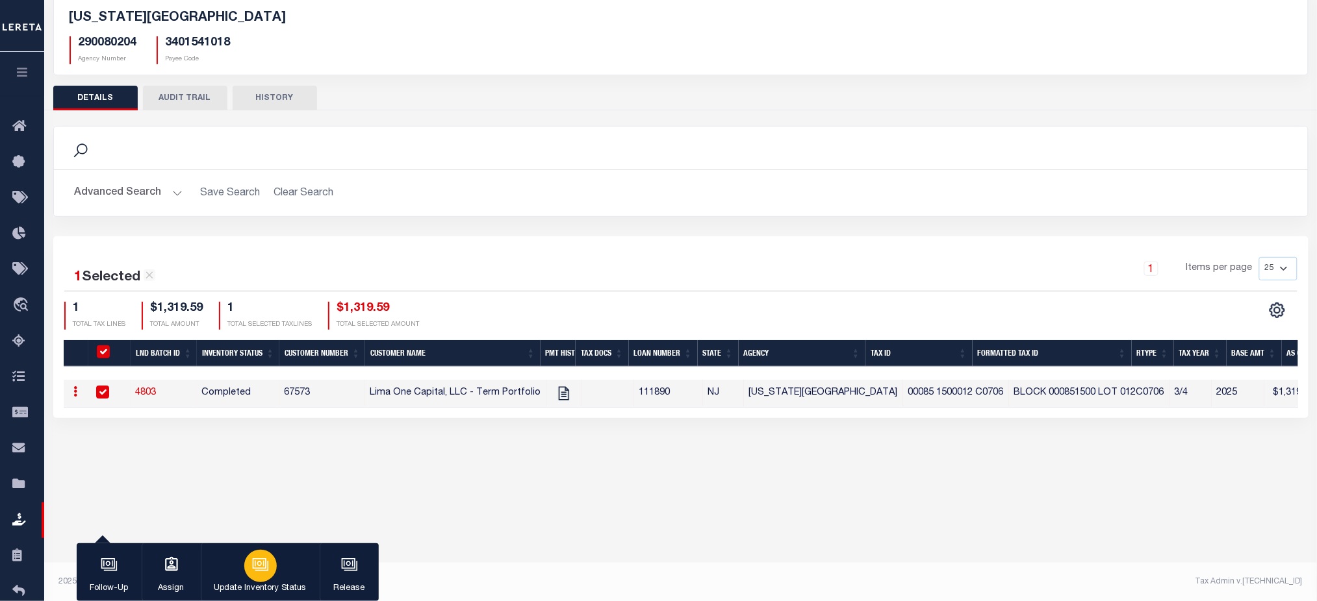
click at [266, 562] on icon "button" at bounding box center [259, 564] width 14 height 10
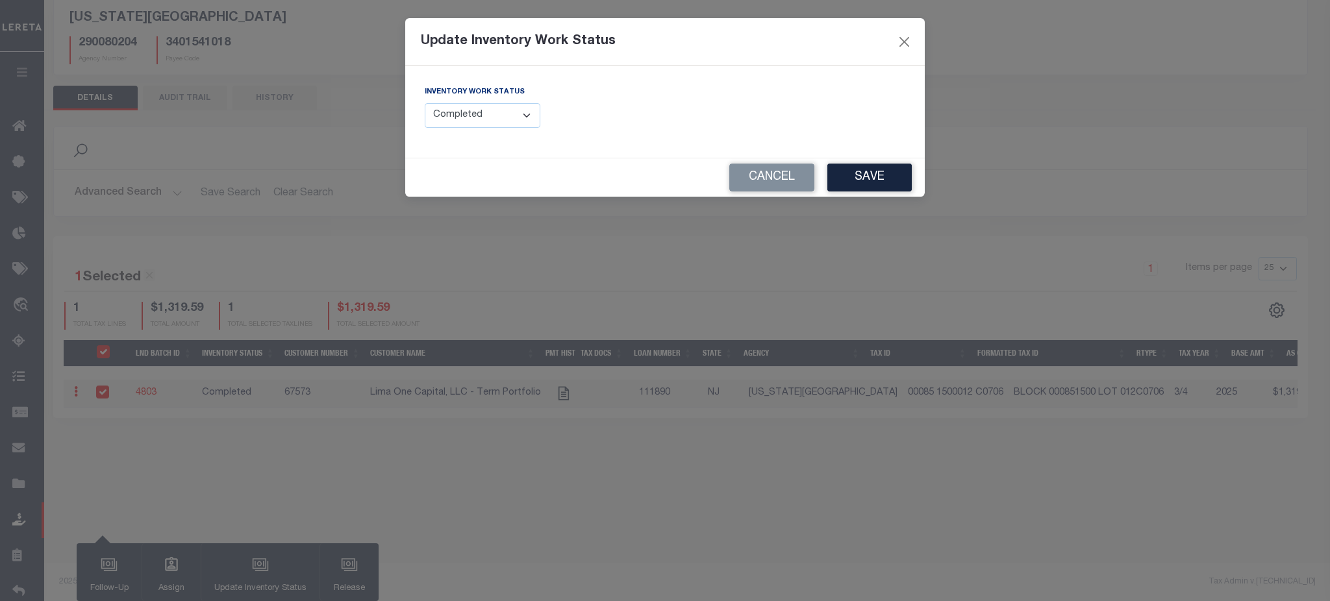
click at [523, 110] on select "--Select-- Open Completed Reported" at bounding box center [483, 115] width 116 height 25
click at [219, 418] on div "Update Inventory Work Status Inventory Work Status --Select-- Open Completed Re…" at bounding box center [665, 300] width 1330 height 601
click at [466, 119] on select "--Select-- Open Completed Reported" at bounding box center [483, 115] width 116 height 25
click at [530, 119] on select "--Select-- Open Completed Reported" at bounding box center [483, 115] width 116 height 25
drag, startPoint x: 527, startPoint y: 120, endPoint x: 532, endPoint y: 112, distance: 9.6
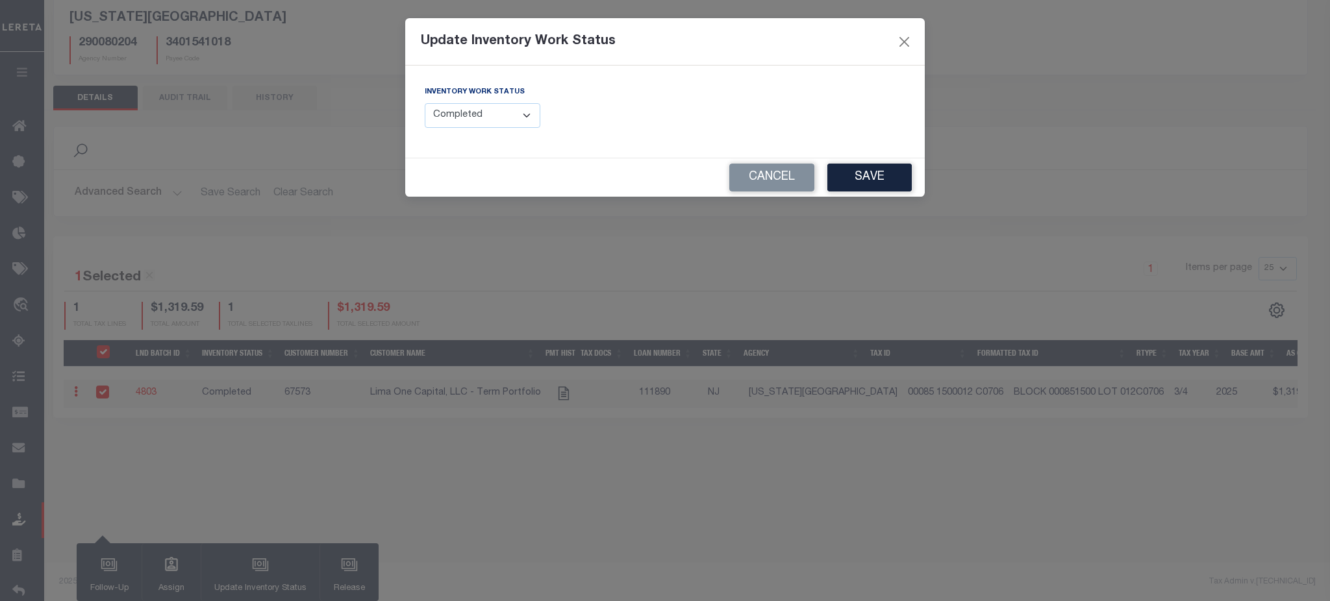
click at [527, 119] on select "--Select-- Open Completed Reported" at bounding box center [483, 115] width 116 height 25
click at [765, 182] on button "Cancel" at bounding box center [771, 178] width 85 height 28
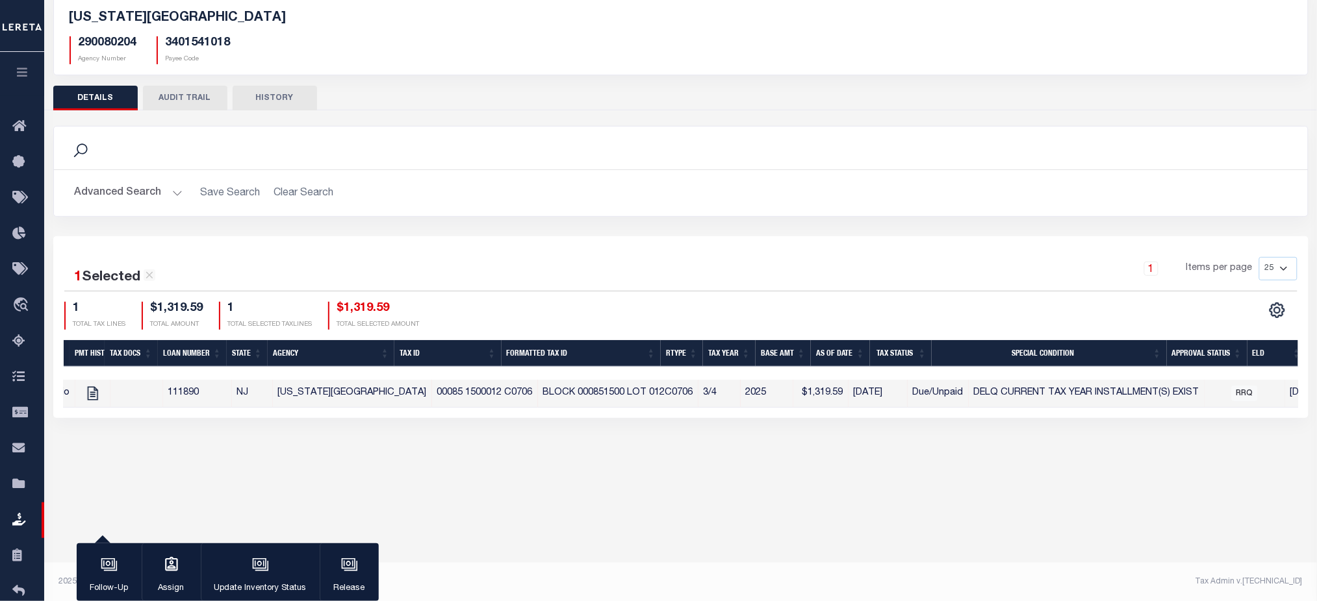
scroll to position [0, 0]
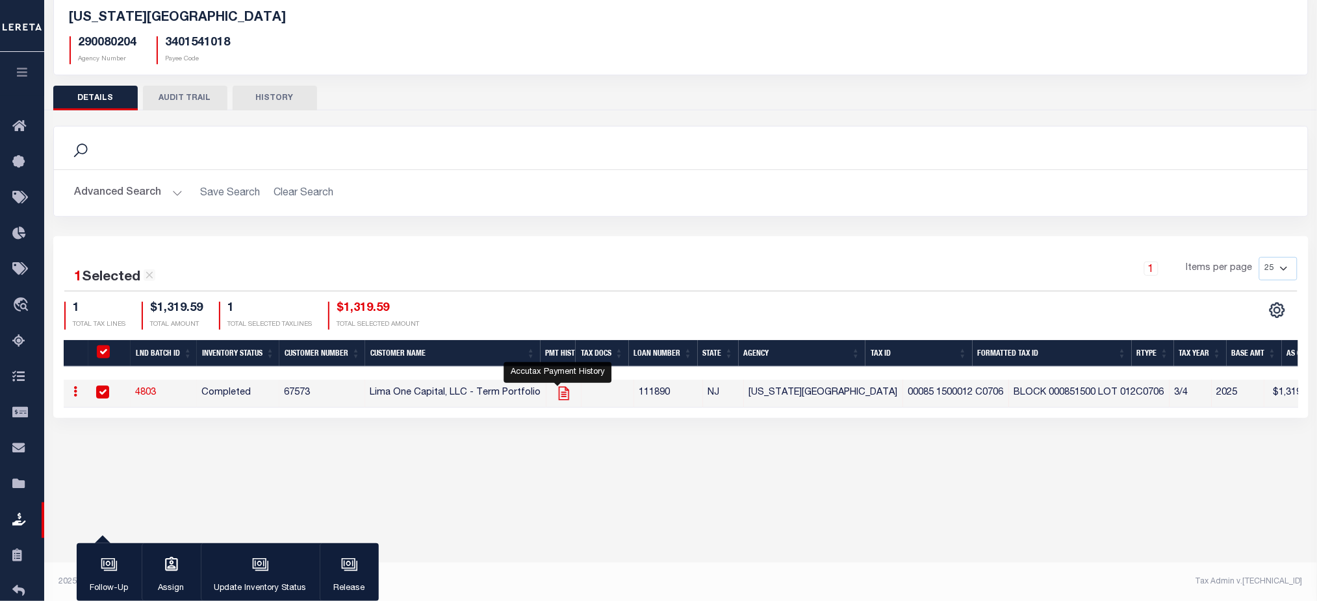
click at [559, 399] on icon "" at bounding box center [563, 393] width 17 height 17
checkbox input "false"
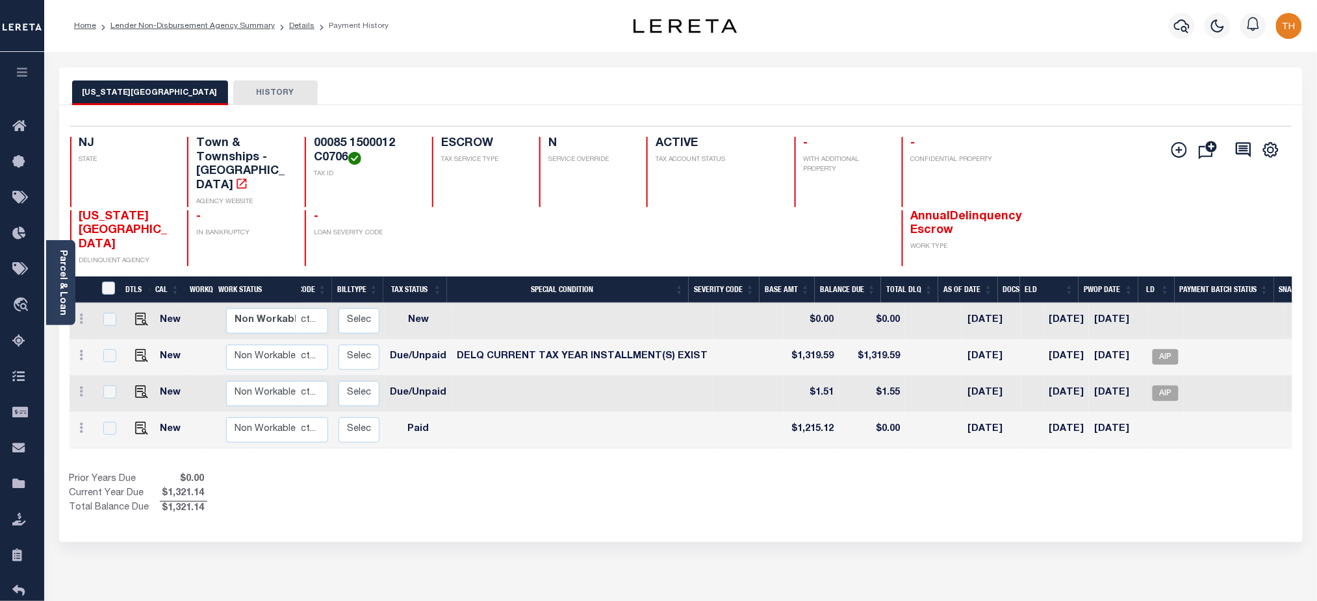
scroll to position [0, 209]
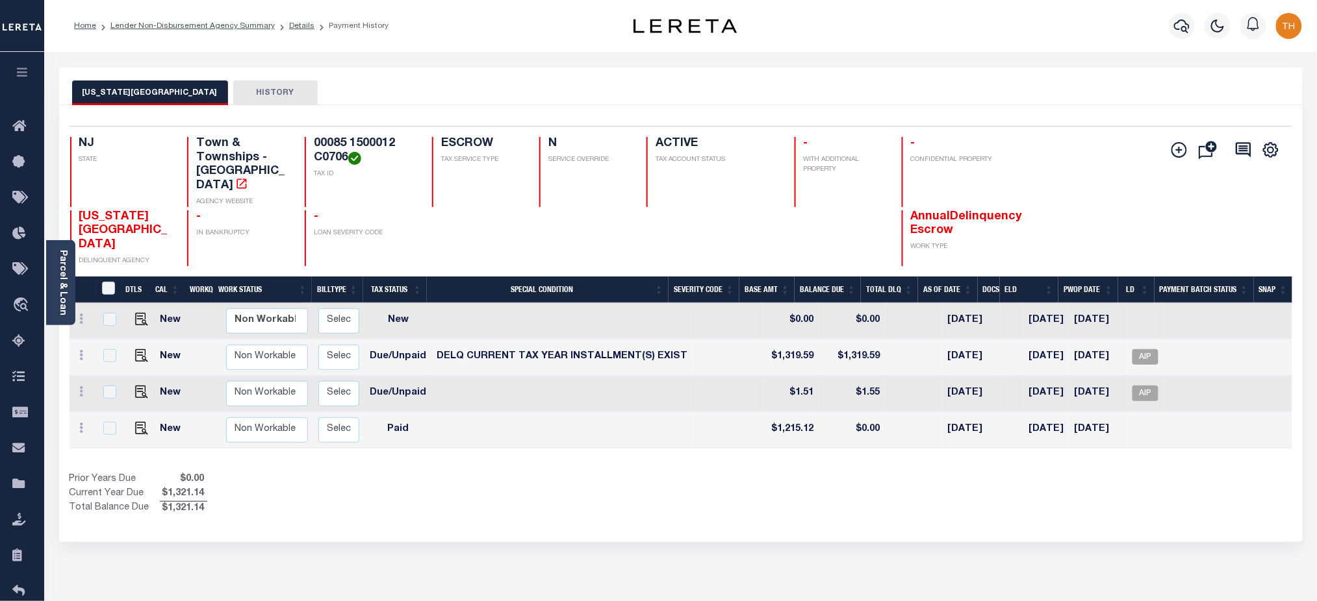
drag, startPoint x: 936, startPoint y: 432, endPoint x: 843, endPoint y: 433, distance: 92.9
click at [843, 433] on div "DTLS CAL WorkQ Work Status Work Type Tax Year RType MPO ReasonCode BillType Tax…" at bounding box center [681, 397] width 1222 height 240
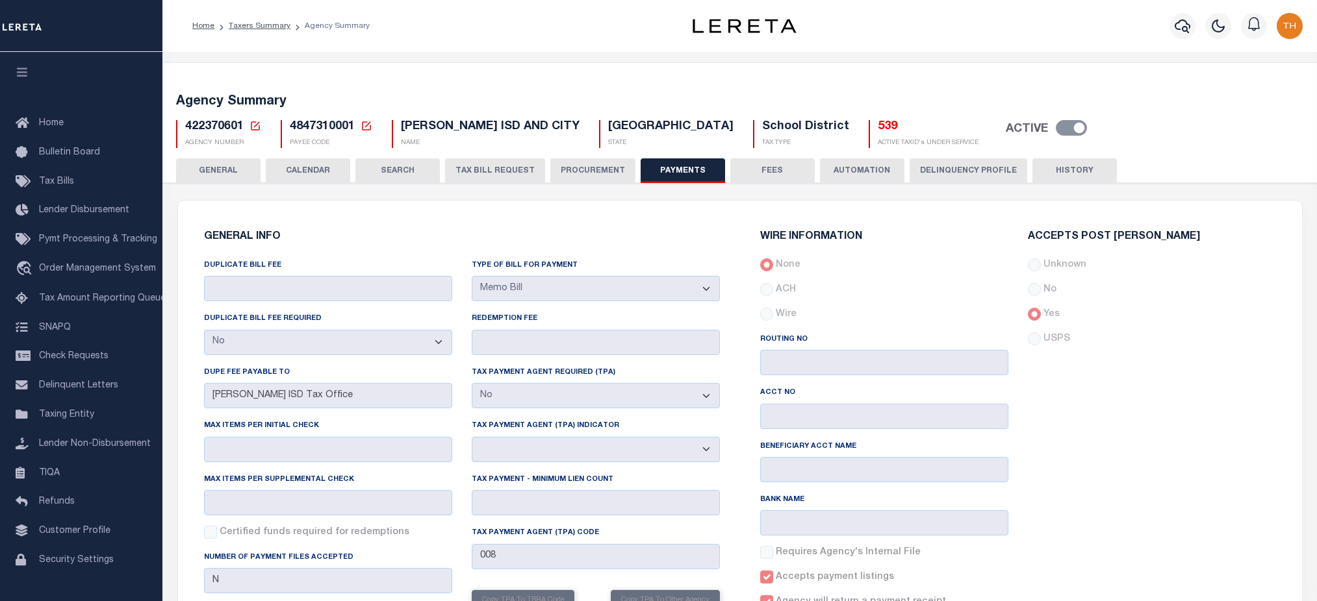
select select "false"
select select "37"
select select "false"
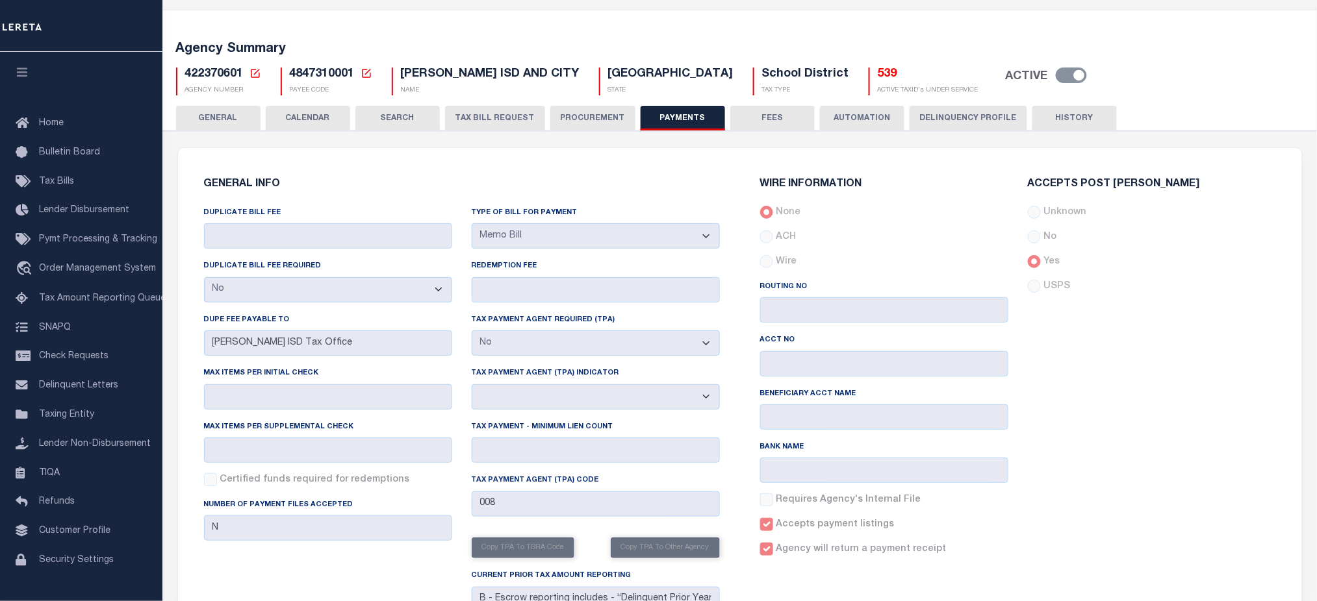
scroll to position [312, 0]
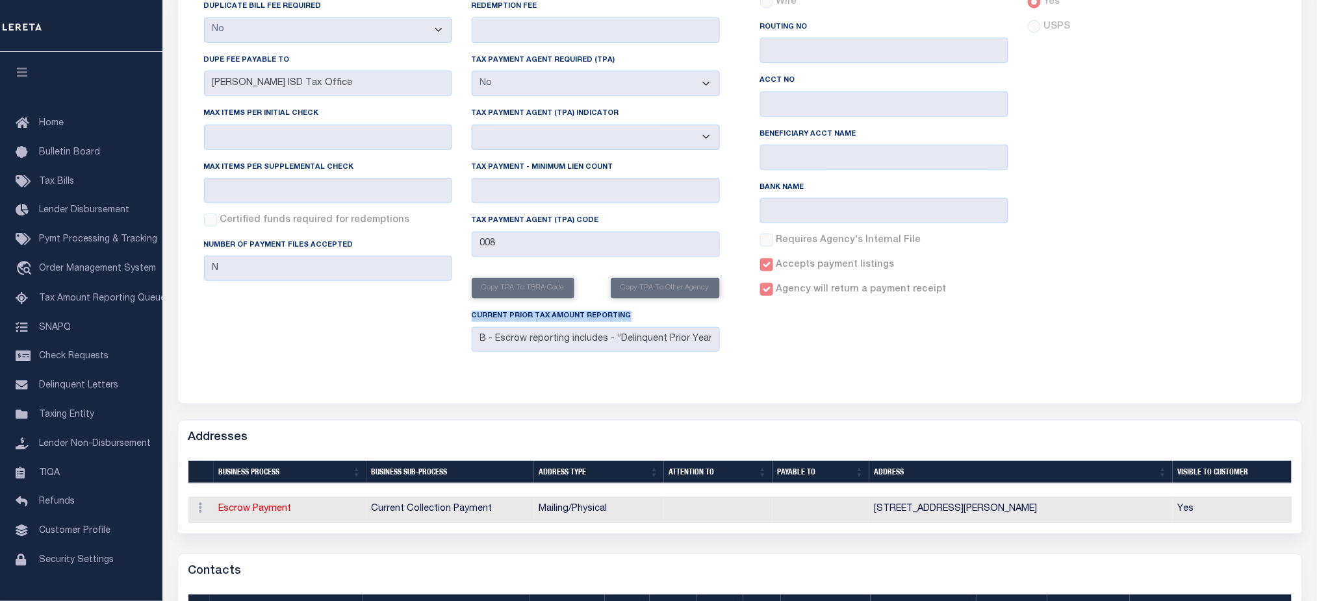
drag, startPoint x: 503, startPoint y: 322, endPoint x: 631, endPoint y: 327, distance: 128.7
click at [631, 327] on div "Current Prior Tax Amount Reporting B - Escrow reporting includes - “Delinquent …" at bounding box center [596, 333] width 268 height 48
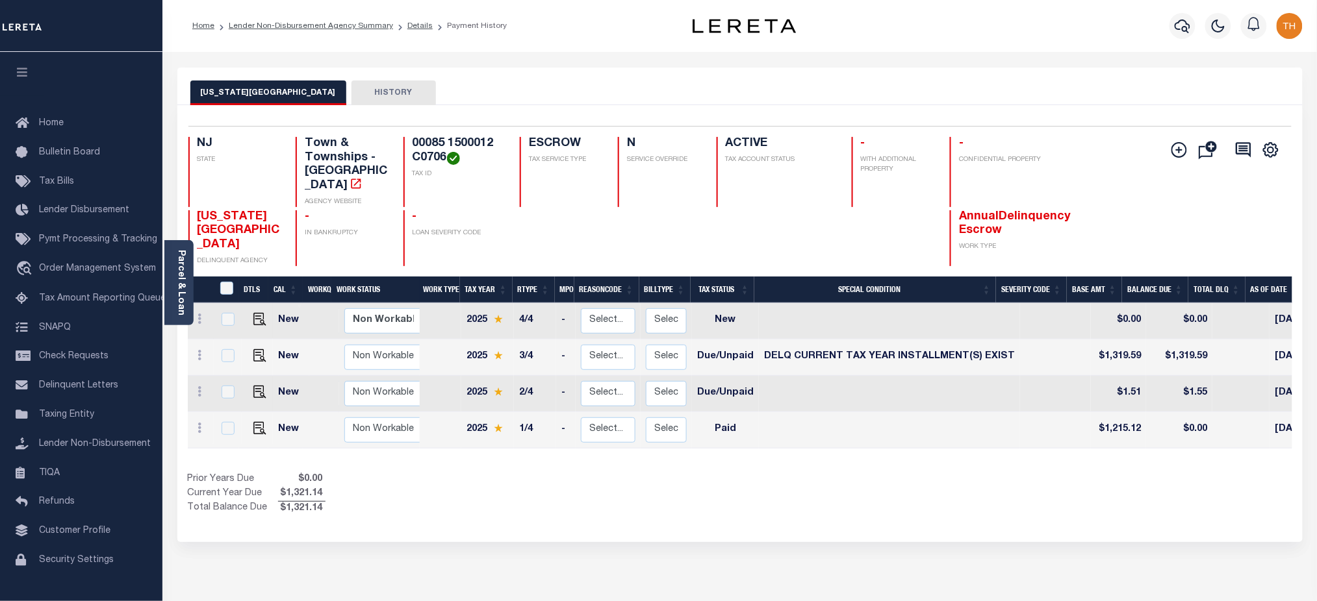
click at [88, 218] on link "Lender Disbursement" at bounding box center [81, 210] width 162 height 29
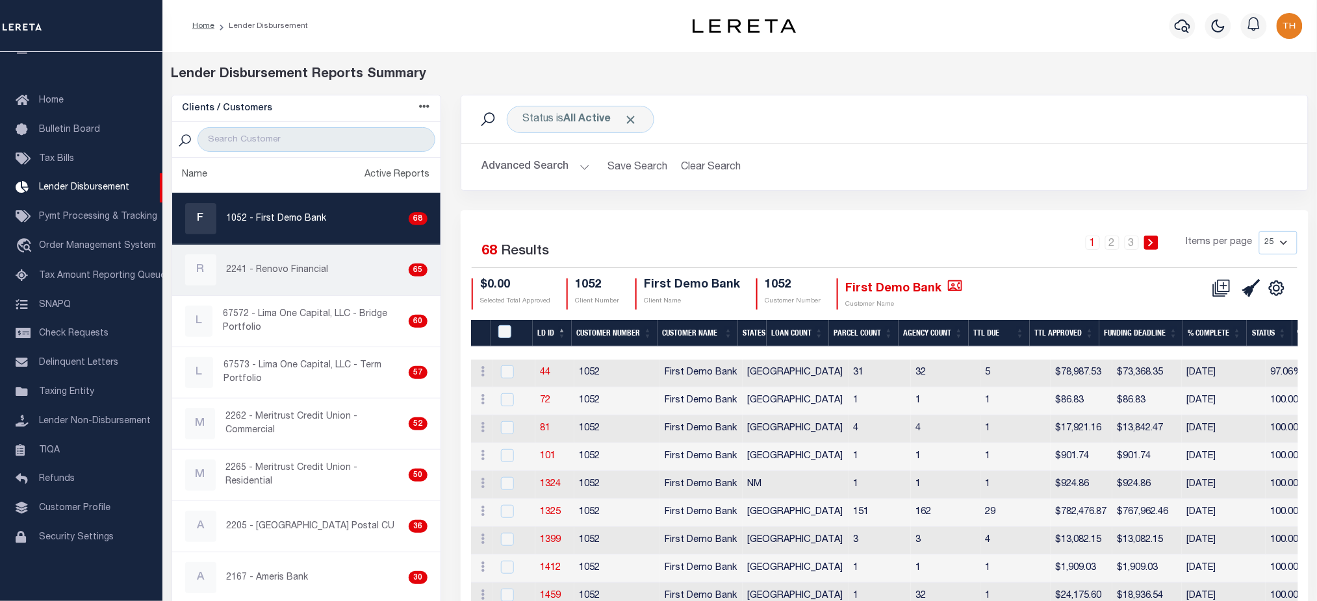
click at [308, 277] on p "2241 - Renovo Financial" at bounding box center [278, 271] width 102 height 14
checkbox input "true"
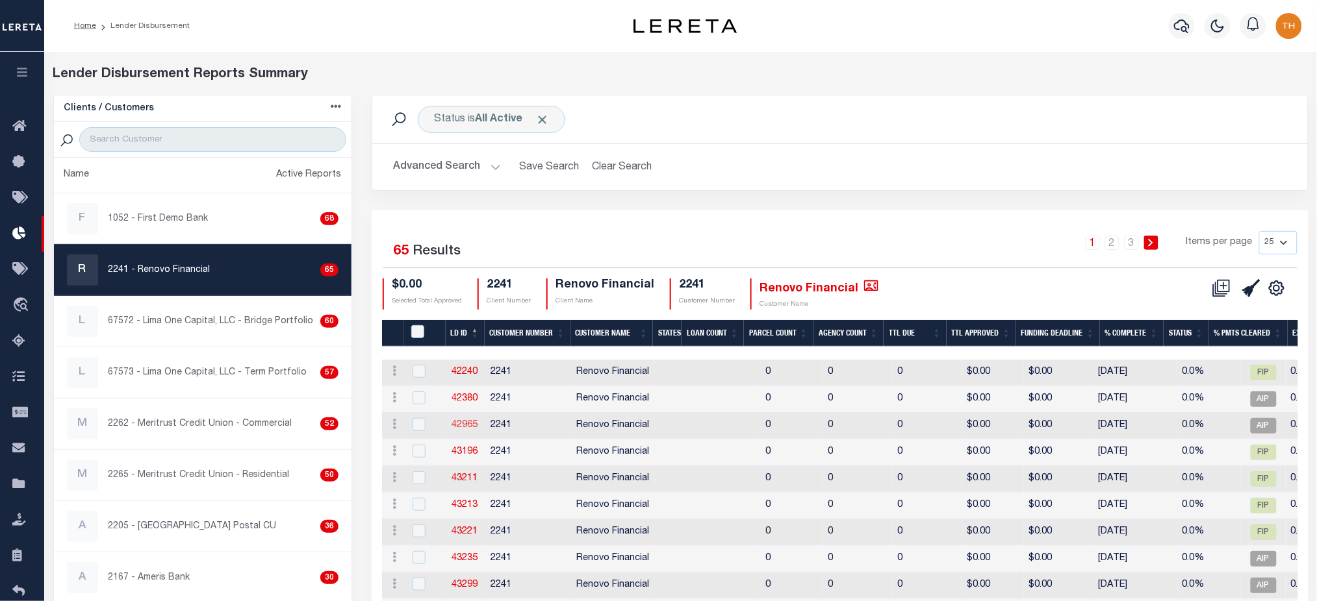
click at [459, 422] on link "42965" at bounding box center [464, 425] width 26 height 9
checkbox input "true"
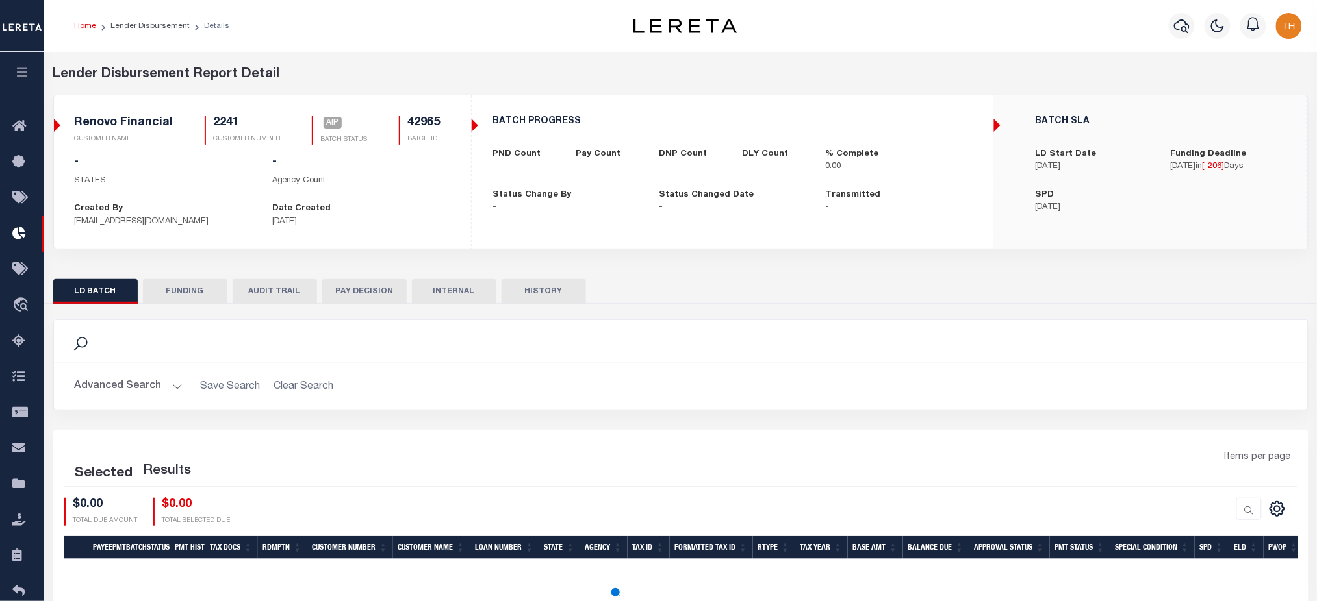
scroll to position [86, 0]
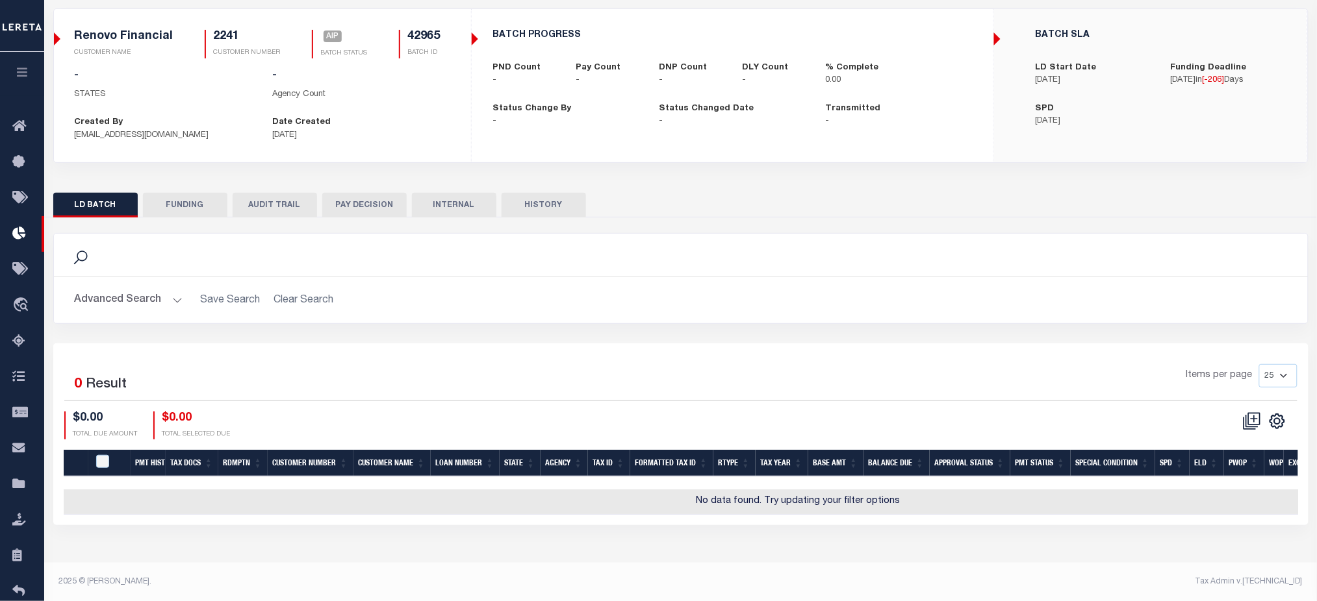
click at [193, 209] on button "FUNDING" at bounding box center [185, 205] width 84 height 25
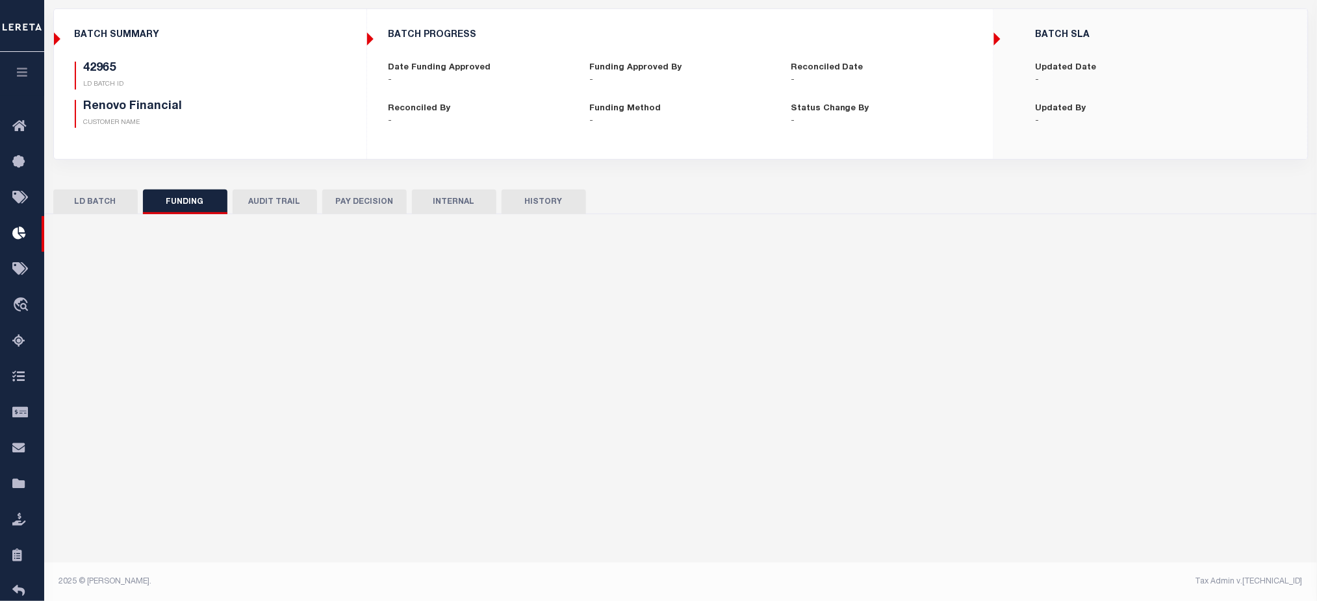
type input "$0"
type input "[DATE]"
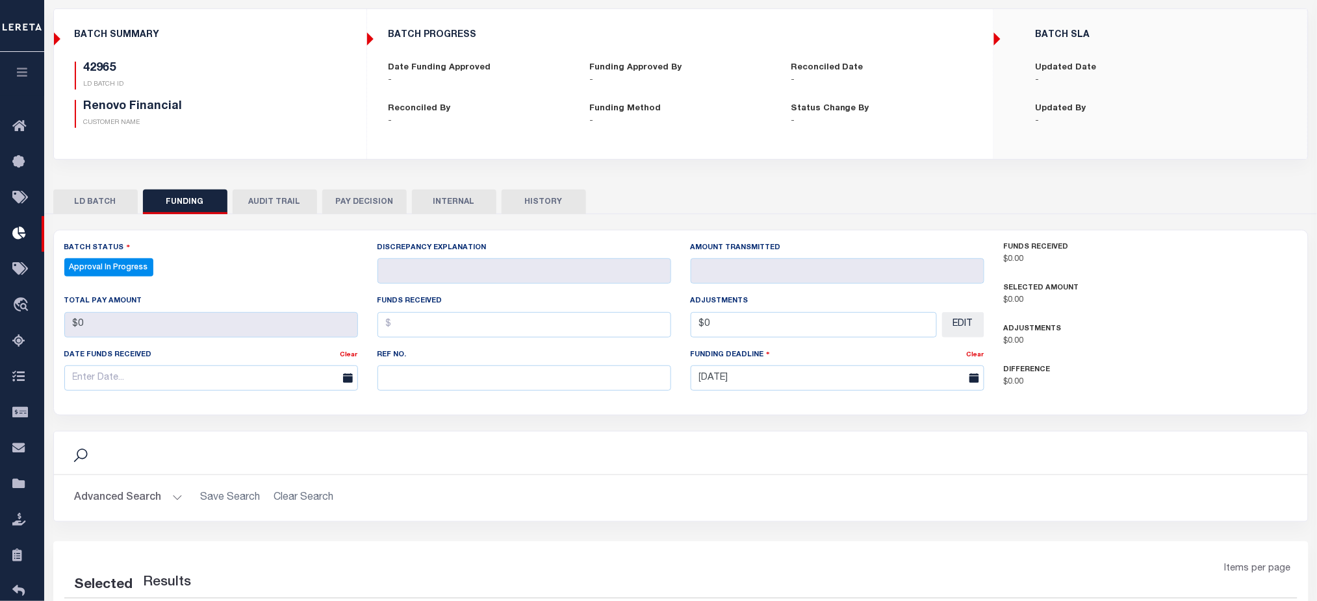
select select "100"
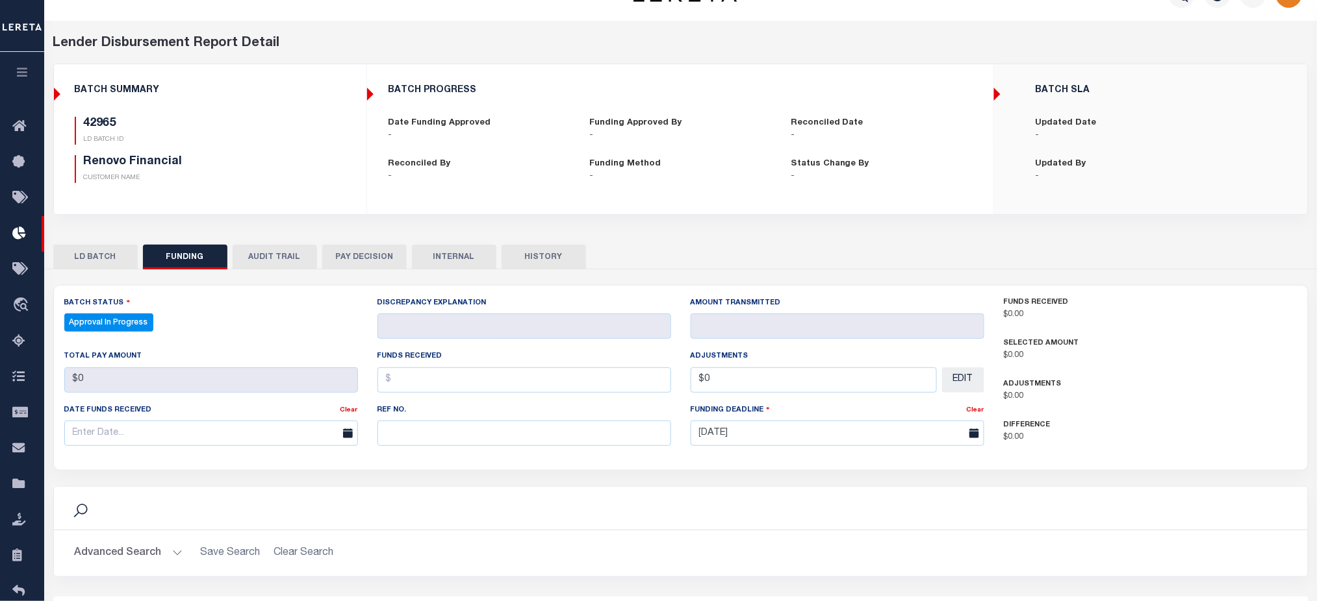
scroll to position [0, 0]
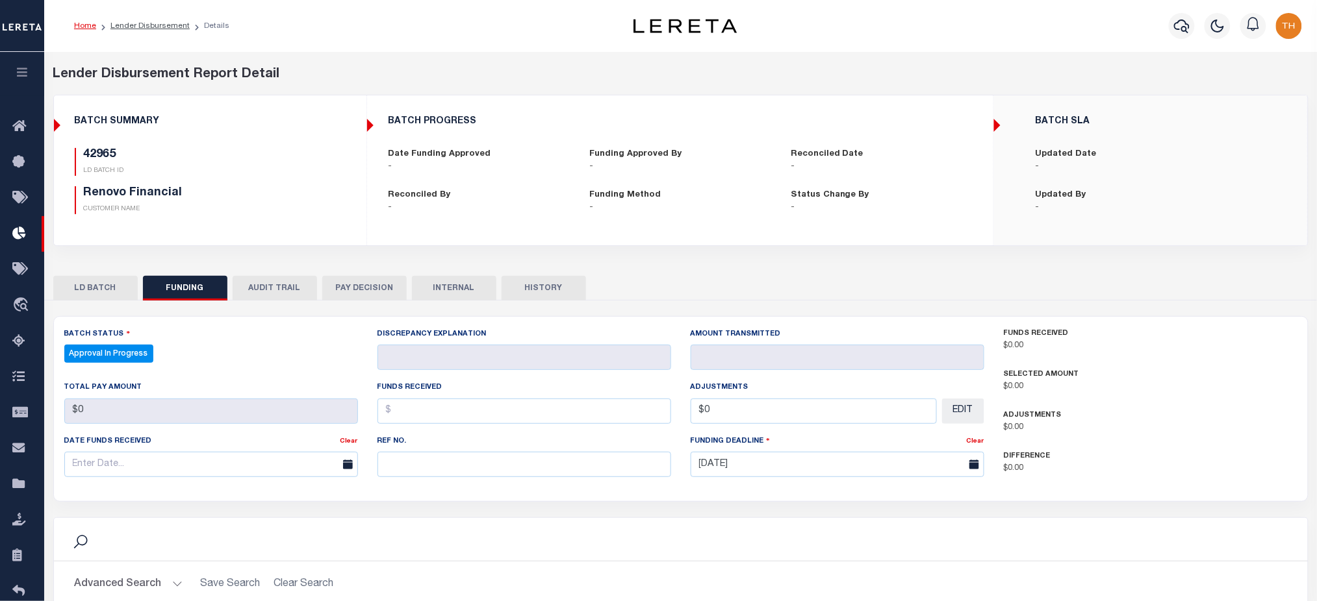
click at [155, 19] on ol "Home Lender Disbursement Details" at bounding box center [152, 25] width 176 height 27
click at [159, 27] on link "Lender Disbursement" at bounding box center [149, 26] width 79 height 8
checkbox input "true"
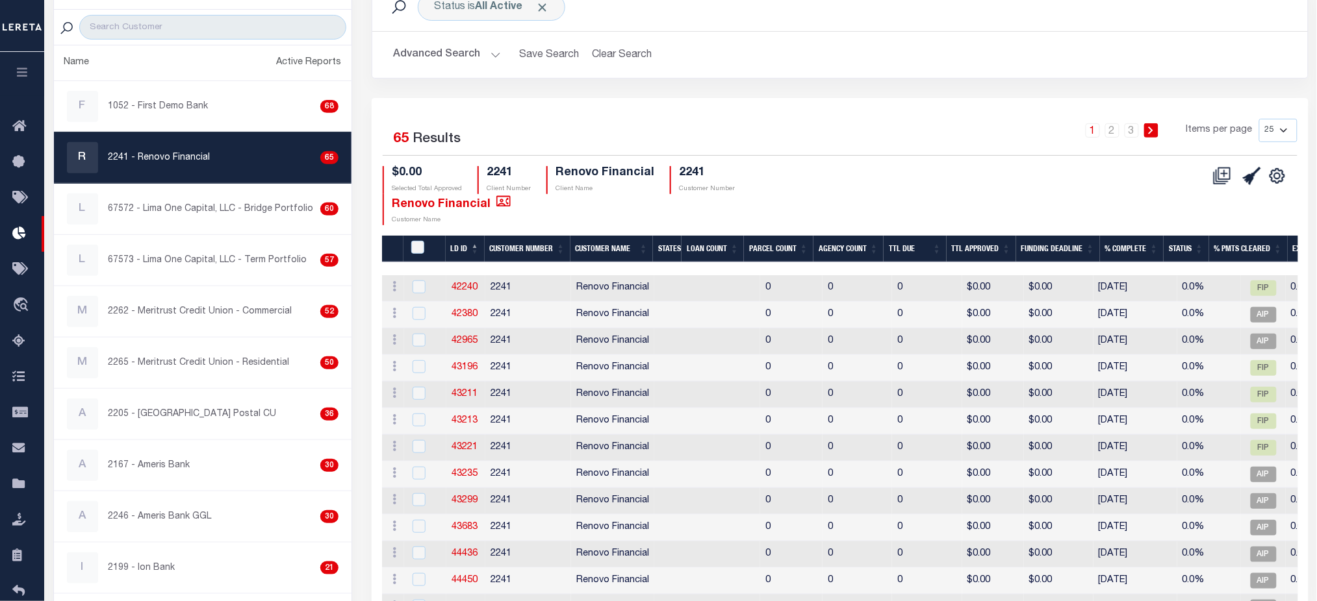
scroll to position [520, 0]
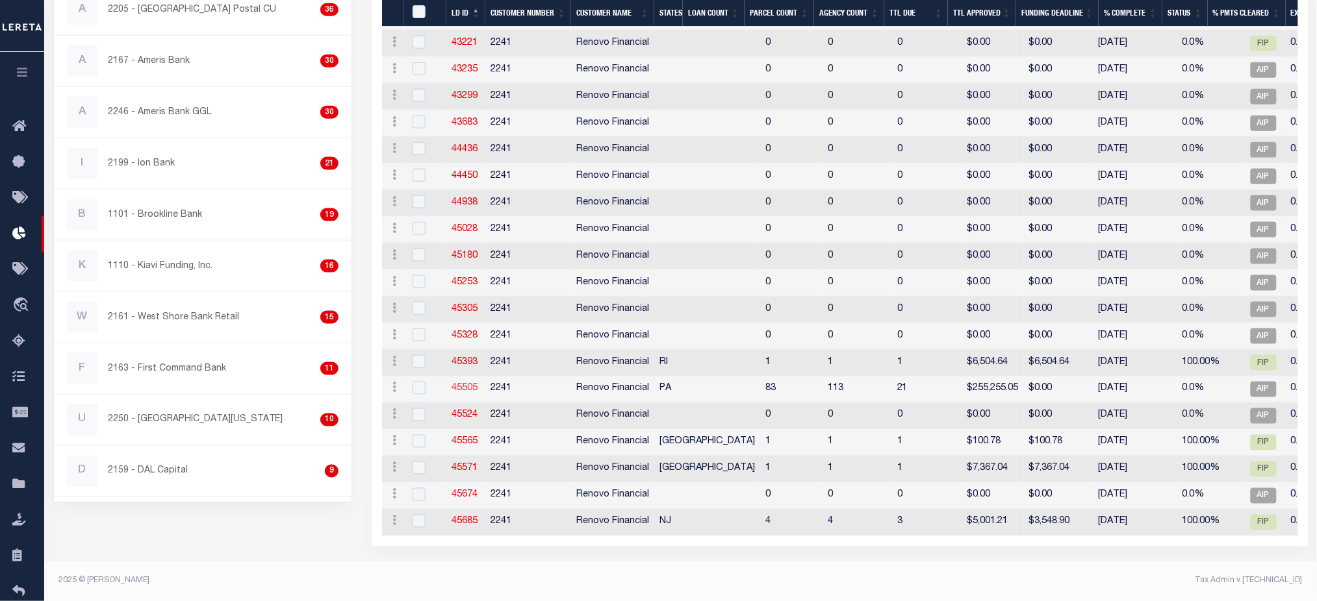
click at [455, 386] on link "45505" at bounding box center [464, 389] width 26 height 9
checkbox input "true"
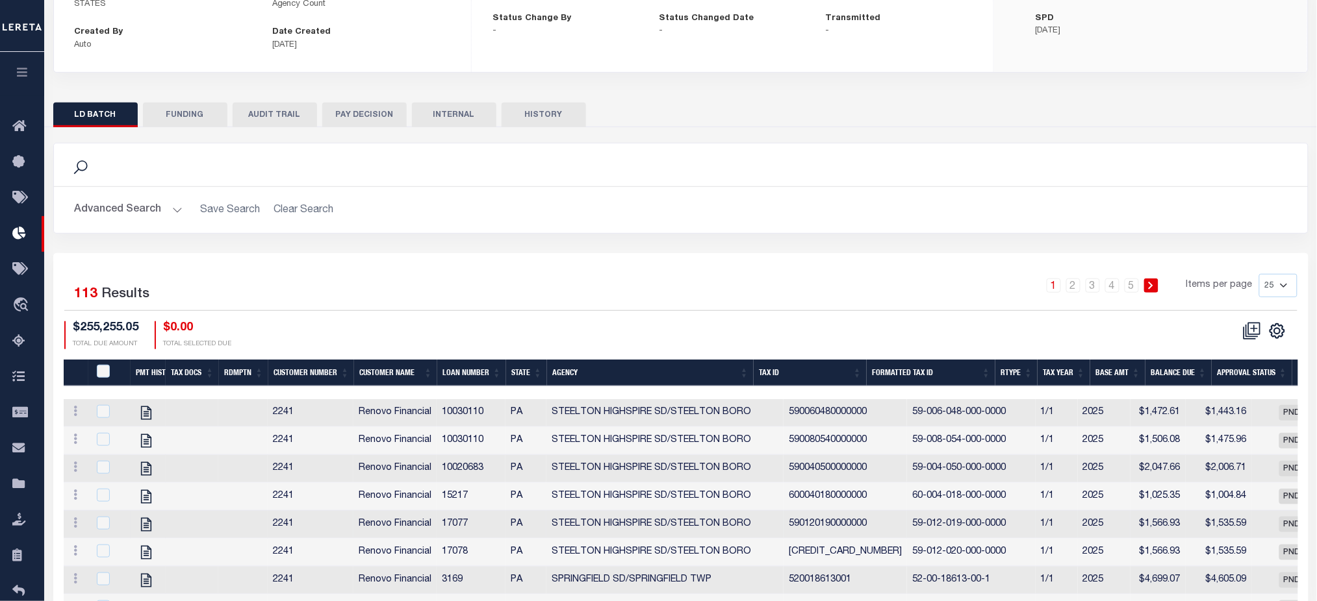
scroll to position [260, 0]
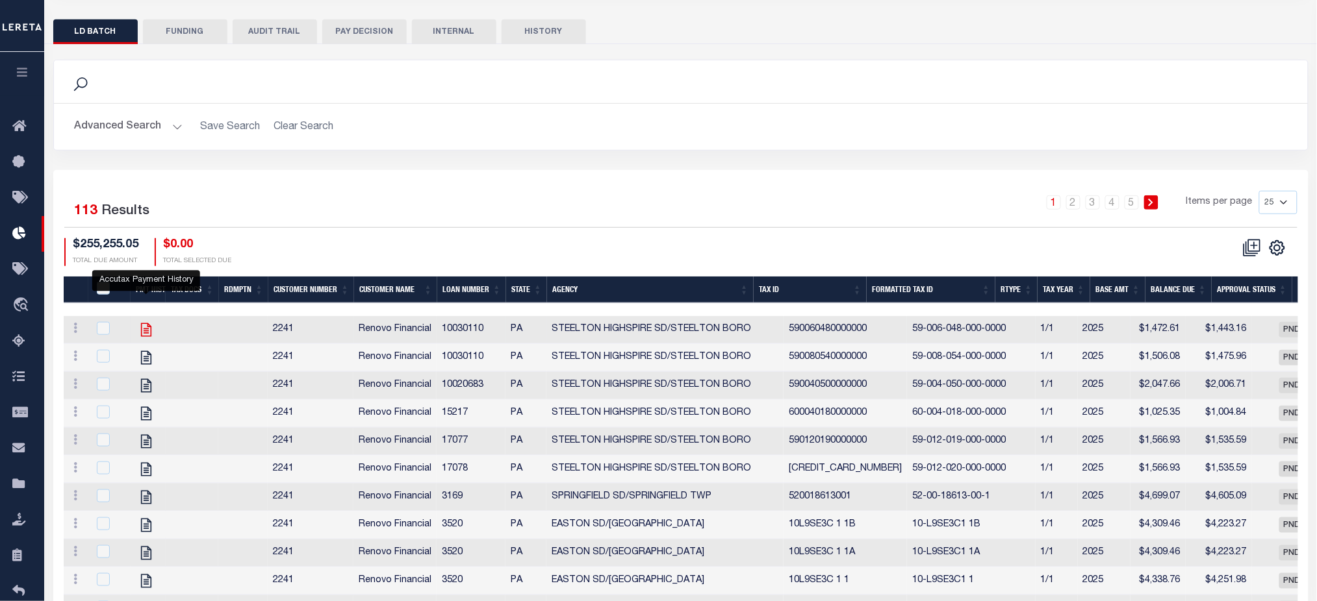
click at [149, 334] on icon "" at bounding box center [146, 330] width 10 height 14
checkbox input "true"
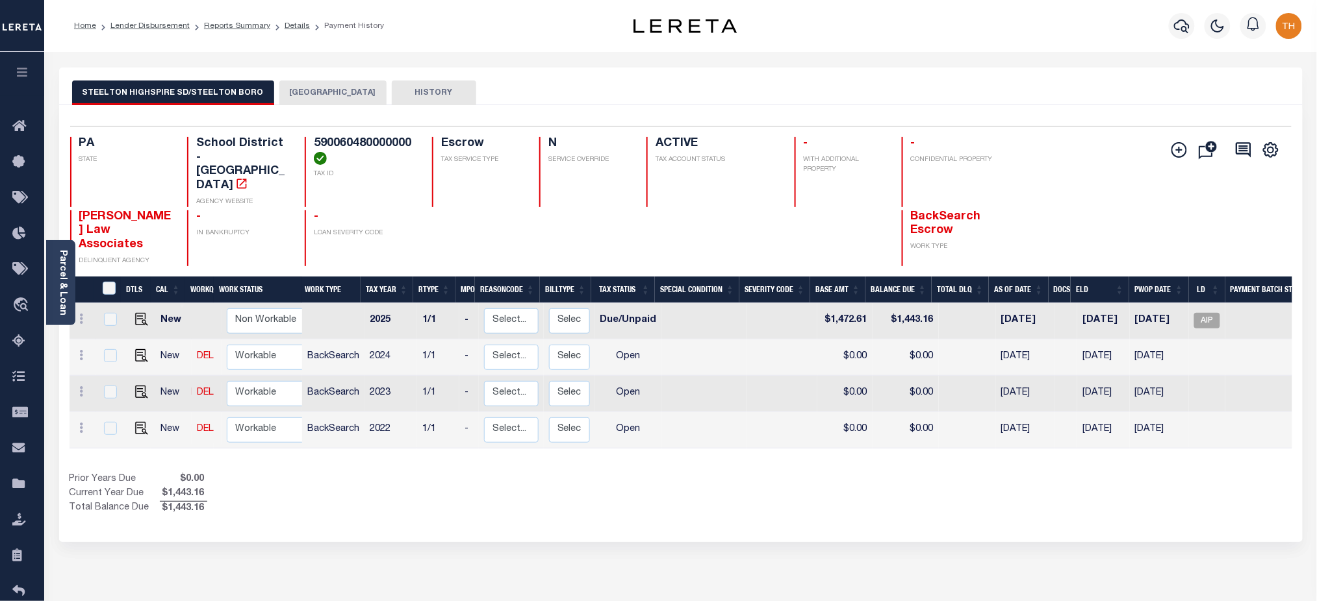
scroll to position [0, 71]
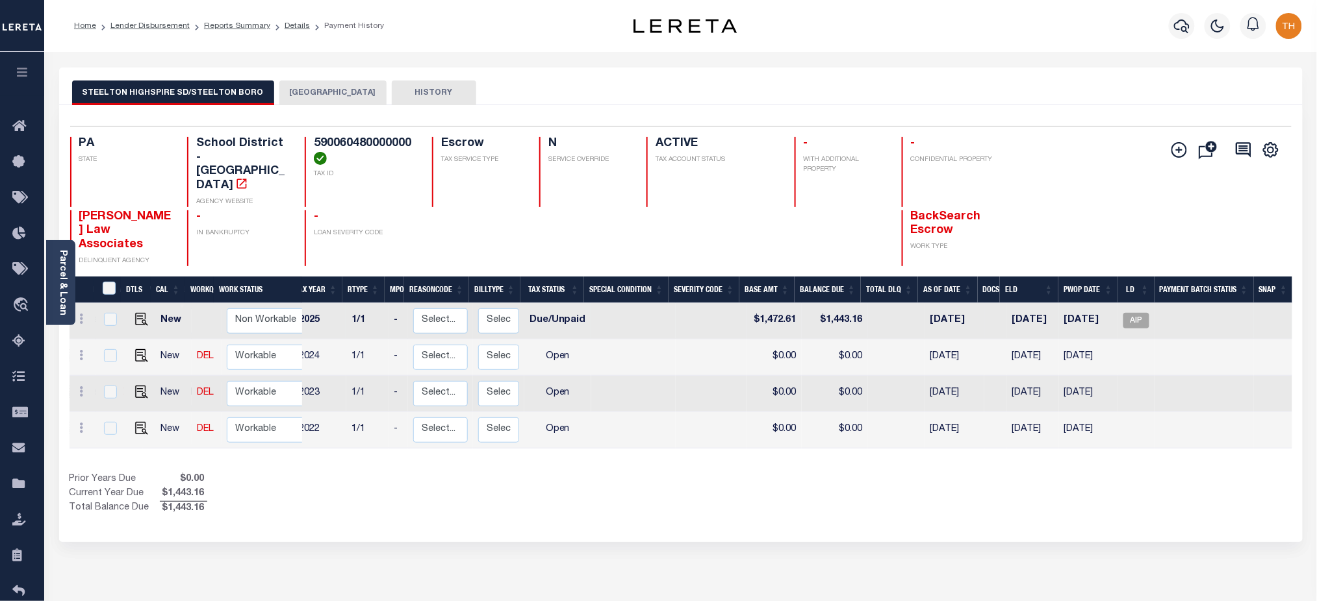
drag, startPoint x: 1114, startPoint y: 281, endPoint x: 1039, endPoint y: 279, distance: 74.7
click at [1039, 303] on tr "New Non Workable Workable 2025 1/1 - Select... Payment Reversal Taxable Value C…" at bounding box center [646, 321] width 1295 height 36
click at [353, 97] on button "[GEOGRAPHIC_DATA]" at bounding box center [332, 93] width 107 height 25
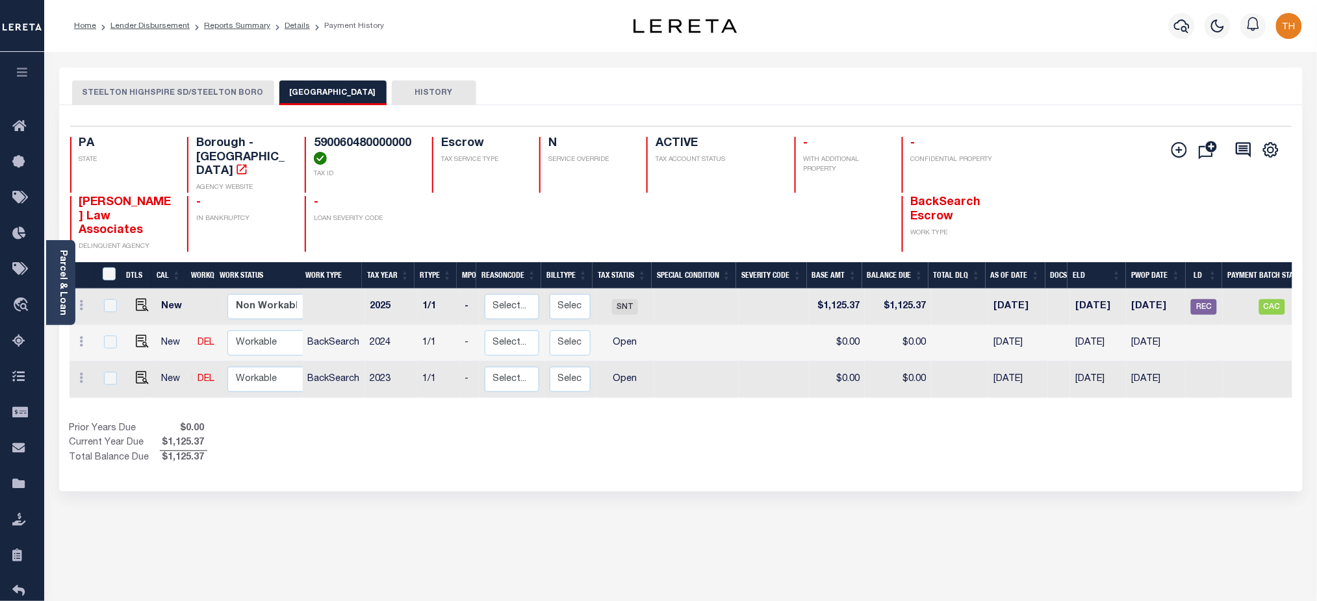
scroll to position [0, 69]
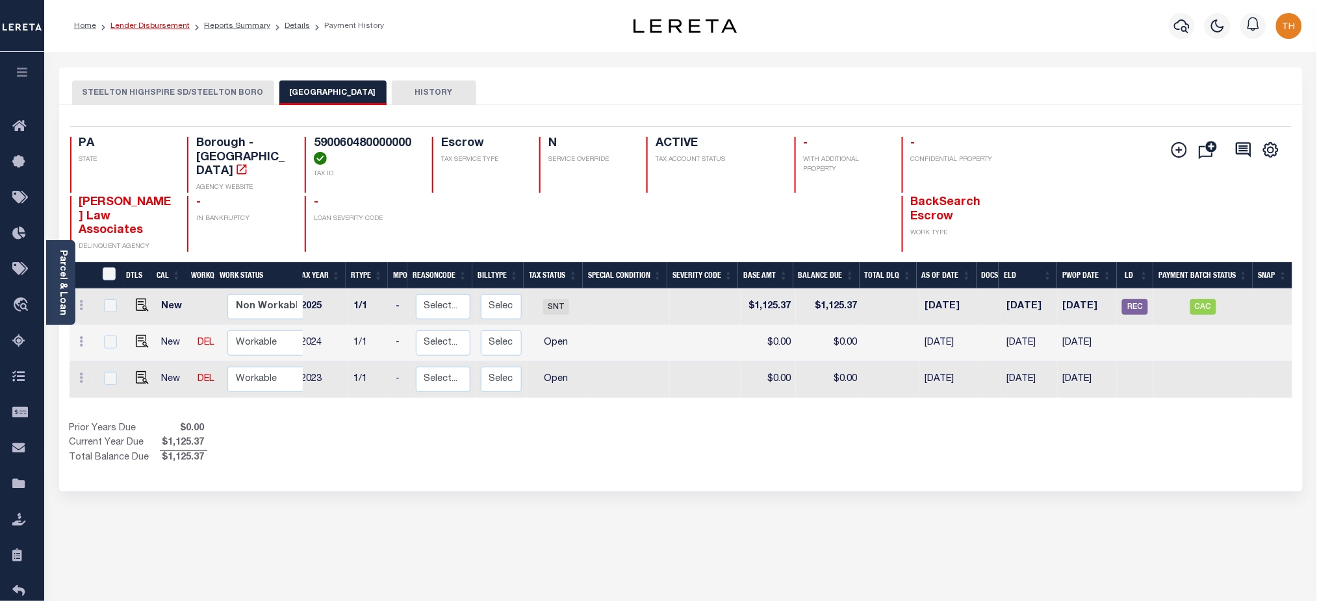
click at [165, 24] on link "Lender Disbursement" at bounding box center [149, 26] width 79 height 8
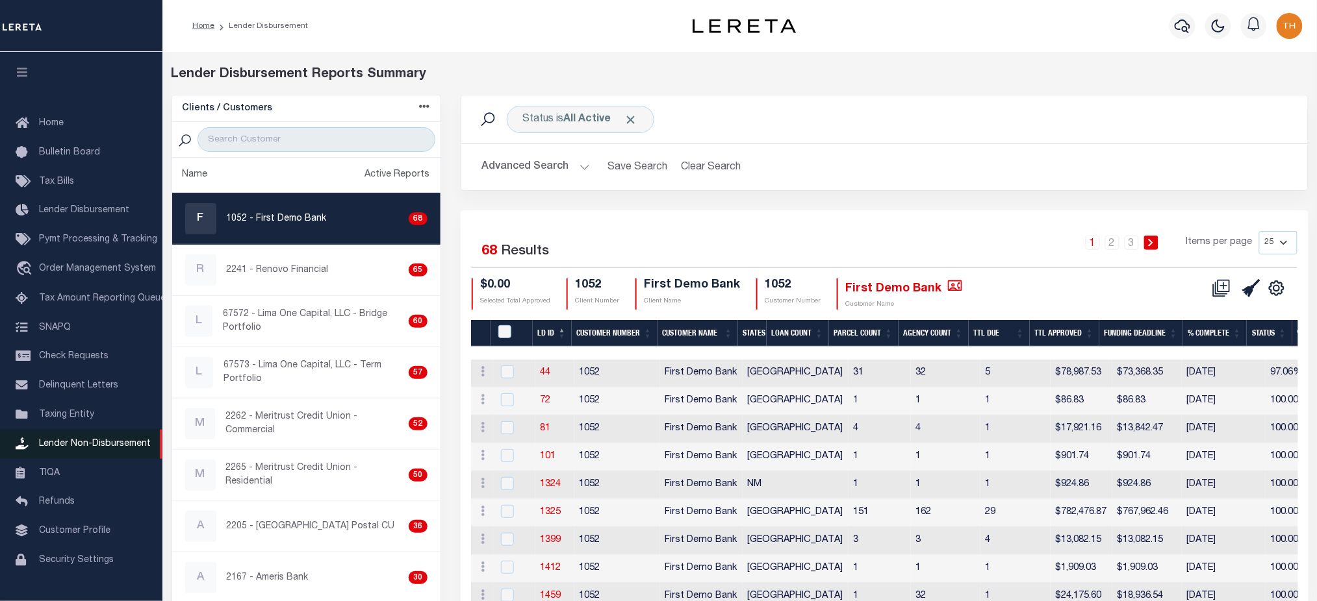
click at [81, 459] on link "Lender Non-Disbursement" at bounding box center [81, 444] width 162 height 29
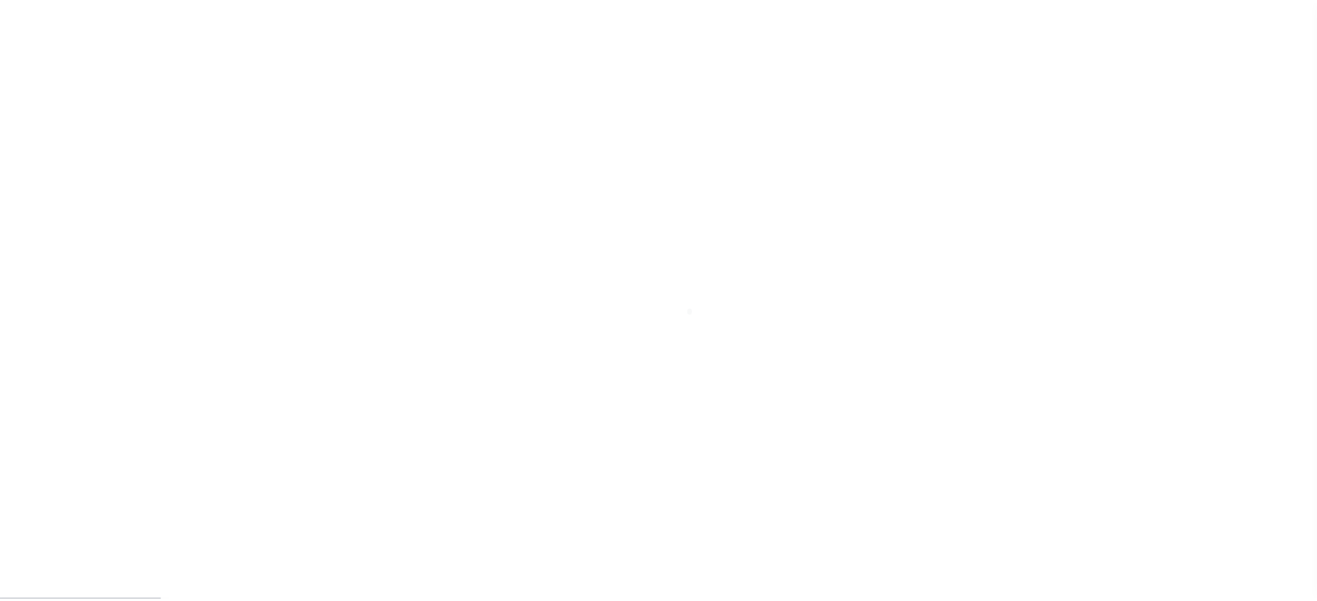
scroll to position [29, 0]
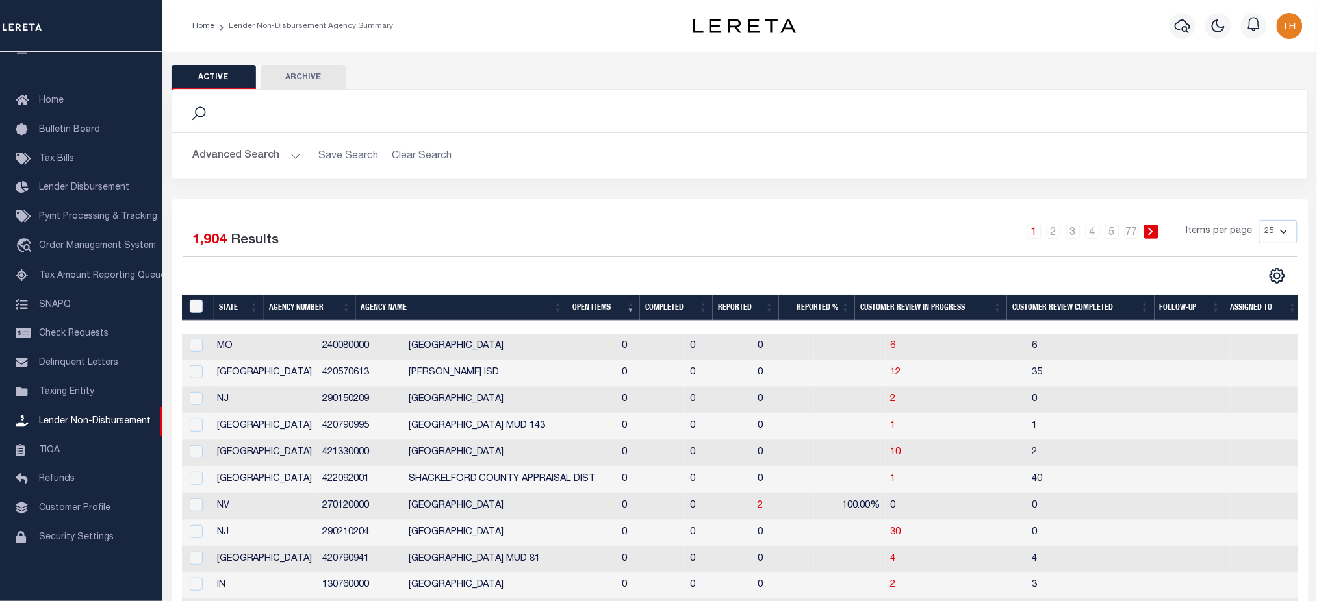
click at [652, 316] on th "Completed" at bounding box center [676, 308] width 73 height 27
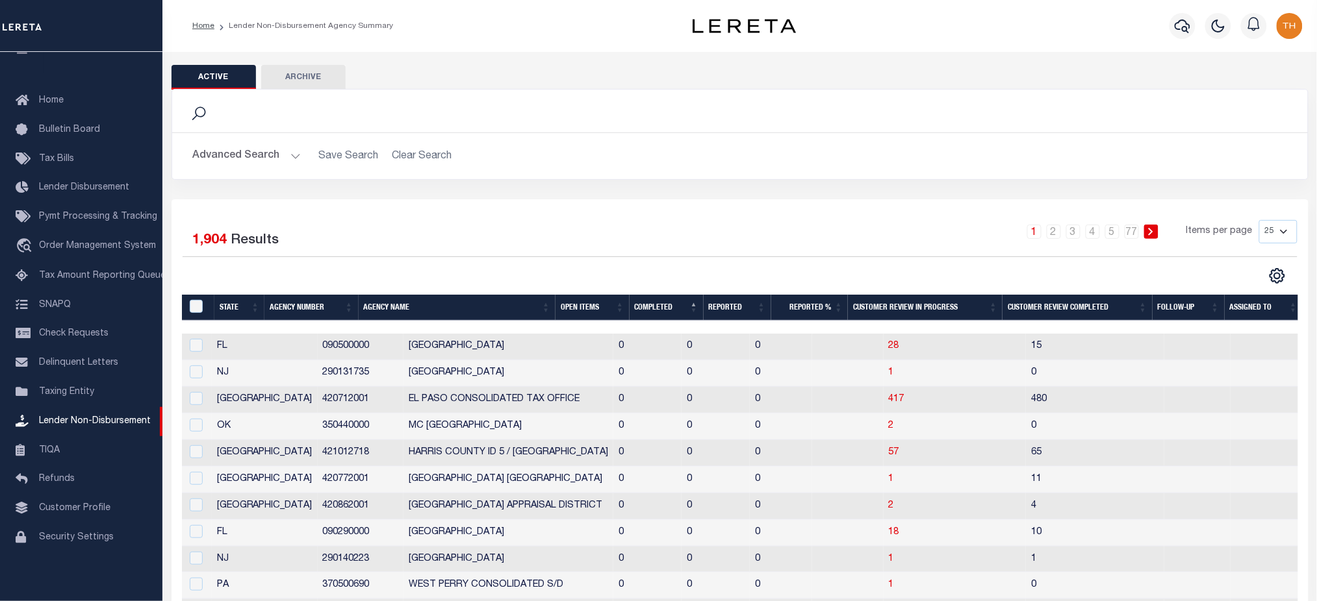
click at [652, 316] on th "Completed" at bounding box center [666, 308] width 74 height 27
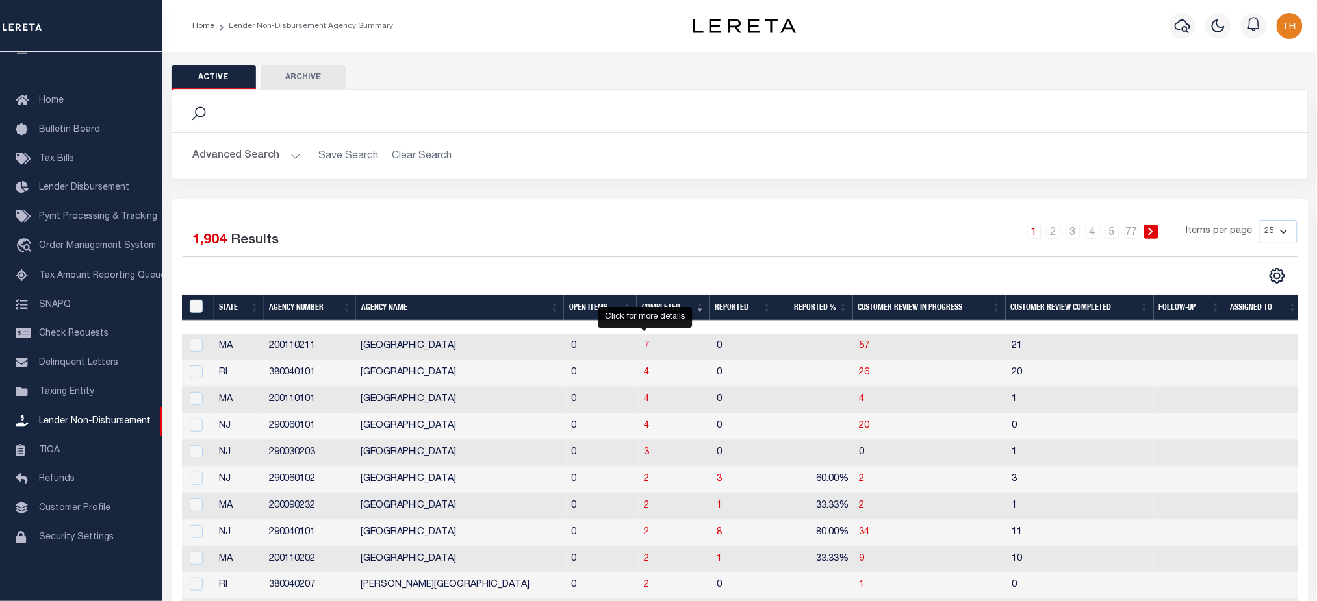
click at [644, 344] on span "7" at bounding box center [646, 346] width 5 height 9
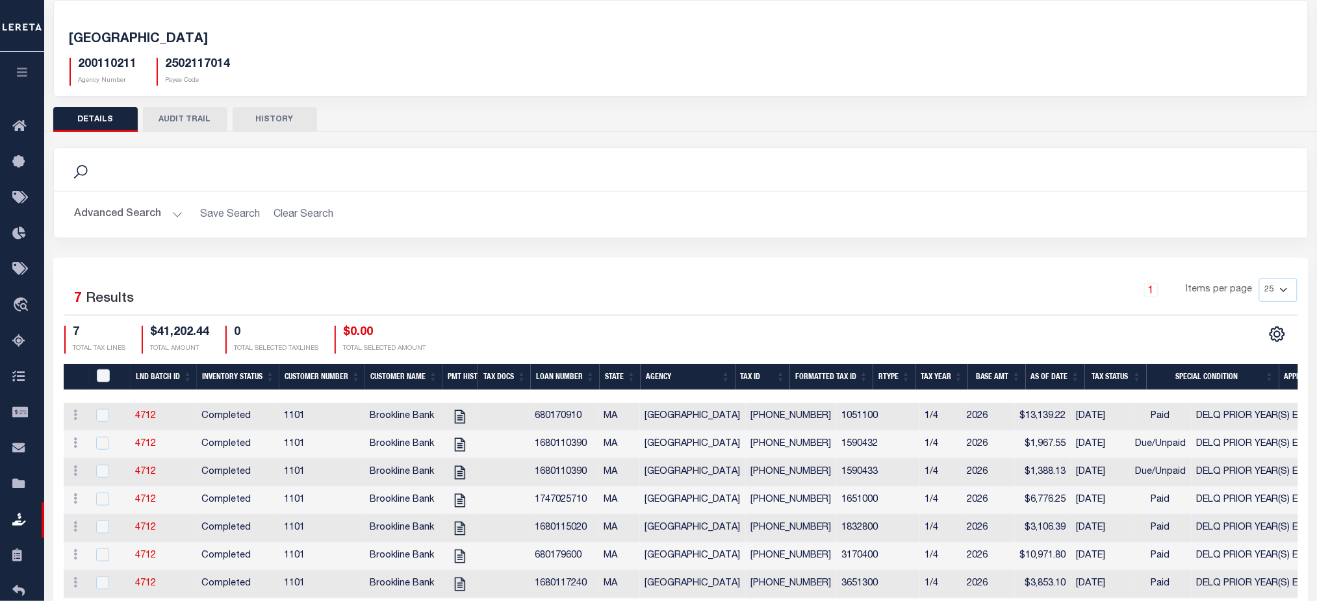
scroll to position [125, 0]
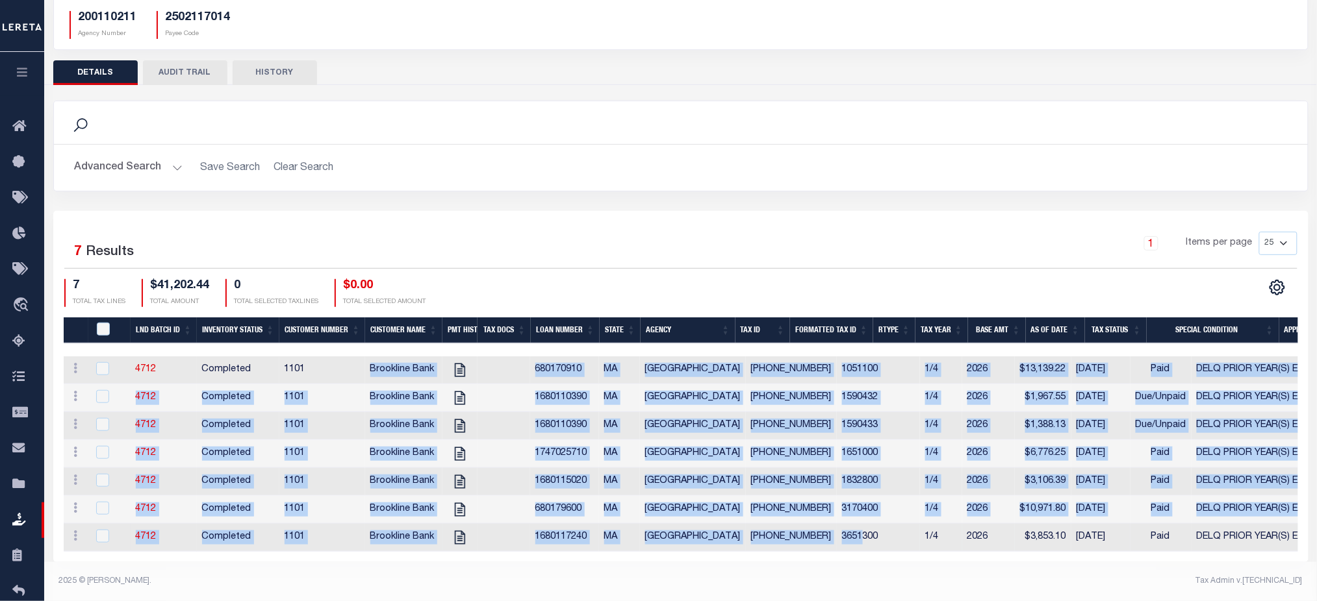
drag, startPoint x: 370, startPoint y: 361, endPoint x: 814, endPoint y: 527, distance: 473.5
click at [814, 527] on tbody "ACTIONS View Tax Line Detail Internal Comments 4712 Completed [GEOGRAPHIC_DATA]…" at bounding box center [836, 455] width 1544 height 196
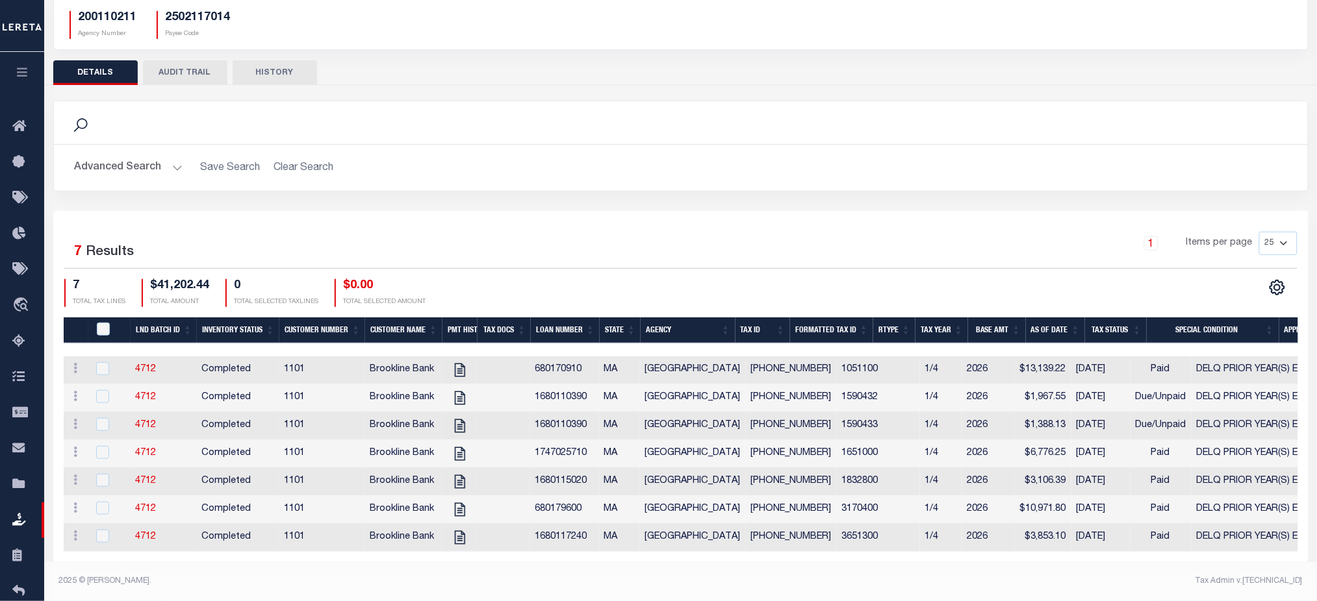
click at [317, 232] on div "Selected 7 Results" at bounding box center [211, 250] width 294 height 36
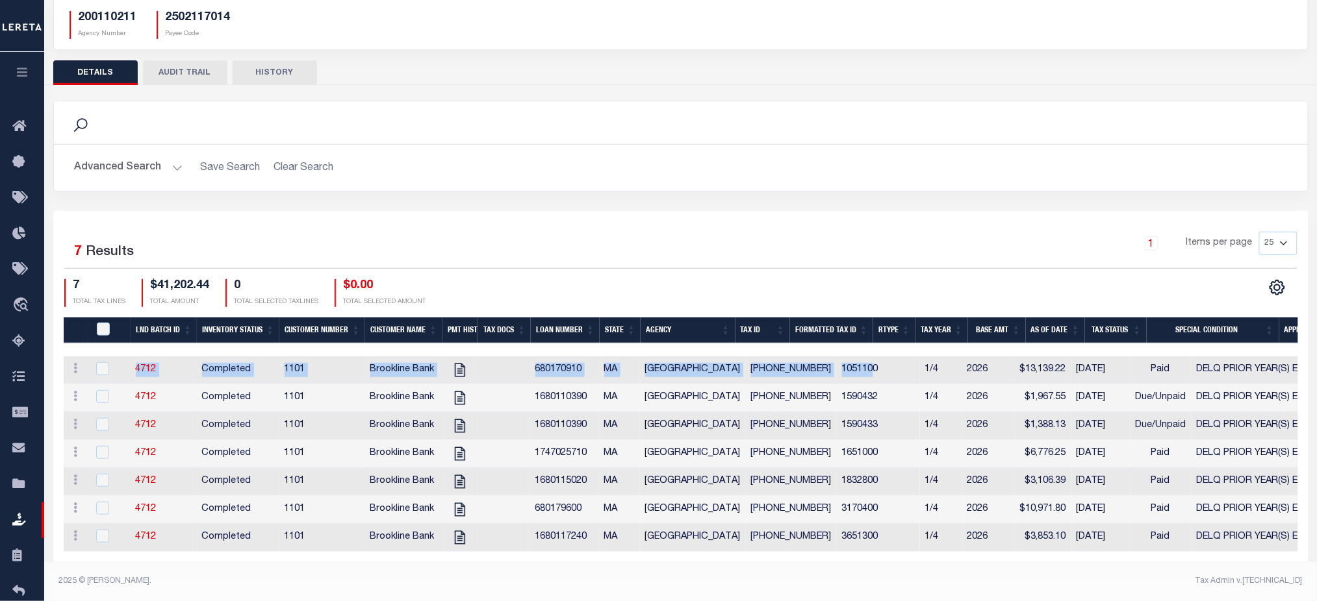
drag, startPoint x: 118, startPoint y: 358, endPoint x: 826, endPoint y: 354, distance: 707.4
click at [826, 357] on tr "ACTIONS View Tax Line Detail Internal Comments 4712 Completed [GEOGRAPHIC_DATA]…" at bounding box center [836, 371] width 1544 height 28
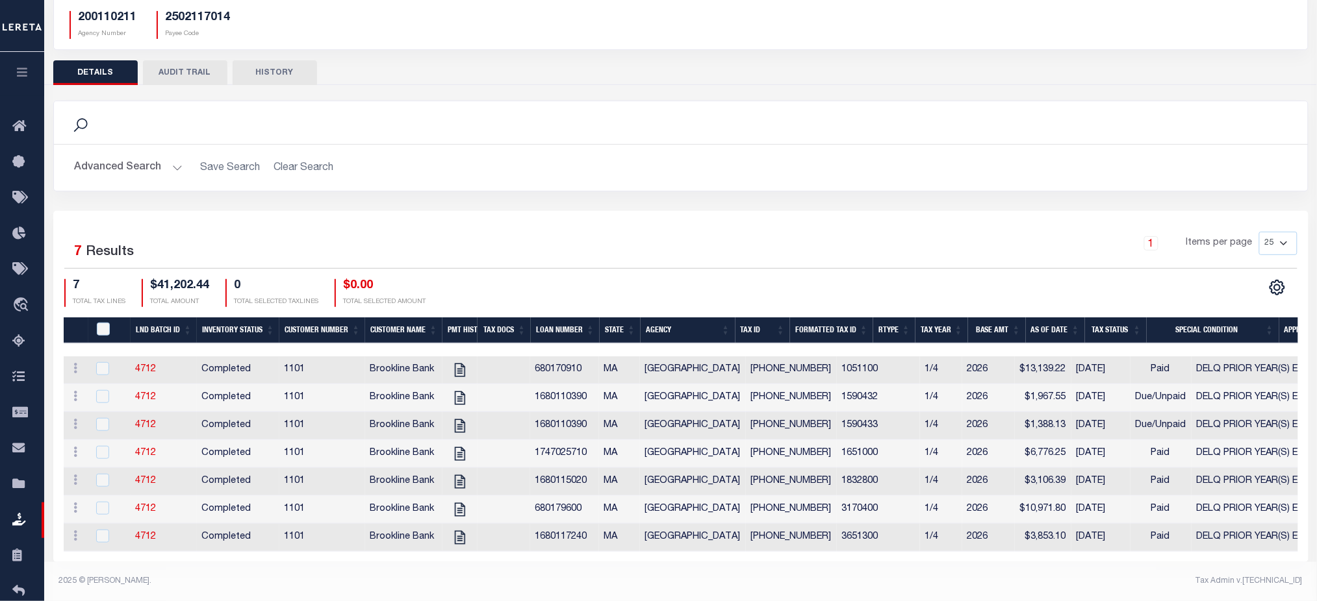
click at [707, 256] on div "Selected 7 Results 1 Items per page 25 50 100 200 7 TOTAL TAX LINES $41,202.44 …" at bounding box center [681, 269] width 1254 height 75
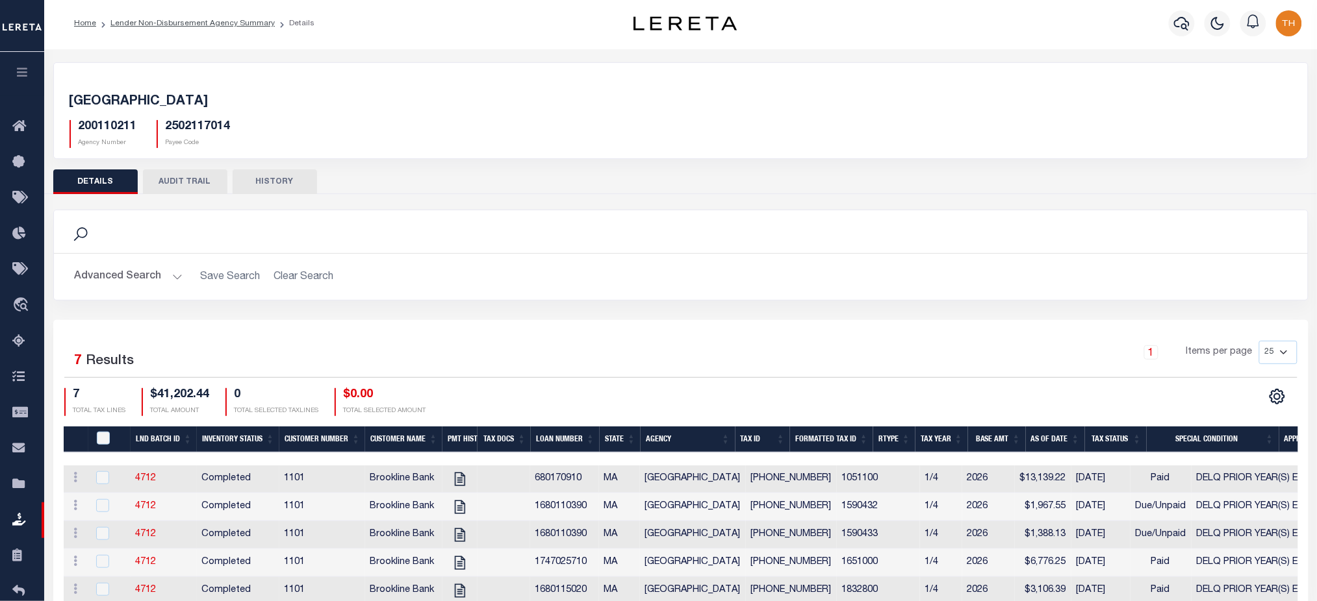
scroll to position [0, 0]
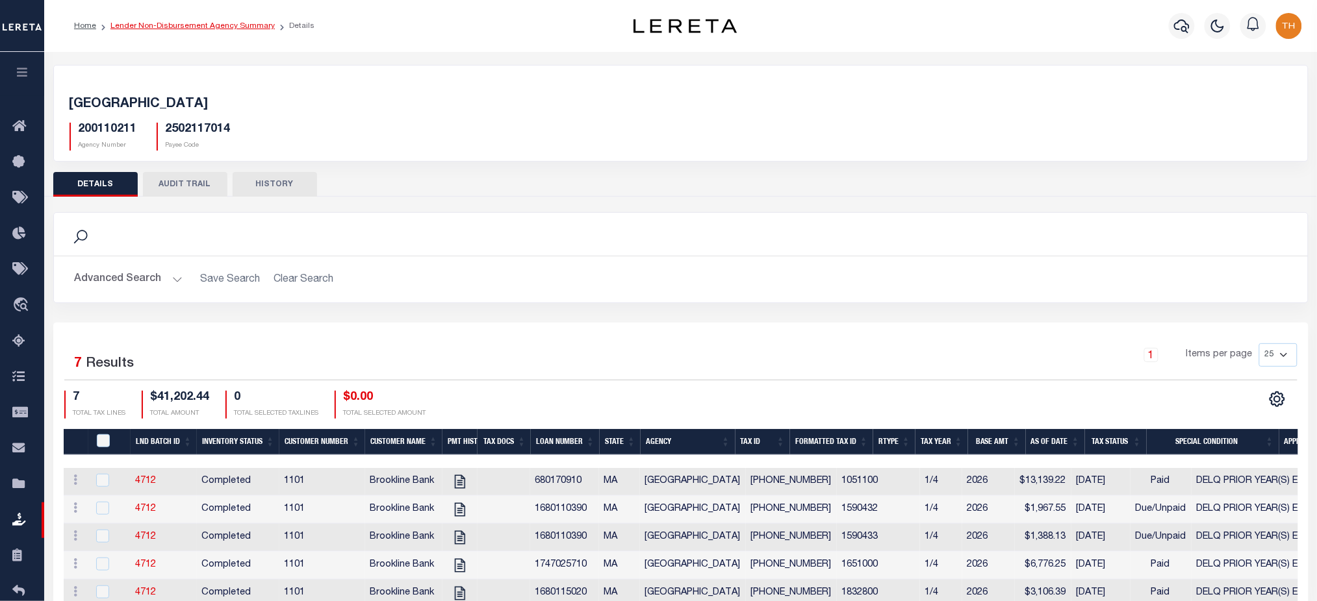
click at [175, 29] on link "Lender Non-Disbursement Agency Summary" at bounding box center [192, 26] width 164 height 8
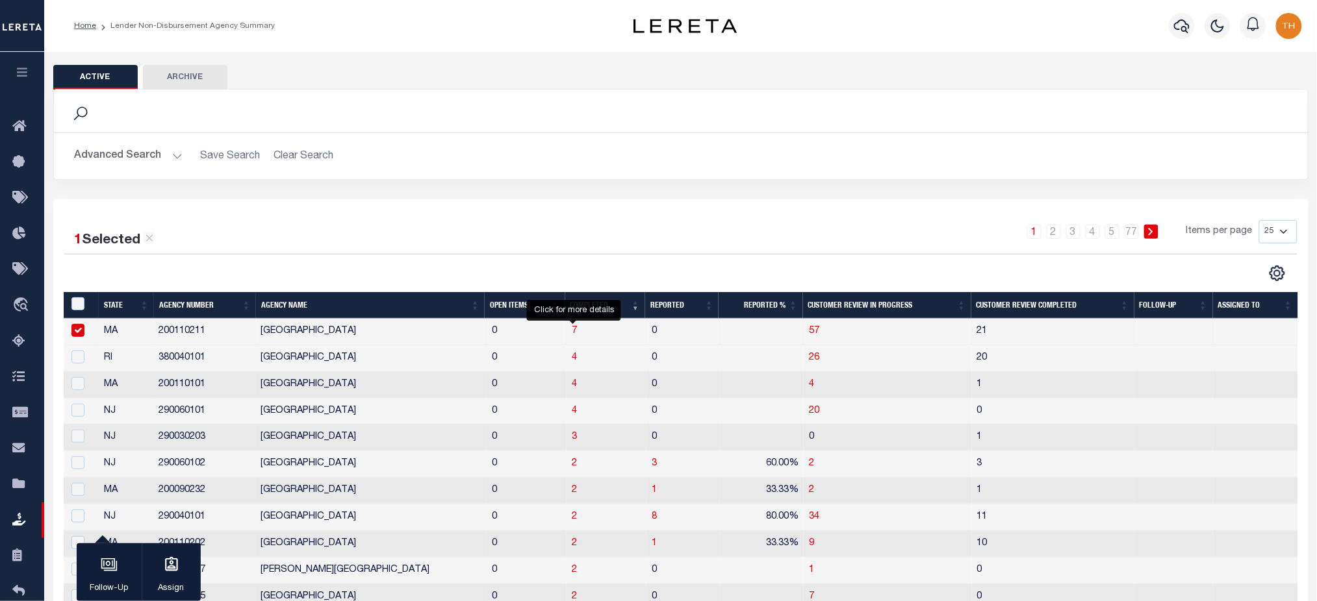
click at [573, 336] on span "7" at bounding box center [574, 331] width 5 height 9
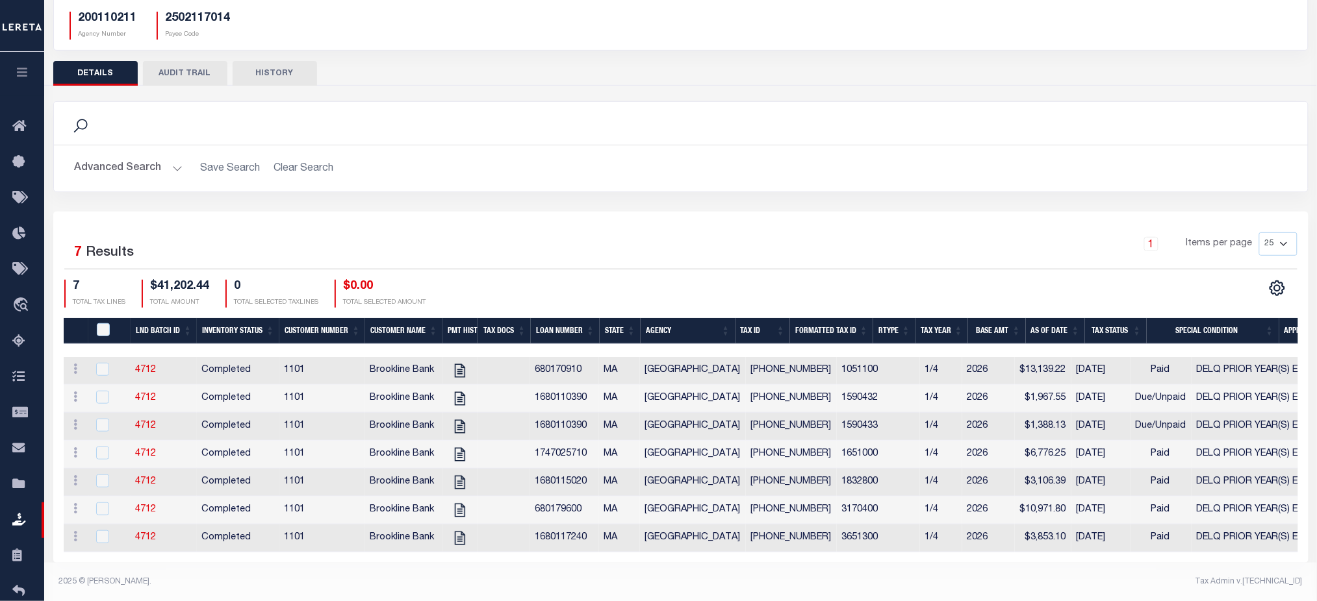
scroll to position [125, 0]
click at [102, 323] on input "QID" at bounding box center [103, 329] width 13 height 13
checkbox input "true"
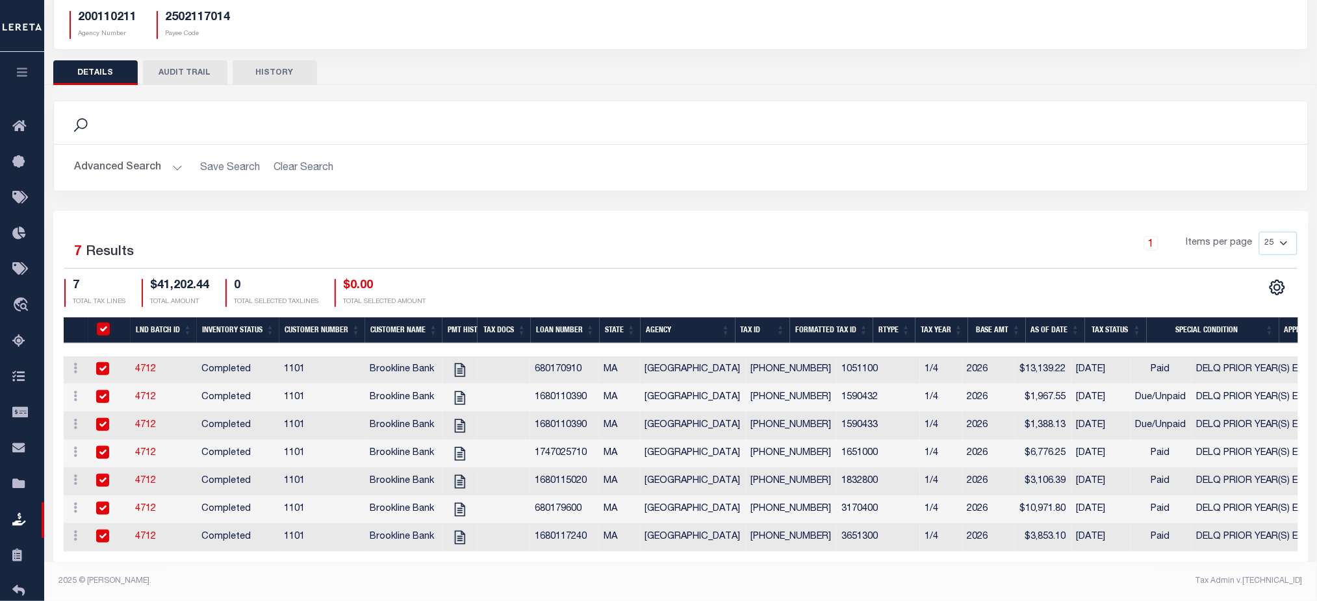
checkbox input "true"
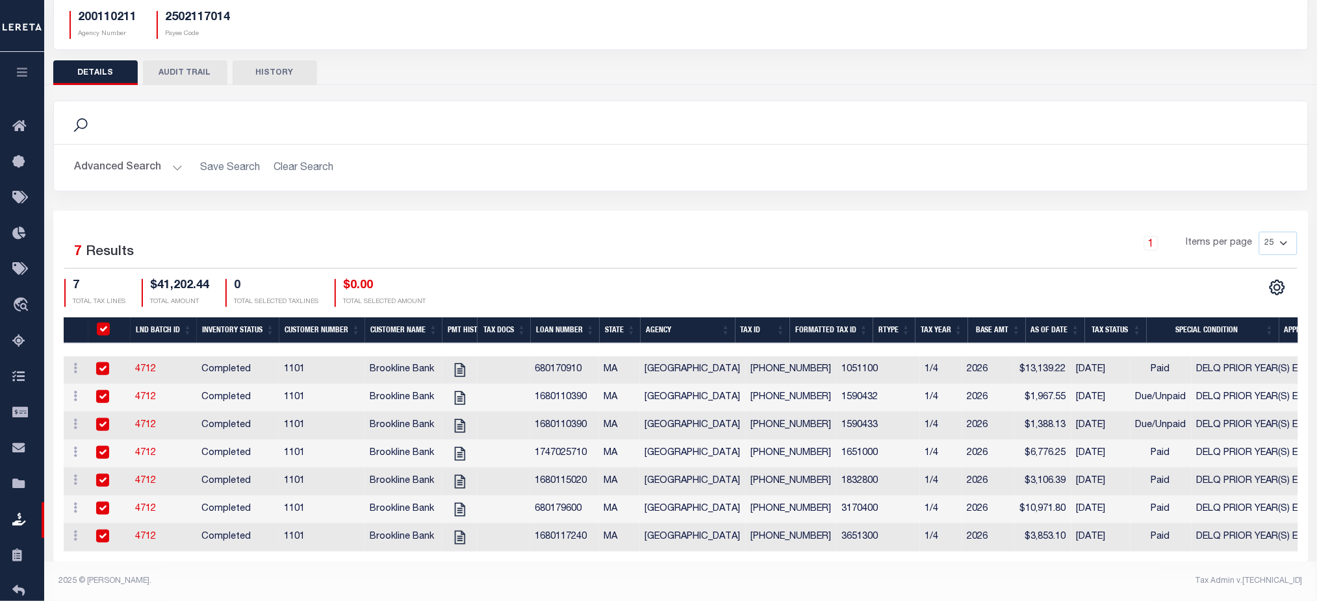
checkbox input "true"
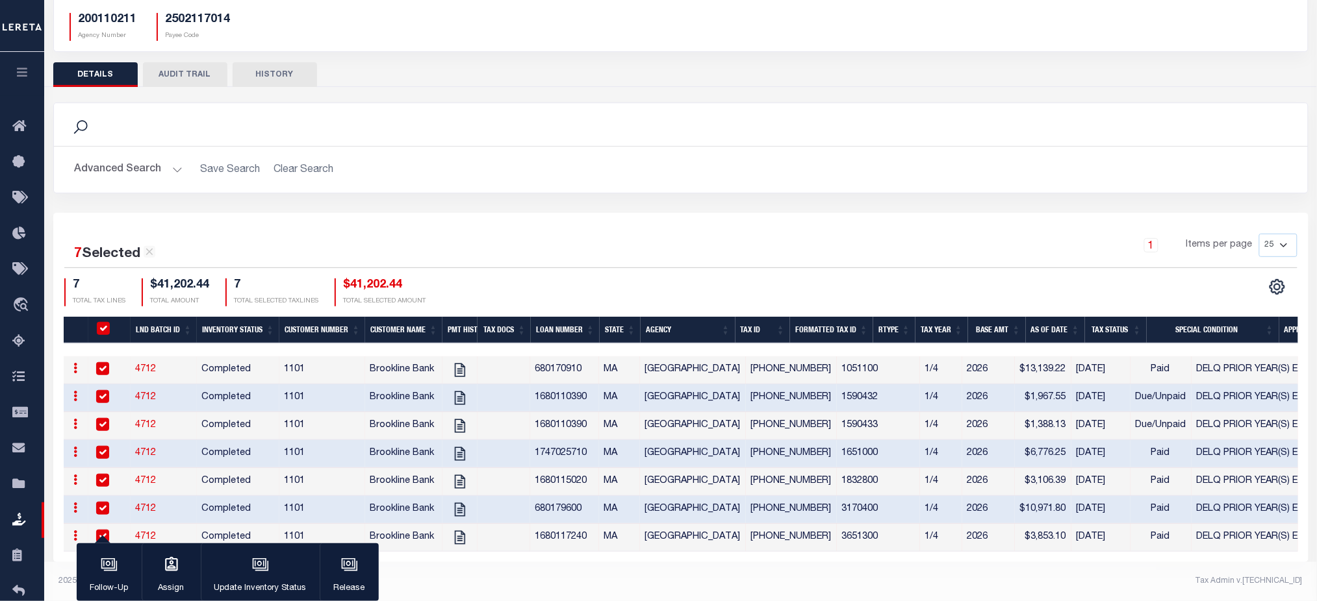
scroll to position [123, 0]
drag, startPoint x: 1129, startPoint y: 360, endPoint x: 1107, endPoint y: 361, distance: 21.4
click at [1130, 361] on td "Paid" at bounding box center [1160, 371] width 61 height 28
checkbox input "false"
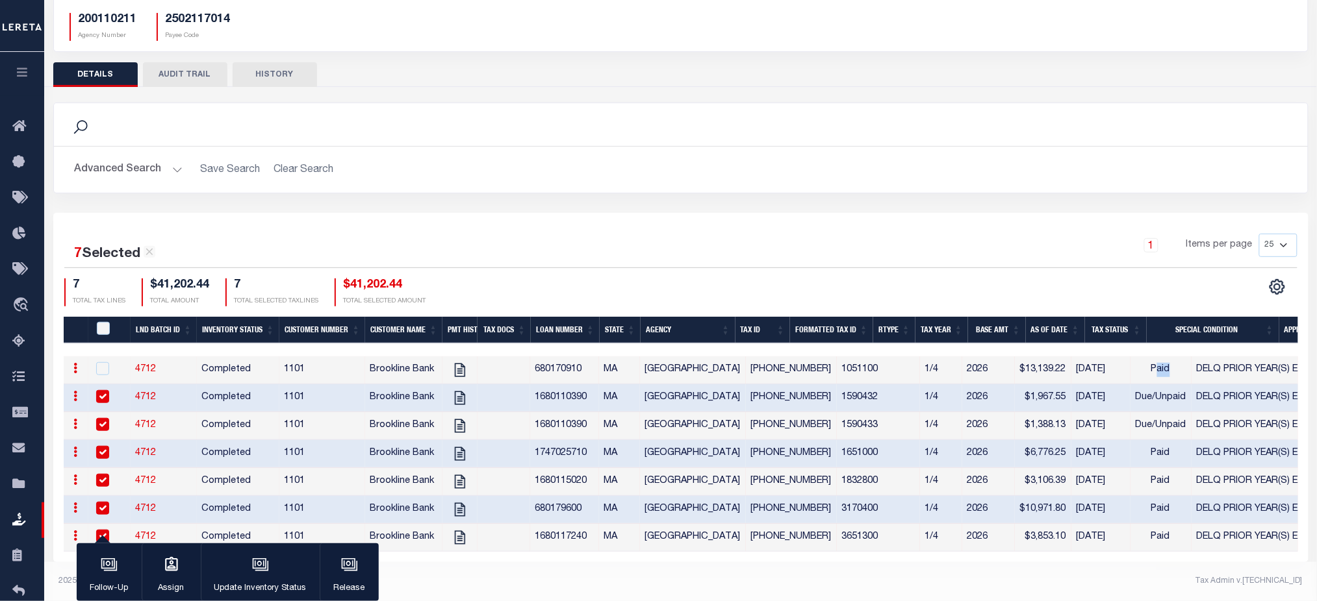
checkbox input "false"
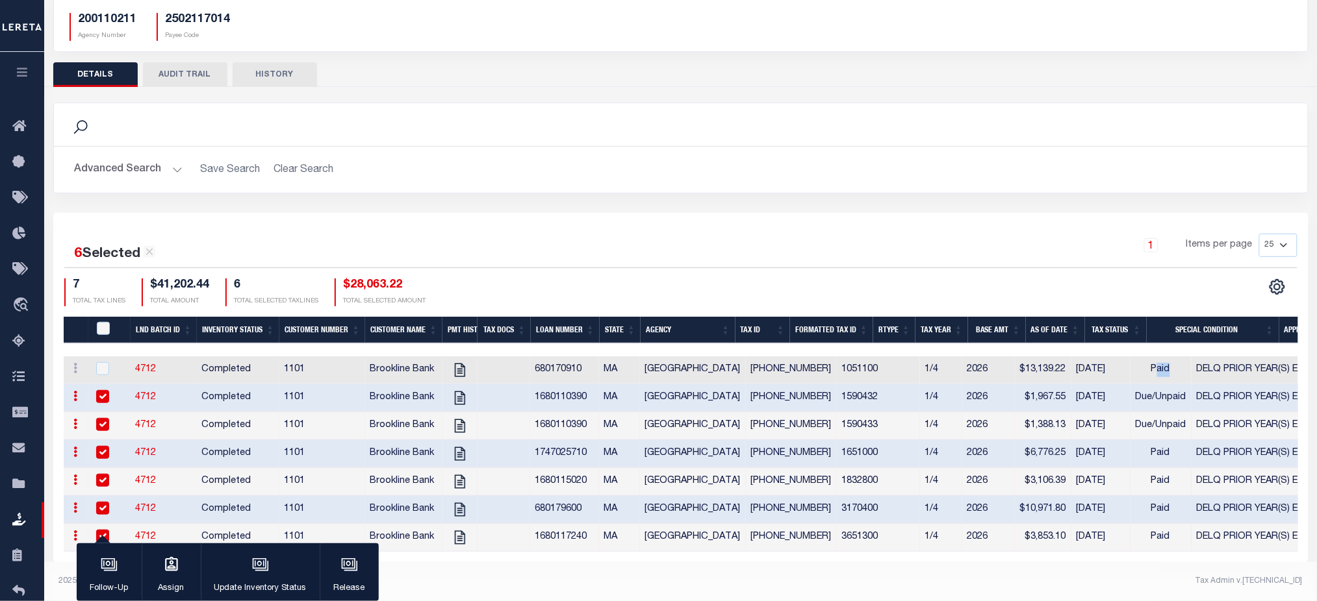
click at [101, 447] on input "checkbox" at bounding box center [102, 452] width 13 height 13
checkbox input "false"
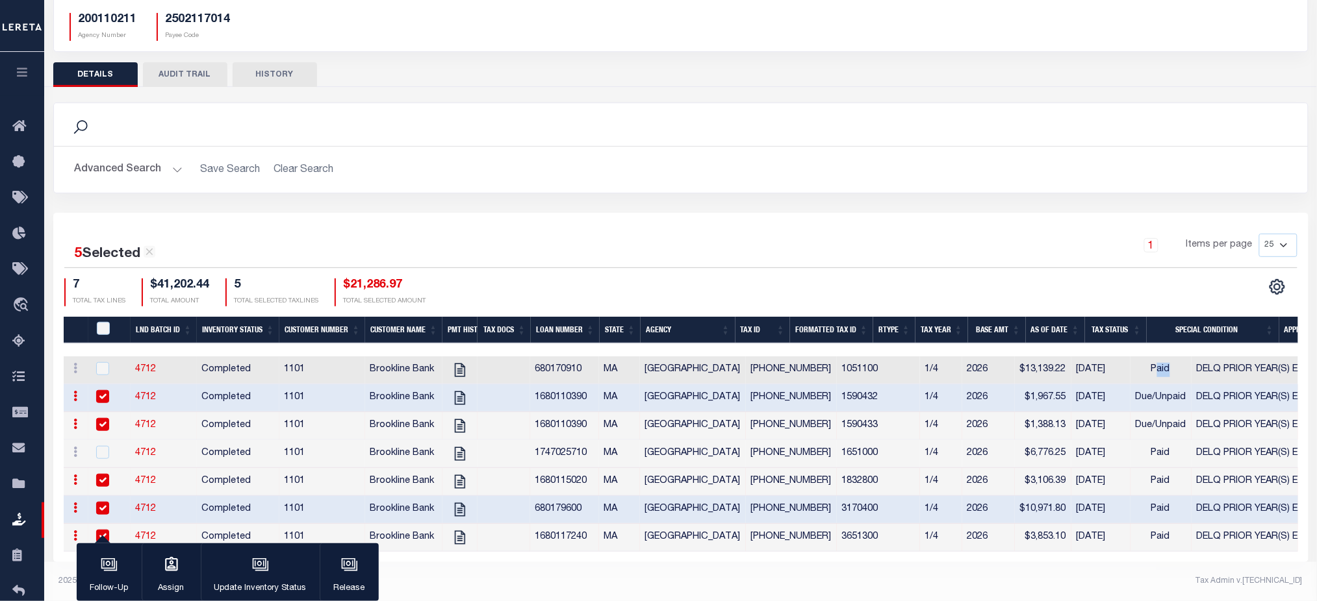
click at [100, 474] on input "checkbox" at bounding box center [102, 480] width 13 height 13
checkbox input "false"
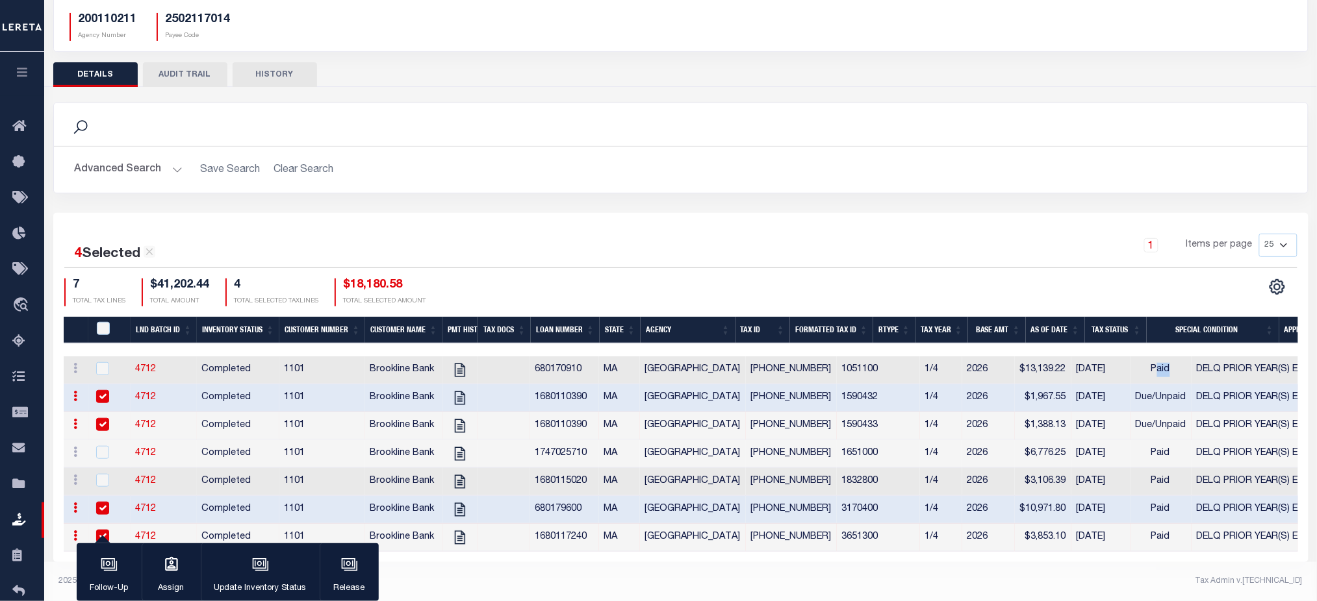
click at [102, 503] on input "checkbox" at bounding box center [102, 508] width 13 height 13
checkbox input "false"
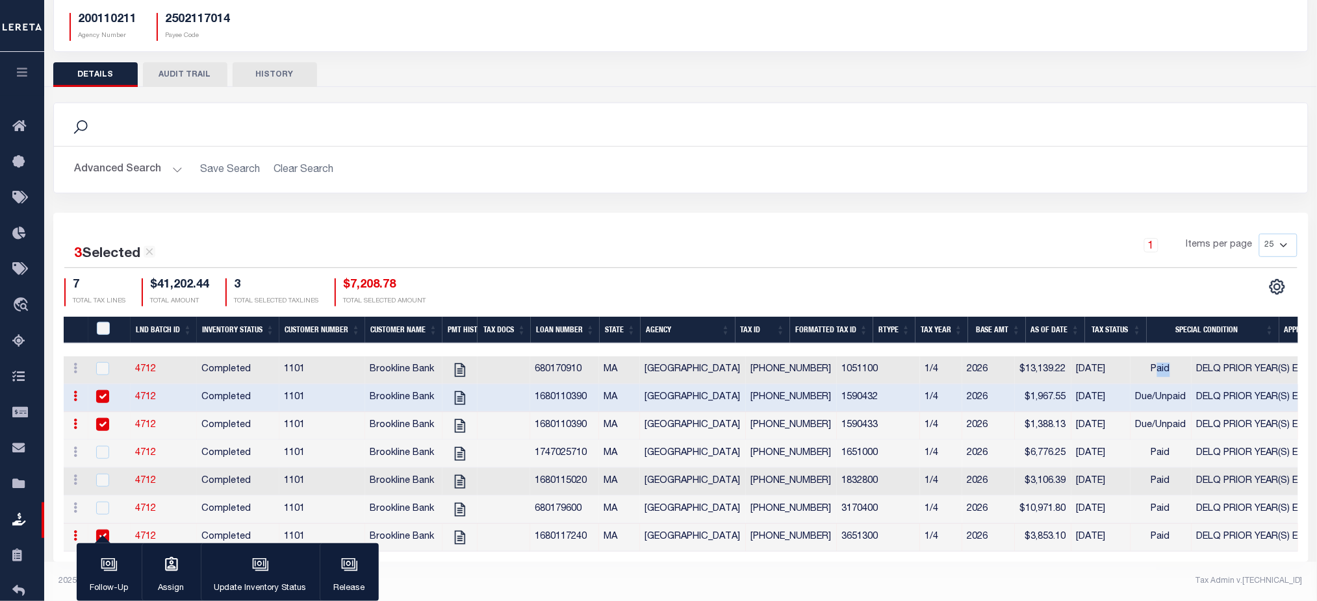
click at [107, 530] on input "checkbox" at bounding box center [102, 536] width 13 height 13
checkbox input "false"
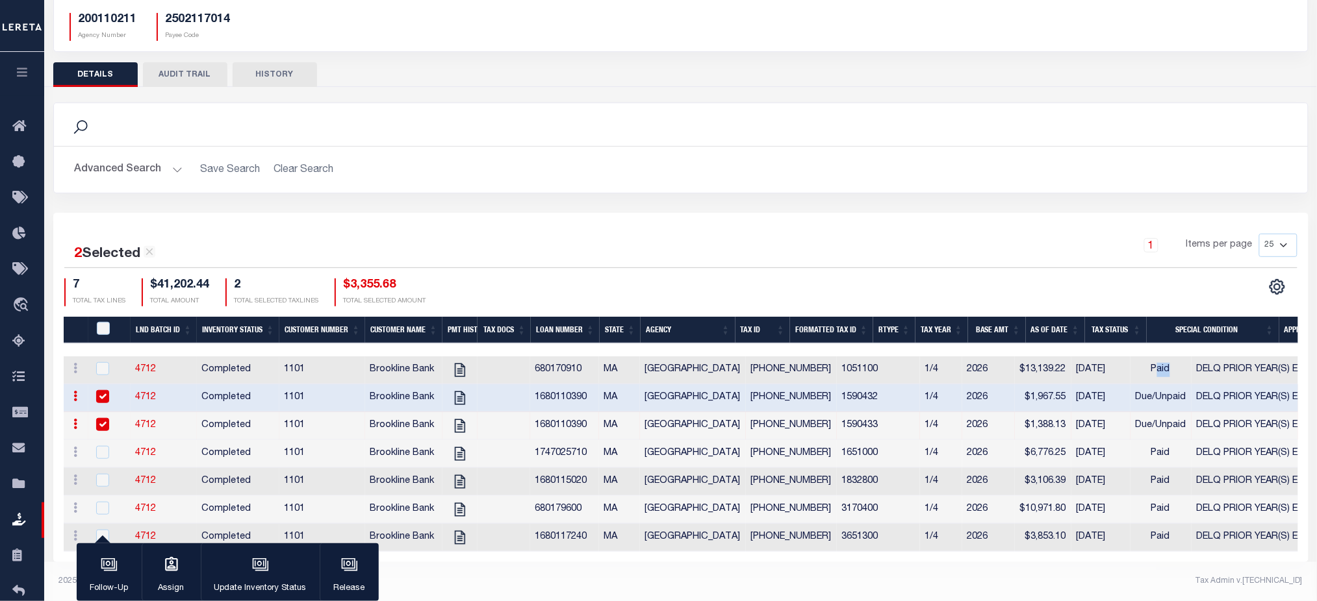
click at [275, 62] on button "HISTORY" at bounding box center [275, 74] width 84 height 25
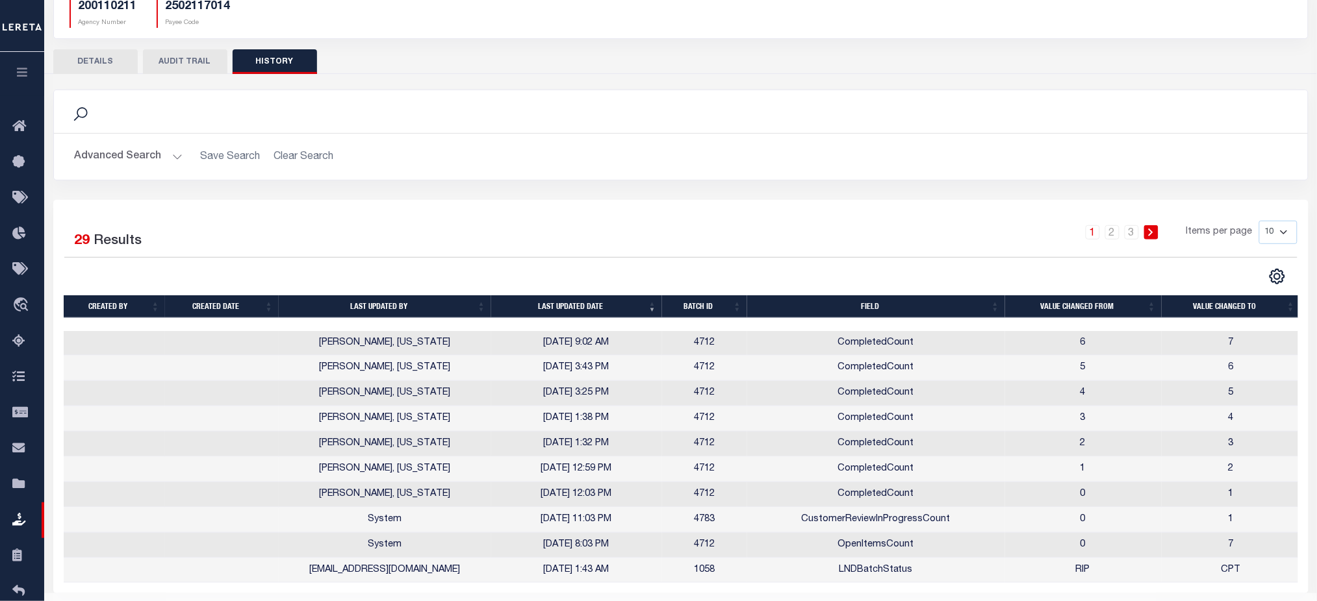
click at [196, 68] on button "AUDIT TRAIL" at bounding box center [185, 61] width 84 height 25
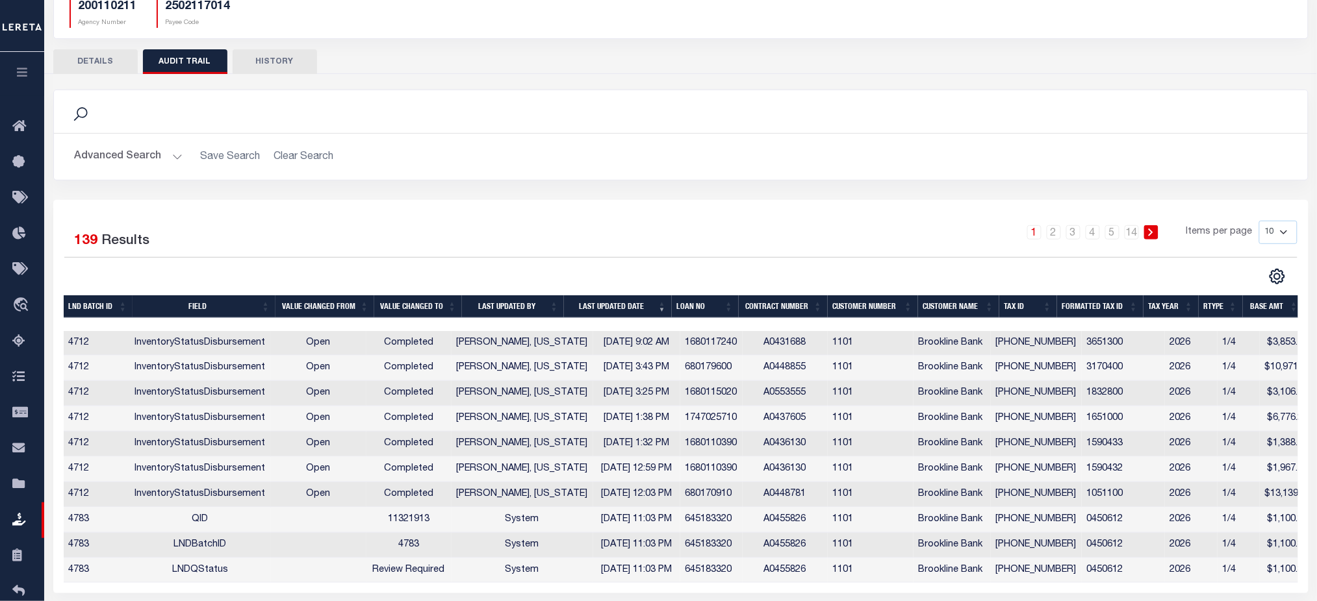
click at [121, 57] on button "DETAILS" at bounding box center [95, 61] width 84 height 25
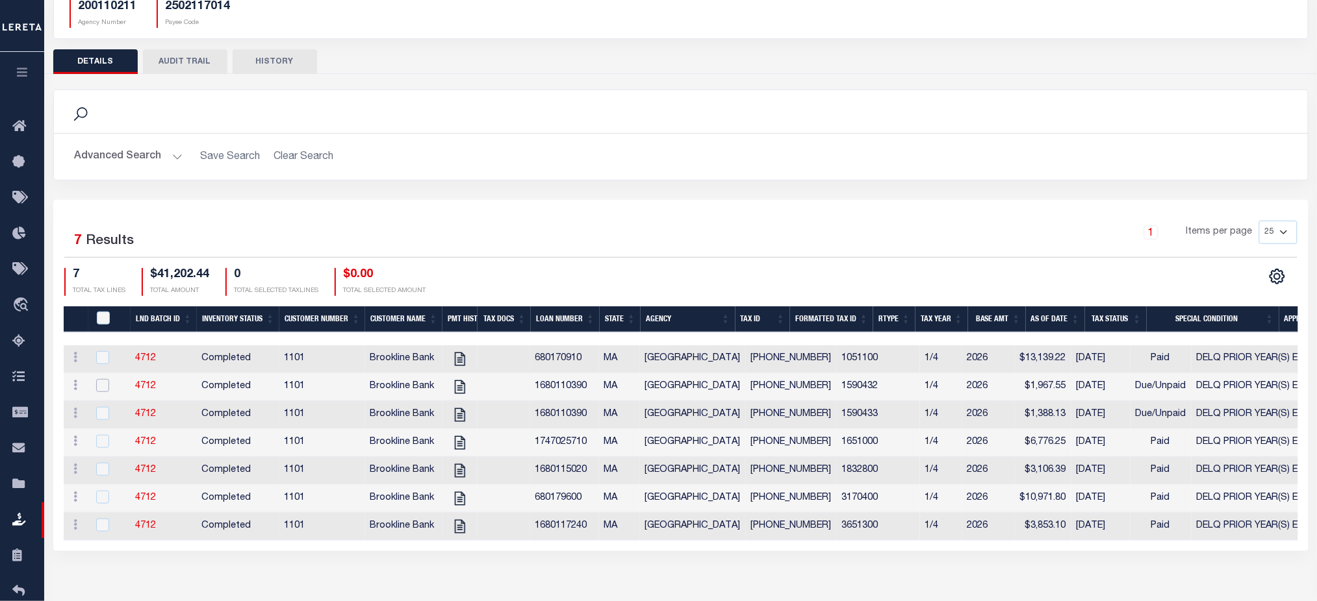
click at [107, 392] on input "checkbox" at bounding box center [102, 385] width 13 height 13
checkbox input "true"
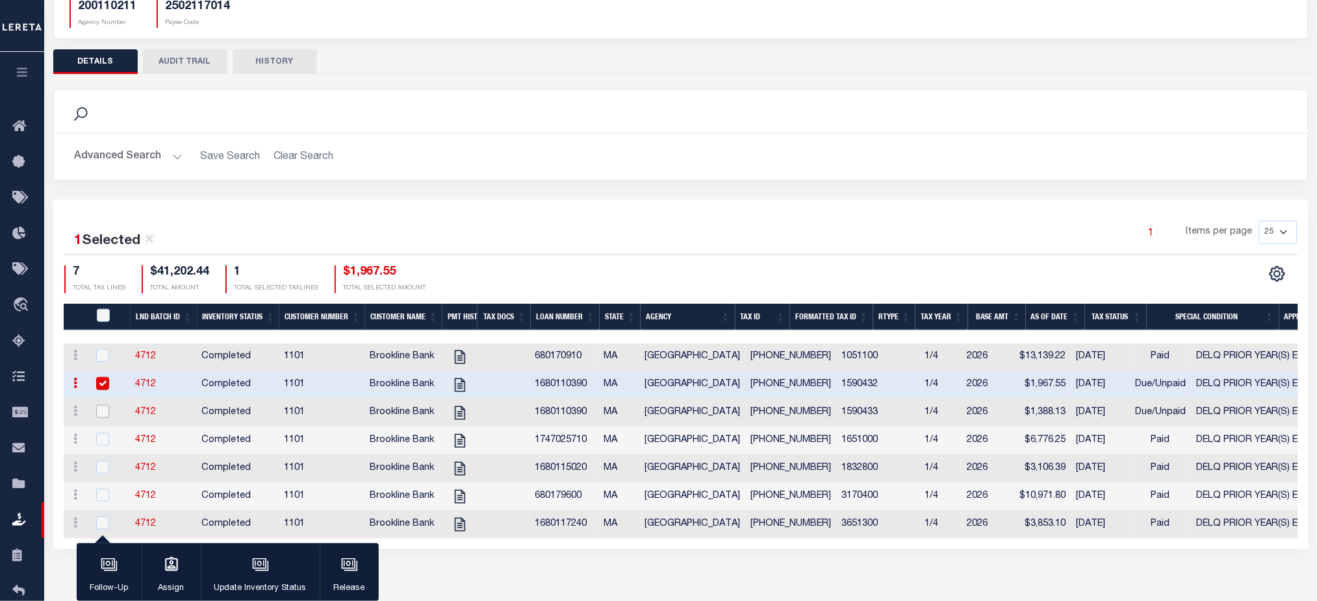
click at [107, 411] on input "checkbox" at bounding box center [102, 411] width 13 height 13
checkbox input "true"
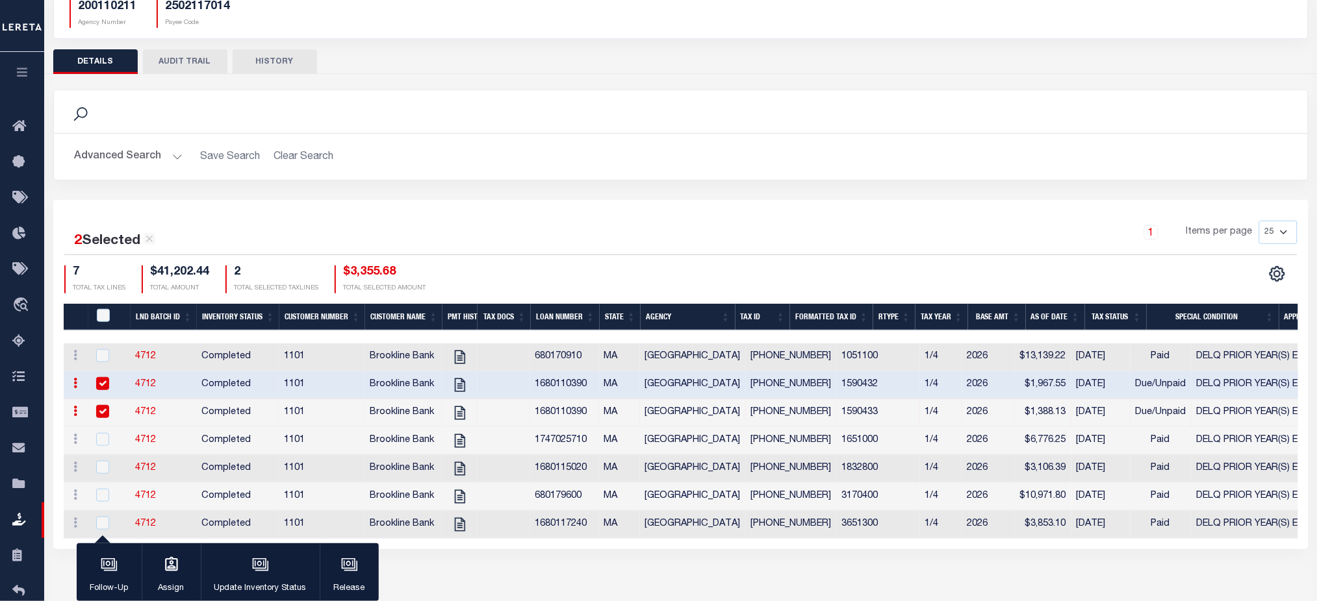
click at [191, 55] on button "AUDIT TRAIL" at bounding box center [185, 61] width 84 height 25
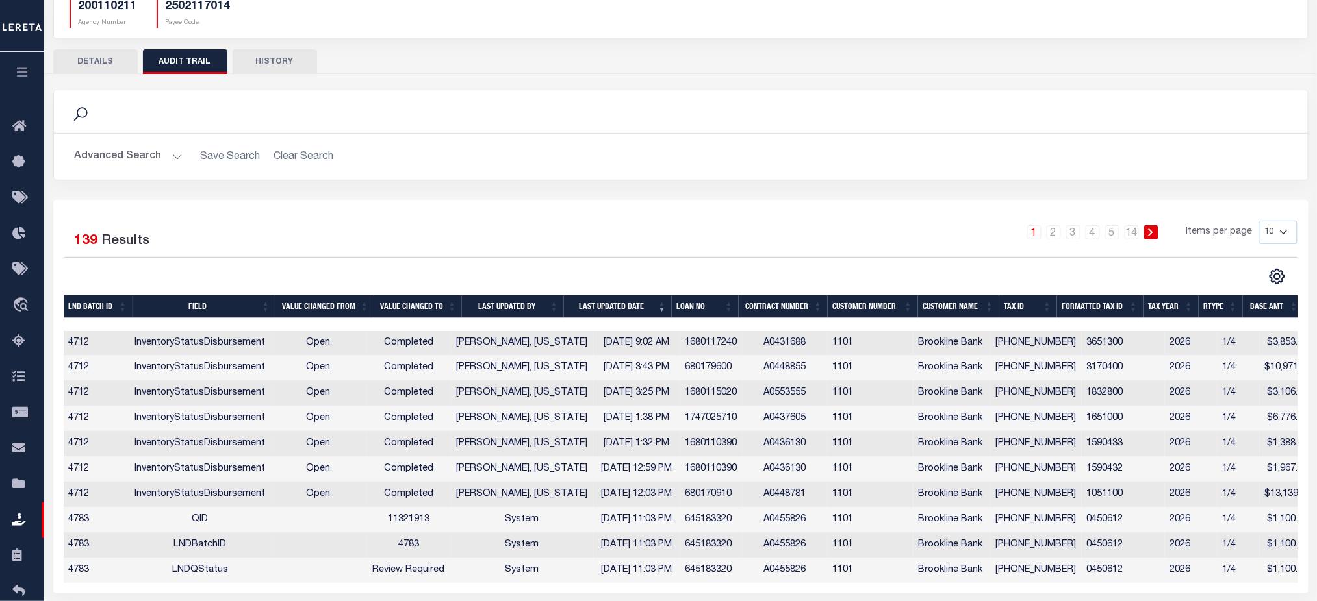
click at [115, 58] on button "DETAILS" at bounding box center [95, 61] width 84 height 25
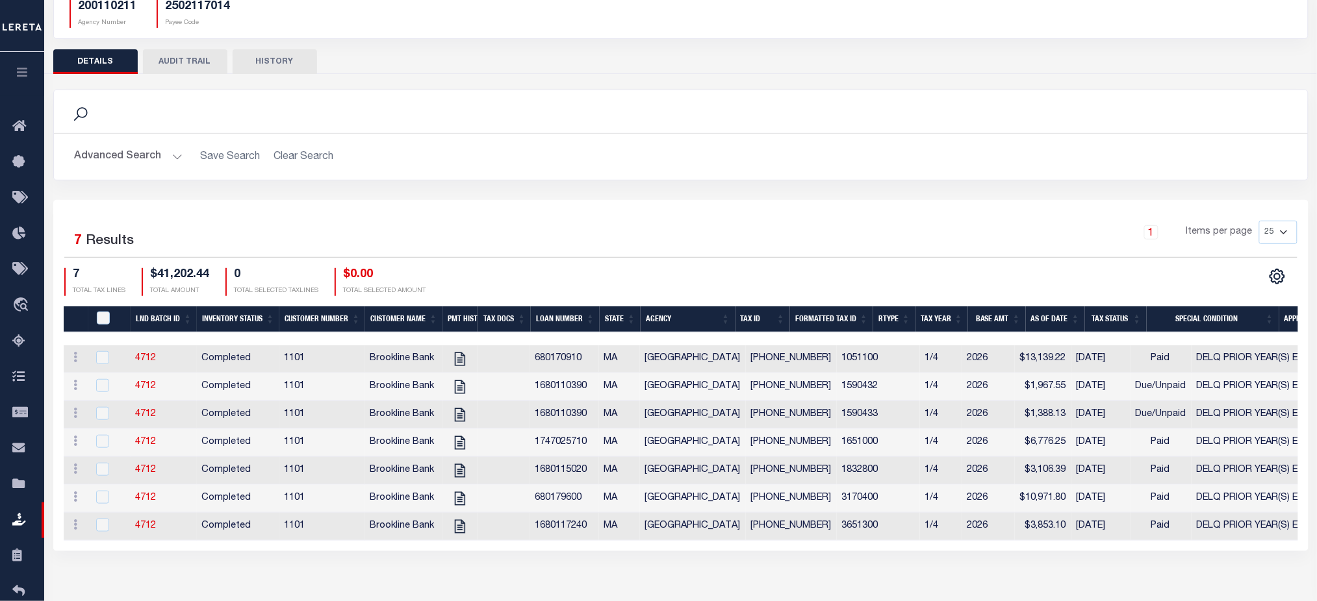
click at [199, 66] on button "AUDIT TRAIL" at bounding box center [185, 61] width 84 height 25
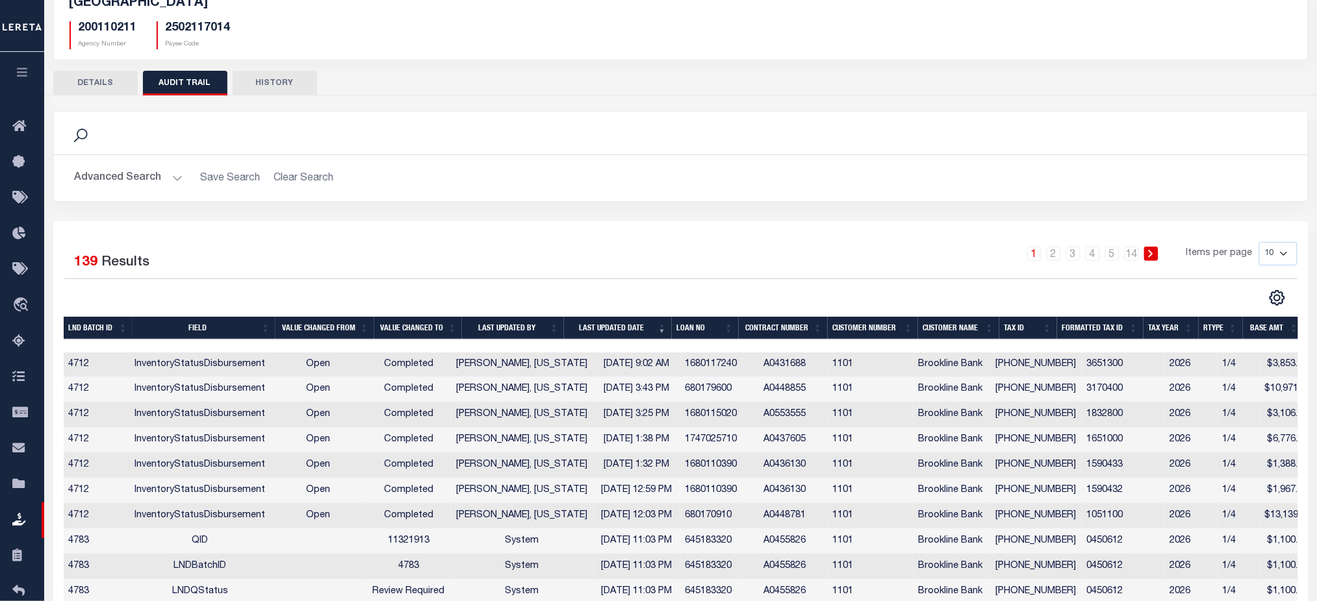
scroll to position [0, 0]
